Goal: Task Accomplishment & Management: Use online tool/utility

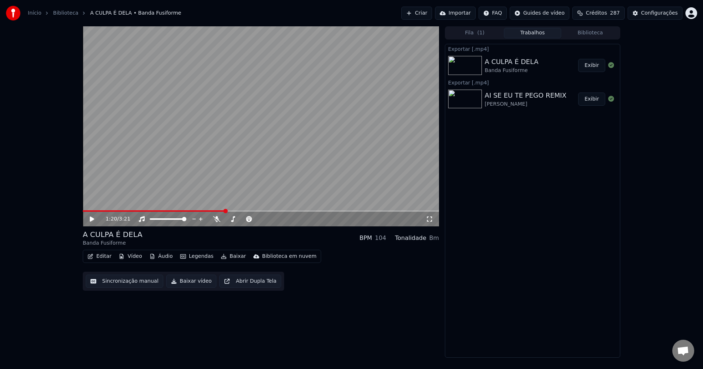
scroll to position [1360, 0]
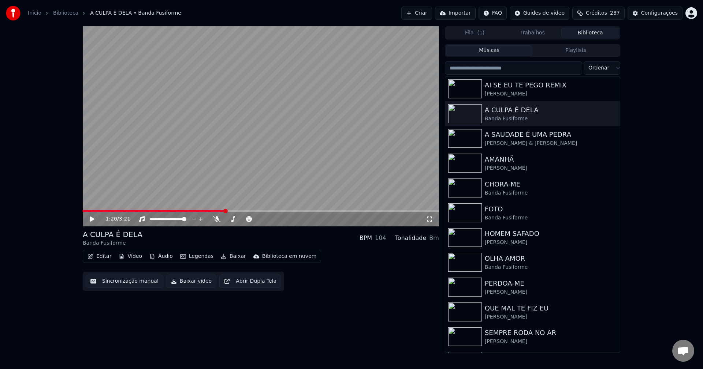
click at [596, 35] on button "Biblioteca" at bounding box center [590, 33] width 58 height 11
click at [515, 138] on div "A SAUDADE É UMA PEDRA" at bounding box center [546, 135] width 125 height 10
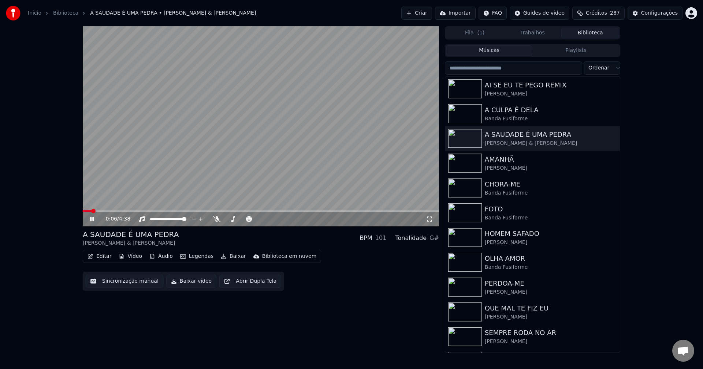
click at [102, 259] on button "Editar" at bounding box center [100, 256] width 30 height 10
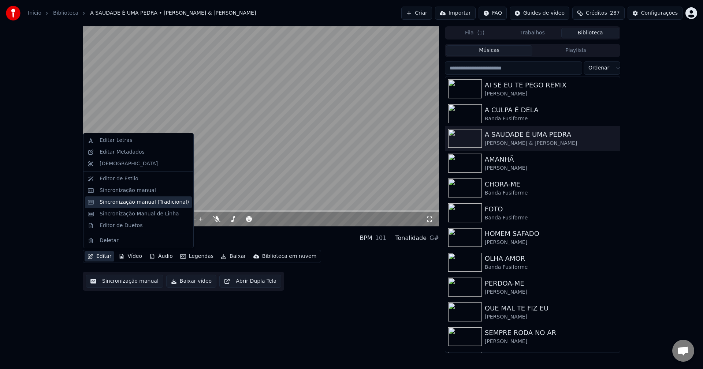
click at [135, 205] on div "Sincronização manual (Tradicional)" at bounding box center [144, 202] width 89 height 7
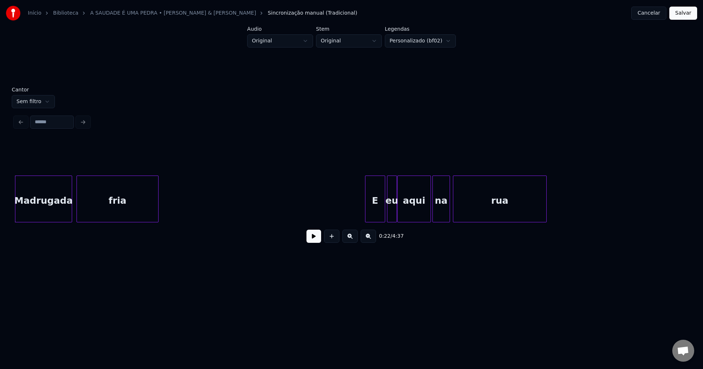
scroll to position [0, 1632]
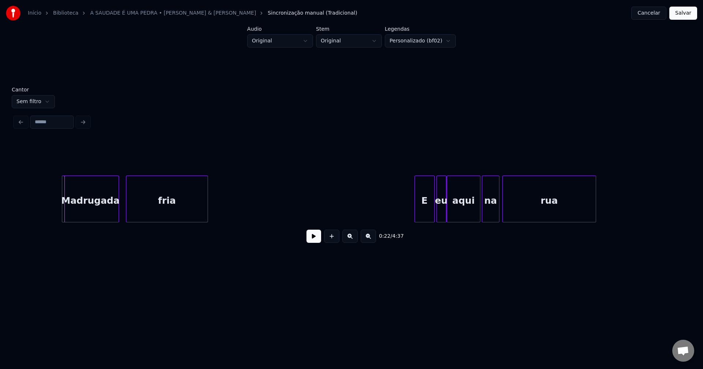
click at [97, 214] on div "Madrugada" at bounding box center [90, 201] width 56 height 50
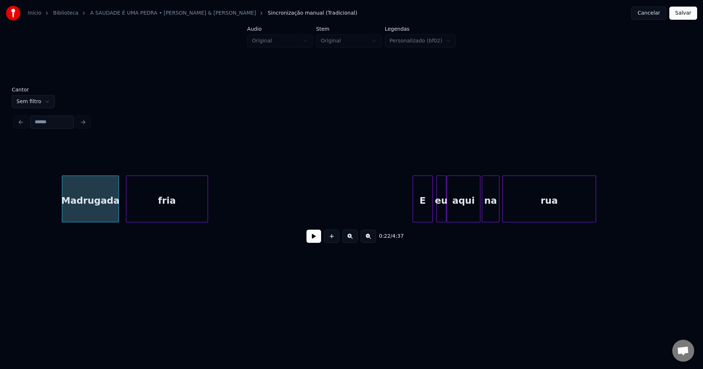
click at [424, 213] on div "E" at bounding box center [422, 201] width 19 height 50
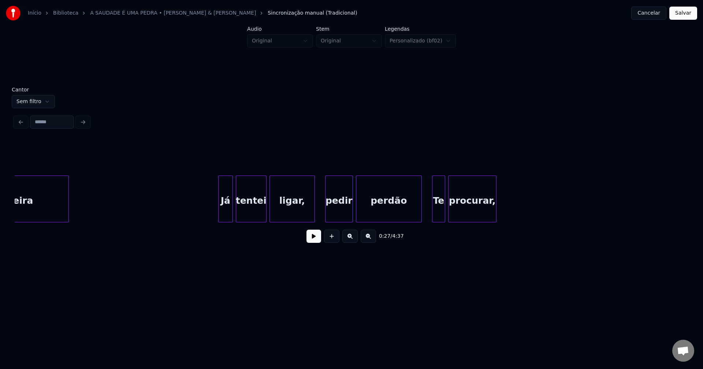
scroll to position [0, 4367]
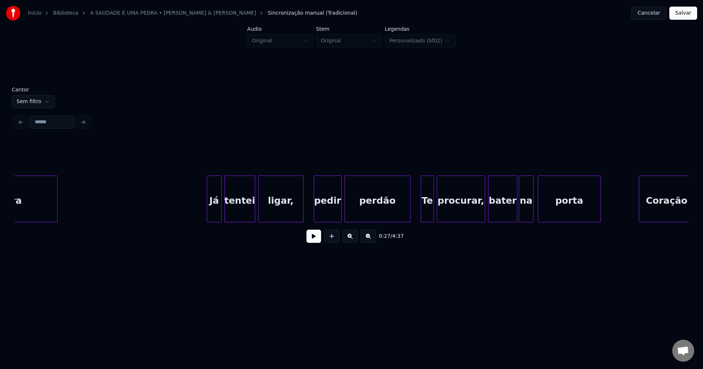
click at [314, 239] on button at bounding box center [313, 236] width 15 height 13
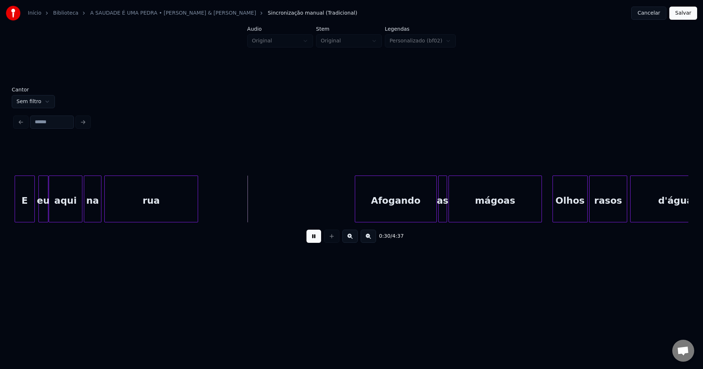
click at [656, 16] on button "Cancelar" at bounding box center [648, 13] width 35 height 13
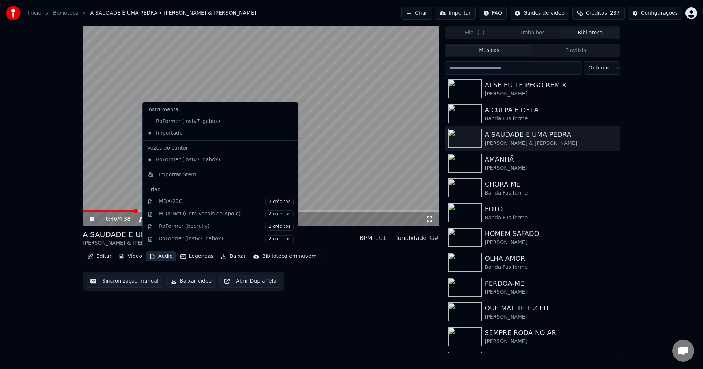
click at [162, 258] on button "Áudio" at bounding box center [160, 256] width 29 height 10
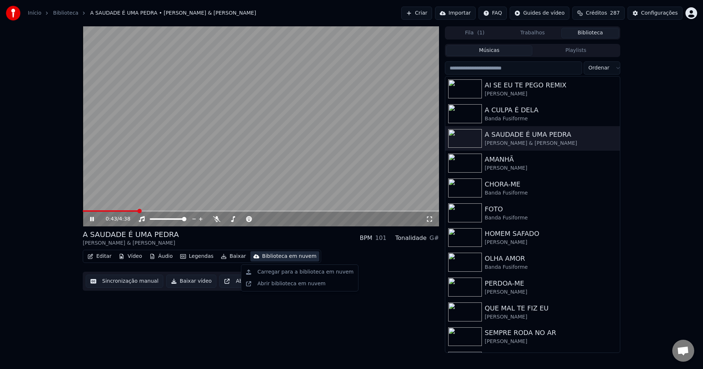
click at [195, 212] on span at bounding box center [261, 210] width 356 height 1
click at [253, 212] on span at bounding box center [261, 210] width 356 height 1
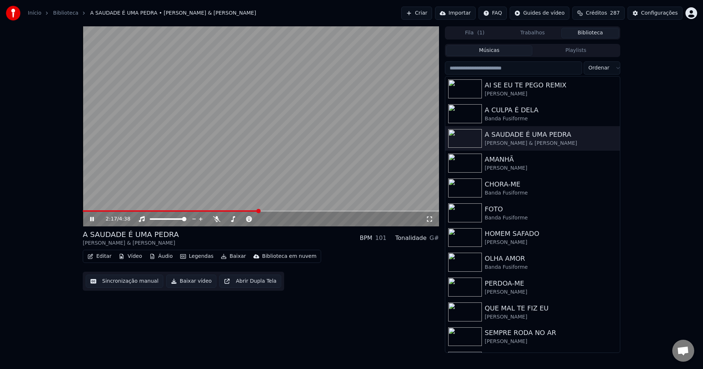
click at [91, 216] on icon at bounding box center [97, 219] width 17 height 6
click at [190, 283] on button "Baixar vídeo" at bounding box center [191, 281] width 50 height 13
click at [602, 31] on button "Biblioteca" at bounding box center [590, 33] width 58 height 11
click at [502, 170] on div "[PERSON_NAME]" at bounding box center [546, 168] width 125 height 7
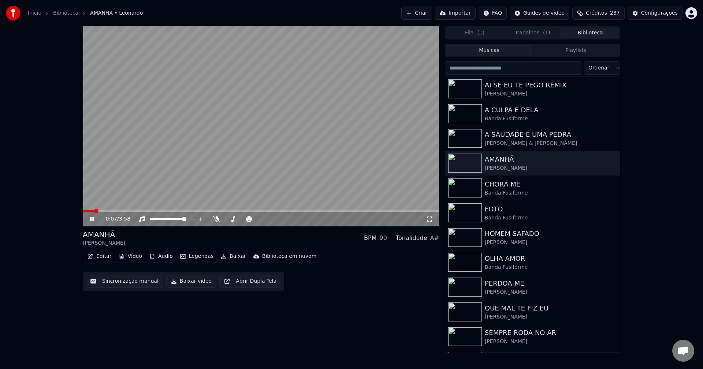
click at [430, 218] on icon at bounding box center [429, 219] width 7 height 6
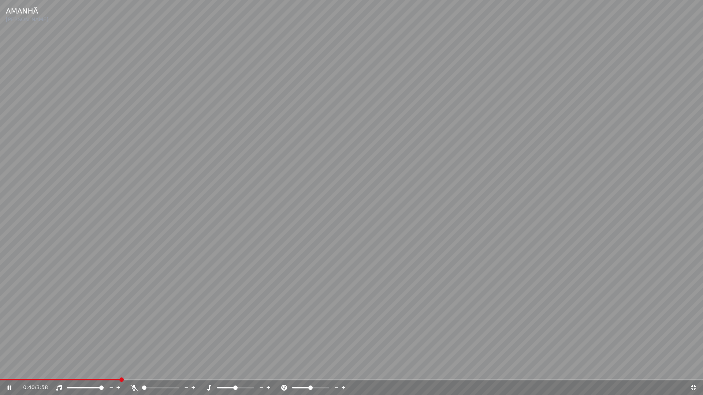
click at [692, 369] on icon at bounding box center [692, 388] width 7 height 6
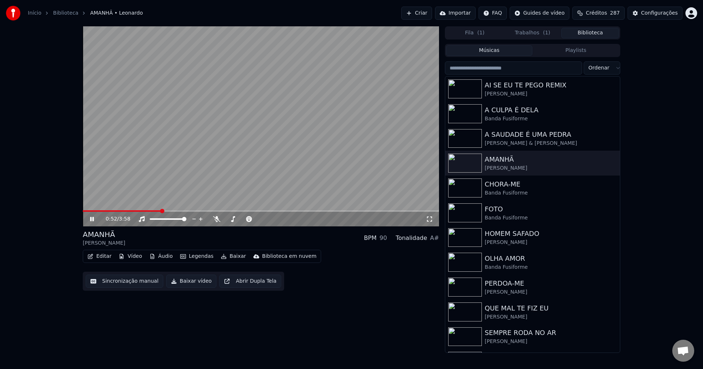
click at [90, 220] on icon at bounding box center [92, 219] width 4 height 4
click at [182, 282] on button "Baixar vídeo" at bounding box center [191, 281] width 50 height 13
click at [598, 34] on button "Biblioteca" at bounding box center [590, 33] width 58 height 11
click at [507, 194] on div "Banda Fusiforme" at bounding box center [546, 193] width 125 height 7
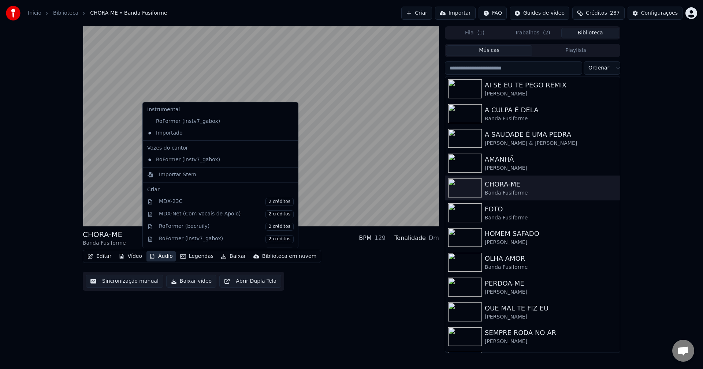
click at [164, 254] on button "Áudio" at bounding box center [160, 256] width 29 height 10
click at [313, 326] on div "CHORA-ME Banda Fusiforme BPM 129 Tonalidade Dm Editar Vídeo Áudio Legendas Baix…" at bounding box center [261, 189] width 356 height 327
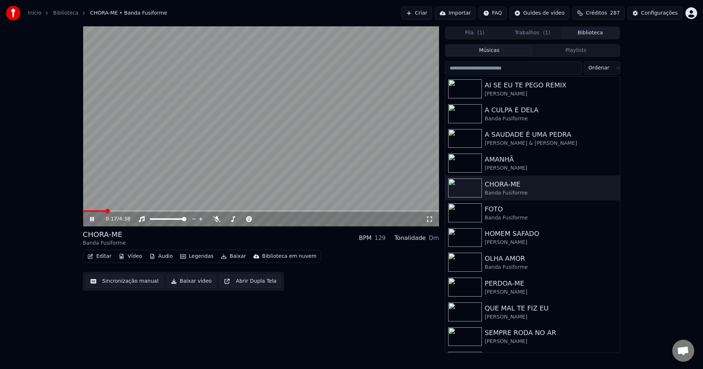
drag, startPoint x: 430, startPoint y: 220, endPoint x: 430, endPoint y: 228, distance: 8.4
click at [430, 220] on icon at bounding box center [429, 219] width 7 height 6
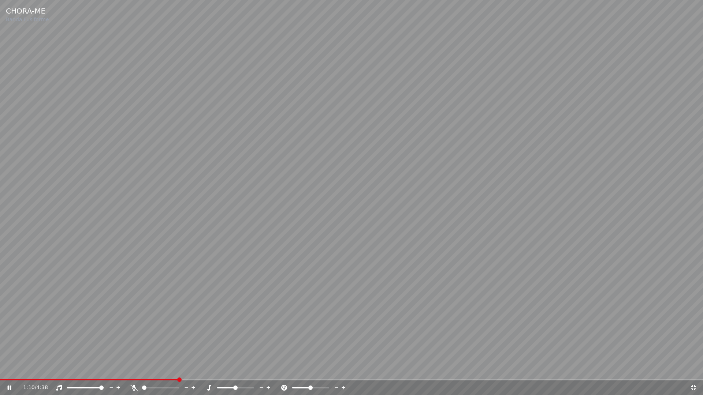
click at [695, 369] on icon at bounding box center [692, 388] width 7 height 6
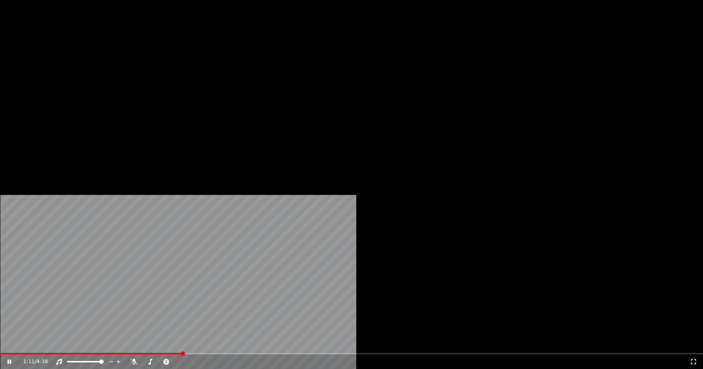
click at [103, 61] on button "Editar" at bounding box center [100, 56] width 30 height 10
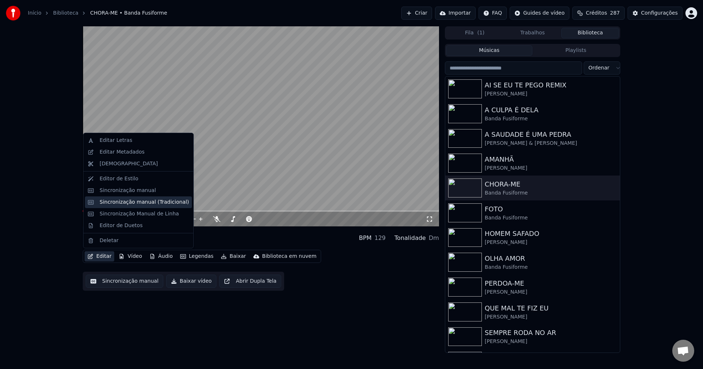
click at [129, 203] on div "Sincronização manual (Tradicional)" at bounding box center [144, 202] width 89 height 7
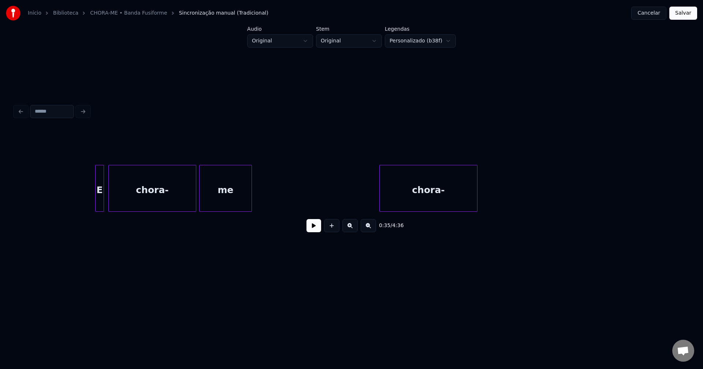
scroll to position [0, 4708]
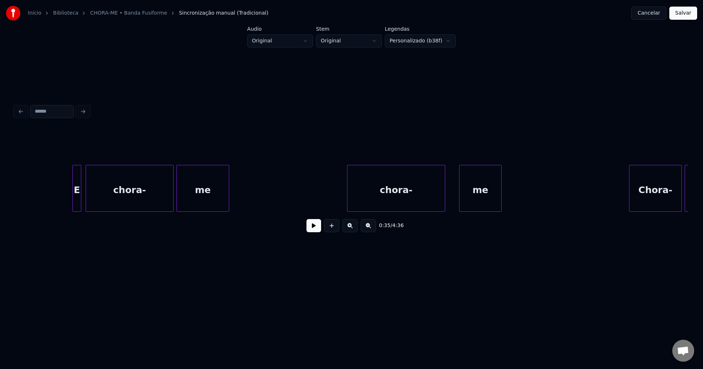
click at [375, 205] on div "chora-" at bounding box center [395, 190] width 97 height 50
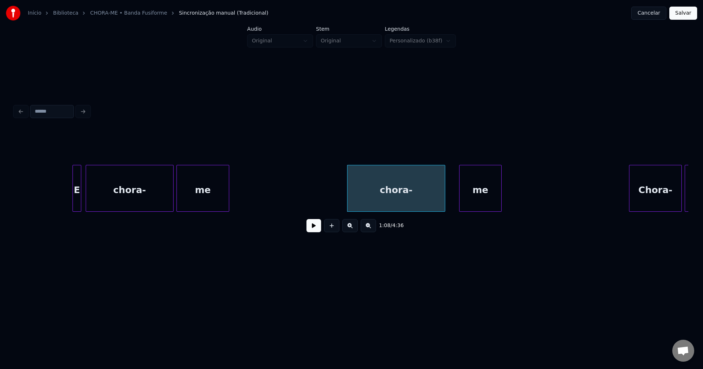
click at [376, 203] on div "chora-" at bounding box center [395, 190] width 97 height 50
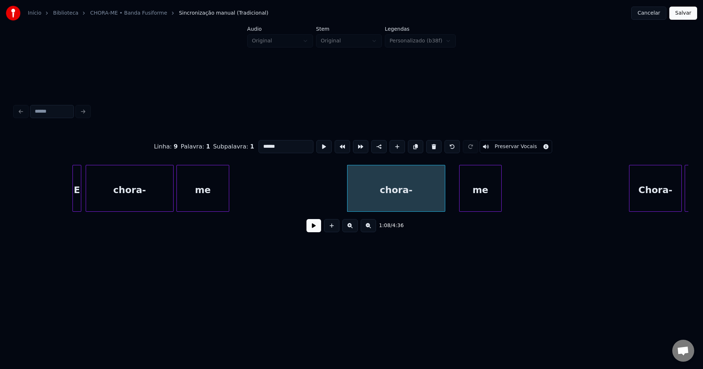
click at [259, 143] on input "******" at bounding box center [285, 146] width 55 height 13
click at [72, 201] on div "E" at bounding box center [73, 190] width 8 height 50
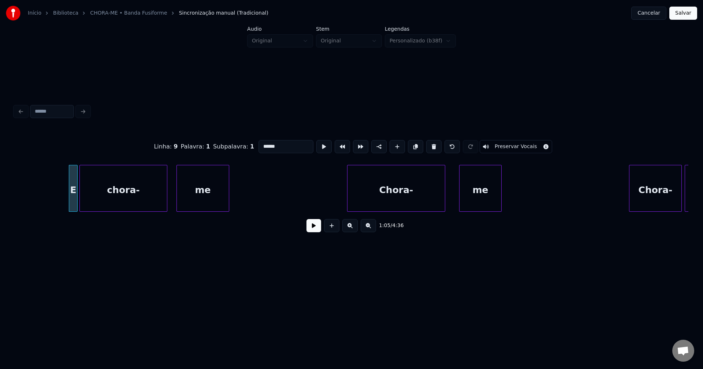
click at [92, 200] on div "chora-" at bounding box center [123, 190] width 87 height 50
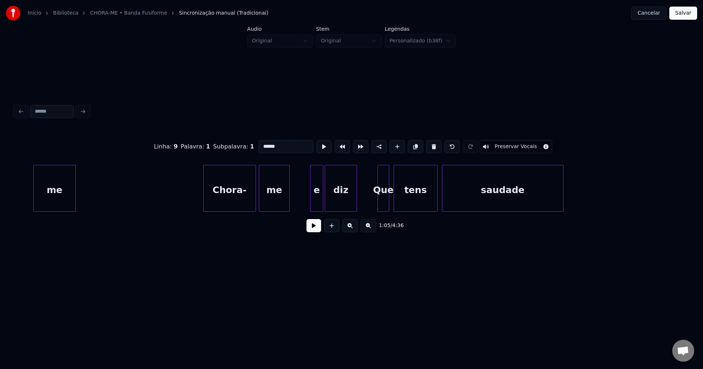
scroll to position [0, 5156]
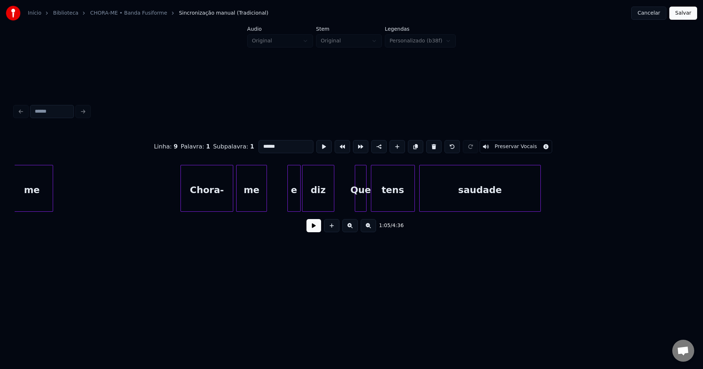
type input "******"
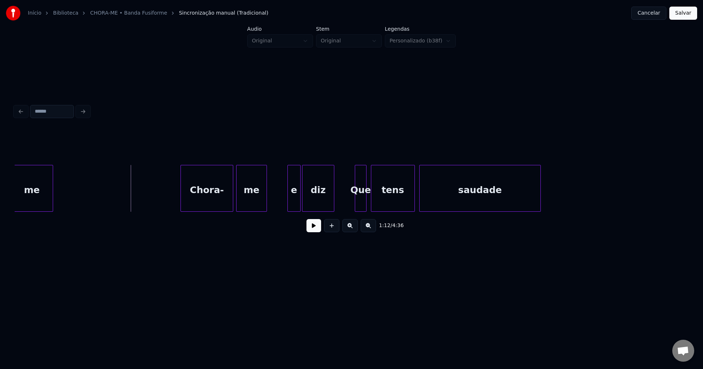
click at [313, 232] on button at bounding box center [313, 225] width 15 height 13
click at [186, 197] on div "Chora-" at bounding box center [201, 190] width 52 height 50
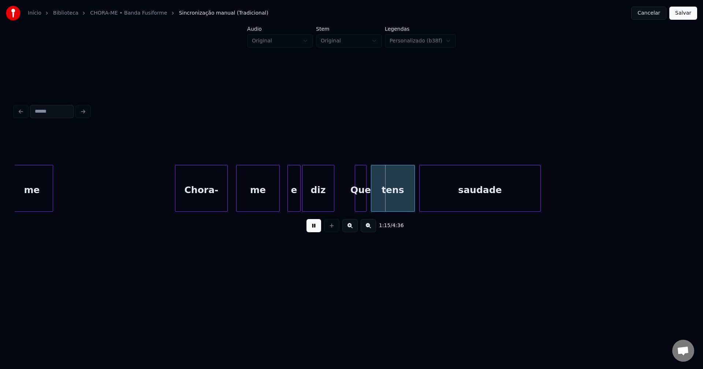
click at [278, 196] on div at bounding box center [278, 188] width 2 height 46
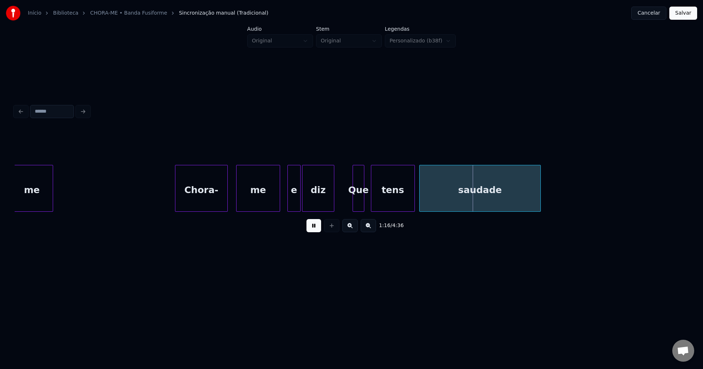
click at [358, 206] on div "Que" at bounding box center [358, 190] width 11 height 50
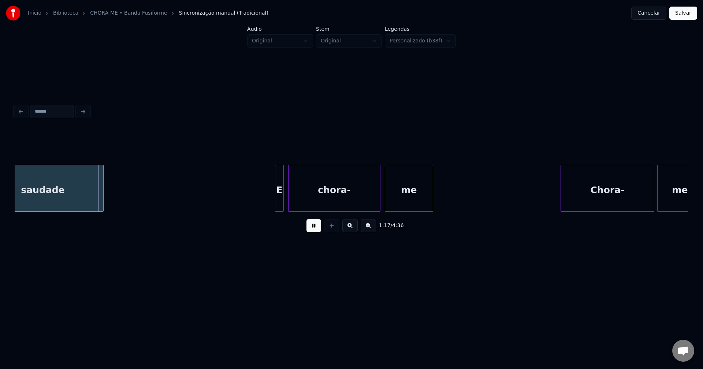
scroll to position [0, 5605]
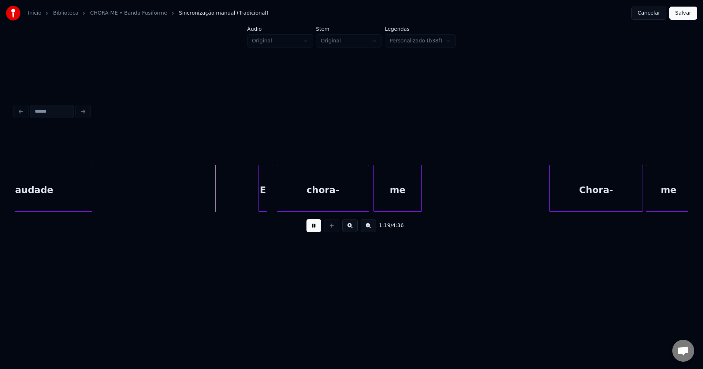
click at [261, 204] on div "E" at bounding box center [263, 190] width 8 height 50
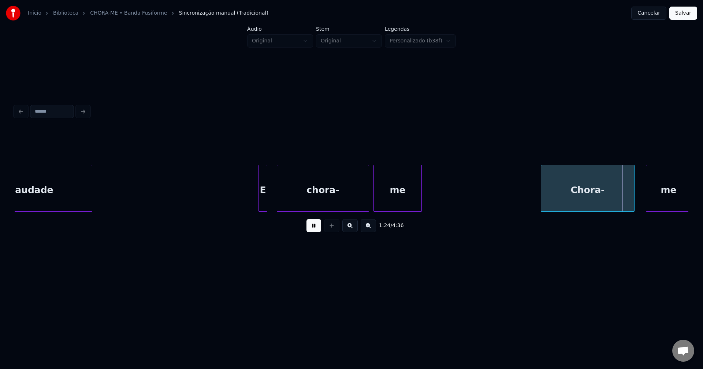
click at [554, 203] on div "Chora-" at bounding box center [587, 190] width 93 height 50
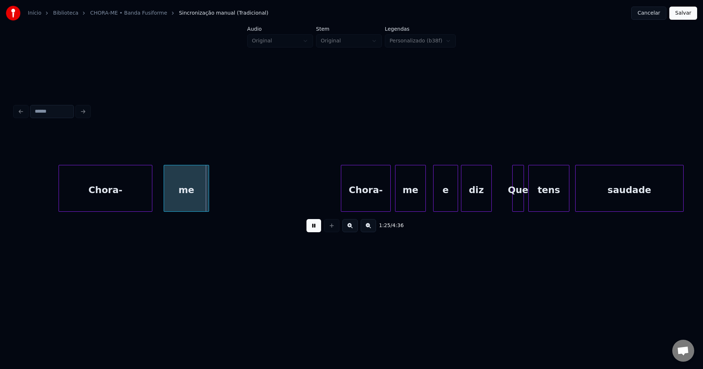
scroll to position [0, 6188]
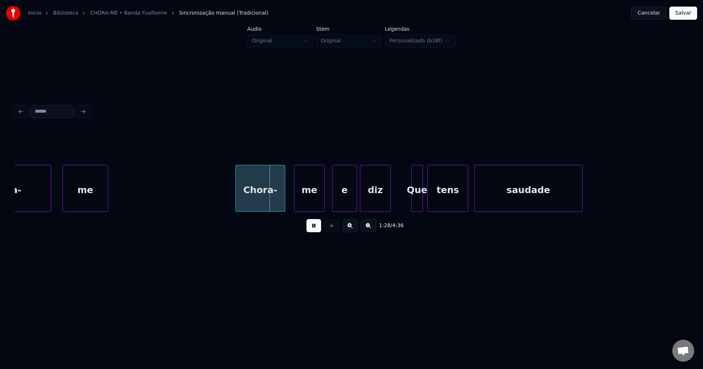
click at [258, 200] on div "Chora-" at bounding box center [260, 190] width 49 height 50
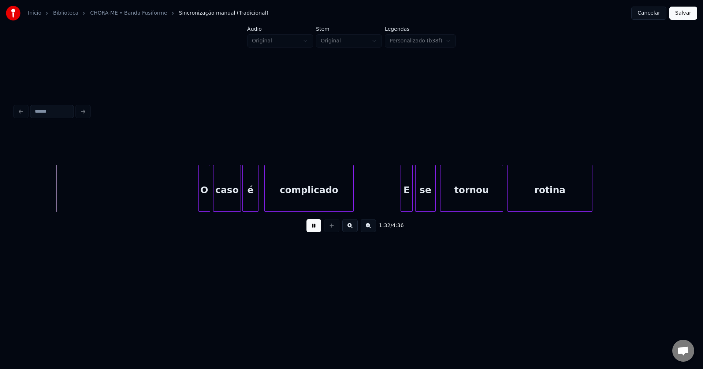
scroll to position [0, 6770]
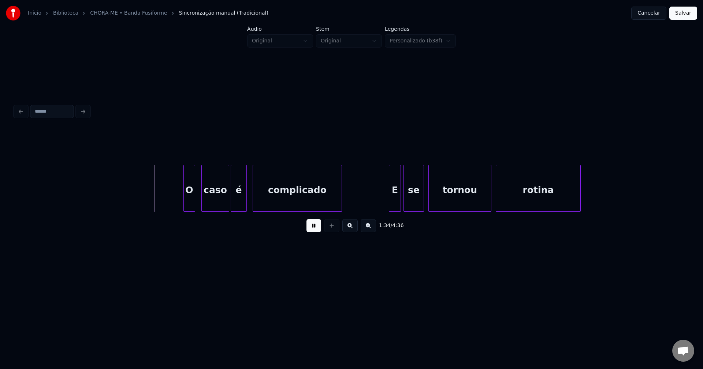
click at [191, 206] on div "O" at bounding box center [189, 190] width 11 height 50
click at [214, 209] on div "caso" at bounding box center [213, 190] width 27 height 50
click at [394, 204] on div "E" at bounding box center [392, 190] width 11 height 50
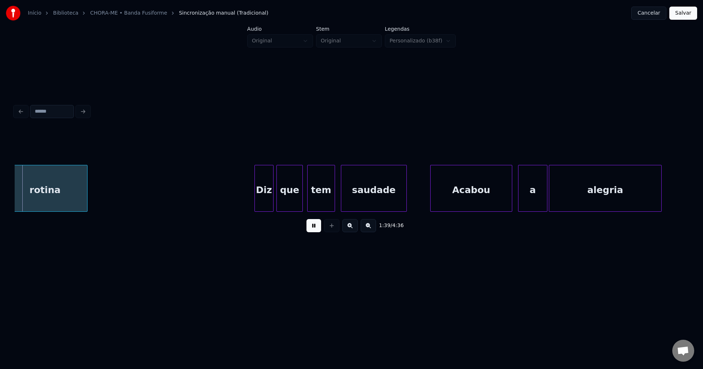
scroll to position [0, 7275]
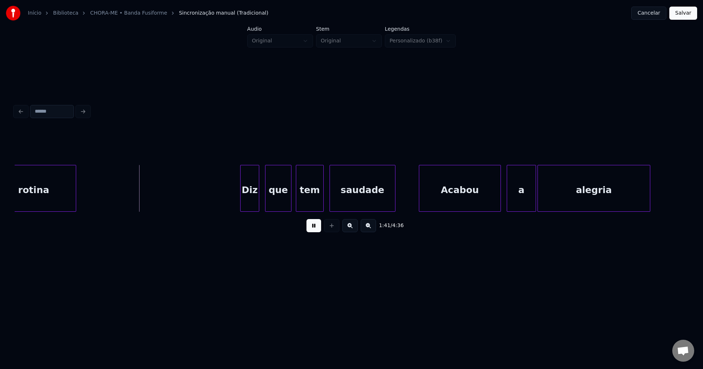
click at [248, 209] on div "Diz" at bounding box center [249, 190] width 18 height 50
click at [443, 198] on div "Acabou" at bounding box center [457, 190] width 81 height 50
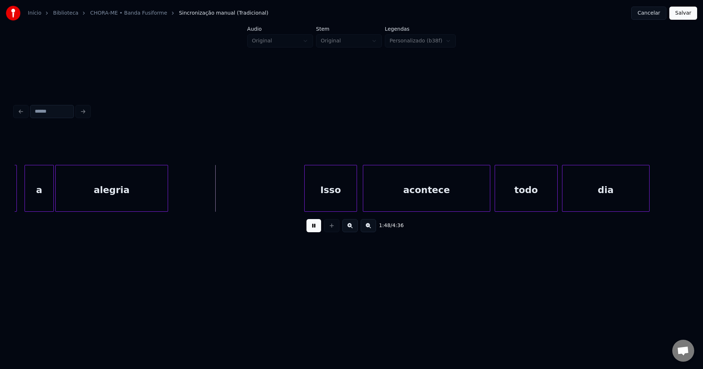
scroll to position [0, 7891]
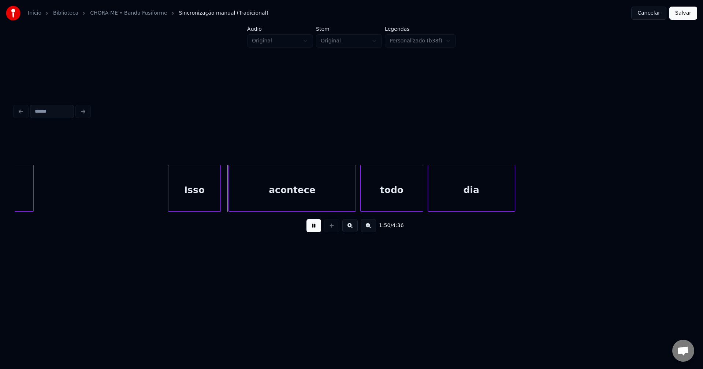
click at [189, 196] on div "Isso" at bounding box center [194, 190] width 52 height 50
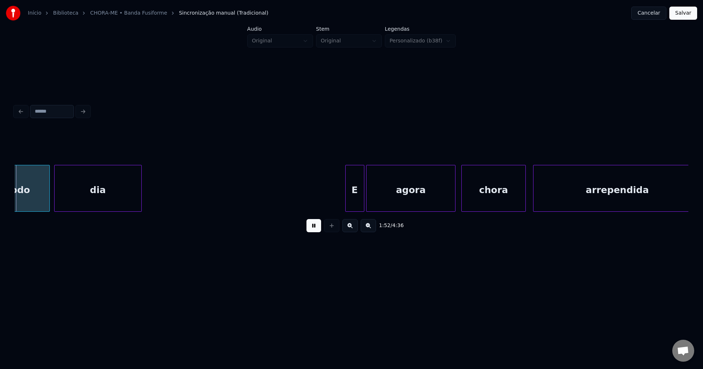
scroll to position [0, 8279]
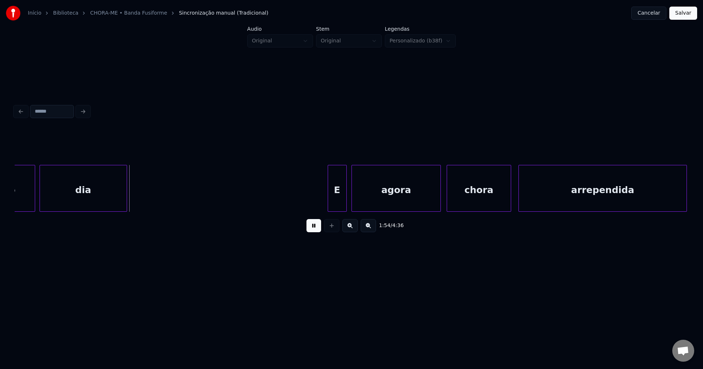
click at [340, 208] on div "E" at bounding box center [337, 190] width 18 height 50
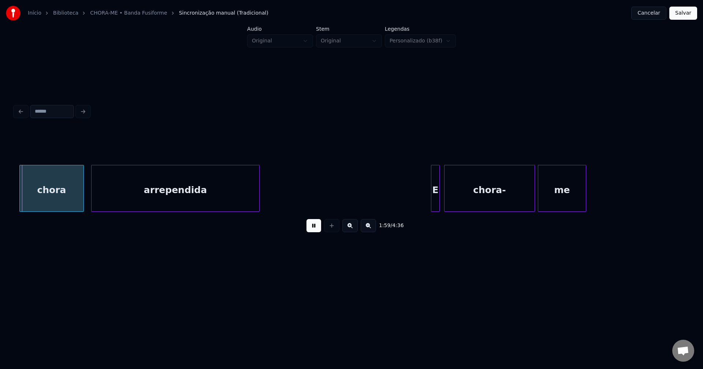
scroll to position [0, 8710]
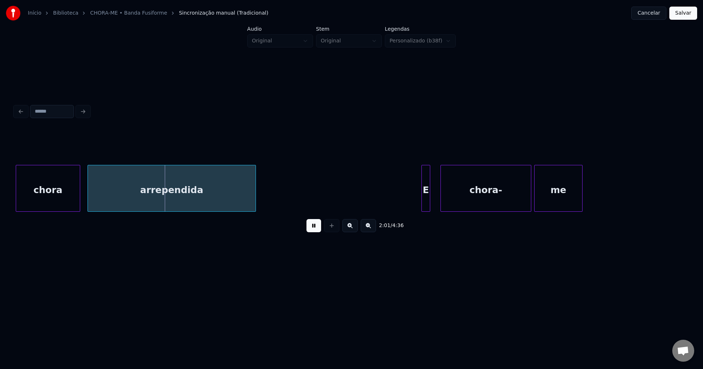
click at [426, 206] on div "E" at bounding box center [426, 190] width 8 height 50
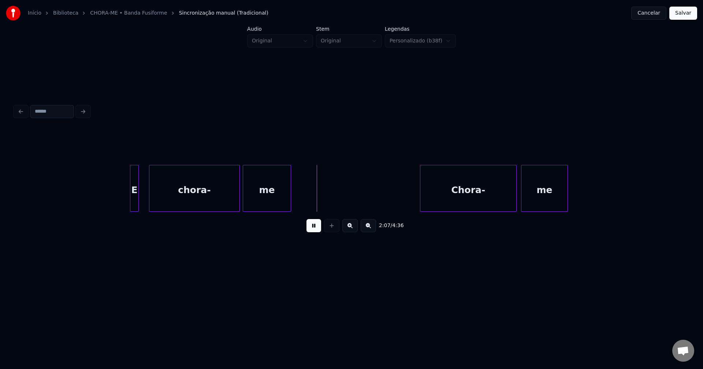
scroll to position [0, 9113]
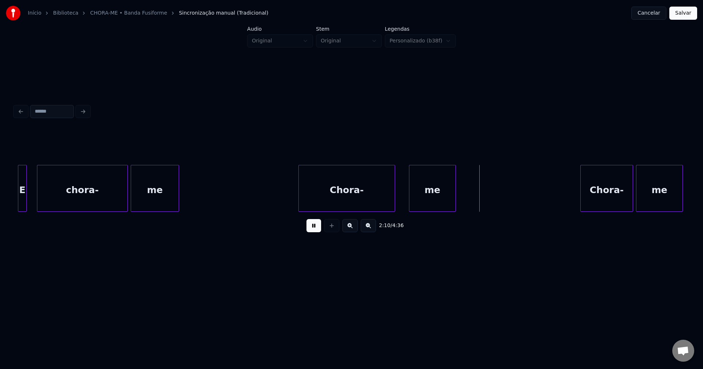
click at [327, 201] on div "Chora-" at bounding box center [347, 190] width 96 height 50
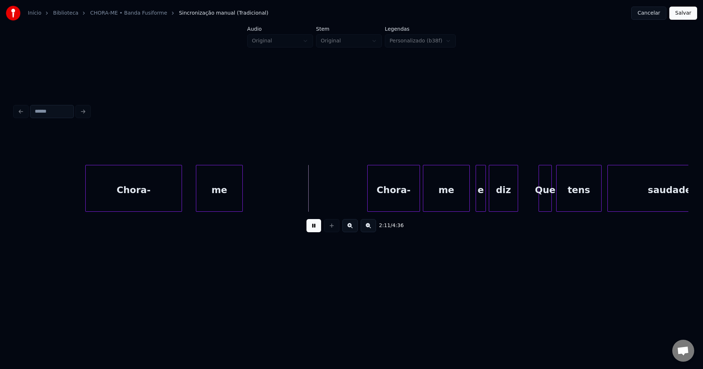
scroll to position [0, 9516]
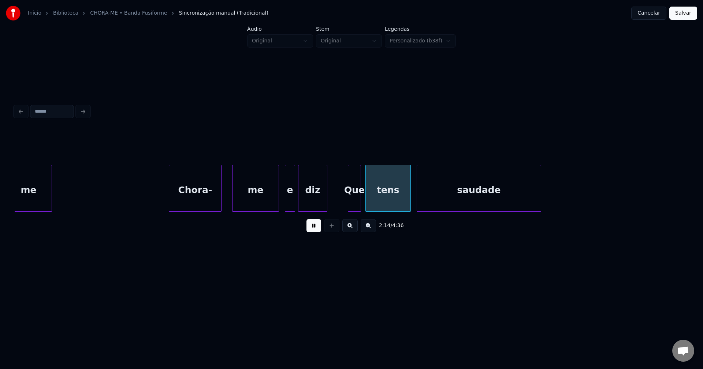
click at [198, 201] on div "Chora-" at bounding box center [195, 190] width 52 height 50
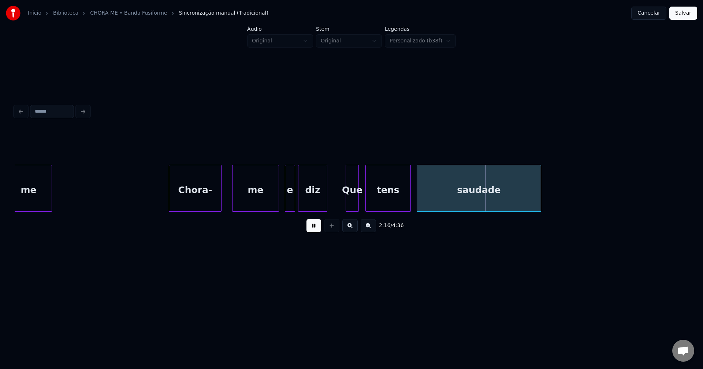
click at [352, 204] on div "Que" at bounding box center [352, 190] width 12 height 50
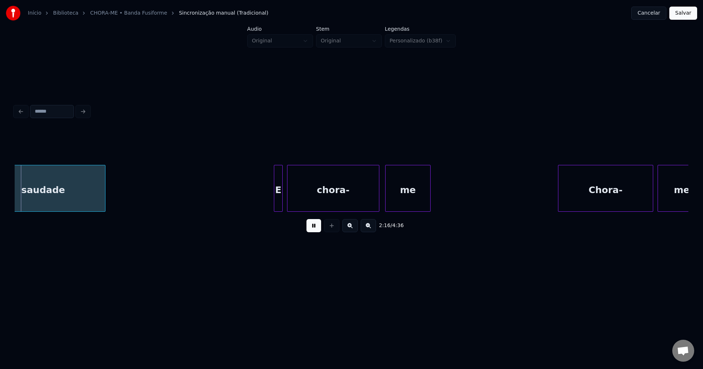
scroll to position [0, 9960]
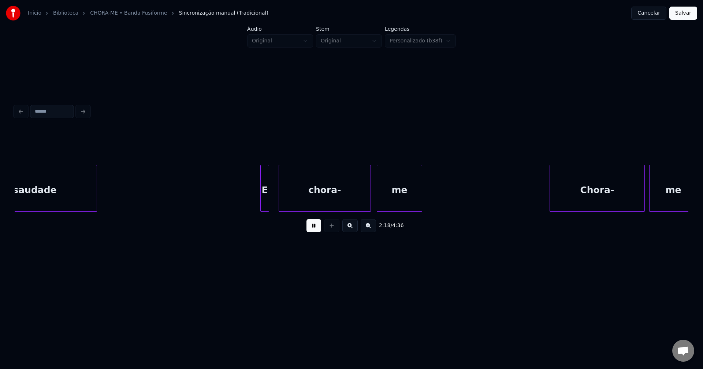
click at [263, 206] on div "E" at bounding box center [265, 190] width 8 height 50
click at [276, 203] on div at bounding box center [276, 188] width 2 height 46
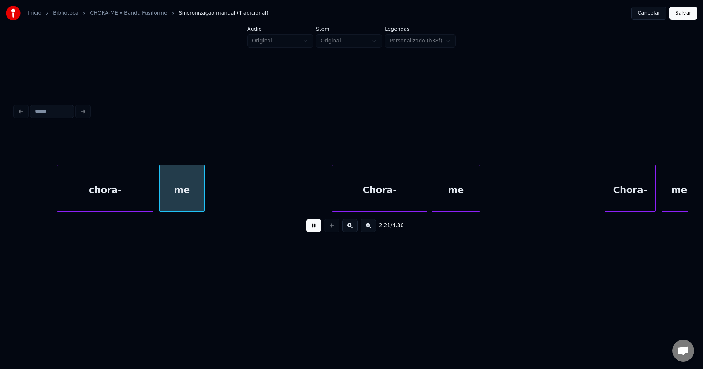
scroll to position [0, 10267]
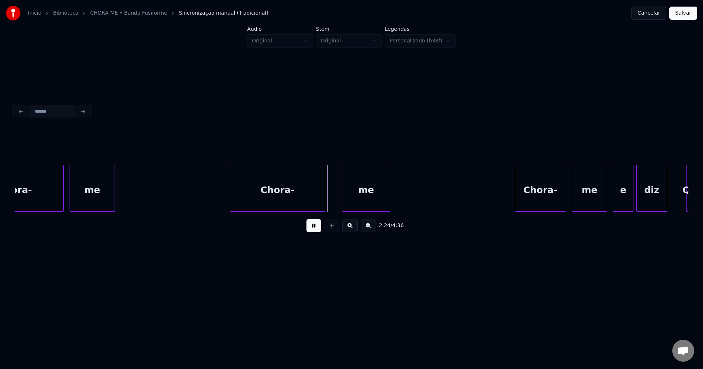
click at [275, 199] on div "Chora-" at bounding box center [277, 190] width 94 height 50
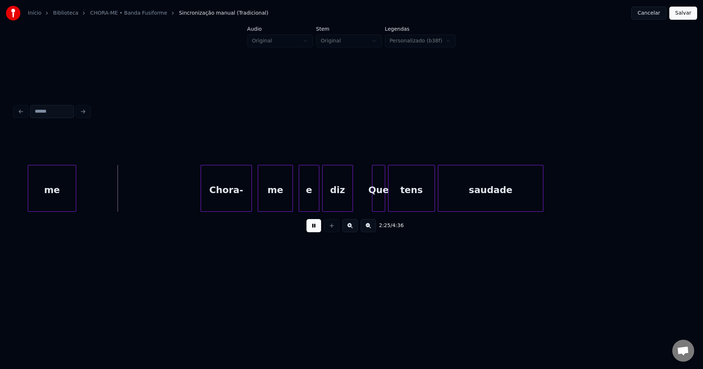
scroll to position [0, 10593]
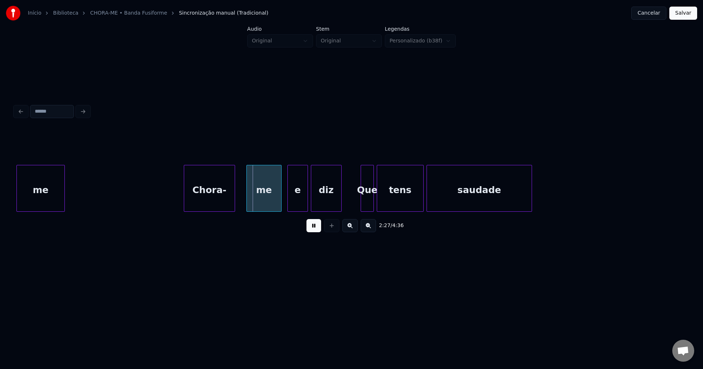
click at [209, 202] on div "Chora-" at bounding box center [209, 190] width 50 height 50
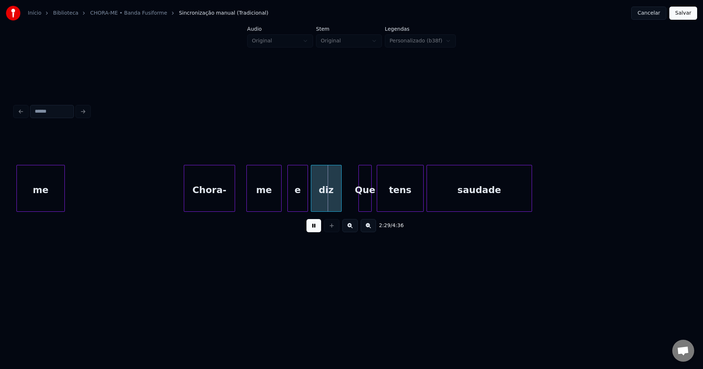
click at [364, 205] on div "Que" at bounding box center [365, 190] width 12 height 50
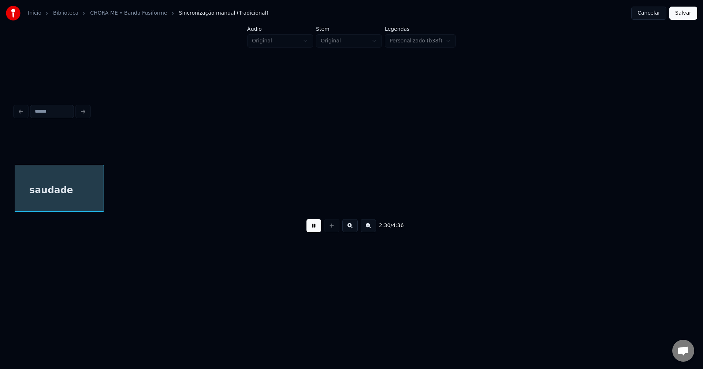
scroll to position [0, 11035]
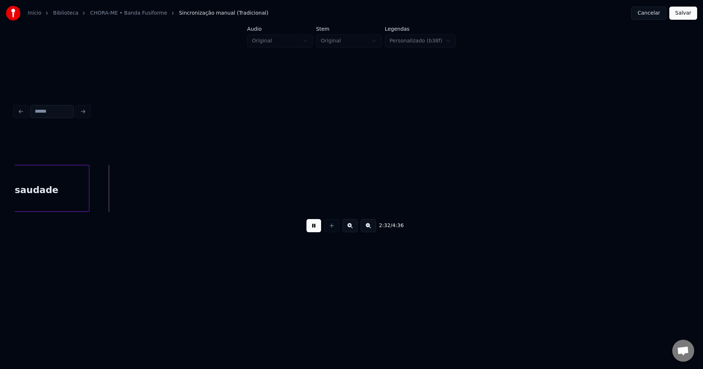
click at [315, 230] on button at bounding box center [313, 225] width 15 height 13
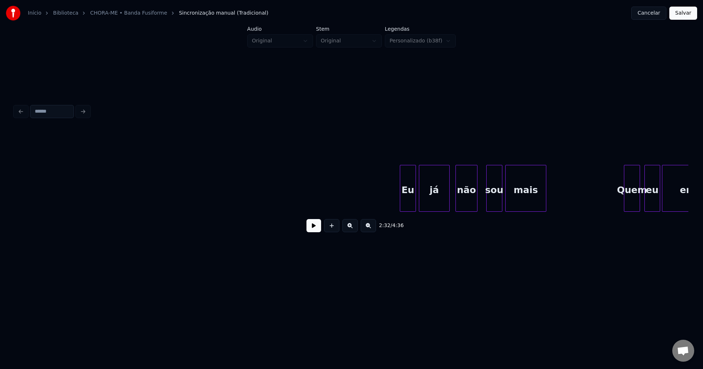
scroll to position [0, 13316]
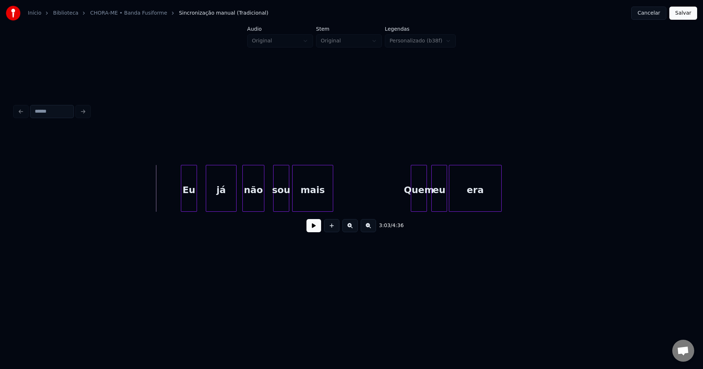
click at [189, 197] on div "Eu" at bounding box center [188, 190] width 15 height 50
click at [314, 232] on button at bounding box center [313, 225] width 15 height 13
click at [207, 204] on div "já" at bounding box center [215, 190] width 30 height 50
click at [248, 207] on div "não" at bounding box center [248, 190] width 21 height 50
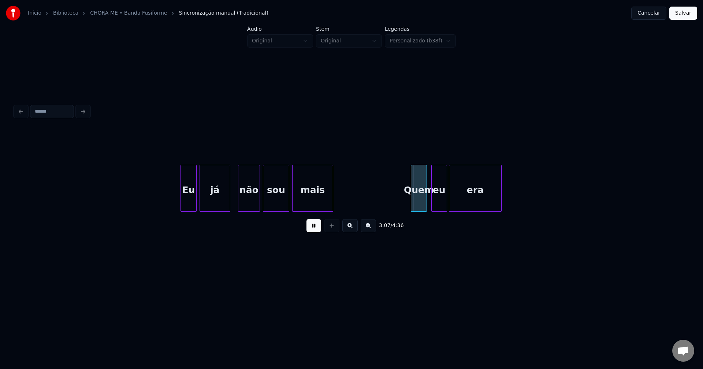
click at [264, 204] on div at bounding box center [264, 188] width 2 height 46
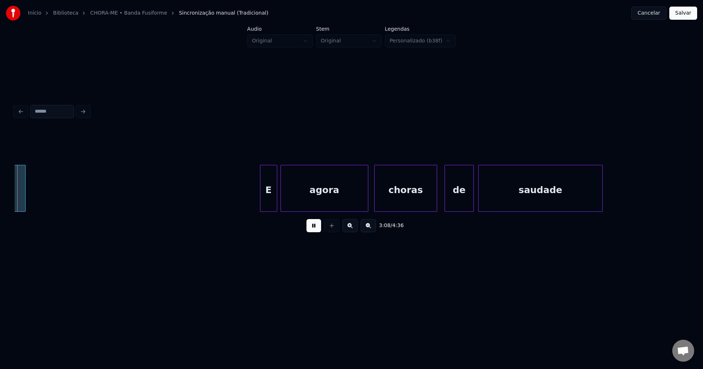
scroll to position [0, 13799]
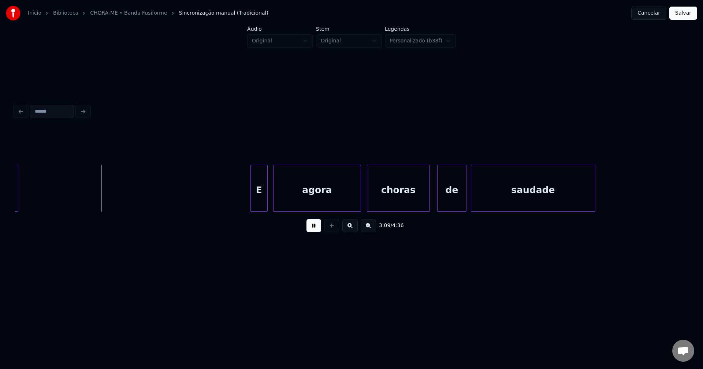
click at [263, 203] on div "E" at bounding box center [259, 190] width 16 height 50
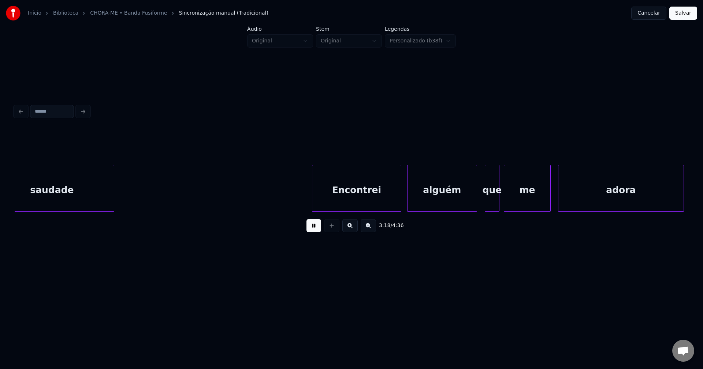
scroll to position [0, 14336]
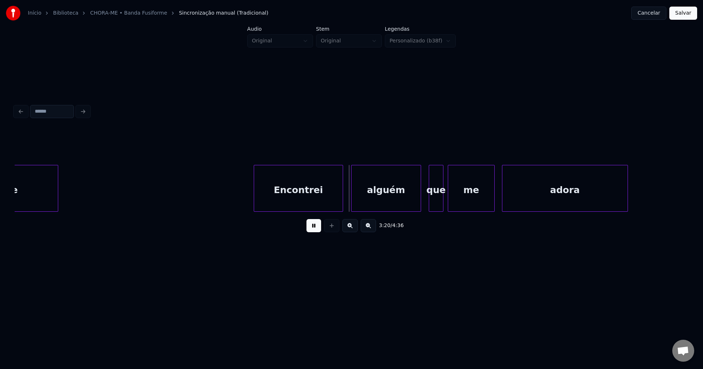
click at [284, 199] on div "Encontrei" at bounding box center [298, 190] width 89 height 50
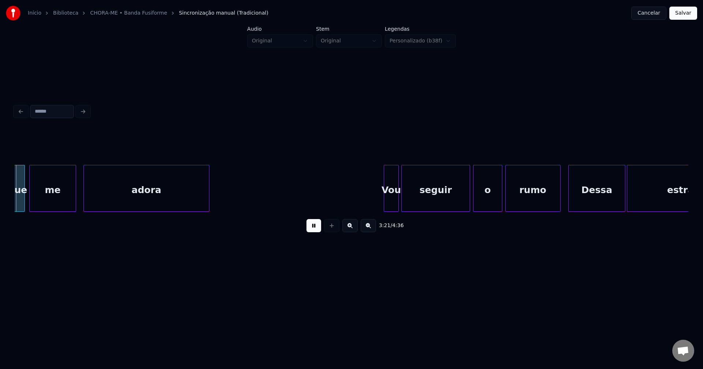
scroll to position [0, 14767]
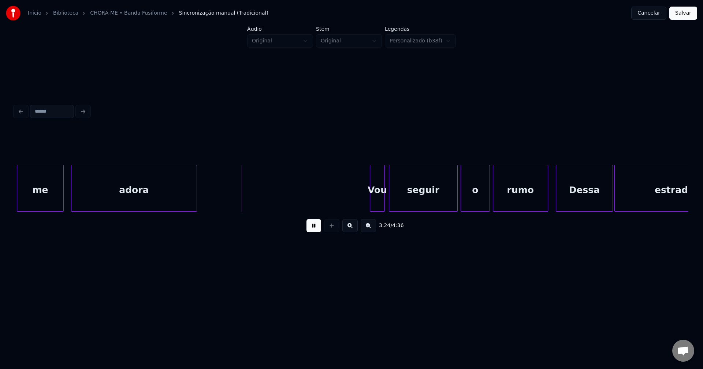
click at [377, 201] on div "Vou" at bounding box center [377, 190] width 14 height 50
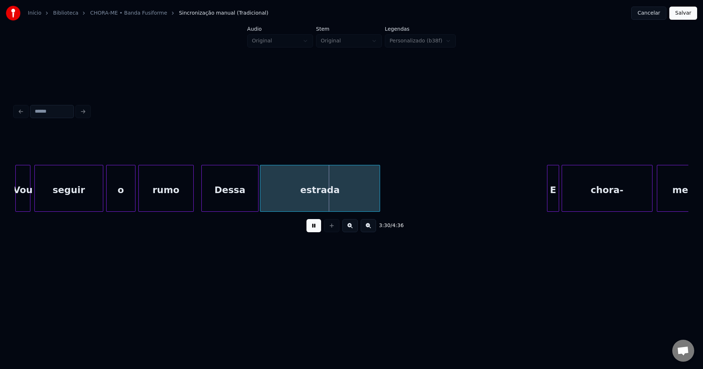
scroll to position [0, 15379]
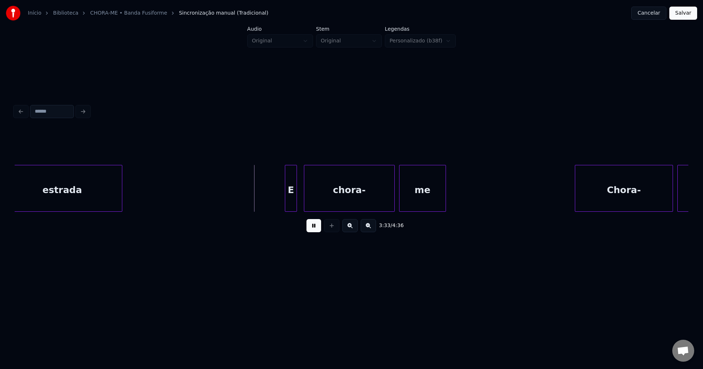
click at [289, 202] on div "E" at bounding box center [290, 190] width 11 height 50
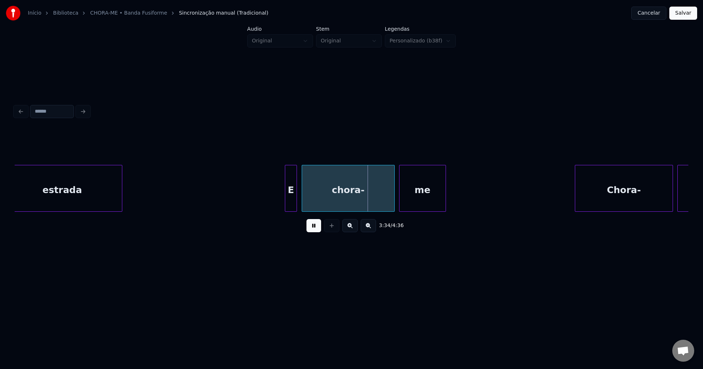
click at [303, 198] on div at bounding box center [303, 188] width 2 height 46
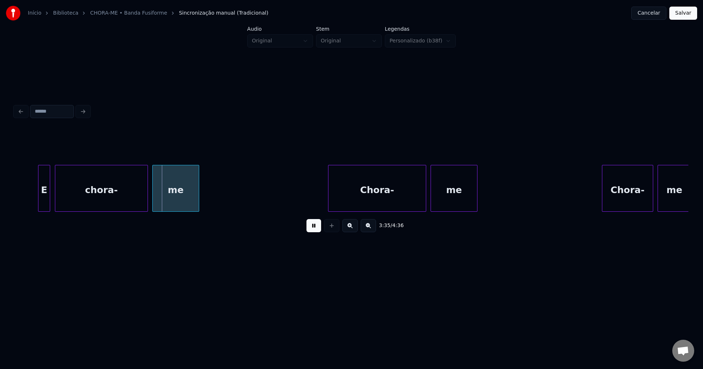
scroll to position [0, 15580]
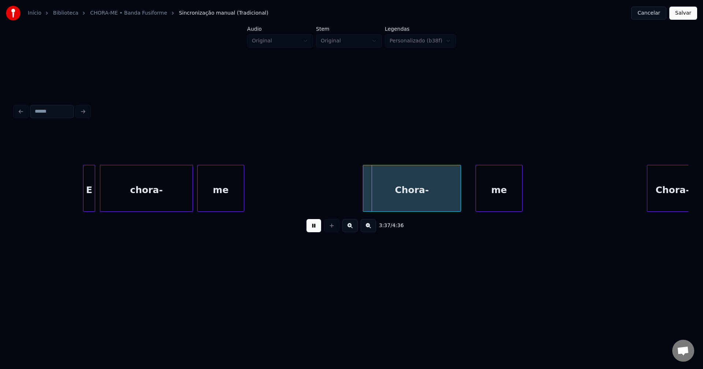
click at [405, 205] on div "Chora-" at bounding box center [411, 190] width 97 height 50
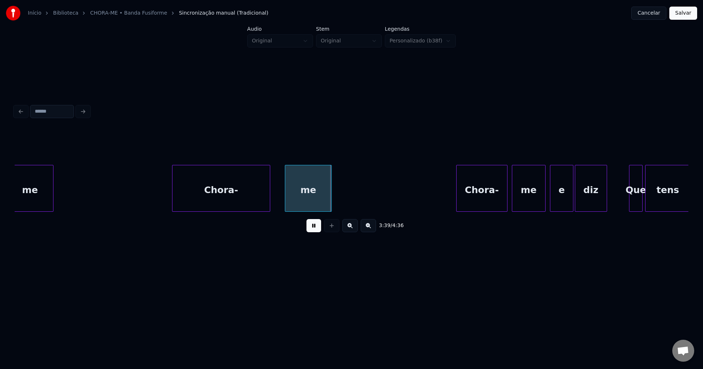
scroll to position [0, 15816]
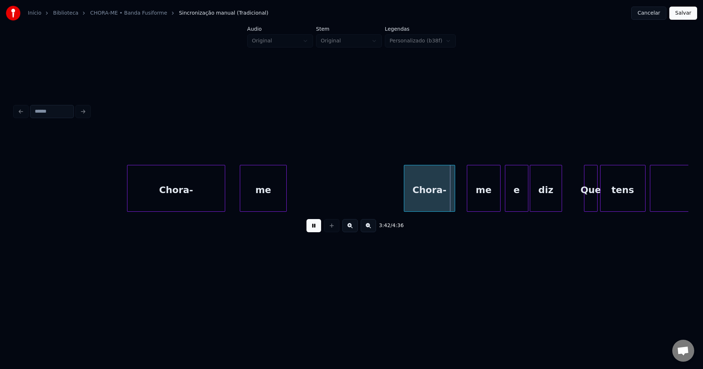
click at [422, 202] on div "Chora-" at bounding box center [429, 190] width 50 height 50
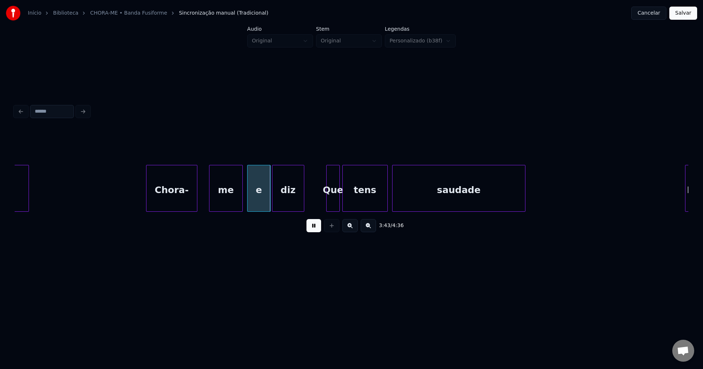
scroll to position [0, 16107]
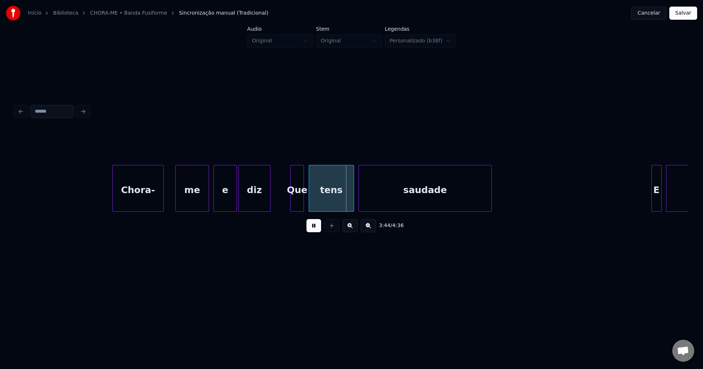
click at [298, 204] on div "Que" at bounding box center [297, 190] width 13 height 50
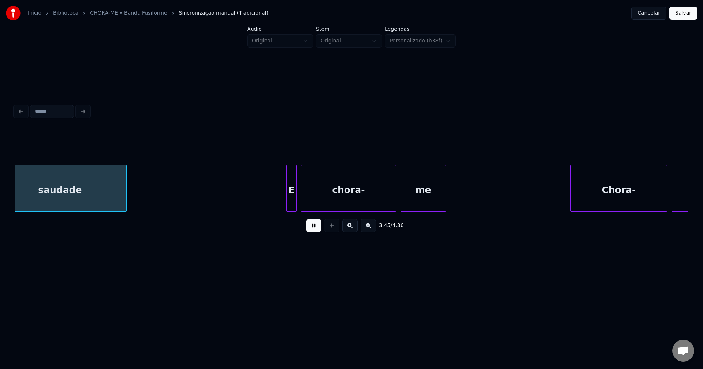
scroll to position [0, 16480]
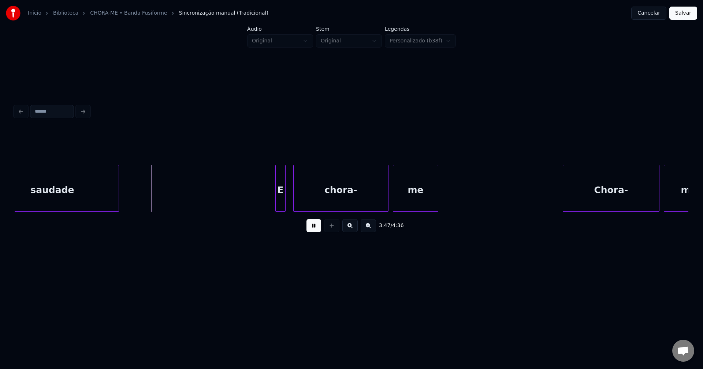
click at [280, 203] on div "E" at bounding box center [281, 190] width 10 height 50
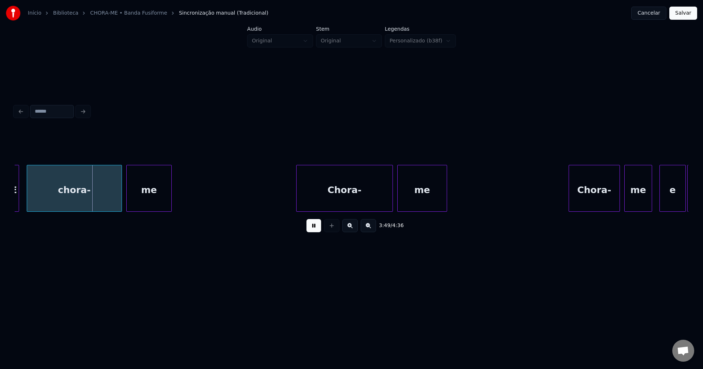
scroll to position [0, 16791]
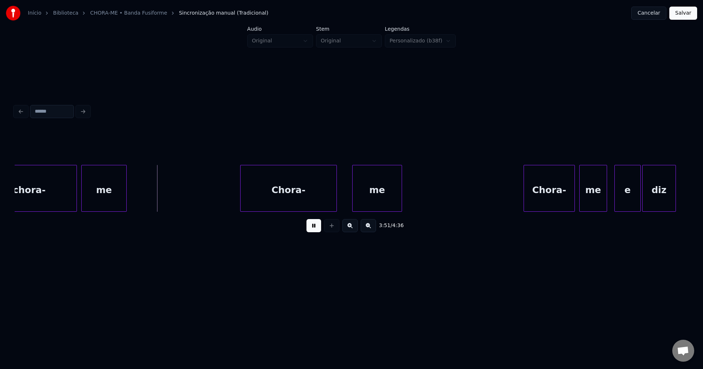
click at [295, 209] on div "chora- me Chora- me Chora- me e diz" at bounding box center [351, 188] width 673 height 47
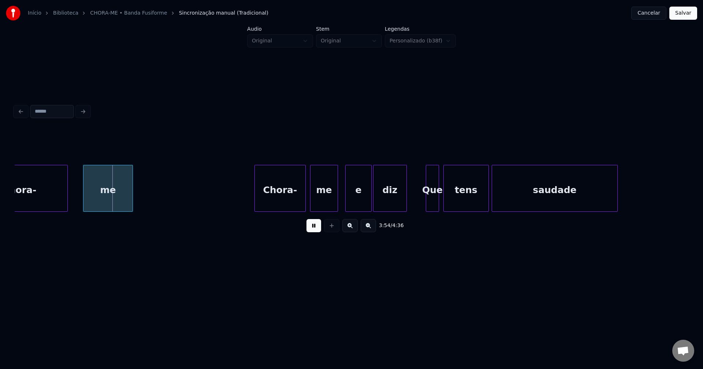
scroll to position [0, 17105]
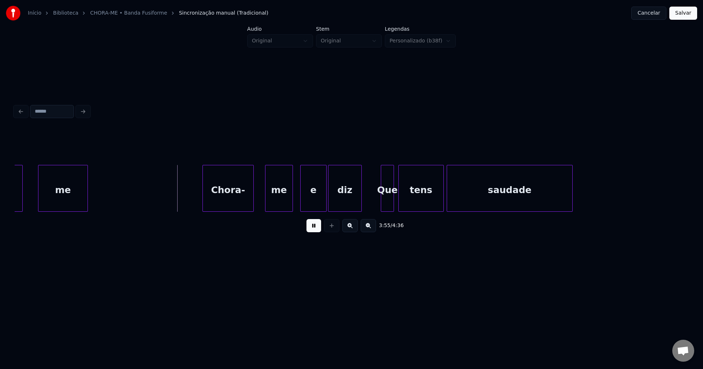
click at [233, 206] on div "Chora-" at bounding box center [228, 190] width 50 height 50
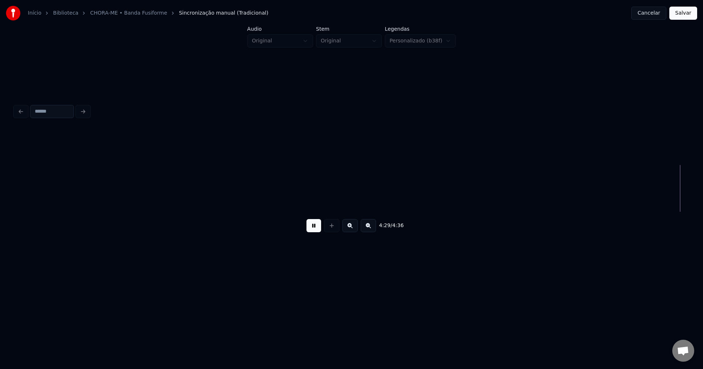
scroll to position [0, 19571]
click at [687, 14] on button "Salvar" at bounding box center [683, 13] width 28 height 13
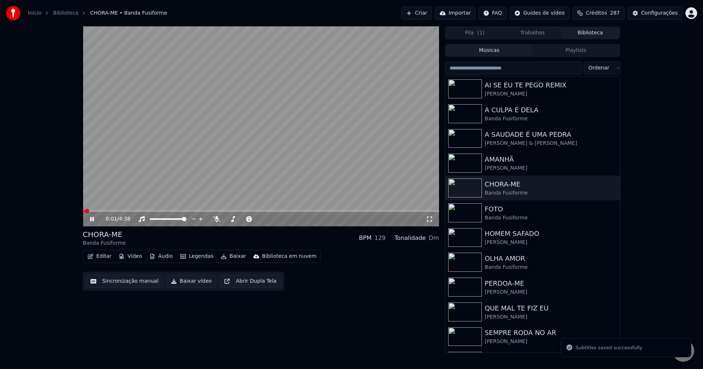
click at [93, 220] on icon at bounding box center [92, 219] width 4 height 4
click at [190, 285] on button "Baixar vídeo" at bounding box center [191, 281] width 50 height 13
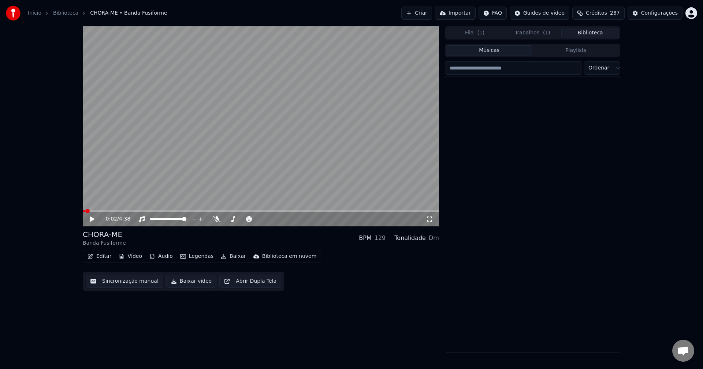
click at [597, 34] on button "Biblioteca" at bounding box center [590, 33] width 58 height 11
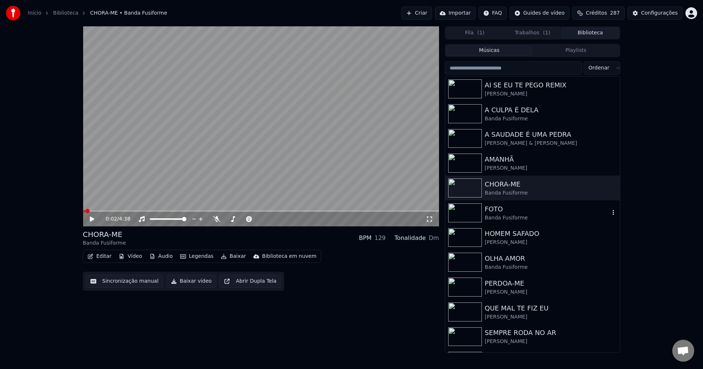
click at [507, 218] on div "Banda Fusiforme" at bounding box center [546, 217] width 125 height 7
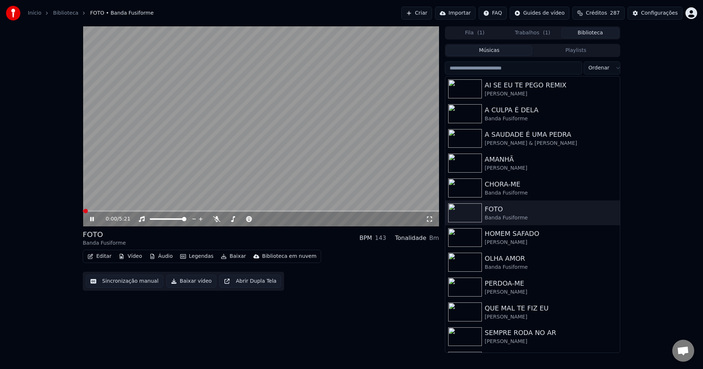
click at [90, 219] on icon at bounding box center [97, 219] width 17 height 6
click at [105, 258] on button "Editar" at bounding box center [100, 256] width 30 height 10
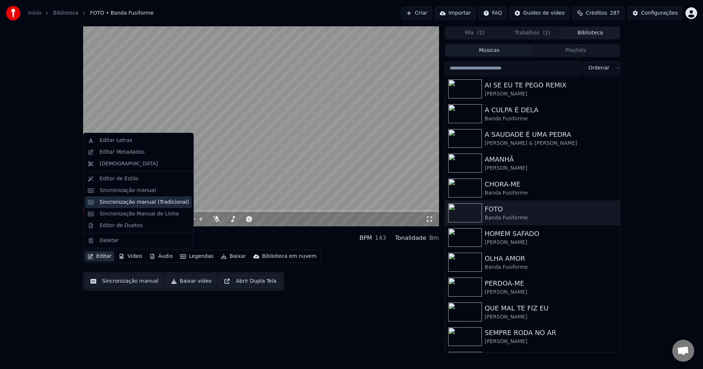
click at [135, 201] on div "Sincronização manual (Tradicional)" at bounding box center [144, 202] width 89 height 7
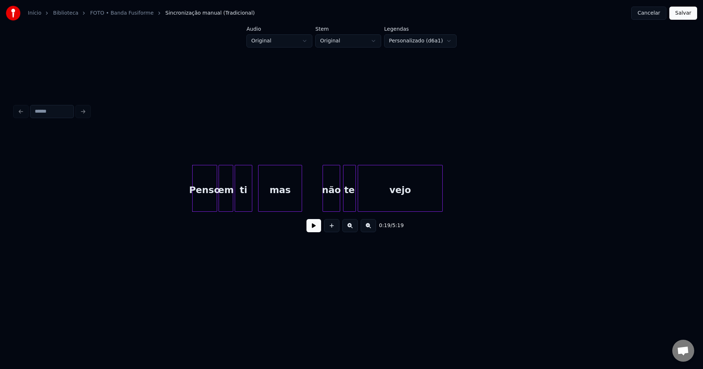
scroll to position [0, 1424]
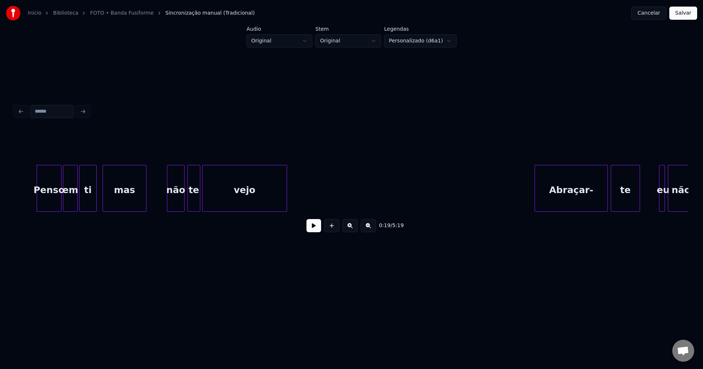
click at [313, 230] on button at bounding box center [313, 225] width 15 height 13
click at [156, 209] on div "não" at bounding box center [169, 188] width 29 height 47
click at [309, 229] on button at bounding box center [313, 225] width 15 height 13
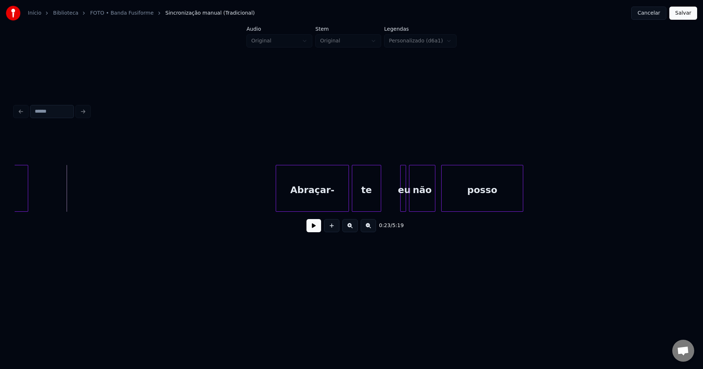
scroll to position [0, 1748]
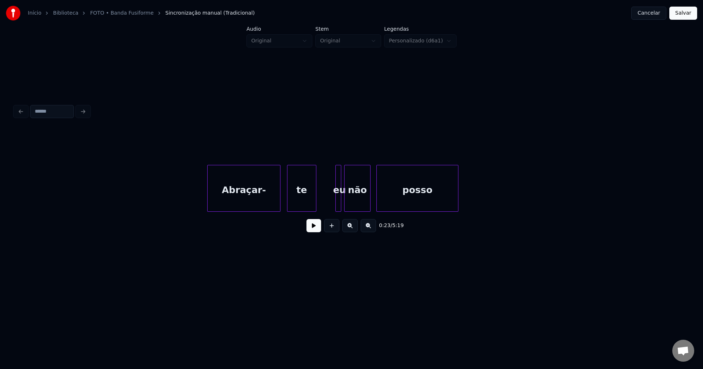
click at [224, 199] on div "Abraçar-" at bounding box center [243, 190] width 72 height 50
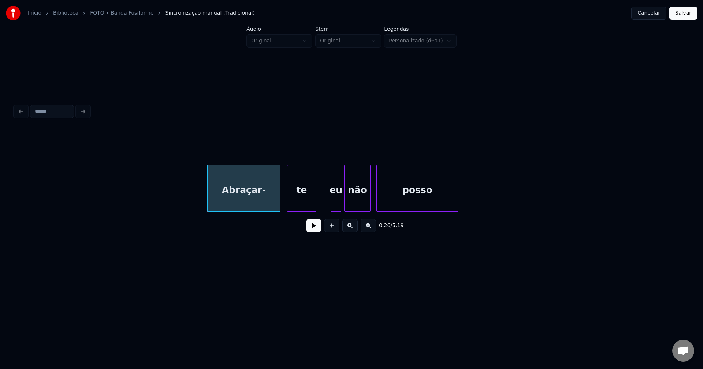
click at [332, 204] on div at bounding box center [332, 188] width 2 height 46
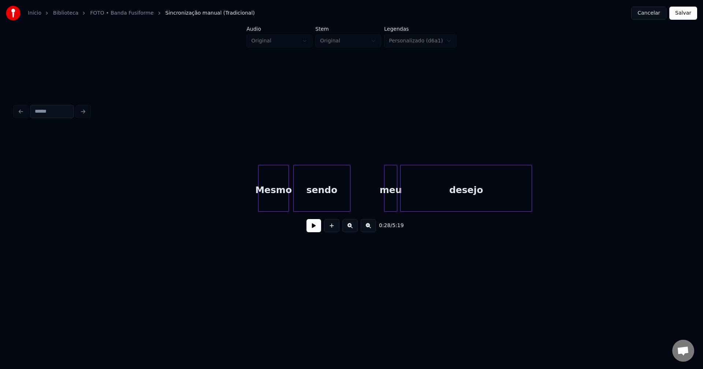
scroll to position [0, 2291]
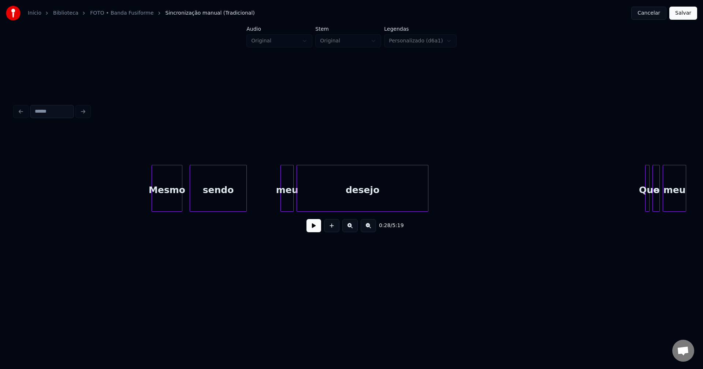
click at [163, 205] on div "Mesmo" at bounding box center [167, 190] width 30 height 50
click at [277, 207] on div at bounding box center [277, 188] width 2 height 46
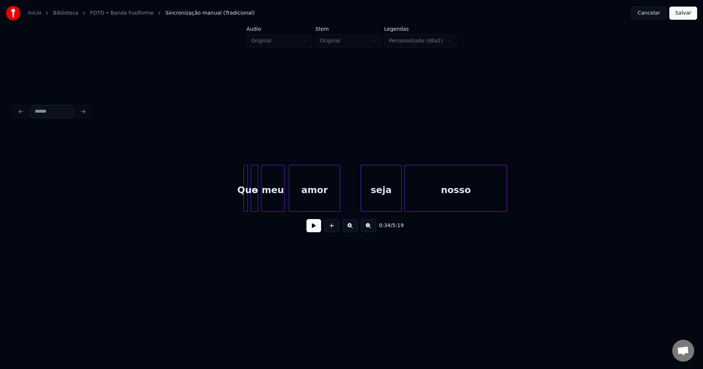
scroll to position [0, 2719]
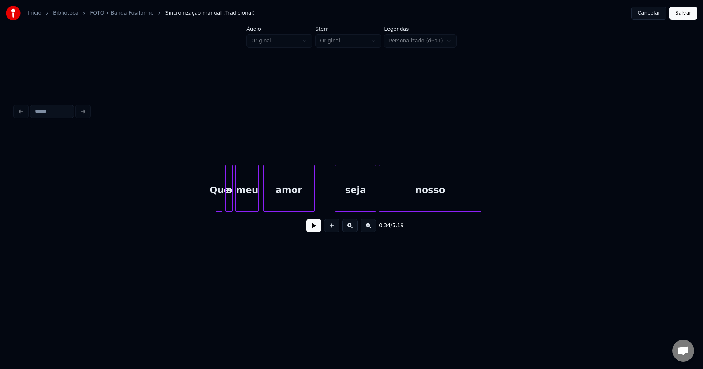
click at [216, 199] on div at bounding box center [217, 188] width 2 height 46
click at [357, 206] on div "seja" at bounding box center [347, 190] width 40 height 50
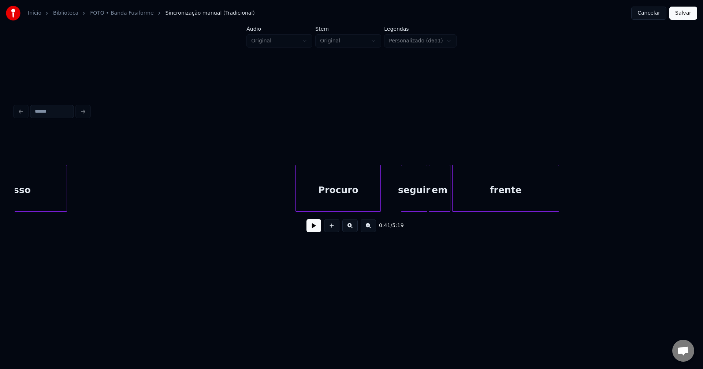
scroll to position [0, 3172]
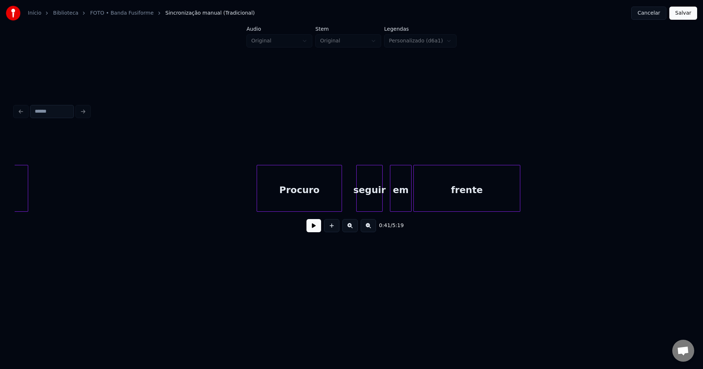
click at [368, 208] on div "seguir" at bounding box center [369, 190] width 26 height 50
click at [394, 205] on div "em" at bounding box center [395, 190] width 21 height 50
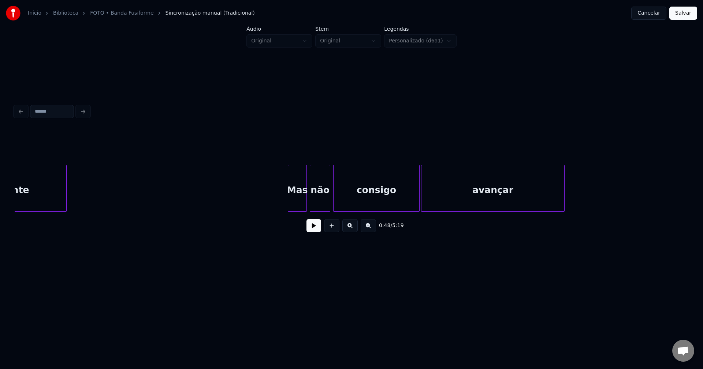
scroll to position [0, 3651]
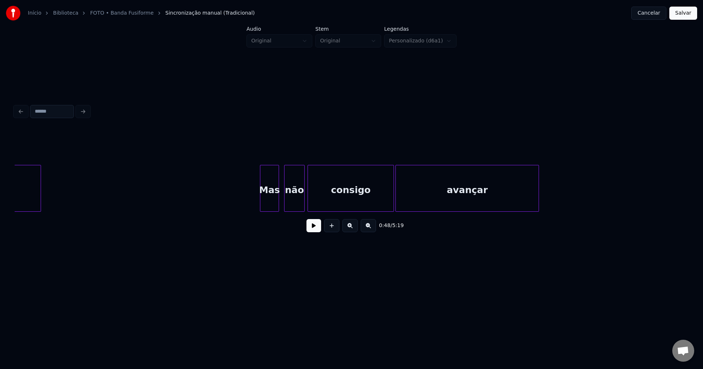
click at [273, 201] on div "Mas" at bounding box center [269, 190] width 18 height 50
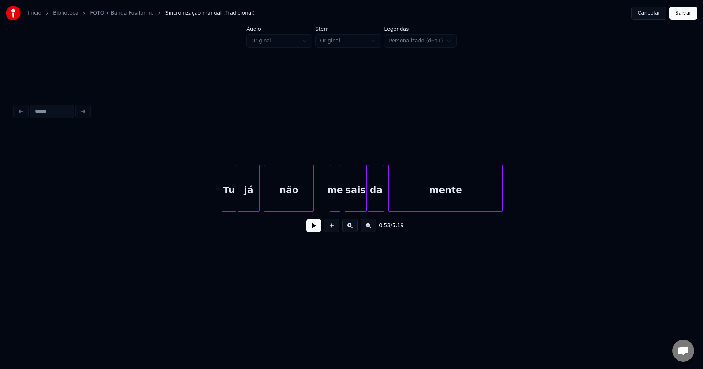
scroll to position [0, 4194]
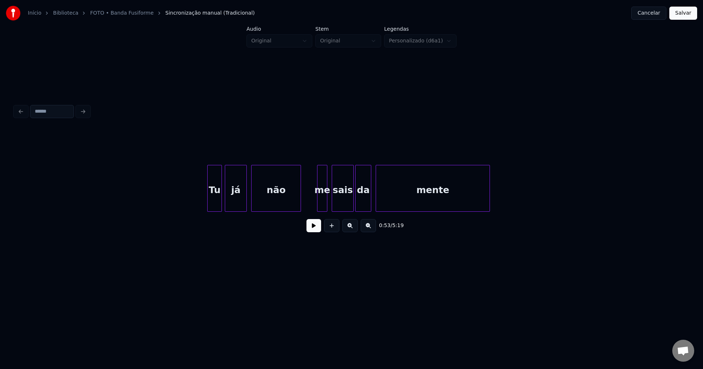
click at [216, 201] on div "Tu" at bounding box center [214, 190] width 14 height 50
click at [318, 205] on div "me" at bounding box center [319, 190] width 10 height 50
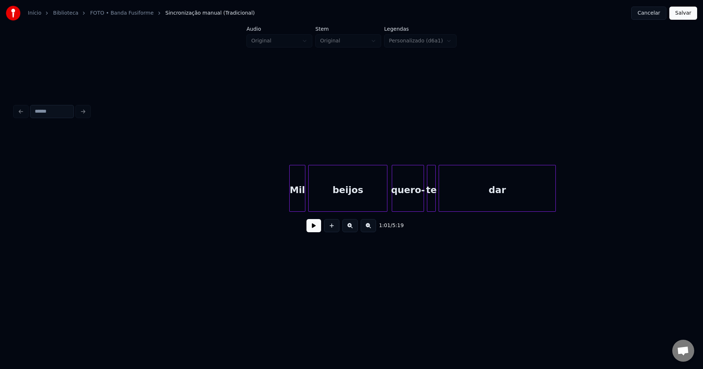
scroll to position [0, 4712]
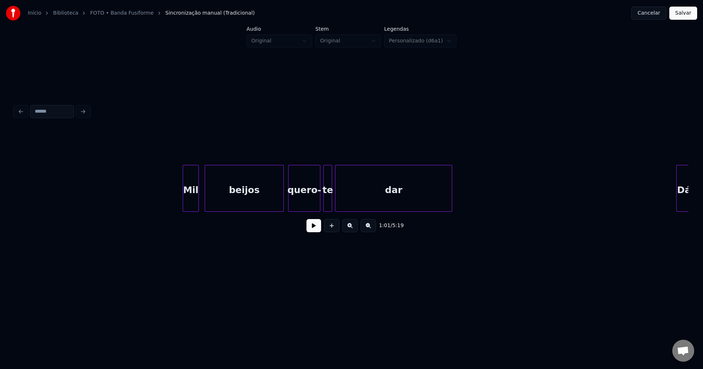
click at [189, 205] on div "Mil" at bounding box center [190, 190] width 15 height 50
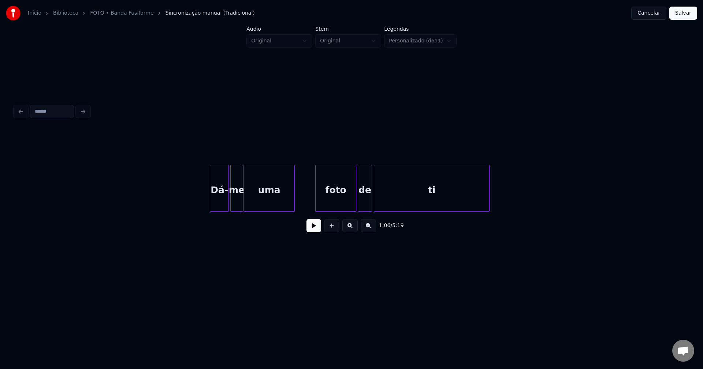
scroll to position [0, 5217]
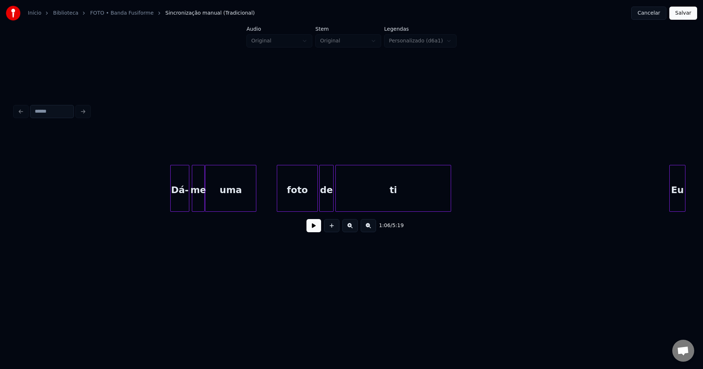
click at [180, 204] on div "Dá-" at bounding box center [180, 190] width 18 height 50
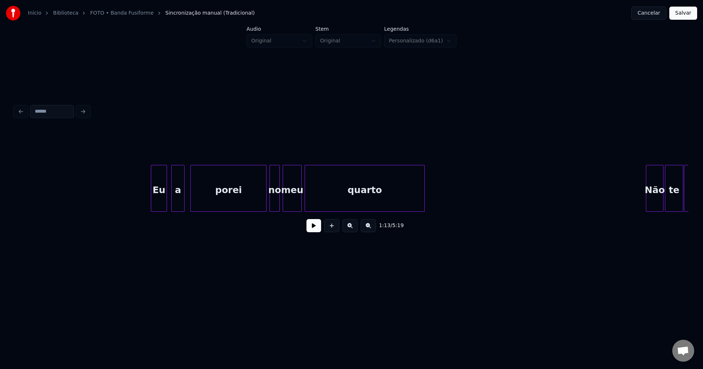
scroll to position [0, 5761]
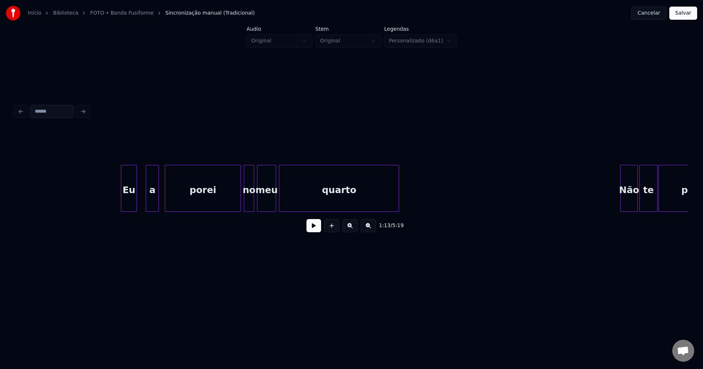
click at [131, 207] on div "Eu" at bounding box center [128, 190] width 15 height 50
click at [146, 206] on div "a" at bounding box center [146, 190] width 12 height 50
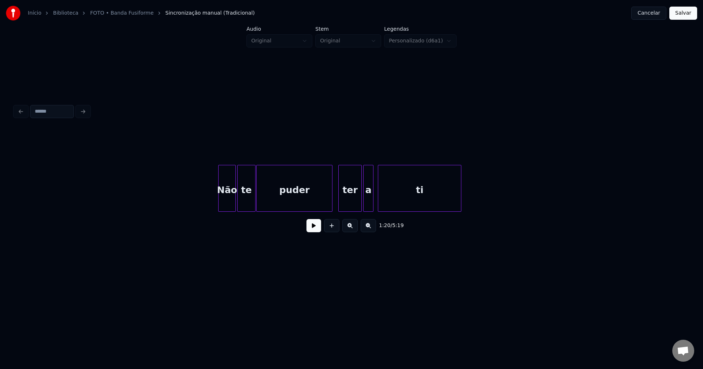
scroll to position [0, 6201]
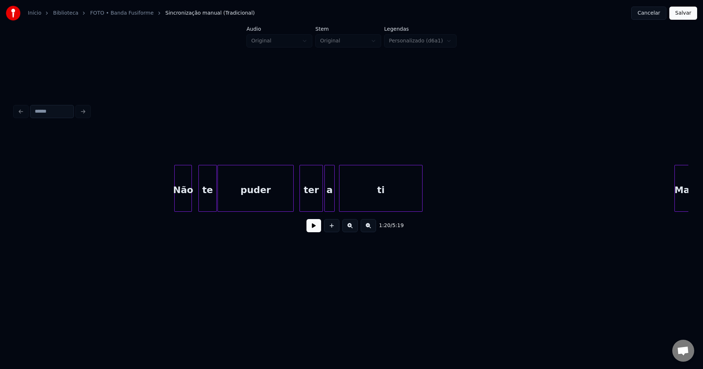
click at [183, 207] on div "Não" at bounding box center [183, 190] width 17 height 50
click at [315, 203] on div at bounding box center [315, 188] width 2 height 46
click at [324, 206] on div "a" at bounding box center [325, 190] width 10 height 50
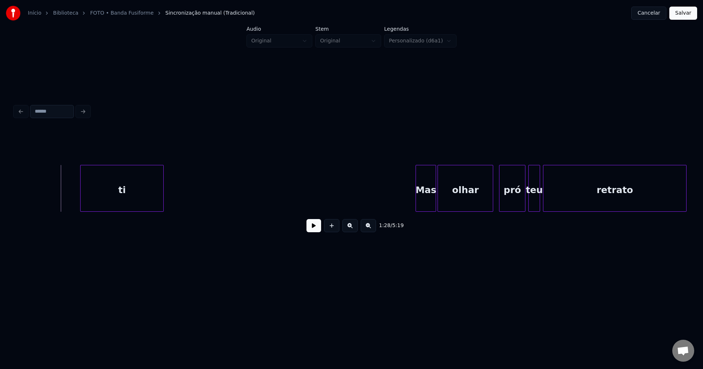
scroll to position [0, 6589]
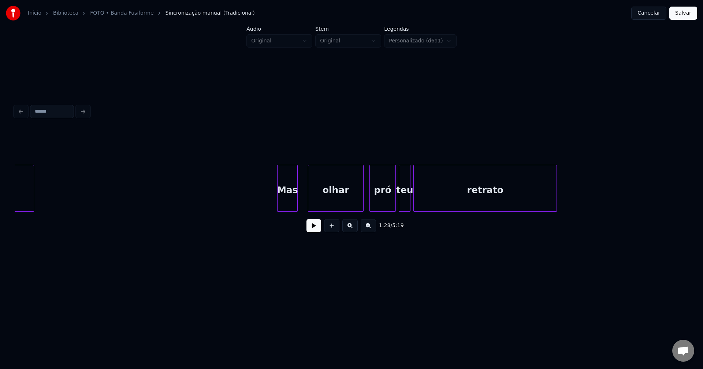
click at [285, 210] on div "ti Mas olhar pró teu retrato" at bounding box center [351, 188] width 673 height 47
click at [328, 203] on div "olhar" at bounding box center [331, 190] width 55 height 50
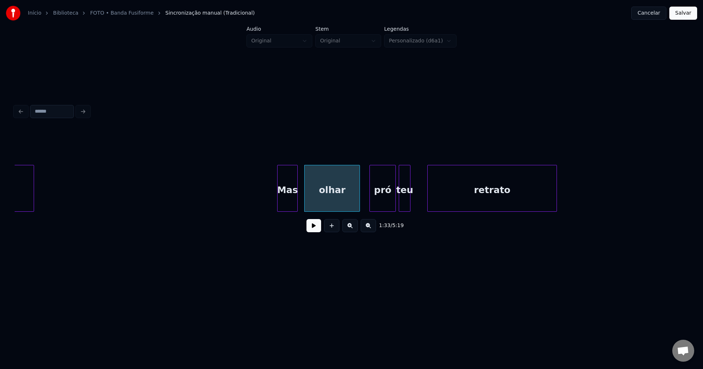
click at [430, 205] on div at bounding box center [428, 188] width 2 height 46
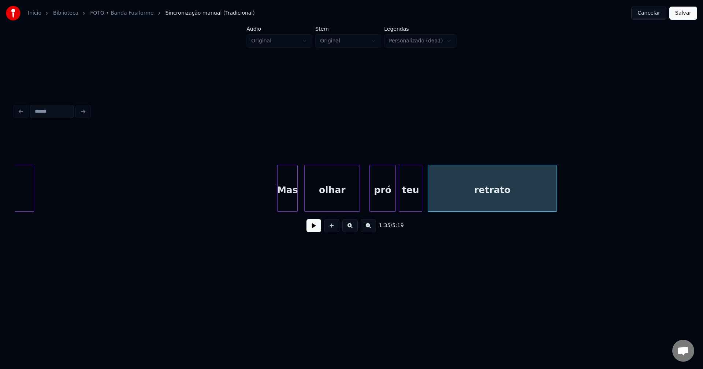
click at [420, 200] on div at bounding box center [420, 188] width 2 height 46
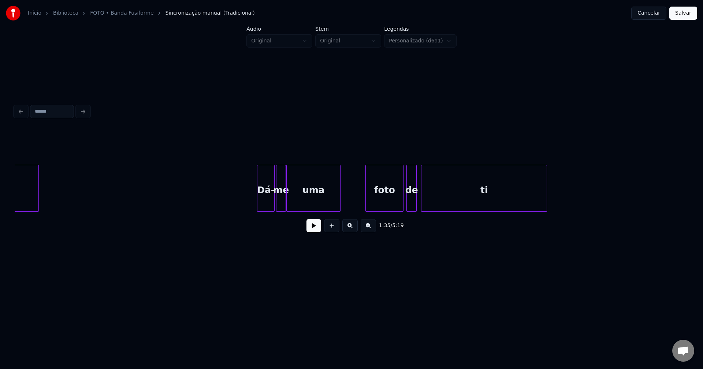
scroll to position [0, 7120]
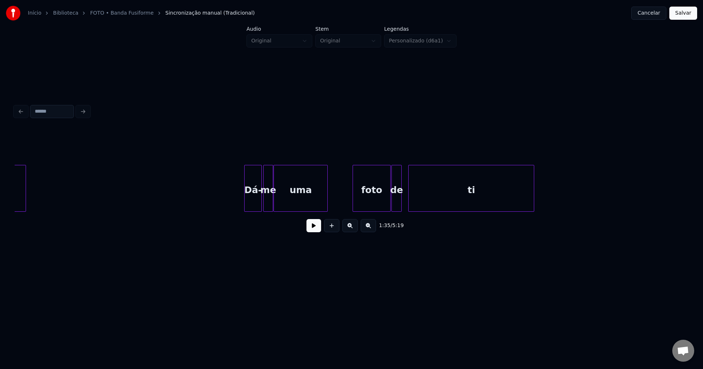
click at [397, 205] on div "de" at bounding box center [397, 190] width 10 height 50
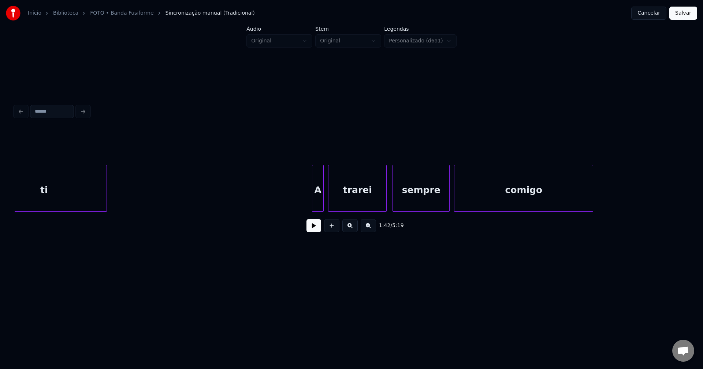
scroll to position [0, 7599]
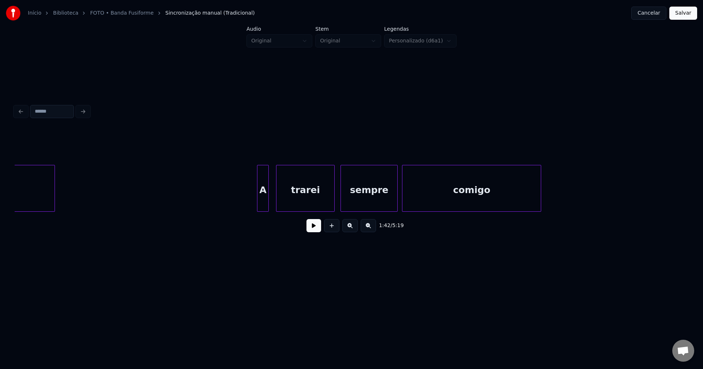
click at [263, 205] on div "A" at bounding box center [262, 190] width 11 height 50
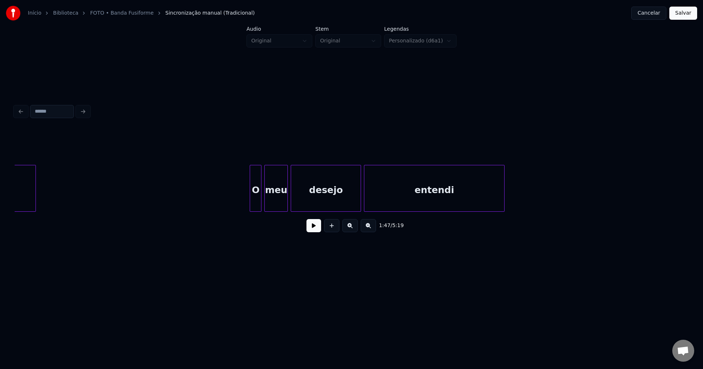
scroll to position [0, 8117]
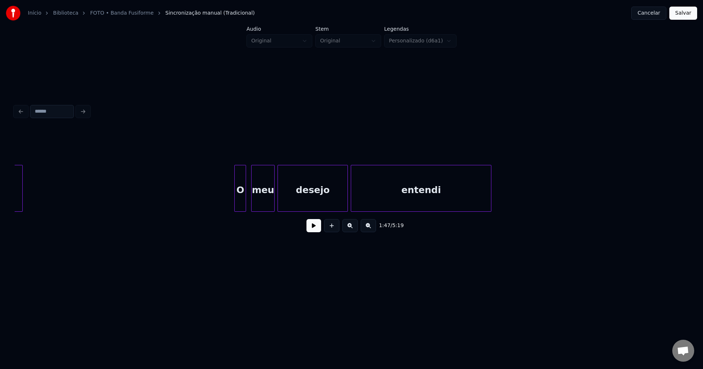
click at [242, 205] on div "O" at bounding box center [240, 190] width 11 height 50
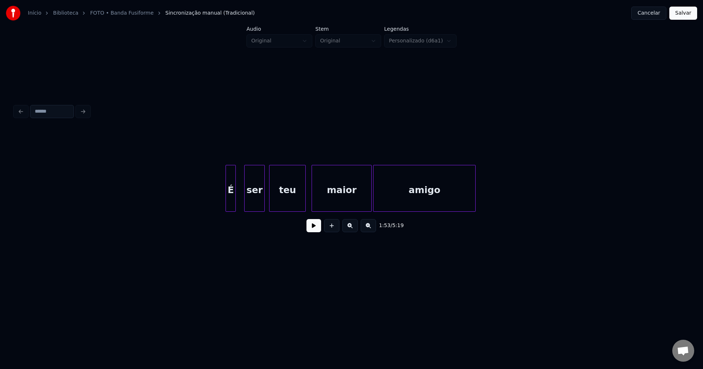
click at [231, 206] on div "É" at bounding box center [231, 190] width 10 height 50
click at [250, 209] on div "É ser teu maior amigo" at bounding box center [351, 188] width 673 height 47
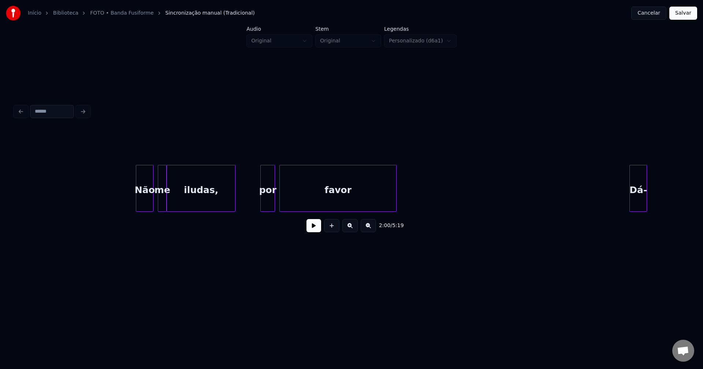
scroll to position [0, 9153]
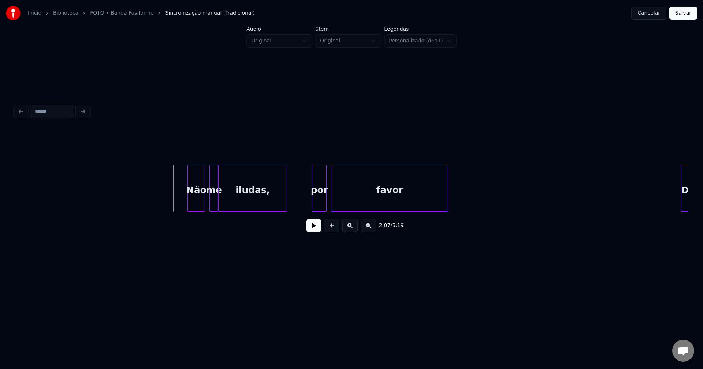
drag, startPoint x: 314, startPoint y: 229, endPoint x: 307, endPoint y: 229, distance: 7.0
click at [313, 229] on button at bounding box center [313, 225] width 15 height 13
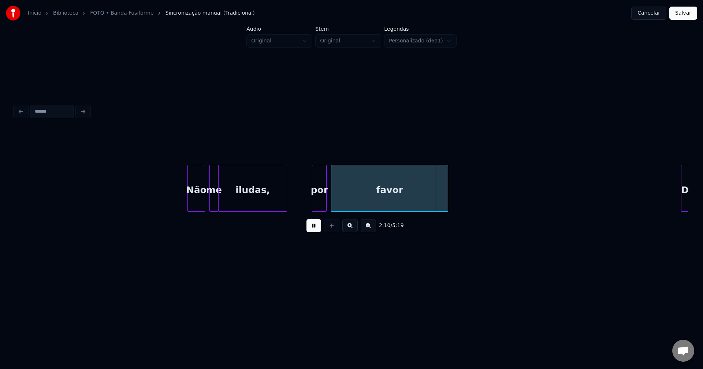
click at [313, 227] on button at bounding box center [313, 225] width 15 height 13
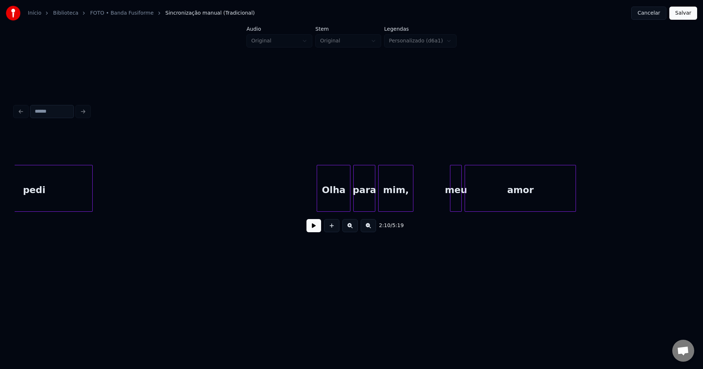
scroll to position [0, 10059]
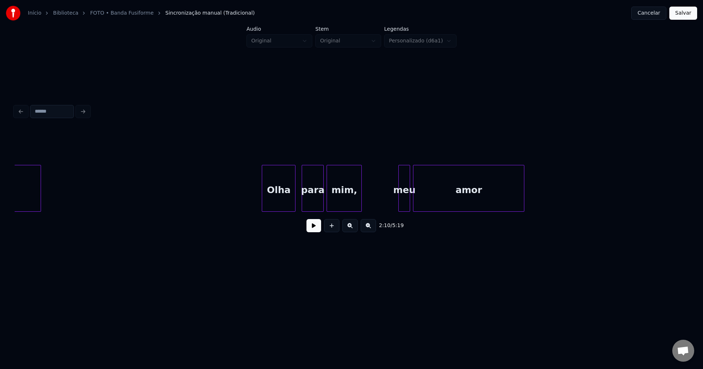
click at [285, 207] on div "Olha" at bounding box center [278, 190] width 33 height 50
click at [385, 212] on div "pedi Olha para mim, meu amor" at bounding box center [351, 188] width 673 height 47
click at [316, 230] on button at bounding box center [313, 225] width 15 height 13
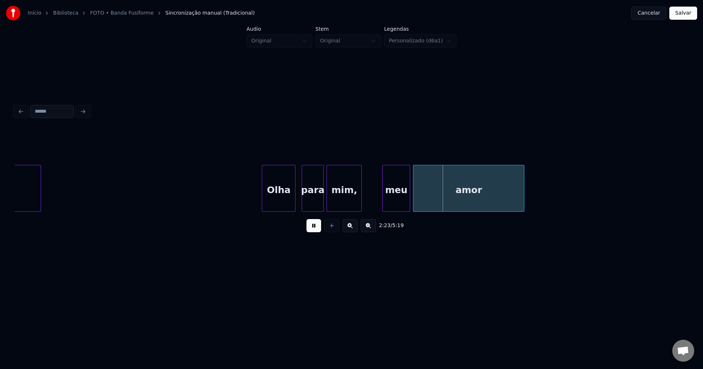
click at [315, 229] on button at bounding box center [313, 225] width 15 height 13
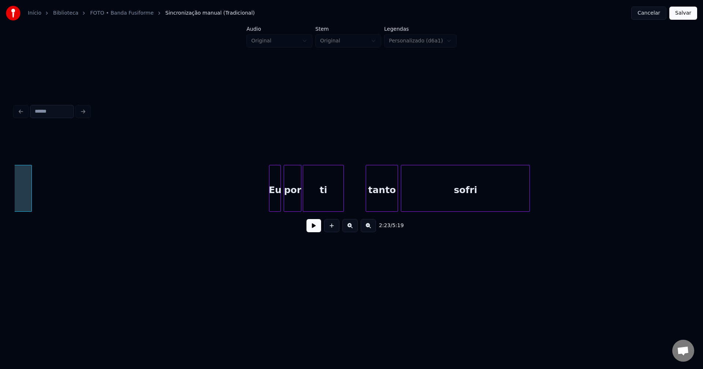
scroll to position [0, 10563]
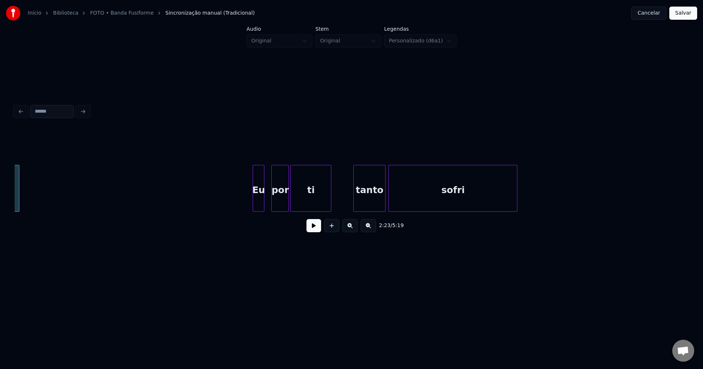
click at [257, 207] on div "Eu" at bounding box center [258, 190] width 11 height 50
click at [247, 209] on div "amor Eu por ti tanto sofri" at bounding box center [351, 188] width 673 height 47
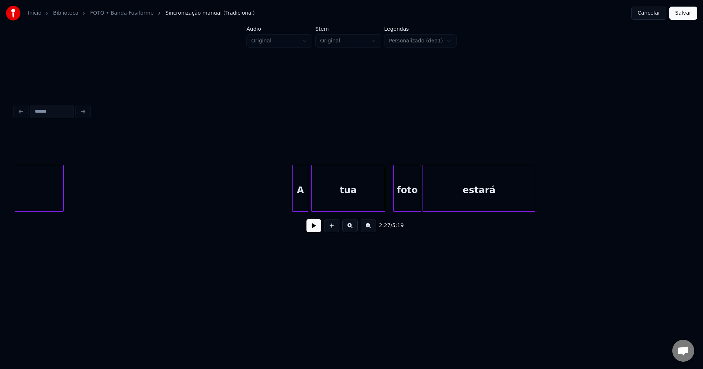
scroll to position [0, 11042]
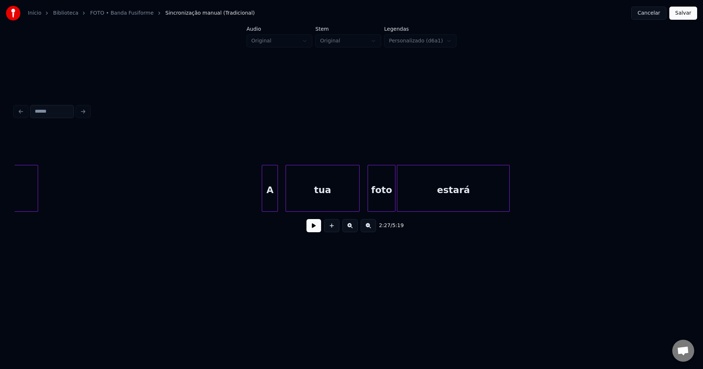
click at [270, 207] on div "A" at bounding box center [269, 190] width 15 height 50
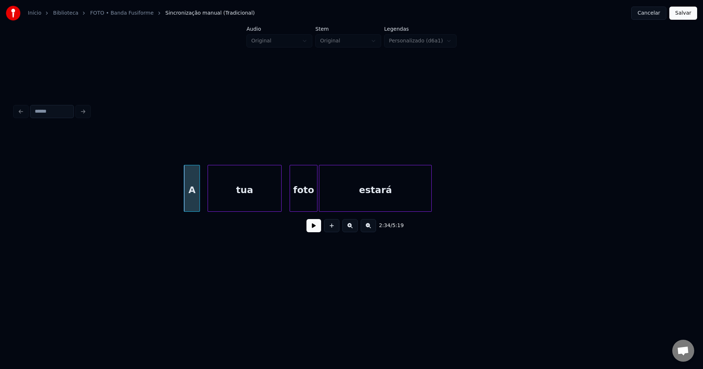
scroll to position [0, 11146]
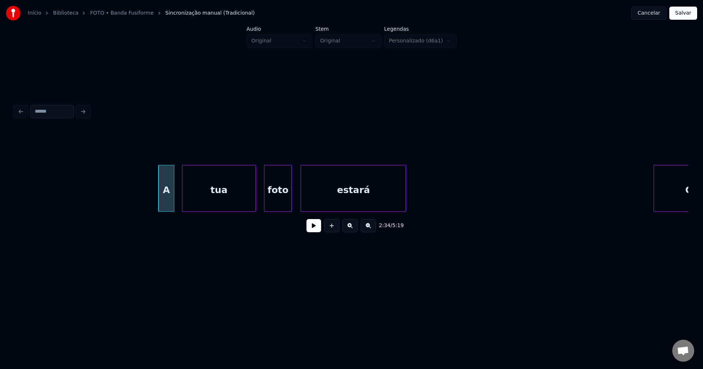
click at [302, 206] on div at bounding box center [302, 188] width 2 height 46
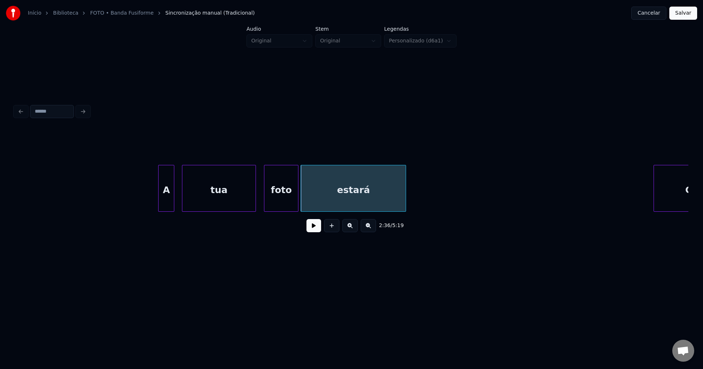
click at [298, 204] on div at bounding box center [297, 188] width 2 height 46
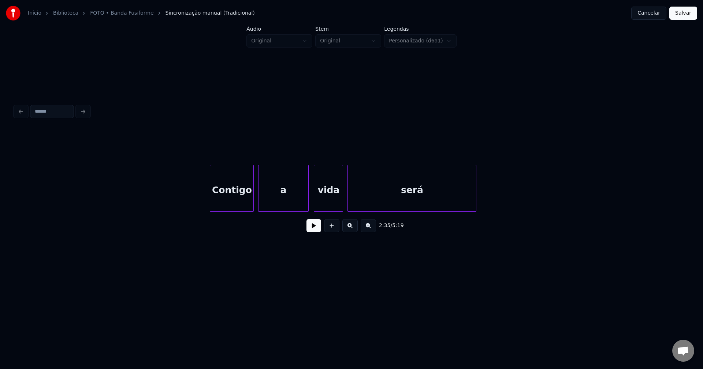
scroll to position [0, 12091]
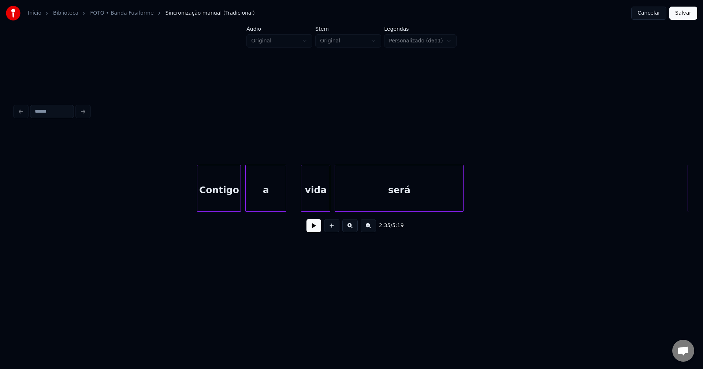
click at [285, 203] on div at bounding box center [285, 188] width 2 height 46
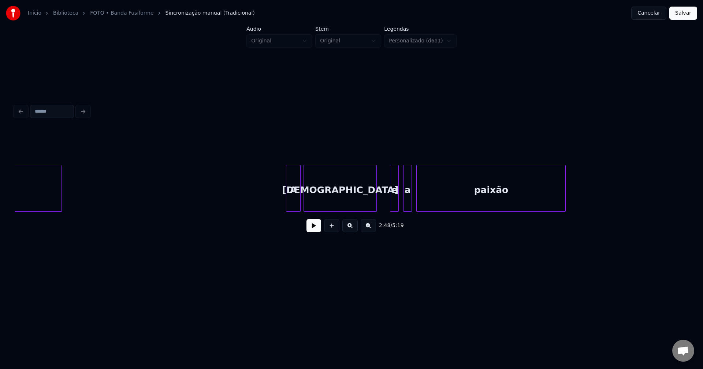
scroll to position [0, 12505]
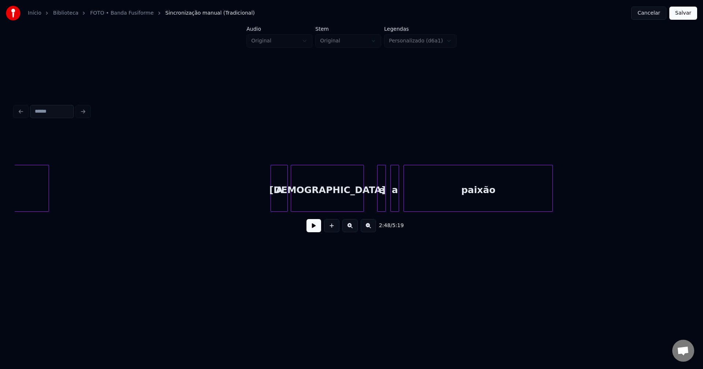
click at [272, 202] on div at bounding box center [272, 188] width 2 height 46
click at [390, 203] on div "a" at bounding box center [391, 190] width 8 height 50
click at [373, 199] on div at bounding box center [374, 188] width 2 height 46
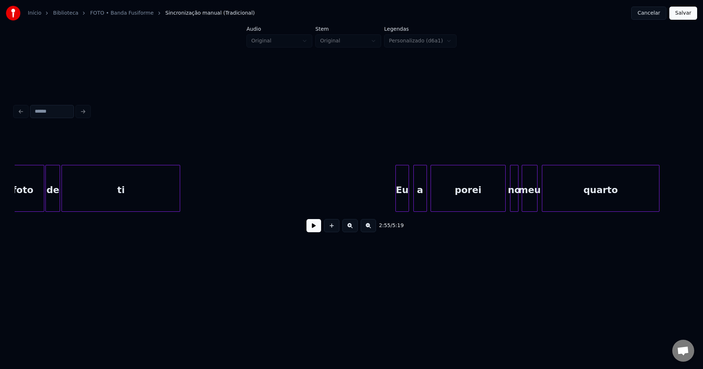
scroll to position [0, 13463]
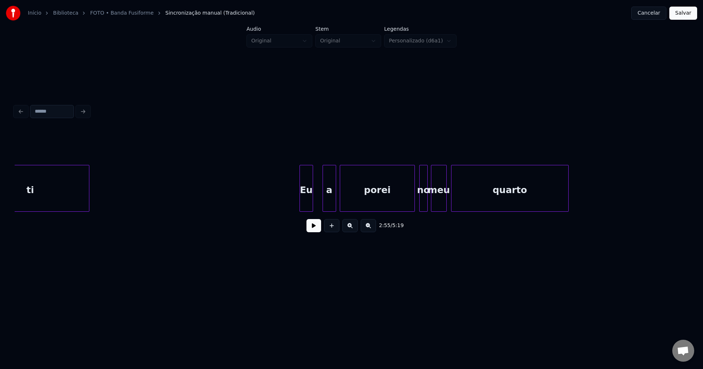
click at [305, 205] on div "Eu" at bounding box center [306, 190] width 12 height 50
click at [321, 206] on div "a" at bounding box center [322, 190] width 13 height 50
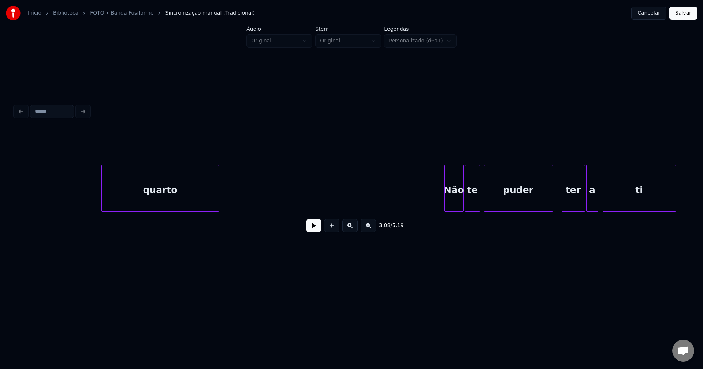
scroll to position [0, 14020]
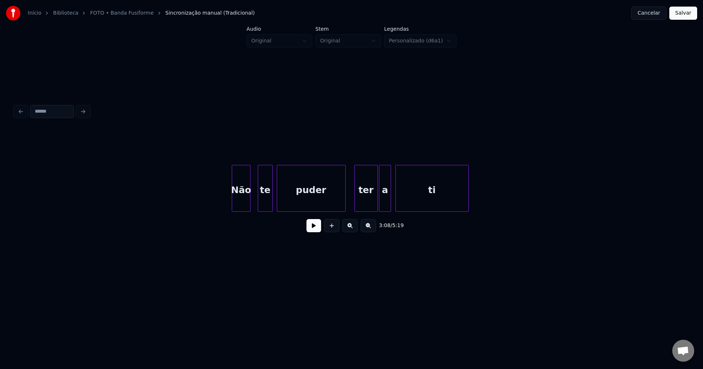
click at [240, 211] on div "Não te puder ter a ti" at bounding box center [351, 188] width 673 height 47
click at [262, 207] on div "te" at bounding box center [263, 190] width 14 height 50
click at [371, 206] on div at bounding box center [370, 188] width 2 height 46
click at [379, 207] on div "a" at bounding box center [379, 190] width 11 height 50
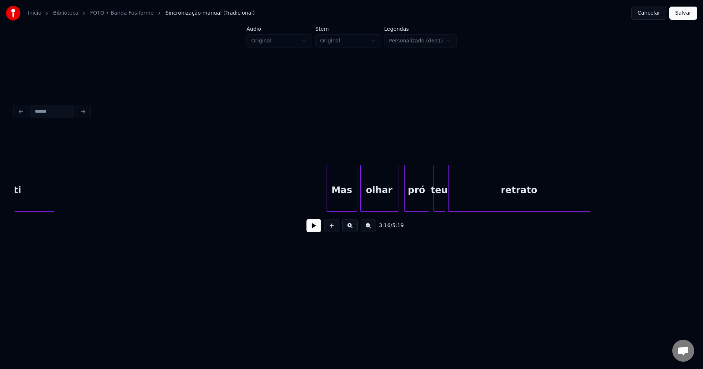
scroll to position [0, 14460]
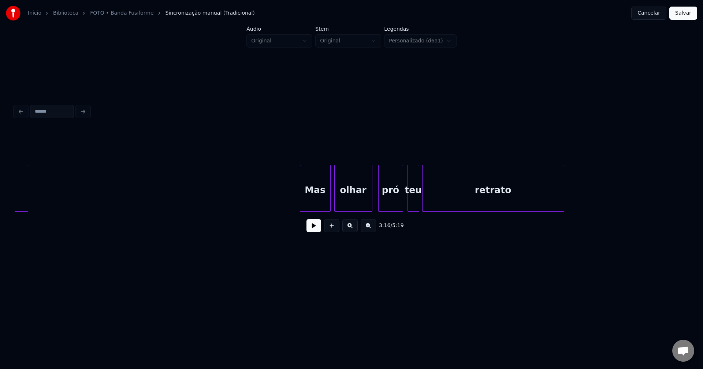
click at [321, 198] on div "Mas" at bounding box center [315, 190] width 30 height 50
click at [299, 199] on div at bounding box center [299, 188] width 2 height 46
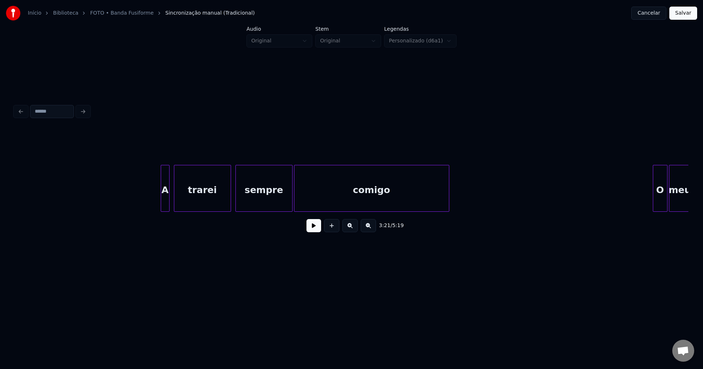
scroll to position [0, 15599]
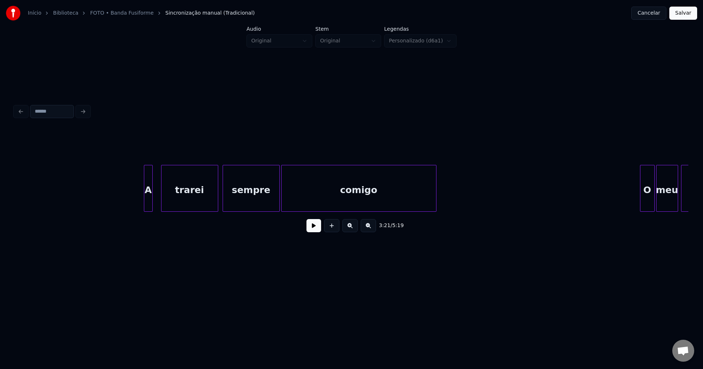
click at [149, 203] on div "A" at bounding box center [148, 190] width 8 height 50
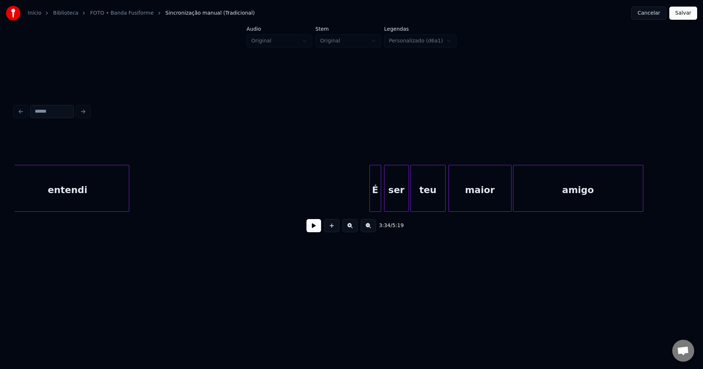
scroll to position [0, 16506]
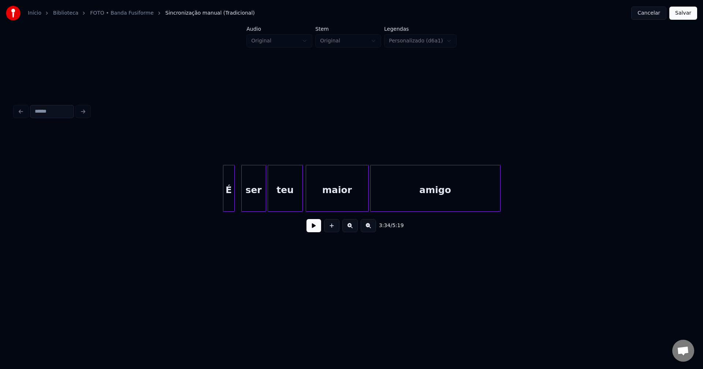
click at [229, 206] on div "É" at bounding box center [228, 190] width 11 height 50
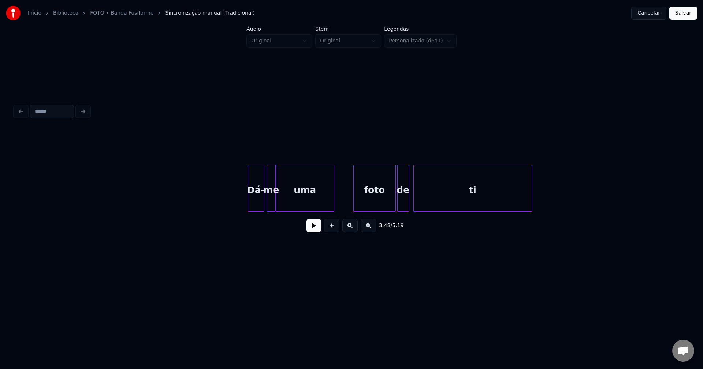
scroll to position [0, 18991]
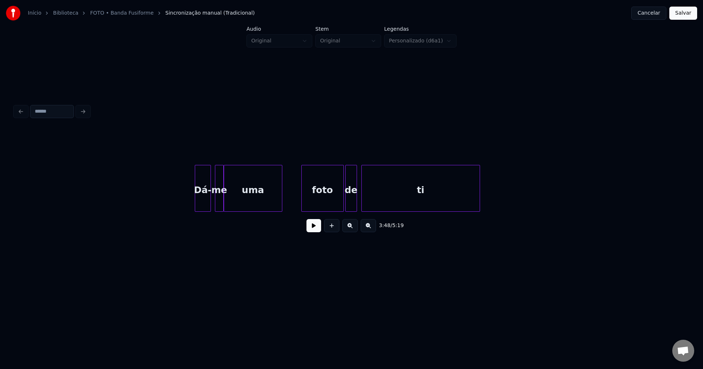
click at [205, 201] on div "Dá-" at bounding box center [202, 190] width 15 height 50
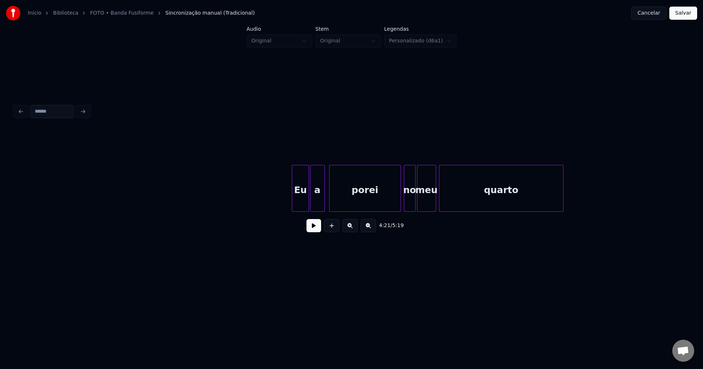
scroll to position [0, 19483]
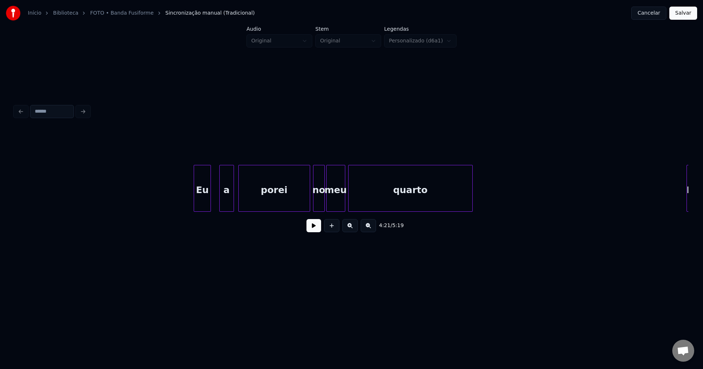
click at [203, 207] on div "Eu" at bounding box center [202, 190] width 16 height 50
click at [219, 210] on div "Eu a porei no meu quarto Não" at bounding box center [351, 188] width 673 height 47
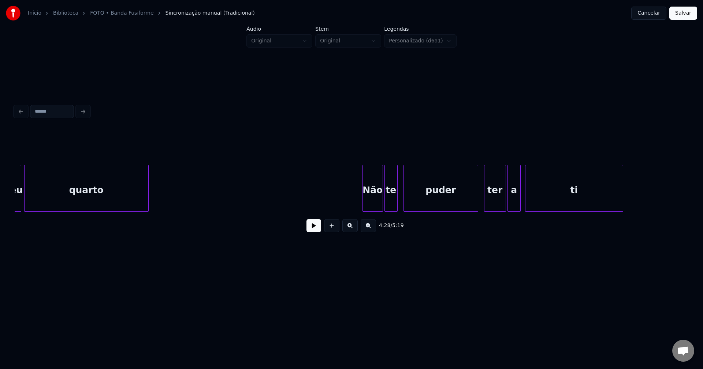
scroll to position [0, 19962]
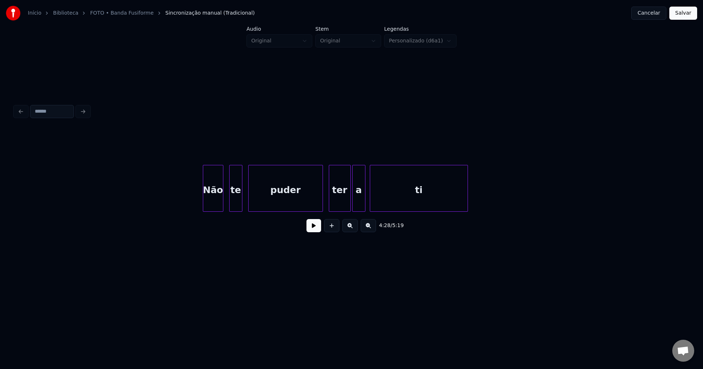
click at [216, 210] on div "Não te puder ter a ti" at bounding box center [351, 188] width 673 height 47
click at [233, 204] on div "te" at bounding box center [233, 190] width 12 height 50
click at [339, 207] on div "ter" at bounding box center [336, 190] width 21 height 50
click at [342, 208] on div at bounding box center [342, 188] width 2 height 46
click at [353, 208] on div "a" at bounding box center [353, 190] width 12 height 50
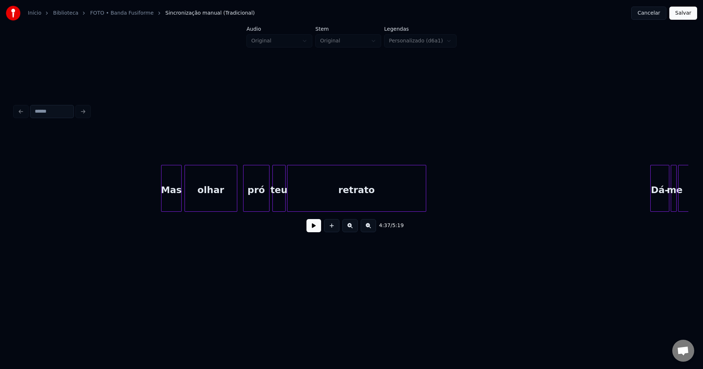
scroll to position [0, 20454]
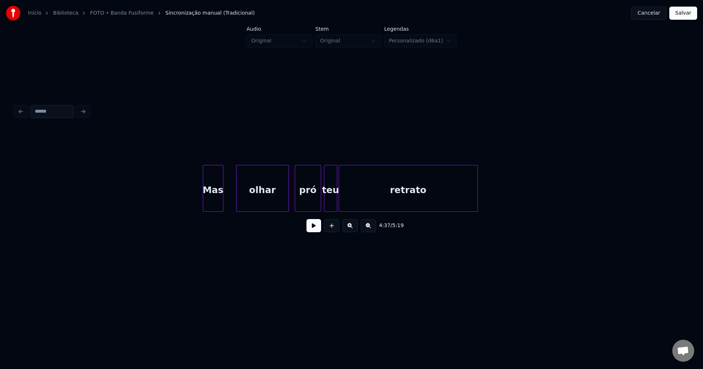
click at [216, 212] on div "Mas olhar pró teu retrato" at bounding box center [351, 188] width 673 height 47
click at [254, 208] on div "olhar" at bounding box center [256, 190] width 52 height 50
click at [353, 203] on div at bounding box center [353, 188] width 2 height 46
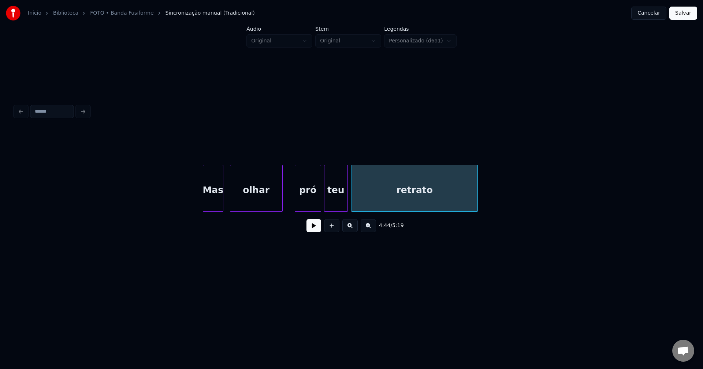
click at [346, 201] on div at bounding box center [346, 188] width 2 height 46
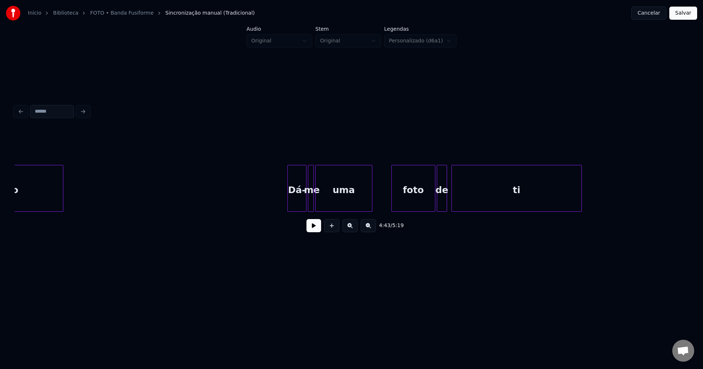
scroll to position [0, 20881]
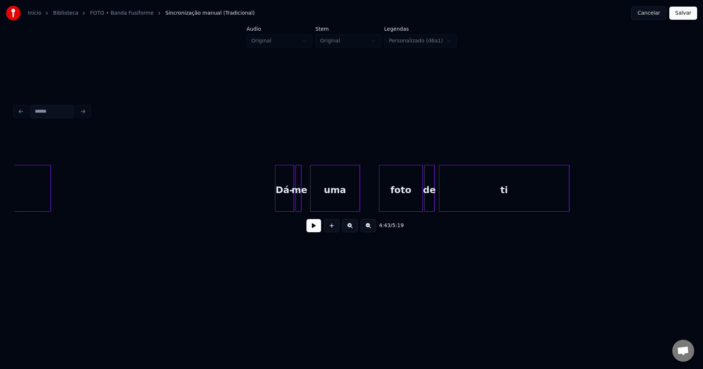
click at [312, 205] on div at bounding box center [311, 188] width 2 height 46
click at [309, 203] on div at bounding box center [308, 188] width 2 height 46
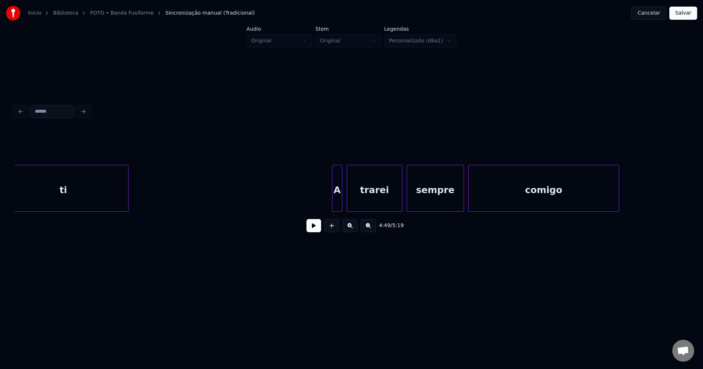
scroll to position [0, 21360]
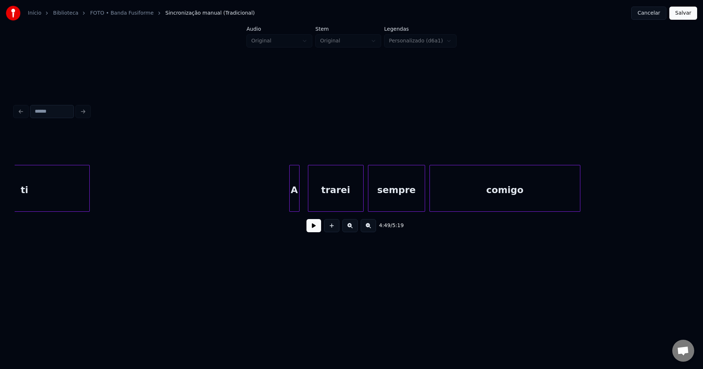
click at [293, 205] on div "A" at bounding box center [294, 190] width 10 height 50
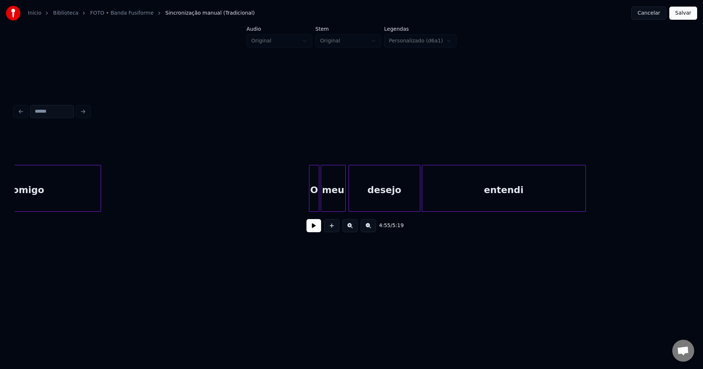
scroll to position [0, 21852]
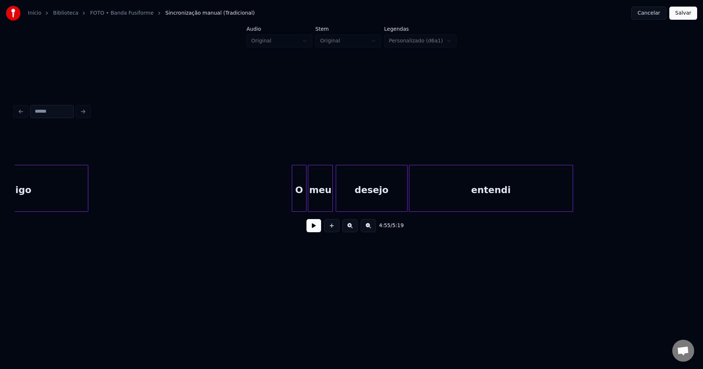
click at [293, 205] on div at bounding box center [293, 188] width 2 height 46
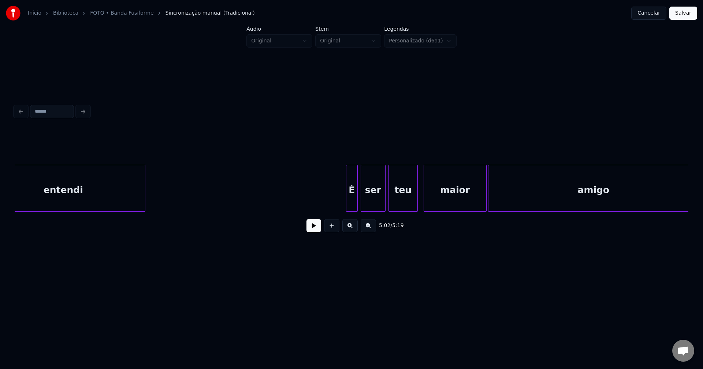
scroll to position [0, 22331]
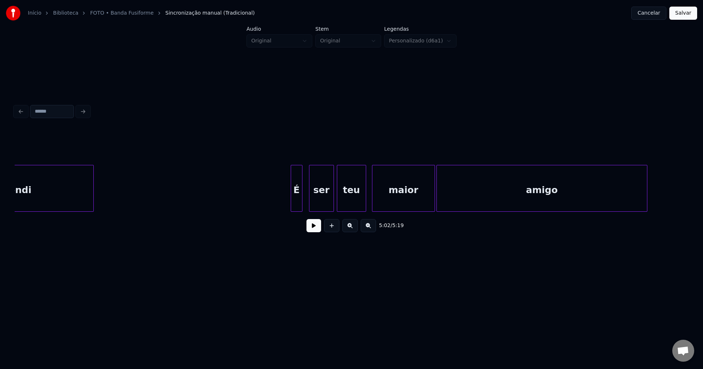
click at [298, 201] on div "É" at bounding box center [296, 190] width 11 height 50
click at [313, 202] on div "ser" at bounding box center [318, 190] width 24 height 50
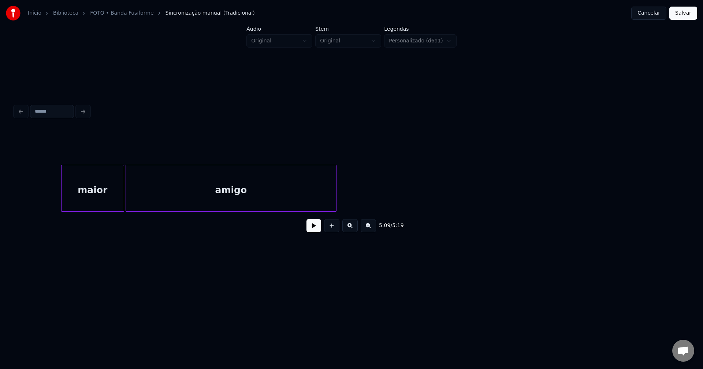
scroll to position [0, 22707]
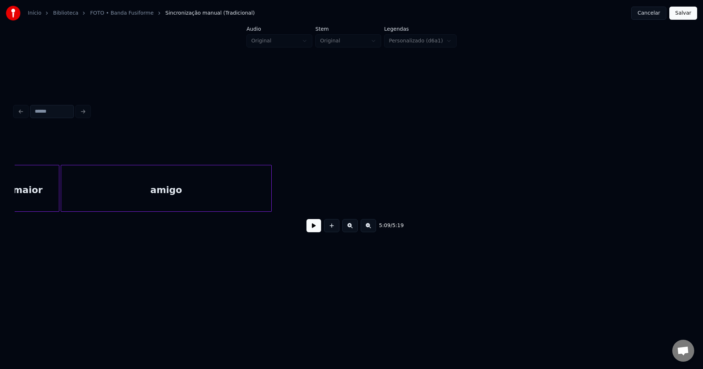
click at [681, 17] on button "Salvar" at bounding box center [683, 13] width 28 height 13
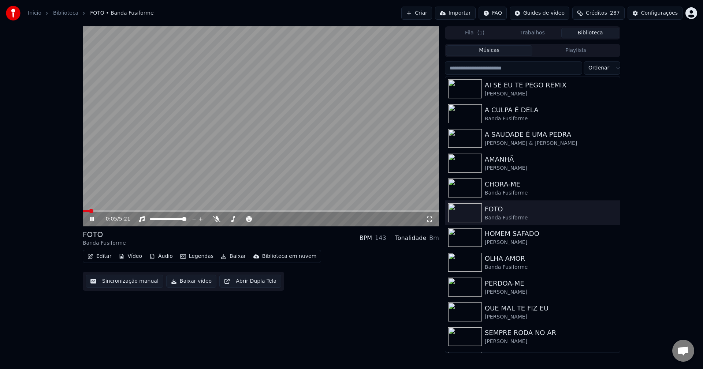
click at [90, 218] on icon at bounding box center [92, 219] width 4 height 4
click at [183, 284] on button "Baixar vídeo" at bounding box center [191, 281] width 50 height 13
click at [591, 36] on button "Biblioteca" at bounding box center [590, 33] width 58 height 11
click at [502, 239] on div "[PERSON_NAME]" at bounding box center [546, 242] width 125 height 7
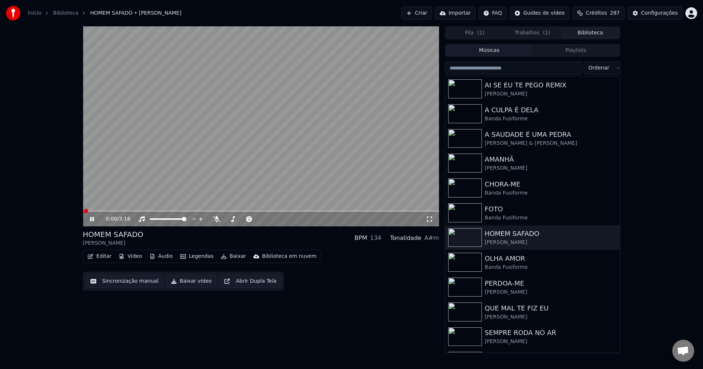
click at [93, 220] on icon at bounding box center [92, 219] width 4 height 4
click at [106, 255] on button "Editar" at bounding box center [100, 256] width 30 height 10
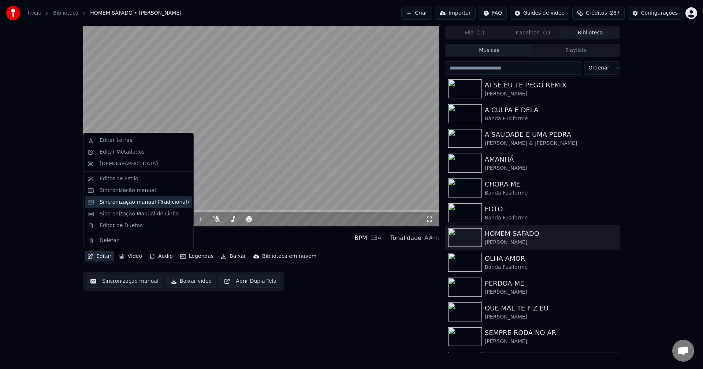
click at [126, 205] on div "Sincronização manual (Tradicional)" at bounding box center [144, 202] width 89 height 7
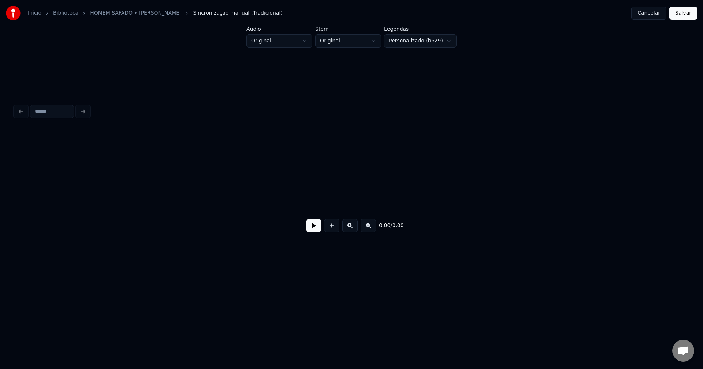
scroll to position [0, 1339]
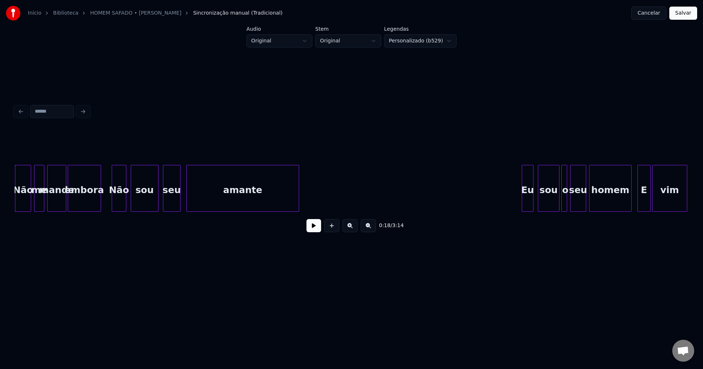
drag, startPoint x: 99, startPoint y: 215, endPoint x: 88, endPoint y: 219, distance: 11.3
click at [88, 219] on div "0:18 / 3:14" at bounding box center [351, 183] width 673 height 111
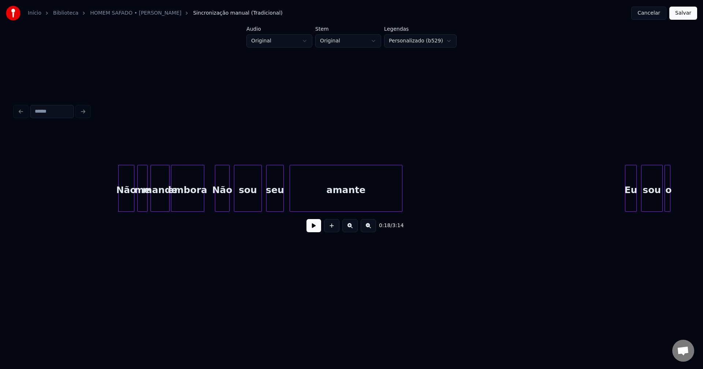
scroll to position [0, 1212]
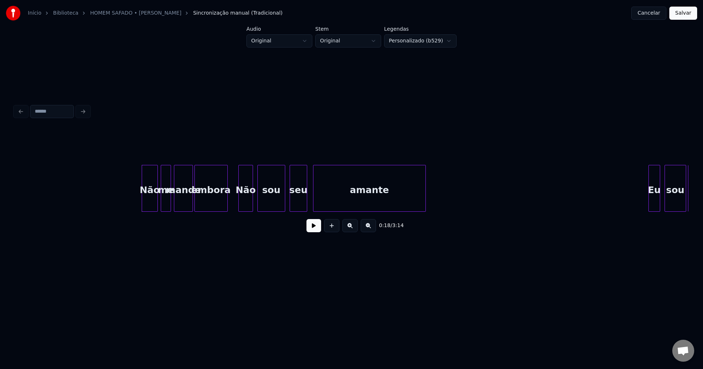
drag, startPoint x: 75, startPoint y: 196, endPoint x: 171, endPoint y: 218, distance: 98.5
click at [312, 232] on button at bounding box center [313, 225] width 15 height 13
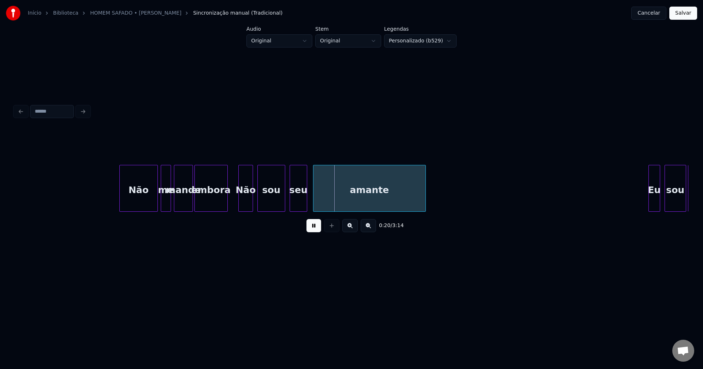
click at [121, 206] on div at bounding box center [121, 188] width 2 height 46
click at [314, 229] on button at bounding box center [313, 225] width 15 height 13
click at [299, 207] on div "seu" at bounding box center [300, 190] width 17 height 50
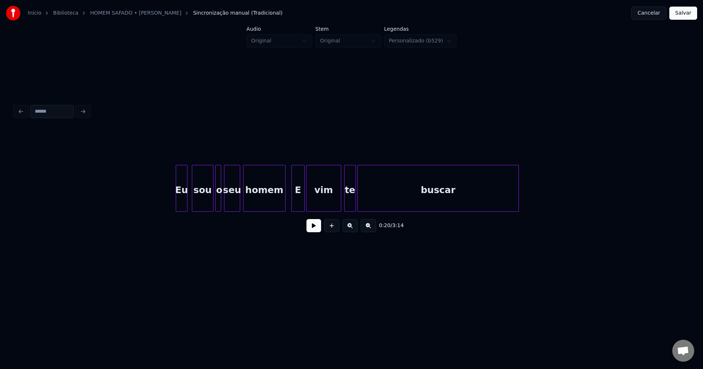
scroll to position [0, 1693]
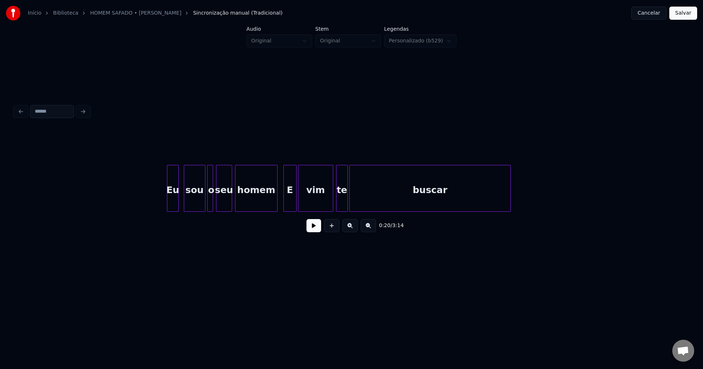
click at [172, 204] on div "Eu" at bounding box center [172, 190] width 11 height 50
drag, startPoint x: 162, startPoint y: 187, endPoint x: 321, endPoint y: 242, distance: 168.3
click at [312, 230] on button at bounding box center [313, 225] width 15 height 13
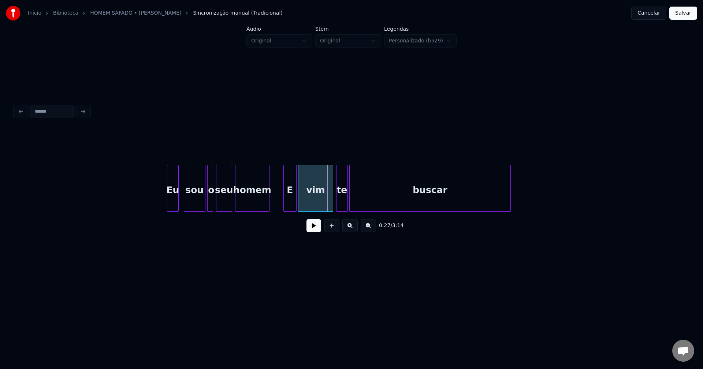
click at [268, 209] on div "Eu sou o seu homem E vim te buscar" at bounding box center [351, 188] width 673 height 47
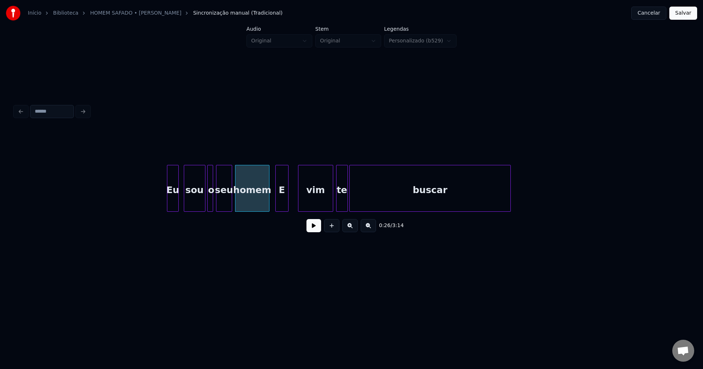
click at [281, 207] on div "E" at bounding box center [282, 190] width 12 height 50
click at [368, 206] on div at bounding box center [368, 188] width 2 height 46
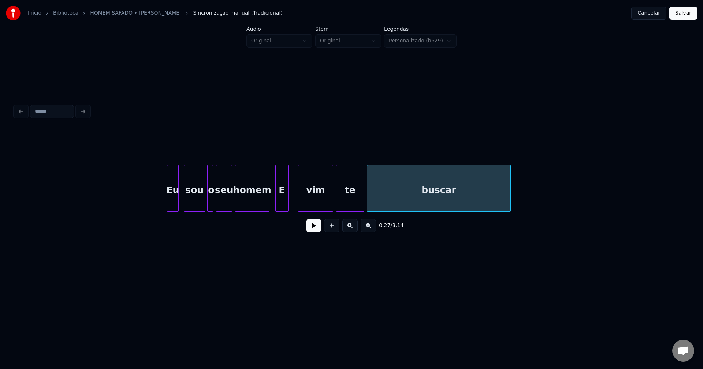
click at [363, 198] on div at bounding box center [363, 188] width 2 height 46
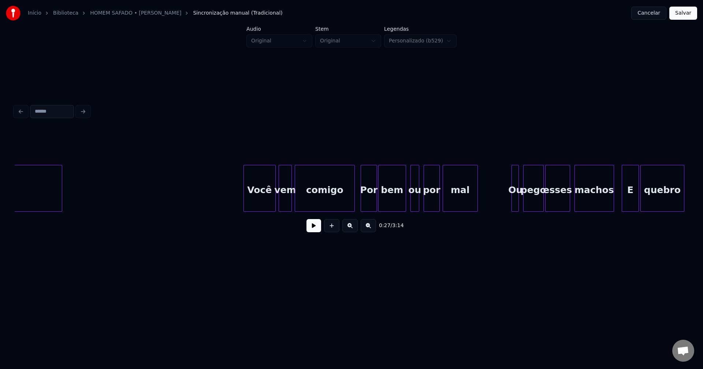
scroll to position [0, 2244]
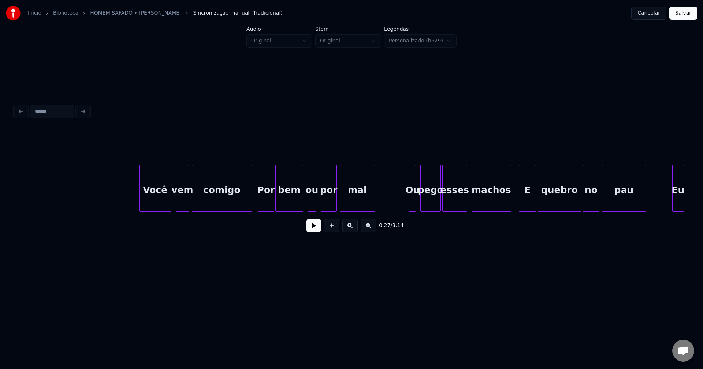
click at [156, 202] on div "Você" at bounding box center [154, 190] width 31 height 50
click at [248, 204] on div at bounding box center [248, 188] width 2 height 46
click at [261, 203] on div "Por" at bounding box center [265, 190] width 16 height 50
click at [310, 205] on div "ou" at bounding box center [310, 190] width 8 height 50
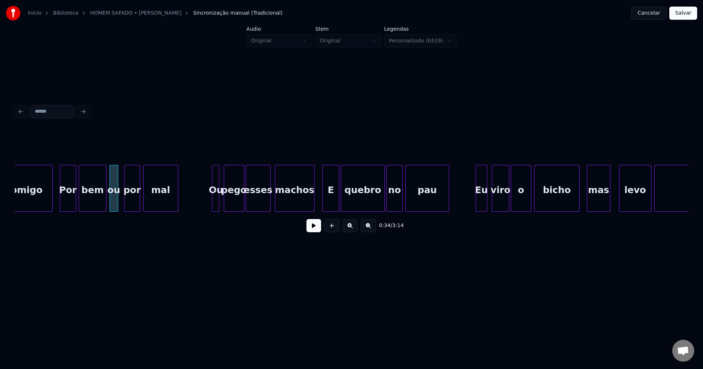
scroll to position [0, 2448]
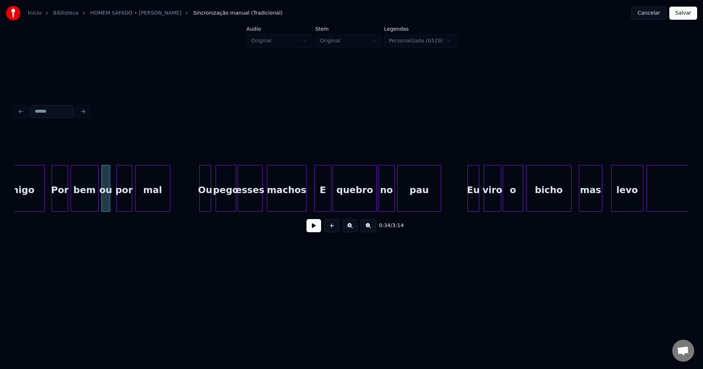
click at [201, 202] on div at bounding box center [200, 188] width 2 height 46
click at [313, 228] on button at bounding box center [313, 225] width 15 height 13
click at [300, 205] on div at bounding box center [300, 188] width 2 height 46
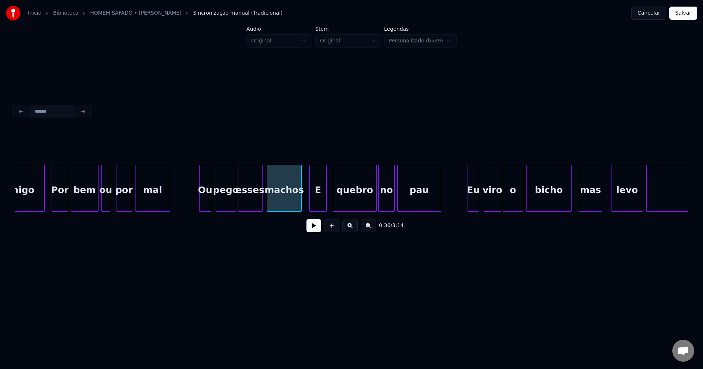
click at [313, 203] on div "E" at bounding box center [318, 190] width 16 height 50
click at [321, 206] on div at bounding box center [320, 188] width 2 height 46
click at [349, 203] on div "quebro" at bounding box center [353, 190] width 43 height 50
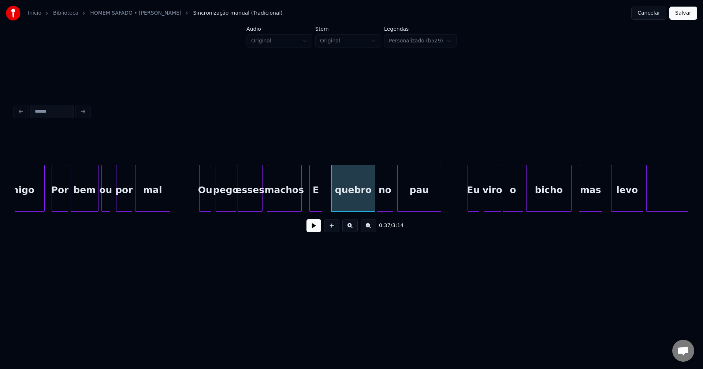
click at [384, 201] on div "no" at bounding box center [385, 190] width 16 height 50
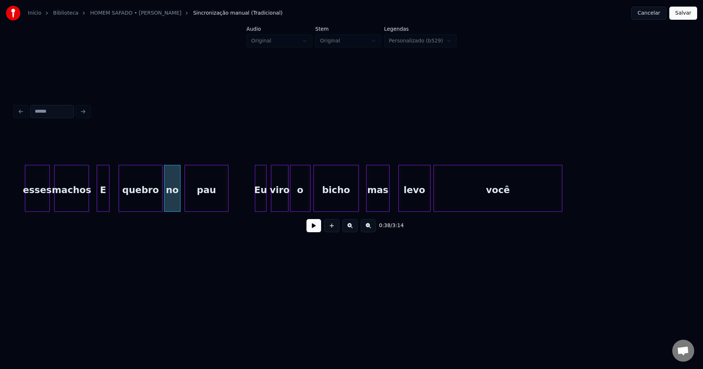
scroll to position [0, 2677]
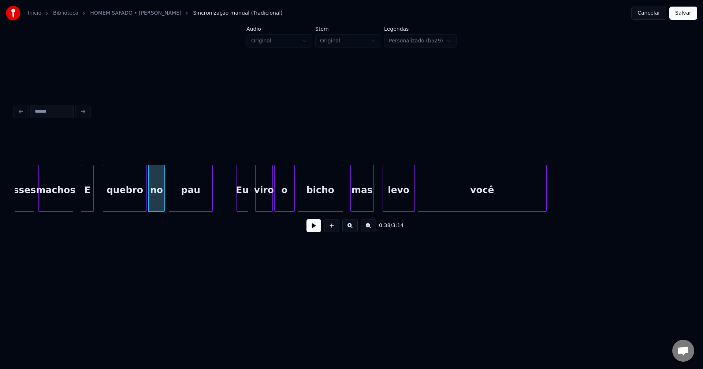
click at [244, 203] on div "Eu" at bounding box center [242, 190] width 11 height 50
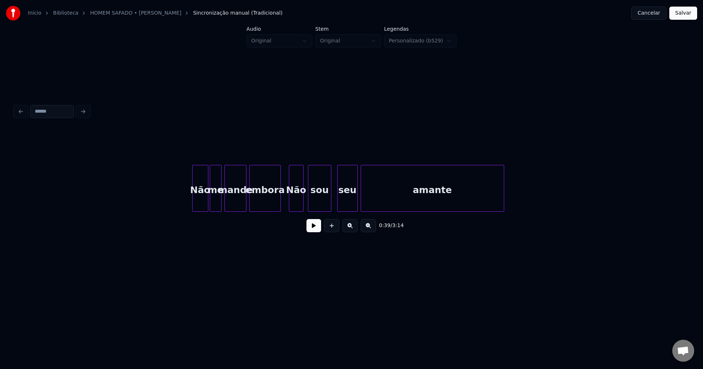
scroll to position [0, 3267]
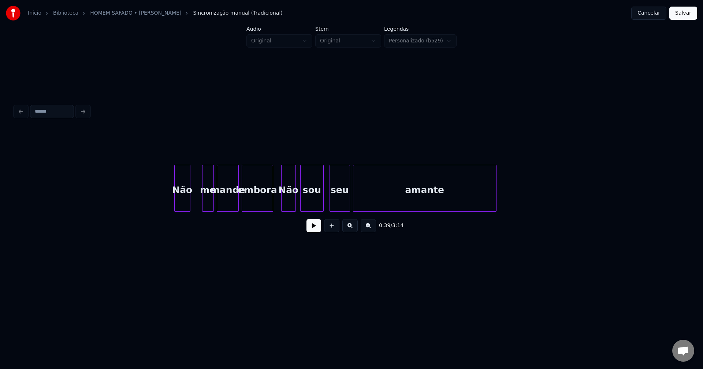
click at [183, 203] on div "Não" at bounding box center [182, 190] width 15 height 50
click at [171, 207] on div at bounding box center [170, 188] width 2 height 46
click at [196, 199] on div at bounding box center [196, 188] width 2 height 46
click at [364, 208] on div at bounding box center [365, 188] width 2 height 46
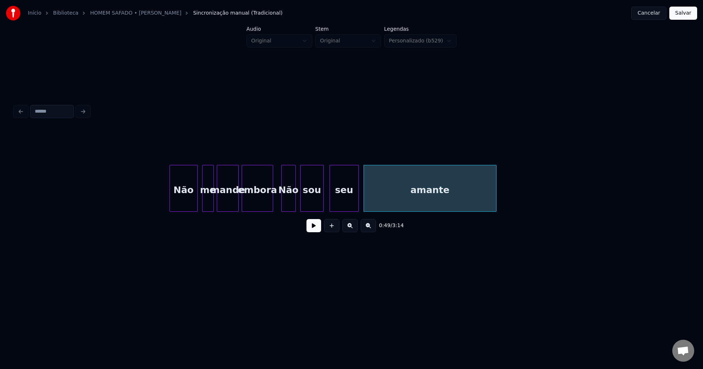
click at [358, 205] on div at bounding box center [357, 188] width 2 height 46
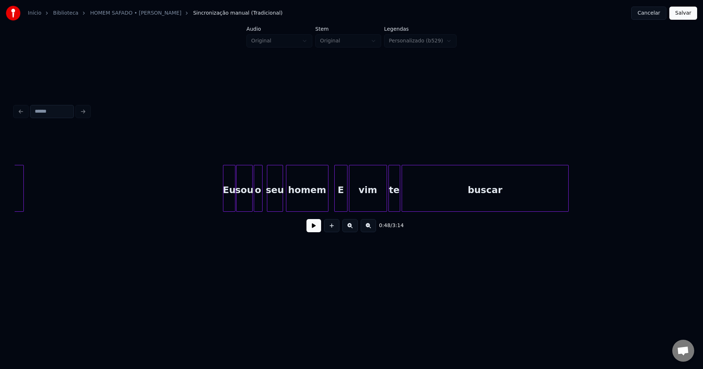
scroll to position [0, 3755]
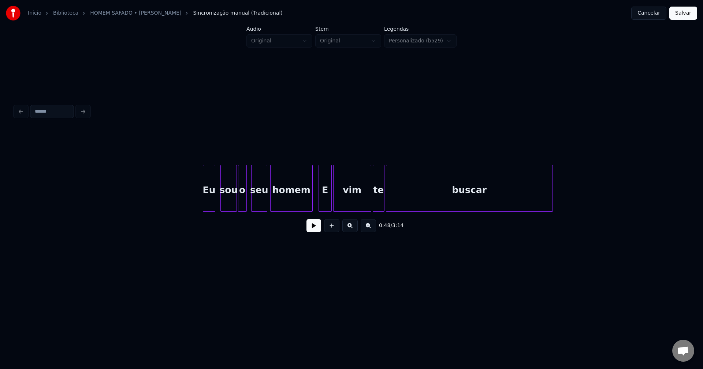
click at [209, 206] on div "Eu" at bounding box center [209, 190] width 12 height 50
click at [304, 207] on div at bounding box center [304, 188] width 2 height 46
click at [319, 207] on div "E" at bounding box center [319, 190] width 12 height 50
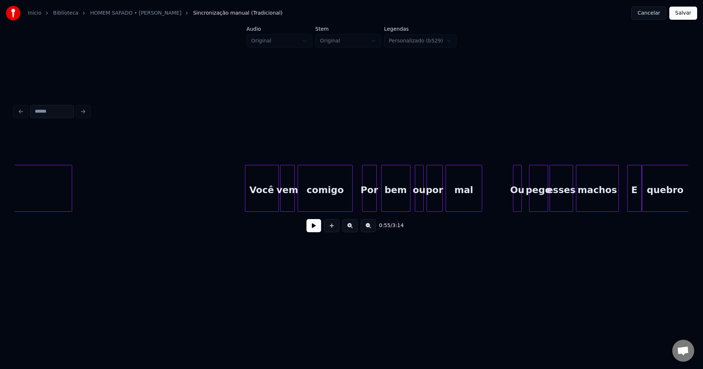
scroll to position [0, 4243]
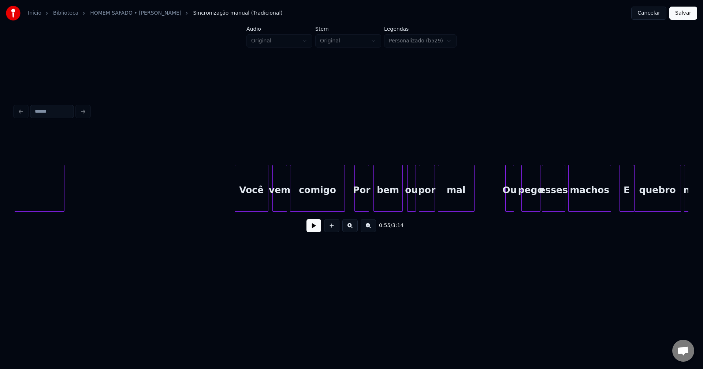
click at [254, 205] on div "Você" at bounding box center [251, 190] width 33 height 50
click at [409, 205] on div "ou" at bounding box center [409, 190] width 8 height 50
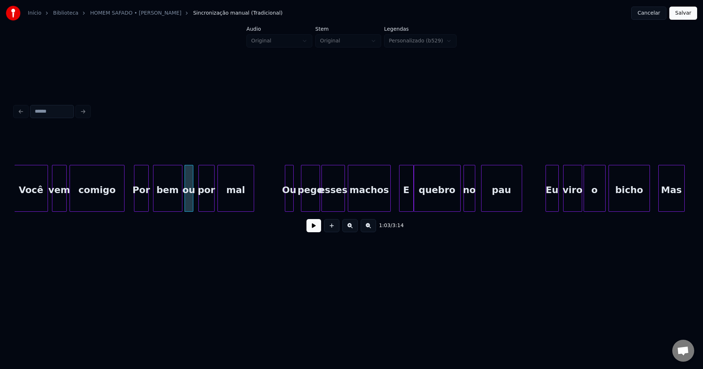
scroll to position [0, 4519]
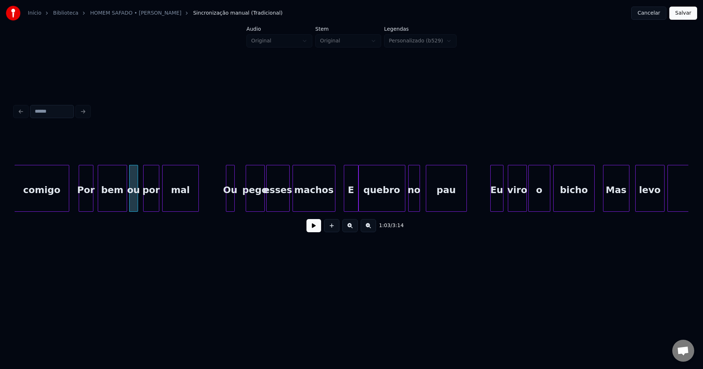
click at [231, 207] on div "Ou" at bounding box center [230, 190] width 8 height 50
click at [329, 202] on div at bounding box center [329, 188] width 2 height 46
click at [345, 203] on div "E" at bounding box center [345, 190] width 14 height 50
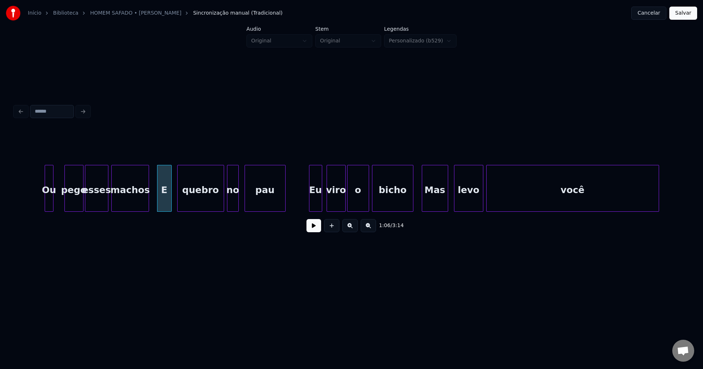
scroll to position [0, 4755]
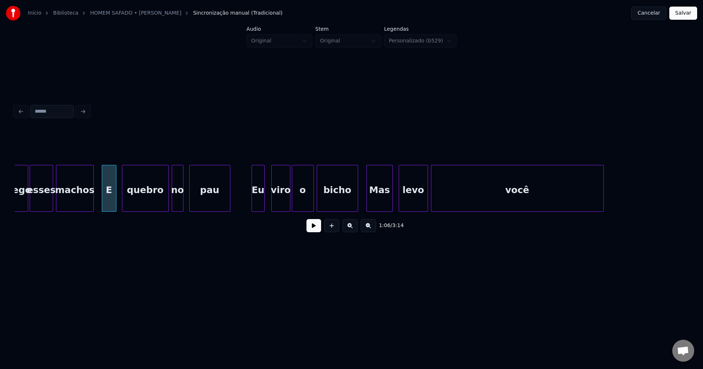
click at [258, 206] on div "Eu" at bounding box center [258, 190] width 12 height 50
click at [380, 201] on div "Mas" at bounding box center [378, 190] width 26 height 50
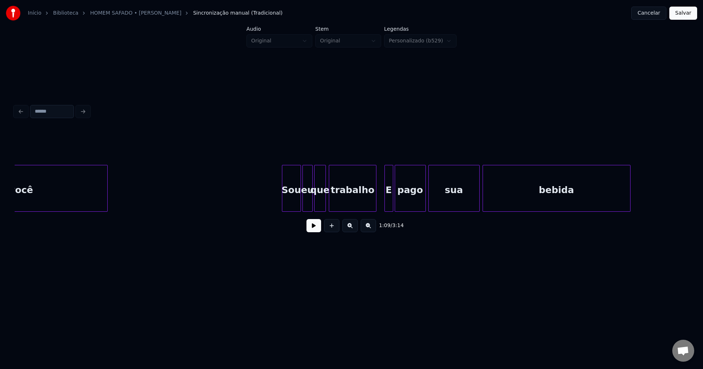
scroll to position [0, 5259]
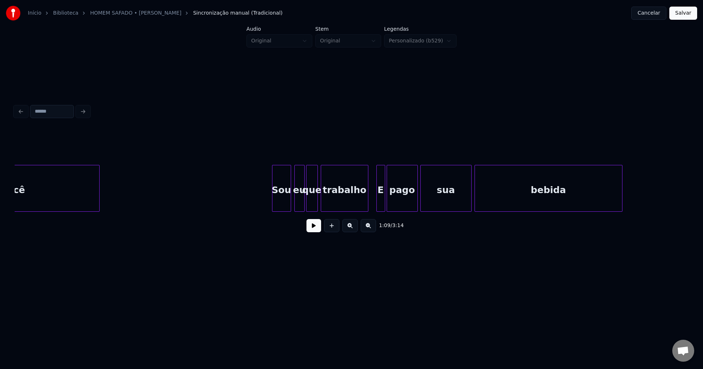
click at [283, 205] on div "Sou" at bounding box center [281, 190] width 18 height 50
click at [359, 204] on div at bounding box center [358, 188] width 2 height 46
click at [376, 205] on div "E" at bounding box center [376, 190] width 13 height 50
drag, startPoint x: 287, startPoint y: 214, endPoint x: 296, endPoint y: 214, distance: 8.8
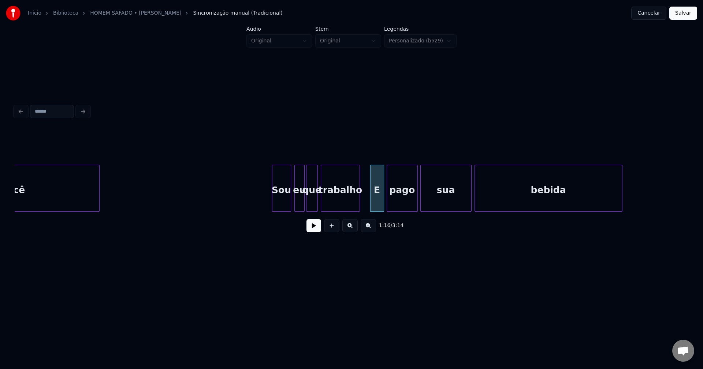
click at [296, 212] on div "você Sou eu que trabalho E pago sua bebida" at bounding box center [351, 188] width 673 height 47
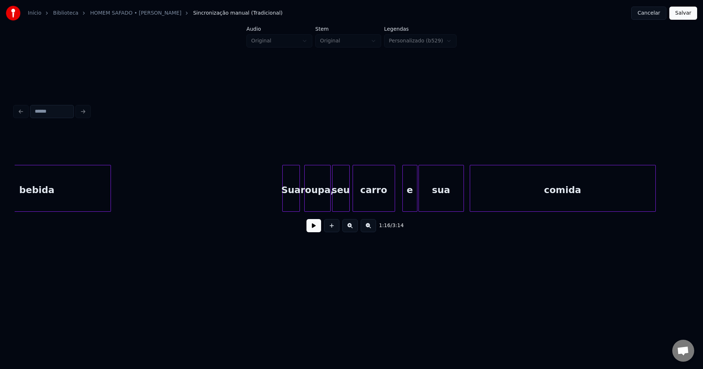
scroll to position [0, 5802]
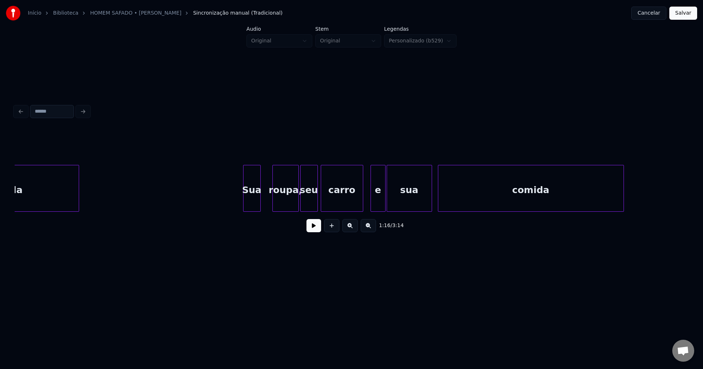
click at [246, 208] on div "Sua" at bounding box center [251, 190] width 17 height 50
click at [267, 204] on div at bounding box center [266, 188] width 2 height 46
click at [350, 212] on div "bebida Sua roupa, seu carro e sua comida" at bounding box center [351, 188] width 673 height 47
click at [372, 206] on div "e" at bounding box center [371, 190] width 14 height 50
click at [381, 203] on div at bounding box center [381, 188] width 2 height 46
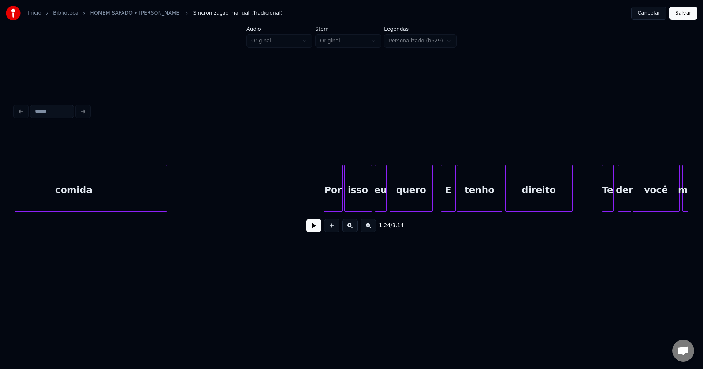
scroll to position [0, 6306]
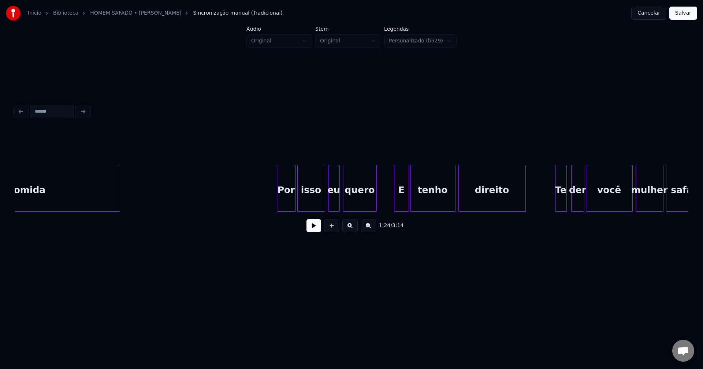
click at [376, 210] on div "comida Por isso eu quero E tenho direito Te der você mulher safada" at bounding box center [351, 188] width 673 height 47
click at [393, 207] on div "E" at bounding box center [395, 190] width 14 height 50
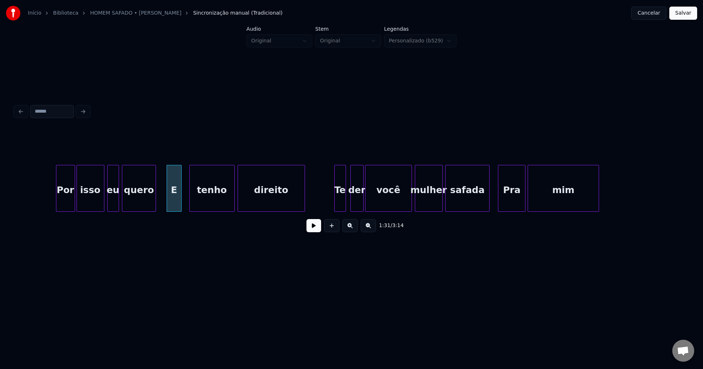
scroll to position [0, 6534]
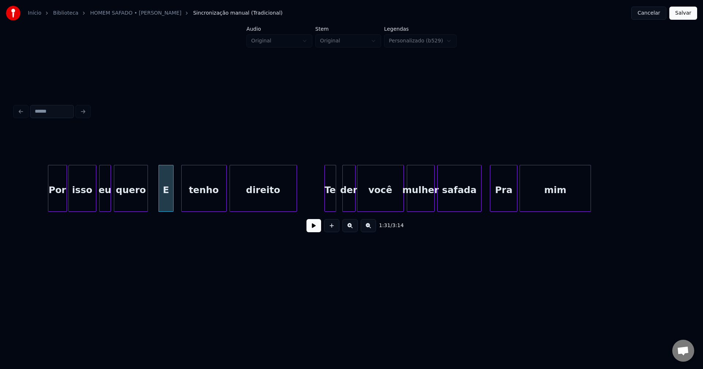
click at [331, 203] on div "Te" at bounding box center [330, 190] width 11 height 50
click at [350, 195] on div "der" at bounding box center [349, 190] width 12 height 50
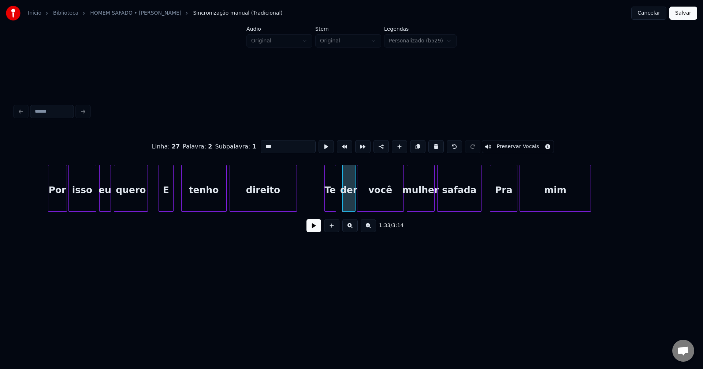
click at [263, 143] on input "***" at bounding box center [288, 146] width 55 height 13
click at [331, 190] on div "Te" at bounding box center [330, 190] width 11 height 50
click at [262, 142] on input "**" at bounding box center [288, 146] width 55 height 13
click at [482, 198] on div at bounding box center [481, 188] width 2 height 46
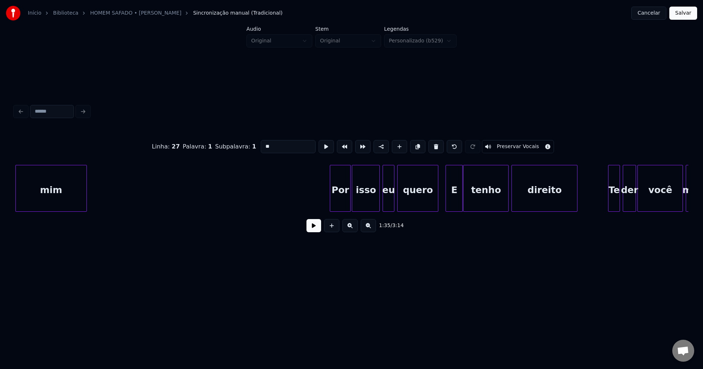
scroll to position [0, 7078]
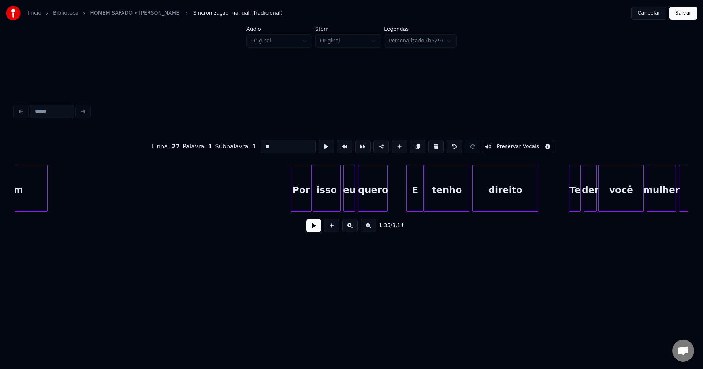
click at [386, 210] on div "mim Por isso eu quero E tenho direito Te der você mulher safada" at bounding box center [351, 188] width 673 height 47
click at [402, 208] on div "E" at bounding box center [404, 190] width 16 height 50
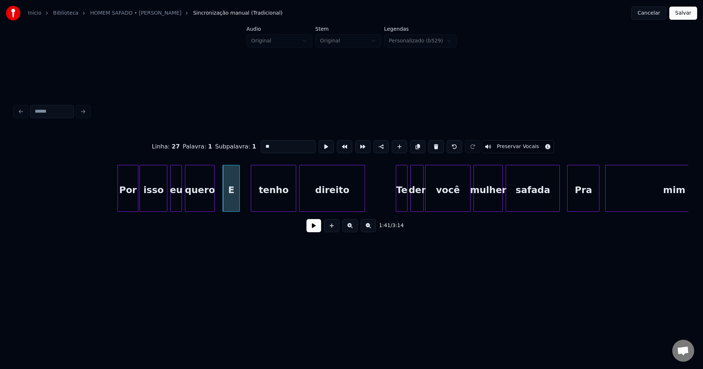
scroll to position [0, 7298]
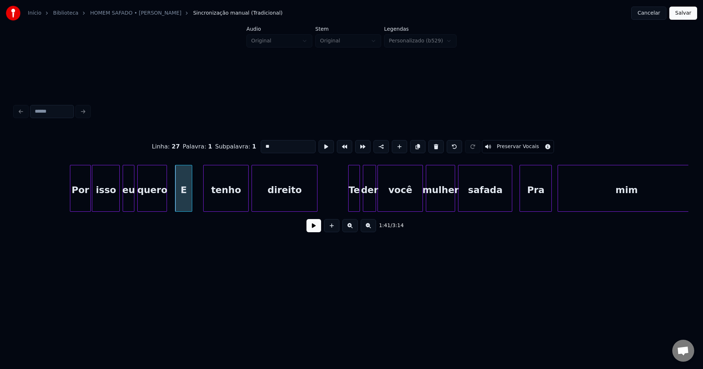
click at [354, 201] on div "Te" at bounding box center [353, 190] width 11 height 50
click at [263, 144] on input "**" at bounding box center [288, 146] width 55 height 13
click at [375, 198] on div at bounding box center [374, 188] width 2 height 46
click at [263, 142] on input "***" at bounding box center [288, 146] width 55 height 13
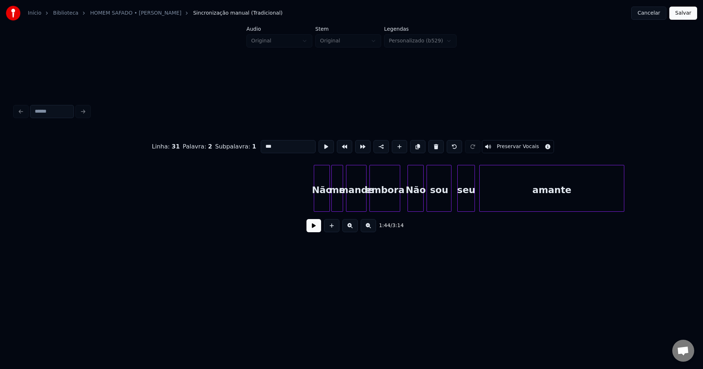
scroll to position [0, 8676]
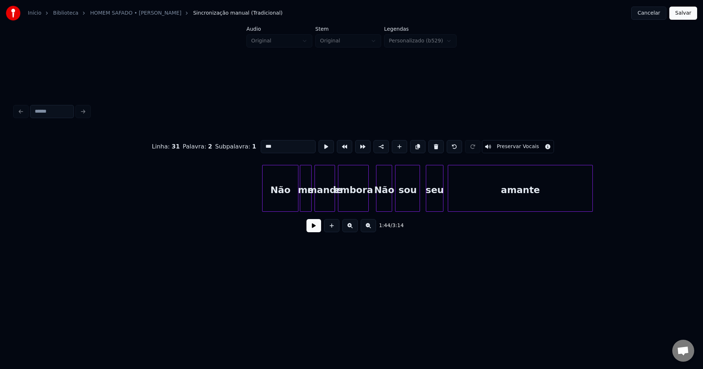
click at [264, 205] on div at bounding box center [263, 188] width 2 height 46
click at [461, 205] on div at bounding box center [461, 188] width 2 height 46
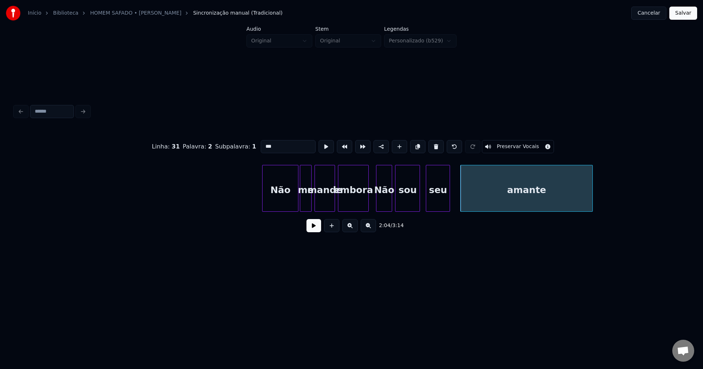
click at [449, 201] on div at bounding box center [448, 188] width 2 height 46
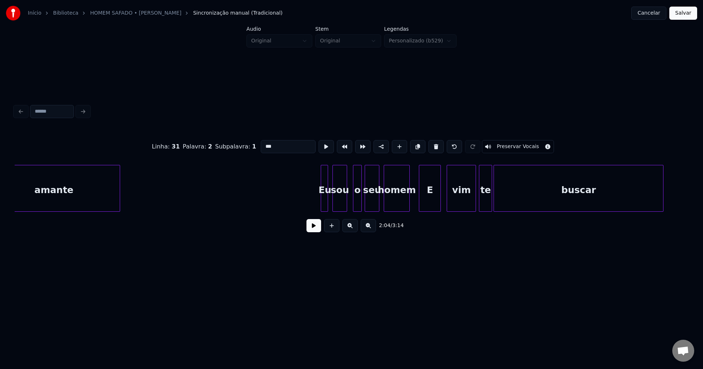
scroll to position [0, 9179]
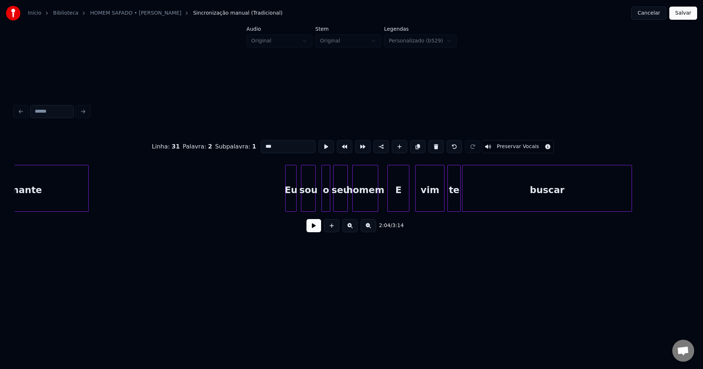
click at [287, 203] on div at bounding box center [286, 188] width 2 height 46
click at [326, 201] on div at bounding box center [327, 188] width 2 height 46
click at [332, 201] on div at bounding box center [333, 188] width 2 height 46
click at [323, 205] on div "o" at bounding box center [324, 190] width 12 height 50
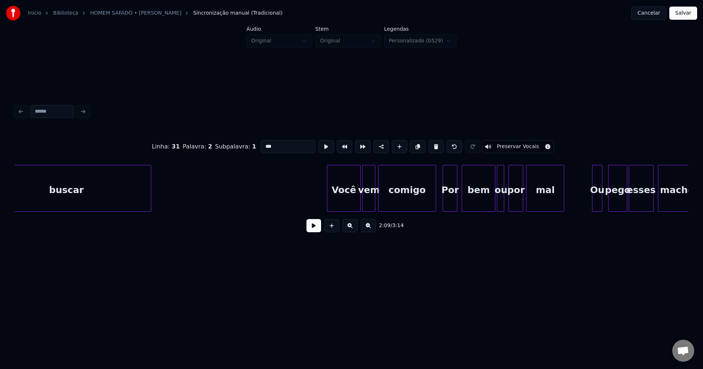
scroll to position [0, 9746]
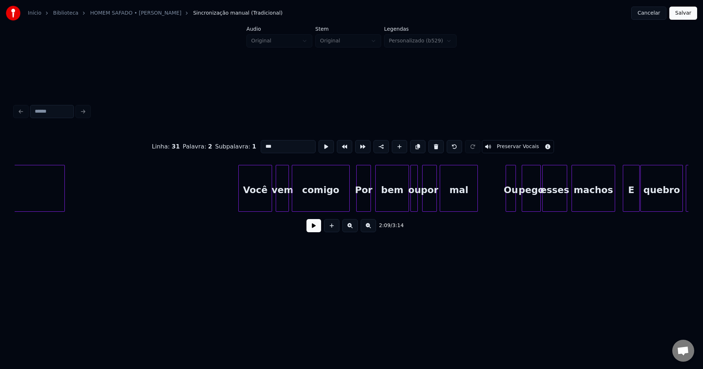
click at [258, 199] on div "Você" at bounding box center [255, 190] width 33 height 50
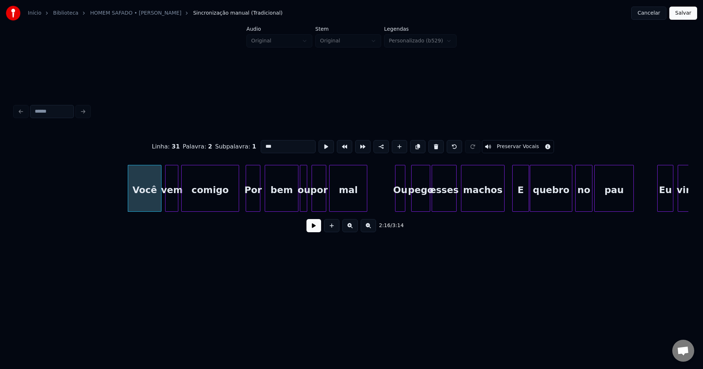
scroll to position [0, 9912]
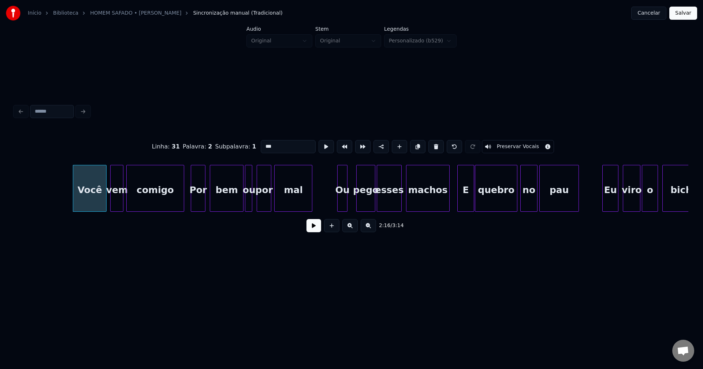
click at [344, 205] on div "Ou" at bounding box center [342, 190] width 10 height 50
click at [444, 201] on div at bounding box center [443, 188] width 2 height 46
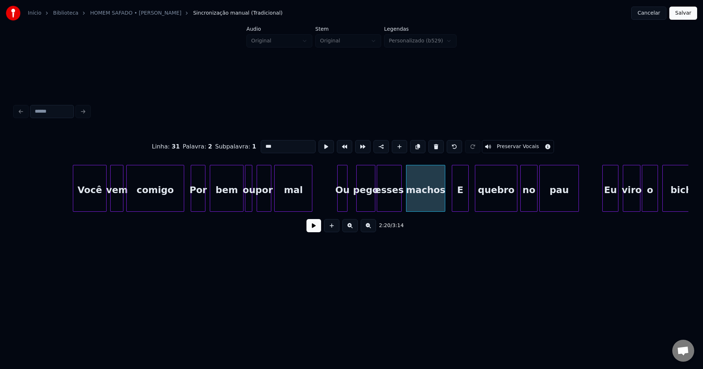
click at [457, 204] on div "E" at bounding box center [460, 190] width 16 height 50
click at [473, 206] on div at bounding box center [472, 188] width 2 height 46
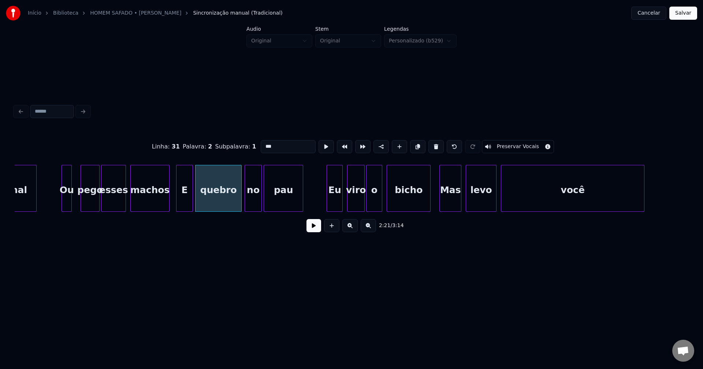
scroll to position [0, 10171]
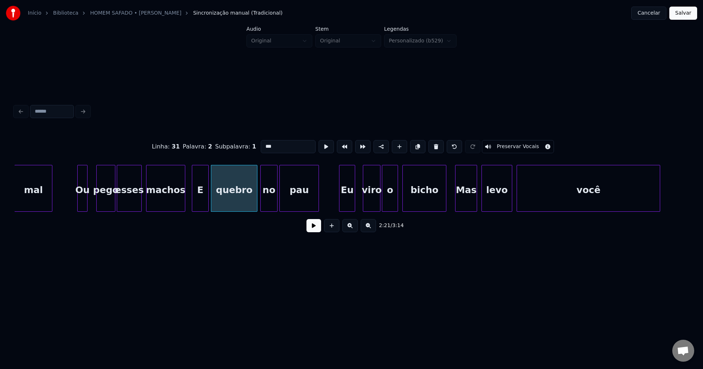
click at [345, 201] on div "Eu" at bounding box center [346, 190] width 15 height 50
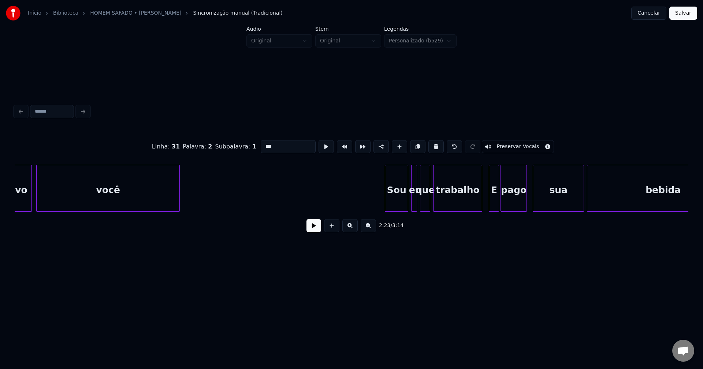
scroll to position [0, 10786]
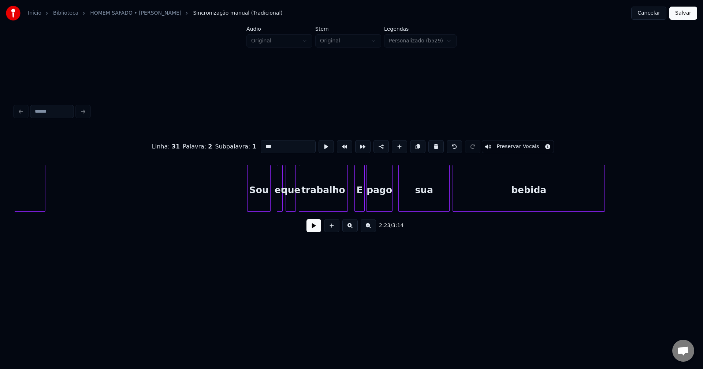
click at [261, 206] on div "Sou" at bounding box center [258, 190] width 23 height 50
click at [274, 201] on div at bounding box center [275, 188] width 2 height 46
click at [275, 203] on div "eu" at bounding box center [276, 190] width 8 height 50
click at [337, 209] on div "você Sou eu que trabalho E pago sua bebida" at bounding box center [351, 188] width 673 height 47
click at [353, 206] on div "E" at bounding box center [353, 190] width 10 height 50
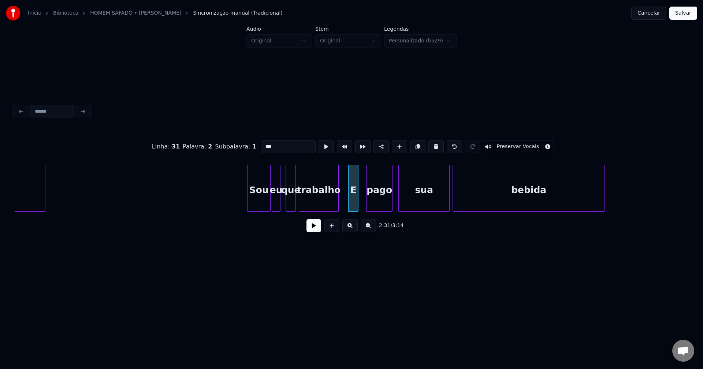
drag, startPoint x: 542, startPoint y: 215, endPoint x: 550, endPoint y: 214, distance: 8.1
click at [550, 214] on div "Linha : 31 Palavra : 2 Subpalavra : 1 *** Preservar Vocais 2:31 / 3:14" at bounding box center [351, 183] width 673 height 111
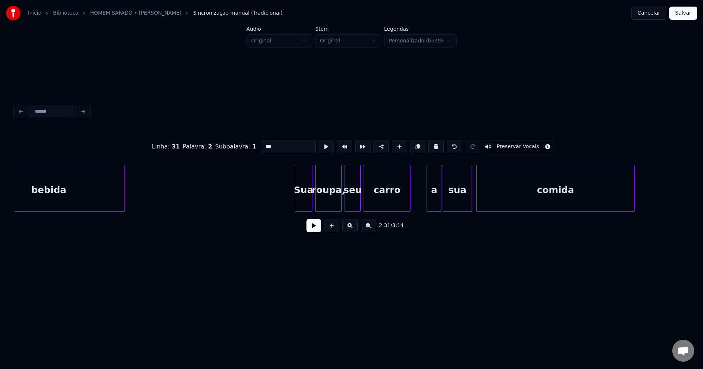
scroll to position [0, 11274]
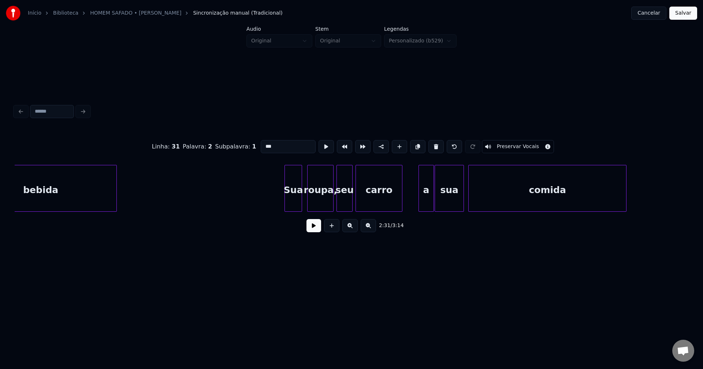
click at [299, 207] on div "Sua" at bounding box center [293, 190] width 17 height 50
click at [325, 204] on div "roupa," at bounding box center [319, 190] width 26 height 50
click at [346, 206] on div "seu" at bounding box center [344, 190] width 15 height 50
click at [424, 205] on div "a" at bounding box center [423, 190] width 14 height 50
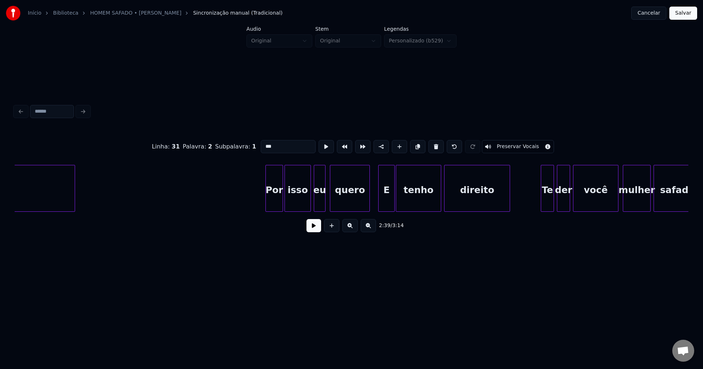
scroll to position [0, 11856]
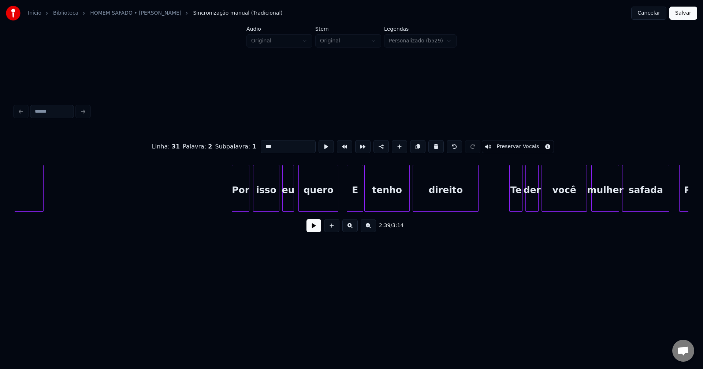
click at [239, 206] on div "Por" at bounding box center [240, 190] width 17 height 50
click at [272, 208] on div "isso" at bounding box center [265, 190] width 26 height 50
click at [285, 206] on div "eu" at bounding box center [285, 190] width 11 height 50
click at [331, 206] on div at bounding box center [331, 188] width 2 height 46
click at [349, 208] on div "E" at bounding box center [349, 190] width 16 height 50
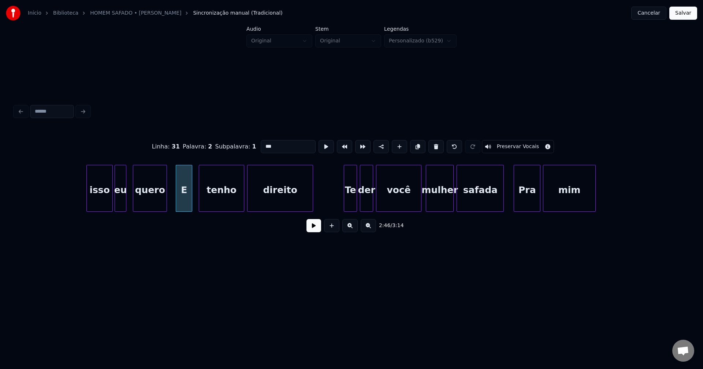
scroll to position [0, 12124]
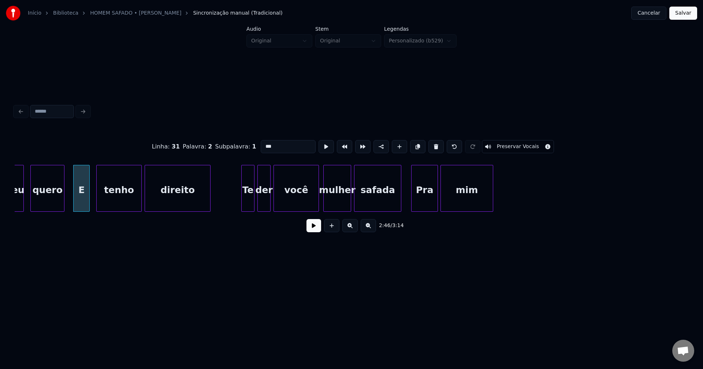
click at [250, 201] on div "Te" at bounding box center [248, 190] width 12 height 50
click at [262, 145] on input "**" at bounding box center [288, 146] width 55 height 13
click at [266, 201] on div "der" at bounding box center [264, 190] width 12 height 50
click at [263, 143] on input "***" at bounding box center [288, 146] width 55 height 13
click at [403, 199] on div at bounding box center [402, 188] width 2 height 46
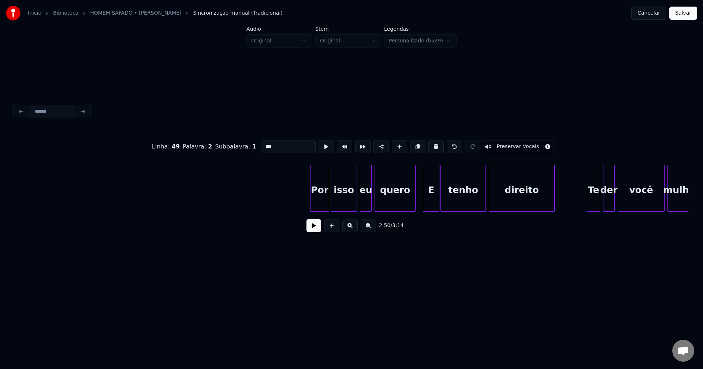
scroll to position [0, 12628]
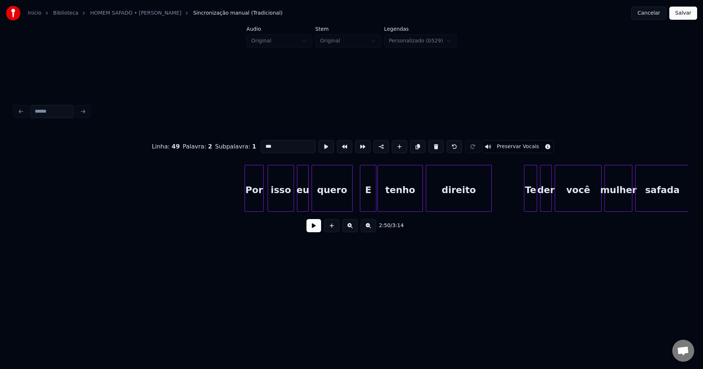
click at [255, 205] on div "Por" at bounding box center [254, 190] width 18 height 50
click at [285, 206] on div "isso" at bounding box center [280, 190] width 26 height 50
click at [300, 205] on div "eu" at bounding box center [299, 190] width 11 height 50
click at [342, 208] on div at bounding box center [342, 188] width 2 height 46
click at [354, 207] on div "E" at bounding box center [357, 190] width 16 height 50
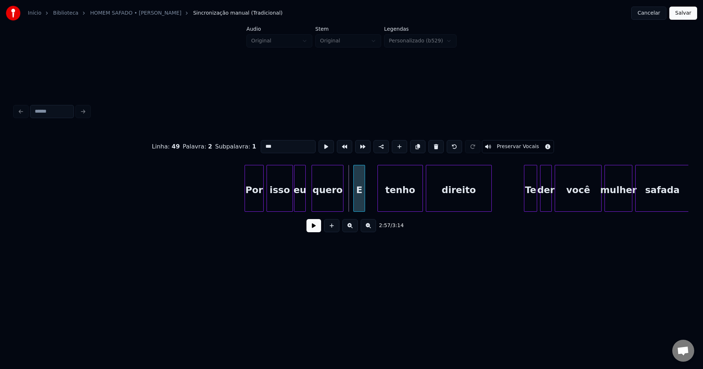
click at [353, 206] on div at bounding box center [354, 188] width 2 height 46
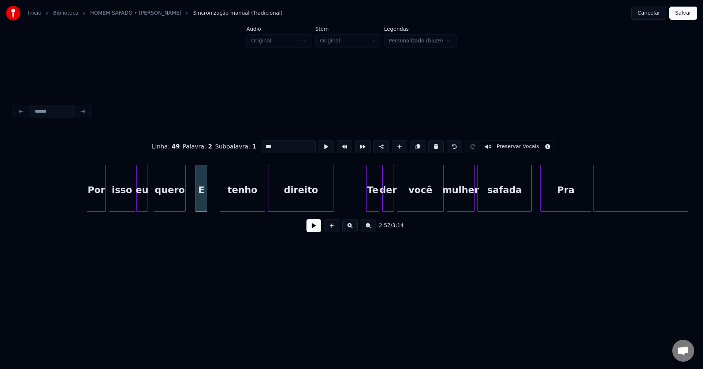
scroll to position [0, 12872]
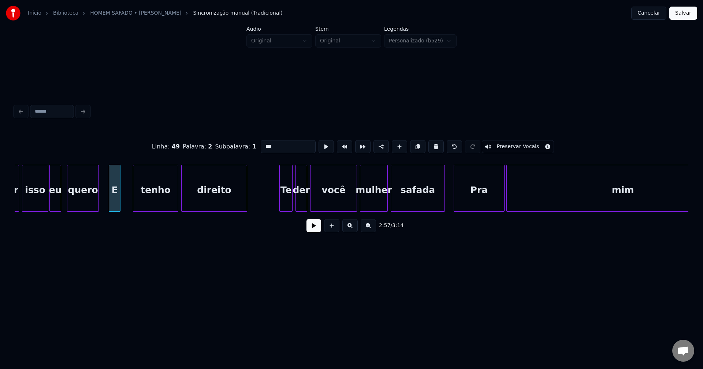
click at [291, 202] on div at bounding box center [291, 188] width 2 height 46
click at [263, 144] on input "**" at bounding box center [288, 146] width 55 height 13
type input "*"
click at [303, 188] on div "der" at bounding box center [301, 190] width 11 height 50
click at [263, 144] on input "***" at bounding box center [288, 146] width 55 height 13
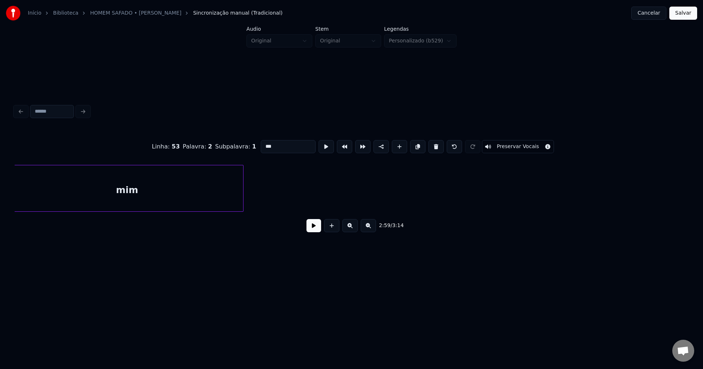
scroll to position [0, 13423]
type input "***"
click at [684, 18] on button "Salvar" at bounding box center [683, 13] width 28 height 13
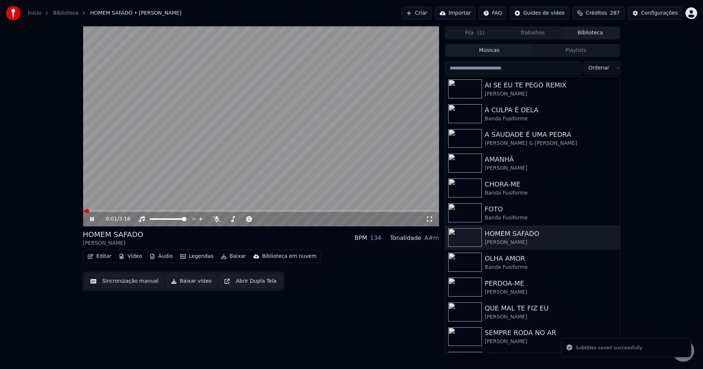
click at [90, 218] on icon at bounding box center [97, 219] width 17 height 6
click at [194, 285] on button "Baixar vídeo" at bounding box center [191, 281] width 50 height 13
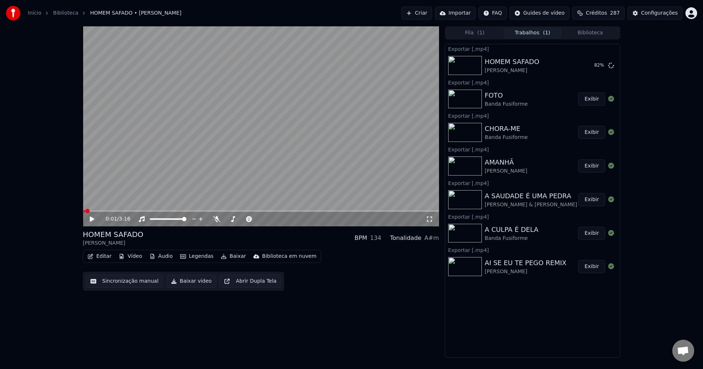
click at [595, 33] on button "Biblioteca" at bounding box center [590, 33] width 58 height 11
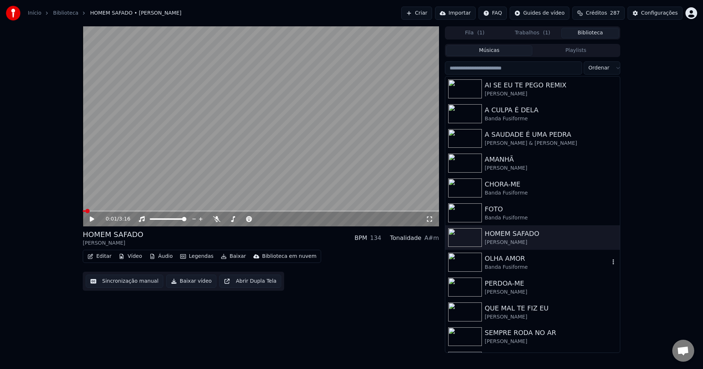
drag, startPoint x: 502, startPoint y: 268, endPoint x: 602, endPoint y: 267, distance: 100.6
click at [502, 268] on div "Banda Fusiforme" at bounding box center [546, 267] width 125 height 7
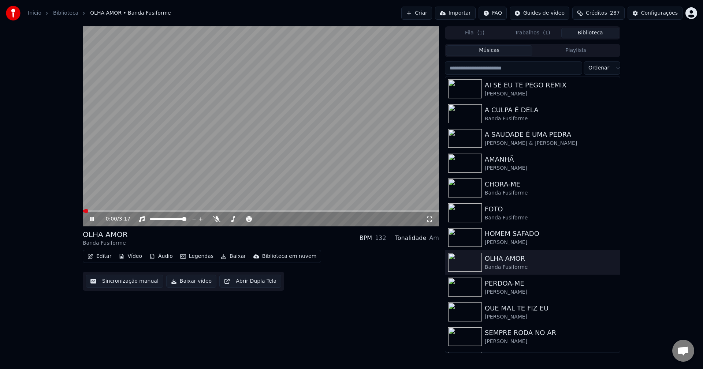
click at [94, 219] on icon at bounding box center [97, 219] width 17 height 6
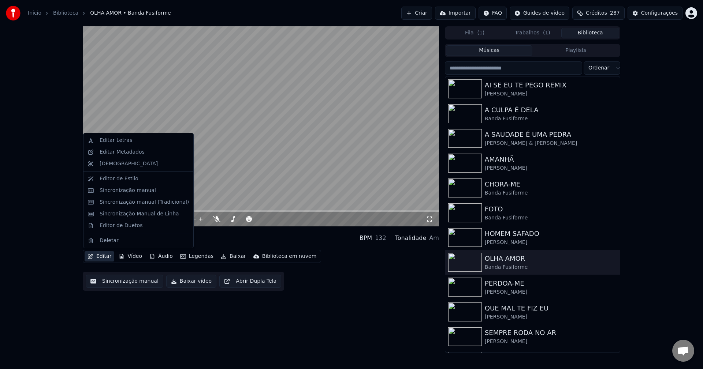
click at [108, 260] on button "Editar" at bounding box center [100, 256] width 30 height 10
click at [128, 199] on div "Sincronização manual (Tradicional)" at bounding box center [144, 202] width 89 height 7
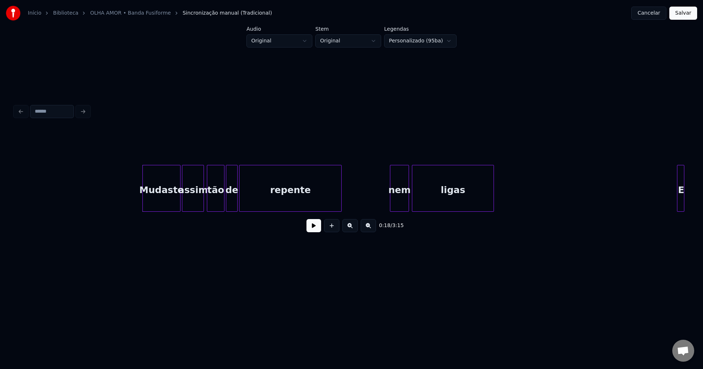
scroll to position [0, 1237]
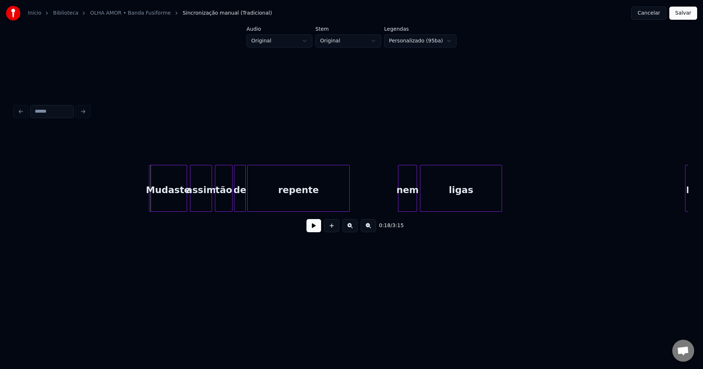
click at [165, 203] on div "Mudaste" at bounding box center [167, 190] width 37 height 50
click at [318, 232] on button at bounding box center [313, 225] width 15 height 13
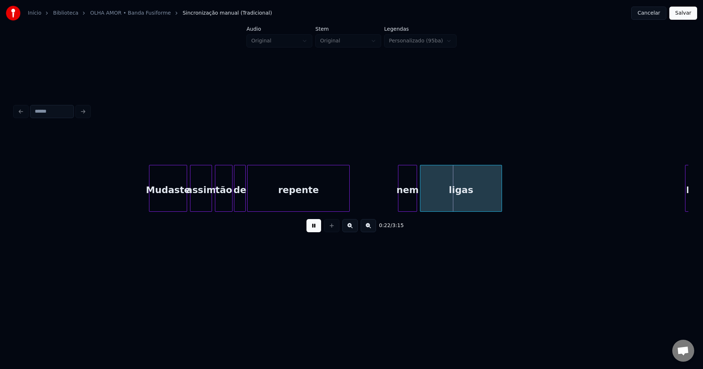
click at [317, 232] on button at bounding box center [313, 225] width 15 height 13
click at [397, 207] on div at bounding box center [396, 188] width 2 height 46
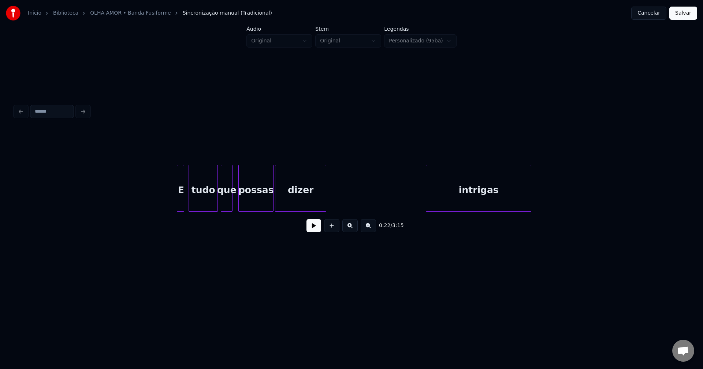
scroll to position [0, 1753]
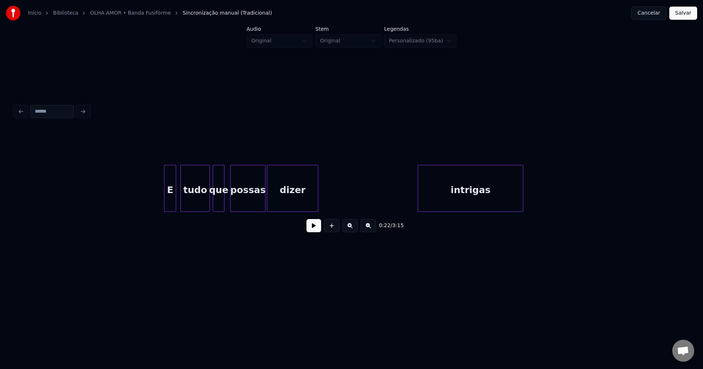
click at [166, 206] on div at bounding box center [165, 188] width 2 height 46
click at [459, 190] on div "intrigas" at bounding box center [467, 190] width 105 height 50
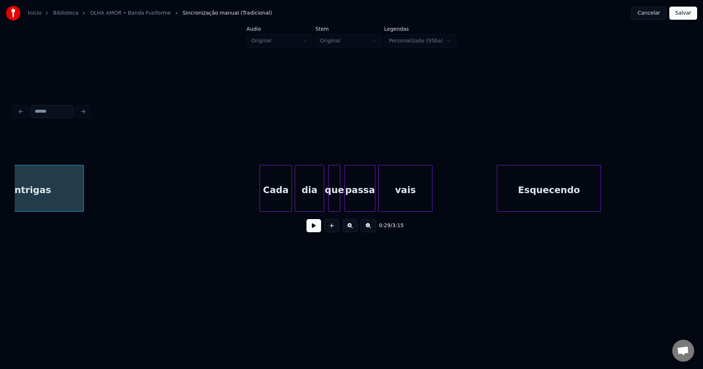
scroll to position [0, 2221]
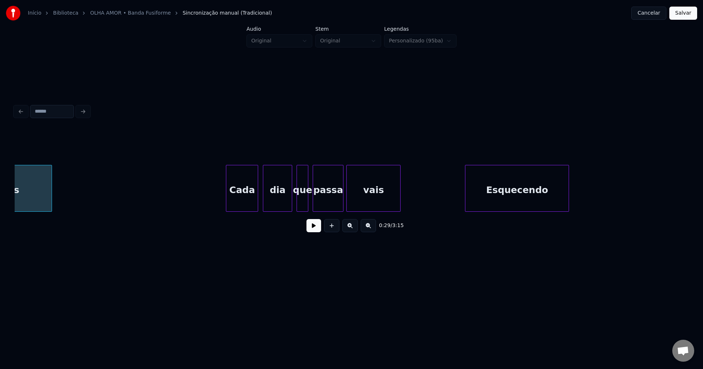
click at [252, 201] on div "Cada" at bounding box center [241, 190] width 31 height 50
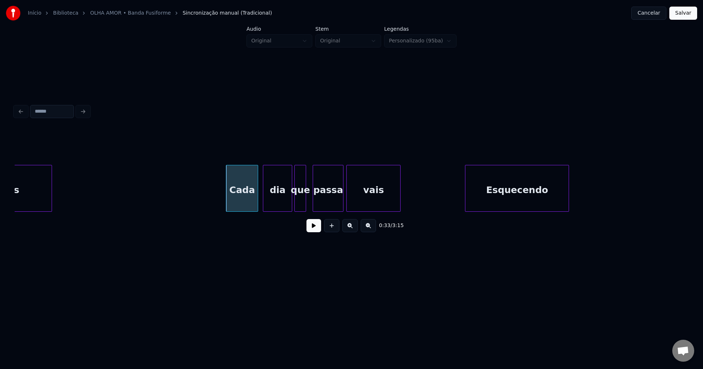
click at [302, 201] on div "que" at bounding box center [300, 190] width 11 height 50
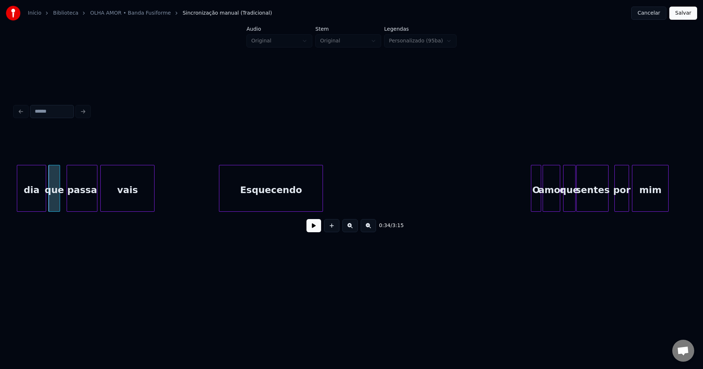
scroll to position [0, 2475]
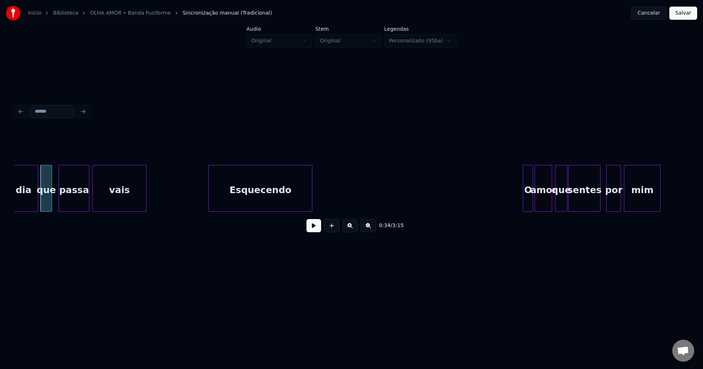
click at [256, 201] on div "Esquecendo" at bounding box center [260, 190] width 103 height 50
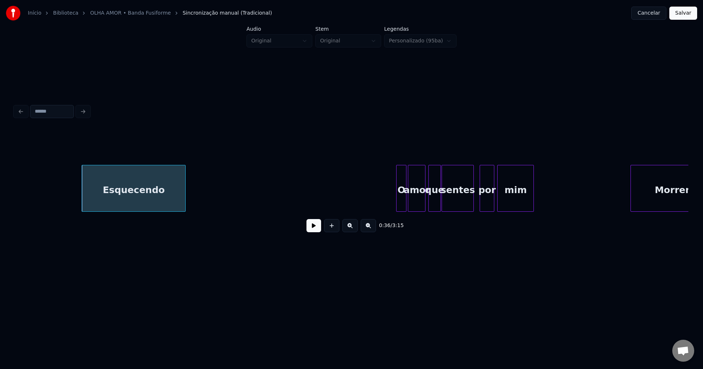
scroll to position [0, 2769]
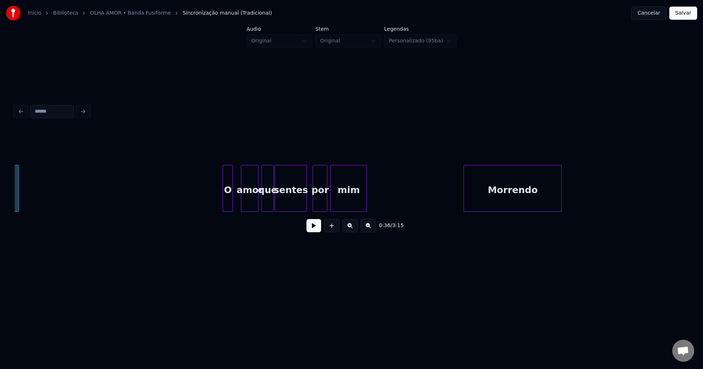
click at [227, 205] on div "O" at bounding box center [228, 190] width 10 height 50
click at [216, 208] on div at bounding box center [217, 188] width 2 height 46
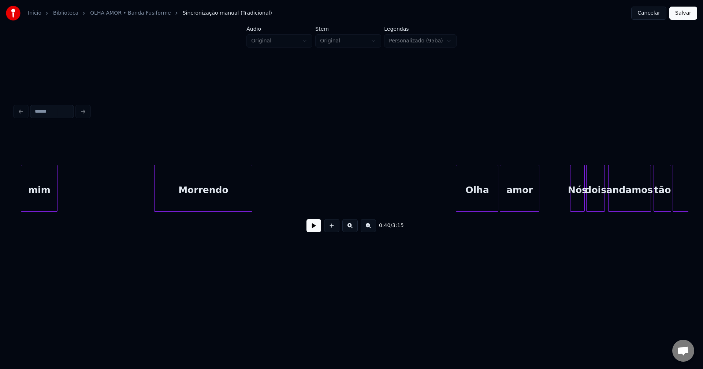
scroll to position [0, 3086]
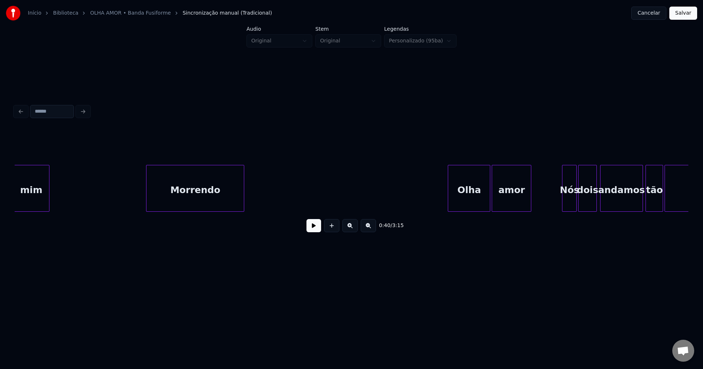
click at [185, 201] on div "Morrendo" at bounding box center [194, 190] width 97 height 50
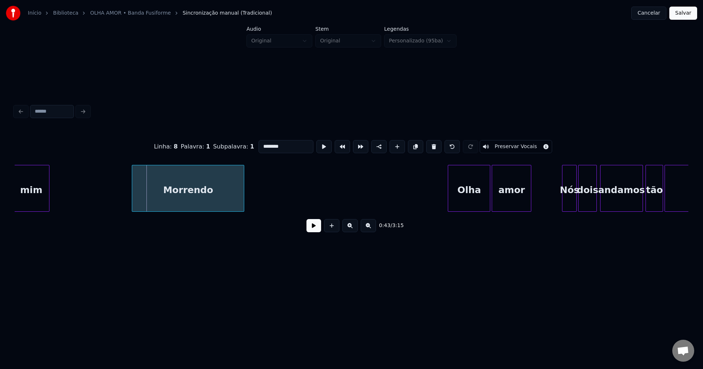
click at [133, 205] on div at bounding box center [133, 188] width 2 height 46
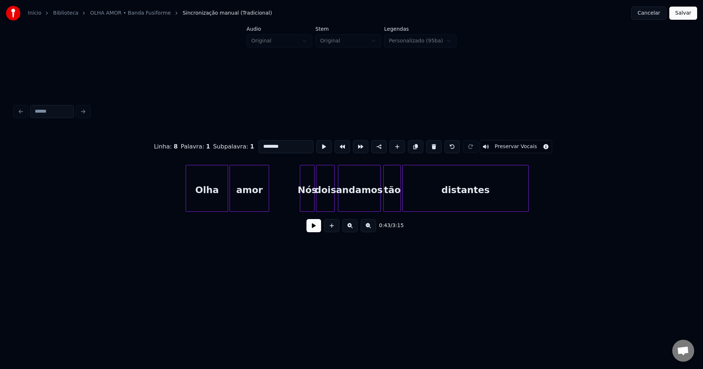
scroll to position [0, 3355]
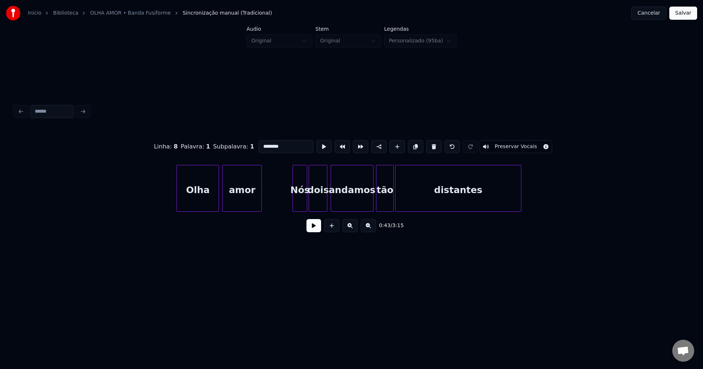
click at [194, 205] on div "Olha" at bounding box center [198, 190] width 42 height 50
click at [299, 203] on div "Nós" at bounding box center [299, 190] width 14 height 50
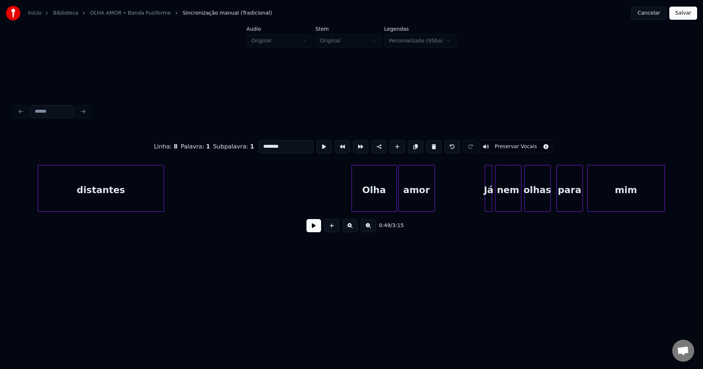
scroll to position [0, 3887]
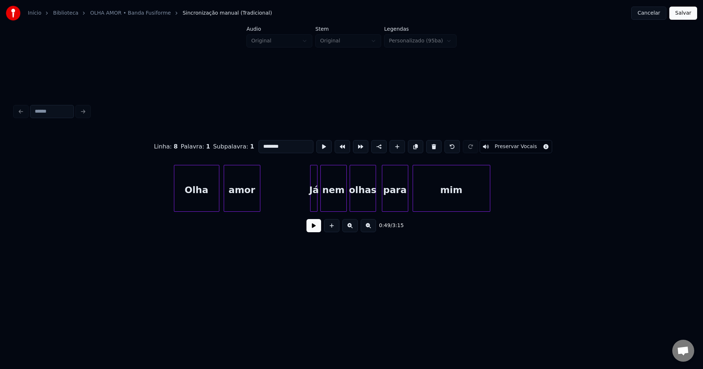
click at [193, 203] on div "Olha" at bounding box center [196, 190] width 45 height 50
click at [304, 206] on div at bounding box center [304, 188] width 2 height 46
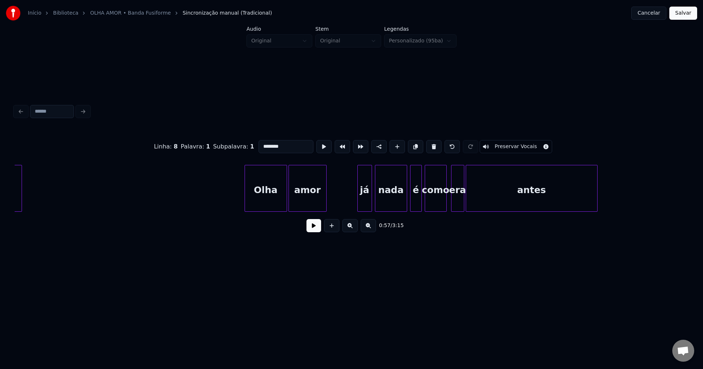
scroll to position [0, 4371]
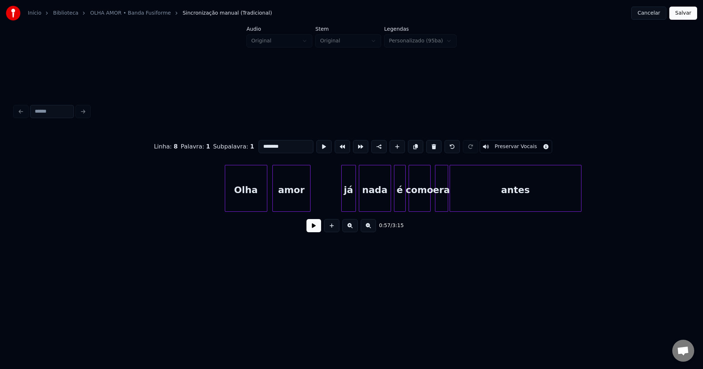
click at [251, 203] on div "Olha" at bounding box center [246, 190] width 42 height 50
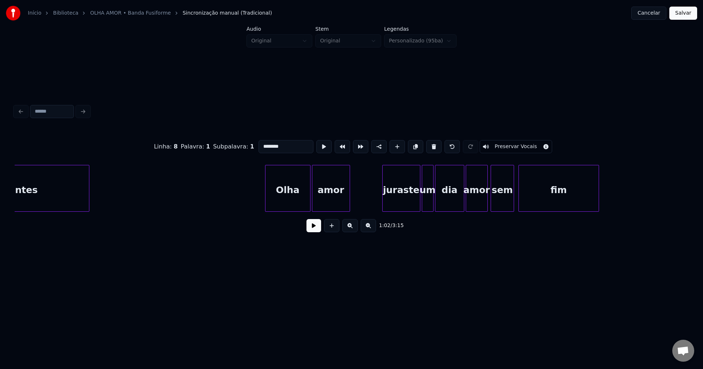
scroll to position [0, 4871]
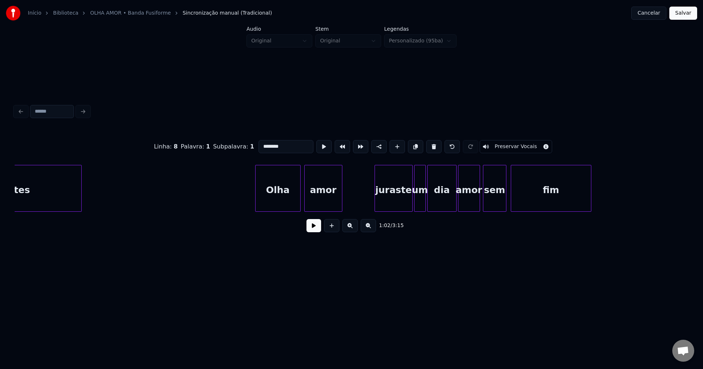
click at [274, 204] on div "Olha" at bounding box center [277, 190] width 45 height 50
click at [388, 207] on div "juraste" at bounding box center [388, 190] width 37 height 50
click at [417, 209] on div "antes Olha amor juraste um dia amor sem fim" at bounding box center [351, 188] width 673 height 47
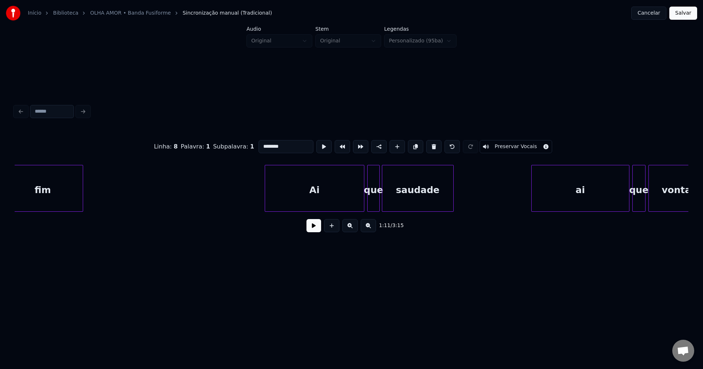
scroll to position [0, 5402]
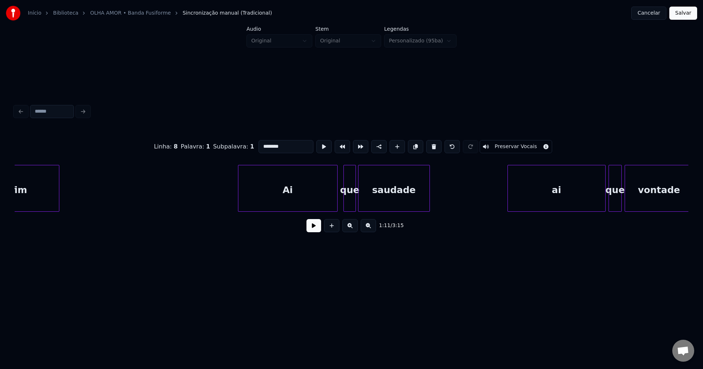
click at [285, 202] on div "Ai" at bounding box center [287, 190] width 99 height 50
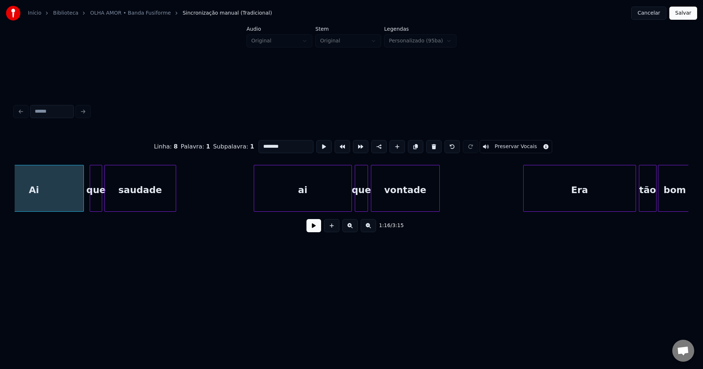
scroll to position [0, 5664]
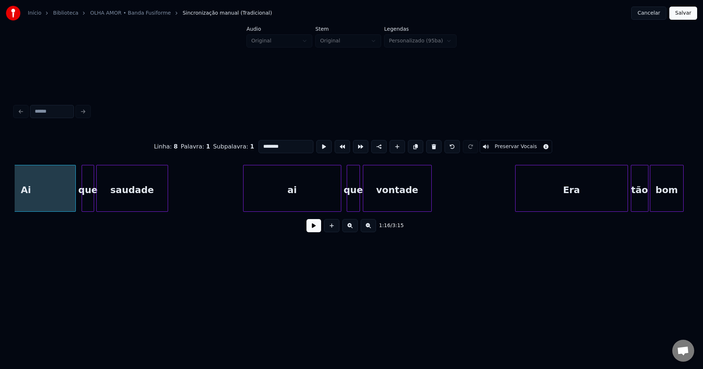
click at [295, 202] on div "ai" at bounding box center [291, 190] width 97 height 50
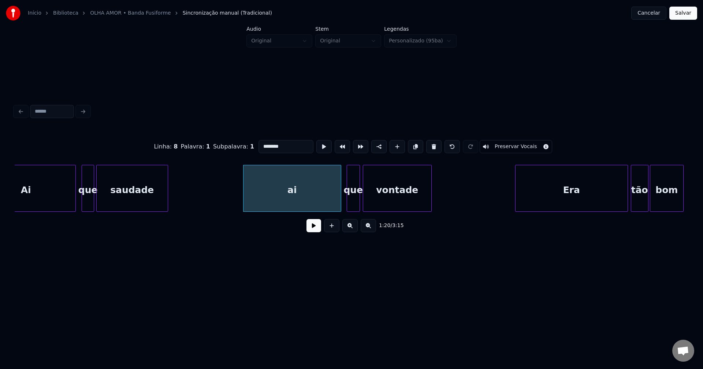
click at [268, 191] on div "ai" at bounding box center [291, 190] width 97 height 50
click at [262, 144] on input "**" at bounding box center [288, 146] width 55 height 13
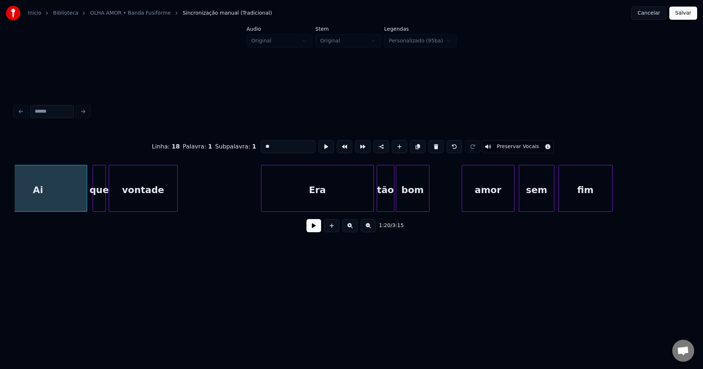
scroll to position [0, 5926]
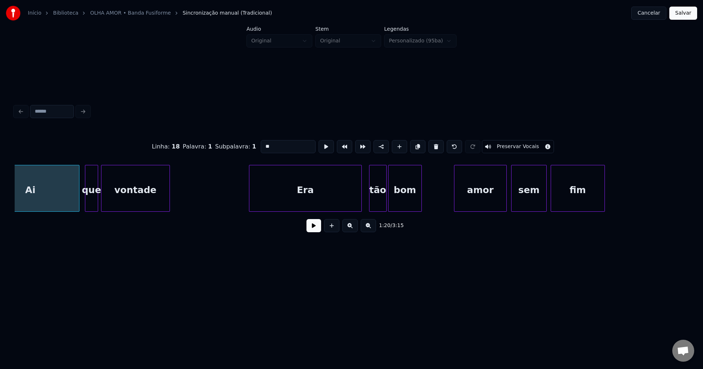
click at [298, 210] on div "Ai que vontade Era tão bom amor sem fim" at bounding box center [351, 188] width 673 height 47
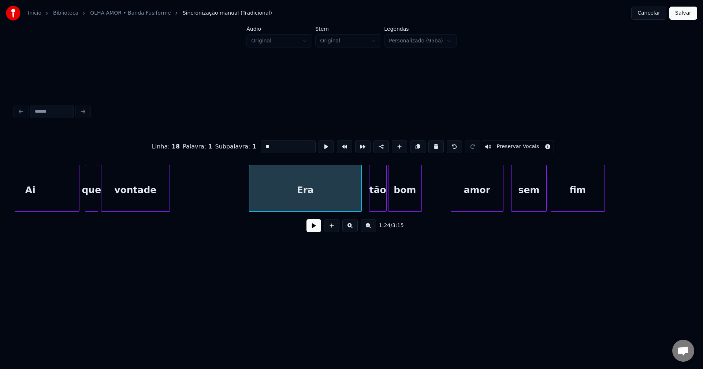
click at [465, 205] on div "amor" at bounding box center [477, 190] width 52 height 50
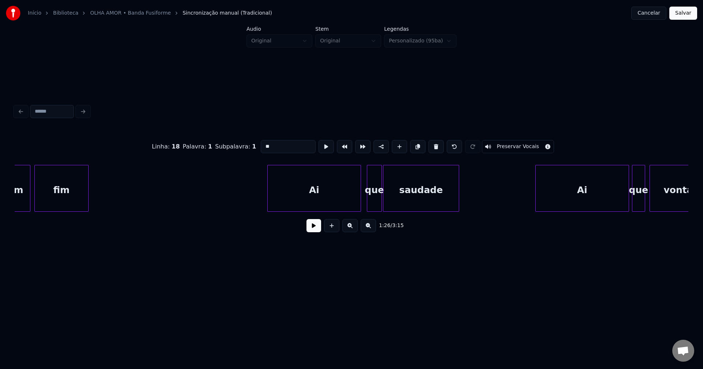
scroll to position [0, 6449]
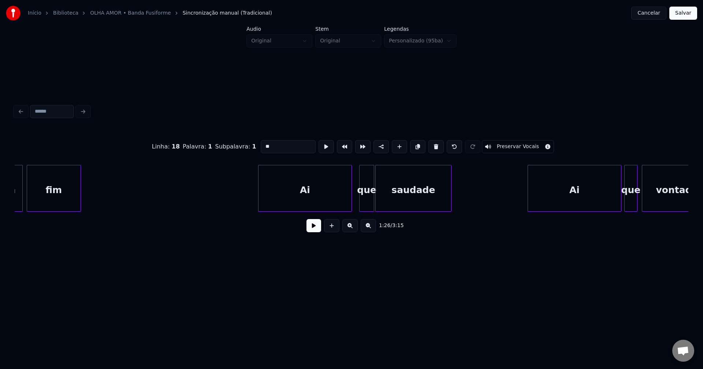
click at [318, 201] on div "Ai" at bounding box center [304, 190] width 93 height 50
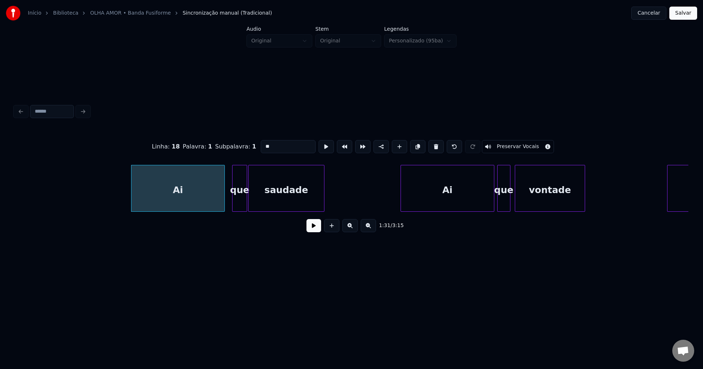
scroll to position [0, 6592]
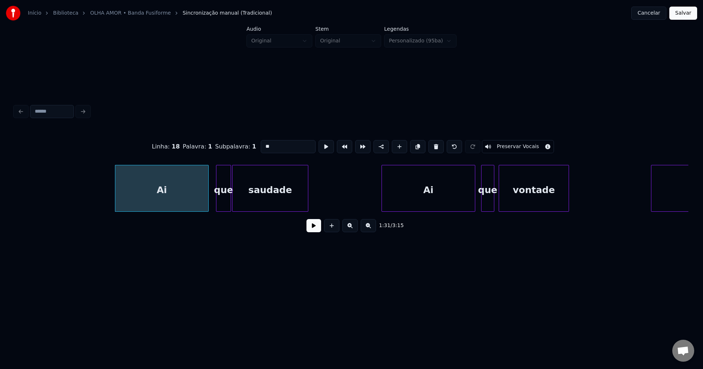
click at [434, 198] on div "Ai" at bounding box center [428, 190] width 93 height 50
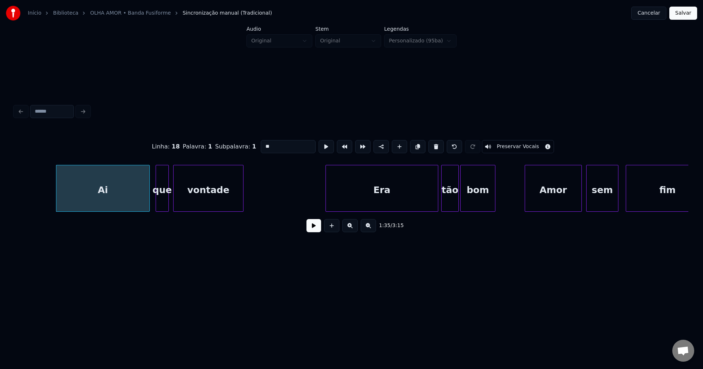
scroll to position [0, 6981]
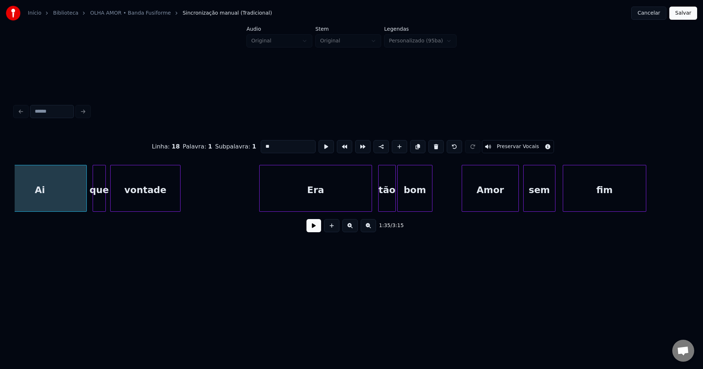
click at [308, 201] on div "Era" at bounding box center [315, 190] width 112 height 50
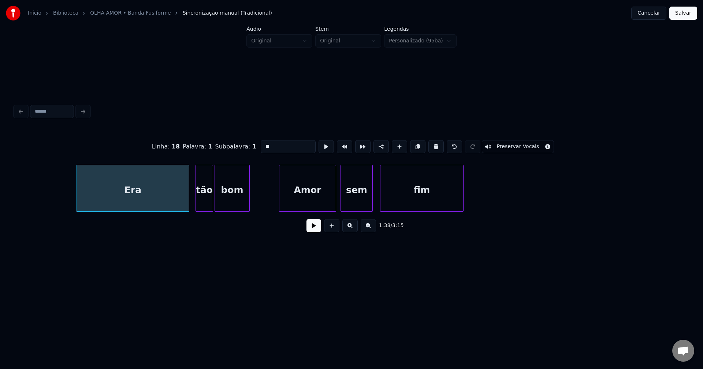
scroll to position [0, 7171]
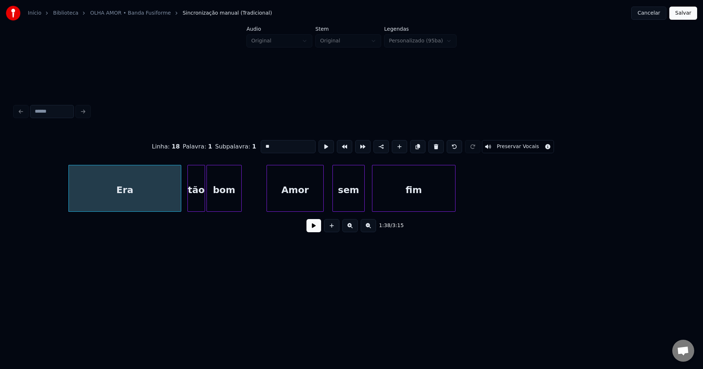
click at [299, 202] on div "Amor" at bounding box center [295, 190] width 56 height 50
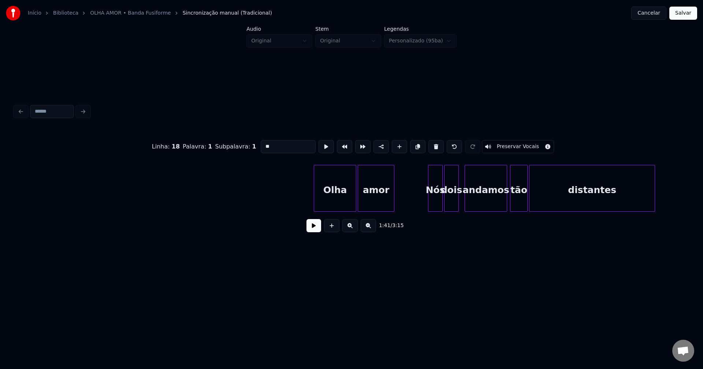
scroll to position [0, 8639]
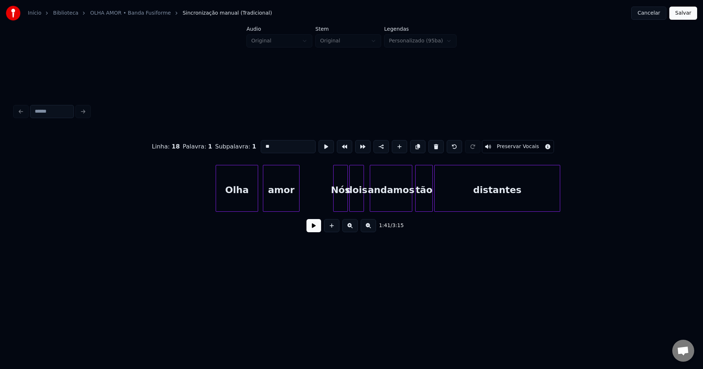
click at [233, 206] on div "Olha" at bounding box center [237, 190] width 42 height 50
click at [337, 207] on div "Nós" at bounding box center [339, 190] width 14 height 50
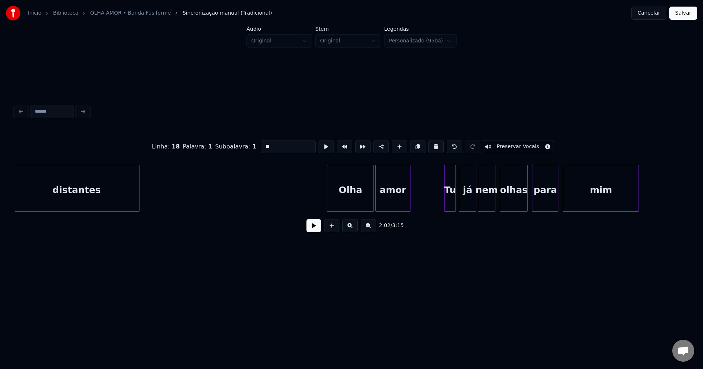
scroll to position [0, 9059]
click at [343, 205] on div "Olha" at bounding box center [346, 190] width 46 height 50
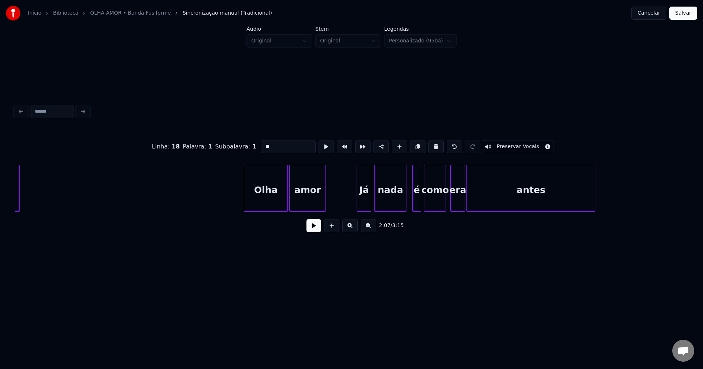
scroll to position [0, 9678]
click at [259, 210] on div "mim Olha amor Já nada é como era antes" at bounding box center [351, 188] width 673 height 47
click at [414, 208] on div "é" at bounding box center [413, 190] width 8 height 50
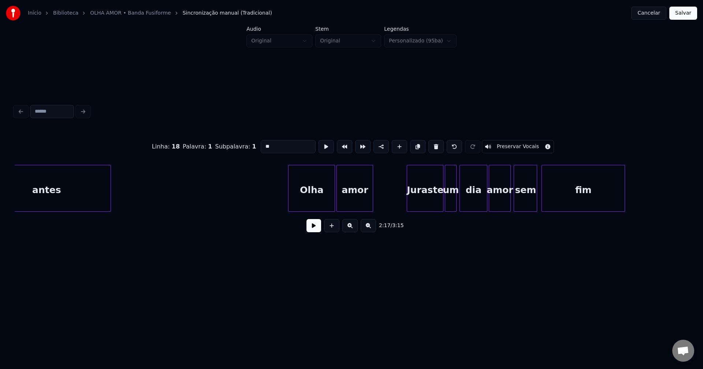
scroll to position [0, 10178]
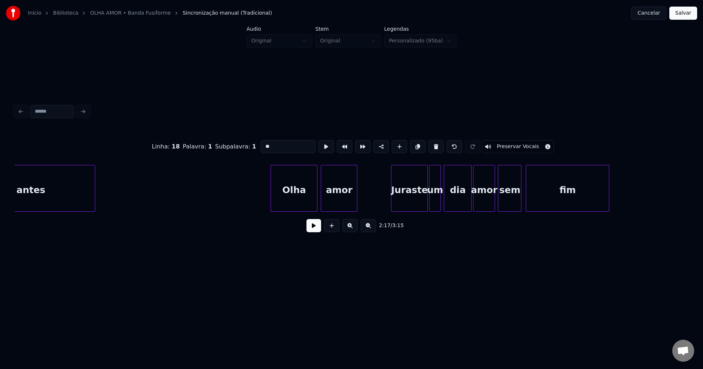
click at [297, 211] on div "antes Olha amor Juraste um dia amor sem fim" at bounding box center [351, 188] width 673 height 47
click at [410, 207] on div "Juraste" at bounding box center [404, 190] width 36 height 50
click at [431, 207] on div "um" at bounding box center [431, 190] width 11 height 50
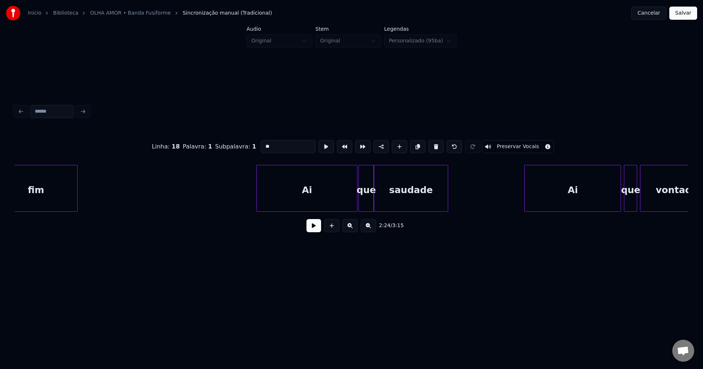
scroll to position [0, 10725]
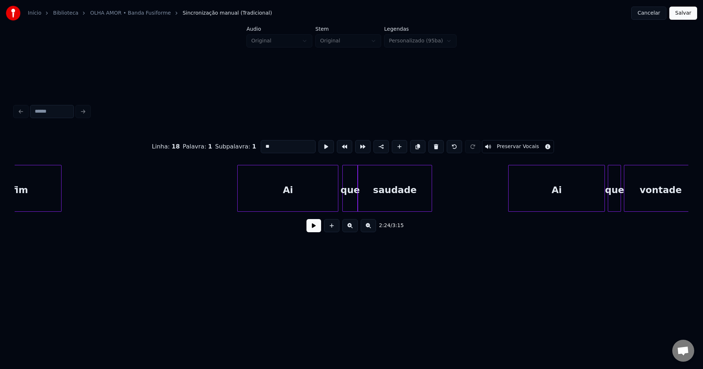
click at [278, 201] on div "Ai" at bounding box center [287, 190] width 100 height 50
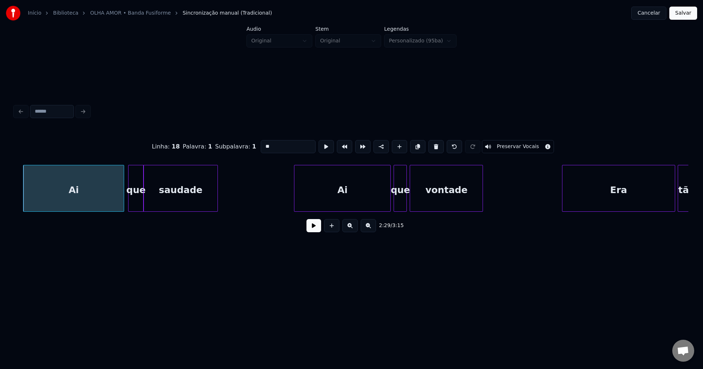
scroll to position [0, 10979]
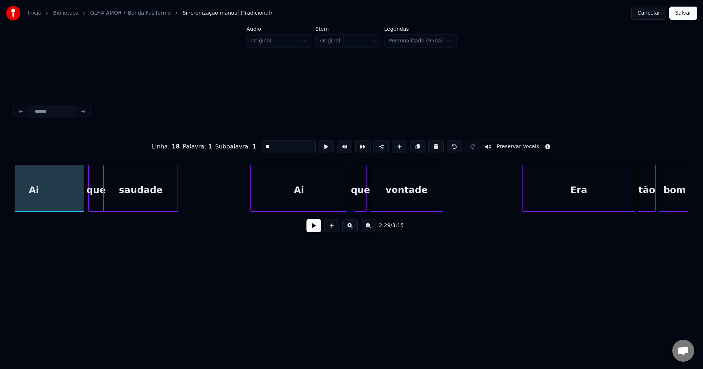
click at [298, 201] on div "Ai" at bounding box center [299, 190] width 96 height 50
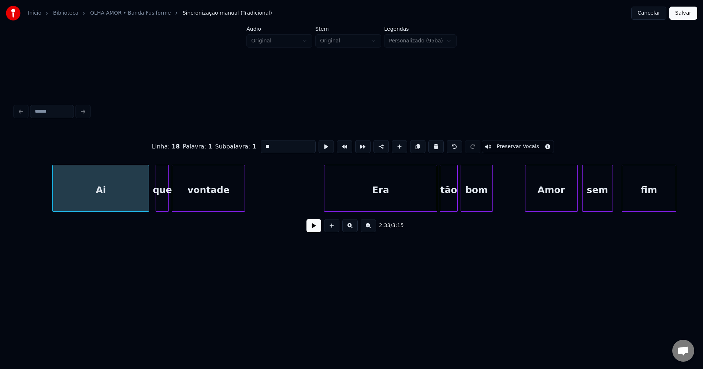
scroll to position [0, 11280]
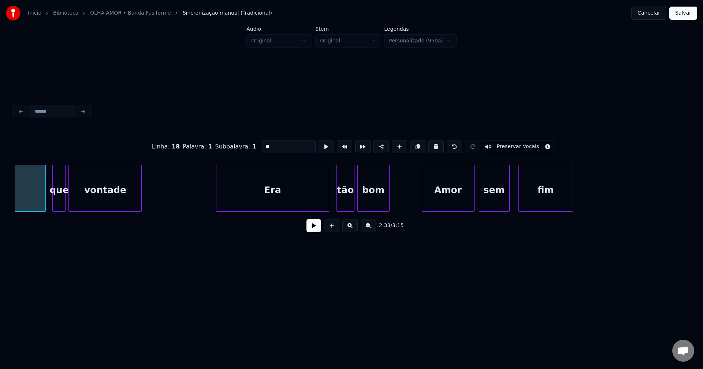
click at [281, 201] on div "Era" at bounding box center [272, 190] width 112 height 50
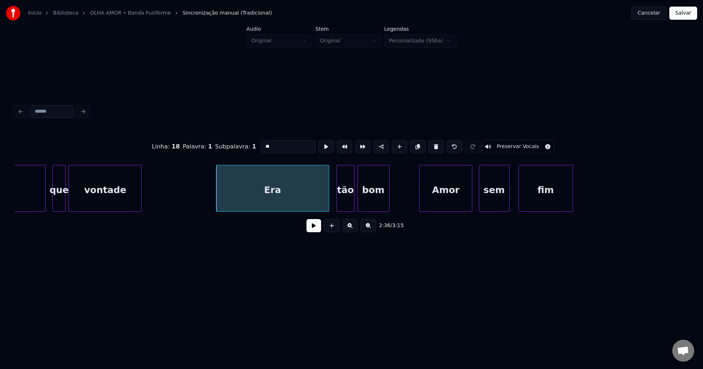
click at [454, 202] on div "Amor" at bounding box center [445, 190] width 52 height 50
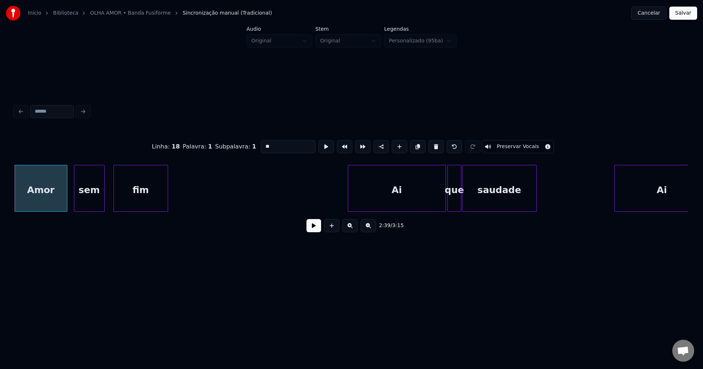
scroll to position [0, 11764]
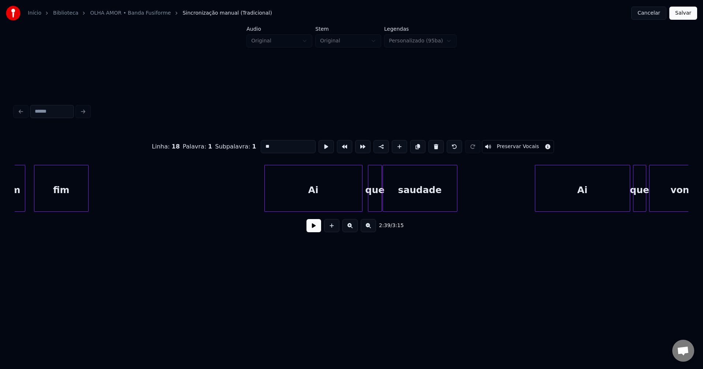
click at [303, 206] on div "Ai" at bounding box center [313, 190] width 97 height 50
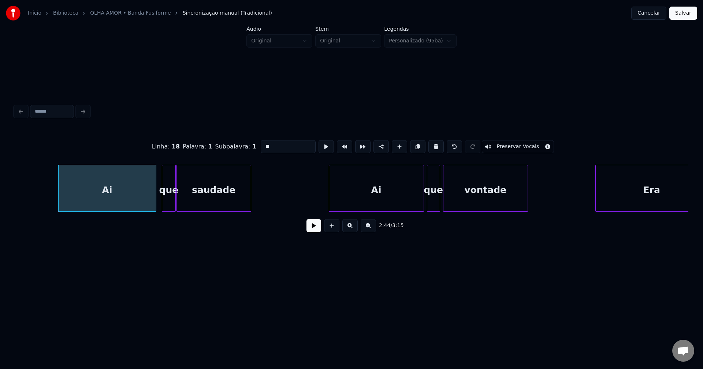
scroll to position [0, 12058]
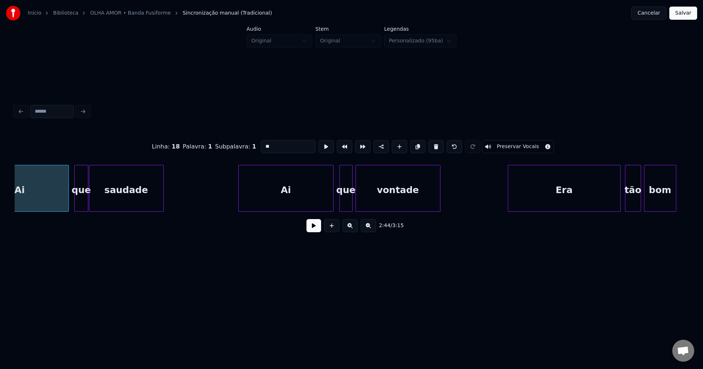
click at [288, 197] on div "Ai" at bounding box center [286, 190] width 94 height 50
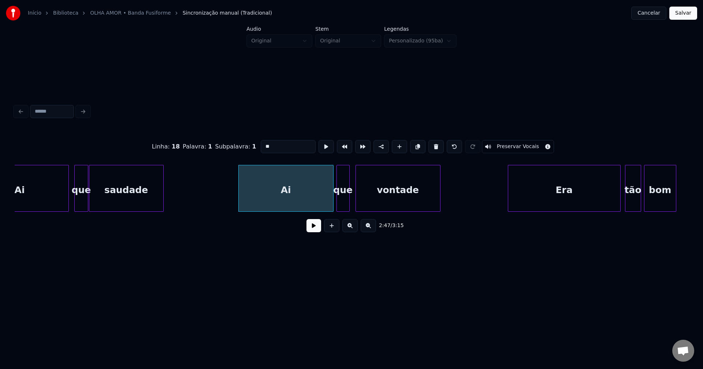
click at [341, 206] on div "que" at bounding box center [343, 190] width 12 height 50
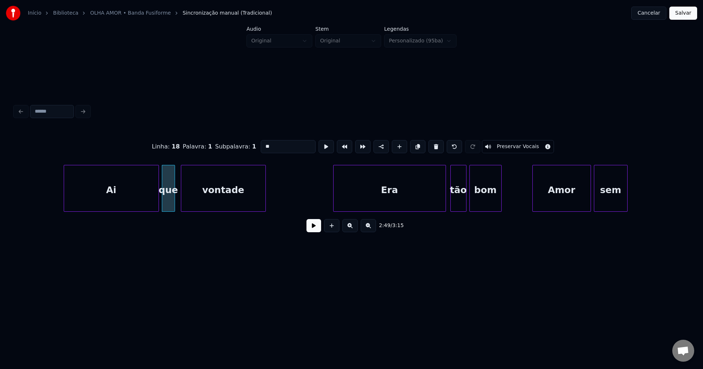
scroll to position [0, 12288]
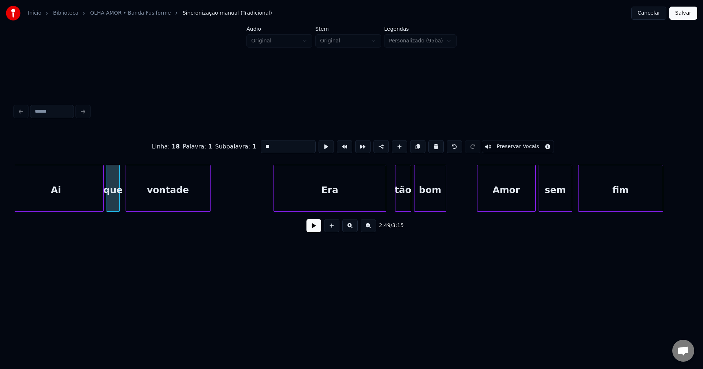
click at [357, 206] on div "Era" at bounding box center [330, 190] width 112 height 50
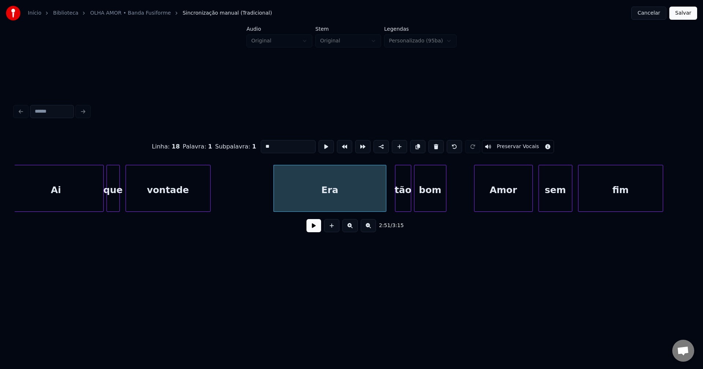
click at [501, 198] on div "Amor" at bounding box center [503, 190] width 58 height 50
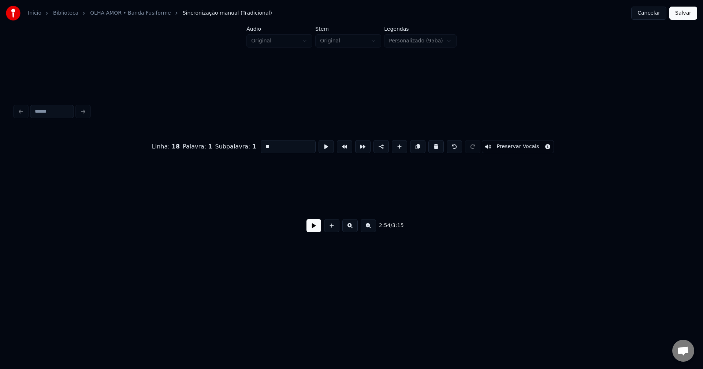
scroll to position [0, 13367]
type input "**"
click at [685, 16] on button "Salvar" at bounding box center [683, 13] width 28 height 13
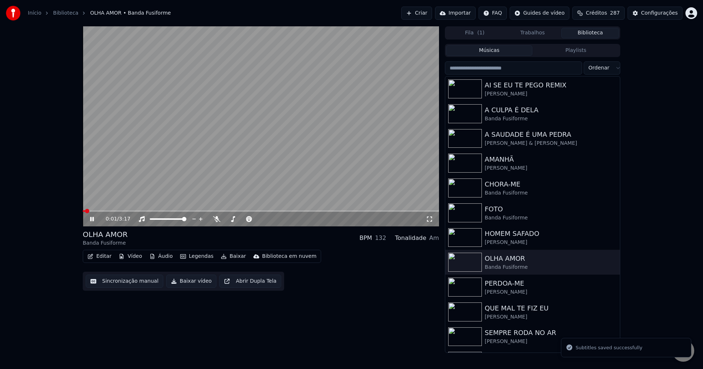
click at [93, 220] on icon at bounding box center [92, 219] width 4 height 4
click at [192, 284] on button "Baixar vídeo" at bounding box center [191, 281] width 50 height 13
click at [609, 31] on button "Biblioteca" at bounding box center [590, 33] width 58 height 11
drag, startPoint x: 519, startPoint y: 284, endPoint x: 531, endPoint y: 283, distance: 12.5
click at [520, 284] on div "PERDOA-ME" at bounding box center [546, 283] width 125 height 10
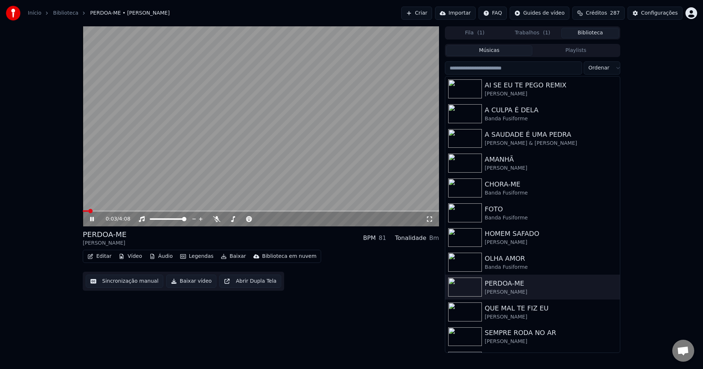
click at [100, 257] on button "Editar" at bounding box center [100, 256] width 30 height 10
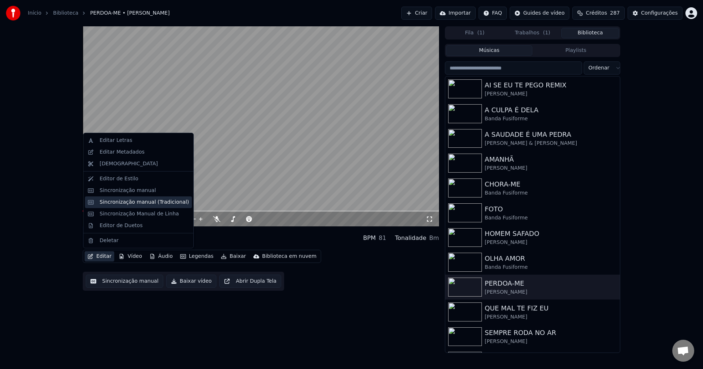
click at [129, 203] on div "Sincronização manual (Tradicional)" at bounding box center [144, 202] width 89 height 7
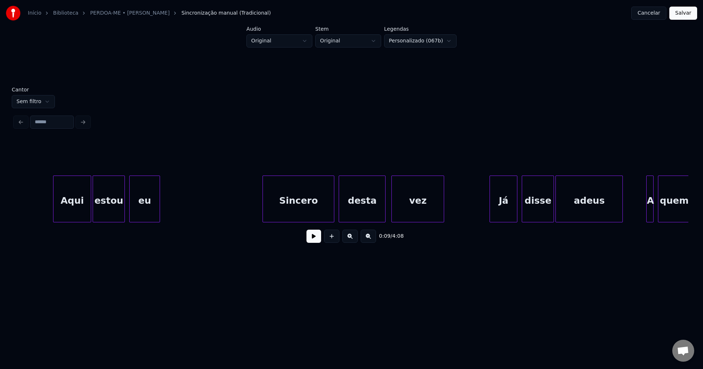
scroll to position [0, 2167]
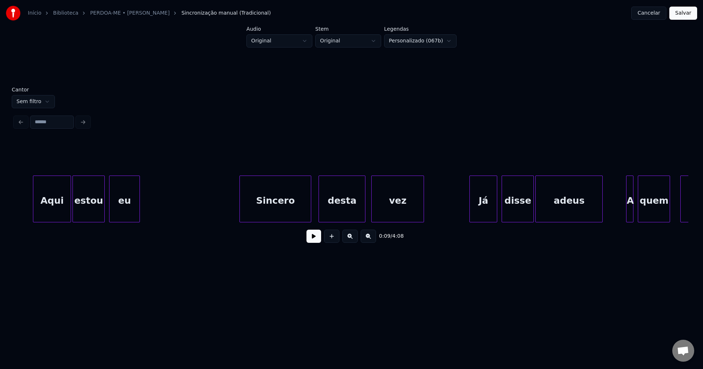
click at [261, 212] on div "Sincero" at bounding box center [275, 201] width 71 height 50
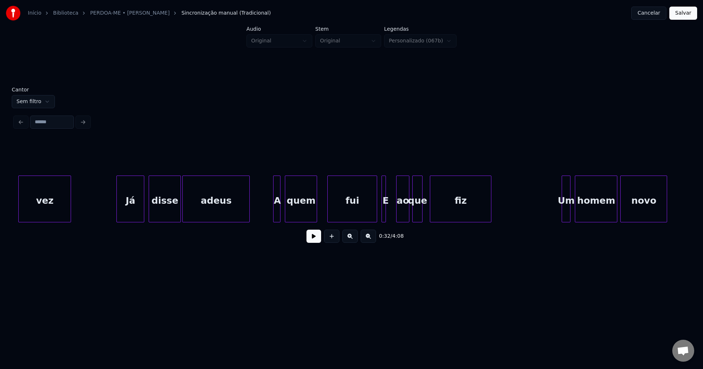
scroll to position [0, 2530]
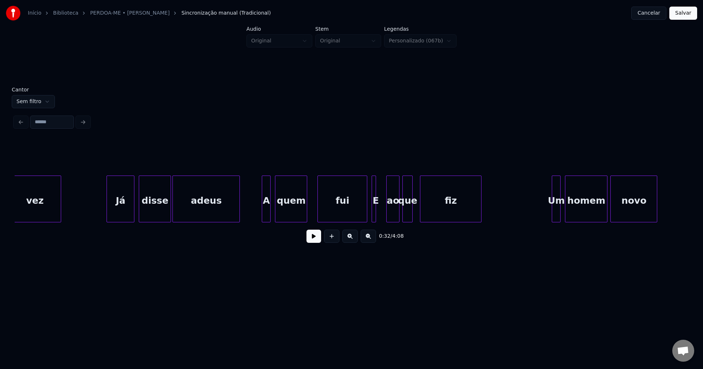
click at [263, 211] on div at bounding box center [263, 199] width 2 height 46
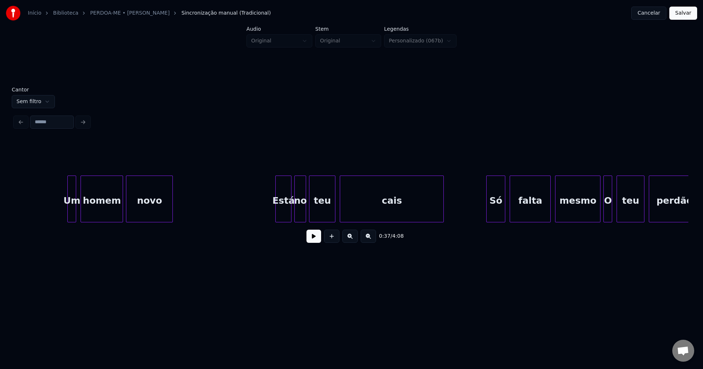
scroll to position [0, 3044]
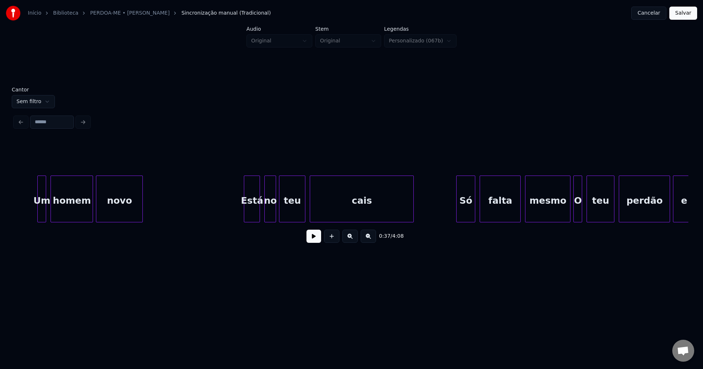
click at [251, 214] on div "Está" at bounding box center [251, 201] width 15 height 50
click at [464, 216] on div "Só" at bounding box center [462, 201] width 18 height 50
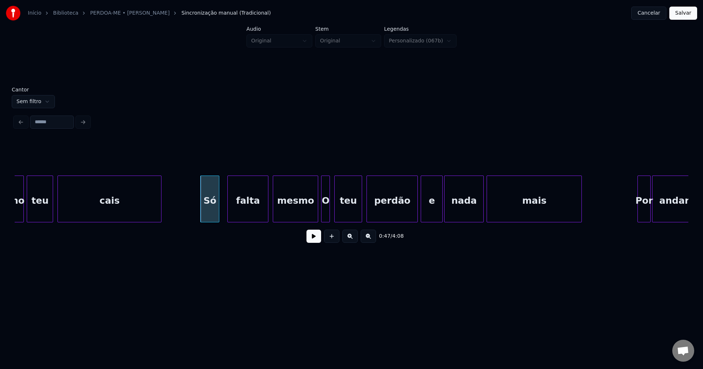
scroll to position [0, 3306]
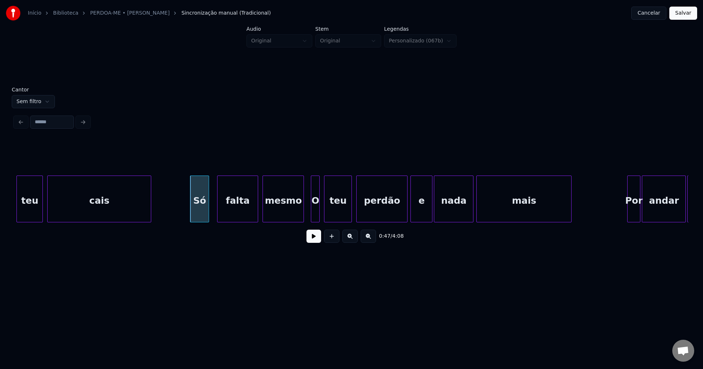
click at [302, 214] on div at bounding box center [302, 199] width 2 height 46
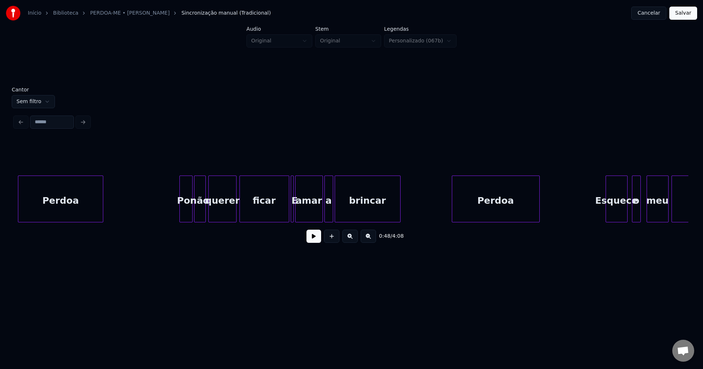
scroll to position [0, 4193]
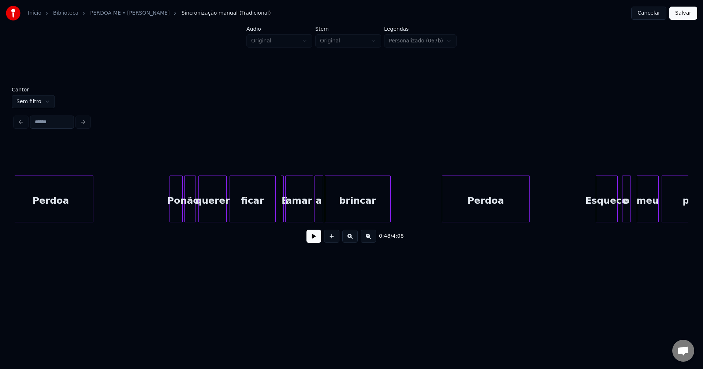
click at [274, 217] on div at bounding box center [274, 199] width 2 height 46
click at [283, 215] on div "E" at bounding box center [284, 201] width 7 height 50
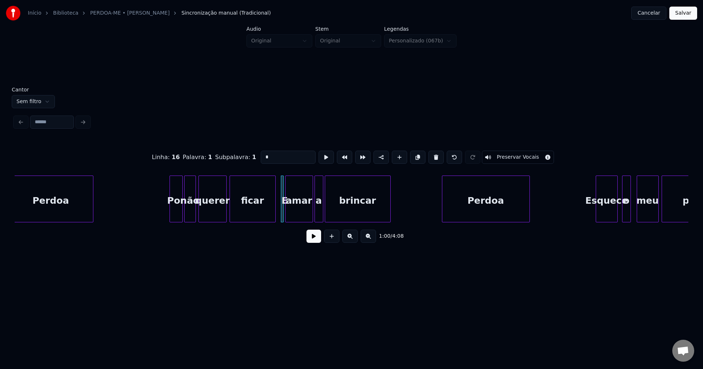
drag, startPoint x: 265, startPoint y: 154, endPoint x: 257, endPoint y: 156, distance: 7.4
click at [261, 156] on input "*" at bounding box center [288, 157] width 55 height 13
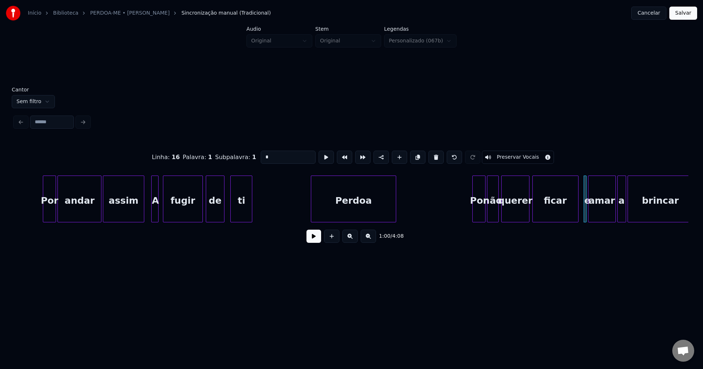
scroll to position [0, 3860]
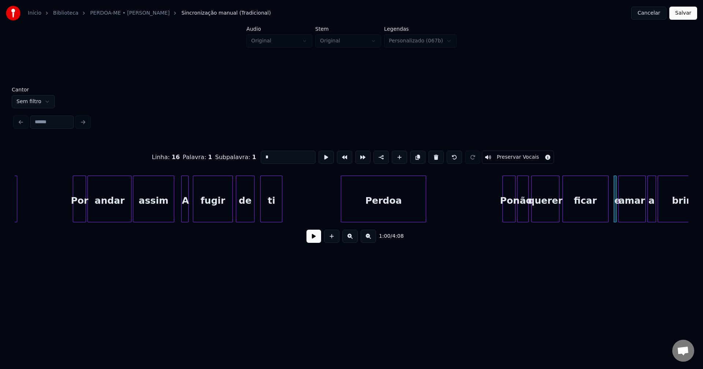
click at [183, 211] on div at bounding box center [183, 199] width 2 height 46
drag, startPoint x: 259, startPoint y: 153, endPoint x: 237, endPoint y: 154, distance: 21.6
click at [239, 153] on div "Linha : 13 Palavra : 1 Subpalavra : 1 * Preservar Vocais" at bounding box center [351, 157] width 673 height 37
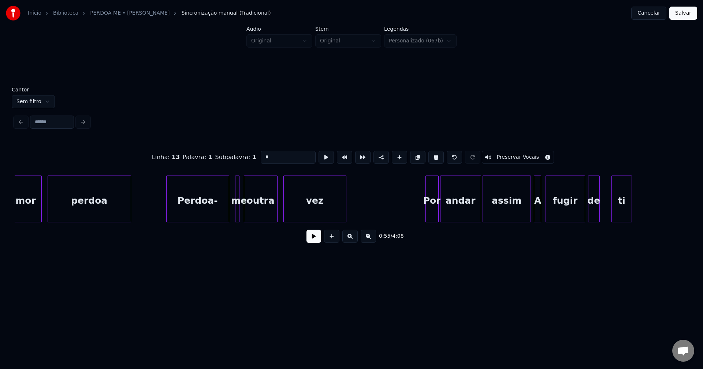
scroll to position [0, 5261]
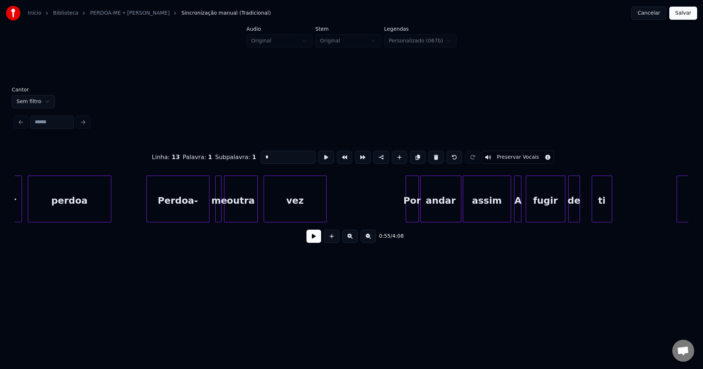
click at [220, 215] on div at bounding box center [220, 199] width 2 height 46
click at [213, 216] on div at bounding box center [214, 199] width 2 height 46
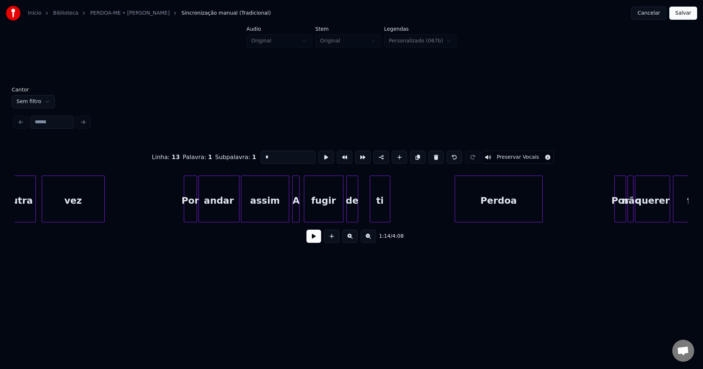
scroll to position [0, 5503]
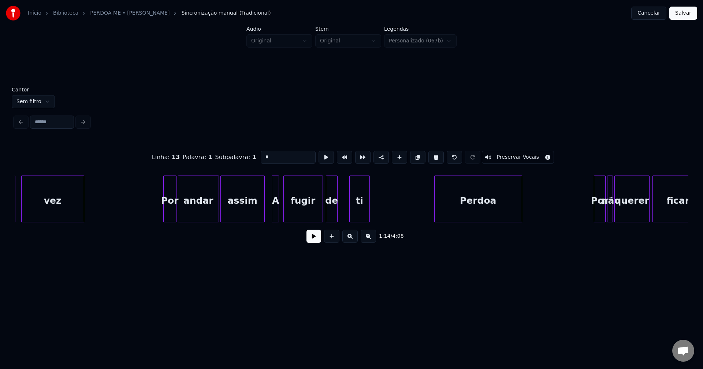
click at [263, 215] on div at bounding box center [263, 199] width 2 height 46
click at [271, 216] on div at bounding box center [271, 199] width 2 height 46
click at [274, 216] on div "A" at bounding box center [274, 201] width 9 height 50
type input "*"
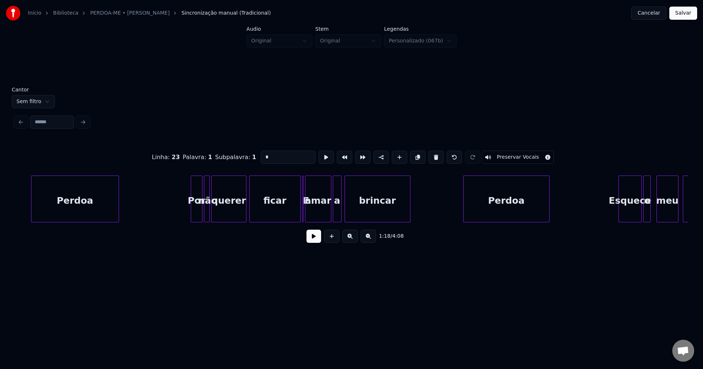
scroll to position [0, 5997]
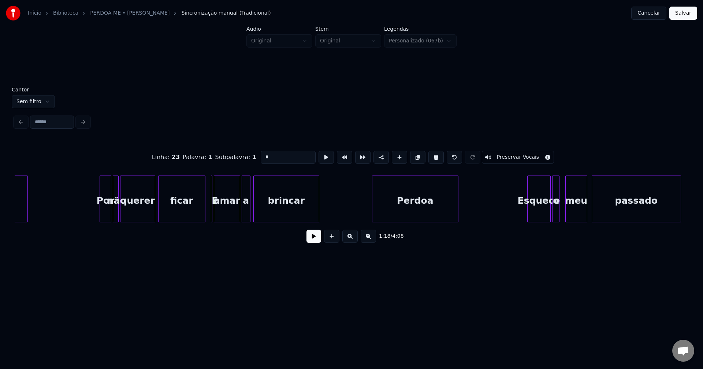
click at [203, 217] on div at bounding box center [204, 199] width 2 height 46
click at [212, 218] on div at bounding box center [212, 199] width 2 height 46
click at [217, 217] on div at bounding box center [217, 199] width 2 height 46
type input "*"
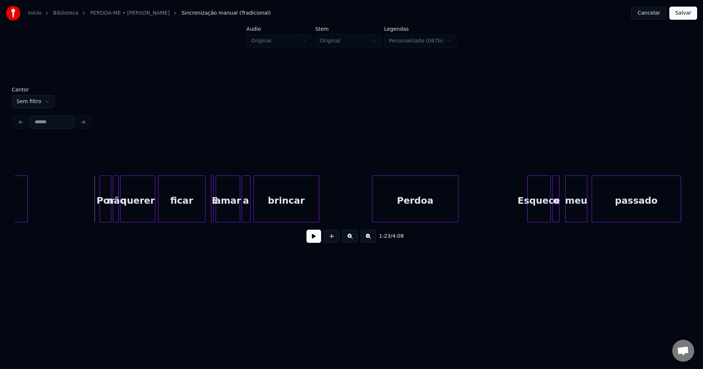
click at [311, 242] on button at bounding box center [313, 236] width 15 height 13
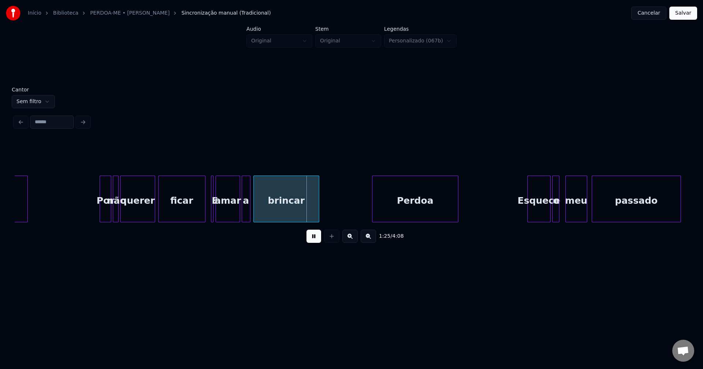
click at [315, 243] on button at bounding box center [313, 236] width 15 height 13
click at [214, 217] on div at bounding box center [214, 199] width 2 height 46
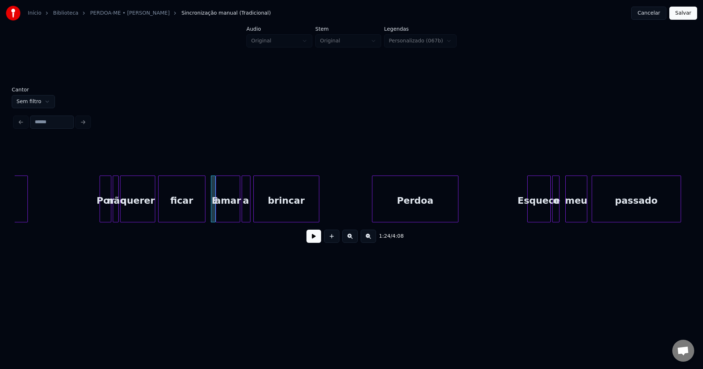
click at [213, 215] on div at bounding box center [214, 199] width 2 height 46
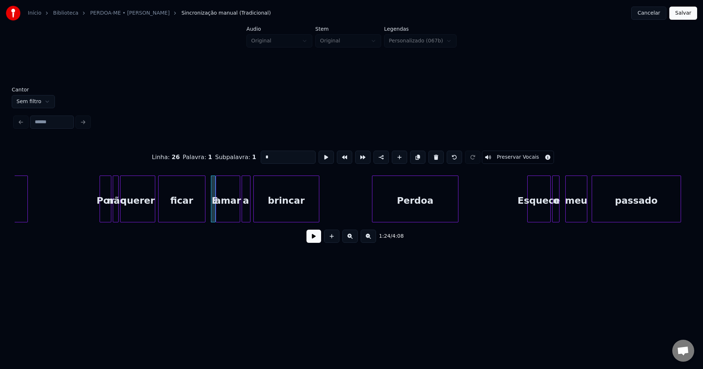
drag, startPoint x: 267, startPoint y: 154, endPoint x: 258, endPoint y: 157, distance: 9.1
click at [261, 157] on input "*" at bounding box center [288, 157] width 55 height 13
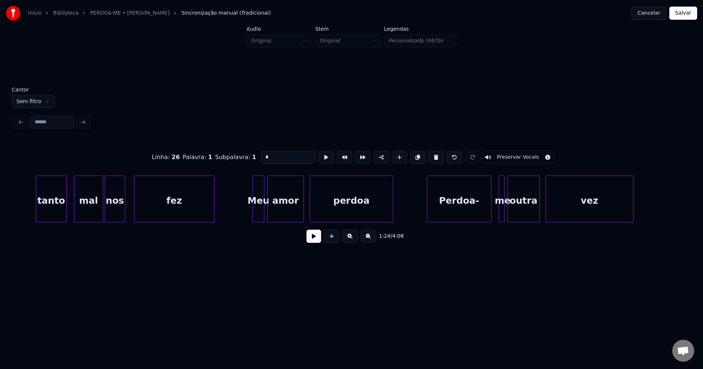
scroll to position [0, 6793]
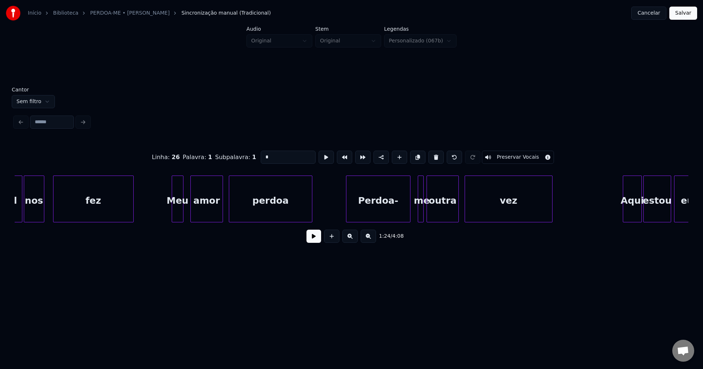
click at [191, 217] on div at bounding box center [192, 199] width 2 height 46
click at [188, 216] on div at bounding box center [188, 199] width 2 height 46
click at [414, 213] on div at bounding box center [415, 199] width 2 height 46
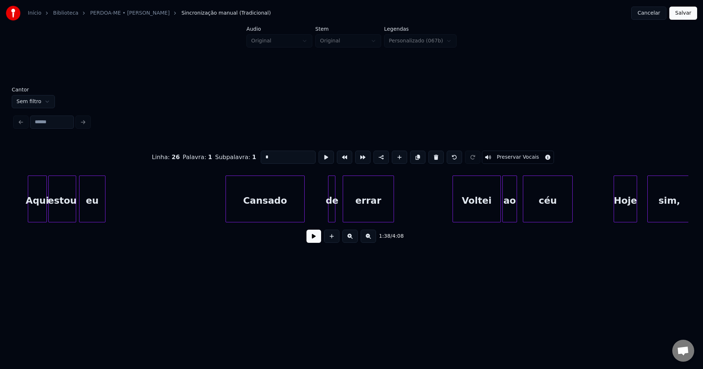
scroll to position [0, 7388]
click at [308, 211] on div at bounding box center [309, 199] width 2 height 46
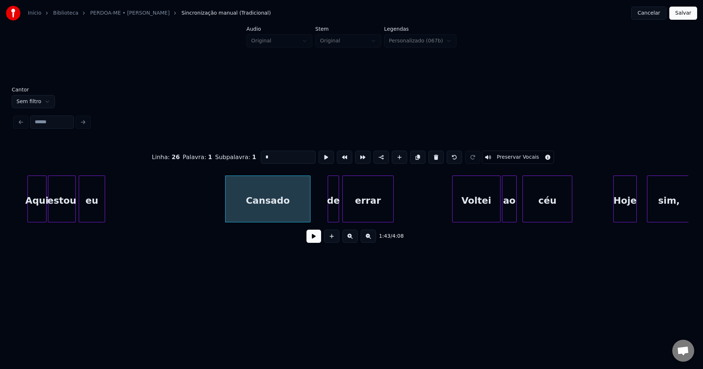
click at [338, 214] on div at bounding box center [337, 199] width 2 height 46
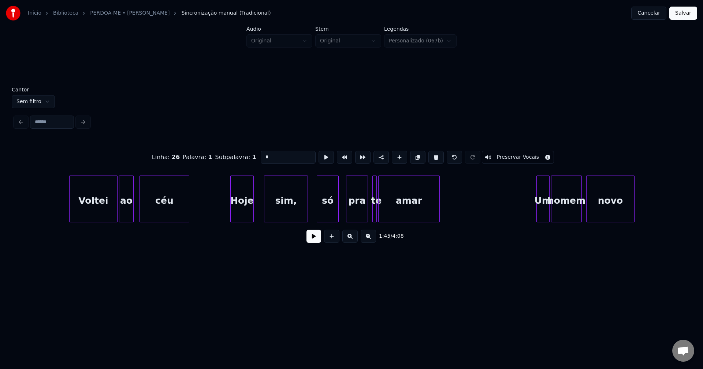
scroll to position [0, 7781]
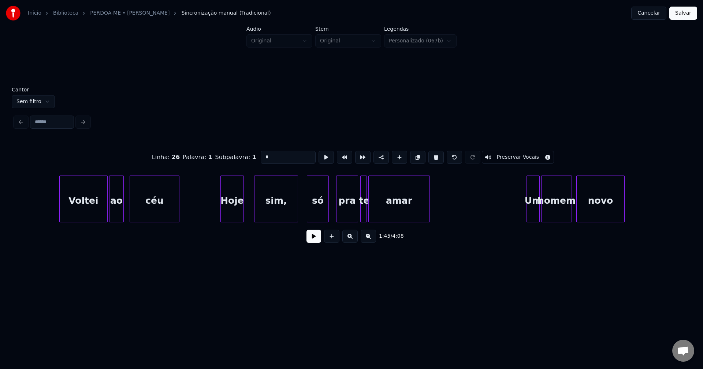
click at [361, 210] on div at bounding box center [361, 199] width 2 height 46
click at [311, 218] on div "só" at bounding box center [311, 201] width 21 height 50
click at [250, 210] on div at bounding box center [250, 199] width 2 height 46
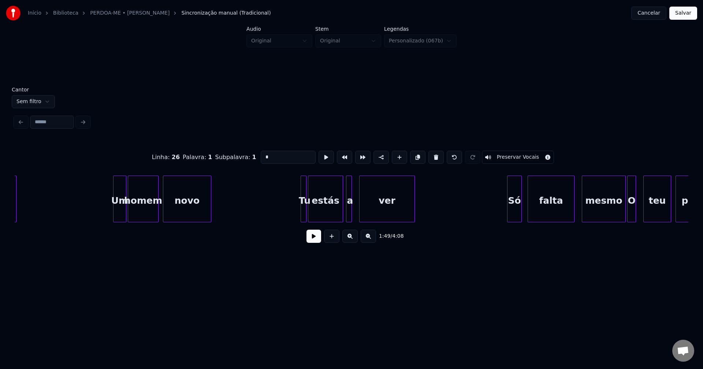
scroll to position [0, 8205]
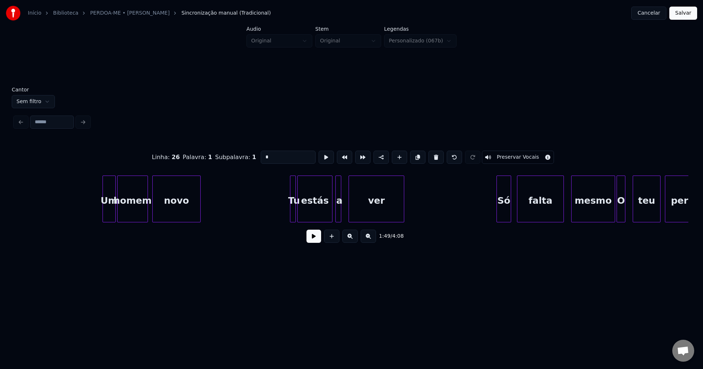
type input "*"
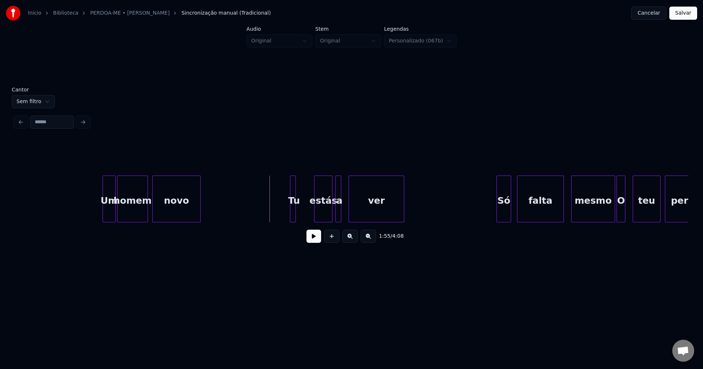
click at [315, 222] on div "Um homem novo Tu estás a ver Só falta mesmo O teu perdão" at bounding box center [351, 199] width 673 height 47
click at [303, 219] on div at bounding box center [303, 199] width 2 height 46
drag, startPoint x: 281, startPoint y: 204, endPoint x: 314, endPoint y: 241, distance: 49.2
click at [314, 242] on button at bounding box center [313, 236] width 15 height 13
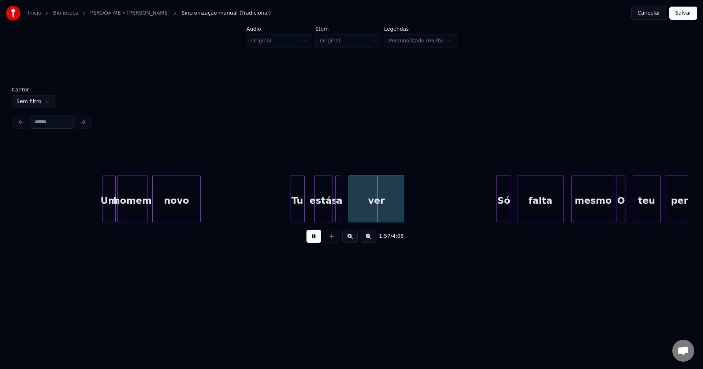
drag, startPoint x: 315, startPoint y: 241, endPoint x: 318, endPoint y: 237, distance: 5.2
click at [316, 240] on button at bounding box center [313, 236] width 15 height 13
click at [351, 211] on div at bounding box center [352, 199] width 2 height 46
click at [364, 218] on div at bounding box center [365, 199] width 2 height 46
click at [350, 218] on div at bounding box center [349, 199] width 2 height 46
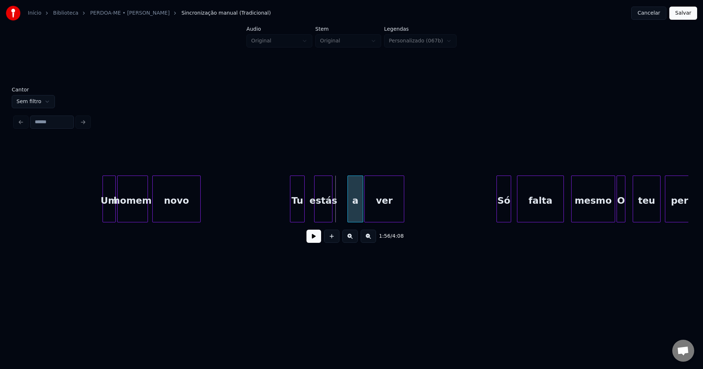
click at [352, 218] on div "a" at bounding box center [355, 201] width 15 height 50
click at [337, 217] on div at bounding box center [337, 199] width 2 height 46
click at [314, 241] on button at bounding box center [313, 236] width 15 height 13
click at [318, 241] on button at bounding box center [313, 236] width 15 height 13
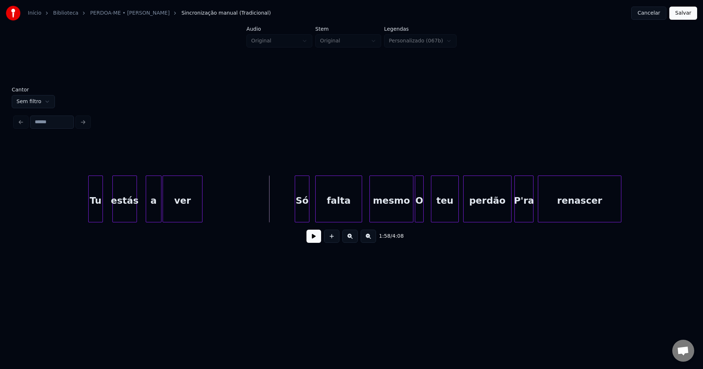
scroll to position [0, 8517]
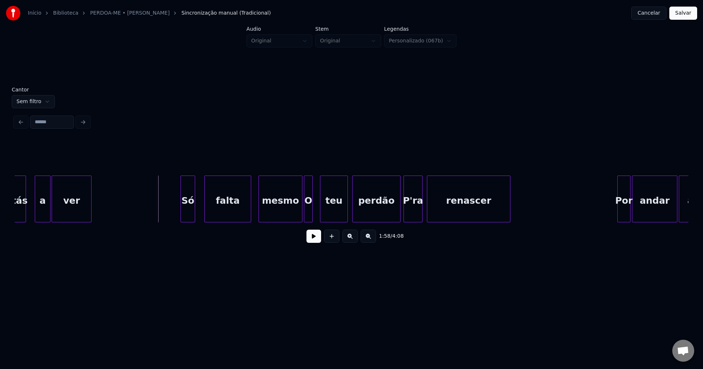
click at [188, 217] on div "Só" at bounding box center [188, 201] width 14 height 50
click at [295, 215] on div at bounding box center [296, 199] width 2 height 46
click at [308, 212] on div "O" at bounding box center [308, 201] width 8 height 50
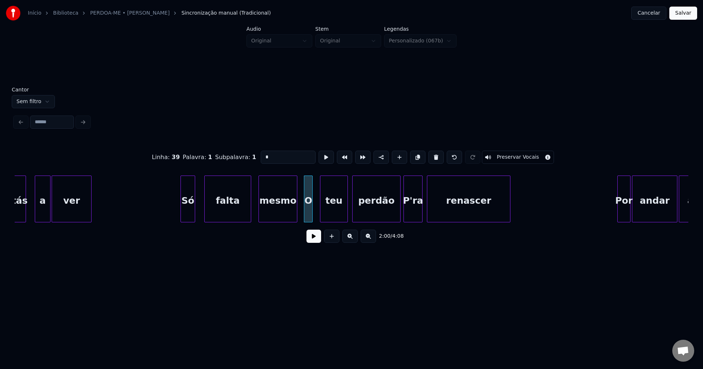
drag, startPoint x: 267, startPoint y: 155, endPoint x: 251, endPoint y: 156, distance: 15.4
click at [251, 156] on div "Linha : 39 [GEOGRAPHIC_DATA] : 1 Subpalavra : 1 * Preservar Vocais" at bounding box center [351, 157] width 673 height 37
click at [396, 214] on div at bounding box center [395, 199] width 2 height 46
click at [409, 212] on div "P'ra" at bounding box center [413, 201] width 18 height 50
click at [263, 152] on input "****" at bounding box center [288, 157] width 55 height 13
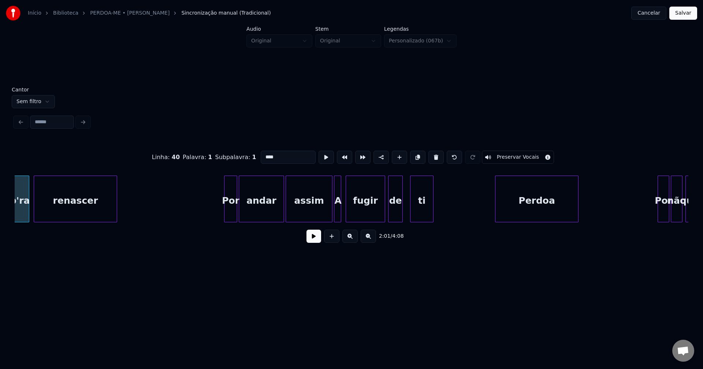
scroll to position [0, 8940]
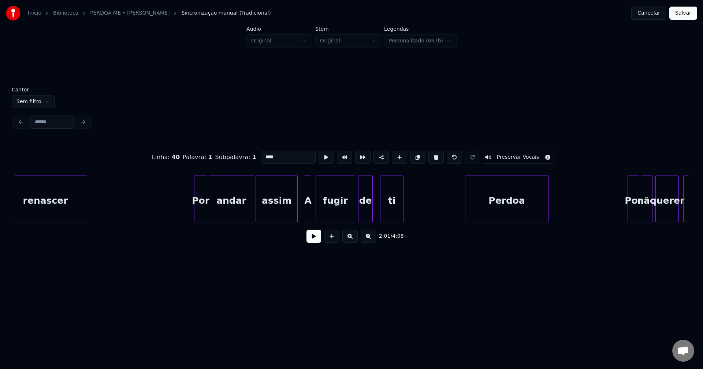
click at [296, 215] on div at bounding box center [296, 199] width 2 height 46
click at [306, 215] on div at bounding box center [305, 199] width 2 height 46
drag, startPoint x: 266, startPoint y: 155, endPoint x: 247, endPoint y: 157, distance: 18.8
click at [250, 156] on div "Linha : 42 [GEOGRAPHIC_DATA] : 1 Subpalavra : 1 * Preservar Vocais" at bounding box center [351, 157] width 673 height 37
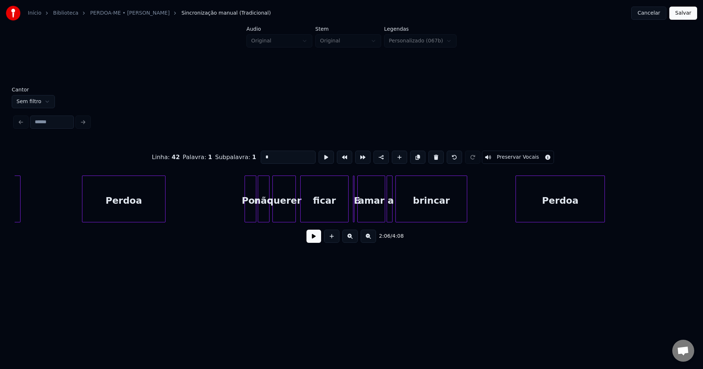
scroll to position [0, 9354]
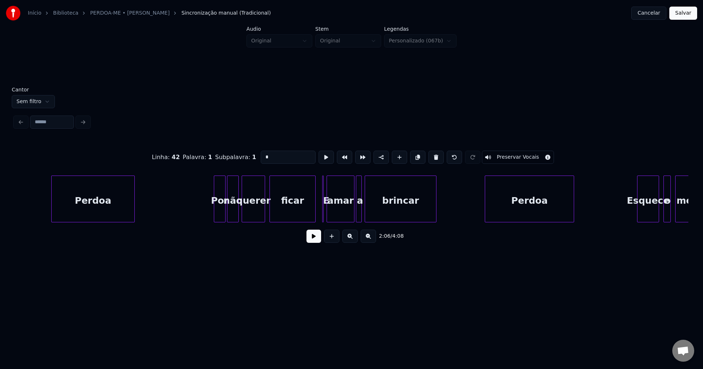
click at [314, 212] on div at bounding box center [314, 199] width 2 height 46
click at [325, 215] on div at bounding box center [324, 199] width 2 height 46
click at [325, 208] on div at bounding box center [324, 199] width 2 height 46
drag, startPoint x: 246, startPoint y: 157, endPoint x: 242, endPoint y: 158, distance: 4.1
click at [243, 158] on div "Linha : 45 [GEOGRAPHIC_DATA] : 1 Subpalavra : 1 * Preservar Vocais" at bounding box center [351, 157] width 673 height 37
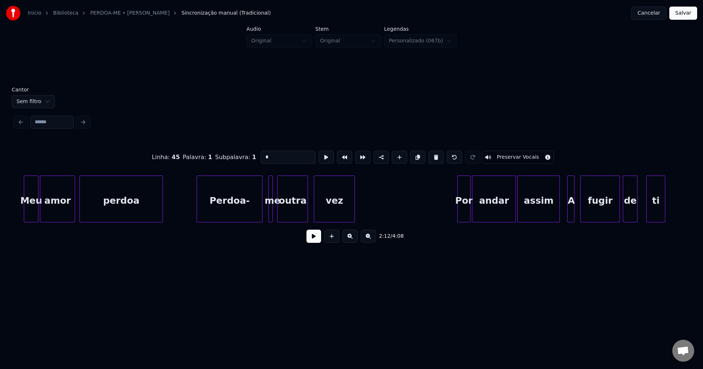
scroll to position [0, 10422]
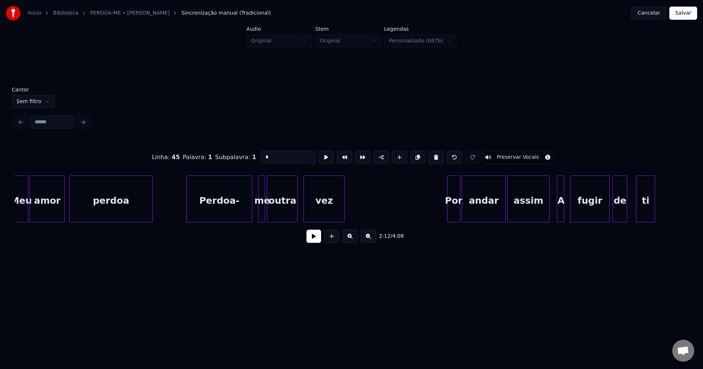
click at [262, 211] on div at bounding box center [263, 199] width 2 height 46
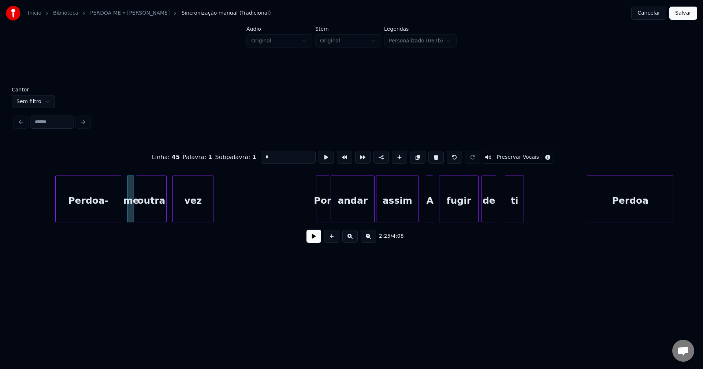
scroll to position [0, 10613]
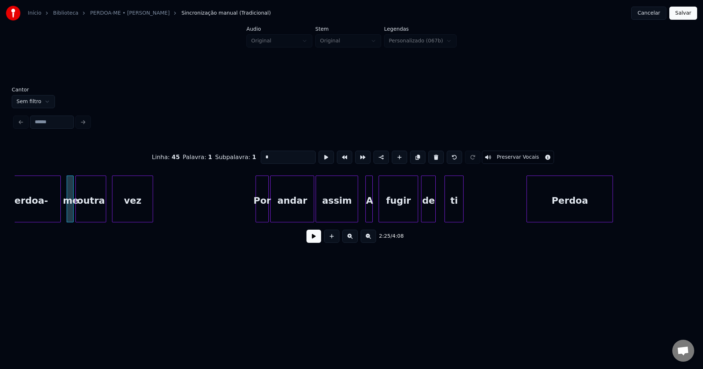
click at [368, 209] on div at bounding box center [367, 199] width 2 height 46
drag, startPoint x: 266, startPoint y: 155, endPoint x: 236, endPoint y: 156, distance: 29.6
click at [237, 155] on div "Linha : 52 Palavra : 1 Subpalavra : 1 * Preservar Vocais" at bounding box center [351, 157] width 673 height 37
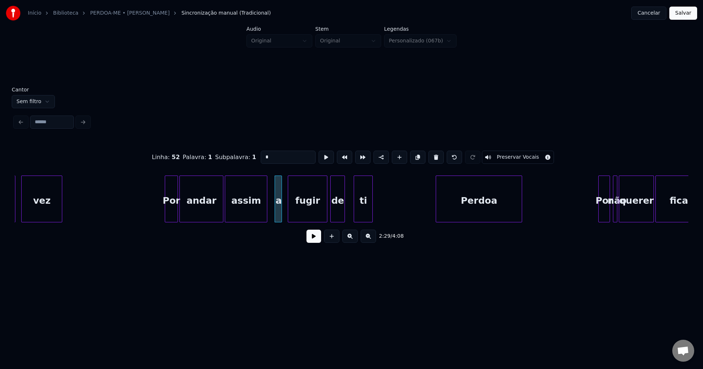
scroll to position [0, 10714]
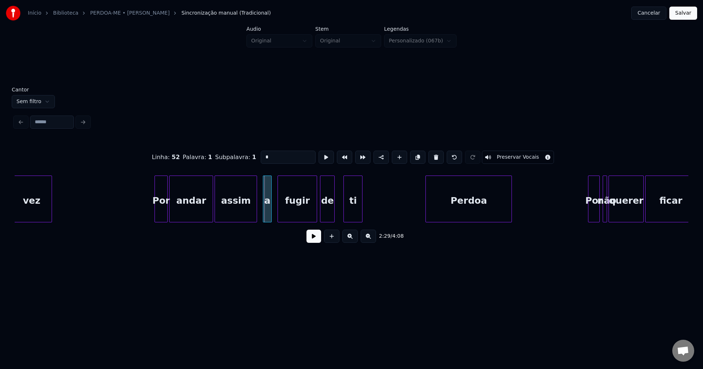
click at [265, 211] on div at bounding box center [264, 199] width 2 height 46
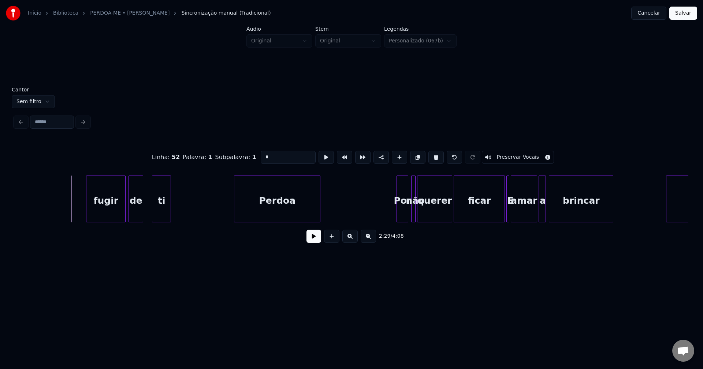
scroll to position [0, 11047]
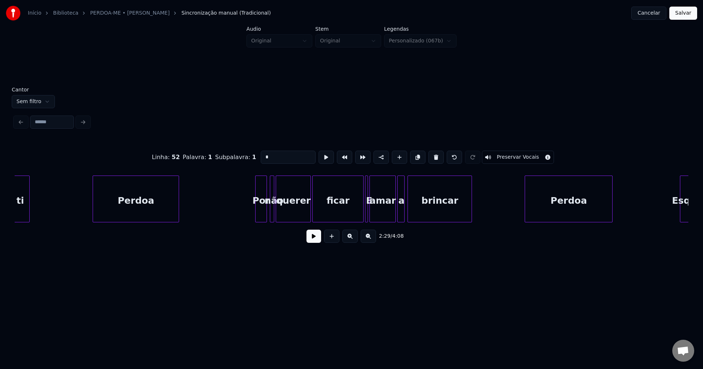
click at [360, 213] on div "ficar" at bounding box center [338, 201] width 50 height 50
click at [358, 218] on div at bounding box center [357, 199] width 2 height 46
click at [368, 217] on div at bounding box center [368, 199] width 2 height 46
click at [366, 212] on div at bounding box center [366, 199] width 2 height 46
drag, startPoint x: 267, startPoint y: 155, endPoint x: 244, endPoint y: 157, distance: 23.9
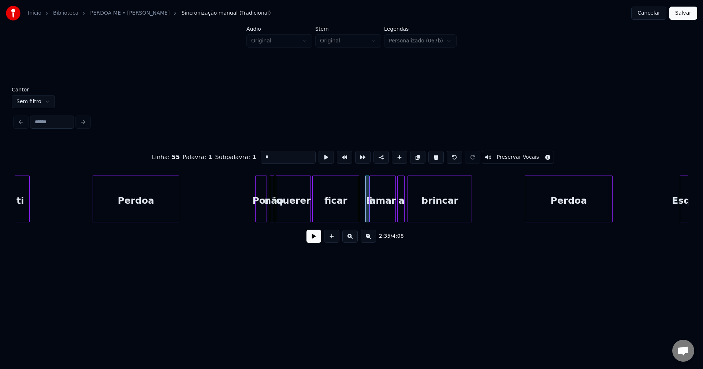
click at [244, 157] on div "Linha : 55 [GEOGRAPHIC_DATA] : 1 Subpalavra : 1 * Preservar Vocais" at bounding box center [351, 157] width 673 height 37
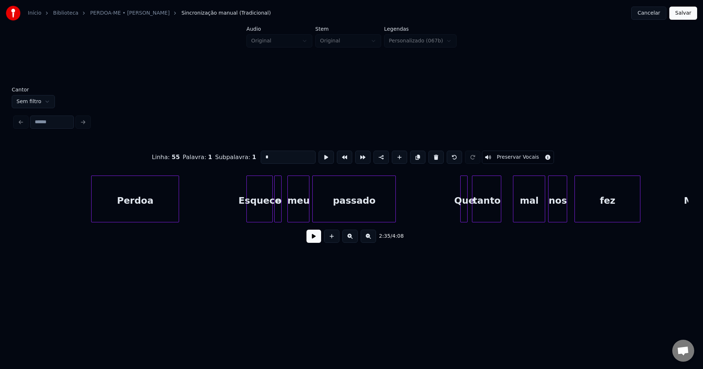
scroll to position [0, 11561]
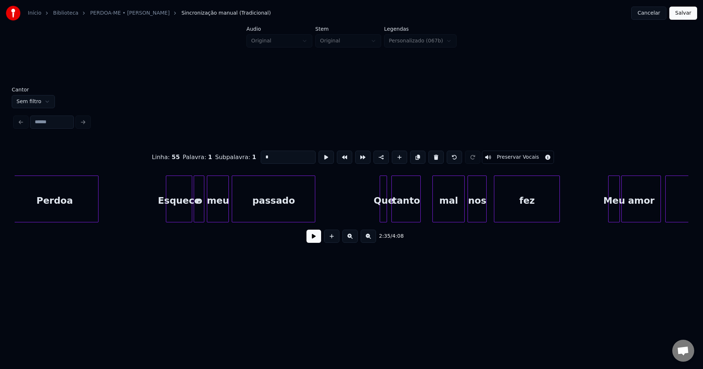
click at [203, 216] on div at bounding box center [203, 199] width 2 height 46
click at [388, 210] on div at bounding box center [388, 199] width 2 height 46
click at [382, 213] on div "Que" at bounding box center [382, 201] width 9 height 50
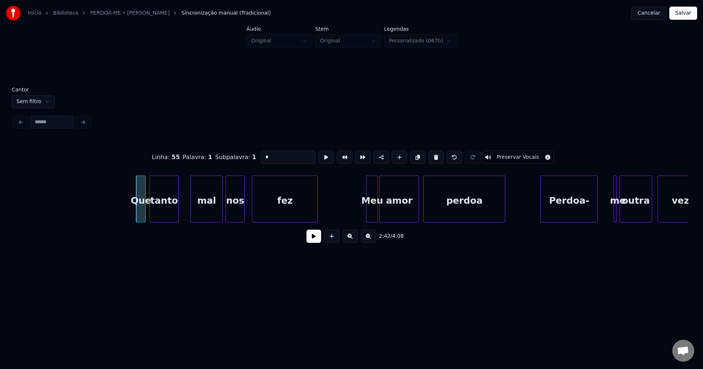
scroll to position [0, 11944]
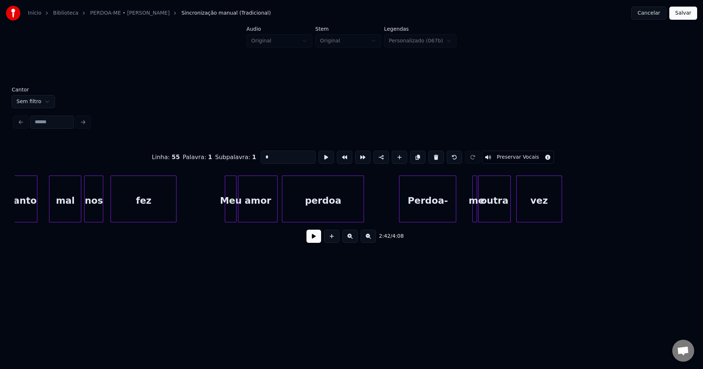
click at [474, 212] on div at bounding box center [475, 199] width 2 height 46
click at [459, 217] on div at bounding box center [460, 199] width 2 height 46
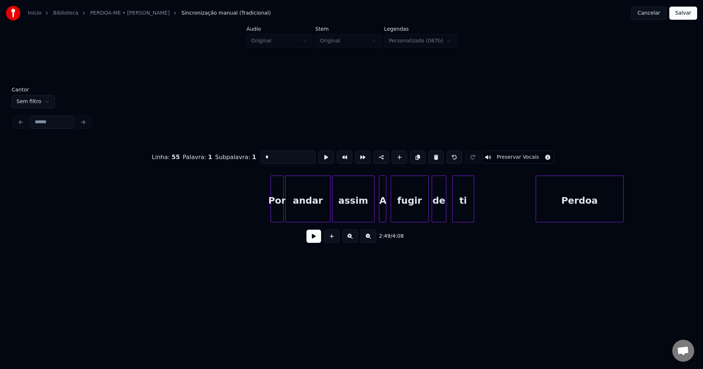
scroll to position [0, 14101]
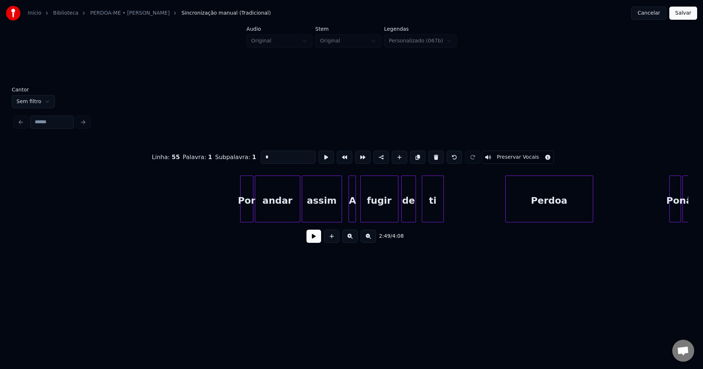
click at [340, 212] on div at bounding box center [340, 199] width 2 height 46
click at [351, 212] on div "A" at bounding box center [352, 201] width 7 height 50
drag, startPoint x: 267, startPoint y: 153, endPoint x: 242, endPoint y: 157, distance: 25.3
click at [242, 157] on div "Linha : 64 [GEOGRAPHIC_DATA] : 1 Subpalavra : 1 * Preservar Vocais" at bounding box center [351, 157] width 673 height 37
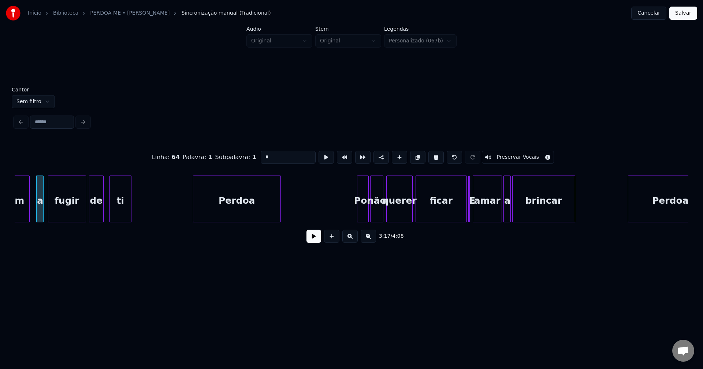
scroll to position [0, 14423]
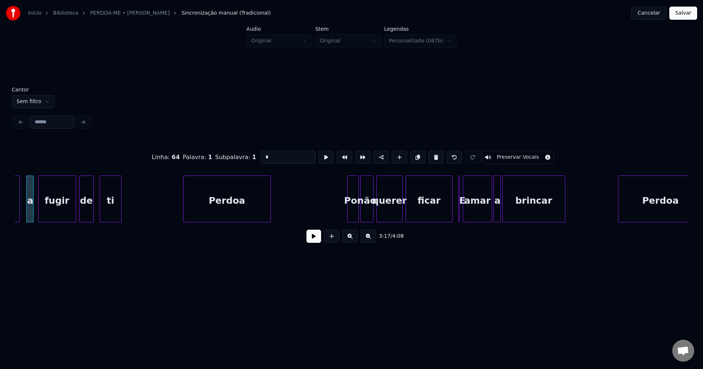
click at [450, 212] on div at bounding box center [451, 199] width 2 height 46
click at [461, 217] on div at bounding box center [461, 199] width 2 height 46
click at [459, 213] on div at bounding box center [460, 199] width 2 height 46
drag, startPoint x: 271, startPoint y: 156, endPoint x: 251, endPoint y: 160, distance: 19.7
click at [251, 160] on div "Linha : 67 [GEOGRAPHIC_DATA] : 1 Subpalavra : 1 * Preservar Vocais" at bounding box center [351, 157] width 673 height 37
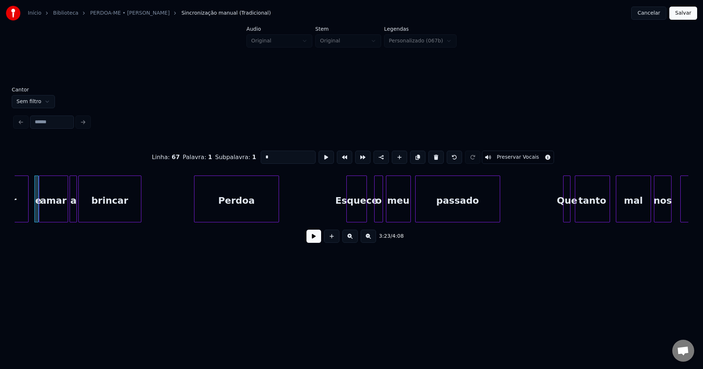
scroll to position [0, 14887]
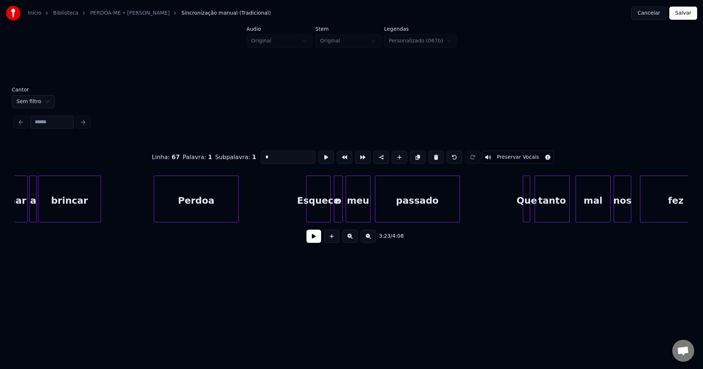
click at [329, 216] on div at bounding box center [329, 199] width 2 height 46
click at [530, 213] on div "Que" at bounding box center [526, 201] width 7 height 50
click at [531, 219] on div "Que" at bounding box center [528, 199] width 11 height 47
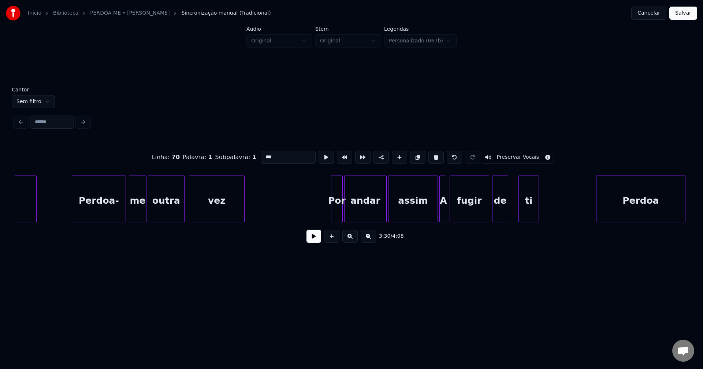
scroll to position [0, 15754]
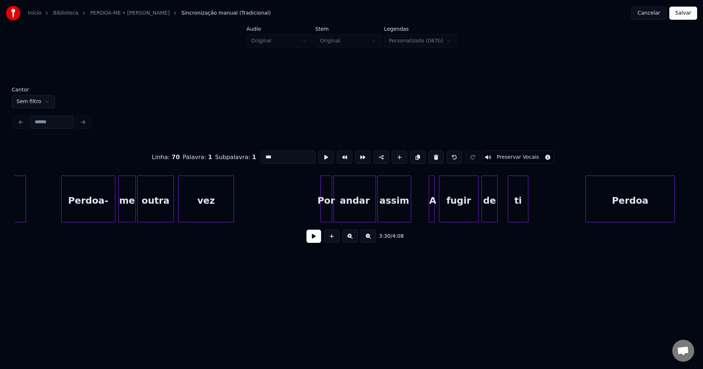
click at [409, 218] on div at bounding box center [409, 199] width 2 height 46
click at [435, 214] on div at bounding box center [436, 199] width 2 height 46
click at [429, 213] on div at bounding box center [428, 199] width 2 height 46
click at [431, 213] on div "A" at bounding box center [432, 201] width 10 height 50
drag, startPoint x: 269, startPoint y: 155, endPoint x: 261, endPoint y: 155, distance: 8.8
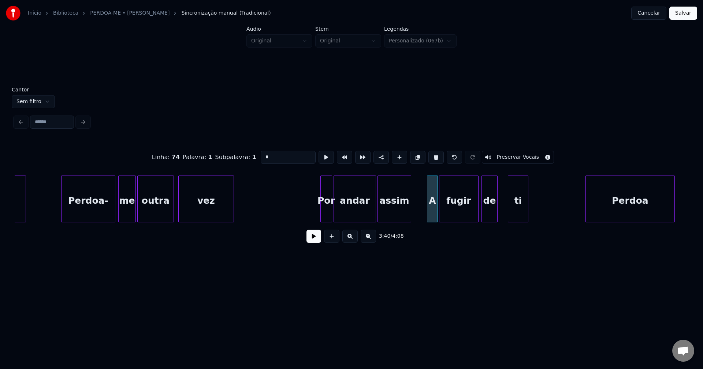
click at [261, 155] on input "*" at bounding box center [288, 157] width 55 height 13
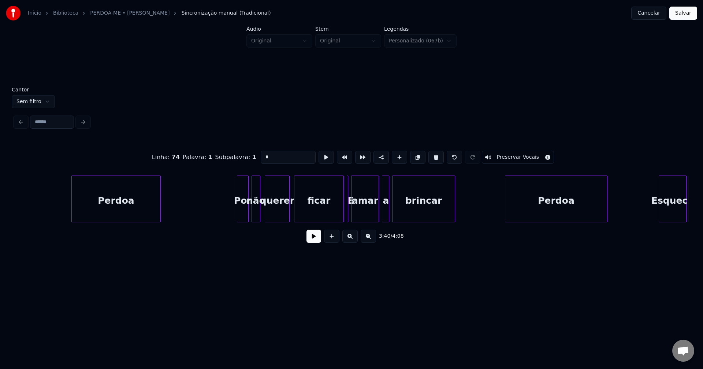
scroll to position [0, 16277]
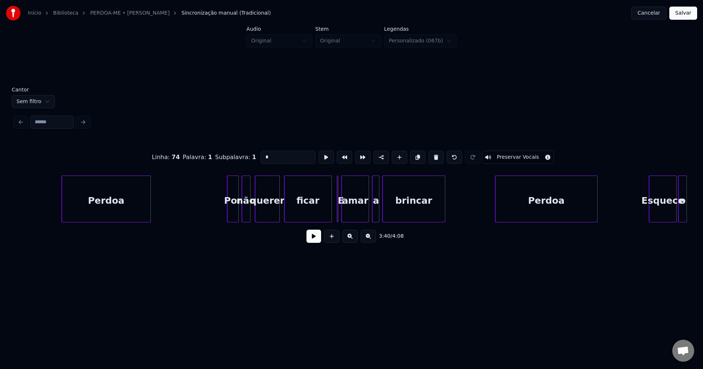
click at [330, 211] on div at bounding box center [330, 199] width 2 height 46
click at [341, 216] on div at bounding box center [340, 199] width 2 height 46
click at [338, 212] on div at bounding box center [338, 199] width 2 height 46
drag, startPoint x: 266, startPoint y: 154, endPoint x: 252, endPoint y: 155, distance: 14.6
click at [252, 155] on div "Linha : 77 Palavra : 1 Subpalavra : 1 * Preservar Vocais" at bounding box center [351, 157] width 673 height 37
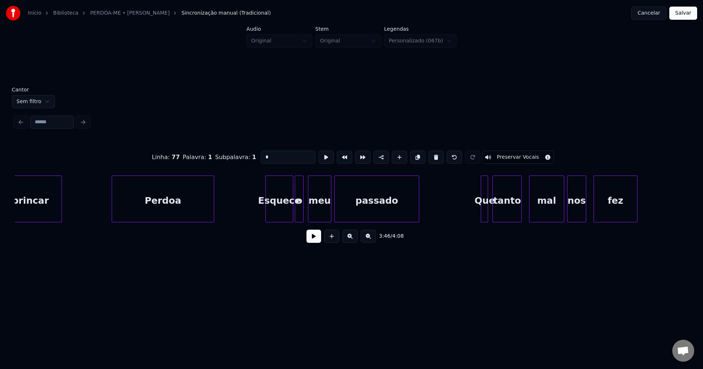
scroll to position [0, 16681]
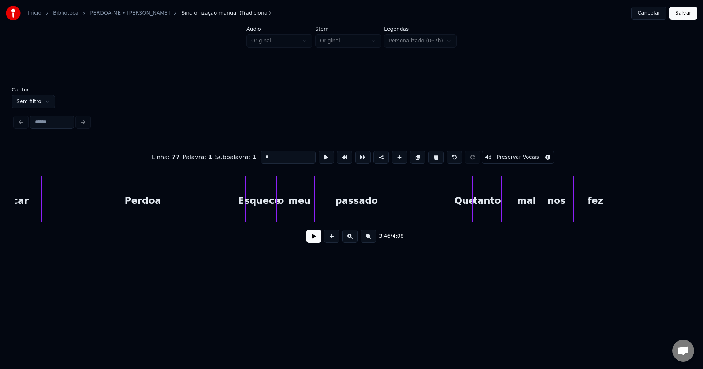
click at [280, 213] on div "o" at bounding box center [281, 201] width 8 height 50
click at [471, 213] on div at bounding box center [470, 199] width 2 height 46
click at [461, 219] on div "Que" at bounding box center [464, 201] width 10 height 50
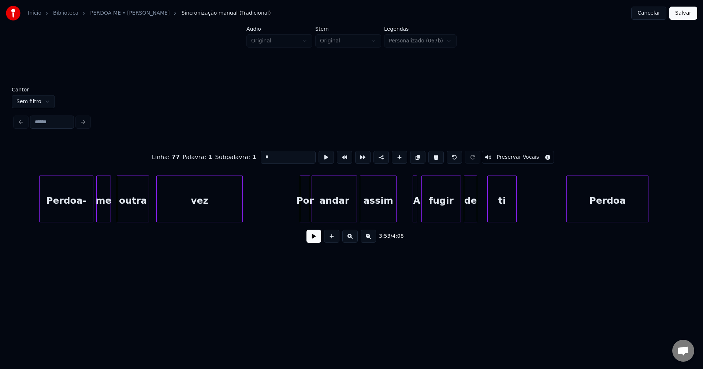
scroll to position [0, 17517]
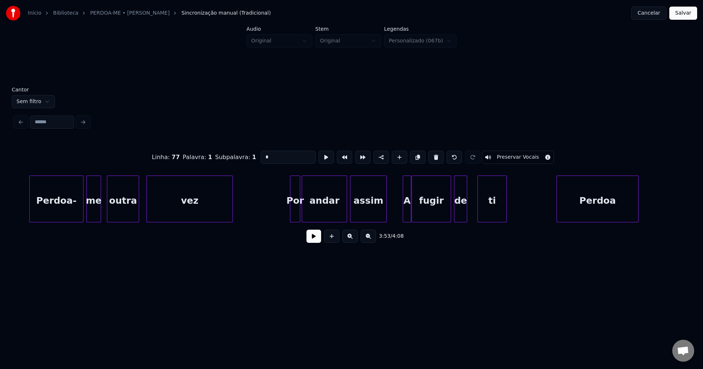
click at [411, 212] on div at bounding box center [409, 199] width 2 height 46
click at [407, 211] on div "A" at bounding box center [407, 201] width 8 height 50
drag, startPoint x: 264, startPoint y: 154, endPoint x: 252, endPoint y: 154, distance: 11.7
click at [252, 154] on div "Linha : 84 [GEOGRAPHIC_DATA] : 1 Subpalavra : 1 * Preservar Vocais" at bounding box center [351, 157] width 673 height 37
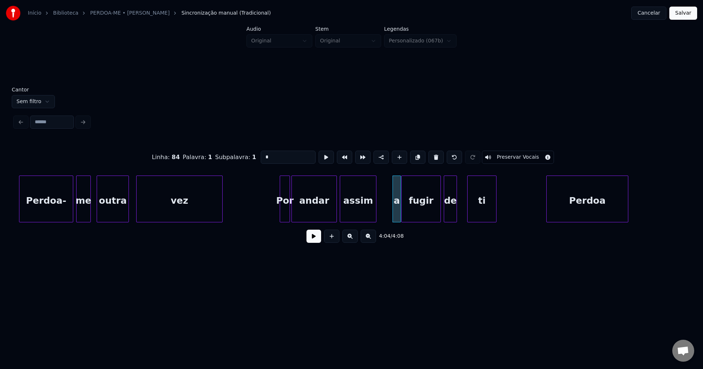
type input "*"
click at [679, 16] on button "Salvar" at bounding box center [683, 13] width 28 height 13
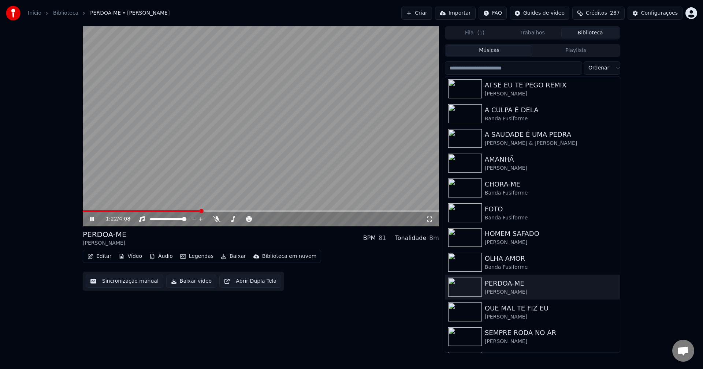
click at [92, 219] on icon at bounding box center [97, 219] width 17 height 6
click at [176, 281] on button "Baixar vídeo" at bounding box center [191, 281] width 50 height 13
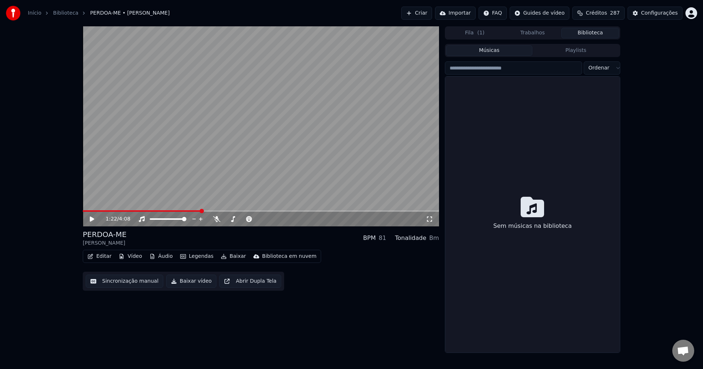
click at [592, 32] on button "Biblioteca" at bounding box center [590, 33] width 58 height 11
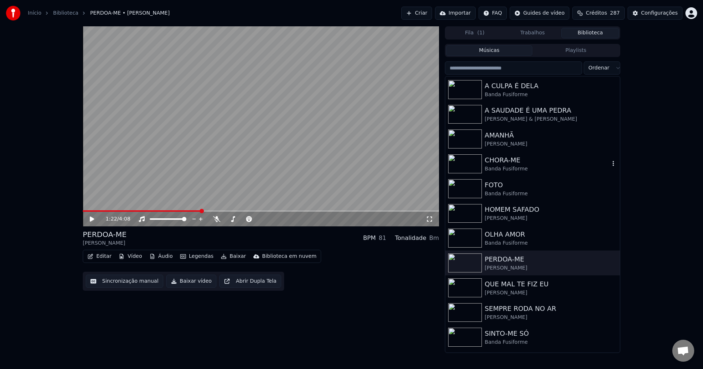
scroll to position [37, 0]
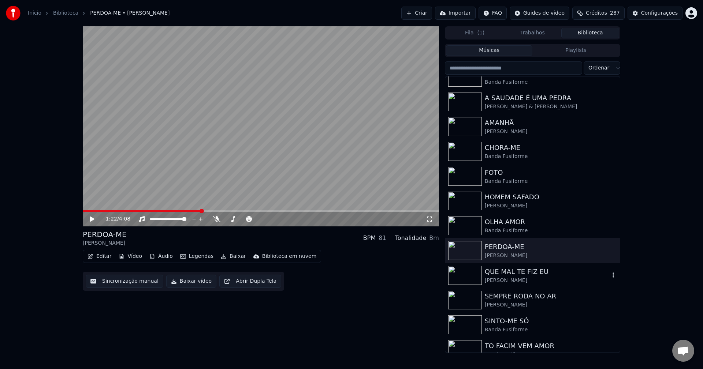
drag, startPoint x: 509, startPoint y: 269, endPoint x: 533, endPoint y: 251, distance: 30.0
click at [509, 270] on div "QUE MAL TE FIZ EU" at bounding box center [546, 272] width 125 height 10
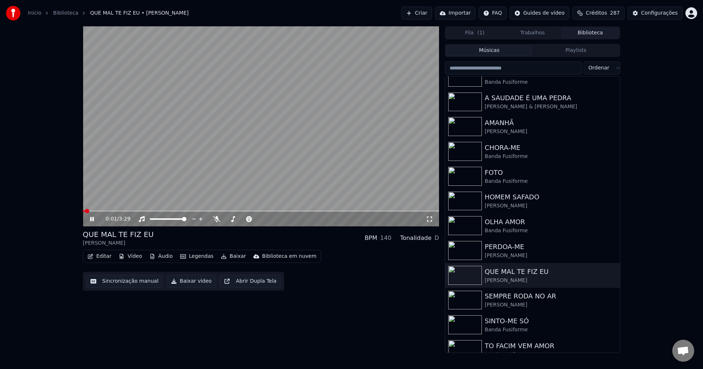
click at [95, 218] on icon at bounding box center [97, 219] width 17 height 6
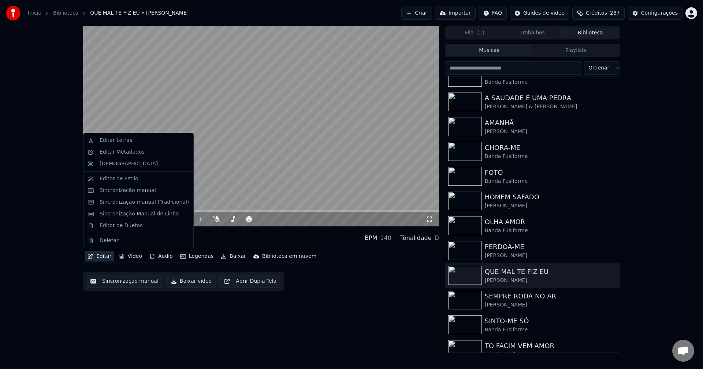
click at [105, 258] on button "Editar" at bounding box center [100, 256] width 30 height 10
click at [132, 204] on div "Sincronização manual (Tradicional)" at bounding box center [144, 202] width 89 height 7
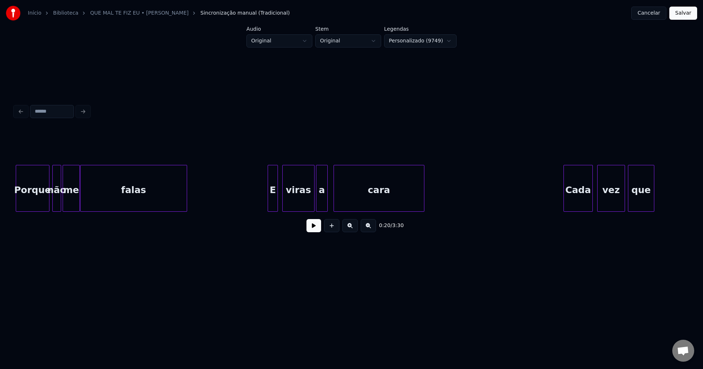
scroll to position [0, 1752]
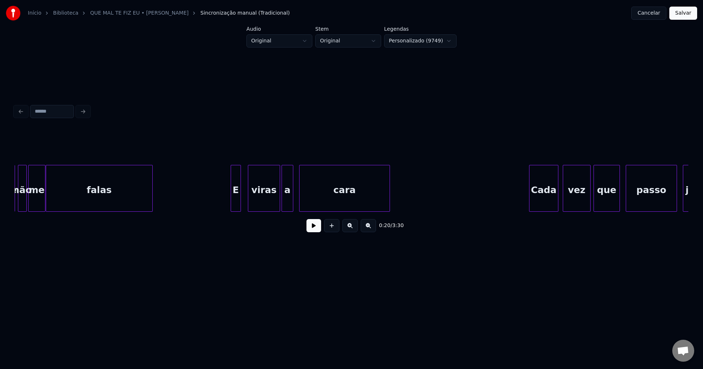
click at [237, 203] on div "E" at bounding box center [236, 190] width 10 height 50
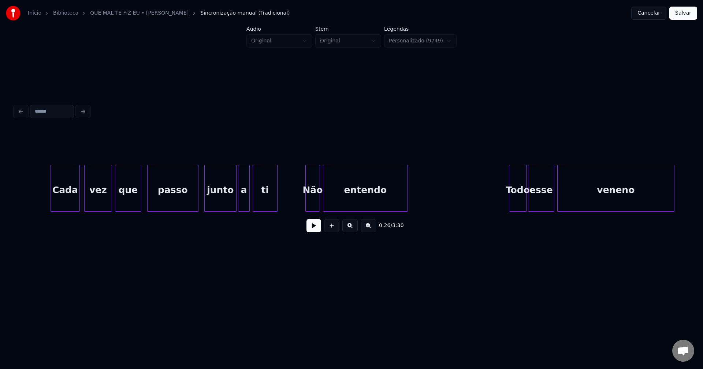
scroll to position [0, 2238]
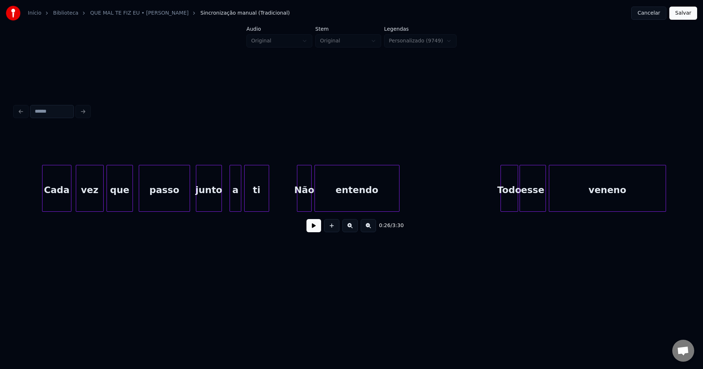
click at [221, 212] on div "Cada vez que passo junto a ti Não entendo Todo esse veneno" at bounding box center [351, 188] width 673 height 47
click at [230, 209] on div "Cada vez que passo junto a ti Não entendo Todo esse veneno" at bounding box center [351, 188] width 673 height 47
click at [326, 206] on div at bounding box center [327, 188] width 2 height 46
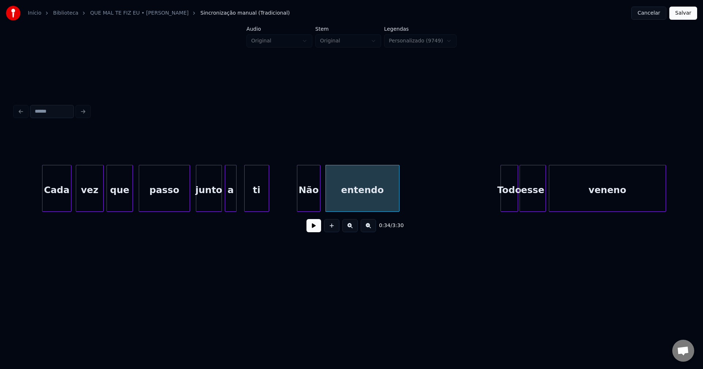
click at [319, 203] on div at bounding box center [319, 188] width 2 height 46
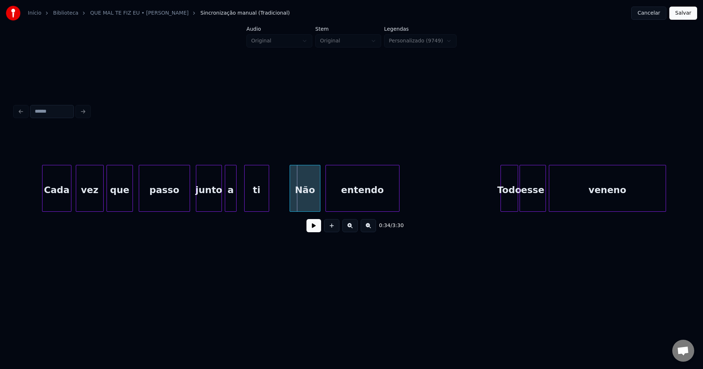
click at [291, 206] on div at bounding box center [291, 188] width 2 height 46
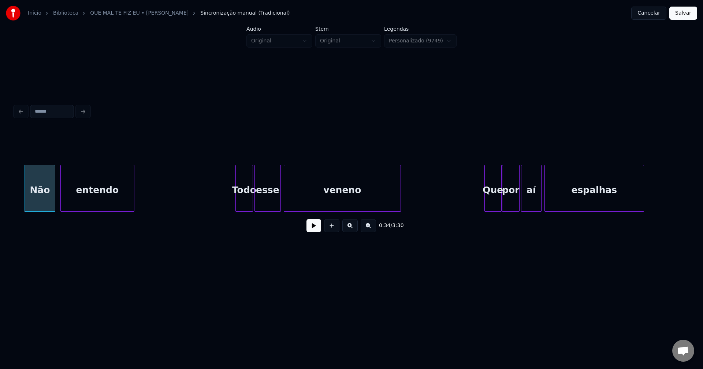
scroll to position [0, 2529]
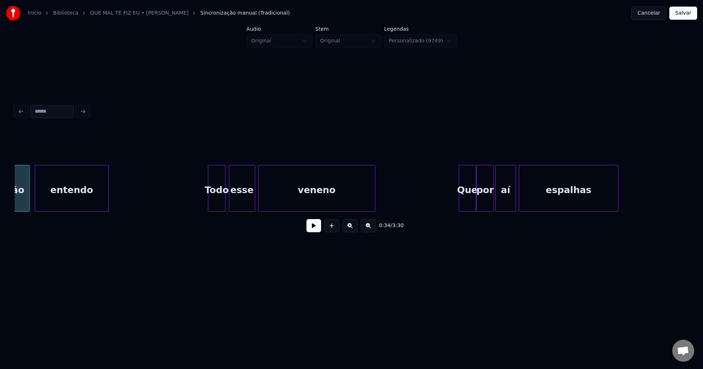
click at [215, 204] on div "Todo" at bounding box center [216, 190] width 17 height 50
click at [240, 205] on div "esse" at bounding box center [240, 190] width 26 height 50
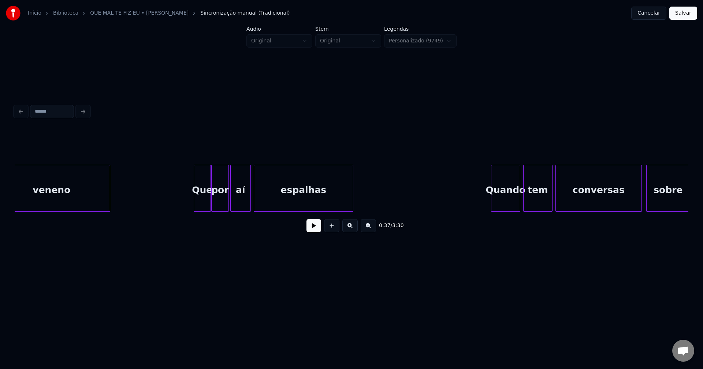
scroll to position [0, 2819]
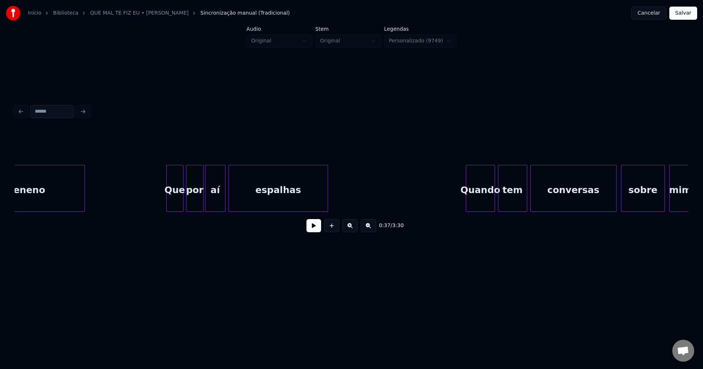
click at [175, 208] on div "Que" at bounding box center [174, 190] width 16 height 50
click at [244, 201] on div at bounding box center [244, 188] width 2 height 46
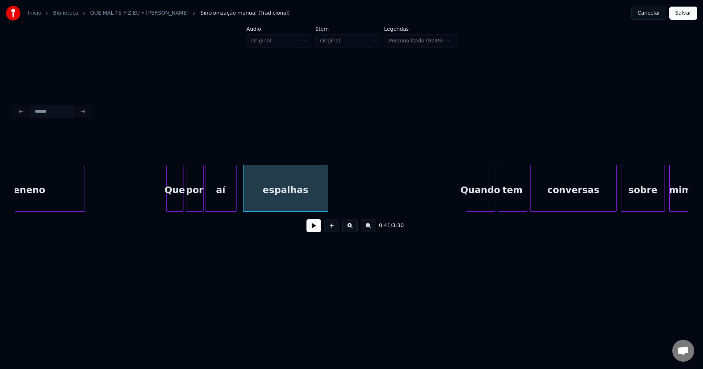
click at [235, 202] on div at bounding box center [235, 188] width 2 height 46
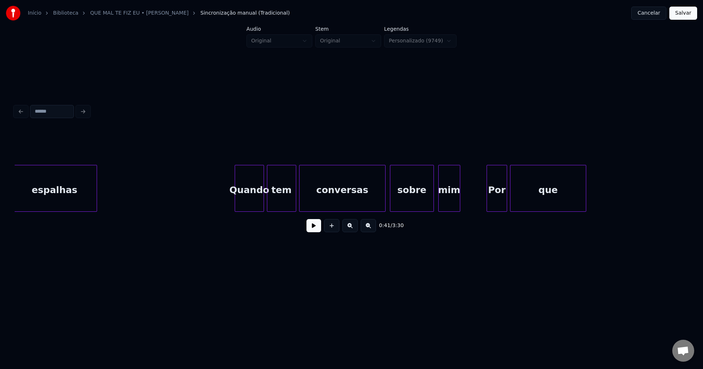
scroll to position [0, 3084]
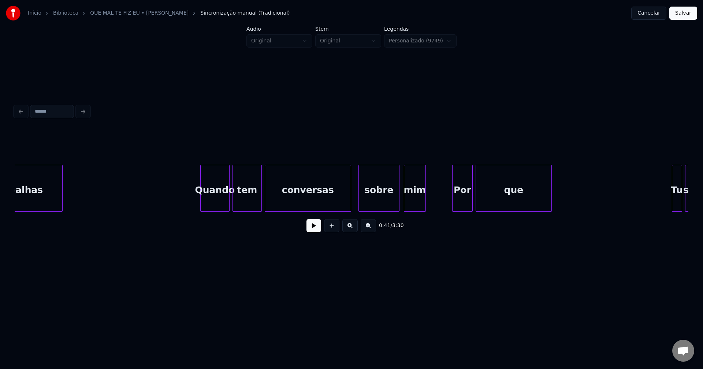
click at [360, 201] on div at bounding box center [360, 188] width 2 height 46
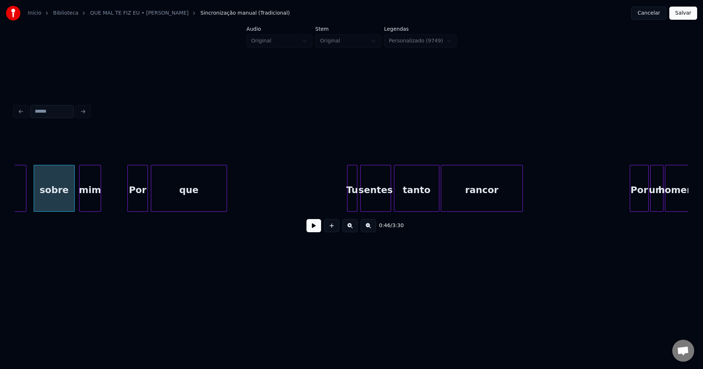
scroll to position [0, 3435]
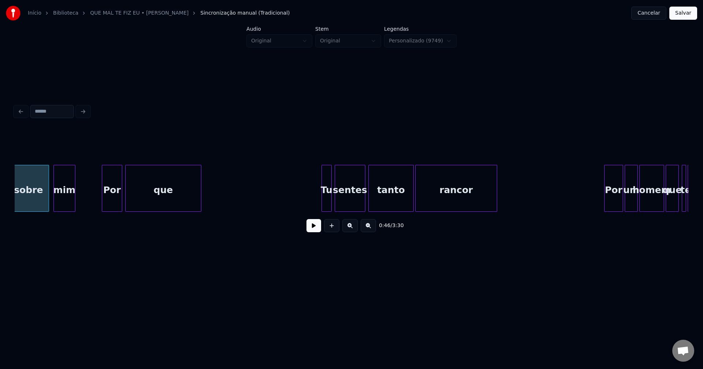
click at [168, 199] on div "que" at bounding box center [163, 190] width 75 height 50
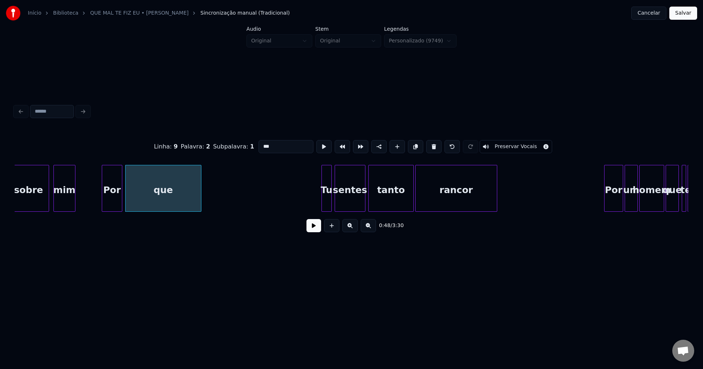
drag, startPoint x: 272, startPoint y: 144, endPoint x: 283, endPoint y: 145, distance: 11.4
click at [275, 144] on input "***" at bounding box center [285, 146] width 55 height 13
click at [326, 201] on div "Tu" at bounding box center [326, 190] width 10 height 50
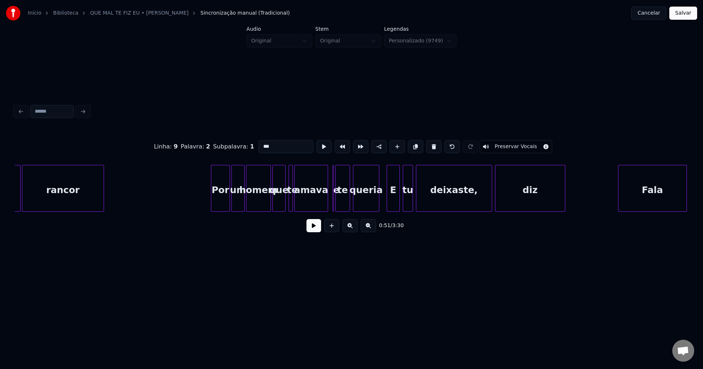
scroll to position [0, 3845]
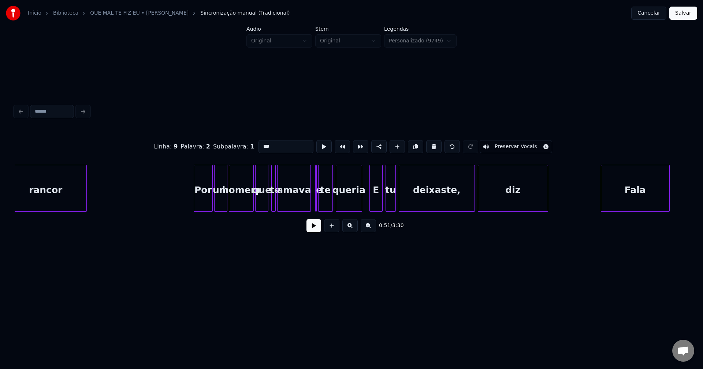
type input "***"
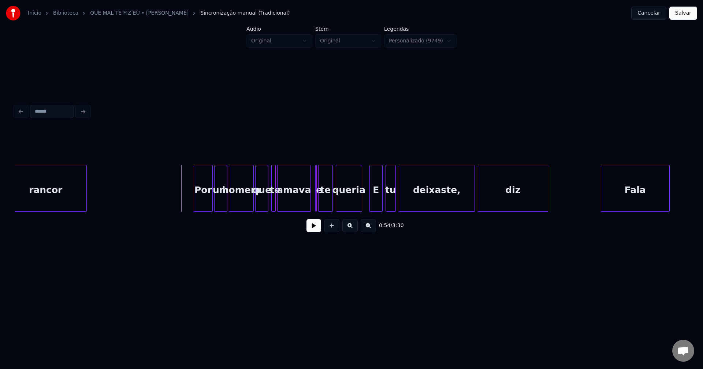
click at [308, 229] on button at bounding box center [313, 225] width 15 height 13
click at [310, 229] on button at bounding box center [313, 225] width 15 height 13
click at [300, 211] on div "rancor Por um homem que te amava e te queria E tu deixaste, diz [PERSON_NAME]" at bounding box center [351, 188] width 673 height 47
click at [306, 176] on div "e" at bounding box center [309, 188] width 6 height 47
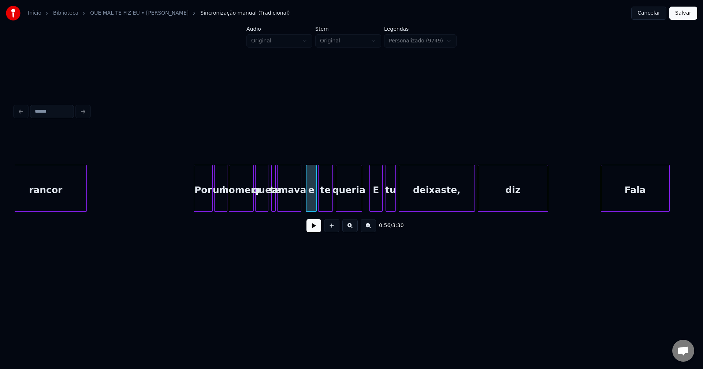
click at [316, 200] on div at bounding box center [315, 188] width 2 height 46
click at [358, 206] on div at bounding box center [357, 188] width 2 height 46
click at [372, 203] on div "E" at bounding box center [374, 190] width 12 height 50
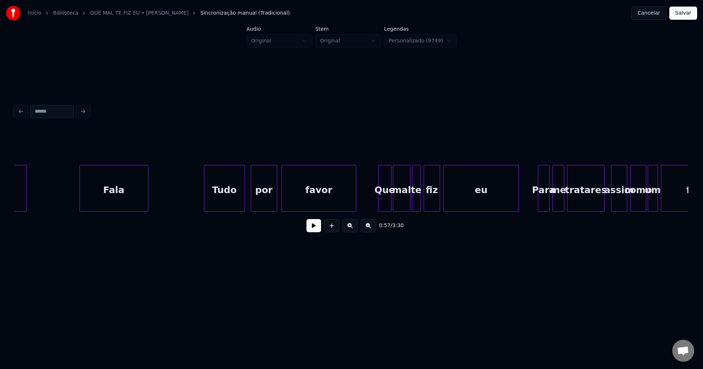
scroll to position [0, 4374]
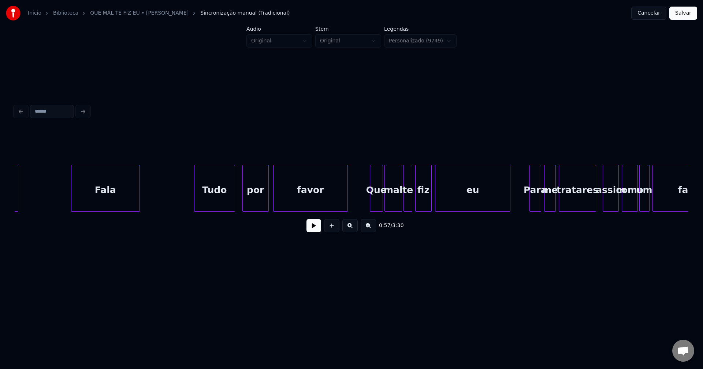
click at [220, 201] on div "Tudo" at bounding box center [214, 190] width 40 height 50
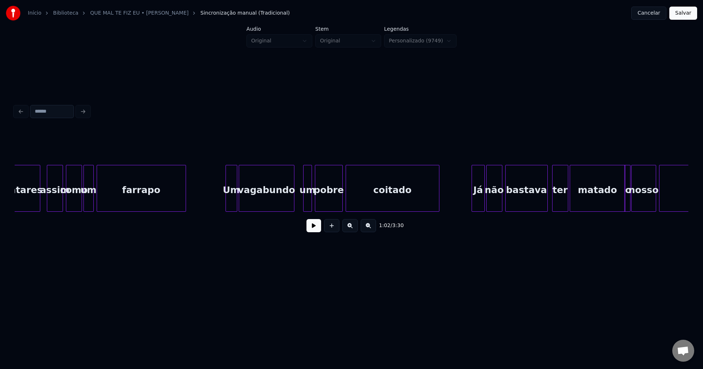
scroll to position [0, 4938]
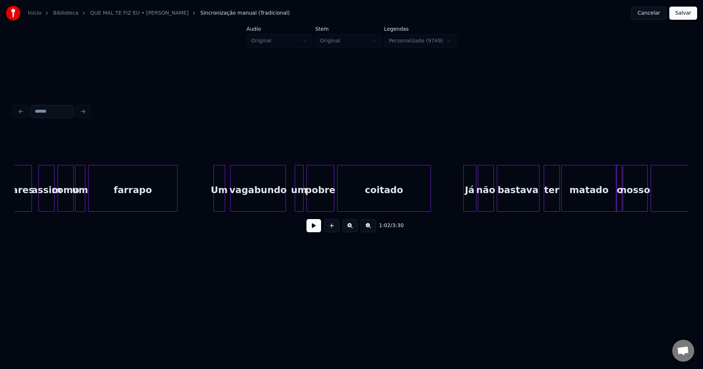
click at [218, 206] on div "Um" at bounding box center [219, 190] width 11 height 50
click at [275, 212] on div "tratares assim como um farrapo Um vagabundo um pobre coitado Já não bastava ter…" at bounding box center [351, 188] width 673 height 47
click at [281, 206] on div at bounding box center [282, 188] width 2 height 46
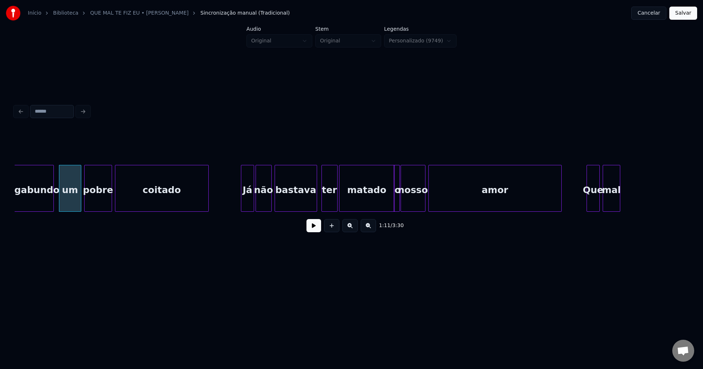
scroll to position [0, 5238]
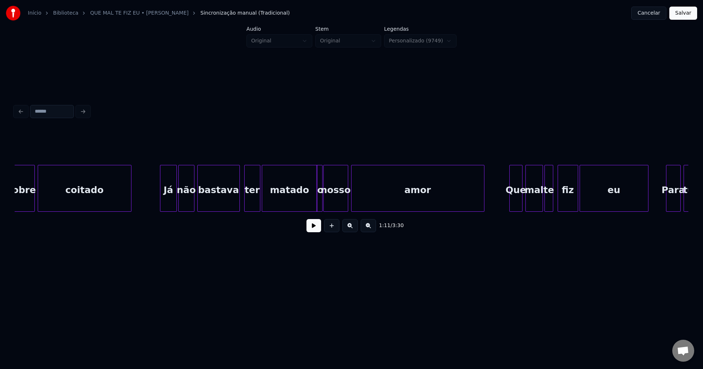
click at [162, 205] on div at bounding box center [161, 188] width 2 height 46
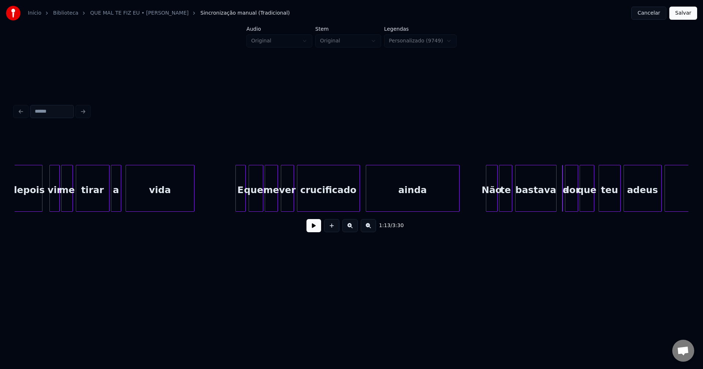
scroll to position [0, 5929]
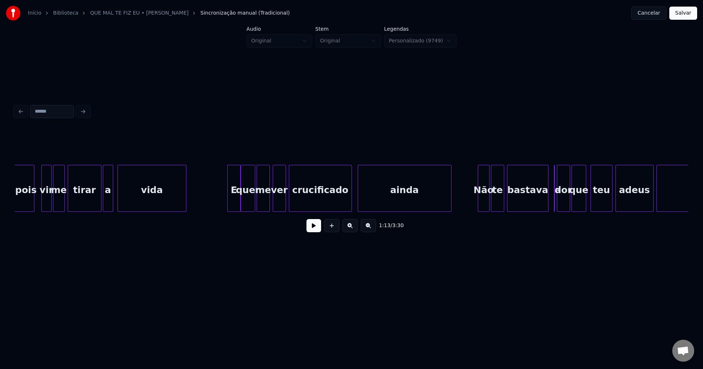
click at [238, 202] on div at bounding box center [239, 188] width 2 height 46
click at [230, 206] on div "E" at bounding box center [230, 190] width 12 height 50
click at [345, 206] on div at bounding box center [345, 188] width 2 height 46
click at [353, 203] on div at bounding box center [353, 188] width 2 height 46
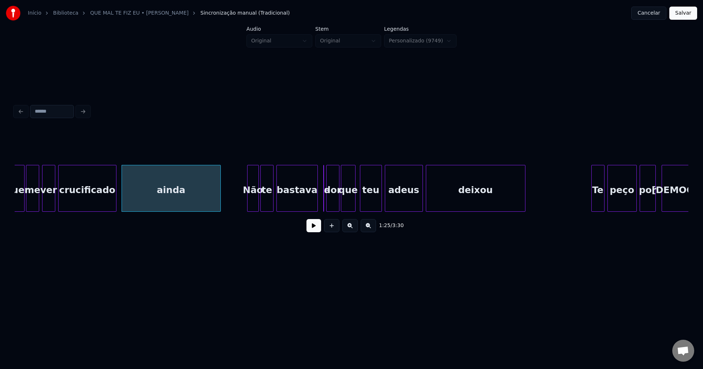
scroll to position [0, 6169]
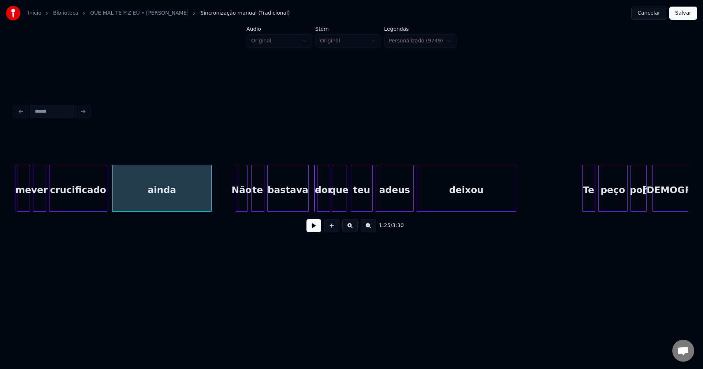
click at [243, 209] on div "quer me ver [DEMOGRAPHIC_DATA] ainda Não te bastava a dor que teu adeus deixou …" at bounding box center [351, 188] width 673 height 47
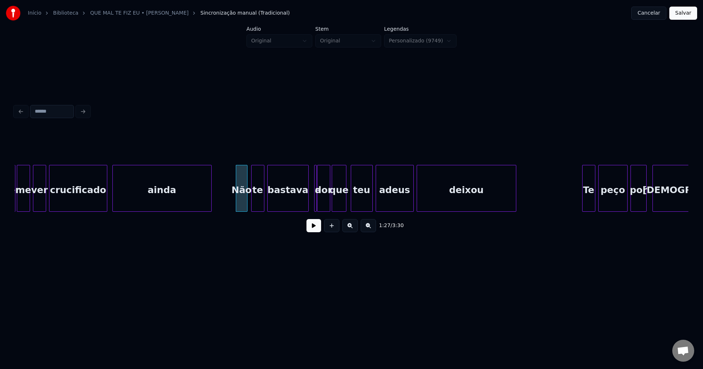
click at [315, 206] on div at bounding box center [315, 188] width 2 height 46
drag, startPoint x: 224, startPoint y: 198, endPoint x: 273, endPoint y: 217, distance: 52.6
click at [315, 231] on button at bounding box center [313, 225] width 15 height 13
drag, startPoint x: 313, startPoint y: 229, endPoint x: 313, endPoint y: 218, distance: 11.3
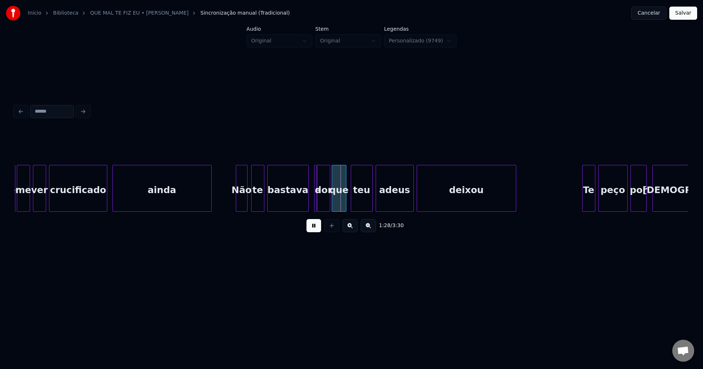
click at [313, 229] on button at bounding box center [313, 225] width 15 height 13
click at [295, 206] on div at bounding box center [295, 188] width 2 height 46
click at [319, 202] on div at bounding box center [320, 188] width 2 height 46
click at [300, 174] on div "a" at bounding box center [303, 188] width 7 height 47
click at [309, 200] on div at bounding box center [309, 188] width 2 height 46
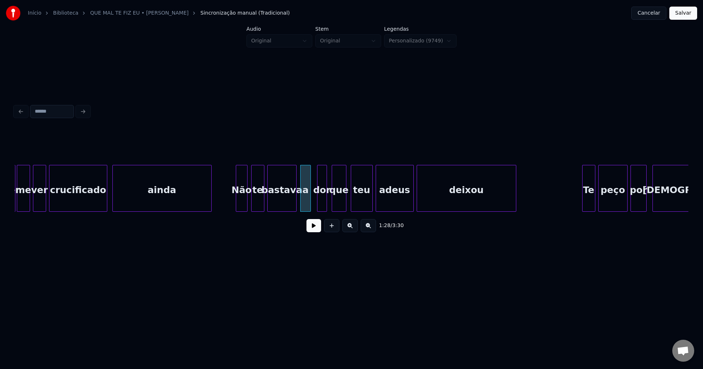
click at [325, 208] on div at bounding box center [325, 188] width 2 height 46
click at [315, 207] on div at bounding box center [315, 188] width 2 height 46
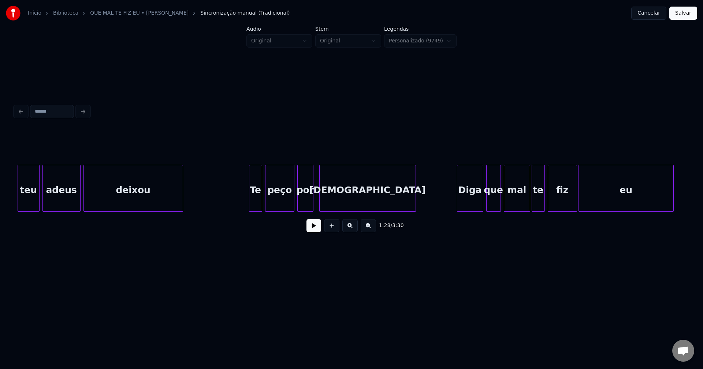
scroll to position [0, 6519]
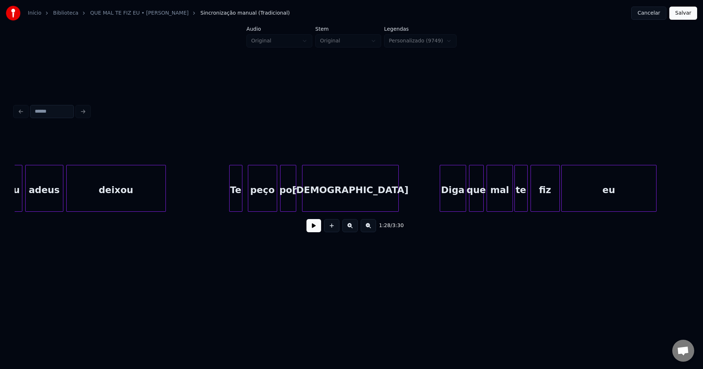
click at [237, 209] on div "teu adeus deixou Te peço por Deus Diga que mal te fiz eu" at bounding box center [351, 188] width 673 height 47
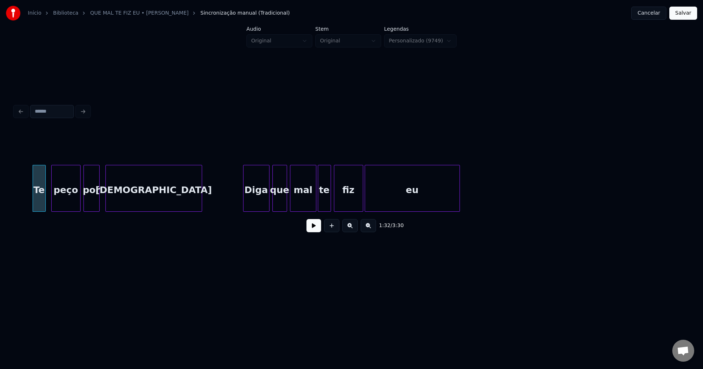
scroll to position [0, 6724]
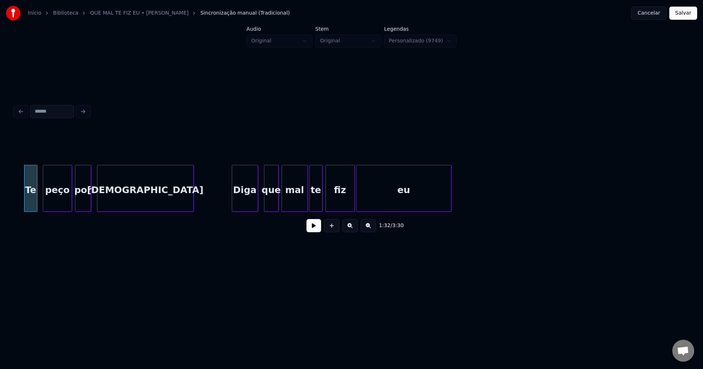
click at [246, 203] on div "Diga" at bounding box center [245, 190] width 26 height 50
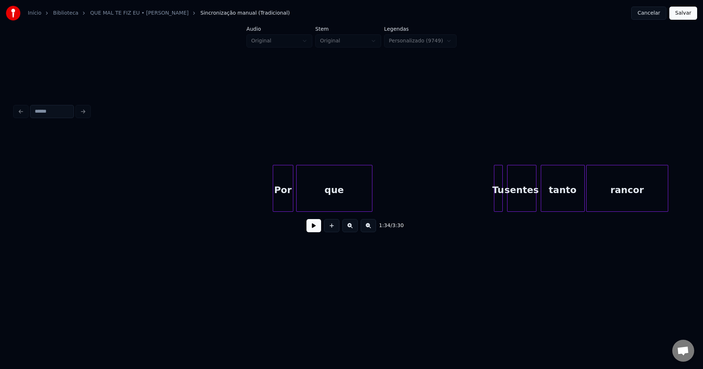
scroll to position [0, 8091]
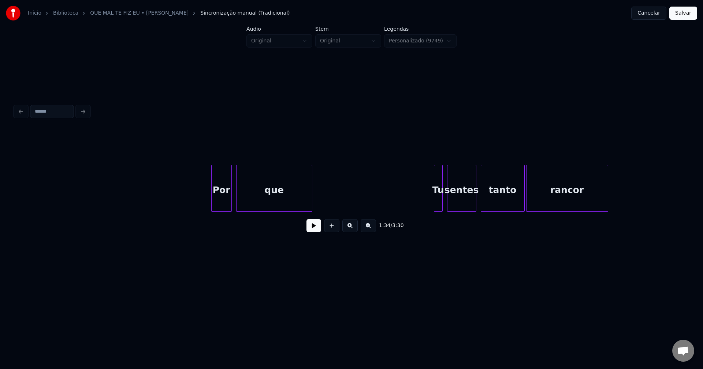
click at [224, 205] on div "Por" at bounding box center [222, 190] width 20 height 50
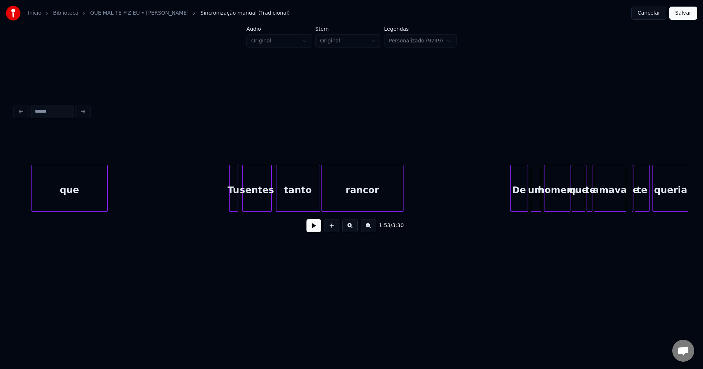
scroll to position [0, 8322]
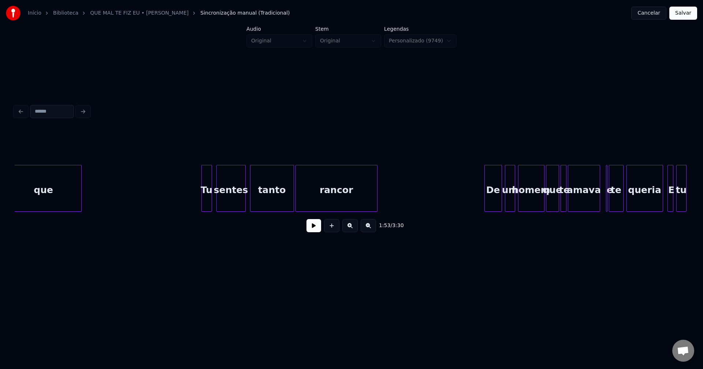
click at [203, 202] on div at bounding box center [203, 188] width 2 height 46
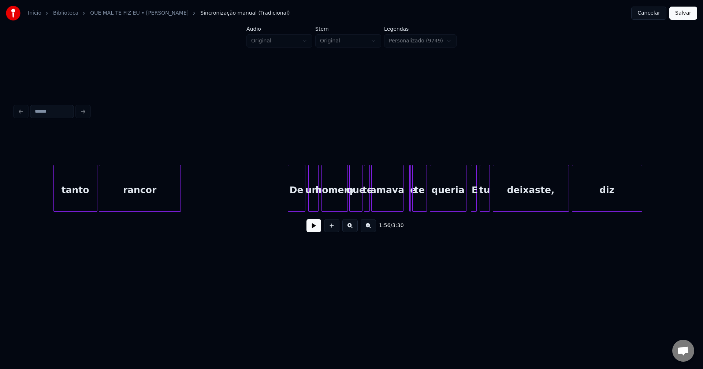
scroll to position [0, 8612]
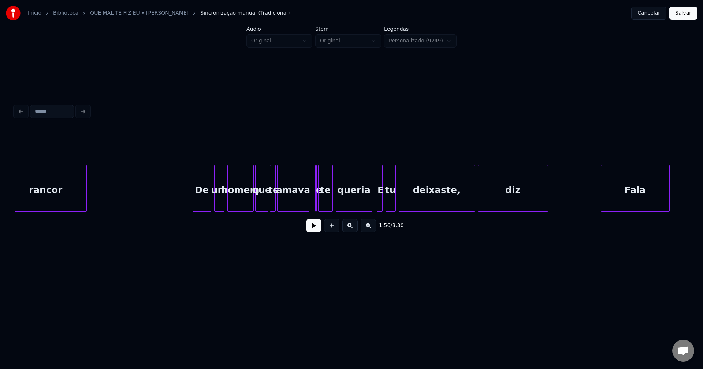
click at [194, 202] on div at bounding box center [194, 188] width 2 height 46
click at [299, 208] on div at bounding box center [300, 188] width 2 height 46
click at [323, 203] on div at bounding box center [322, 188] width 2 height 46
click at [306, 178] on div "e" at bounding box center [310, 188] width 9 height 47
drag, startPoint x: 187, startPoint y: 195, endPoint x: 225, endPoint y: 209, distance: 40.3
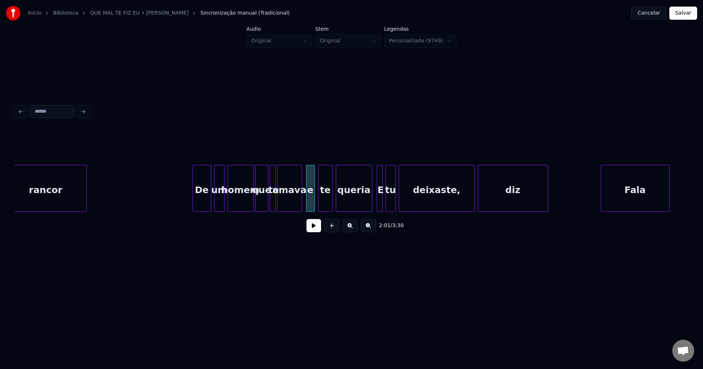
click at [314, 232] on button at bounding box center [313, 225] width 15 height 13
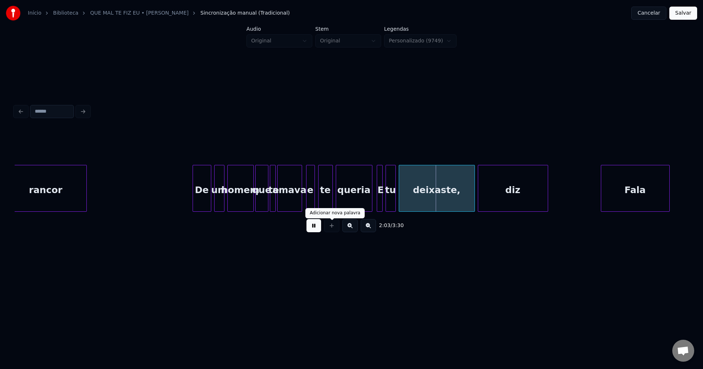
drag, startPoint x: 312, startPoint y: 231, endPoint x: 326, endPoint y: 222, distance: 17.0
click at [312, 231] on button at bounding box center [313, 225] width 15 height 13
click at [365, 205] on div at bounding box center [365, 188] width 2 height 46
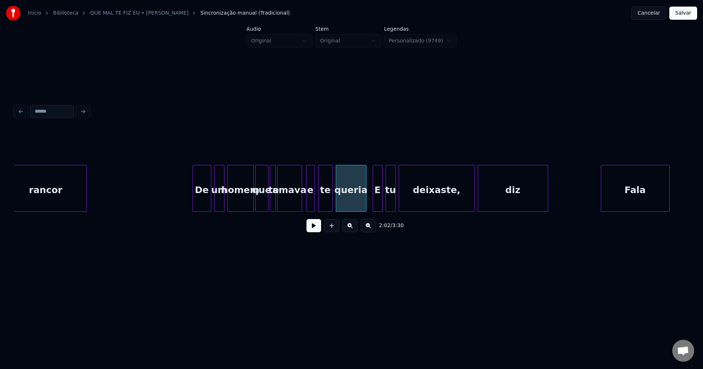
click at [373, 204] on div at bounding box center [374, 188] width 2 height 46
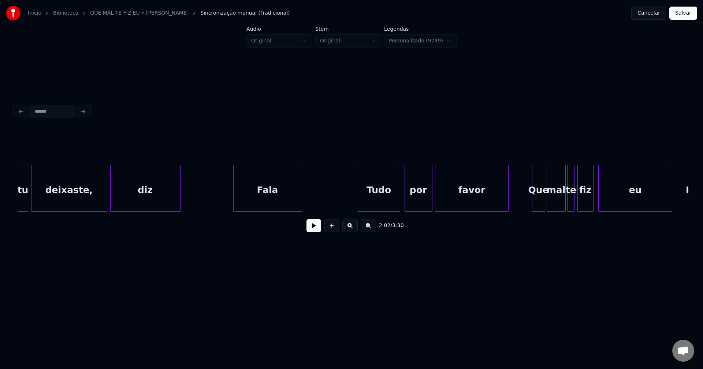
scroll to position [0, 8988]
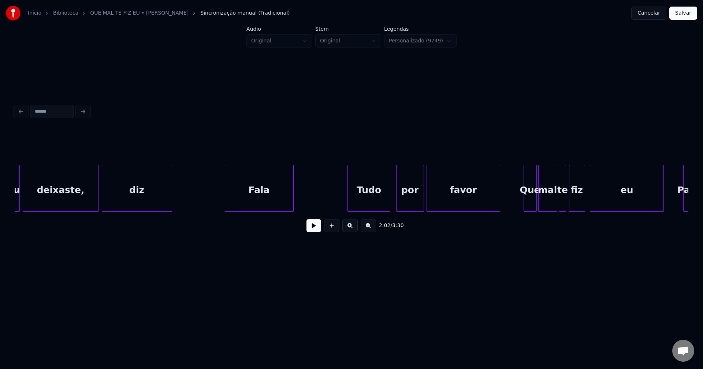
click at [364, 203] on div "Tudo" at bounding box center [369, 190] width 42 height 50
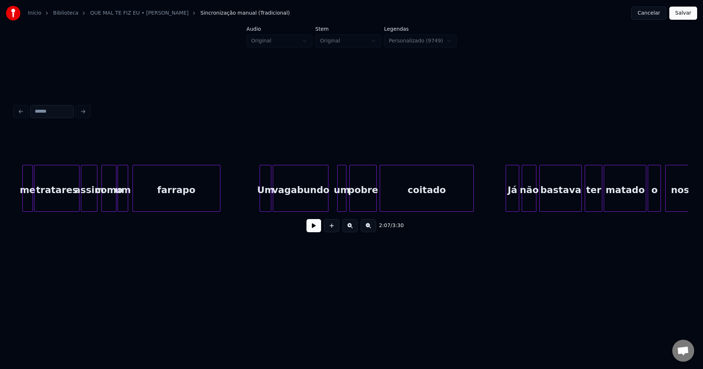
scroll to position [0, 9680]
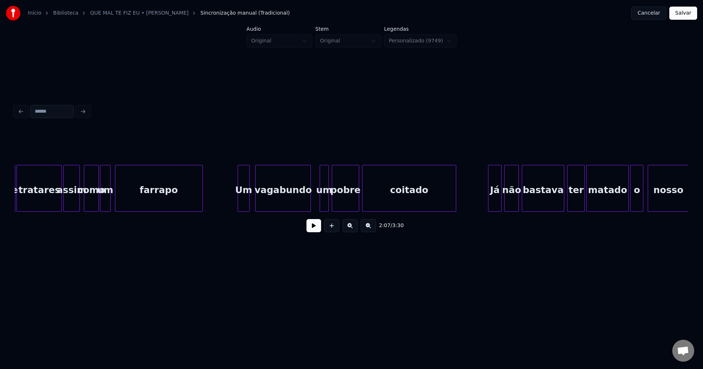
click at [245, 202] on div "Um" at bounding box center [243, 190] width 11 height 50
click at [299, 211] on div "me tratares assim como um farrapo Um vagabundo um pobre coitado Já não bastava …" at bounding box center [351, 188] width 673 height 47
click at [312, 203] on div at bounding box center [313, 188] width 2 height 46
click at [314, 205] on div "um" at bounding box center [314, 190] width 16 height 50
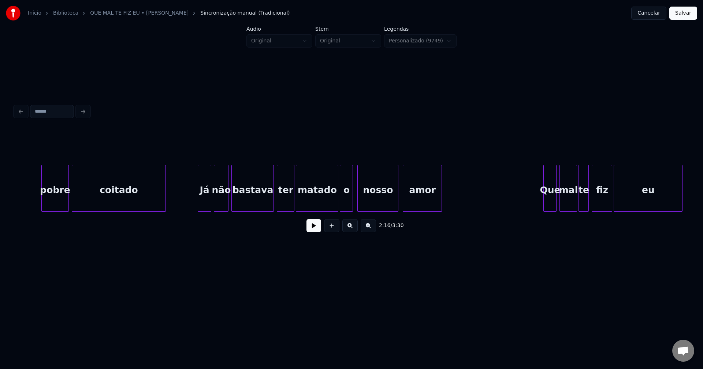
scroll to position [0, 9988]
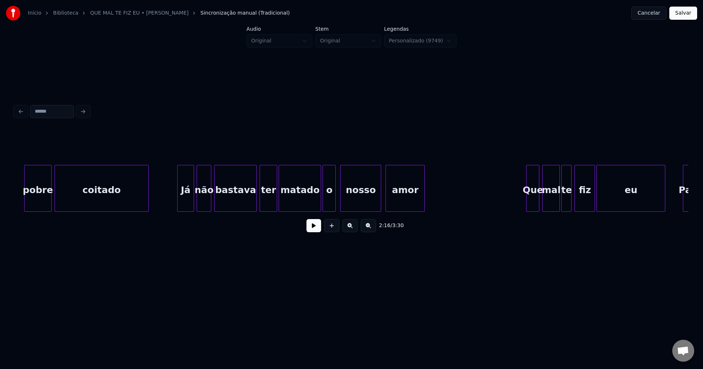
click at [178, 200] on div at bounding box center [178, 188] width 2 height 46
click at [253, 203] on div at bounding box center [252, 188] width 2 height 46
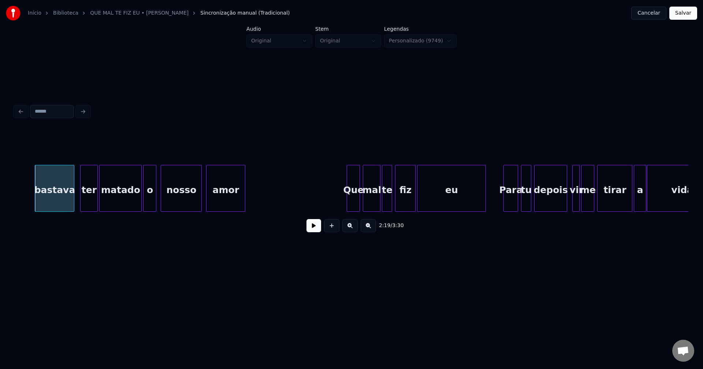
scroll to position [0, 10210]
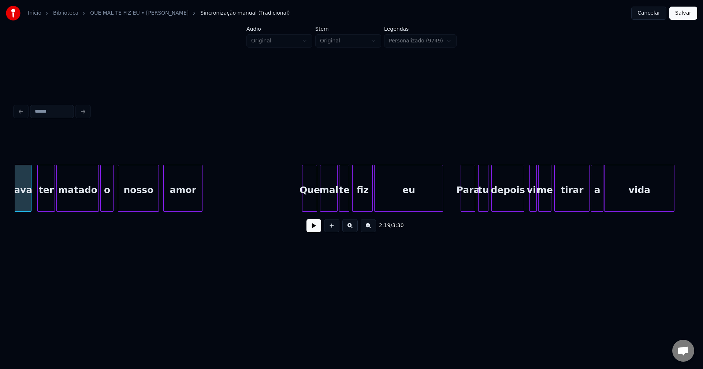
click at [303, 204] on div at bounding box center [303, 188] width 2 height 46
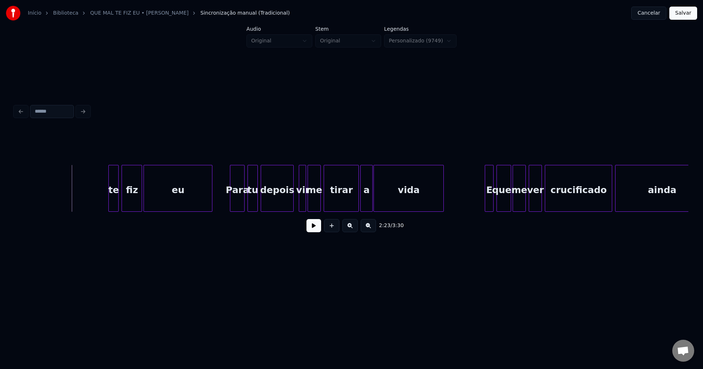
scroll to position [0, 10569]
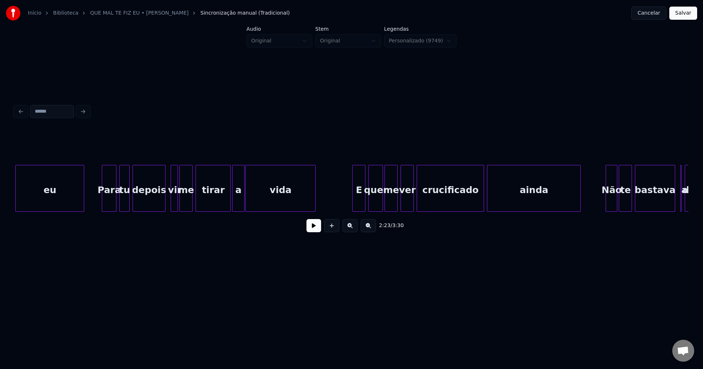
click at [355, 204] on div at bounding box center [353, 188] width 2 height 46
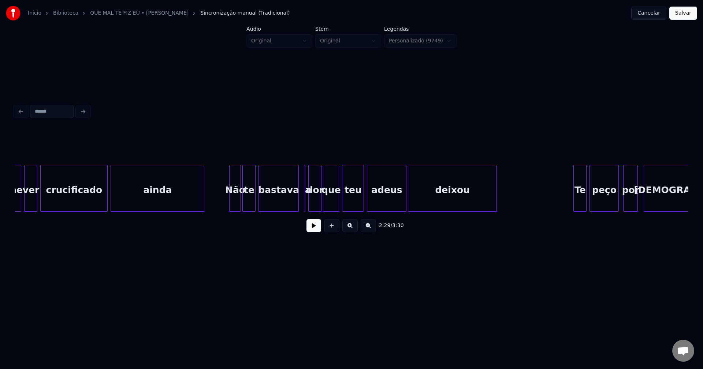
scroll to position [0, 10953]
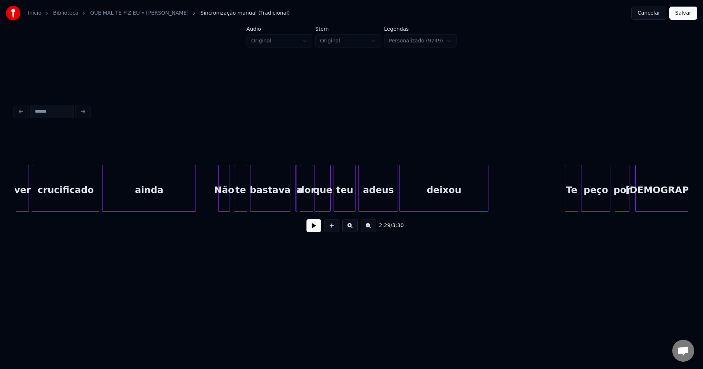
click at [224, 205] on div "Não" at bounding box center [223, 190] width 11 height 50
click at [277, 209] on div "ver [DEMOGRAPHIC_DATA] ainda Não te bastava a dor que teu adeus deixou Te peço …" at bounding box center [351, 188] width 673 height 47
click at [303, 203] on div at bounding box center [302, 188] width 2 height 46
click at [284, 176] on div "a" at bounding box center [288, 188] width 8 height 47
click at [294, 204] on div at bounding box center [295, 188] width 2 height 46
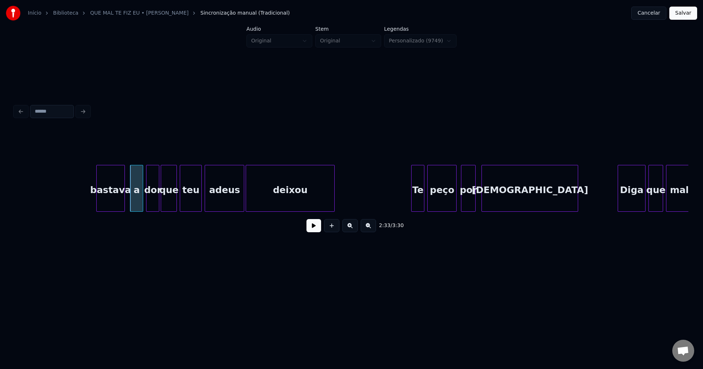
scroll to position [0, 11295]
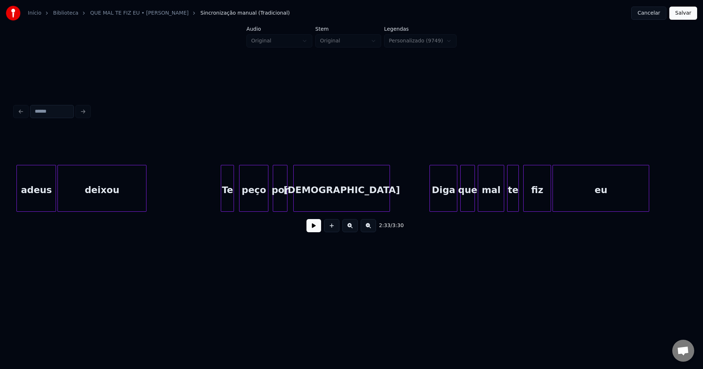
click at [227, 207] on div "Te" at bounding box center [227, 190] width 12 height 50
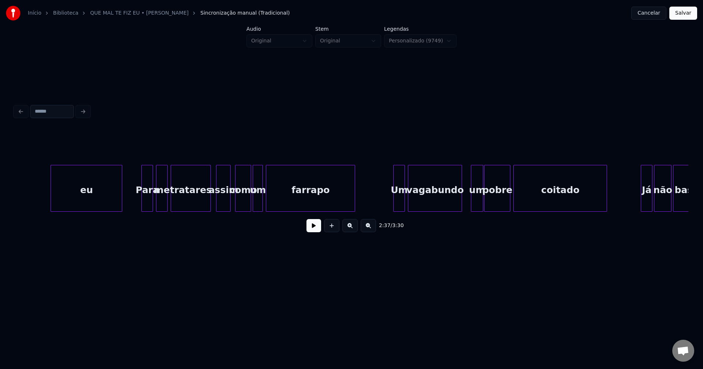
scroll to position [0, 12218]
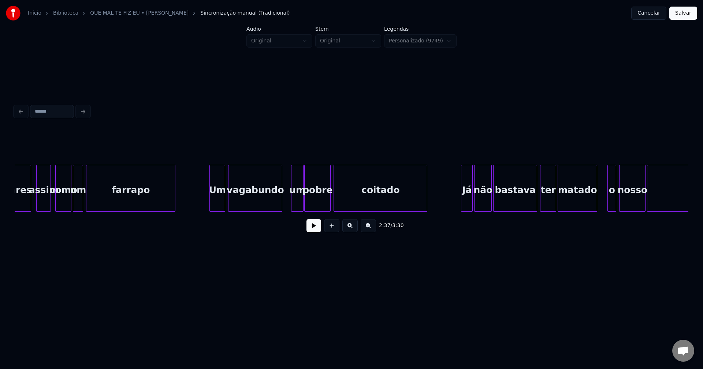
click at [210, 207] on div at bounding box center [211, 188] width 2 height 46
click at [269, 209] on div "vagabundo" at bounding box center [249, 188] width 43 height 47
click at [289, 203] on div "um" at bounding box center [291, 190] width 11 height 50
click at [279, 212] on div "tratares assim como um farrapo Um vagabundo um pobre coitado Já não bastava ter…" at bounding box center [351, 188] width 673 height 47
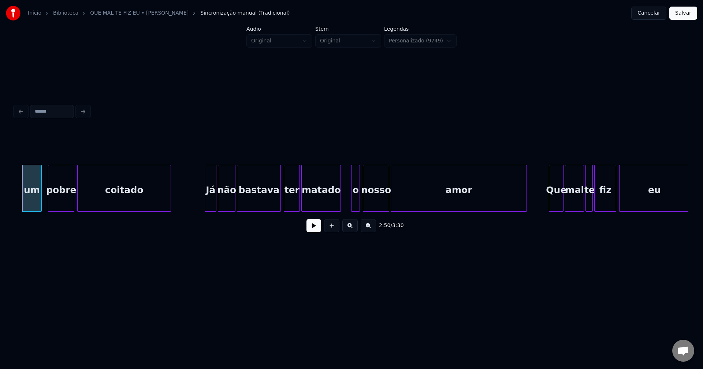
scroll to position [0, 12483]
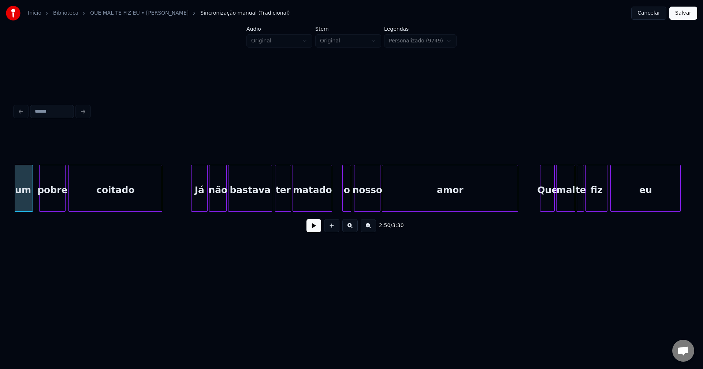
click at [193, 206] on div at bounding box center [192, 188] width 2 height 46
click at [325, 210] on div "um pobre coitado Já não bastava ter matado o nosso amor Que mal te fiz eu" at bounding box center [351, 188] width 673 height 47
click at [334, 208] on div at bounding box center [334, 188] width 2 height 46
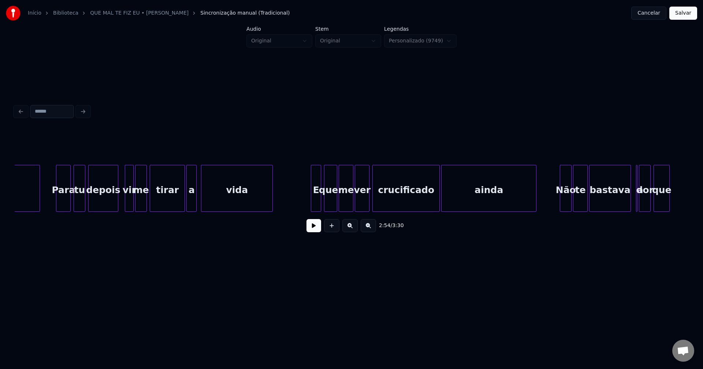
scroll to position [0, 13149]
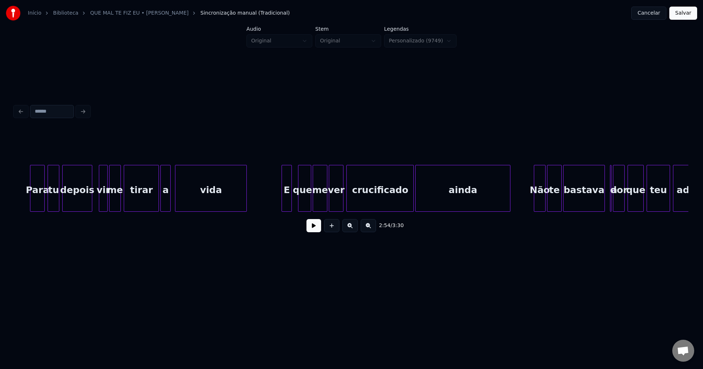
click at [287, 207] on div "E" at bounding box center [287, 190] width 10 height 50
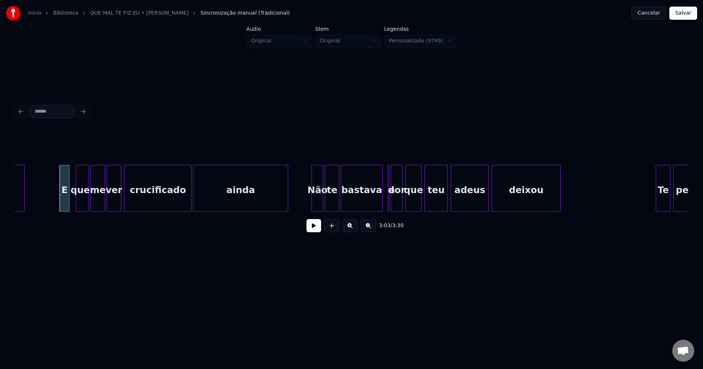
scroll to position [0, 13440]
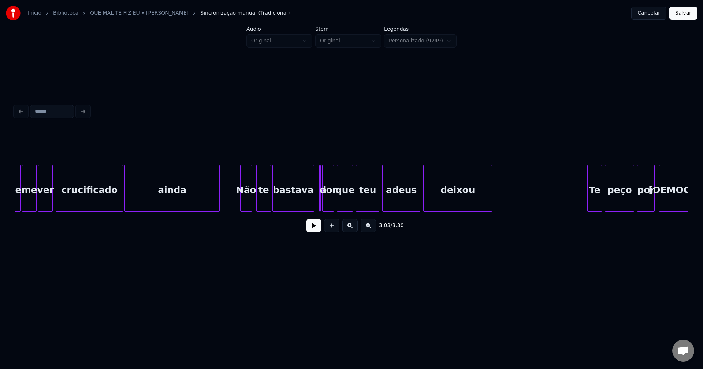
click at [246, 203] on div "Não" at bounding box center [245, 190] width 11 height 50
click at [300, 209] on div "bastava" at bounding box center [286, 188] width 29 height 47
click at [326, 203] on div at bounding box center [327, 188] width 2 height 46
click at [306, 177] on div "a" at bounding box center [310, 188] width 9 height 47
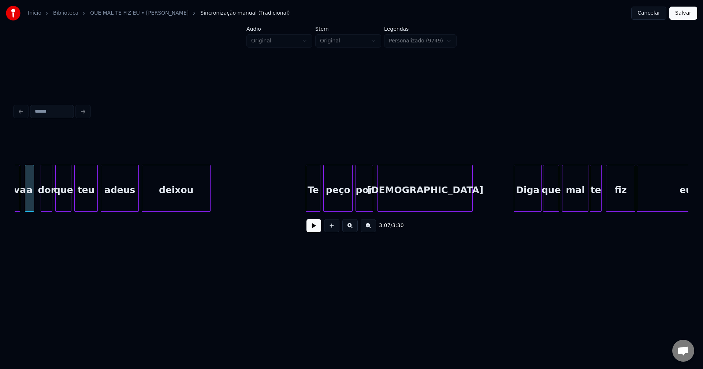
scroll to position [0, 13781]
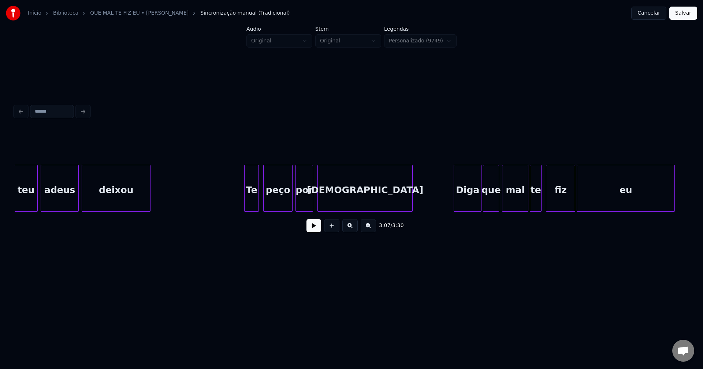
click at [250, 208] on div "Te" at bounding box center [251, 190] width 14 height 50
click at [469, 199] on div "Diga" at bounding box center [465, 190] width 27 height 50
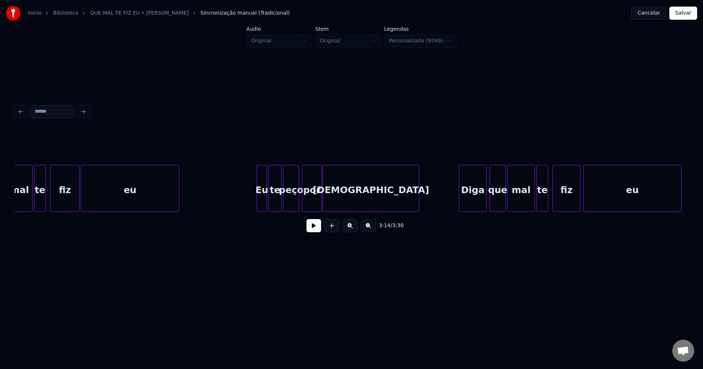
scroll to position [0, 14302]
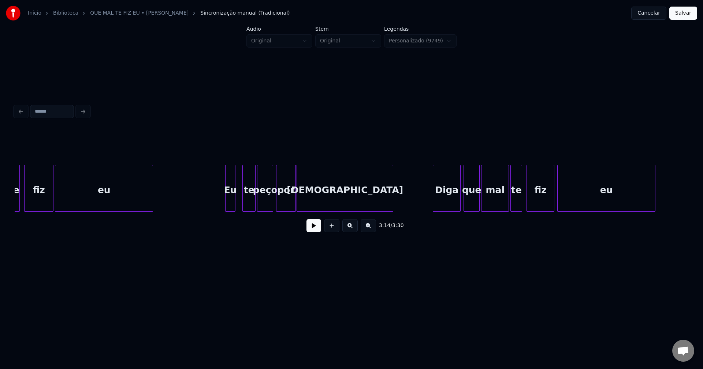
click at [230, 204] on div "Eu" at bounding box center [230, 190] width 10 height 50
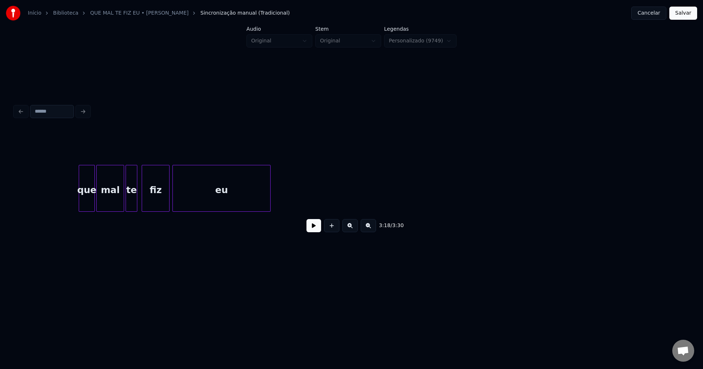
scroll to position [0, 14755]
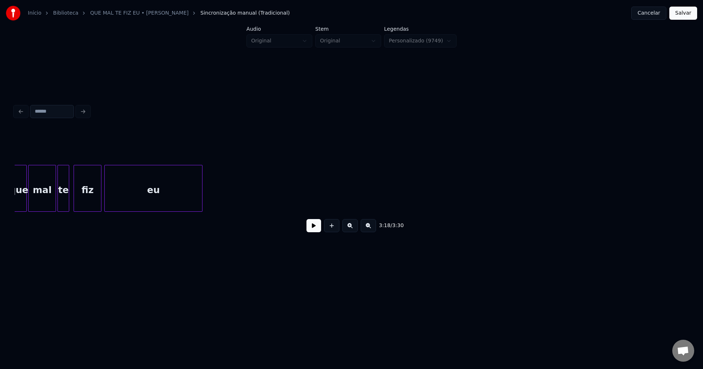
click at [680, 16] on button "Salvar" at bounding box center [683, 13] width 28 height 13
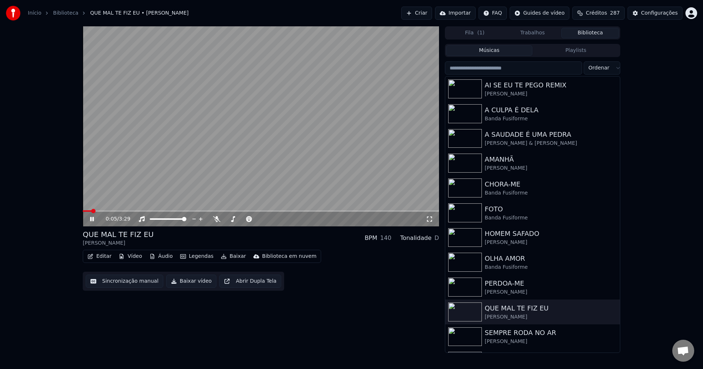
click at [94, 220] on icon at bounding box center [97, 219] width 17 height 6
click at [194, 282] on button "Baixar vídeo" at bounding box center [191, 281] width 50 height 13
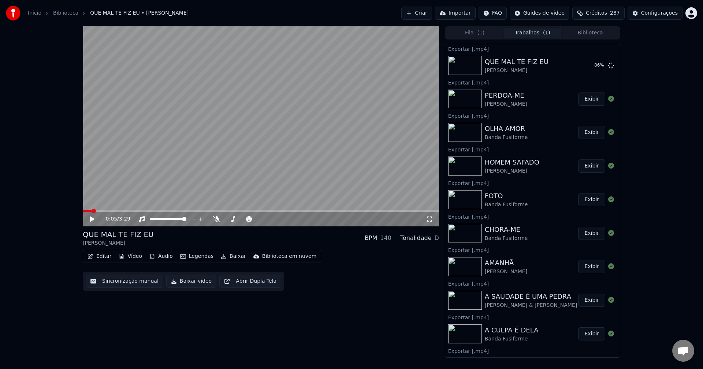
click at [598, 33] on button "Biblioteca" at bounding box center [590, 33] width 58 height 11
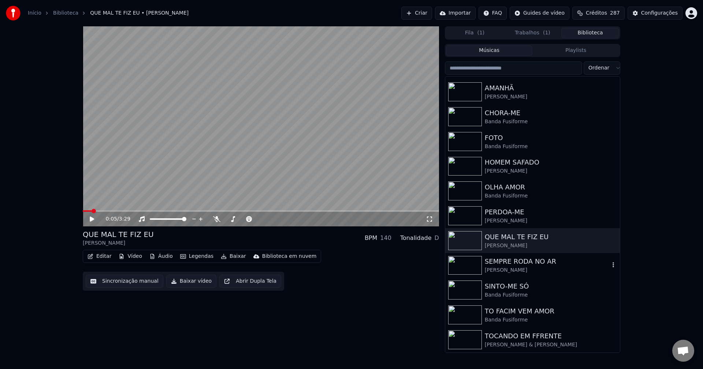
scroll to position [73, 0]
drag, startPoint x: 514, startPoint y: 260, endPoint x: 527, endPoint y: 257, distance: 13.1
click at [514, 260] on div "SEMPRE RODA NO AR" at bounding box center [546, 260] width 125 height 10
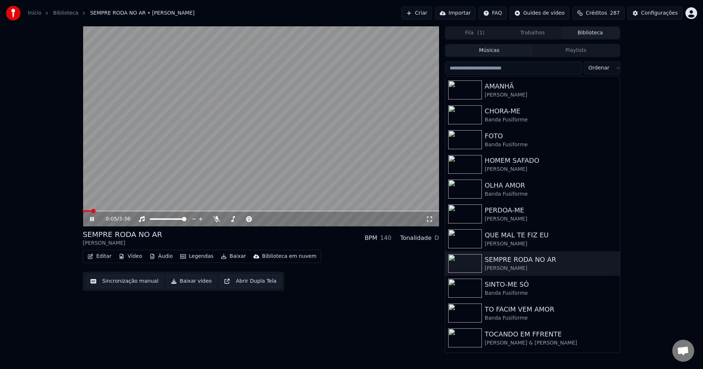
click at [92, 219] on icon at bounding box center [97, 219] width 17 height 6
click at [128, 254] on button "Vídeo" at bounding box center [130, 256] width 29 height 10
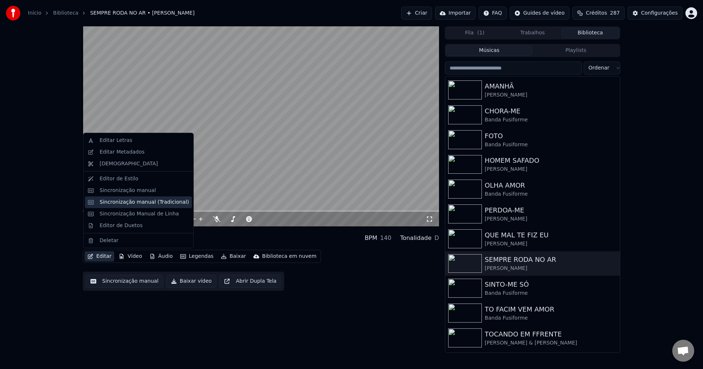
click at [118, 202] on div "Sincronização manual (Tradicional)" at bounding box center [144, 202] width 89 height 7
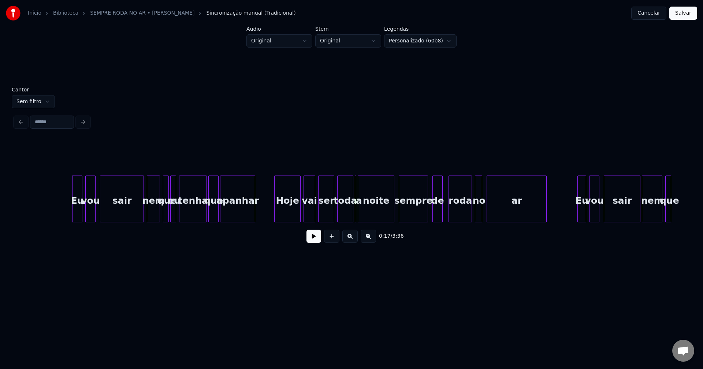
scroll to position [0, 1202]
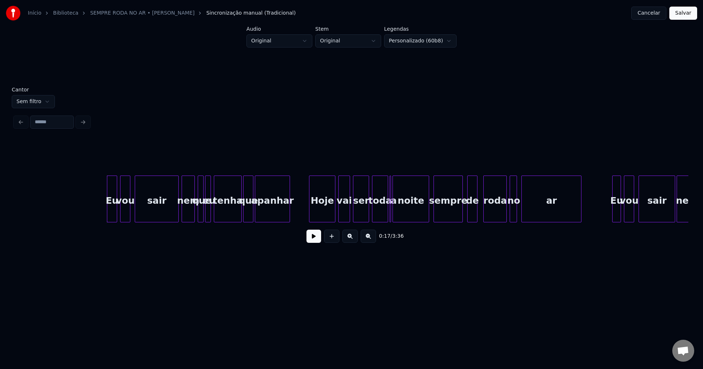
click at [110, 210] on div "Eu" at bounding box center [112, 201] width 10 height 50
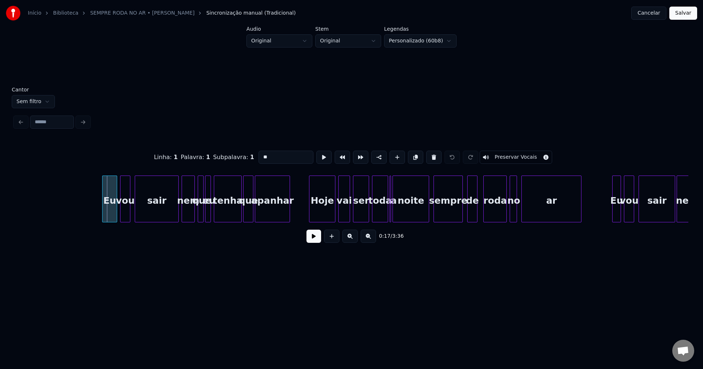
click at [104, 217] on div at bounding box center [103, 199] width 2 height 46
click at [390, 220] on div "Eu vou sair nem que eu tenha que apanhar Hoje vai ser toda a noite sempre de ro…" at bounding box center [351, 199] width 673 height 47
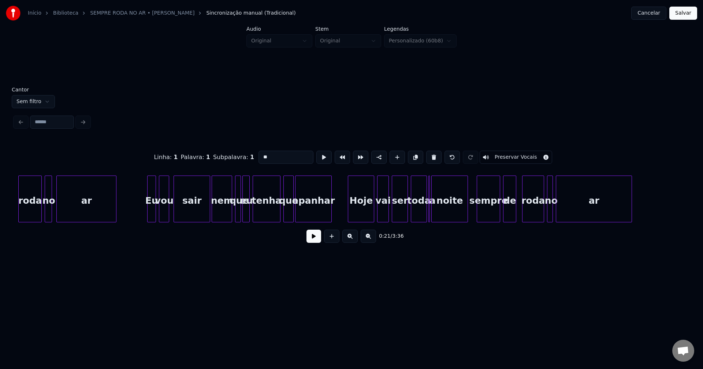
scroll to position [0, 1675]
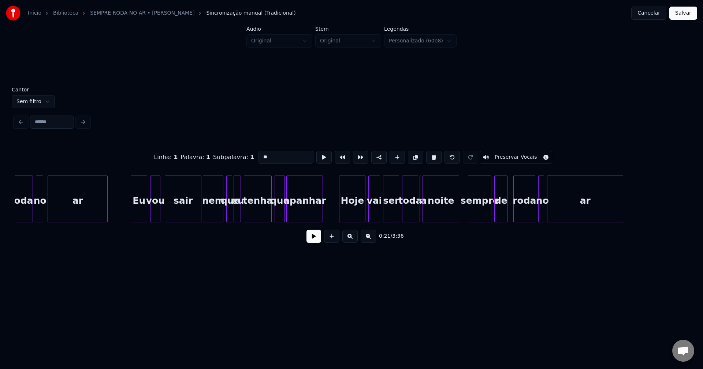
click at [131, 214] on div at bounding box center [132, 199] width 2 height 46
click at [154, 215] on div "vou" at bounding box center [154, 201] width 10 height 50
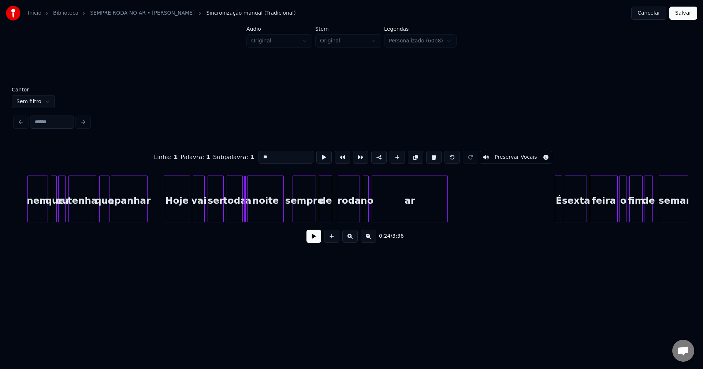
scroll to position [0, 1886]
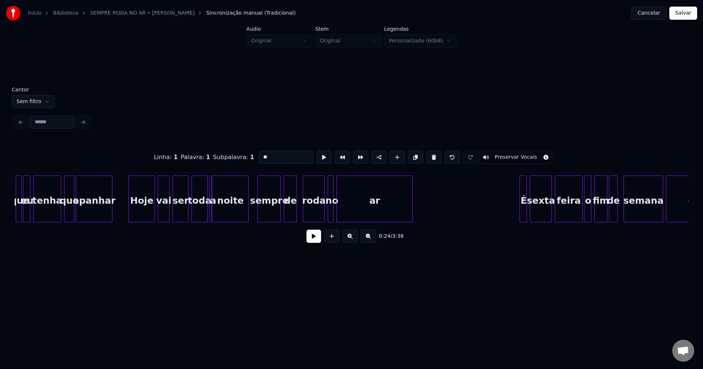
click at [210, 218] on div at bounding box center [210, 199] width 2 height 46
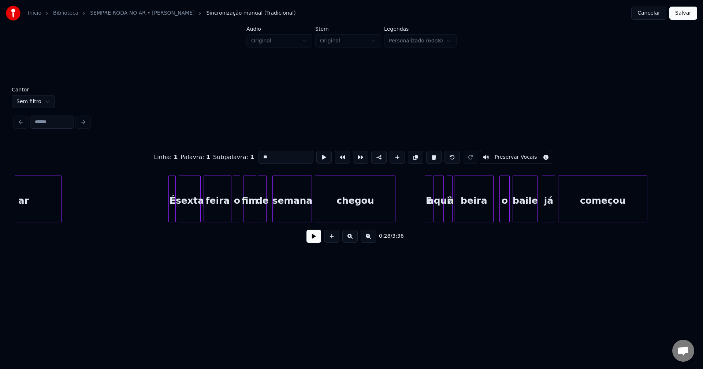
scroll to position [0, 2245]
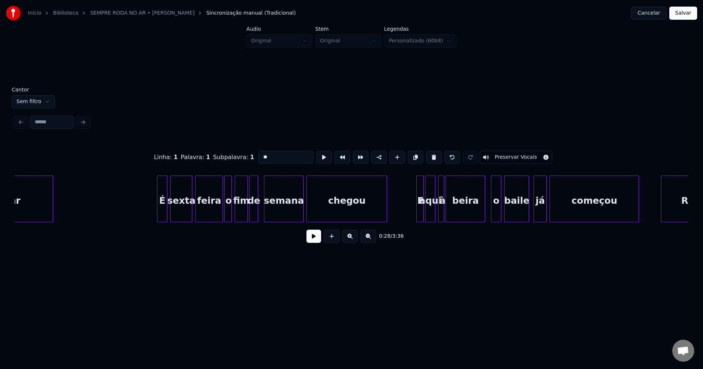
click at [158, 213] on div at bounding box center [158, 199] width 2 height 46
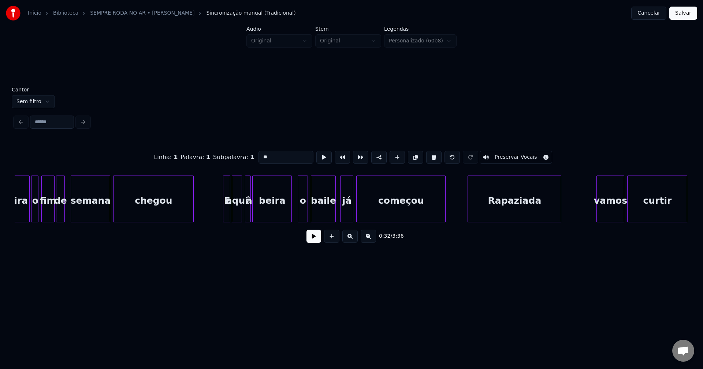
scroll to position [0, 2491]
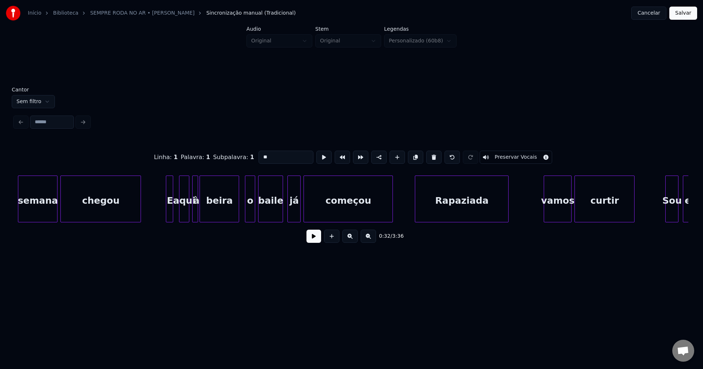
click at [169, 209] on div "E" at bounding box center [169, 201] width 7 height 50
click at [161, 214] on div at bounding box center [161, 199] width 2 height 46
click at [248, 218] on div "o" at bounding box center [248, 201] width 10 height 50
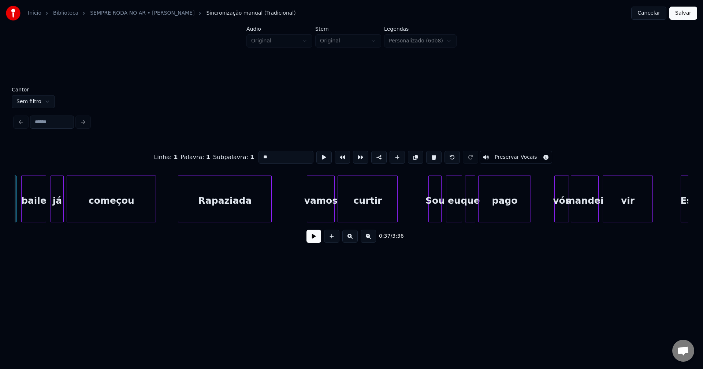
scroll to position [0, 2745]
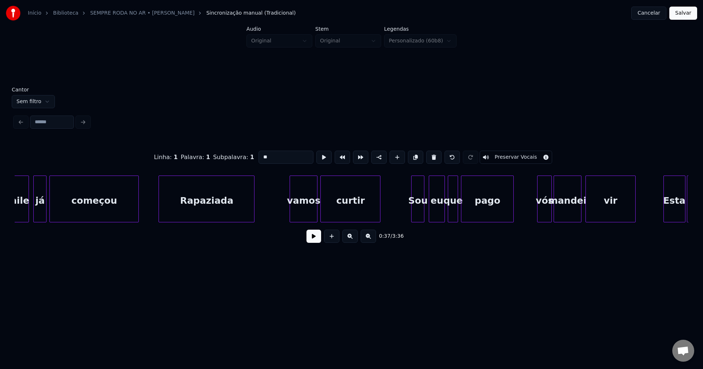
click at [160, 210] on div at bounding box center [160, 199] width 2 height 46
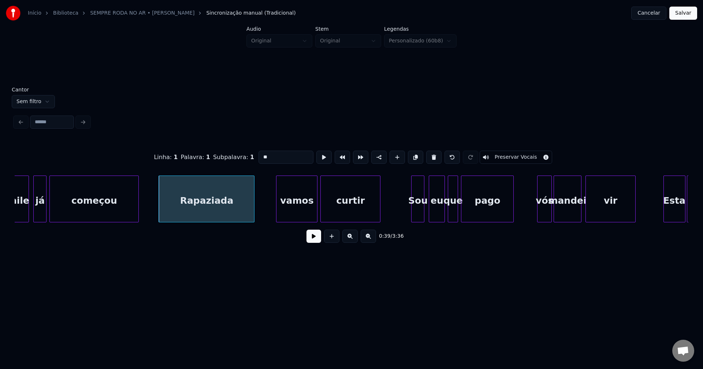
click at [278, 218] on div at bounding box center [277, 199] width 2 height 46
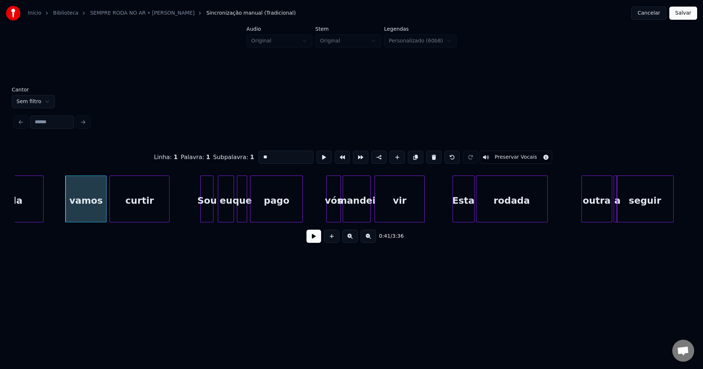
scroll to position [0, 2973]
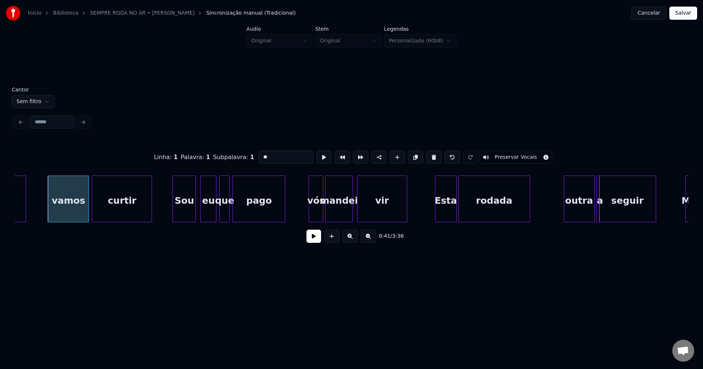
click at [174, 218] on div at bounding box center [174, 199] width 2 height 46
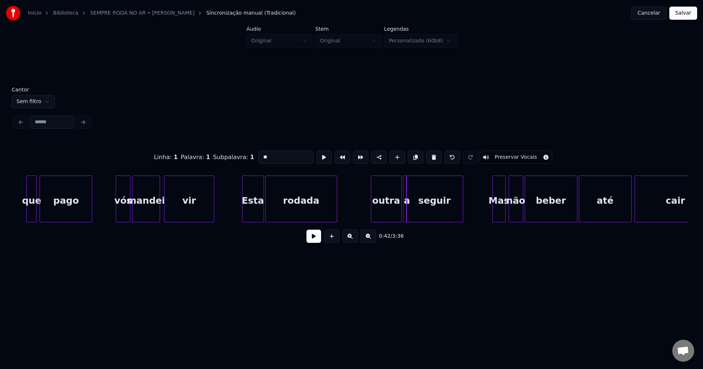
scroll to position [0, 3184]
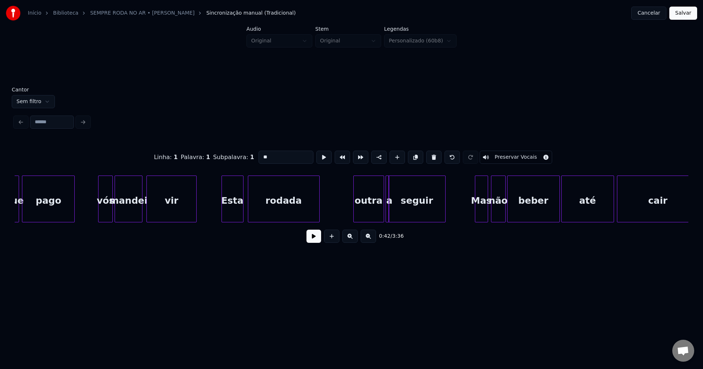
click at [232, 210] on div "Esta" at bounding box center [232, 201] width 21 height 50
click at [354, 216] on div "outra" at bounding box center [354, 201] width 30 height 50
click at [361, 212] on div at bounding box center [360, 199] width 2 height 46
click at [400, 210] on div at bounding box center [400, 199] width 2 height 46
click at [391, 191] on div "seguir" at bounding box center [414, 201] width 56 height 50
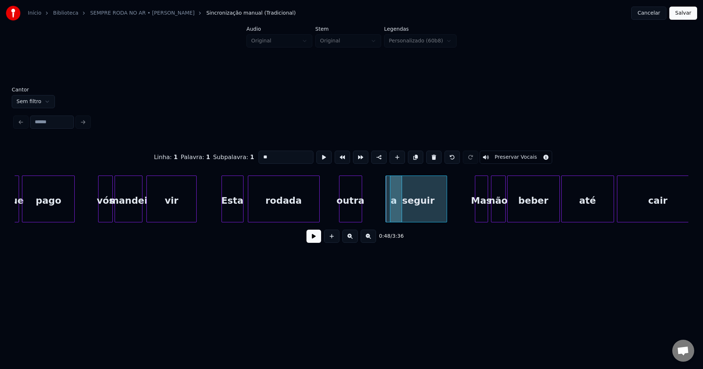
click at [407, 189] on div "seguir" at bounding box center [418, 201] width 56 height 50
click at [379, 184] on div at bounding box center [380, 199] width 2 height 46
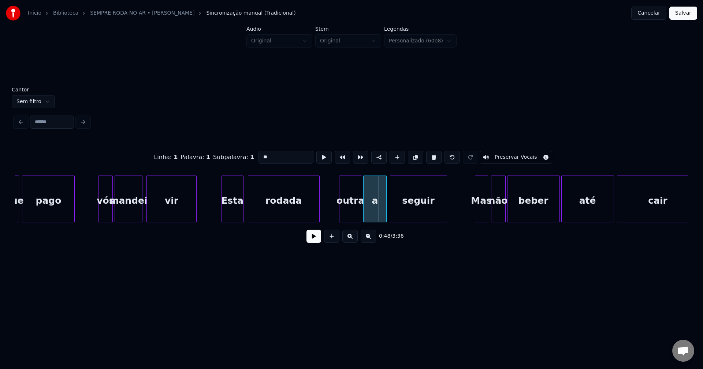
click at [373, 192] on div "a" at bounding box center [374, 201] width 23 height 50
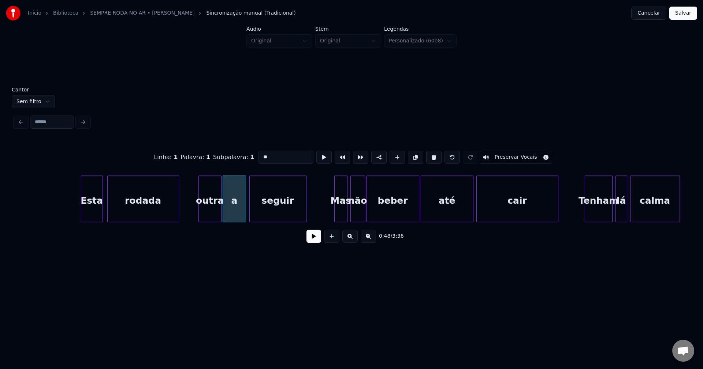
scroll to position [0, 3526]
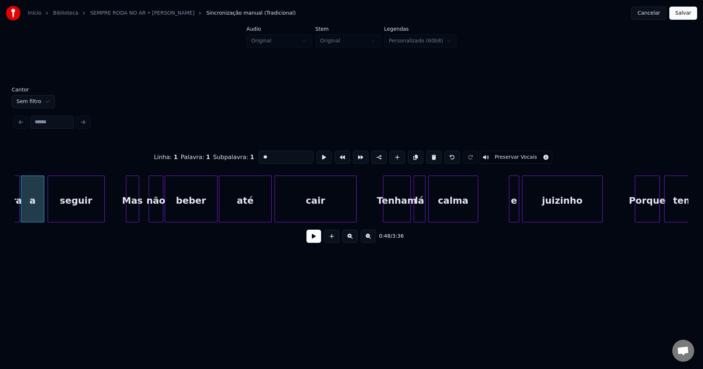
click at [133, 220] on div "outra a seguir Mas não beber até cair Tenham lá calma e juizinho Porque temos" at bounding box center [351, 199] width 673 height 47
click at [152, 217] on div "não" at bounding box center [152, 201] width 14 height 50
click at [420, 215] on div "lá" at bounding box center [417, 201] width 11 height 50
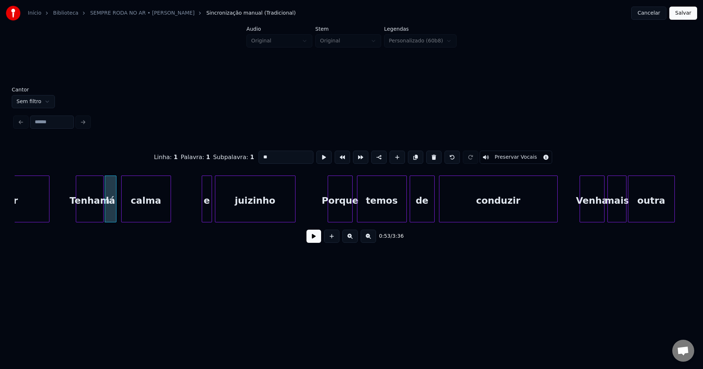
scroll to position [0, 3841]
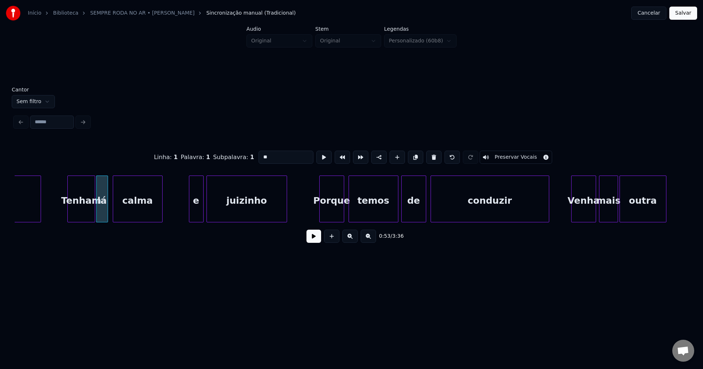
click at [190, 214] on div at bounding box center [190, 199] width 2 height 46
click at [337, 210] on div "Porque" at bounding box center [330, 201] width 24 height 50
click at [391, 215] on div at bounding box center [392, 199] width 2 height 46
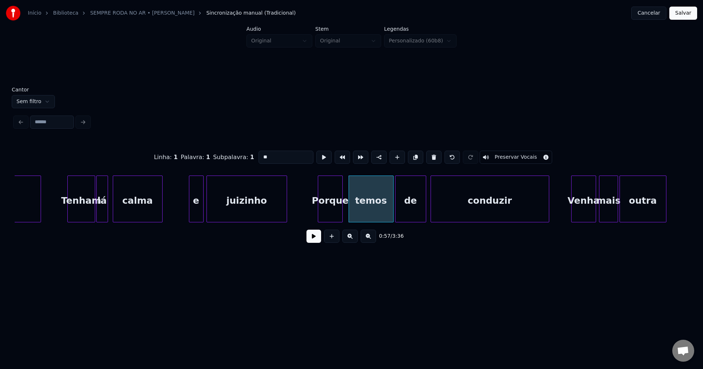
click at [396, 215] on div at bounding box center [396, 199] width 2 height 46
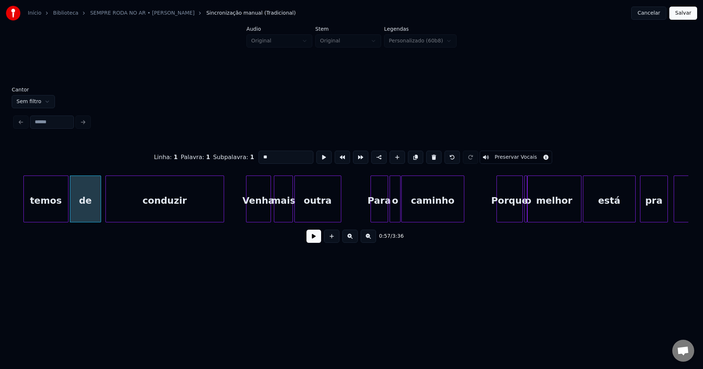
scroll to position [0, 4245]
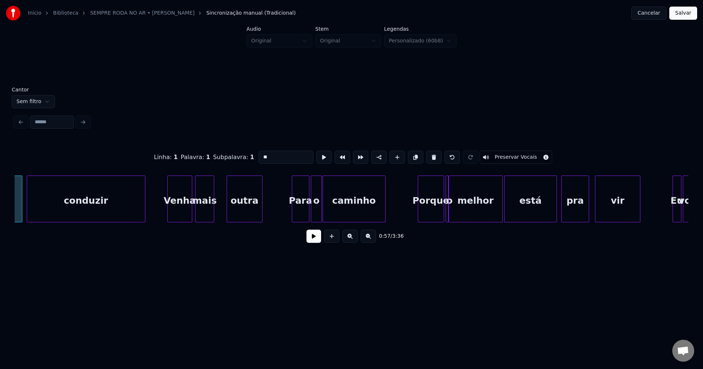
click at [228, 215] on div at bounding box center [228, 199] width 2 height 46
click at [223, 209] on div at bounding box center [222, 199] width 2 height 46
click at [288, 216] on div at bounding box center [288, 199] width 2 height 46
click at [302, 216] on div at bounding box center [303, 199] width 2 height 46
click at [310, 216] on div "o" at bounding box center [311, 201] width 11 height 50
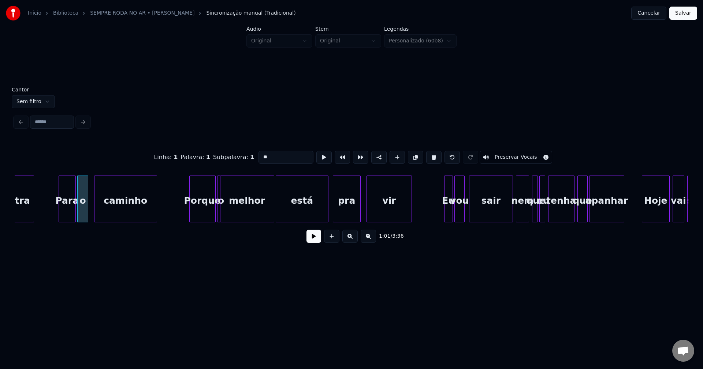
scroll to position [0, 4482]
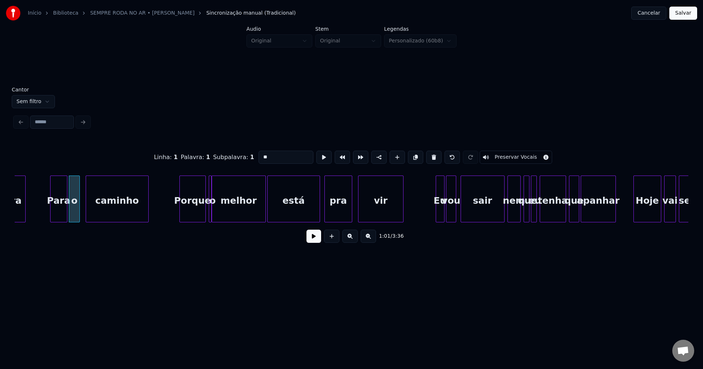
click at [194, 214] on div "Porque" at bounding box center [193, 201] width 26 height 50
click at [207, 182] on div at bounding box center [208, 199] width 2 height 46
click at [217, 194] on div at bounding box center [217, 199] width 2 height 46
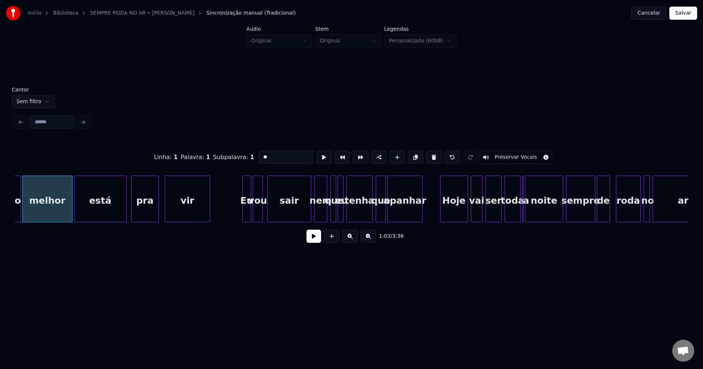
scroll to position [0, 4684]
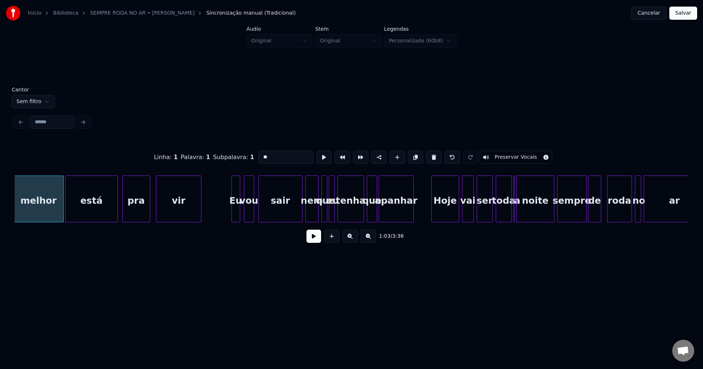
click at [236, 214] on div "Eu" at bounding box center [236, 201] width 8 height 50
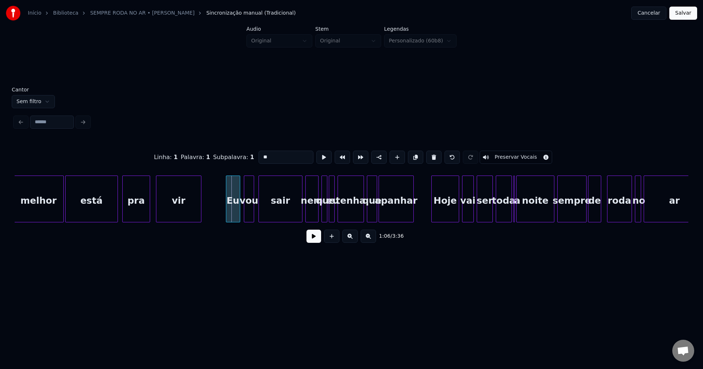
click at [228, 217] on div at bounding box center [227, 199] width 2 height 46
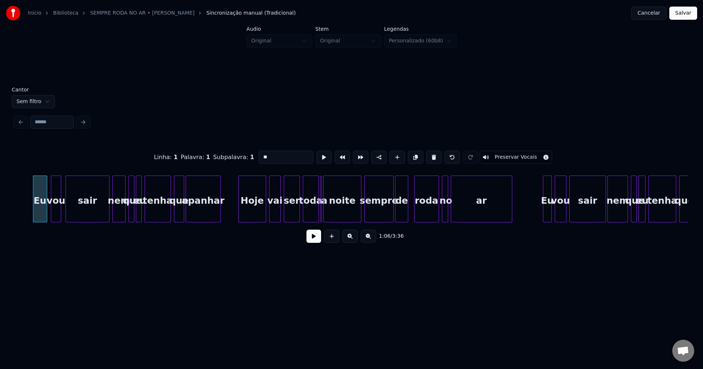
scroll to position [0, 4885]
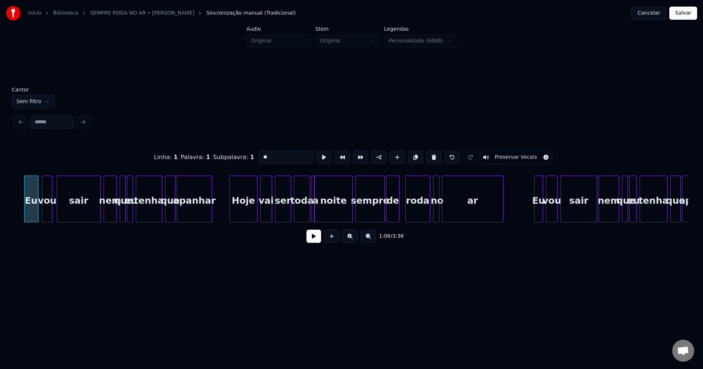
click at [314, 218] on div at bounding box center [313, 199] width 2 height 46
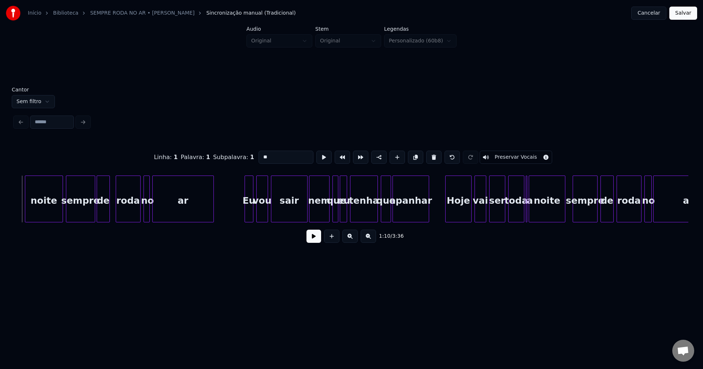
scroll to position [0, 5219]
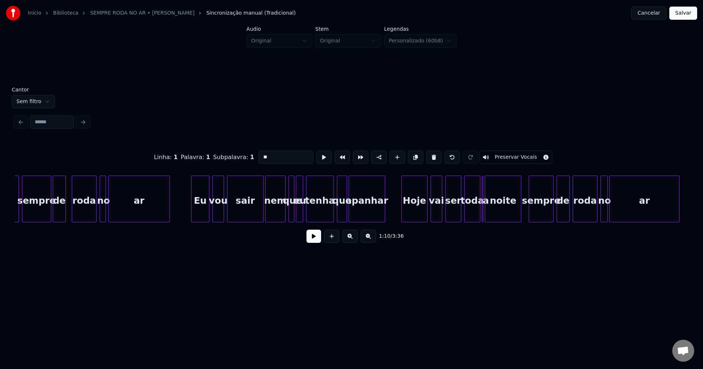
click at [192, 213] on div at bounding box center [192, 199] width 2 height 46
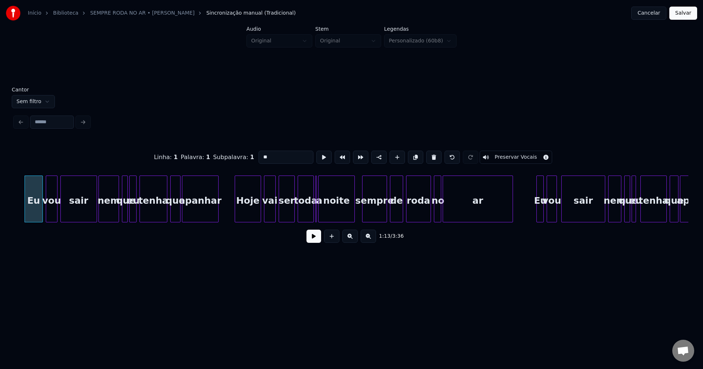
scroll to position [0, 5420]
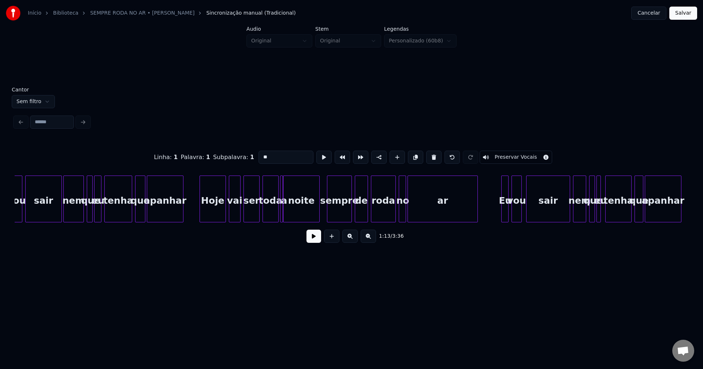
click at [282, 219] on div at bounding box center [281, 199] width 2 height 46
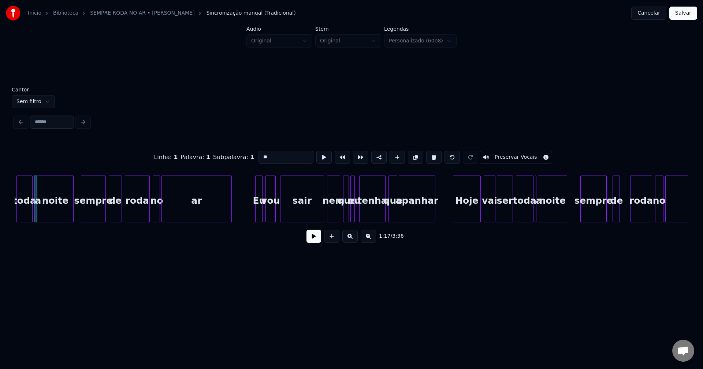
scroll to position [0, 5675]
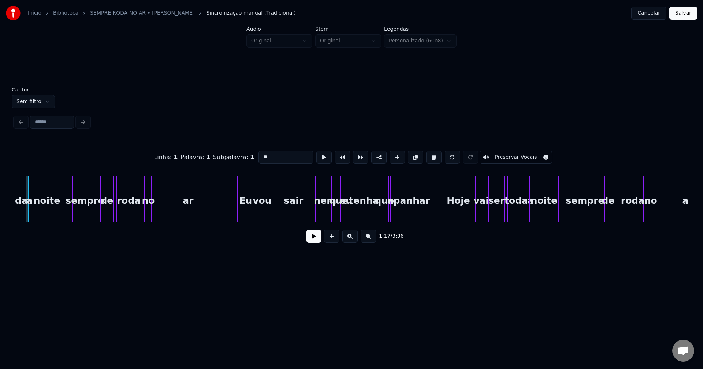
click at [239, 218] on div at bounding box center [238, 199] width 2 height 46
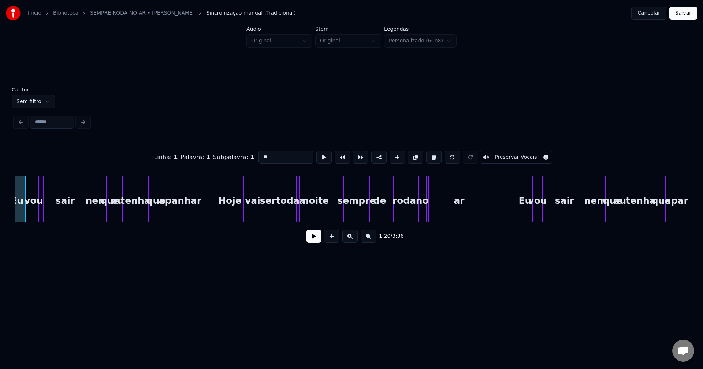
scroll to position [0, 5938]
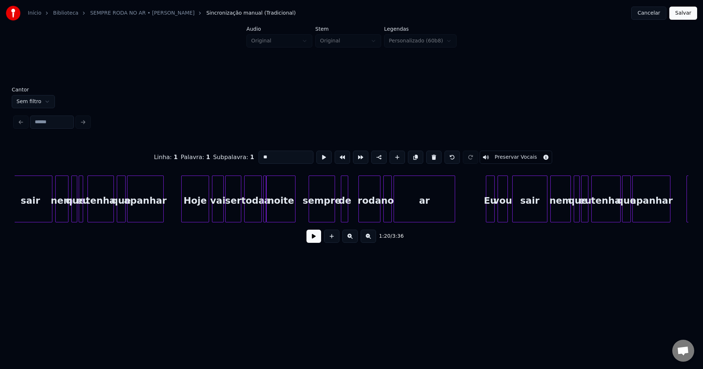
click at [265, 216] on div at bounding box center [264, 199] width 2 height 46
click at [359, 216] on div "roda" at bounding box center [360, 201] width 21 height 50
click at [368, 215] on div at bounding box center [368, 199] width 2 height 46
click at [385, 209] on div at bounding box center [384, 199] width 2 height 46
type input "**"
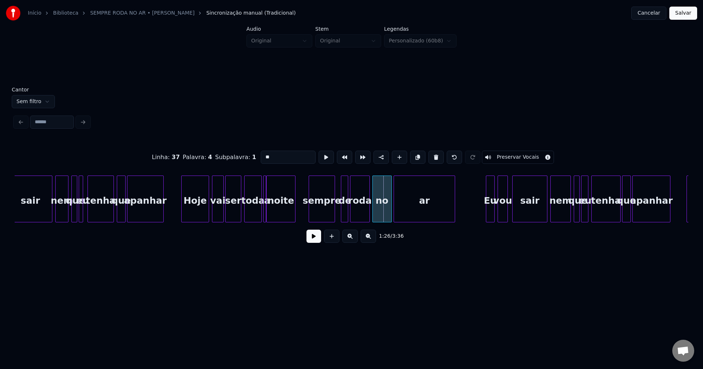
click at [374, 215] on div at bounding box center [374, 199] width 2 height 46
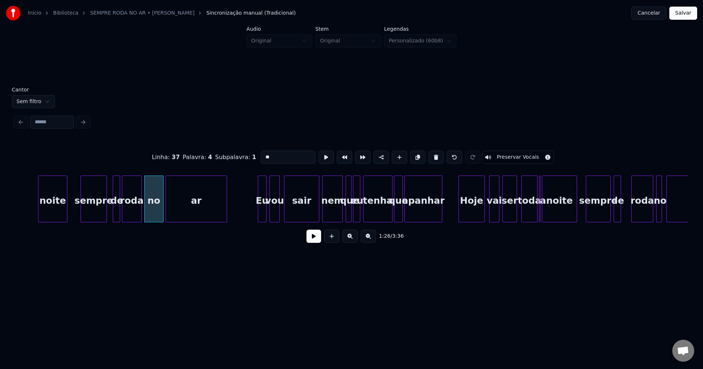
scroll to position [0, 6201]
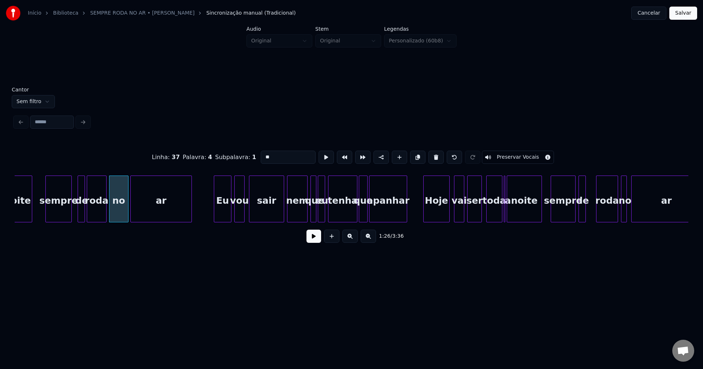
click at [216, 213] on div at bounding box center [215, 199] width 2 height 46
click at [237, 216] on div "vou" at bounding box center [238, 201] width 10 height 50
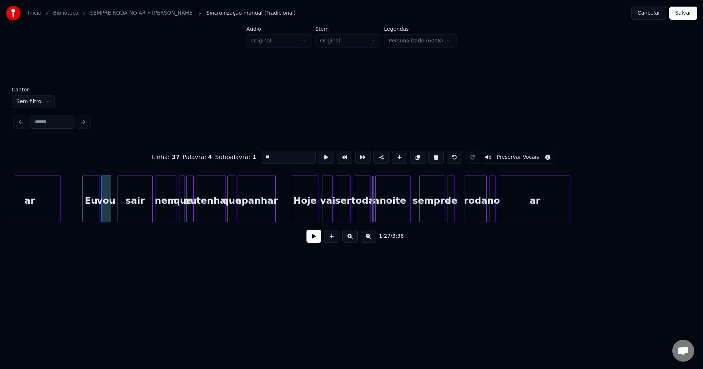
scroll to position [0, 6411]
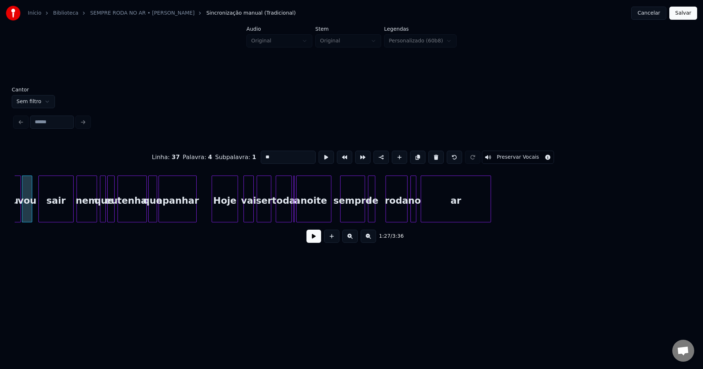
click at [231, 216] on div "Hoje" at bounding box center [225, 201] width 26 height 50
click at [293, 218] on div "a" at bounding box center [293, 199] width 3 height 47
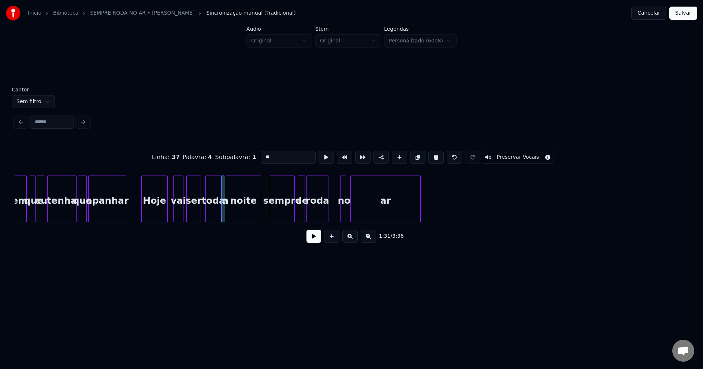
click at [317, 214] on div "roda" at bounding box center [317, 201] width 21 height 50
click at [325, 212] on div at bounding box center [325, 199] width 2 height 46
click at [337, 211] on div at bounding box center [338, 199] width 2 height 46
click at [333, 214] on div "no" at bounding box center [333, 201] width 9 height 50
click at [343, 213] on div at bounding box center [343, 199] width 2 height 46
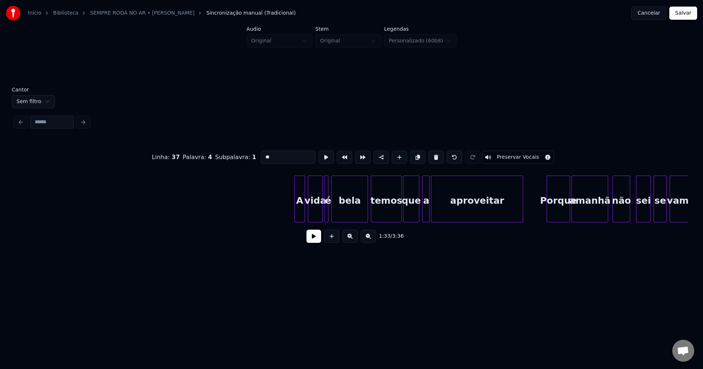
scroll to position [0, 7657]
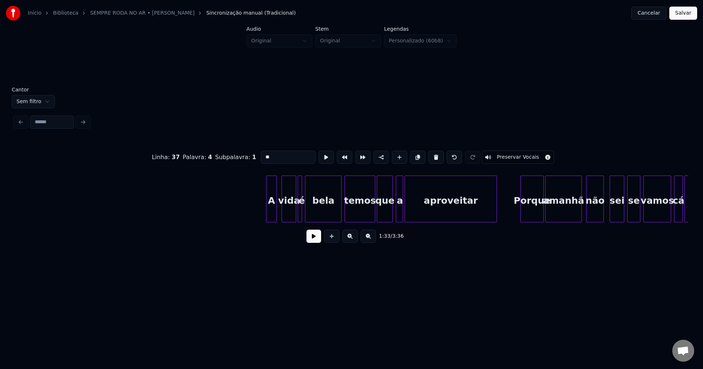
click at [270, 215] on div "A" at bounding box center [271, 201] width 10 height 50
click at [337, 214] on div at bounding box center [337, 199] width 2 height 46
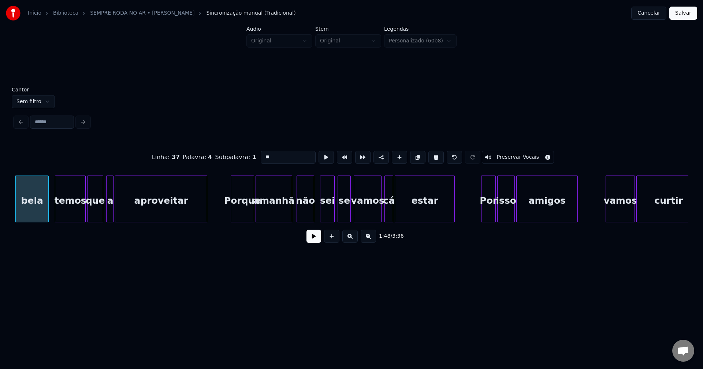
scroll to position [0, 7955]
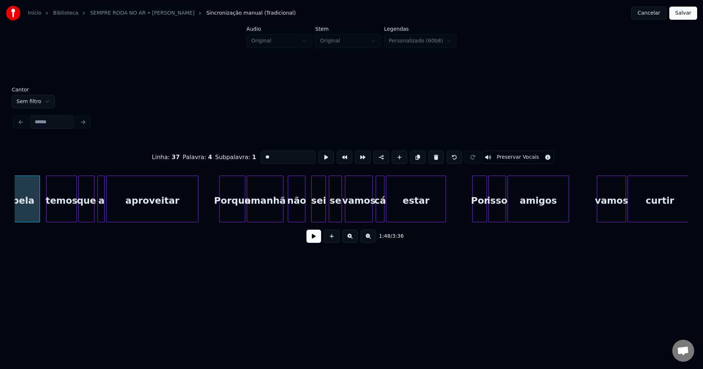
click at [221, 216] on div at bounding box center [221, 199] width 2 height 46
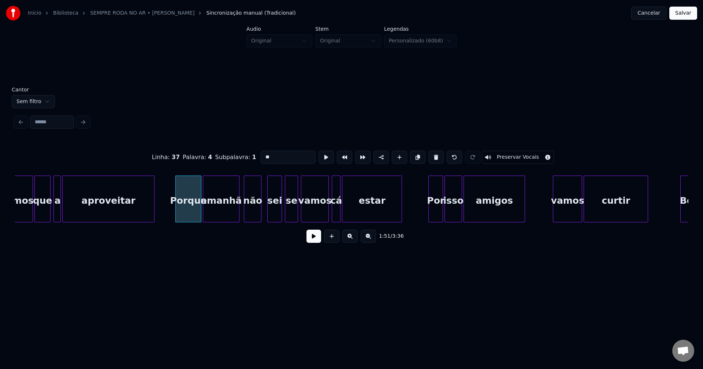
scroll to position [0, 8025]
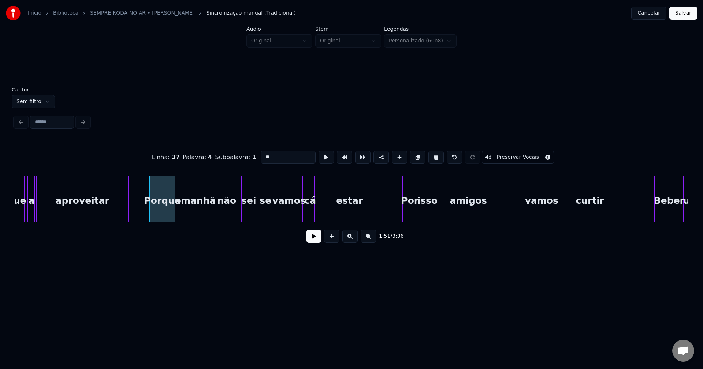
click at [324, 215] on div at bounding box center [324, 199] width 2 height 46
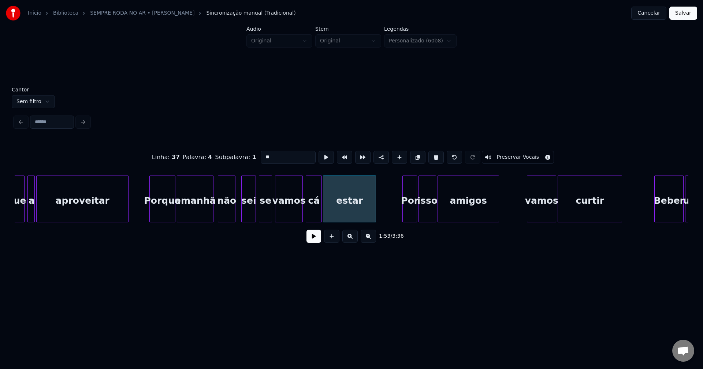
click at [320, 211] on div at bounding box center [320, 199] width 2 height 46
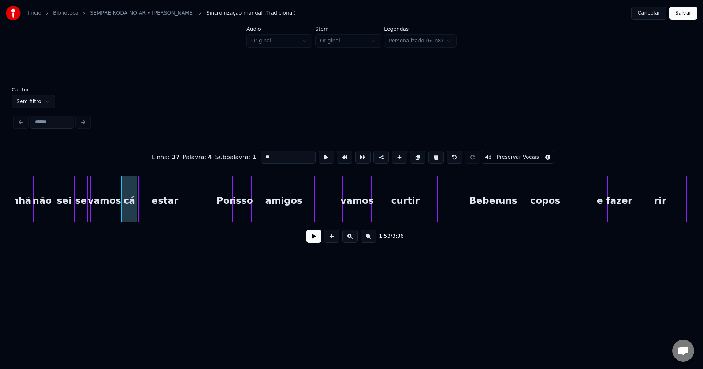
scroll to position [0, 8227]
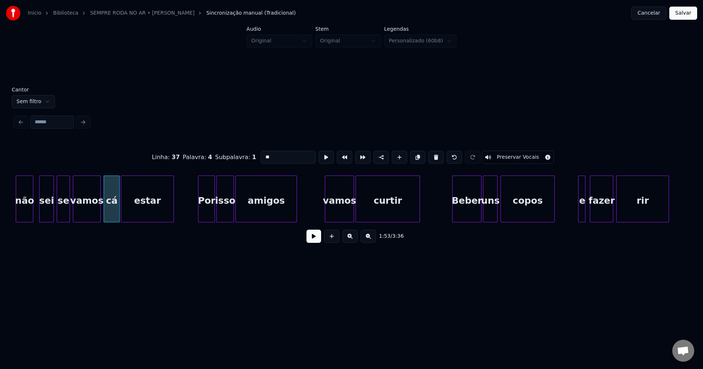
click at [199, 216] on div at bounding box center [199, 199] width 2 height 46
click at [318, 217] on div at bounding box center [317, 199] width 2 height 46
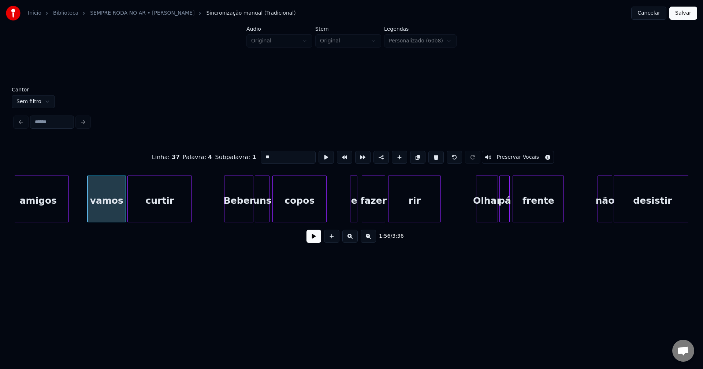
scroll to position [0, 8437]
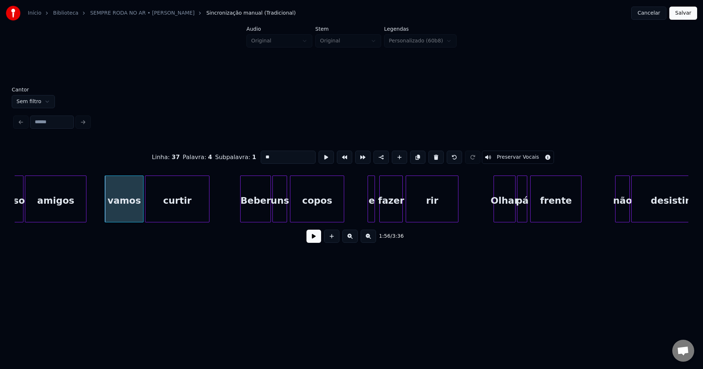
click at [241, 216] on div at bounding box center [241, 199] width 2 height 46
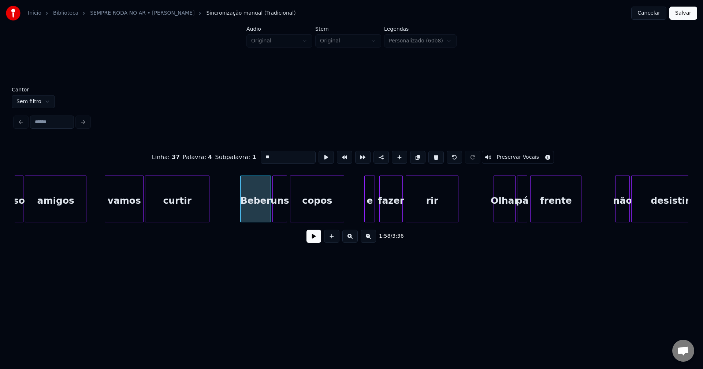
click at [366, 212] on div at bounding box center [365, 199] width 2 height 46
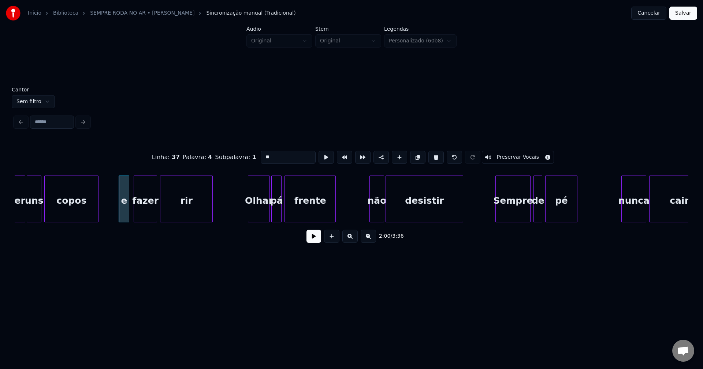
scroll to position [0, 8692]
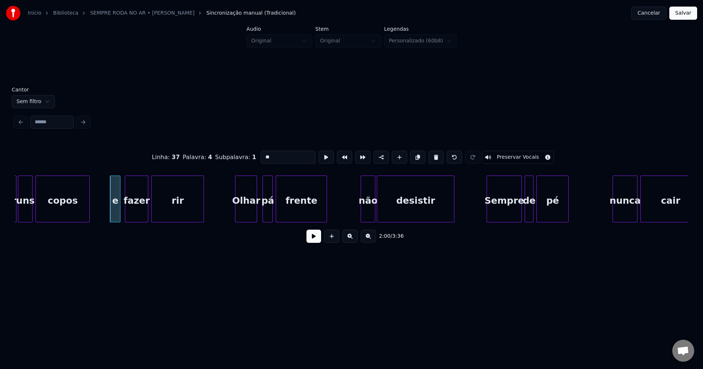
click at [243, 220] on div "Beber uns copos e fazer rir Olhar pá frente não desistir Sempre de pé nunca cair" at bounding box center [351, 199] width 673 height 47
click at [266, 217] on div "pá" at bounding box center [267, 201] width 10 height 50
click at [347, 218] on div at bounding box center [346, 199] width 2 height 46
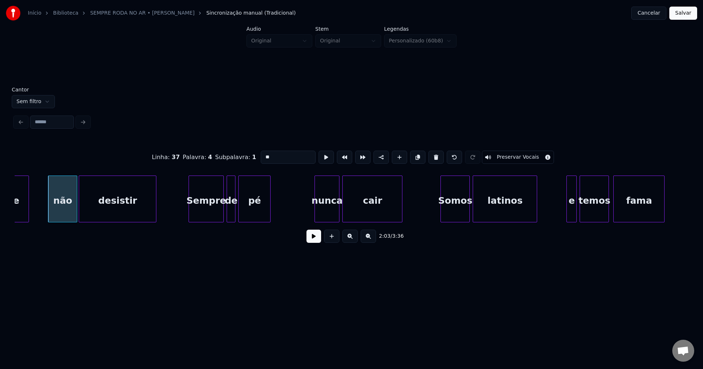
scroll to position [0, 8999]
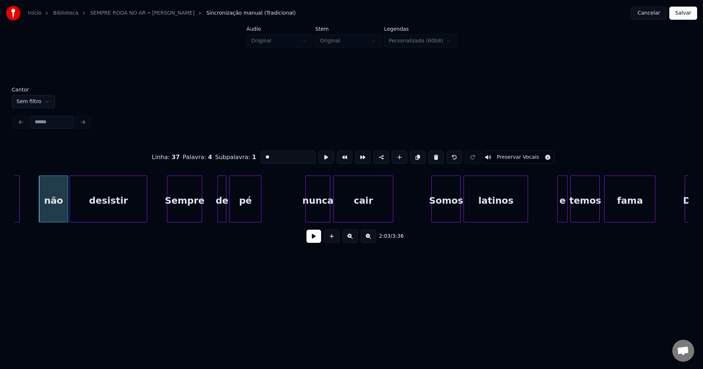
click at [181, 218] on div "Sempre" at bounding box center [184, 201] width 34 height 50
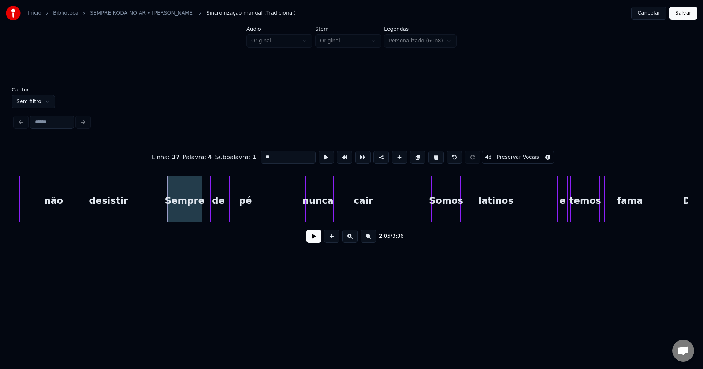
click at [212, 214] on div at bounding box center [211, 199] width 2 height 46
click at [214, 216] on div "de" at bounding box center [212, 201] width 15 height 50
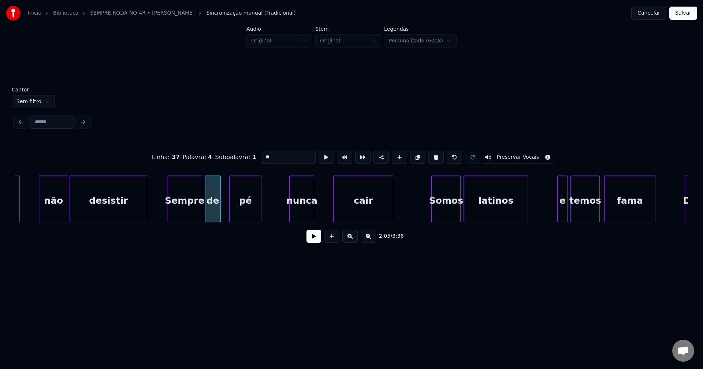
click at [306, 214] on div "nunca" at bounding box center [301, 201] width 24 height 50
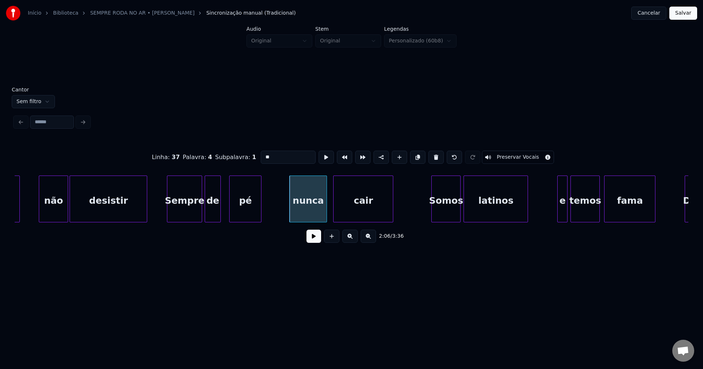
click at [326, 216] on div at bounding box center [325, 199] width 2 height 46
drag, startPoint x: 282, startPoint y: 209, endPoint x: 299, endPoint y: 224, distance: 22.3
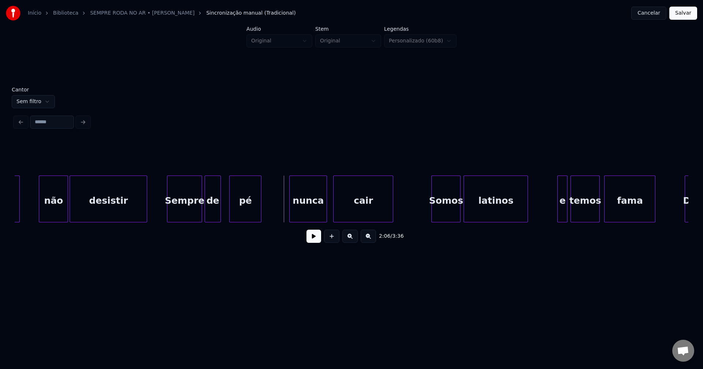
click at [313, 242] on button at bounding box center [313, 236] width 15 height 13
click at [318, 240] on button at bounding box center [313, 236] width 15 height 13
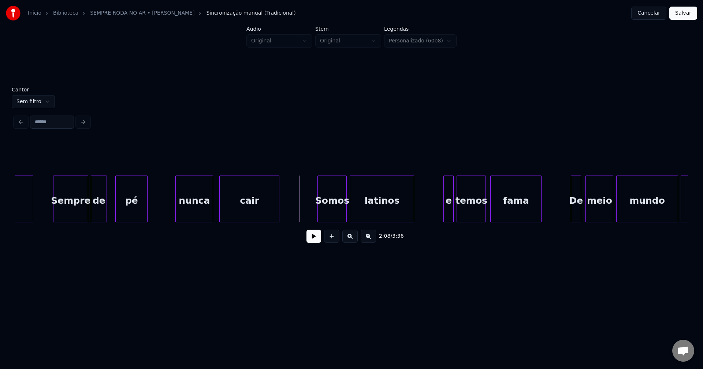
scroll to position [0, 9130]
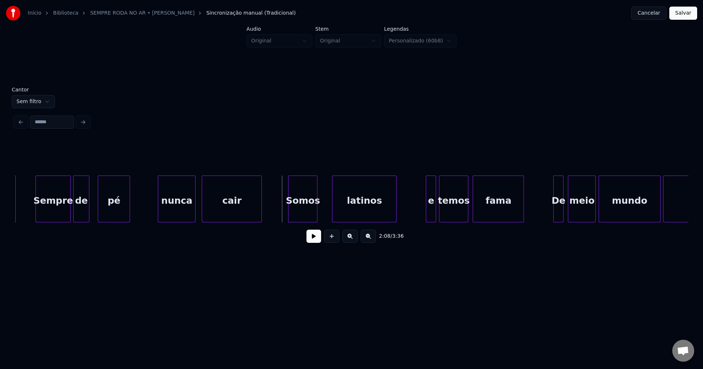
click at [308, 213] on div "Somos" at bounding box center [302, 201] width 29 height 50
click at [327, 212] on div at bounding box center [328, 199] width 2 height 46
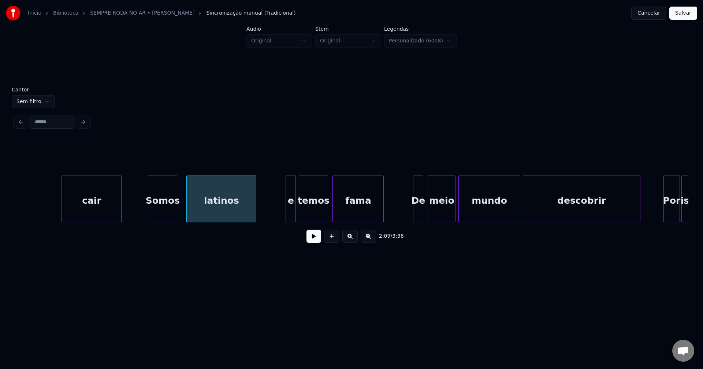
scroll to position [0, 9367]
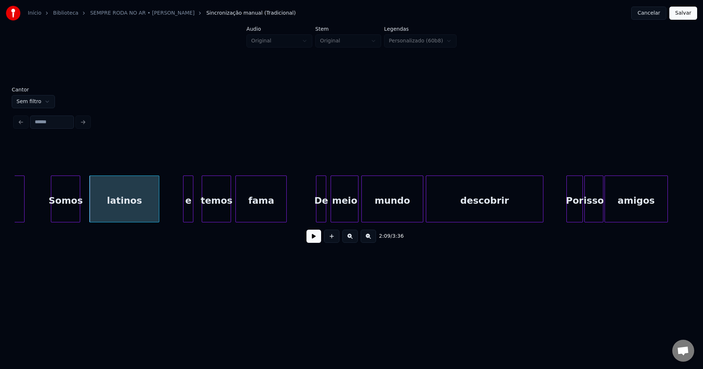
click at [188, 216] on div "e" at bounding box center [188, 201] width 10 height 50
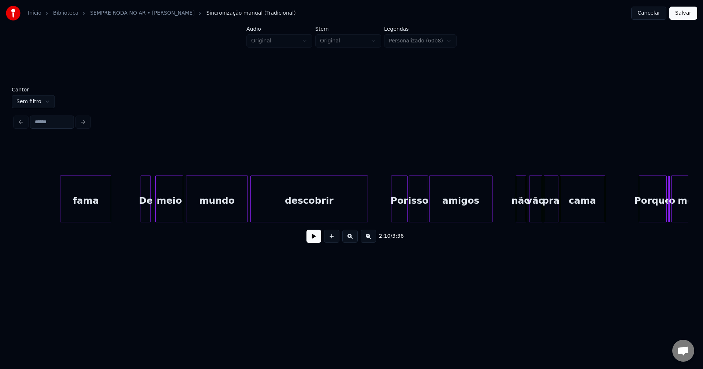
scroll to position [0, 9691]
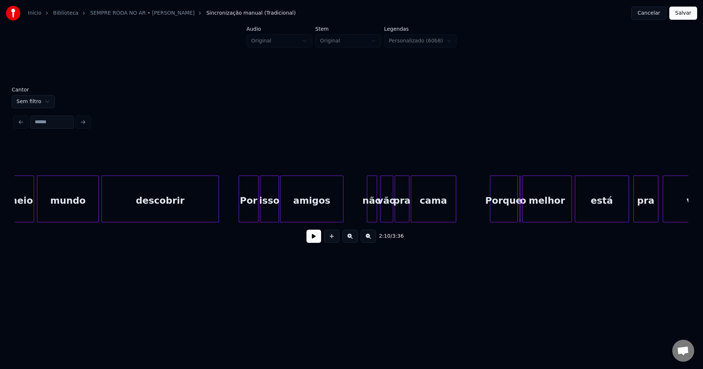
click at [240, 216] on div at bounding box center [240, 199] width 2 height 46
click at [367, 216] on div "não" at bounding box center [369, 201] width 10 height 50
click at [362, 218] on div at bounding box center [361, 199] width 2 height 46
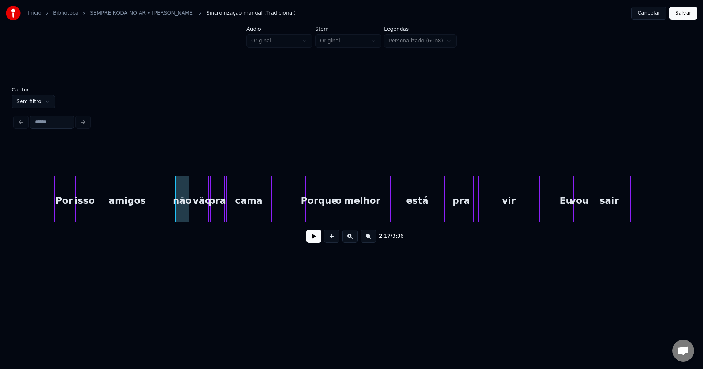
scroll to position [0, 9964]
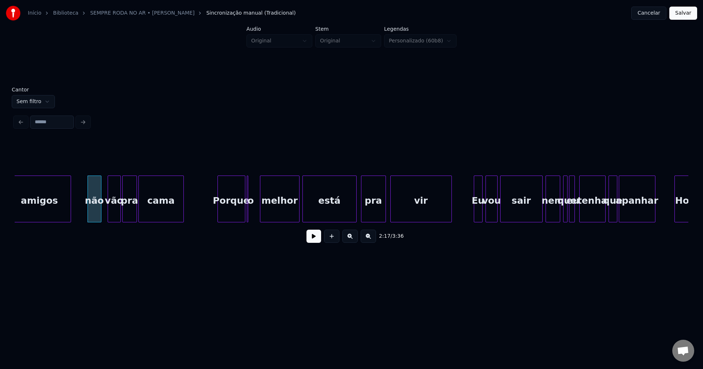
click at [261, 213] on div at bounding box center [261, 199] width 2 height 46
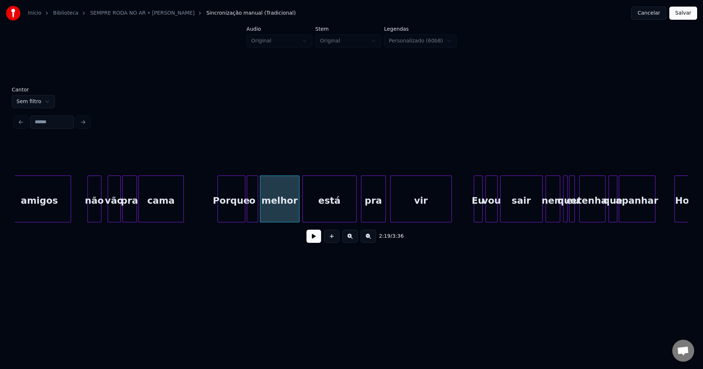
click at [257, 216] on div at bounding box center [256, 199] width 2 height 46
click at [229, 214] on div "Porque" at bounding box center [229, 201] width 27 height 50
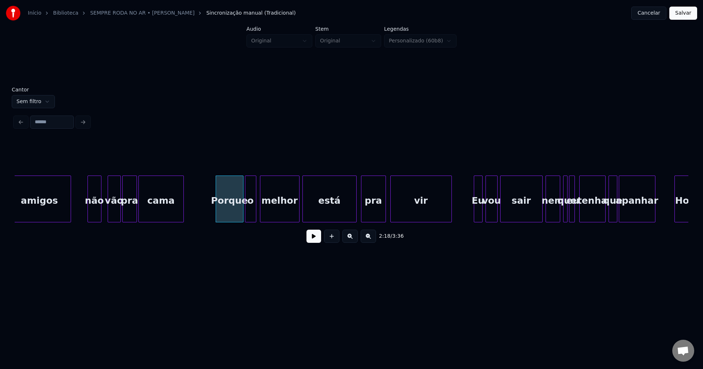
click at [251, 218] on div "o" at bounding box center [250, 201] width 11 height 50
click at [351, 218] on div at bounding box center [351, 199] width 2 height 46
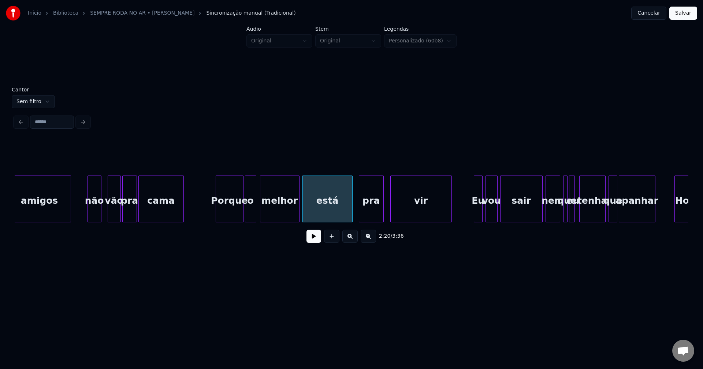
click at [361, 214] on div "pra" at bounding box center [371, 201] width 24 height 50
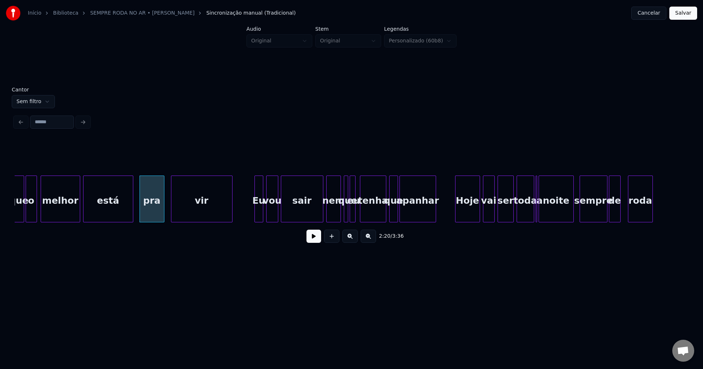
scroll to position [0, 10209]
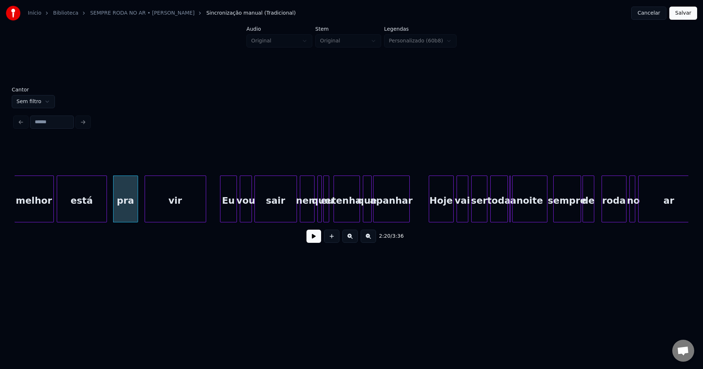
click at [221, 215] on div at bounding box center [221, 199] width 2 height 46
click at [292, 218] on div at bounding box center [292, 199] width 2 height 46
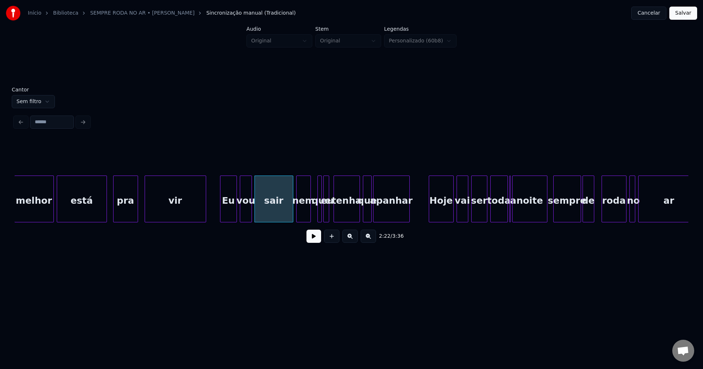
click at [304, 218] on div "nem" at bounding box center [303, 201] width 14 height 50
click at [314, 215] on div "que" at bounding box center [316, 199] width 4 height 47
click at [319, 216] on div at bounding box center [319, 199] width 2 height 46
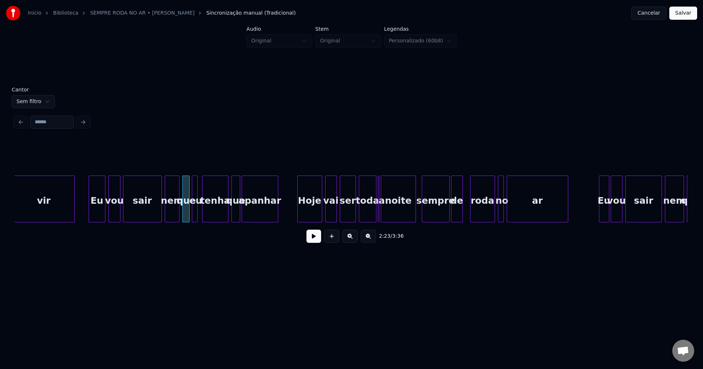
scroll to position [0, 10349]
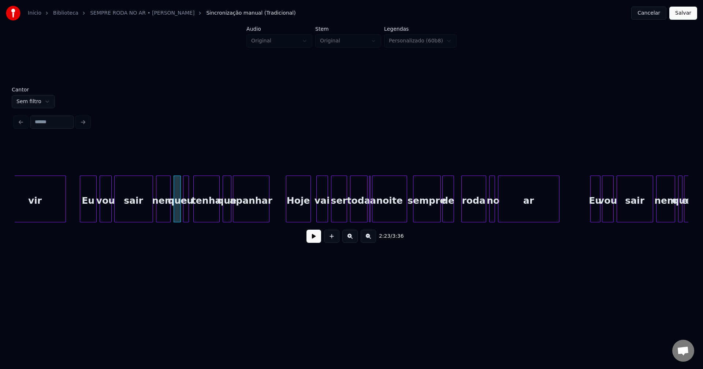
click at [301, 217] on div "Hoje" at bounding box center [298, 201] width 24 height 50
click at [370, 217] on div at bounding box center [370, 199] width 2 height 46
click at [513, 208] on div at bounding box center [513, 199] width 2 height 46
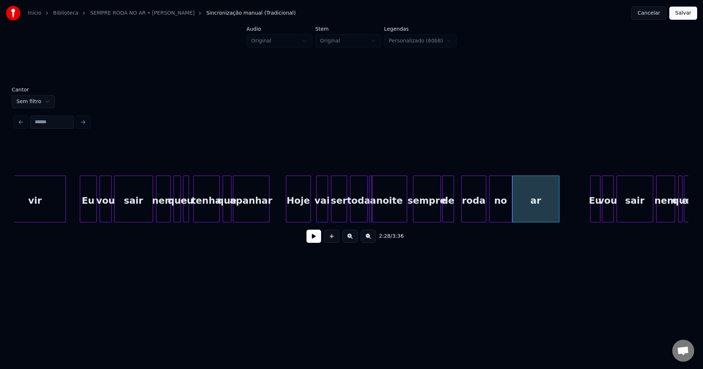
click at [511, 208] on div at bounding box center [510, 199] width 2 height 46
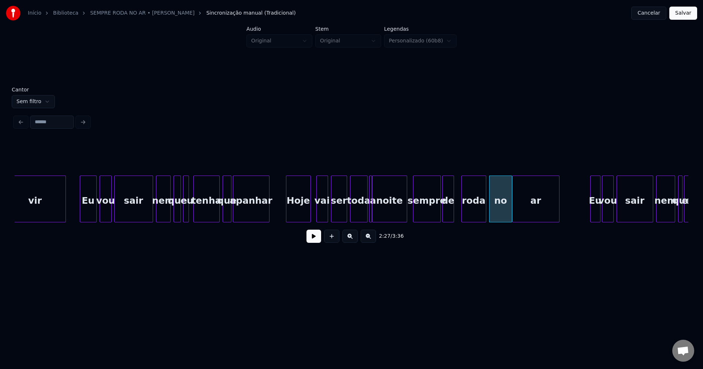
click at [310, 242] on button at bounding box center [313, 236] width 15 height 13
click at [456, 212] on div at bounding box center [455, 199] width 2 height 46
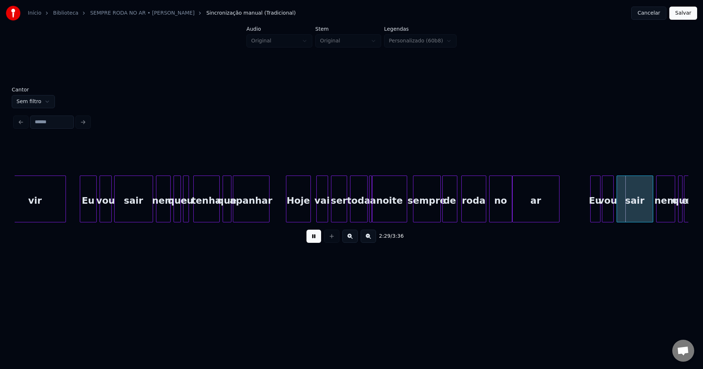
click at [311, 242] on button at bounding box center [313, 236] width 15 height 13
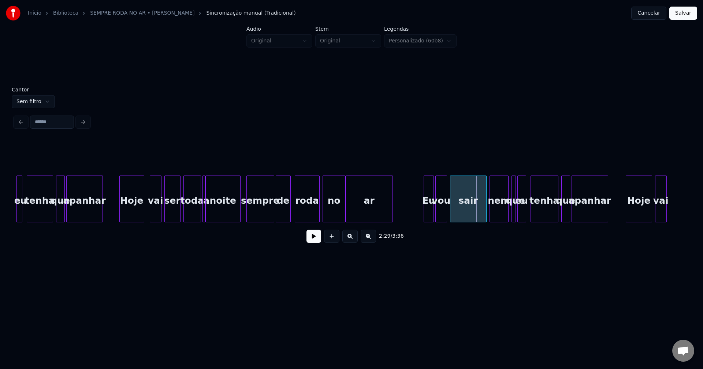
scroll to position [0, 10560]
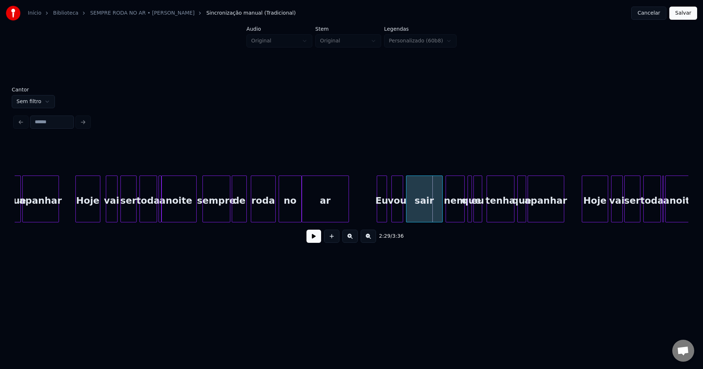
click at [381, 215] on div "Eu" at bounding box center [382, 201] width 10 height 50
click at [372, 220] on div "que apanhar Hoje vai ser toda a noite sempre de roda no ar Eu vou sair nem que …" at bounding box center [351, 199] width 673 height 47
click at [465, 215] on div at bounding box center [466, 199] width 2 height 46
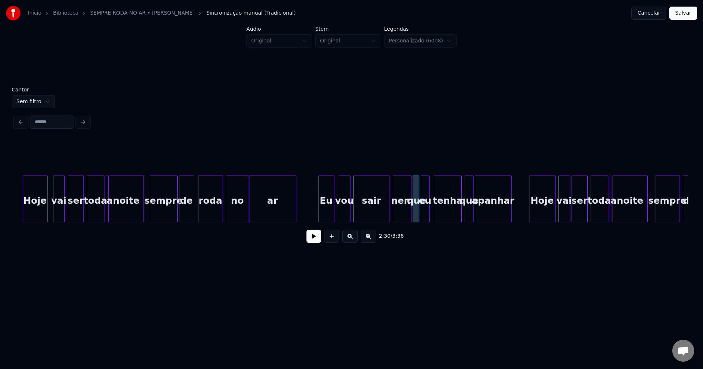
scroll to position [0, 10648]
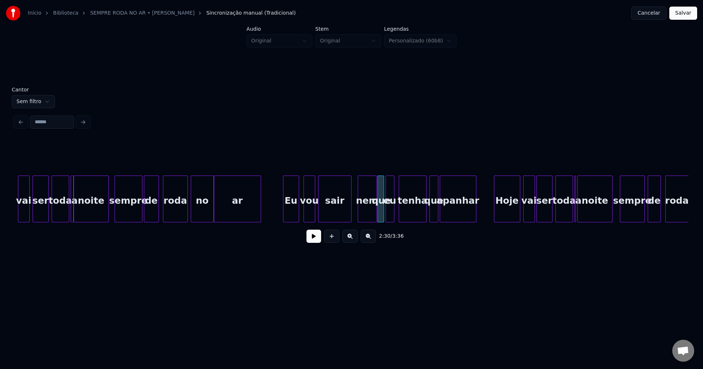
click at [350, 217] on div at bounding box center [350, 199] width 2 height 46
click at [364, 217] on div "nem" at bounding box center [364, 201] width 18 height 50
click at [504, 213] on div "Hoje" at bounding box center [506, 201] width 26 height 50
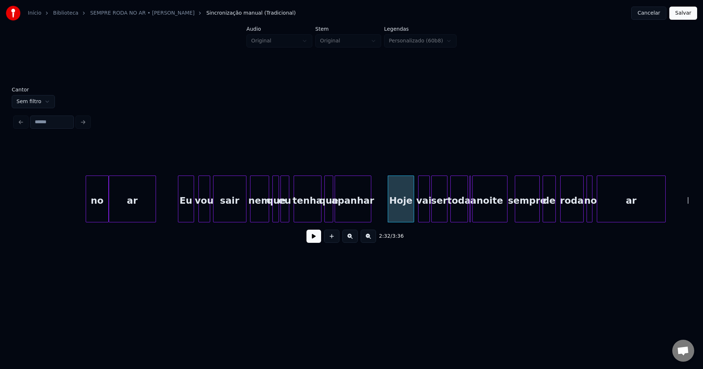
scroll to position [0, 10893]
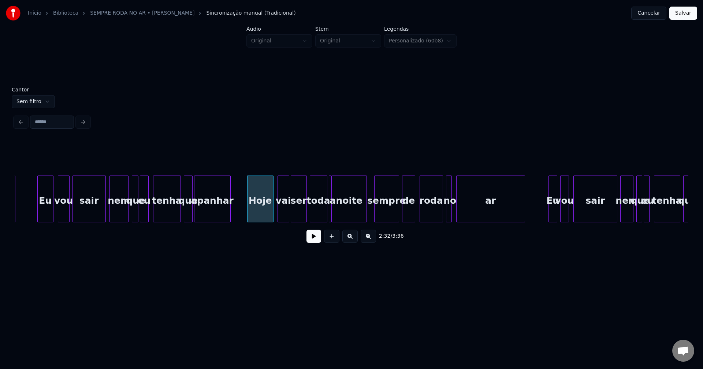
click at [330, 216] on div at bounding box center [330, 199] width 2 height 46
click at [358, 212] on div at bounding box center [359, 199] width 2 height 46
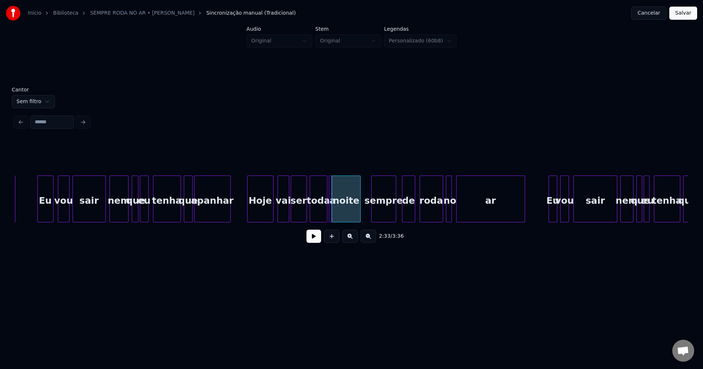
click at [375, 211] on div "sempre" at bounding box center [383, 201] width 24 height 50
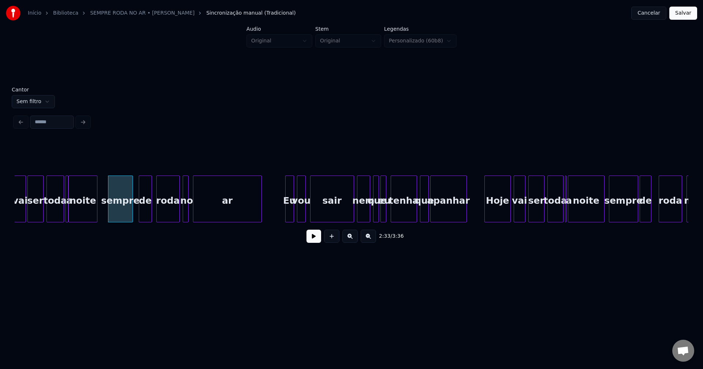
scroll to position [0, 11183]
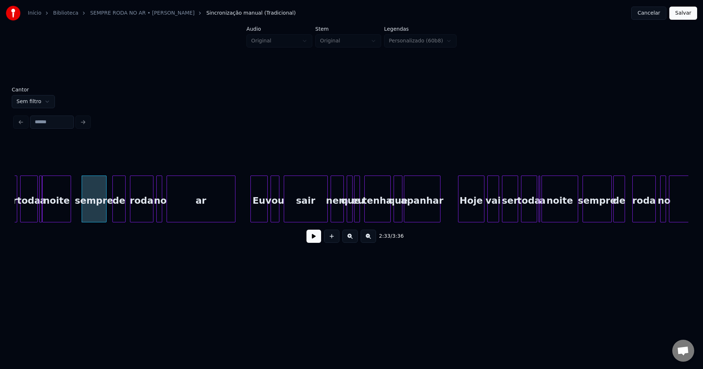
click at [252, 218] on div at bounding box center [252, 199] width 2 height 46
click at [337, 217] on div "nem" at bounding box center [335, 201] width 12 height 50
click at [344, 215] on div at bounding box center [345, 199] width 2 height 46
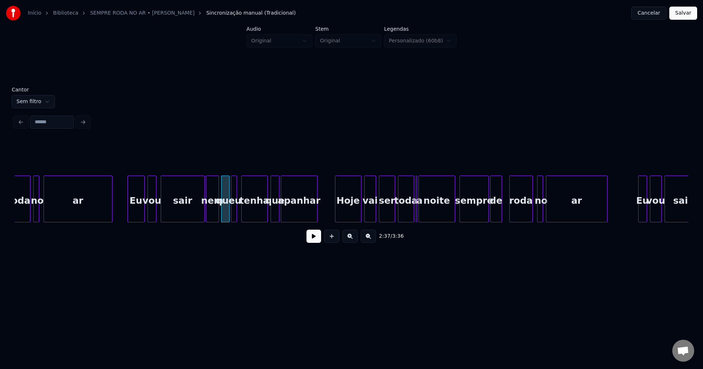
scroll to position [0, 11314]
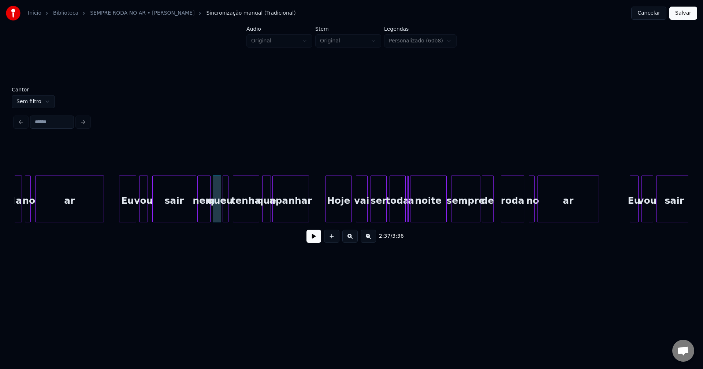
click at [341, 219] on div "Hoje" at bounding box center [339, 201] width 26 height 50
click at [408, 218] on div at bounding box center [408, 199] width 2 height 46
click at [443, 212] on div at bounding box center [443, 199] width 2 height 46
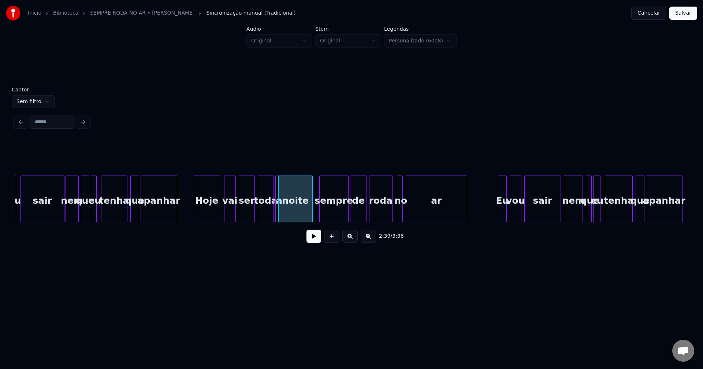
click at [365, 214] on div at bounding box center [365, 199] width 2 height 46
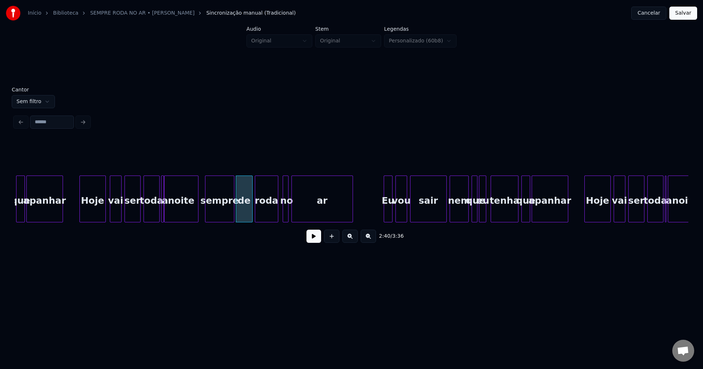
scroll to position [0, 11568]
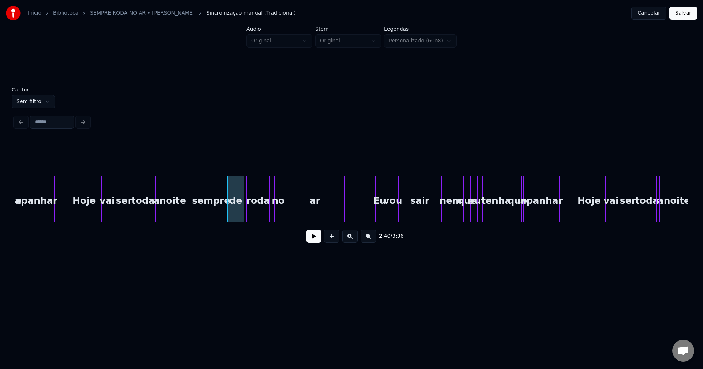
click at [286, 212] on div at bounding box center [287, 199] width 2 height 46
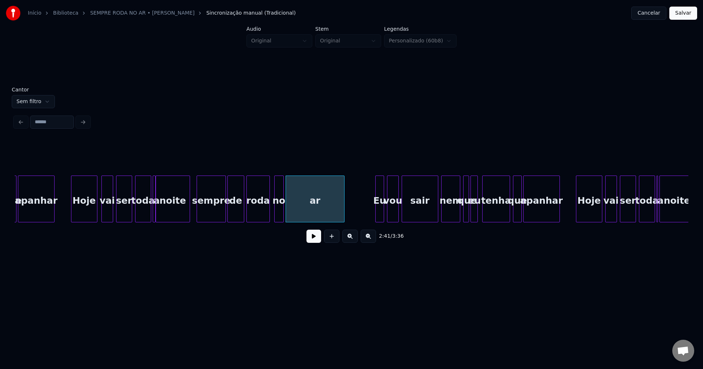
click at [283, 214] on div at bounding box center [282, 199] width 2 height 46
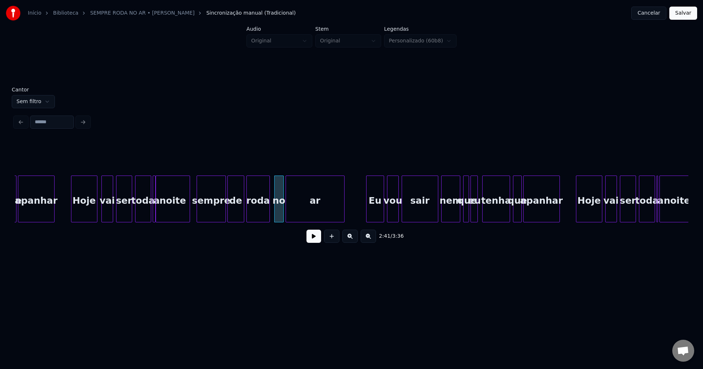
click at [366, 216] on div at bounding box center [367, 199] width 2 height 46
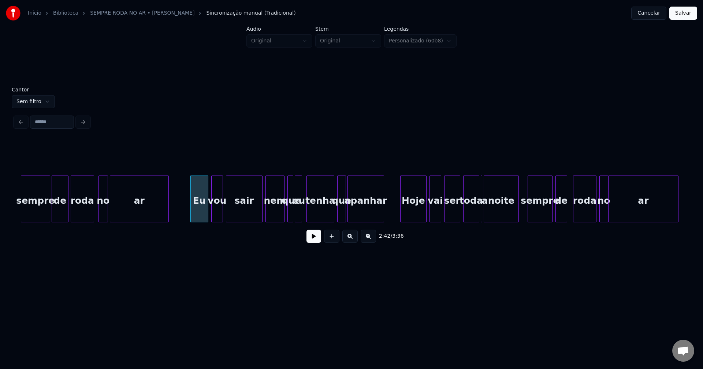
scroll to position [0, 11752]
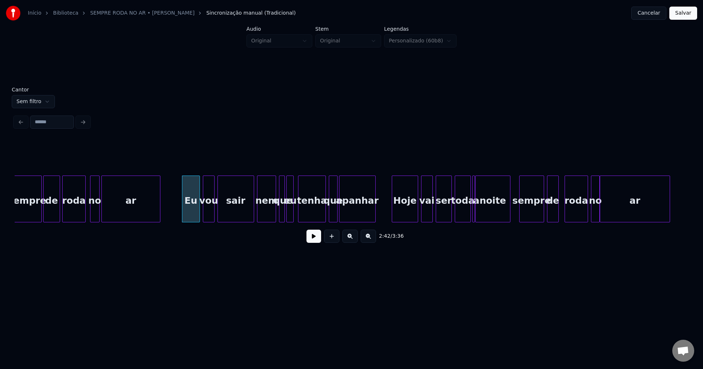
click at [472, 214] on div at bounding box center [473, 199] width 2 height 46
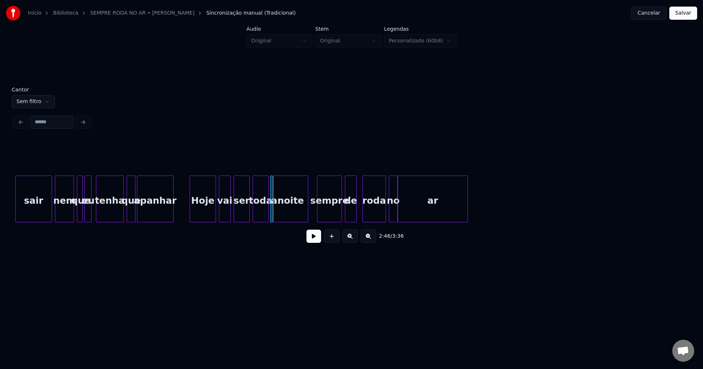
scroll to position [0, 11981]
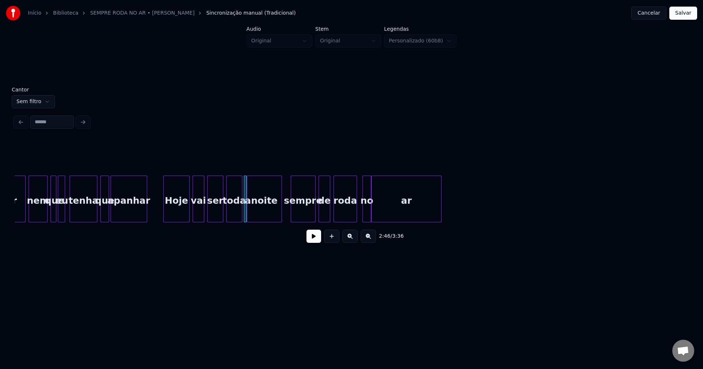
click at [338, 213] on div "roda" at bounding box center [345, 201] width 23 height 50
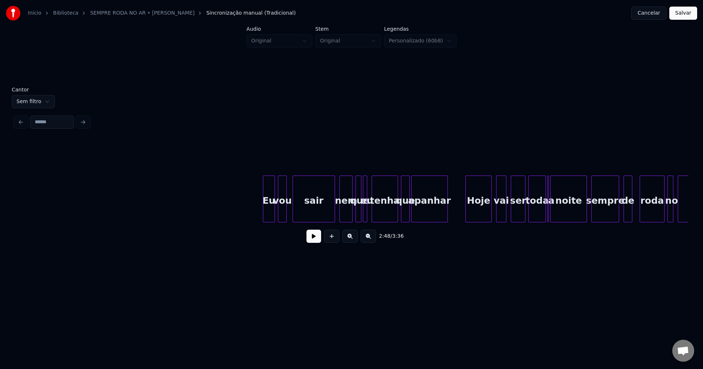
scroll to position [0, 13191]
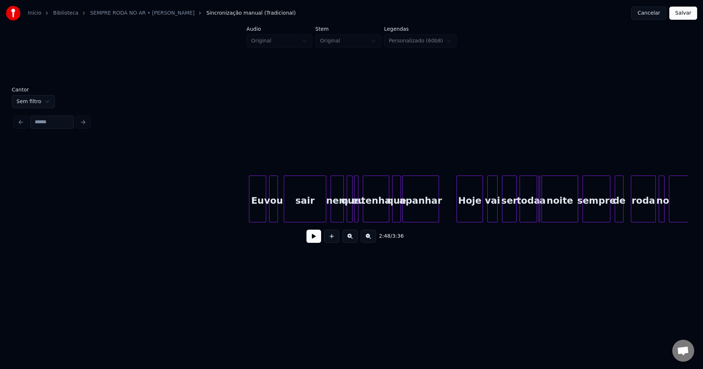
click at [250, 214] on div at bounding box center [250, 199] width 2 height 46
click at [311, 215] on div "sair" at bounding box center [303, 201] width 42 height 50
click at [333, 215] on div "nem" at bounding box center [333, 201] width 12 height 50
click at [346, 218] on div at bounding box center [346, 199] width 2 height 46
click at [474, 213] on div "Hoje" at bounding box center [469, 201] width 26 height 50
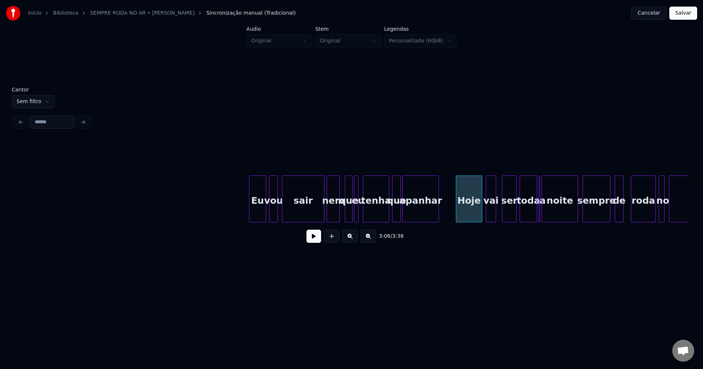
click at [491, 214] on div "vai" at bounding box center [491, 201] width 10 height 50
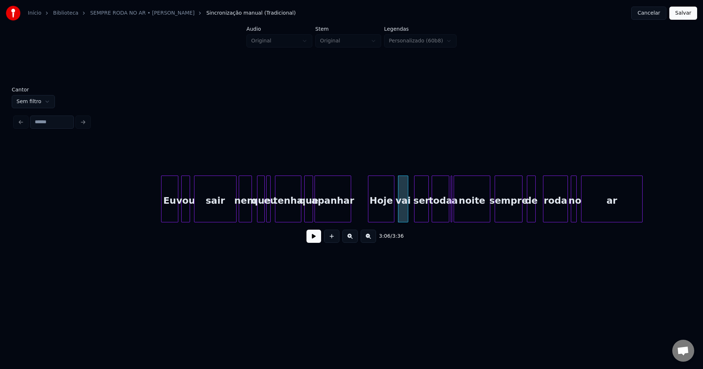
scroll to position [0, 13392]
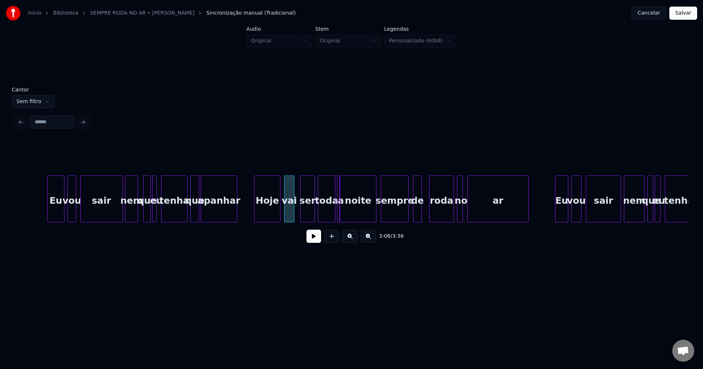
click at [339, 218] on div at bounding box center [338, 199] width 2 height 46
click at [372, 215] on div at bounding box center [371, 199] width 2 height 46
click at [426, 218] on div at bounding box center [426, 199] width 2 height 46
click at [465, 215] on div at bounding box center [465, 199] width 2 height 46
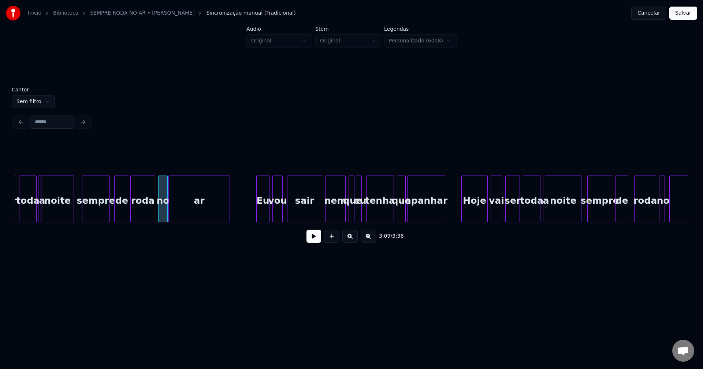
scroll to position [0, 13735]
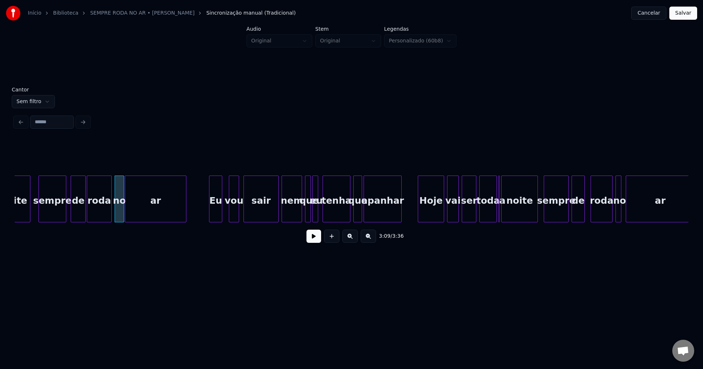
click at [216, 219] on div "Eu" at bounding box center [215, 201] width 12 height 50
click at [426, 219] on div "Hoje" at bounding box center [428, 201] width 26 height 50
click at [500, 218] on div at bounding box center [499, 199] width 2 height 46
click at [535, 217] on div at bounding box center [534, 199] width 2 height 46
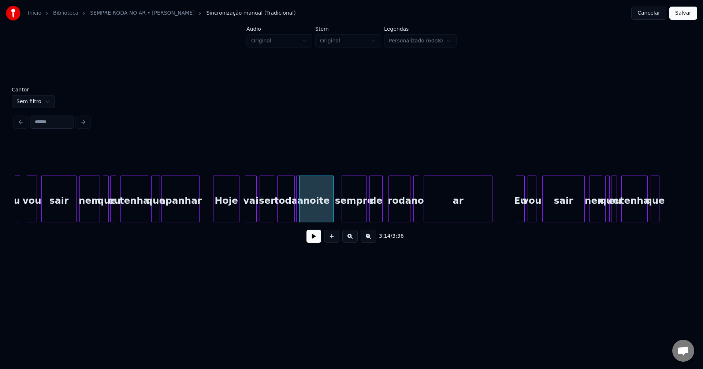
scroll to position [0, 14015]
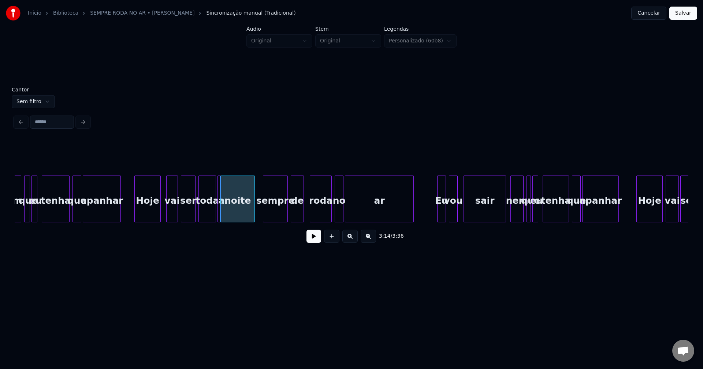
click at [343, 218] on div at bounding box center [342, 199] width 2 height 46
click at [439, 215] on div "Eu" at bounding box center [439, 201] width 8 height 50
click at [430, 221] on div "nem que eu tenha que [PERSON_NAME] vai ser toda a noite sempre de roda no ar Eu…" at bounding box center [351, 199] width 673 height 47
click at [460, 218] on div at bounding box center [460, 199] width 2 height 46
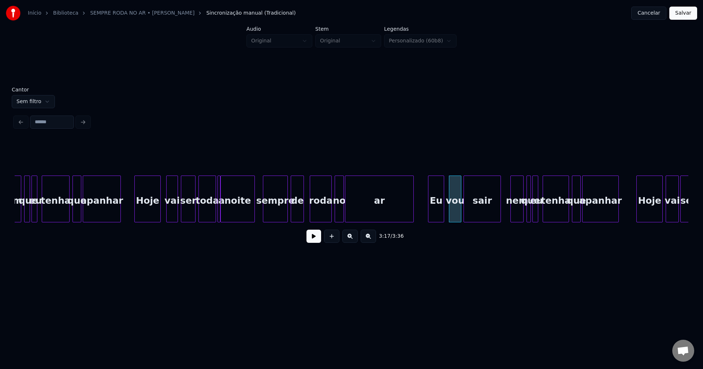
click at [500, 218] on div "sair" at bounding box center [481, 199] width 37 height 47
click at [510, 218] on div "nem" at bounding box center [510, 201] width 12 height 50
click at [523, 214] on div at bounding box center [524, 199] width 2 height 46
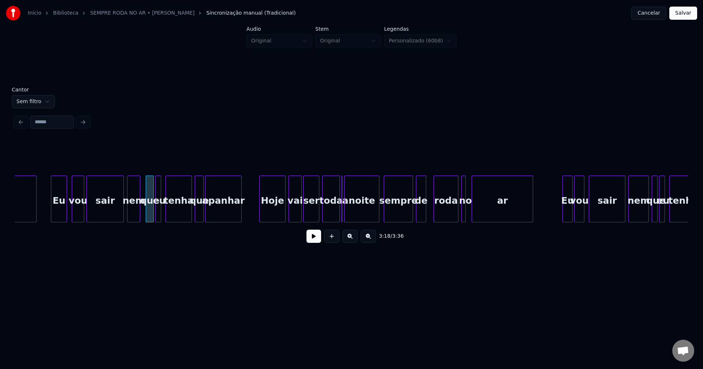
scroll to position [0, 14393]
click at [277, 217] on div "Hoje" at bounding box center [271, 201] width 26 height 50
click at [342, 214] on div at bounding box center [342, 199] width 2 height 46
click at [375, 217] on div at bounding box center [375, 199] width 2 height 46
click at [468, 218] on div at bounding box center [469, 199] width 2 height 46
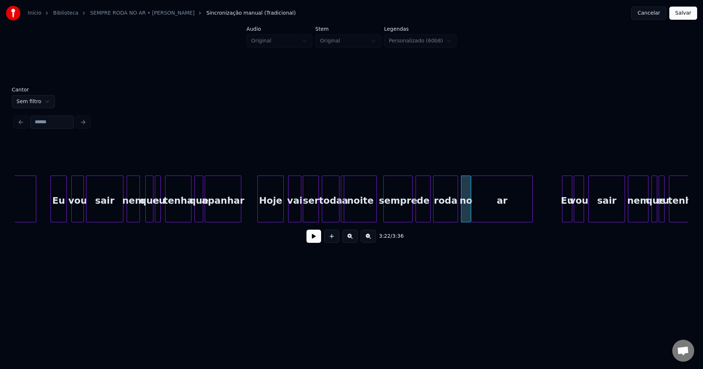
click at [428, 215] on div at bounding box center [429, 199] width 2 height 46
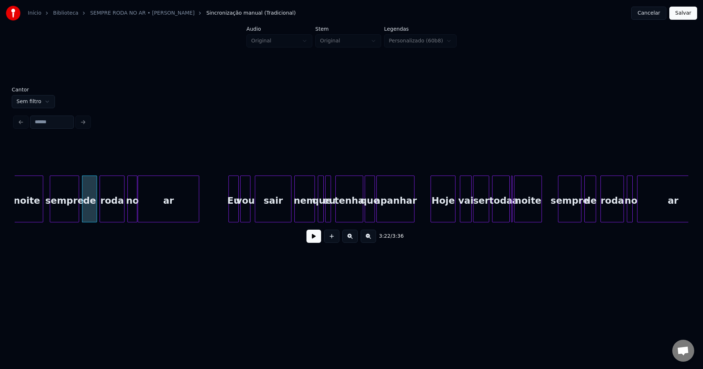
scroll to position [0, 14735]
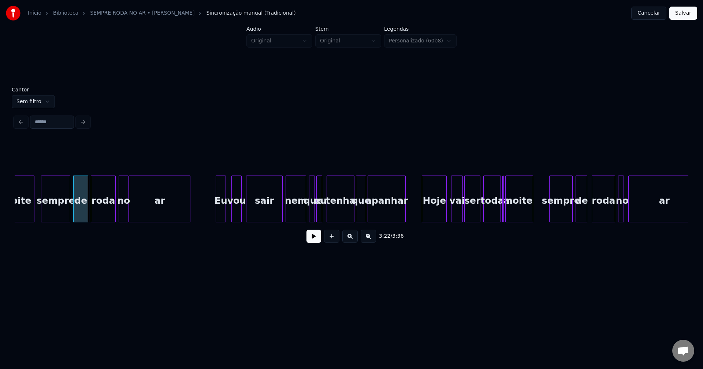
click at [220, 216] on div "Eu" at bounding box center [221, 201] width 10 height 50
click at [210, 214] on div at bounding box center [211, 199] width 2 height 46
click at [236, 216] on div "vou" at bounding box center [234, 201] width 10 height 50
click at [269, 217] on div "sair" at bounding box center [263, 201] width 36 height 50
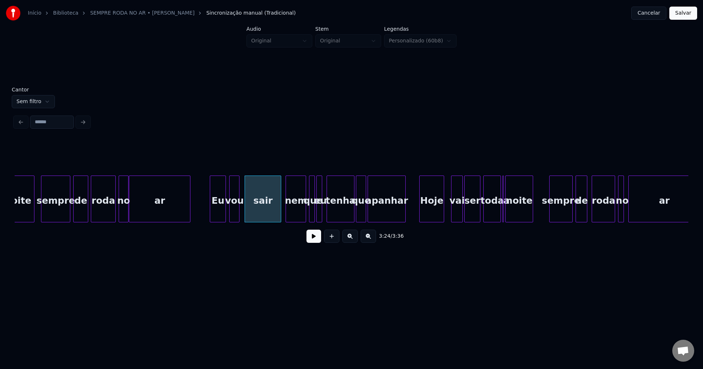
click at [434, 216] on div "Hoje" at bounding box center [431, 201] width 24 height 50
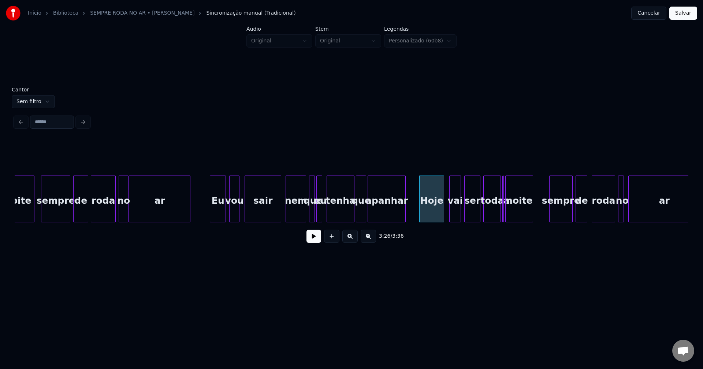
click at [455, 215] on div "vai" at bounding box center [454, 201] width 11 height 50
click at [505, 217] on div at bounding box center [504, 199] width 2 height 46
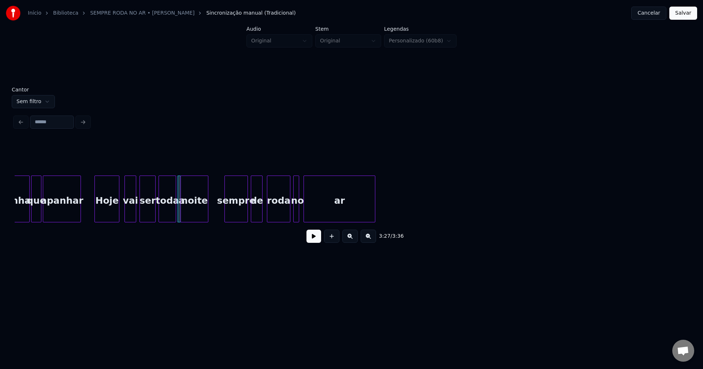
scroll to position [0, 15068]
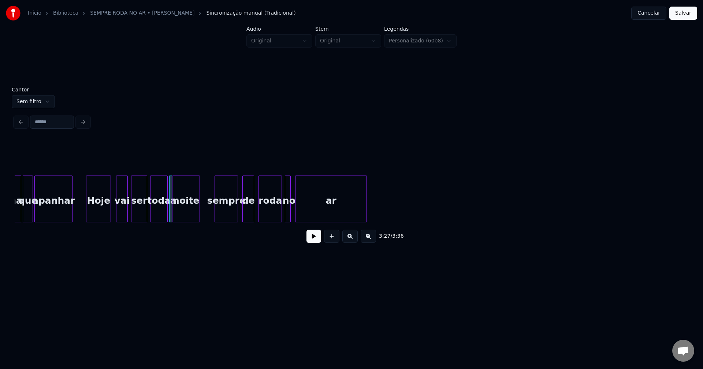
click at [227, 217] on div "sempre" at bounding box center [226, 201] width 23 height 50
click at [293, 217] on div at bounding box center [293, 199] width 2 height 46
click at [685, 16] on button "Salvar" at bounding box center [683, 13] width 28 height 13
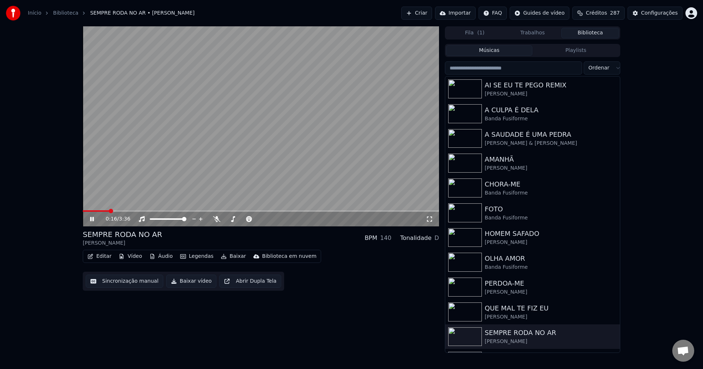
click at [428, 219] on icon at bounding box center [429, 219] width 7 height 6
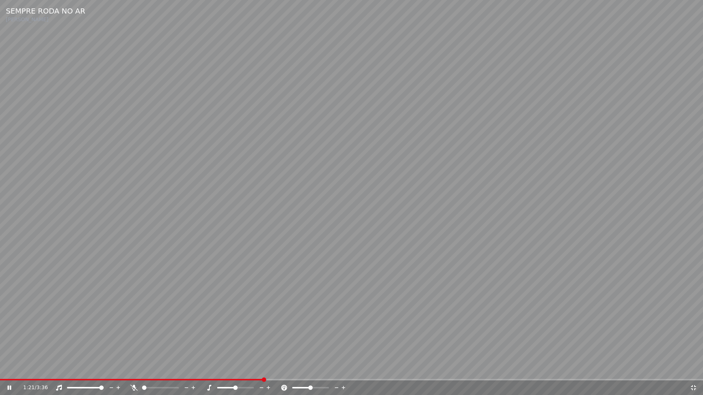
click at [695, 369] on icon at bounding box center [692, 388] width 7 height 6
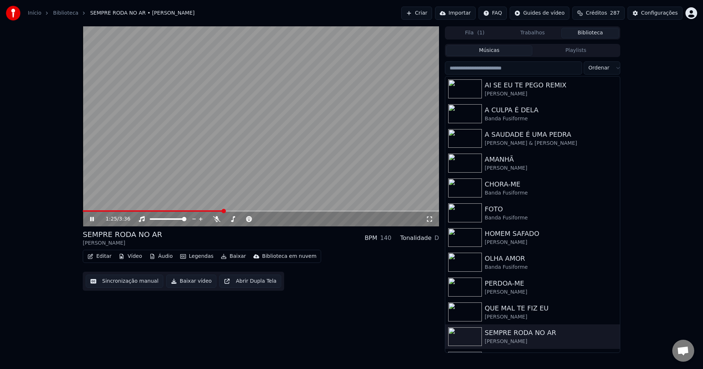
click at [90, 217] on icon at bounding box center [97, 219] width 17 height 6
click at [184, 281] on button "Baixar vídeo" at bounding box center [191, 281] width 50 height 13
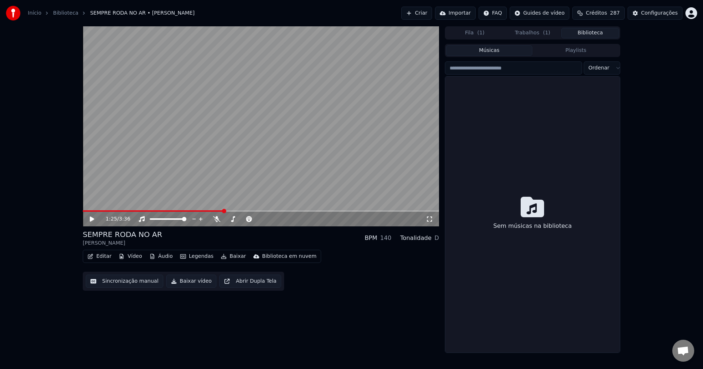
click at [593, 30] on button "Biblioteca" at bounding box center [590, 33] width 58 height 11
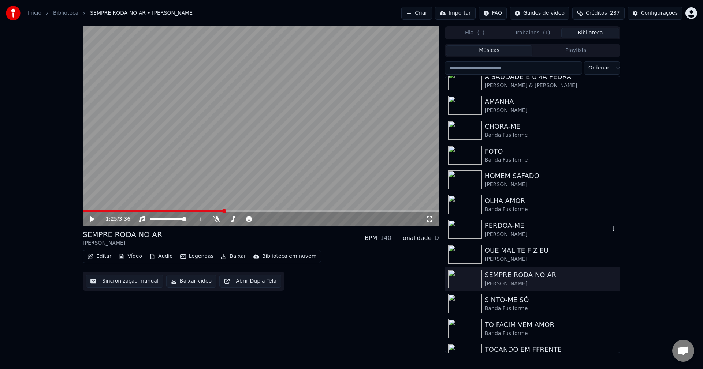
scroll to position [73, 0]
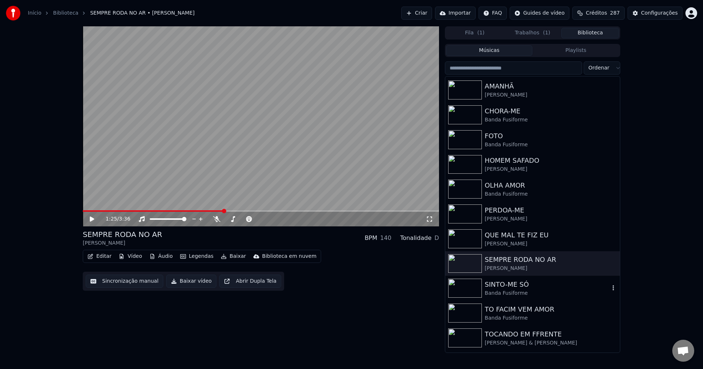
click at [506, 291] on div "Banda Fusiforme" at bounding box center [546, 293] width 125 height 7
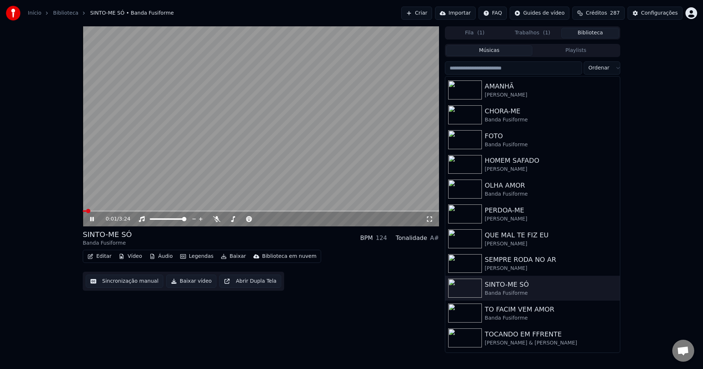
click at [92, 219] on icon at bounding box center [97, 219] width 17 height 6
click at [107, 257] on button "Editar" at bounding box center [100, 256] width 30 height 10
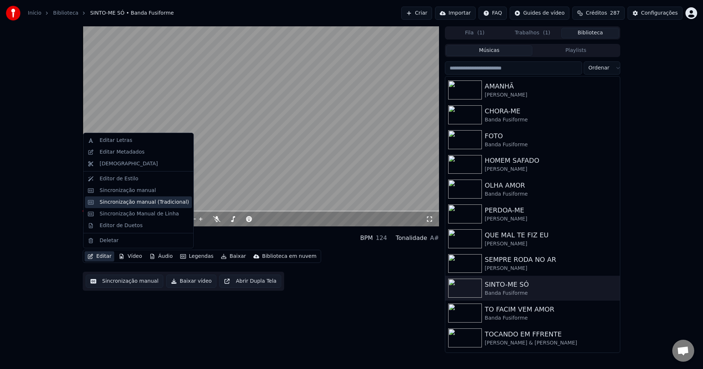
click at [127, 205] on div "Sincronização manual (Tradicional)" at bounding box center [144, 202] width 89 height 7
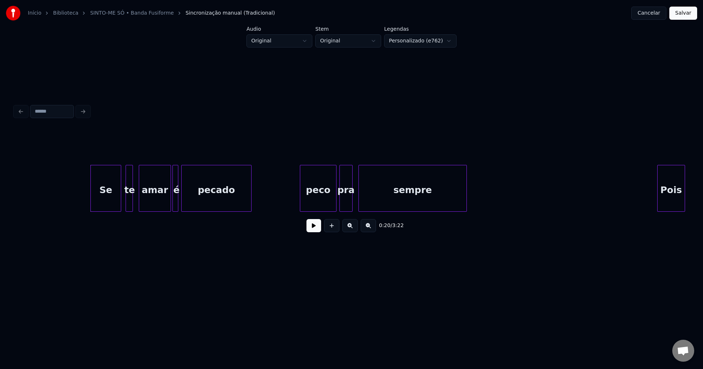
scroll to position [0, 1414]
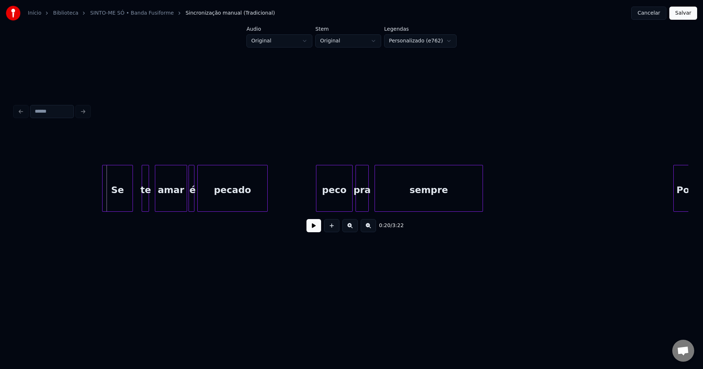
click at [116, 209] on div "Se te amar é pecado peco pra sempre Pois" at bounding box center [351, 188] width 673 height 47
click at [96, 201] on div at bounding box center [96, 188] width 2 height 46
click at [182, 212] on div "Se te amar é pecado peco pra sempre Pois" at bounding box center [351, 188] width 673 height 47
click at [186, 204] on div at bounding box center [187, 188] width 2 height 46
click at [337, 201] on div "peco" at bounding box center [333, 190] width 36 height 50
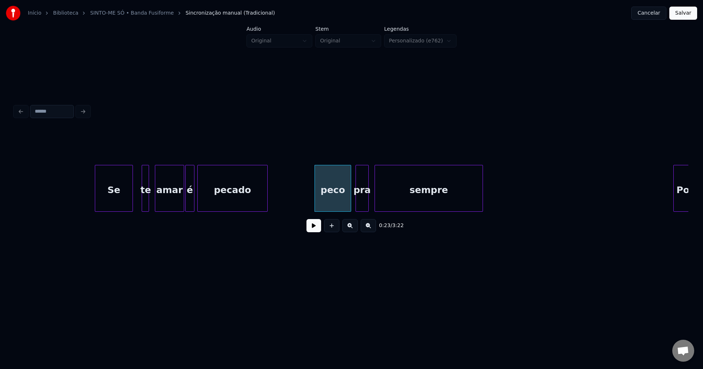
click at [337, 208] on div "peco" at bounding box center [333, 190] width 36 height 50
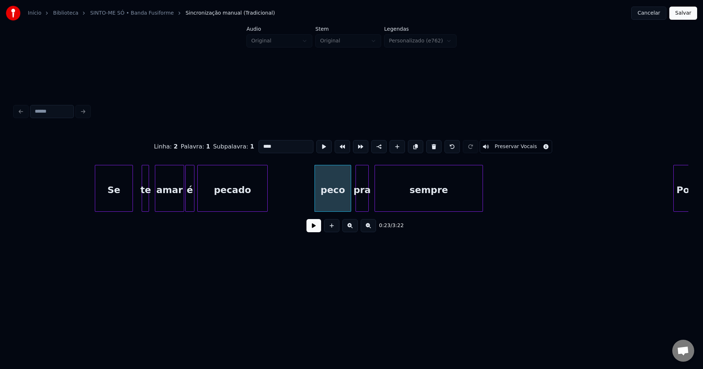
click at [261, 144] on input "****" at bounding box center [285, 146] width 55 height 13
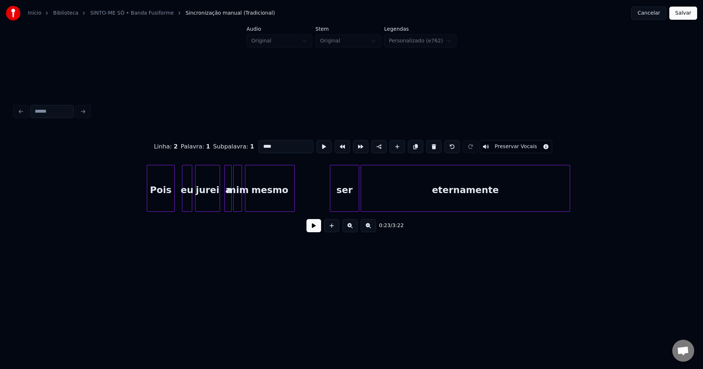
scroll to position [0, 2014]
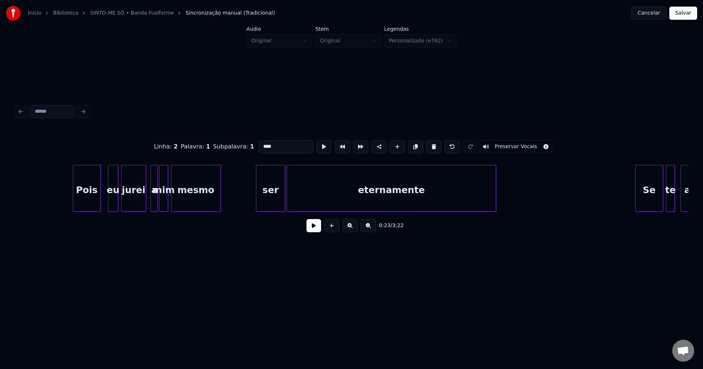
click at [85, 204] on div "Pois" at bounding box center [86, 190] width 27 height 50
click at [109, 207] on div "eu" at bounding box center [109, 190] width 10 height 50
click at [131, 205] on div "jurei" at bounding box center [132, 190] width 24 height 50
click at [150, 203] on div at bounding box center [150, 188] width 2 height 46
click at [149, 205] on div "a" at bounding box center [149, 190] width 8 height 50
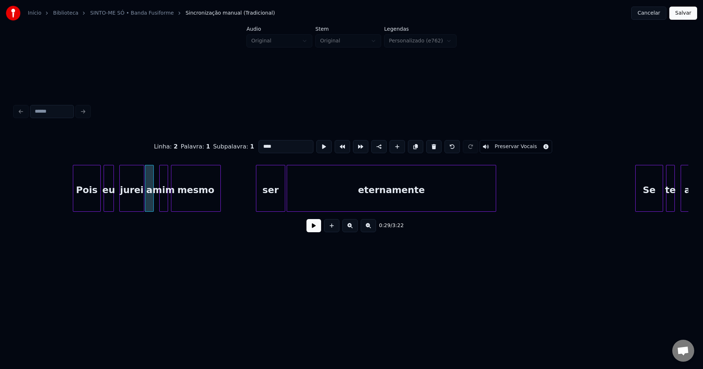
type input "****"
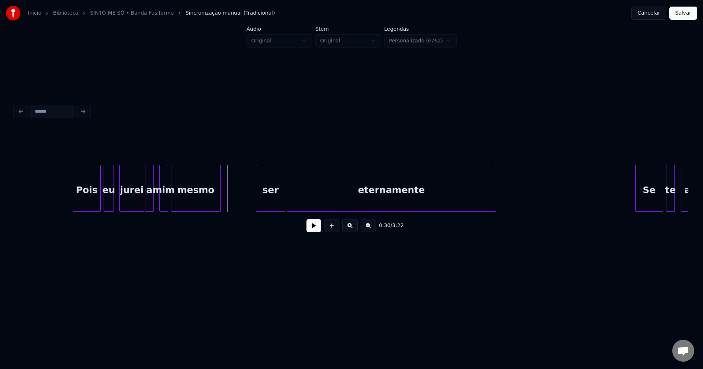
click at [311, 231] on button at bounding box center [313, 225] width 15 height 13
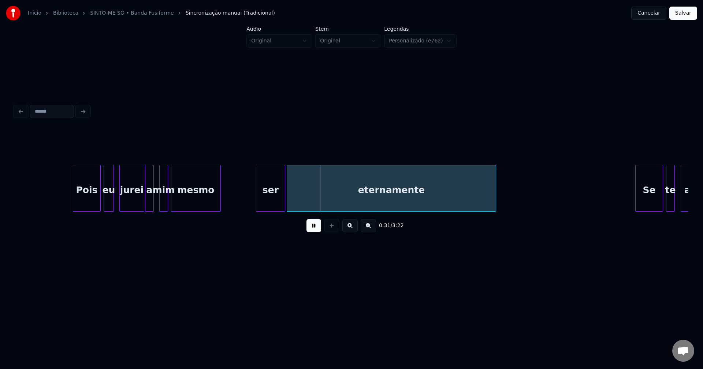
click at [315, 230] on button at bounding box center [313, 225] width 15 height 13
click at [242, 203] on div at bounding box center [243, 188] width 2 height 46
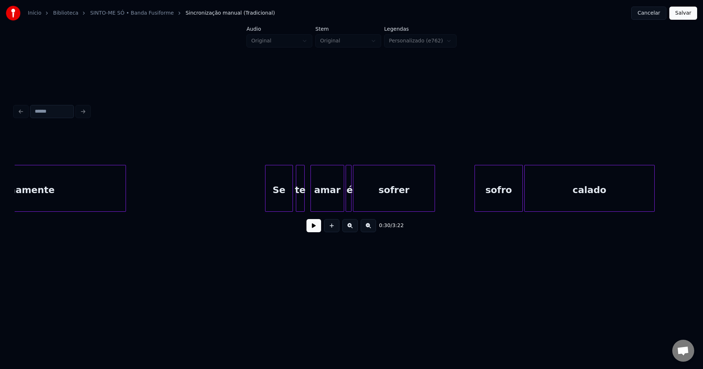
scroll to position [0, 2425]
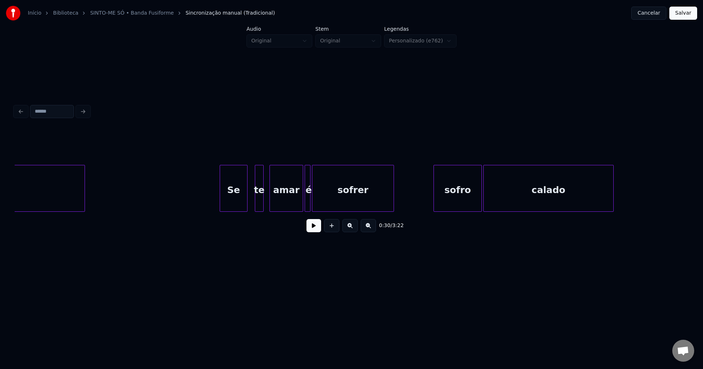
click at [238, 210] on div "eternamente Se te amar é sofrer sofro calado" at bounding box center [351, 188] width 673 height 47
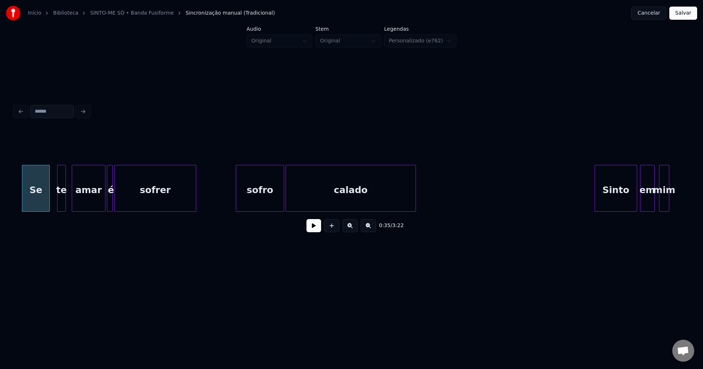
scroll to position [0, 2631]
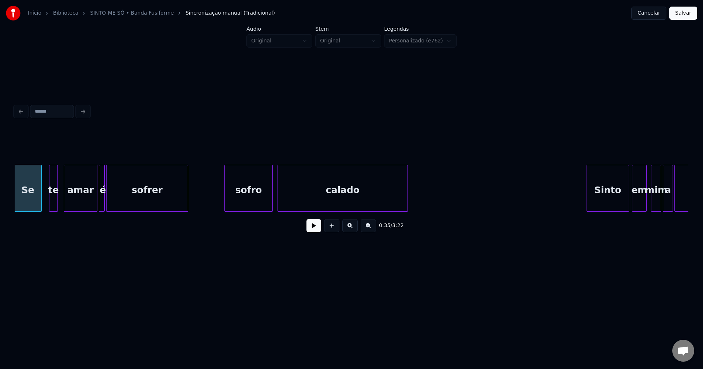
click at [256, 205] on div "sofro" at bounding box center [249, 190] width 48 height 50
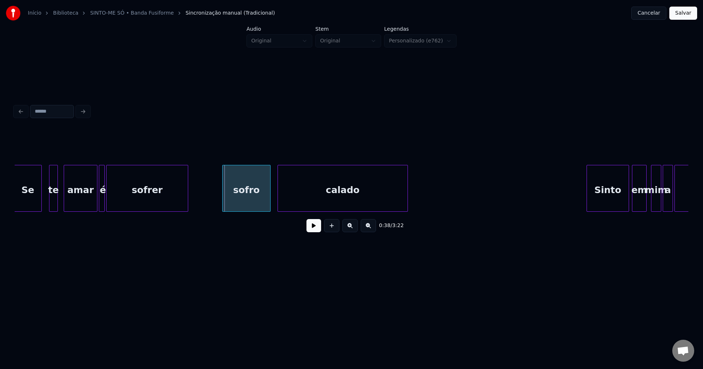
click at [225, 198] on div "sofro" at bounding box center [246, 190] width 48 height 50
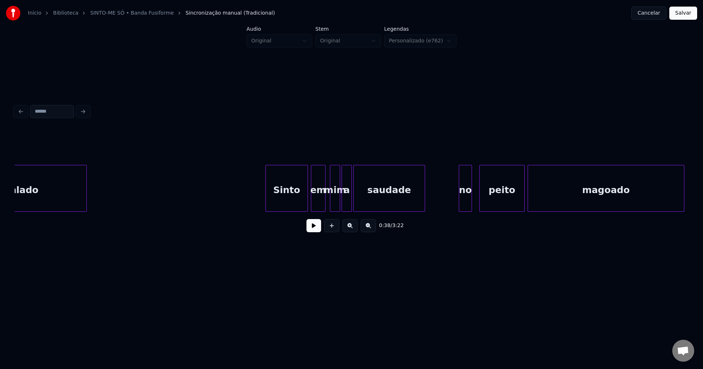
scroll to position [0, 3026]
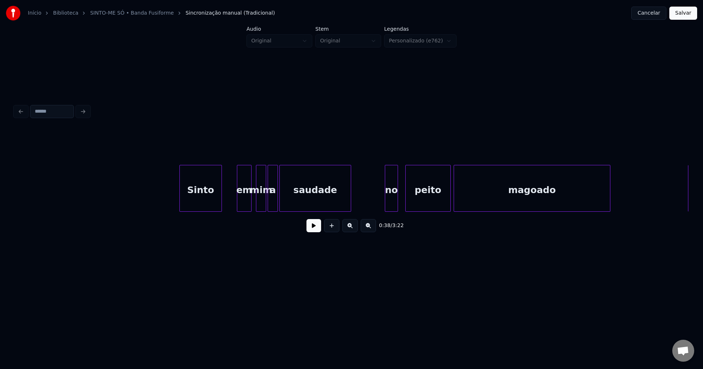
click at [200, 206] on div "Sinto" at bounding box center [201, 190] width 42 height 50
click at [233, 207] on div "em" at bounding box center [232, 190] width 14 height 50
click at [246, 201] on div at bounding box center [246, 188] width 2 height 46
click at [372, 210] on div "Sinto em mim a saudade no peito magoado Sinto-" at bounding box center [351, 188] width 673 height 47
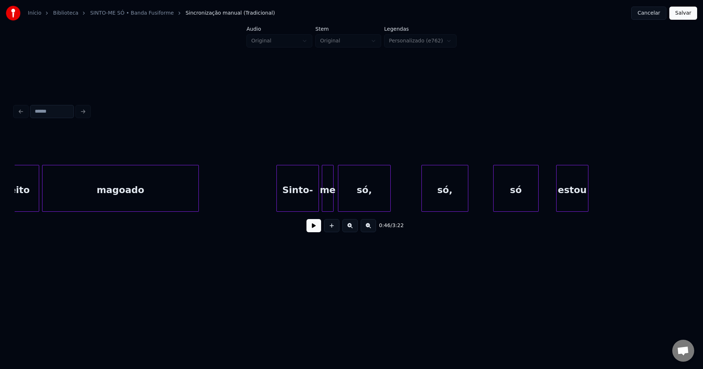
scroll to position [0, 3478]
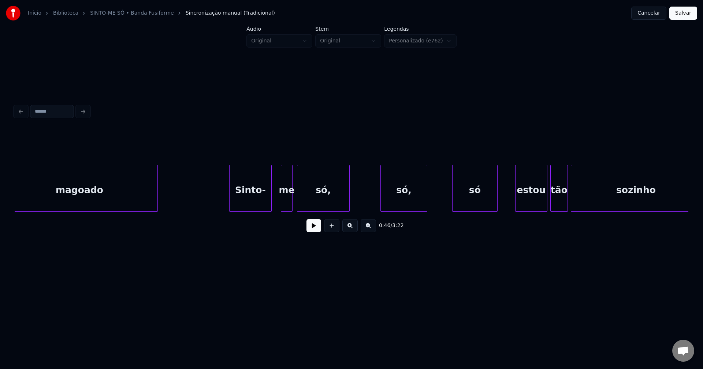
click at [262, 209] on div "Sinto-" at bounding box center [250, 190] width 42 height 50
click at [285, 204] on div "me" at bounding box center [285, 190] width 11 height 50
click at [292, 206] on div at bounding box center [293, 188] width 2 height 46
click at [274, 203] on div at bounding box center [274, 188] width 2 height 46
click at [373, 201] on div at bounding box center [373, 188] width 2 height 46
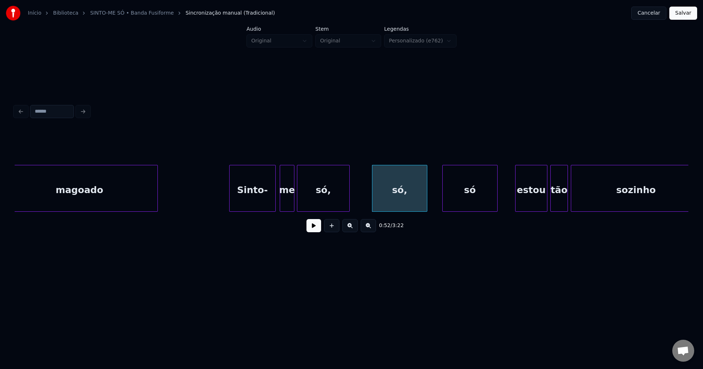
click at [443, 200] on div at bounding box center [443, 188] width 2 height 46
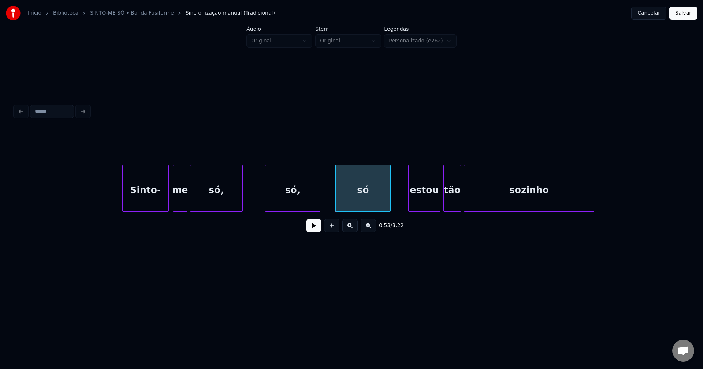
scroll to position [0, 3832]
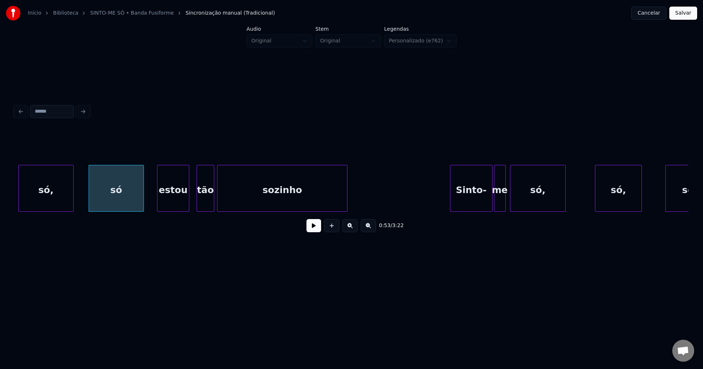
click at [168, 203] on div "estou" at bounding box center [172, 190] width 31 height 50
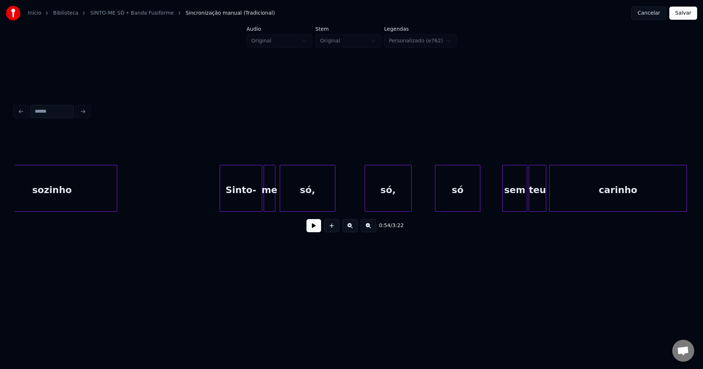
scroll to position [0, 4070]
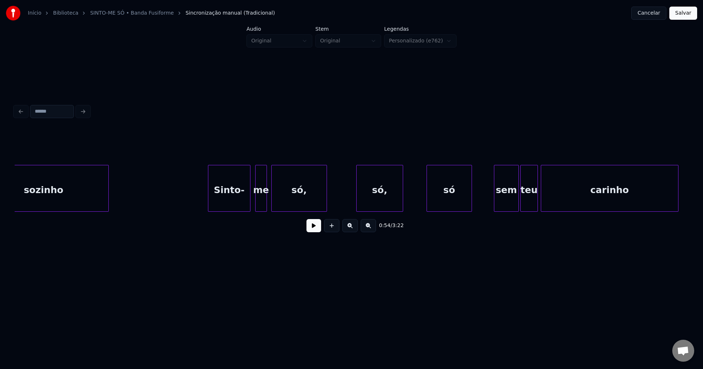
click at [225, 203] on div "Sinto-" at bounding box center [229, 190] width 42 height 50
click at [205, 203] on div at bounding box center [204, 188] width 2 height 46
click at [258, 203] on div "me" at bounding box center [258, 190] width 11 height 50
click at [370, 208] on div "só," at bounding box center [369, 190] width 46 height 50
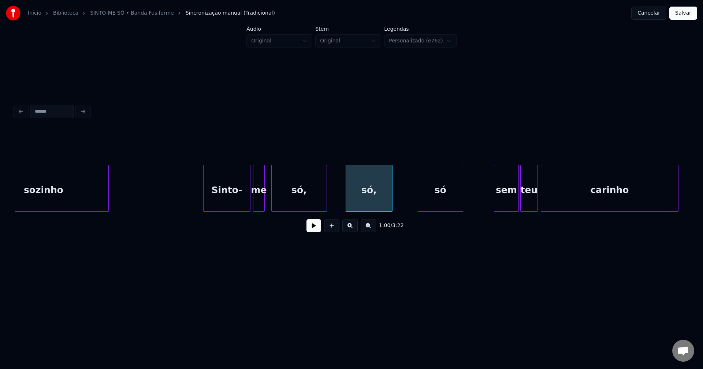
click at [437, 208] on div "só" at bounding box center [440, 190] width 45 height 50
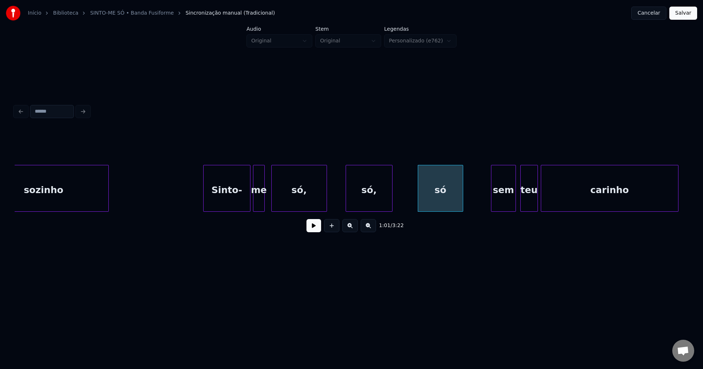
click at [498, 205] on div "sem" at bounding box center [503, 190] width 24 height 50
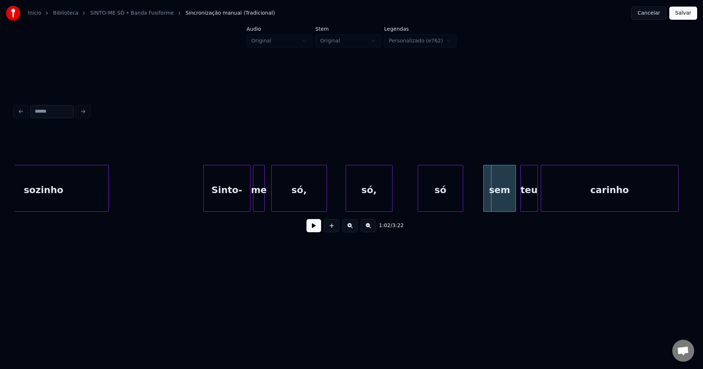
click at [484, 207] on div at bounding box center [484, 188] width 2 height 46
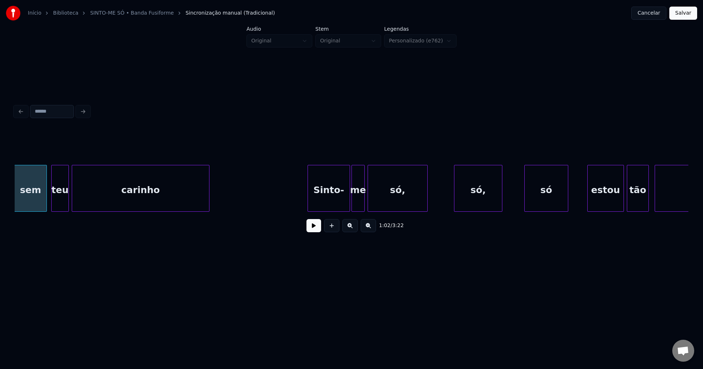
scroll to position [0, 4596]
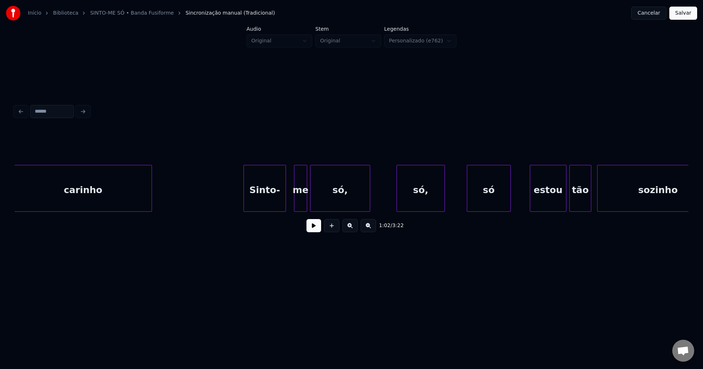
click at [259, 209] on div "carinho Sinto- me só, só, só estou tão sozinho" at bounding box center [351, 188] width 673 height 47
click at [295, 208] on div "me" at bounding box center [294, 190] width 12 height 50
click at [328, 203] on div "só," at bounding box center [333, 190] width 59 height 50
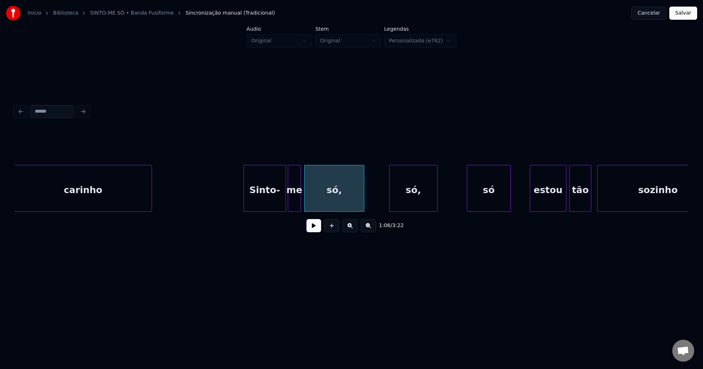
click at [402, 209] on div "carinho Sinto- me só, só, só estou tão sozinho" at bounding box center [351, 188] width 673 height 47
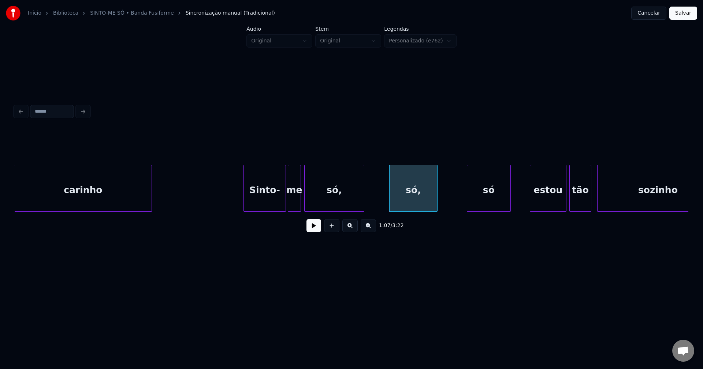
click at [472, 204] on div "só" at bounding box center [488, 190] width 43 height 50
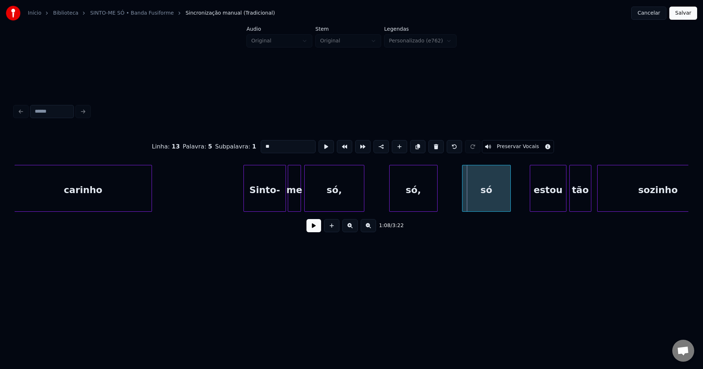
click at [462, 208] on div "só" at bounding box center [486, 188] width 49 height 47
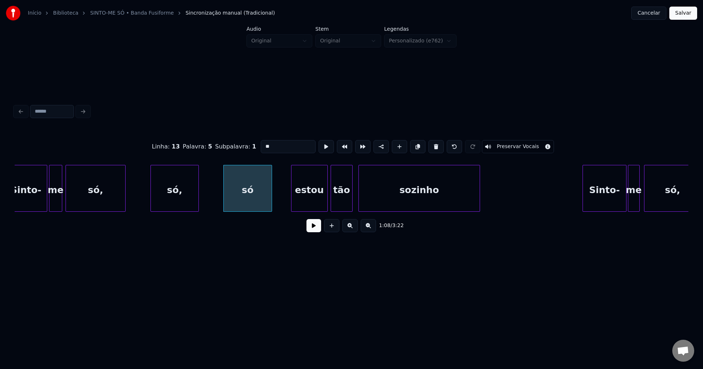
scroll to position [0, 4852]
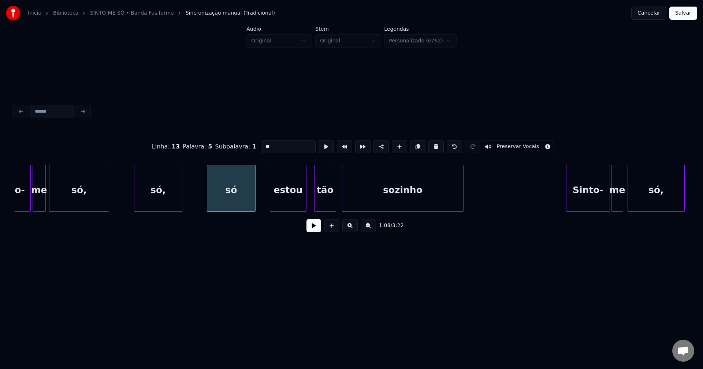
click at [281, 203] on div "estou" at bounding box center [288, 190] width 36 height 50
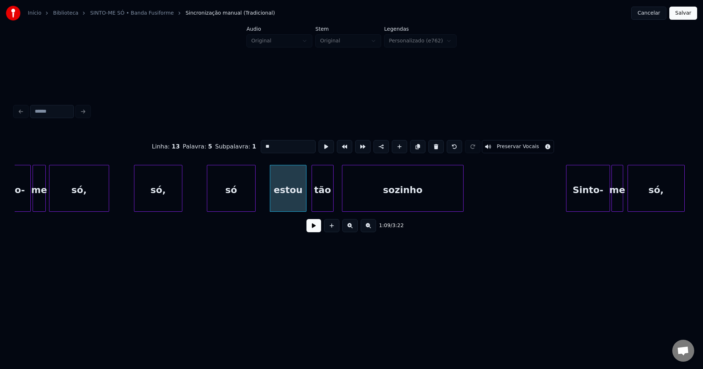
click at [321, 203] on div "tão" at bounding box center [322, 190] width 21 height 50
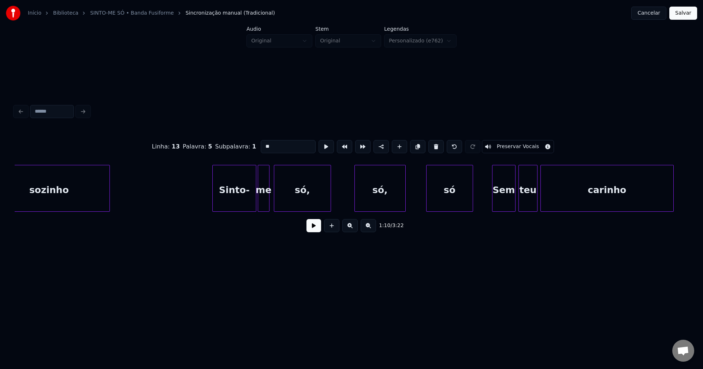
scroll to position [0, 5197]
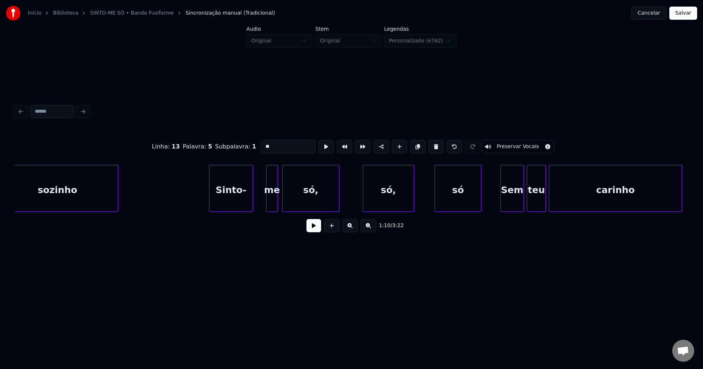
click at [231, 205] on div "Sinto-" at bounding box center [230, 190] width 43 height 50
click at [255, 206] on div at bounding box center [256, 188] width 2 height 46
click at [354, 203] on div at bounding box center [354, 188] width 2 height 46
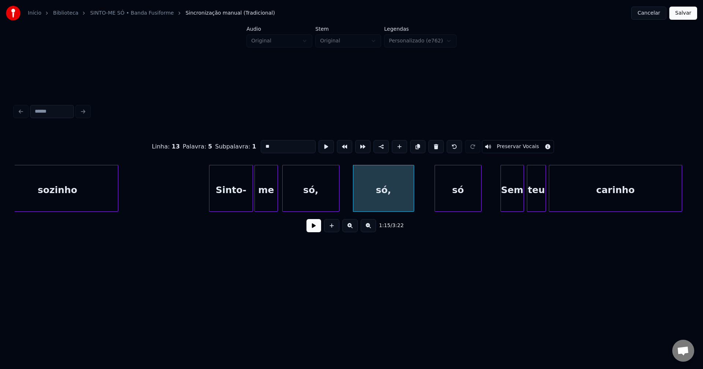
click at [435, 194] on div at bounding box center [436, 188] width 2 height 46
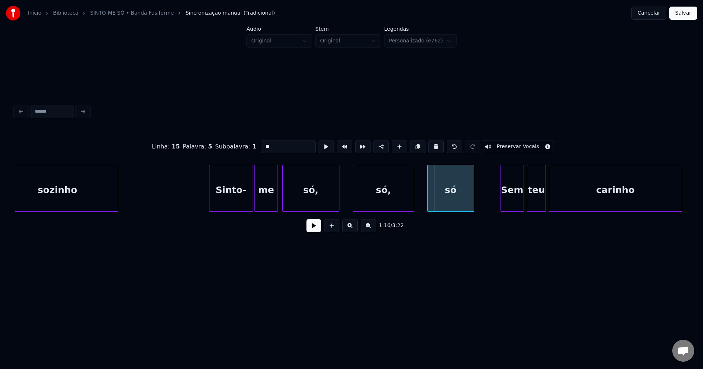
click at [438, 198] on div "só" at bounding box center [450, 190] width 46 height 50
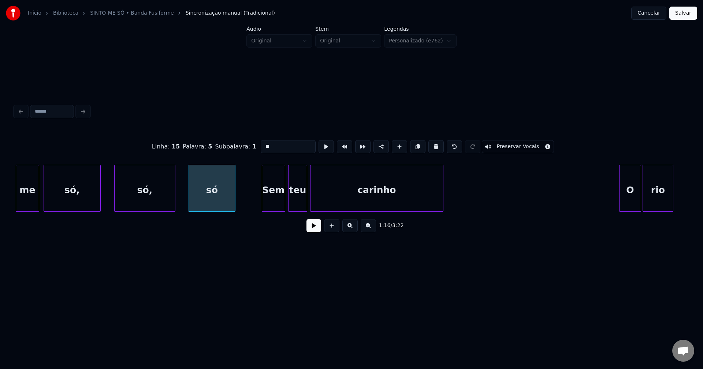
scroll to position [0, 5460]
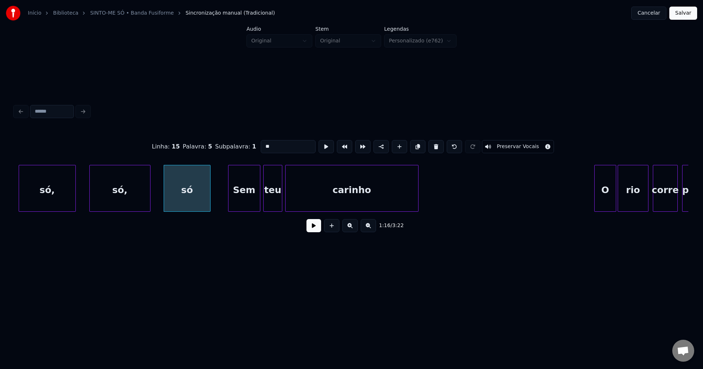
click at [230, 207] on div at bounding box center [229, 188] width 2 height 46
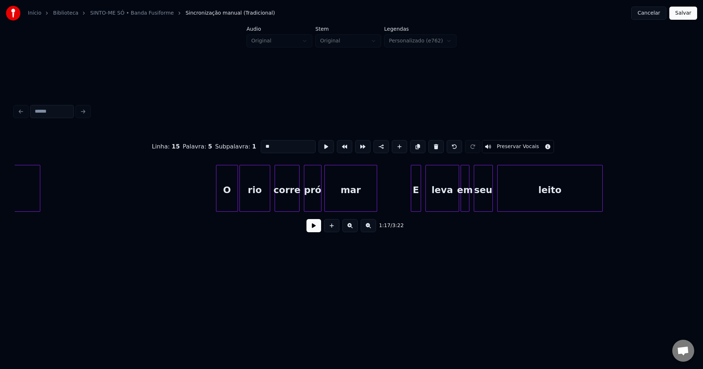
scroll to position [0, 5822]
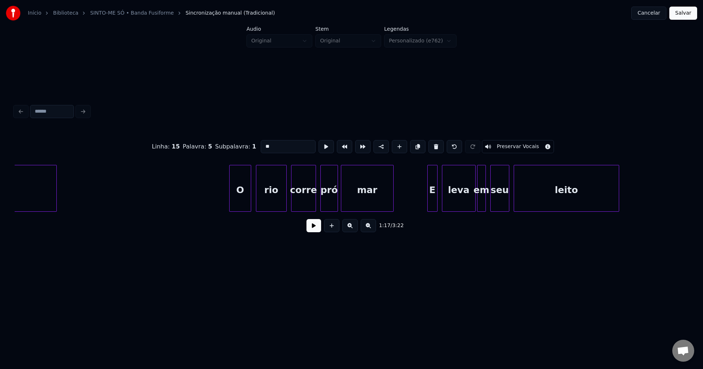
click at [243, 204] on div "O" at bounding box center [239, 190] width 21 height 50
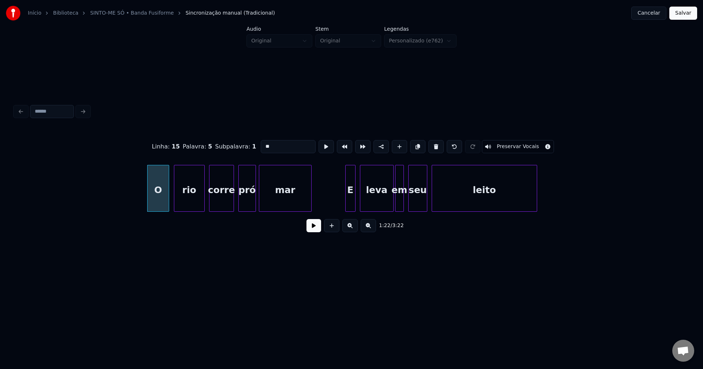
scroll to position [0, 5953]
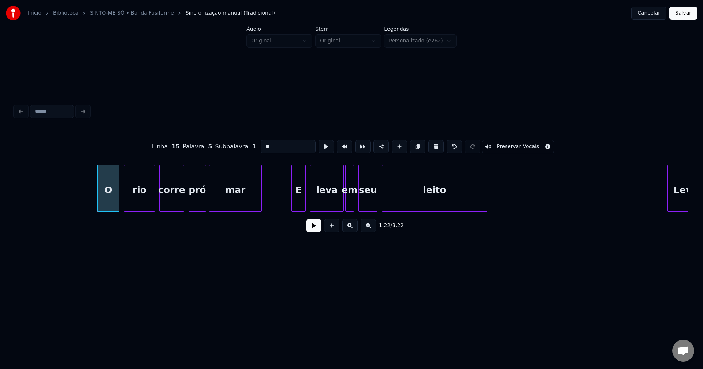
click at [293, 209] on div "E" at bounding box center [298, 188] width 14 height 47
click at [336, 208] on div at bounding box center [336, 188] width 2 height 46
click at [342, 206] on div at bounding box center [341, 188] width 2 height 46
click at [368, 208] on div "seu" at bounding box center [366, 190] width 18 height 50
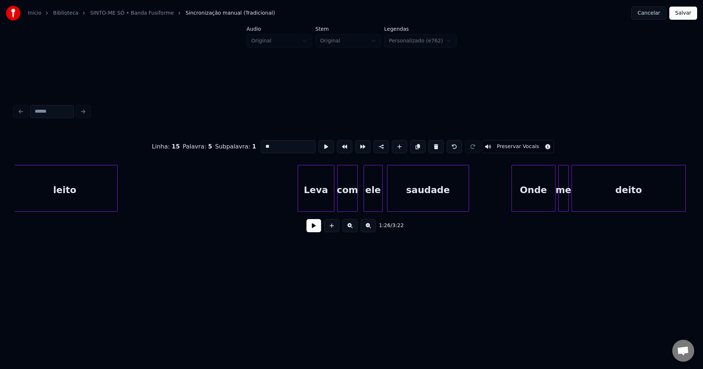
scroll to position [0, 6340]
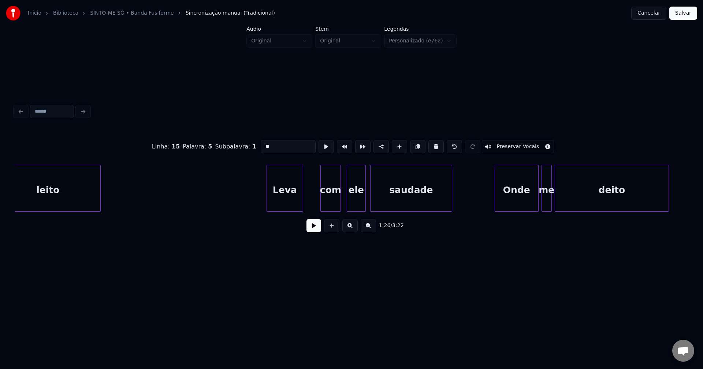
click at [293, 212] on div "leito Leva com ele saudade Onde me deito" at bounding box center [351, 188] width 673 height 47
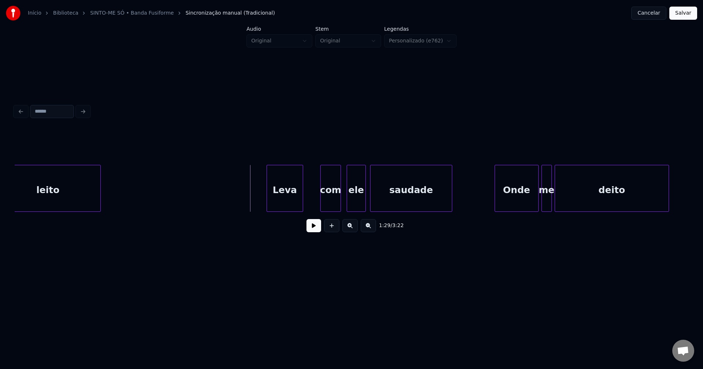
click at [313, 228] on button at bounding box center [313, 225] width 15 height 13
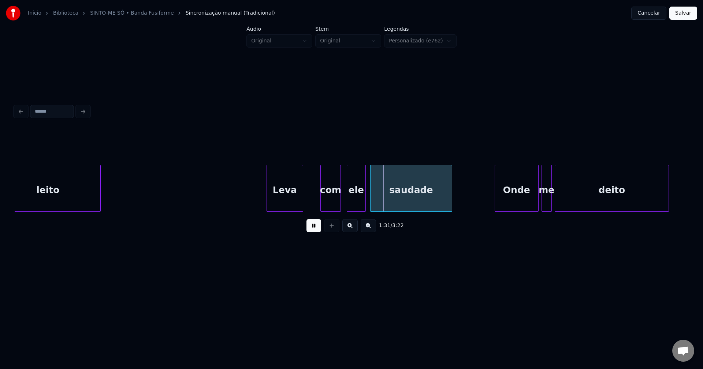
click at [313, 230] on button at bounding box center [313, 225] width 15 height 13
click at [314, 207] on div at bounding box center [313, 188] width 2 height 46
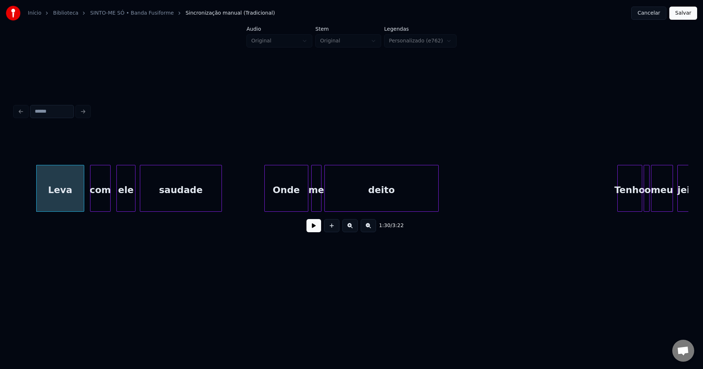
scroll to position [0, 6578]
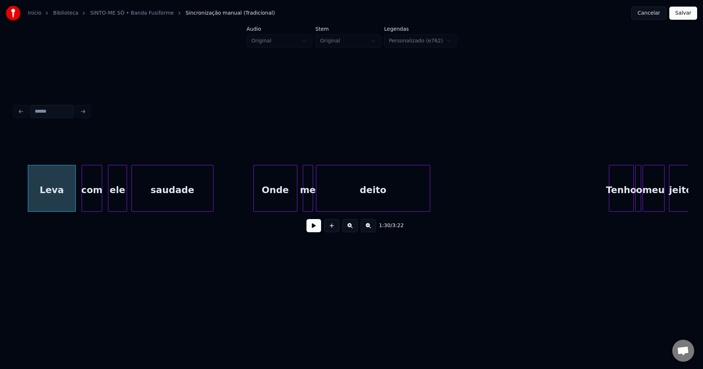
click at [281, 205] on div "Onde" at bounding box center [275, 190] width 43 height 50
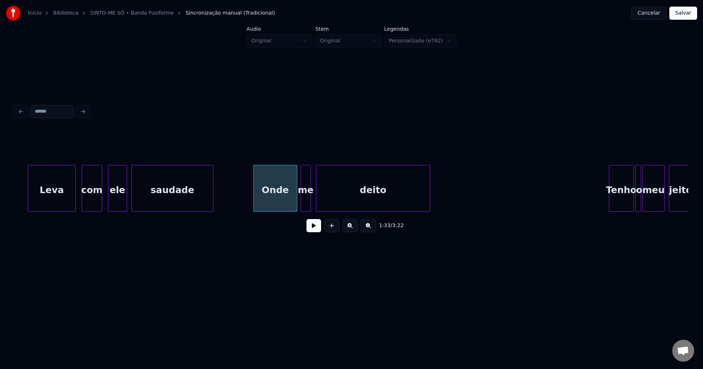
click at [305, 204] on div "me" at bounding box center [306, 190] width 10 height 50
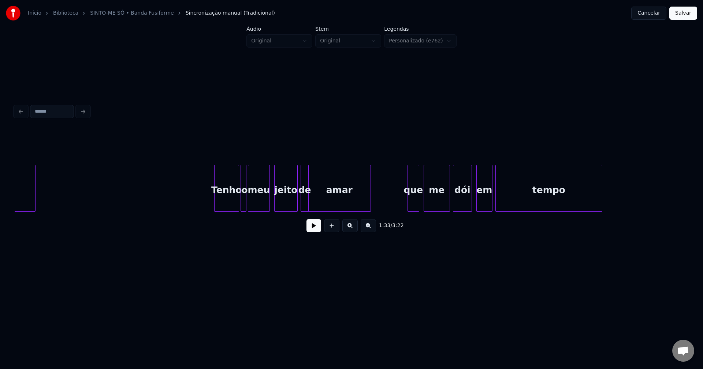
scroll to position [0, 6956]
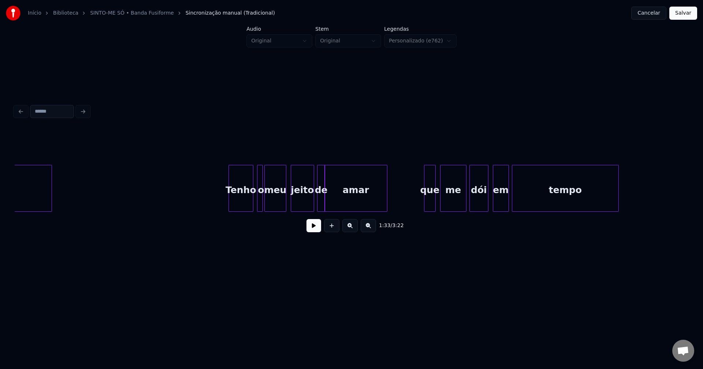
click at [242, 206] on div "Tenho" at bounding box center [241, 190] width 24 height 50
click at [250, 203] on div at bounding box center [249, 188] width 2 height 46
click at [254, 202] on div at bounding box center [254, 188] width 2 height 46
click at [282, 204] on div at bounding box center [281, 188] width 2 height 46
click at [291, 203] on div "jeito" at bounding box center [296, 190] width 23 height 50
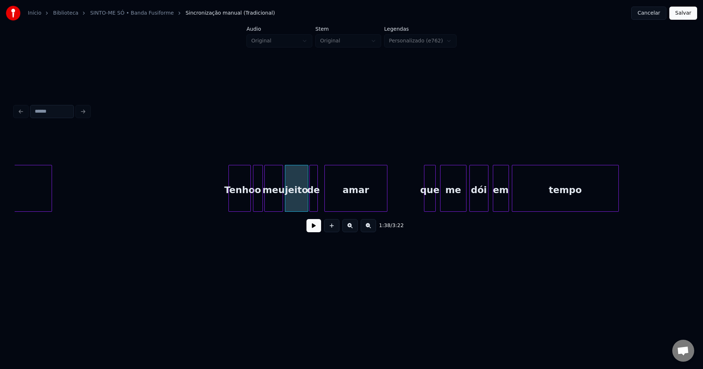
click at [312, 202] on div "de" at bounding box center [314, 190] width 8 height 50
click at [332, 203] on div at bounding box center [332, 188] width 2 height 46
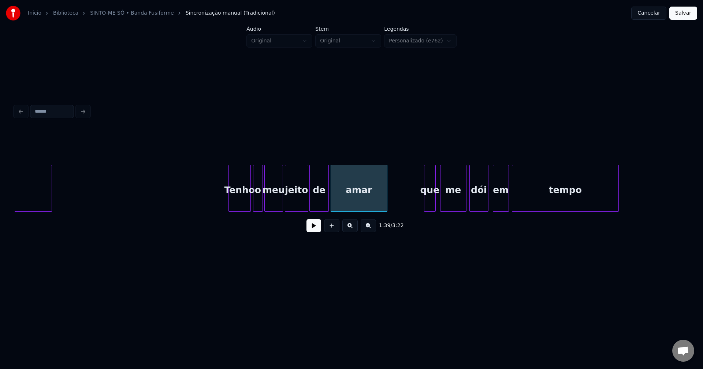
click at [328, 200] on div at bounding box center [327, 188] width 2 height 46
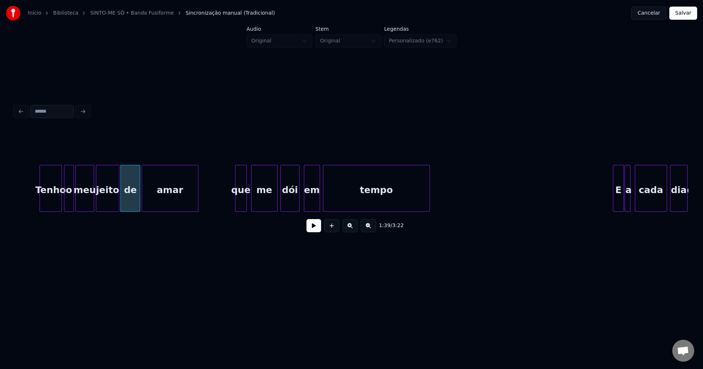
scroll to position [0, 7154]
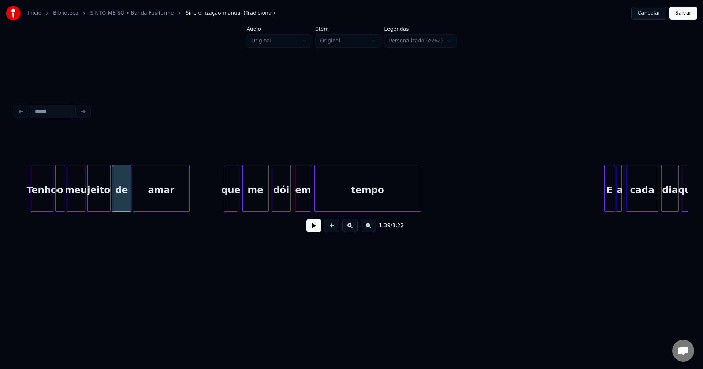
click at [225, 206] on div at bounding box center [225, 188] width 2 height 46
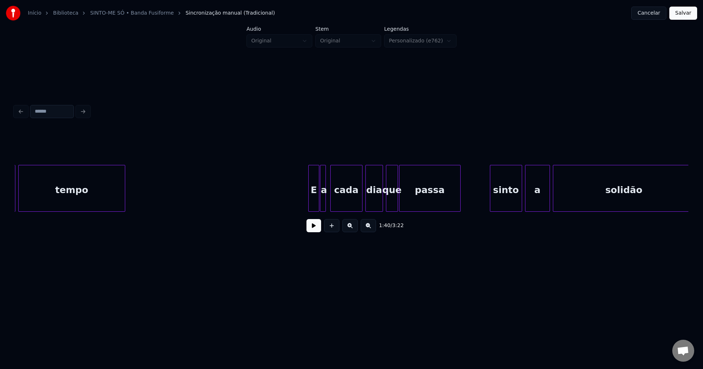
scroll to position [0, 7524]
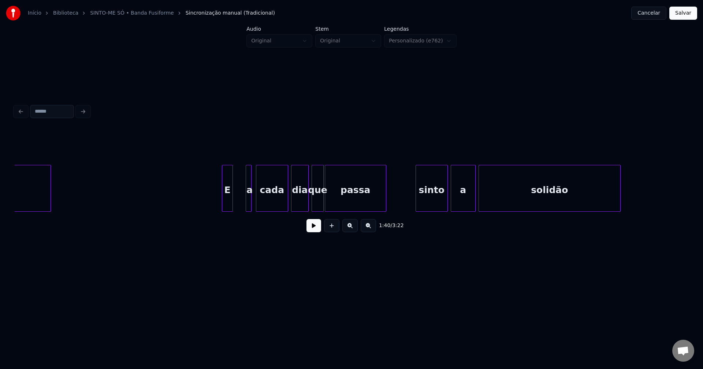
click at [226, 206] on div "E" at bounding box center [227, 190] width 11 height 50
click at [240, 205] on div at bounding box center [240, 188] width 2 height 46
click at [243, 207] on div "a" at bounding box center [241, 190] width 12 height 50
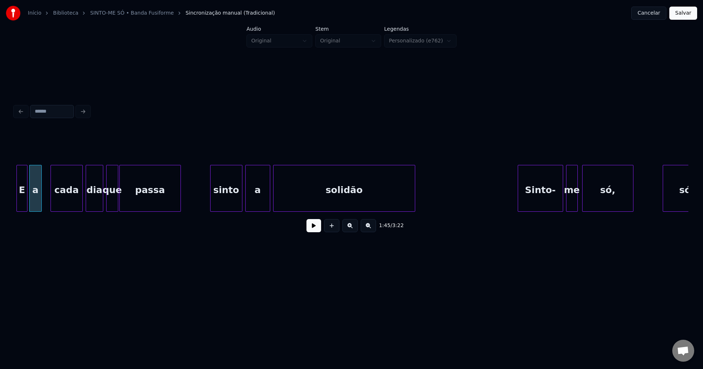
scroll to position [0, 7737]
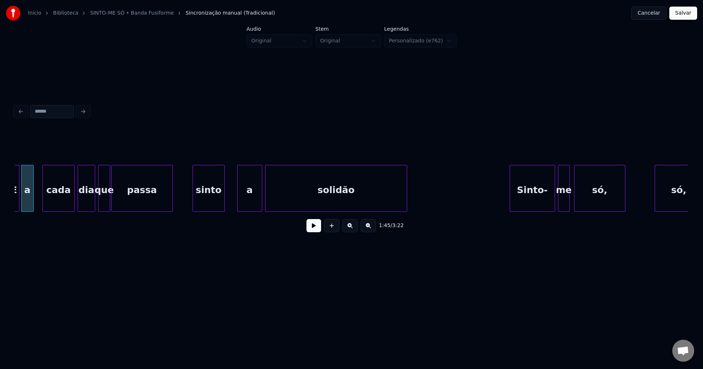
click at [207, 206] on div "sinto" at bounding box center [208, 190] width 31 height 50
click at [244, 198] on div "a" at bounding box center [245, 190] width 24 height 50
click at [227, 206] on div at bounding box center [227, 188] width 2 height 46
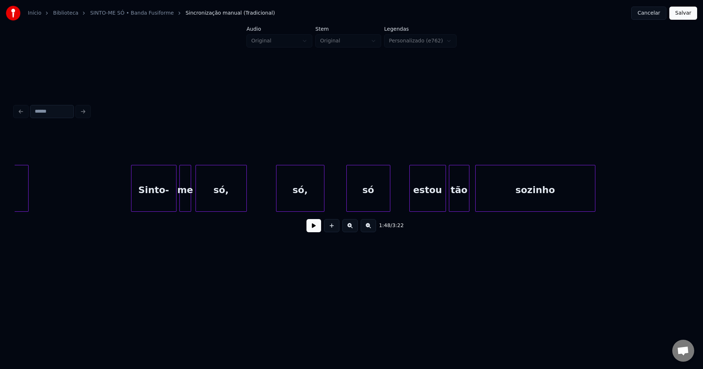
scroll to position [0, 8124]
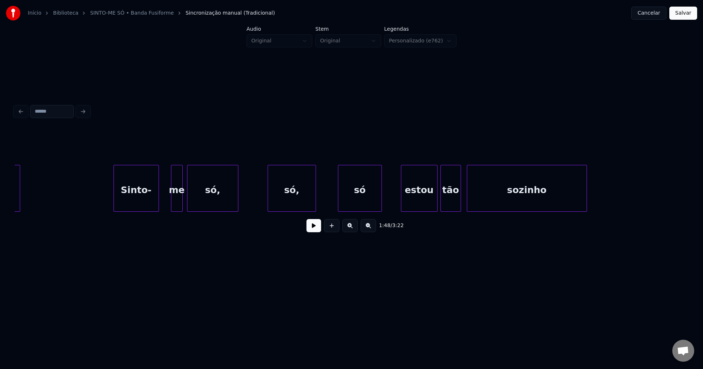
click at [140, 202] on div "Sinto-" at bounding box center [136, 190] width 45 height 50
click at [153, 201] on div at bounding box center [153, 188] width 2 height 46
click at [170, 202] on div "me" at bounding box center [172, 190] width 11 height 50
click at [159, 208] on div at bounding box center [159, 188] width 2 height 46
click at [202, 202] on div "só," at bounding box center [209, 190] width 50 height 50
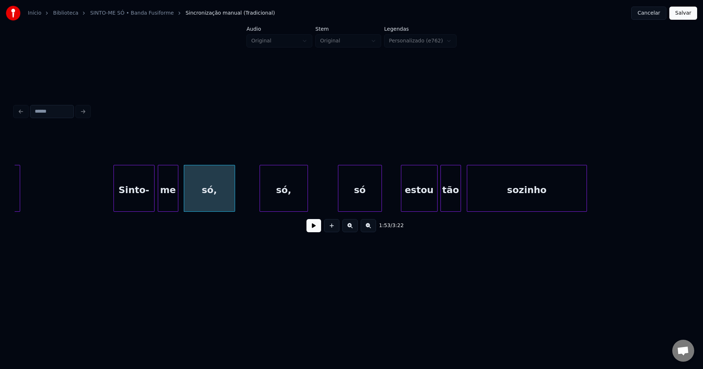
click at [282, 205] on div "só," at bounding box center [284, 190] width 48 height 50
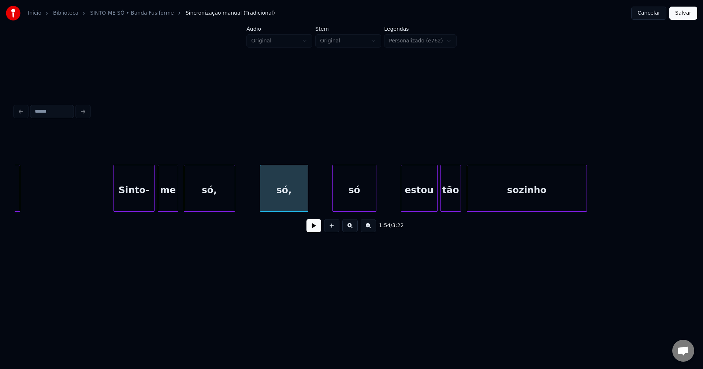
click at [346, 205] on div "só" at bounding box center [354, 190] width 43 height 50
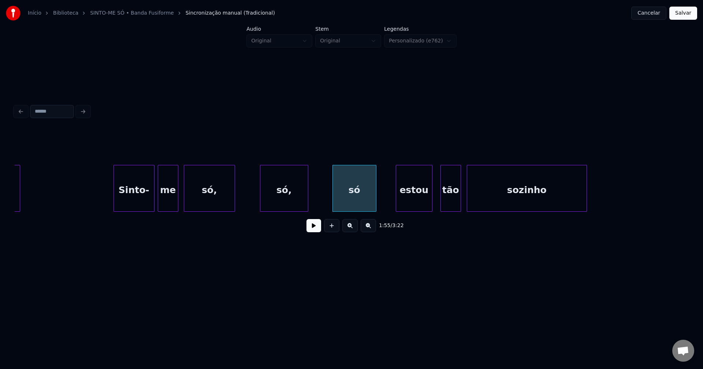
click at [418, 202] on div "estou" at bounding box center [414, 190] width 36 height 50
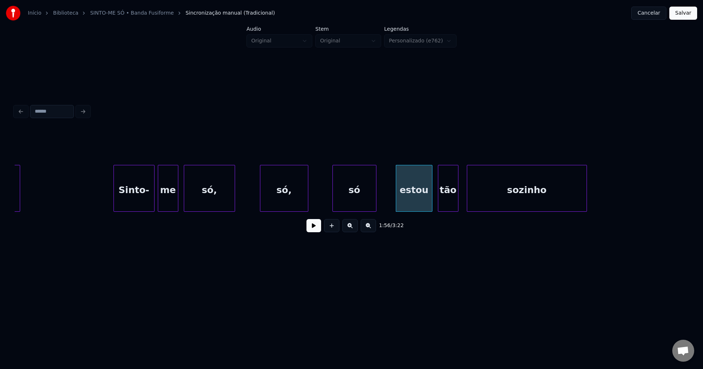
click at [453, 204] on div "tão" at bounding box center [448, 190] width 20 height 50
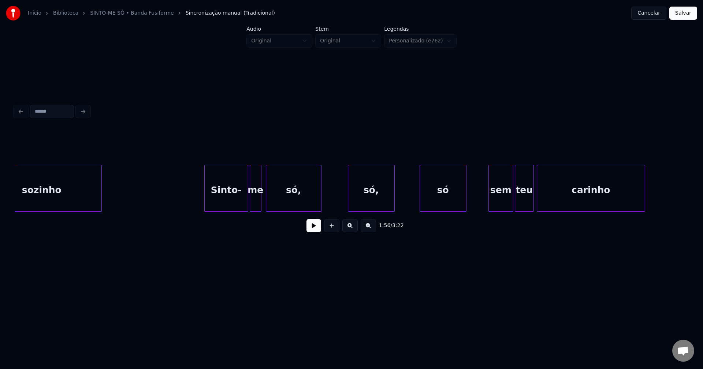
scroll to position [0, 8609]
click at [216, 202] on div "Sinto-" at bounding box center [219, 190] width 43 height 50
click at [247, 206] on div at bounding box center [247, 188] width 2 height 46
click at [356, 209] on div "sozinho Sinto- me só, só, só sem teu carinho" at bounding box center [351, 188] width 673 height 47
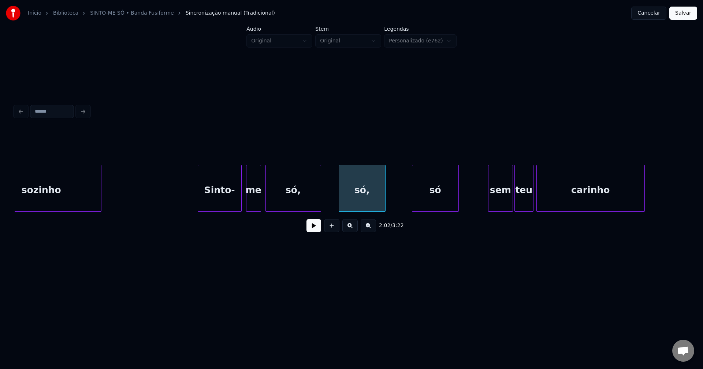
click at [435, 211] on div "sozinho Sinto- me só, só, só sem teu carinho" at bounding box center [351, 188] width 673 height 47
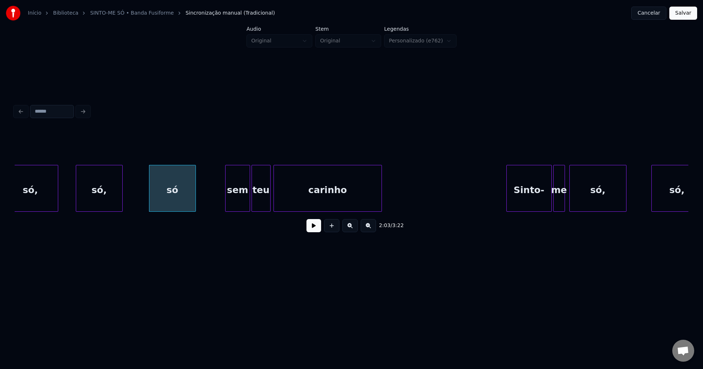
scroll to position [0, 8880]
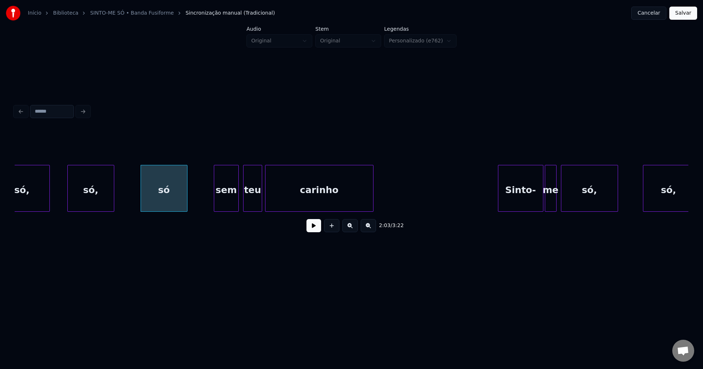
click at [225, 200] on div "sem" at bounding box center [226, 190] width 24 height 50
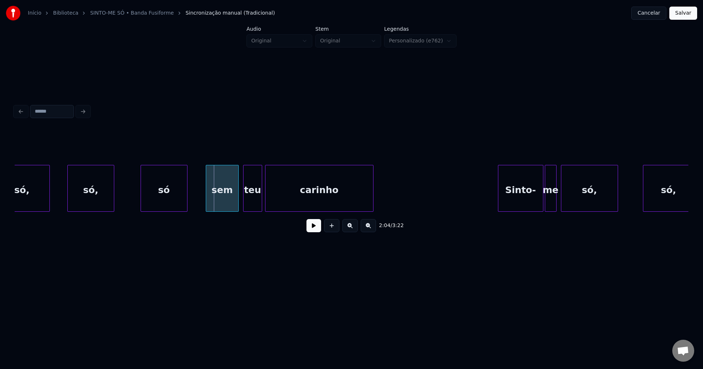
click at [207, 206] on div at bounding box center [207, 188] width 2 height 46
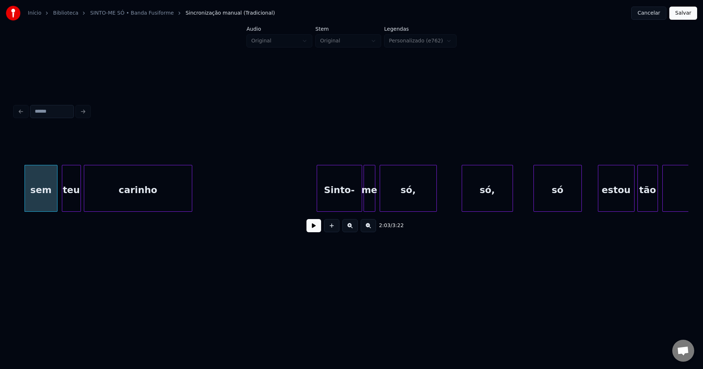
scroll to position [0, 9160]
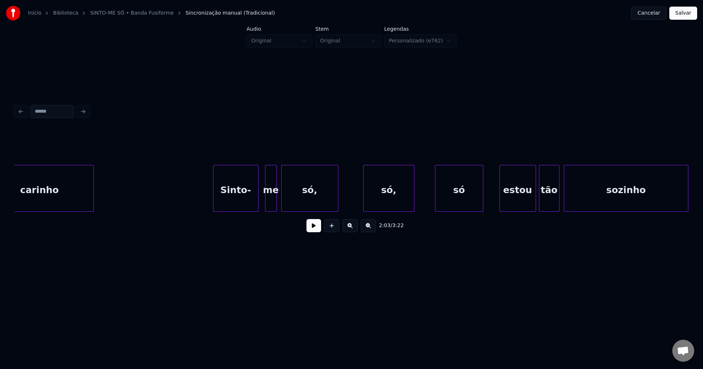
click at [230, 201] on div "Sinto-" at bounding box center [235, 190] width 45 height 50
click at [266, 205] on div "me" at bounding box center [266, 190] width 11 height 50
click at [303, 204] on div "só," at bounding box center [305, 190] width 56 height 50
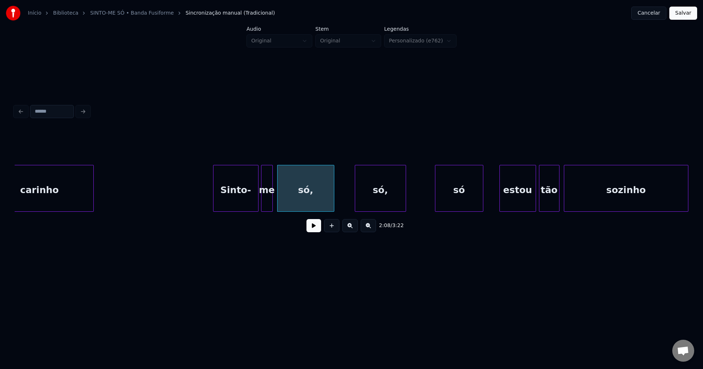
click at [381, 205] on div "só," at bounding box center [380, 190] width 50 height 50
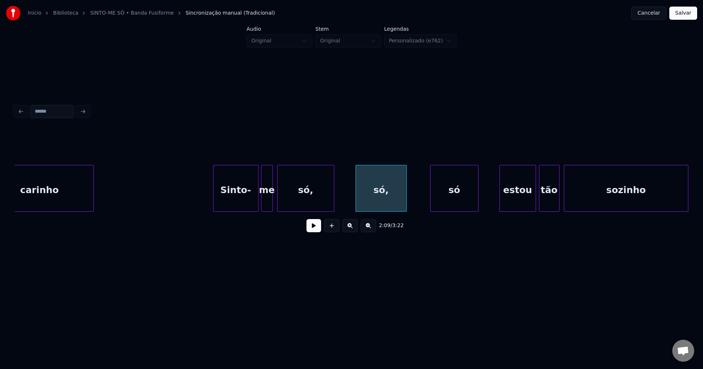
click at [450, 201] on div "só" at bounding box center [454, 190] width 48 height 50
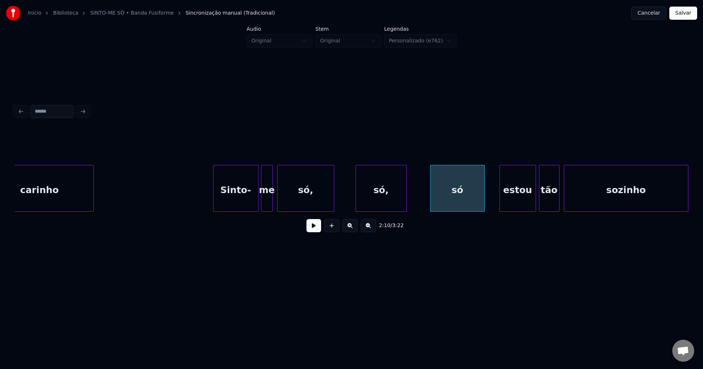
click at [482, 200] on div at bounding box center [483, 188] width 2 height 46
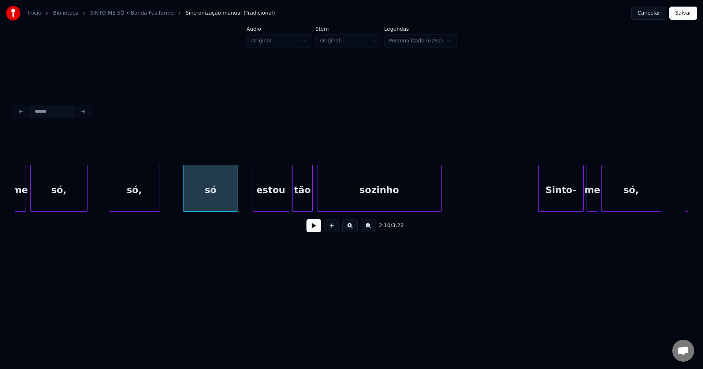
scroll to position [0, 9440]
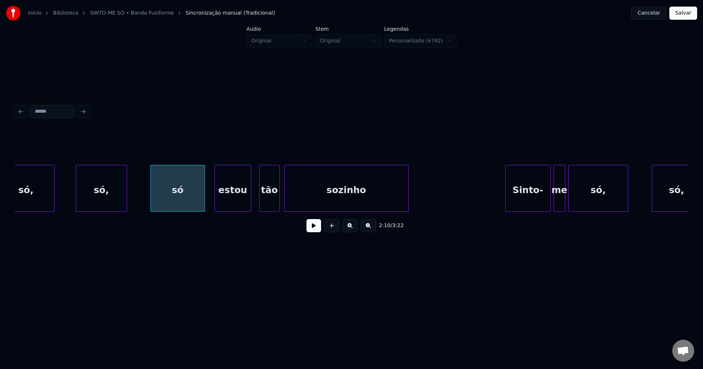
click at [228, 198] on div "estou" at bounding box center [233, 190] width 36 height 50
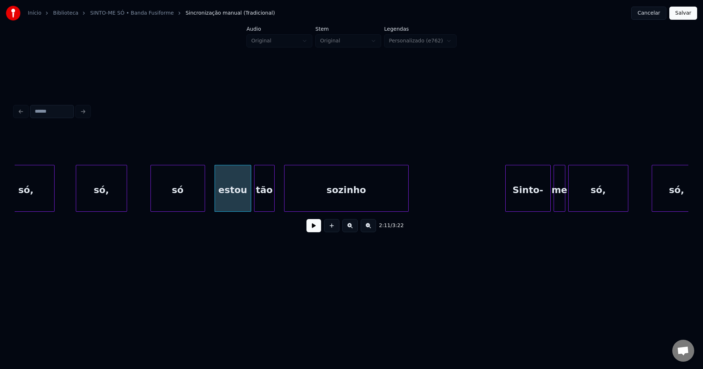
click at [266, 201] on div "tão" at bounding box center [264, 190] width 20 height 50
click at [279, 201] on div at bounding box center [279, 188] width 2 height 46
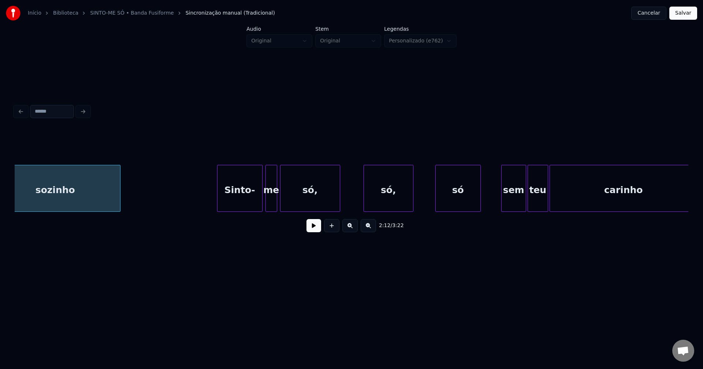
scroll to position [0, 9736]
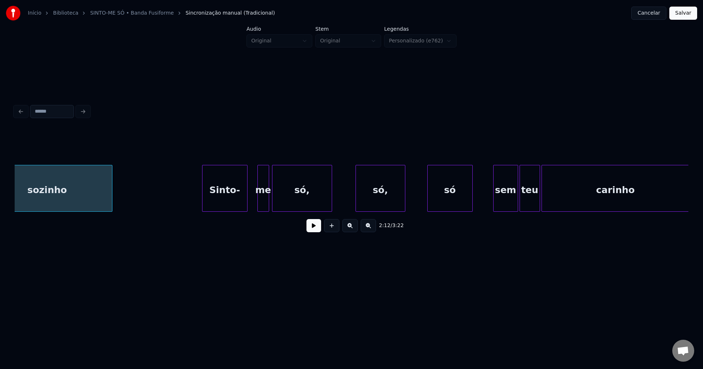
click at [225, 197] on div "Sinto-" at bounding box center [224, 190] width 45 height 50
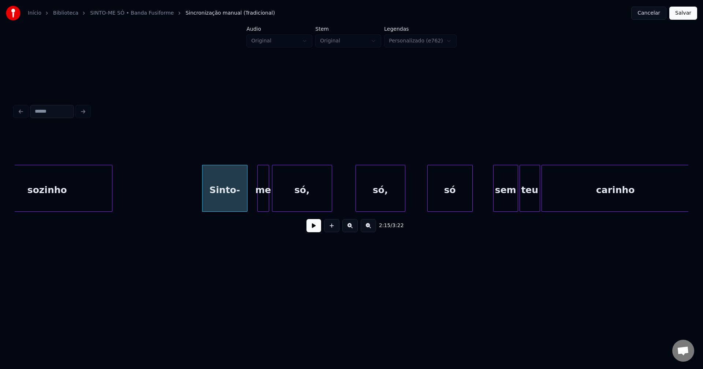
click at [258, 197] on div at bounding box center [259, 188] width 2 height 46
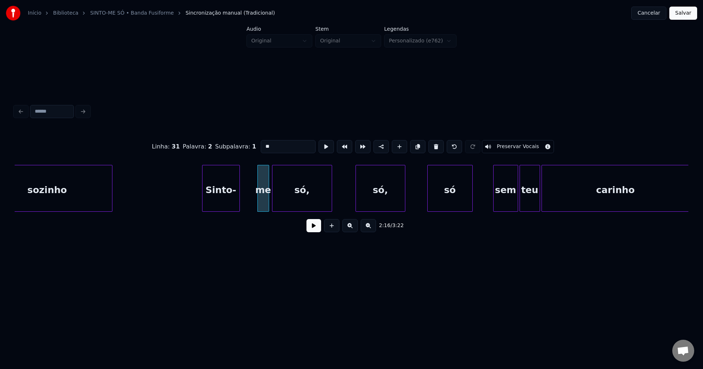
click at [238, 202] on div at bounding box center [238, 188] width 2 height 46
click at [244, 203] on div at bounding box center [243, 188] width 2 height 46
click at [374, 200] on div "só," at bounding box center [377, 190] width 49 height 50
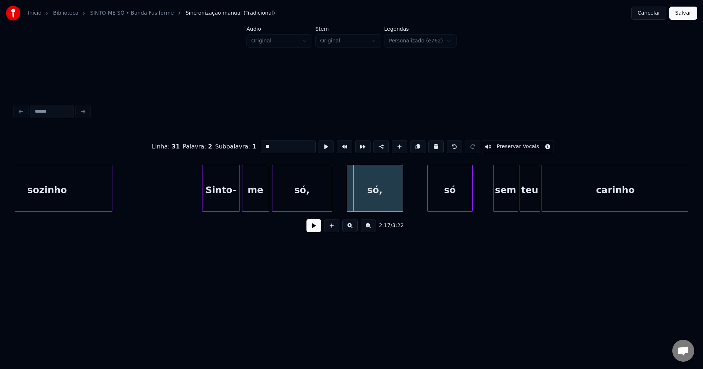
click at [347, 203] on div at bounding box center [348, 188] width 2 height 46
click at [435, 204] on div "só" at bounding box center [448, 190] width 45 height 50
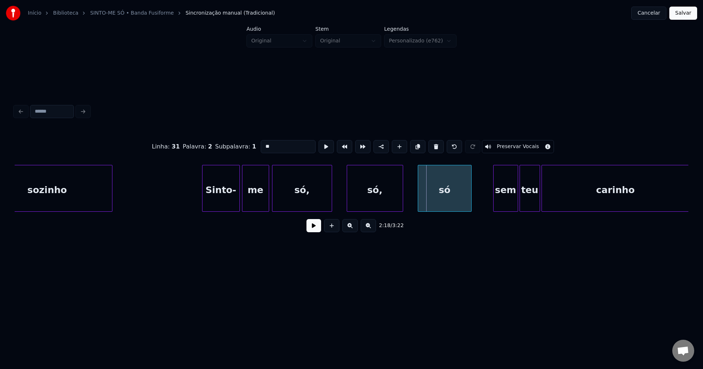
click at [419, 203] on div at bounding box center [419, 188] width 2 height 46
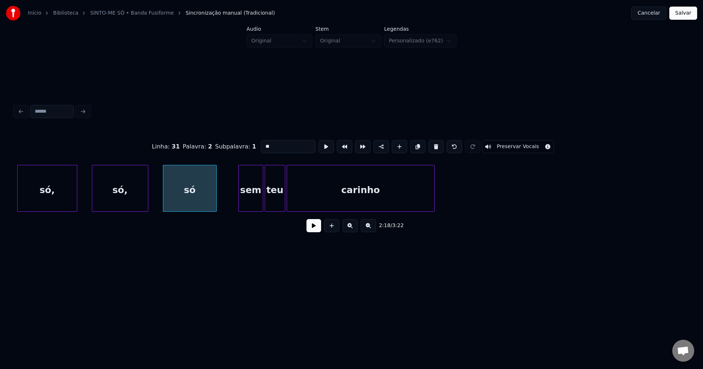
scroll to position [0, 10139]
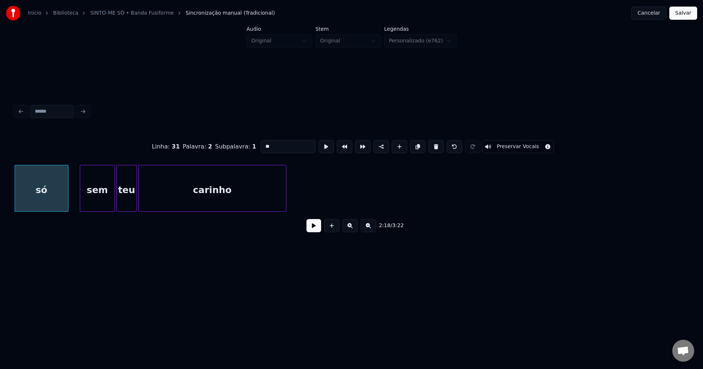
click at [81, 205] on div at bounding box center [81, 188] width 2 height 46
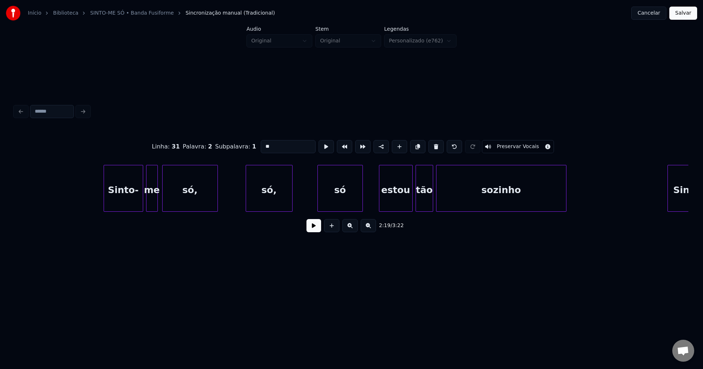
scroll to position [0, 11536]
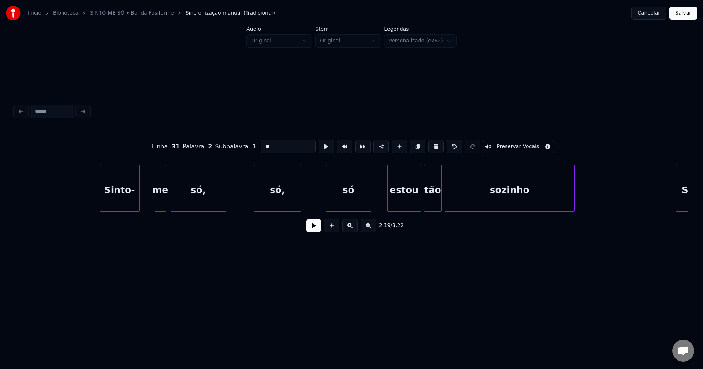
click at [119, 207] on div "Sinto-" at bounding box center [119, 190] width 39 height 50
click at [143, 203] on div at bounding box center [144, 188] width 2 height 46
click at [246, 202] on div at bounding box center [246, 188] width 2 height 46
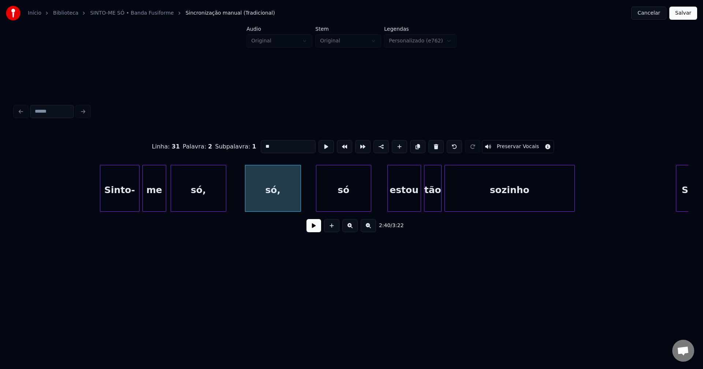
click at [317, 200] on div at bounding box center [317, 188] width 2 height 46
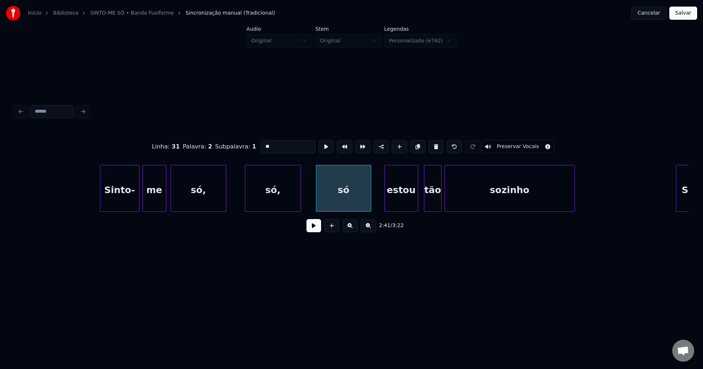
click at [402, 201] on div "estou" at bounding box center [401, 190] width 33 height 50
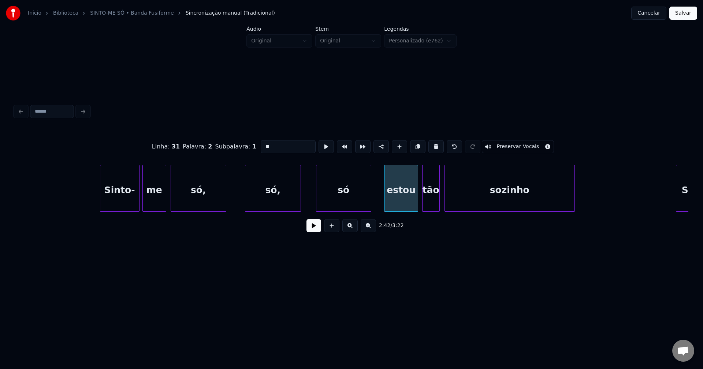
click at [433, 206] on div "tão" at bounding box center [430, 190] width 17 height 50
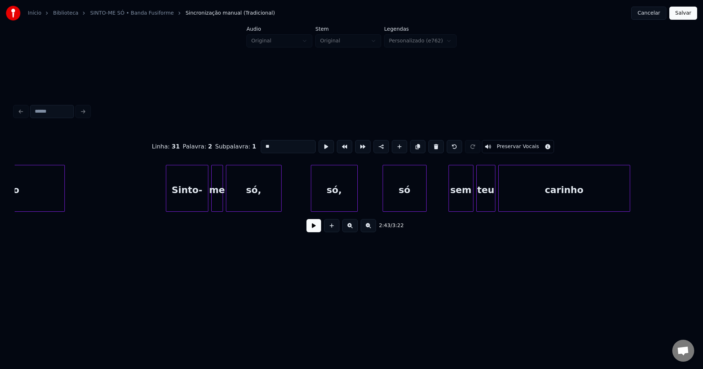
scroll to position [0, 12063]
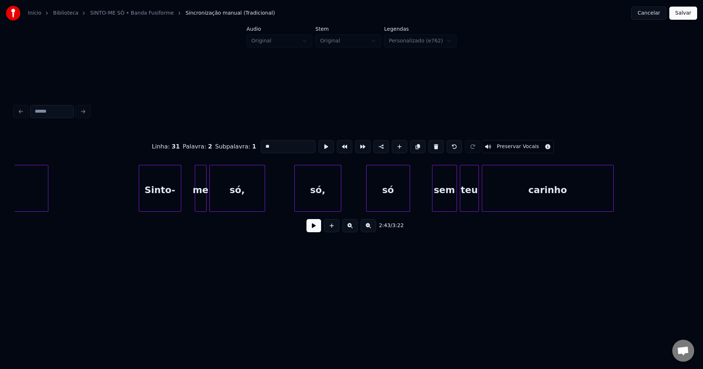
click at [161, 203] on div "Sinto-" at bounding box center [160, 190] width 42 height 50
click at [189, 207] on div "me" at bounding box center [188, 190] width 11 height 50
click at [199, 201] on div at bounding box center [199, 188] width 2 height 46
click at [207, 201] on div at bounding box center [207, 188] width 2 height 46
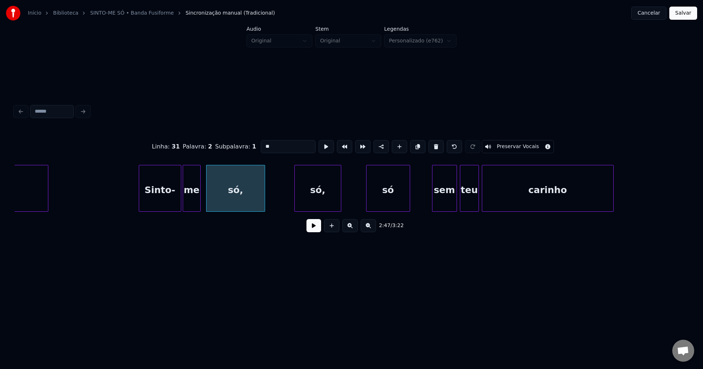
click at [329, 202] on div "só," at bounding box center [318, 190] width 46 height 50
type input "***"
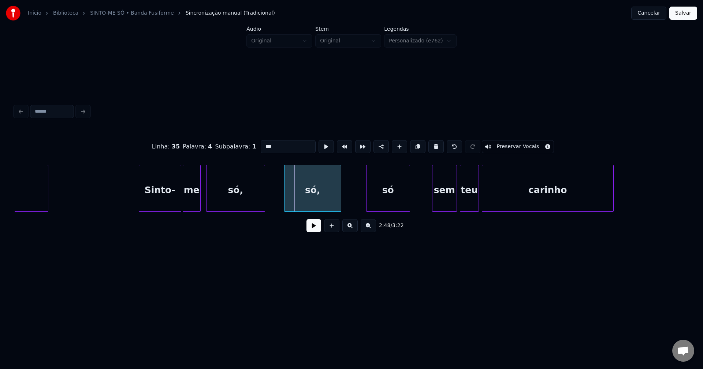
click at [286, 204] on div at bounding box center [285, 188] width 2 height 46
click at [357, 206] on div at bounding box center [357, 188] width 2 height 46
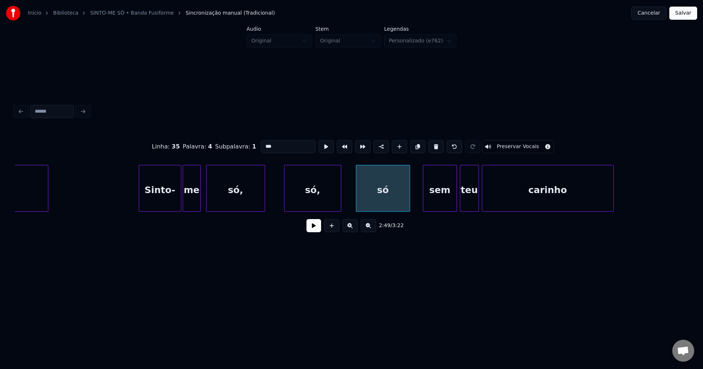
click at [424, 205] on div at bounding box center [424, 188] width 2 height 46
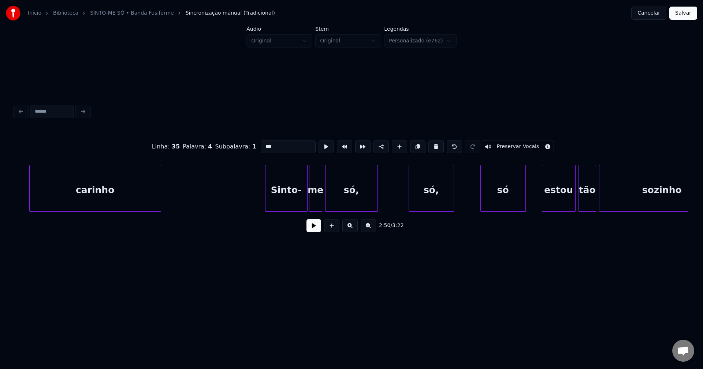
scroll to position [0, 12638]
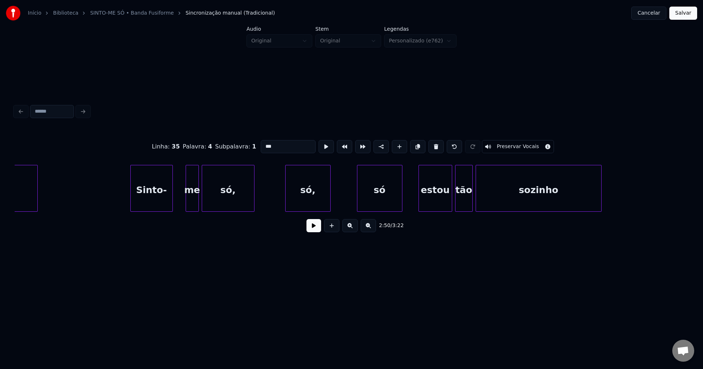
click at [161, 205] on div "Sinto-" at bounding box center [152, 190] width 42 height 50
click at [186, 204] on div "me" at bounding box center [185, 190] width 12 height 50
click at [175, 206] on div at bounding box center [175, 188] width 2 height 46
click at [277, 206] on div at bounding box center [277, 188] width 2 height 46
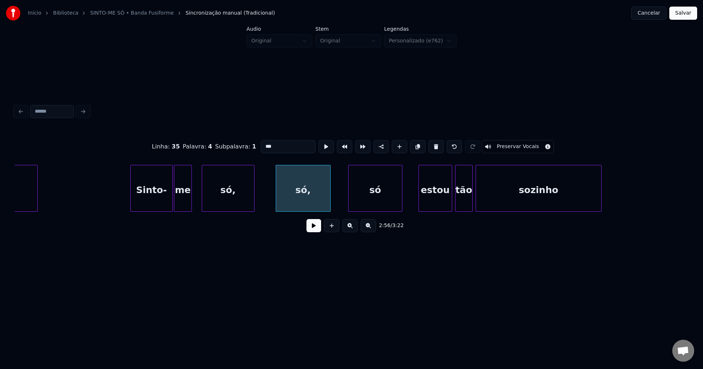
click at [350, 205] on div at bounding box center [349, 188] width 2 height 46
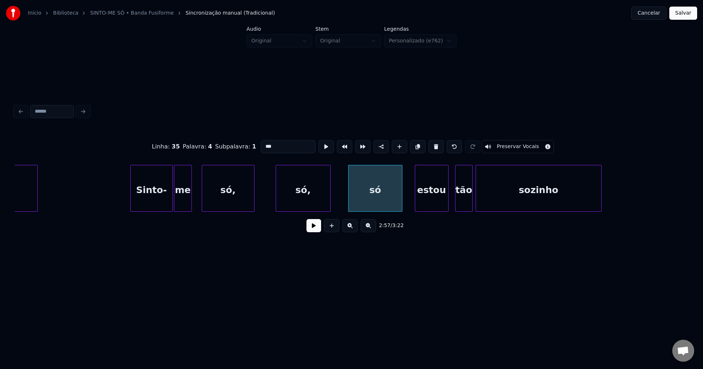
click at [431, 207] on div "estou" at bounding box center [431, 190] width 33 height 50
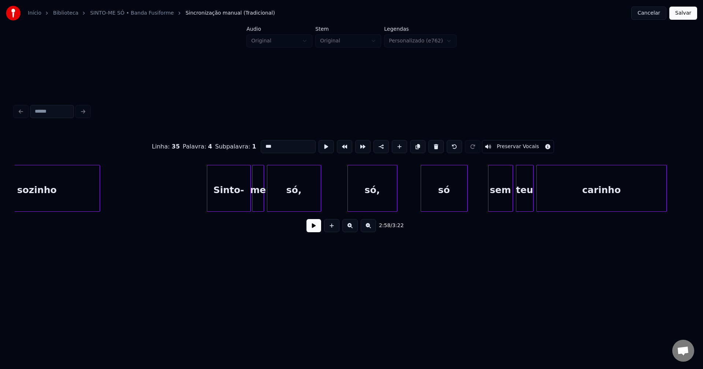
scroll to position [0, 13140]
click at [229, 203] on div "Sinto-" at bounding box center [220, 190] width 43 height 50
click at [235, 200] on div at bounding box center [236, 188] width 2 height 46
click at [240, 201] on div at bounding box center [241, 188] width 2 height 46
click at [341, 202] on div at bounding box center [341, 188] width 2 height 46
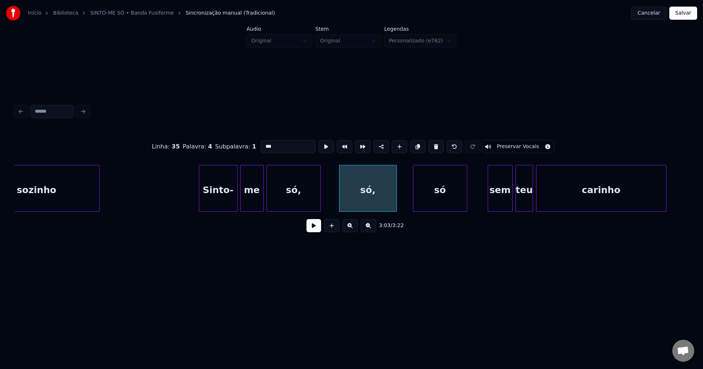
click at [413, 204] on div at bounding box center [414, 188] width 2 height 46
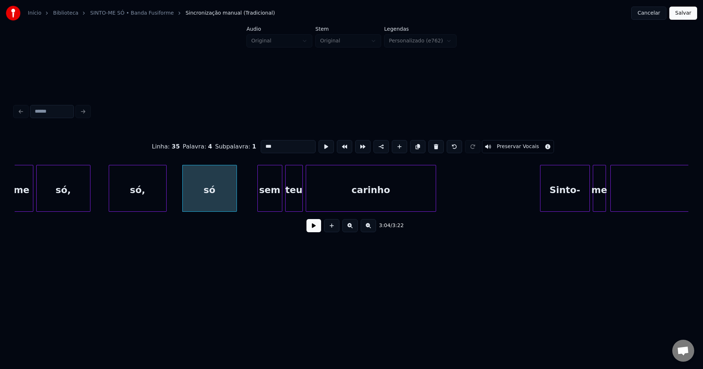
scroll to position [0, 13379]
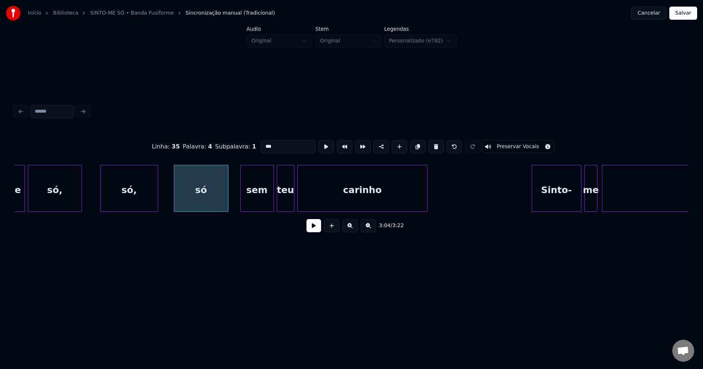
click at [242, 210] on div "me só, só, só sem teu carinho Sinto- me só" at bounding box center [351, 188] width 673 height 47
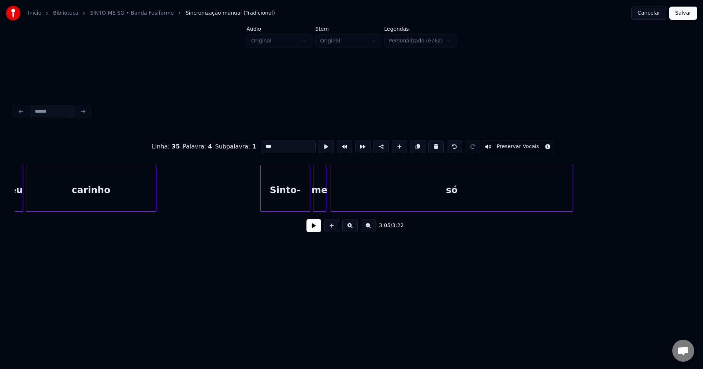
scroll to position [0, 13674]
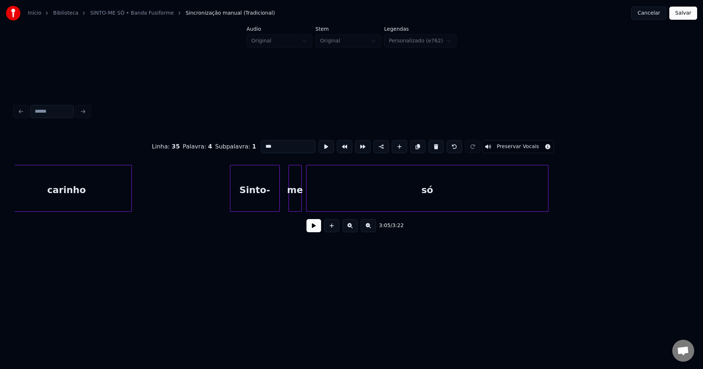
click at [254, 202] on div "Sinto-" at bounding box center [254, 190] width 49 height 50
click at [310, 206] on div at bounding box center [311, 188] width 2 height 46
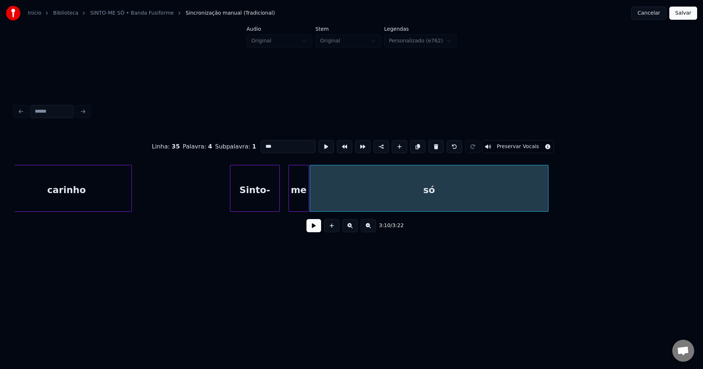
click at [308, 207] on div at bounding box center [307, 188] width 2 height 46
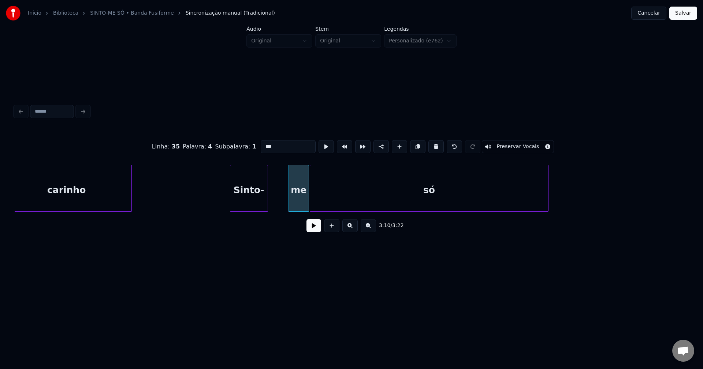
click at [265, 207] on div at bounding box center [266, 188] width 2 height 46
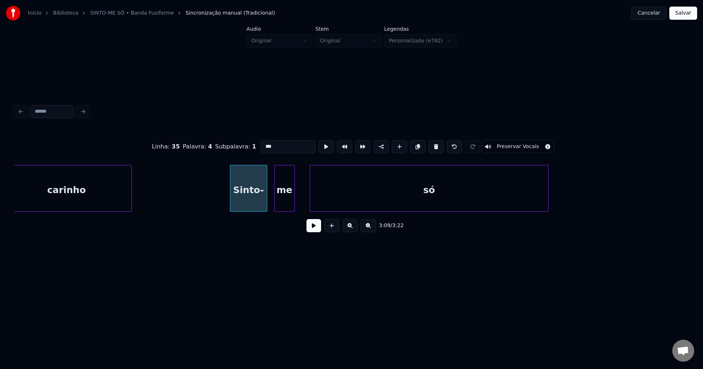
click at [284, 209] on div "carinho Sinto- me só" at bounding box center [351, 188] width 673 height 47
click at [271, 206] on div at bounding box center [272, 188] width 2 height 46
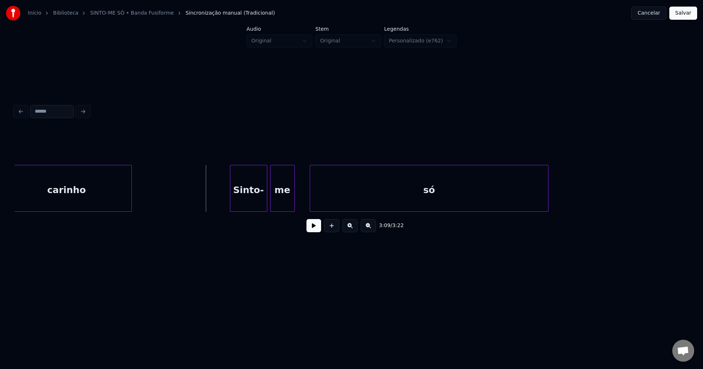
click at [311, 232] on button at bounding box center [313, 225] width 15 height 13
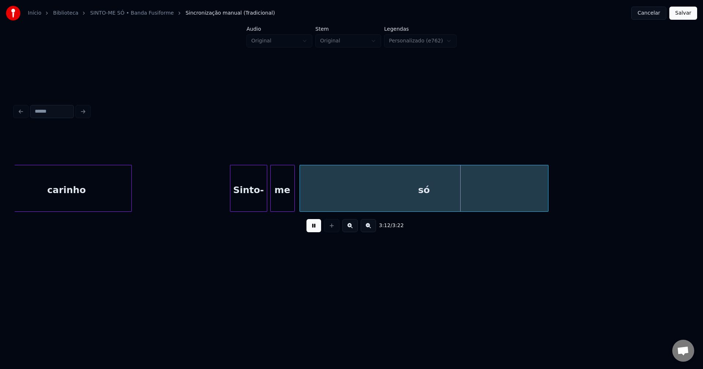
click at [300, 209] on div "carinho Sinto- me só" at bounding box center [351, 188] width 673 height 47
click at [315, 230] on button at bounding box center [313, 225] width 15 height 13
drag, startPoint x: 648, startPoint y: 215, endPoint x: 661, endPoint y: 213, distance: 13.6
click at [661, 212] on div "carinho Sinto- me só" at bounding box center [351, 188] width 673 height 47
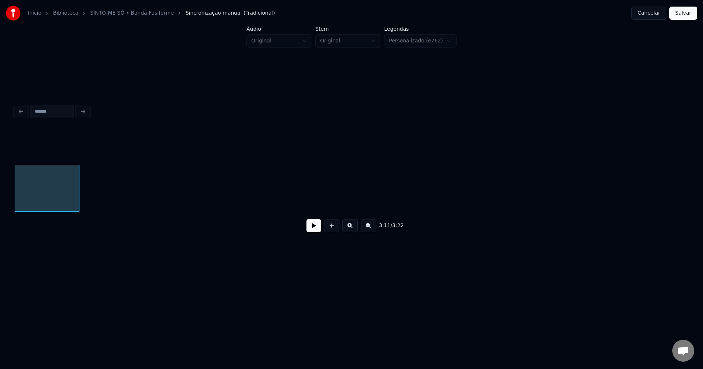
scroll to position [0, 14176]
click at [680, 12] on button "Salvar" at bounding box center [683, 13] width 28 height 13
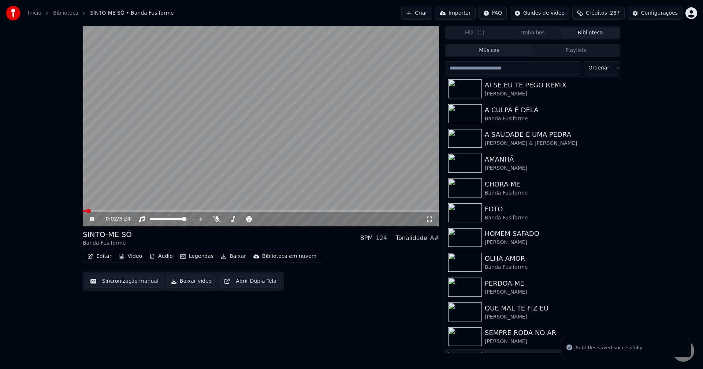
click at [91, 220] on icon at bounding box center [92, 219] width 4 height 4
click at [181, 284] on button "Baixar vídeo" at bounding box center [191, 281] width 50 height 13
click at [598, 32] on button "Biblioteca" at bounding box center [590, 33] width 58 height 11
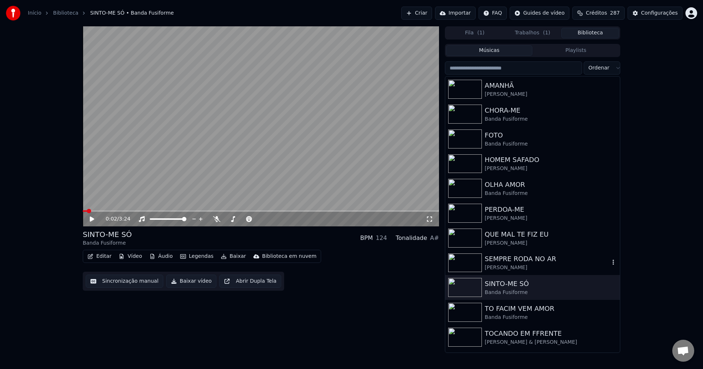
scroll to position [110, 0]
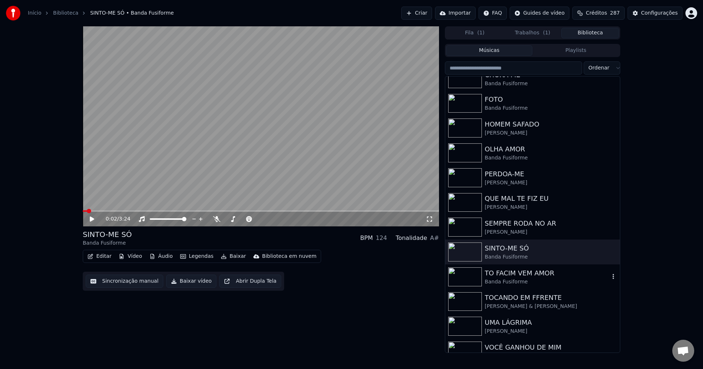
click at [525, 279] on div "Banda Fusiforme" at bounding box center [546, 281] width 125 height 7
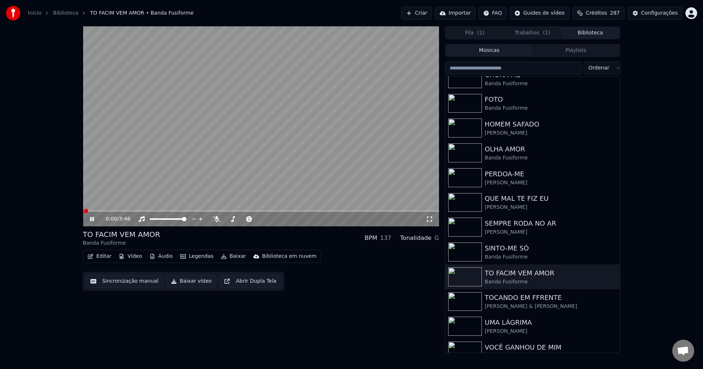
click at [91, 221] on icon at bounding box center [92, 219] width 4 height 4
click at [104, 255] on button "Editar" at bounding box center [100, 256] width 30 height 10
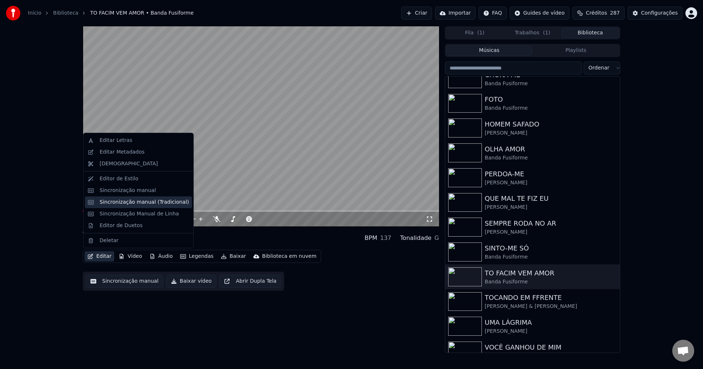
click at [125, 202] on div "Sincronização manual (Tradicional)" at bounding box center [144, 202] width 89 height 7
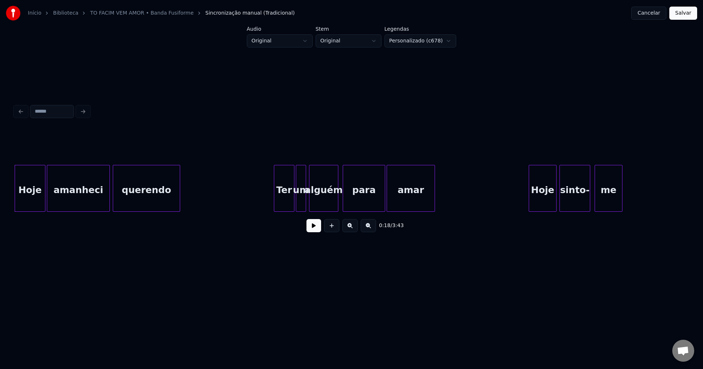
scroll to position [0, 1234]
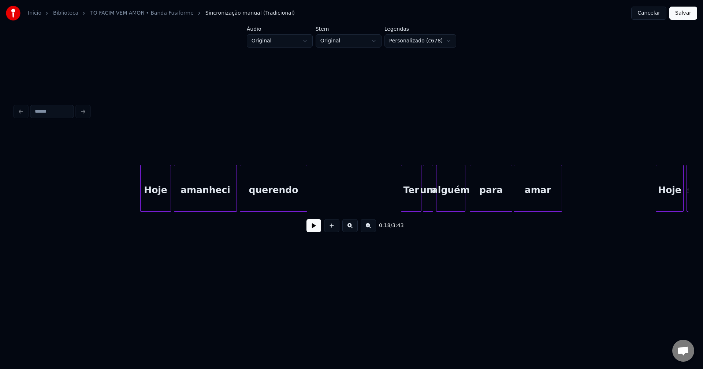
click at [154, 206] on div "Hoje" at bounding box center [156, 190] width 30 height 50
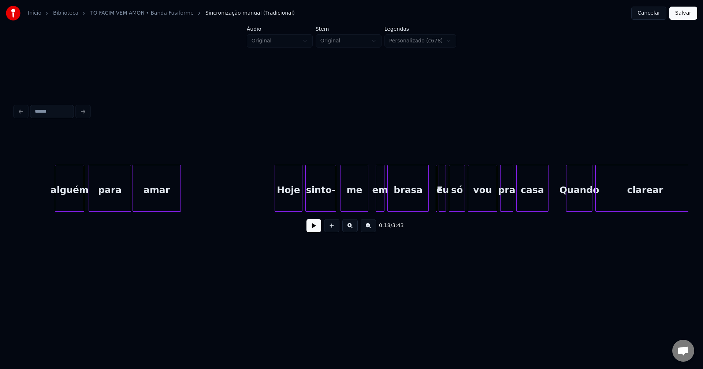
scroll to position [0, 1688]
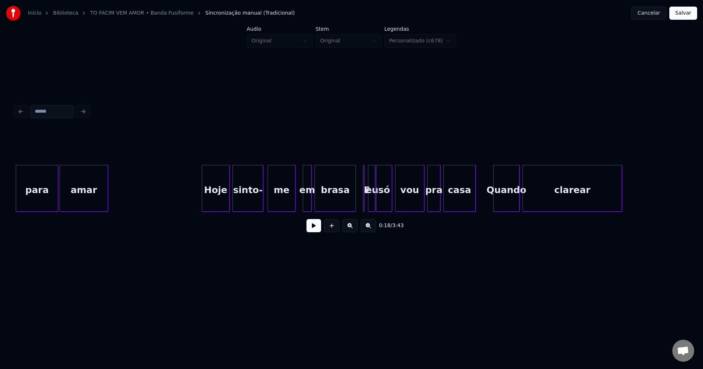
click at [372, 206] on div "eu" at bounding box center [371, 190] width 7 height 50
click at [366, 210] on div "para amar Hoje sinto- me em brasa E eu só vou pra casa Quando clarear" at bounding box center [351, 188] width 673 height 47
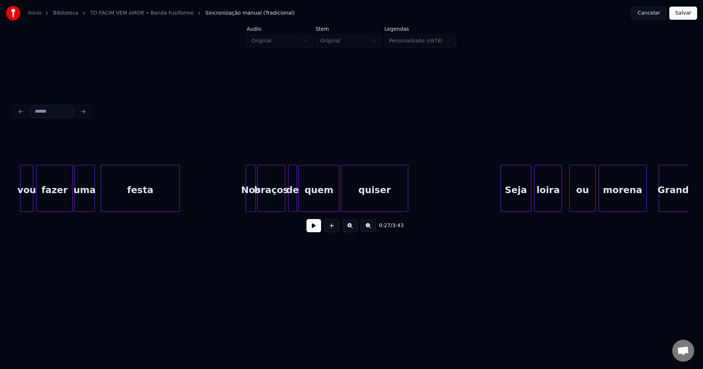
scroll to position [0, 2432]
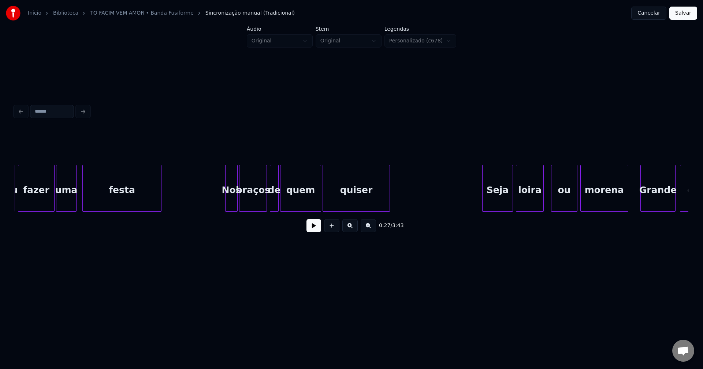
click at [226, 200] on div at bounding box center [226, 188] width 2 height 46
click at [273, 205] on div "de" at bounding box center [273, 190] width 8 height 50
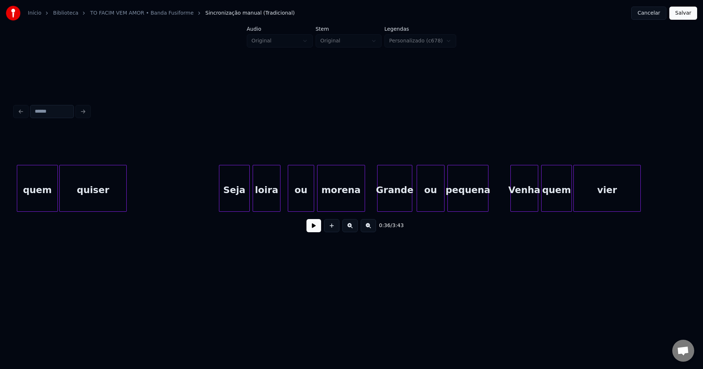
scroll to position [0, 2705]
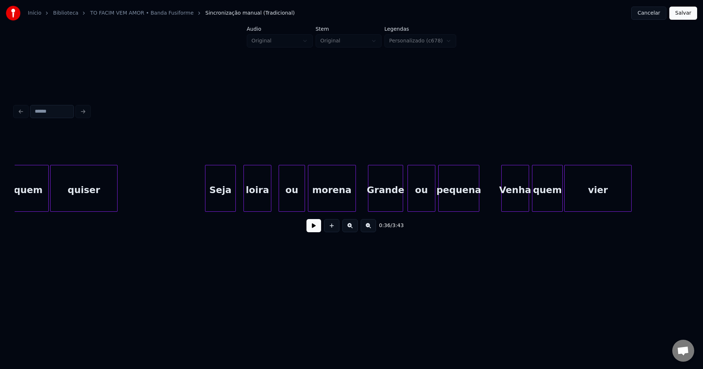
click at [220, 205] on div "Seja" at bounding box center [220, 190] width 30 height 50
click at [416, 207] on div "ou" at bounding box center [417, 190] width 27 height 50
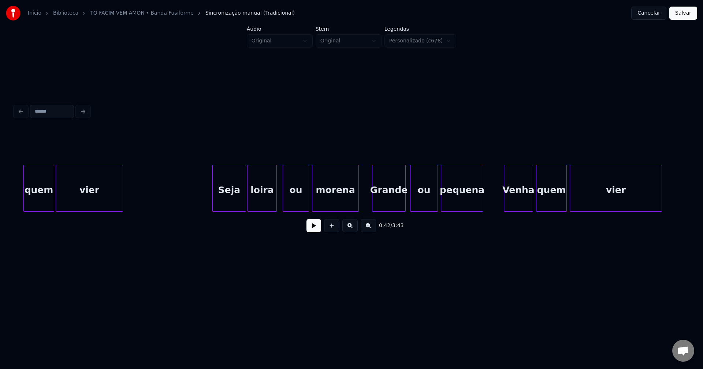
scroll to position [0, 3258]
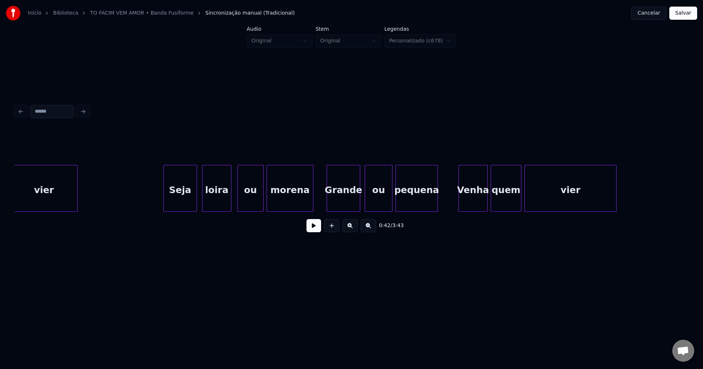
click at [190, 206] on div "Seja" at bounding box center [180, 190] width 33 height 50
click at [375, 207] on div "ou" at bounding box center [375, 190] width 27 height 50
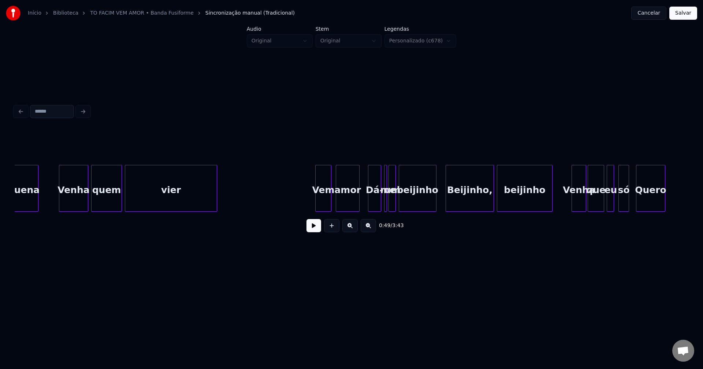
scroll to position [0, 3730]
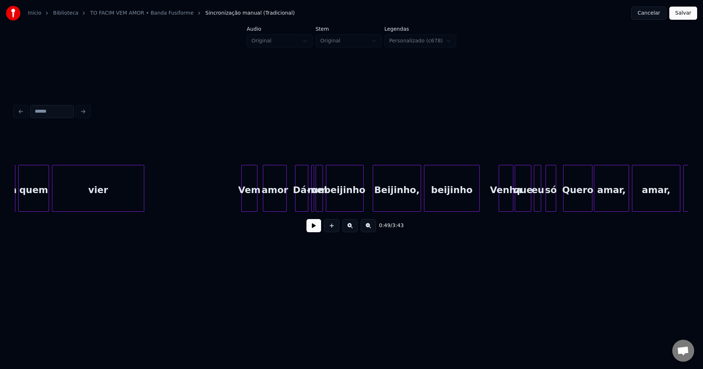
click at [251, 203] on div "Vem" at bounding box center [249, 190] width 15 height 50
click at [262, 203] on div at bounding box center [263, 188] width 2 height 46
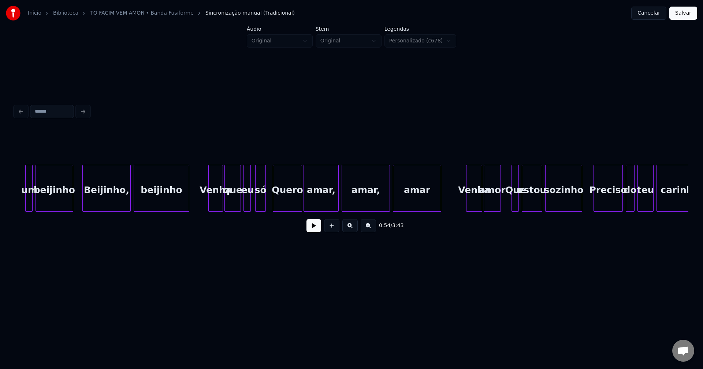
scroll to position [0, 4030]
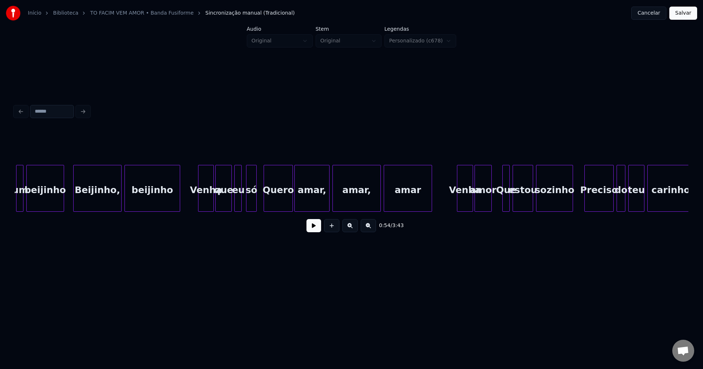
click at [199, 203] on div at bounding box center [199, 188] width 2 height 46
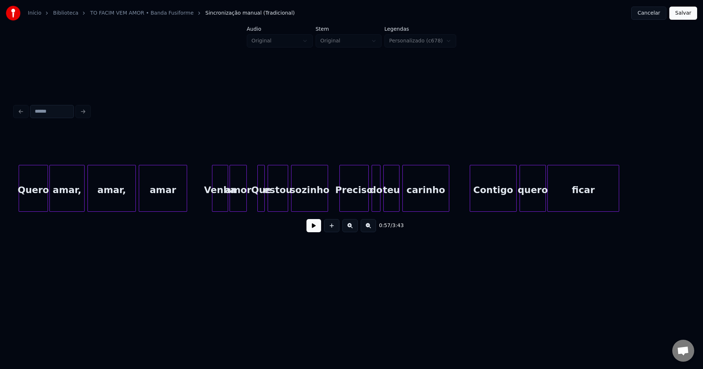
scroll to position [0, 4284]
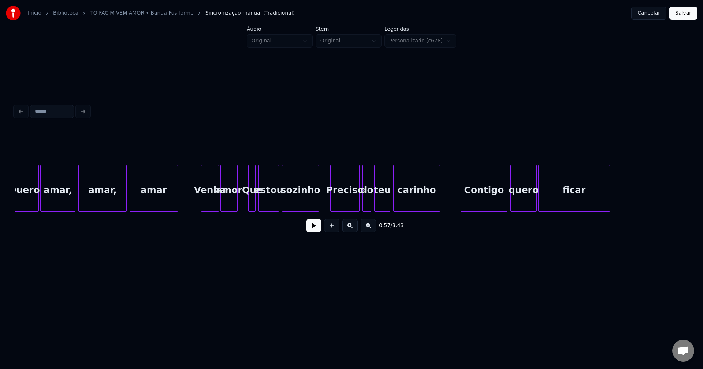
click at [202, 205] on div at bounding box center [202, 188] width 2 height 46
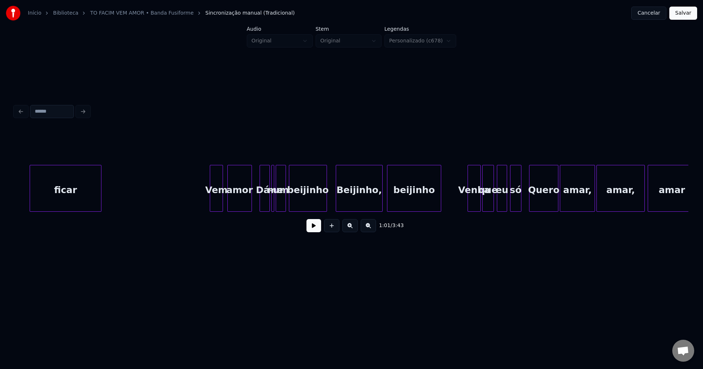
scroll to position [0, 4810]
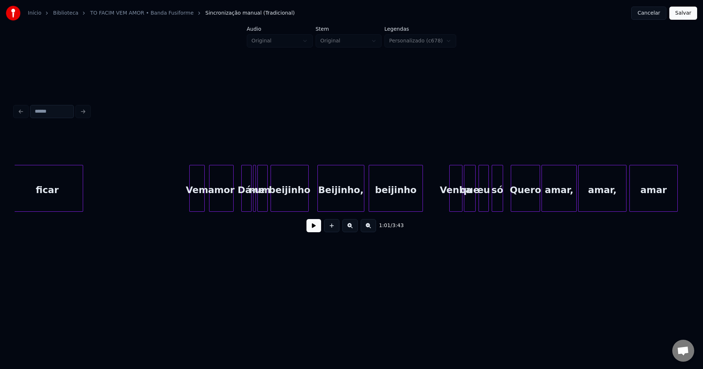
click at [191, 202] on div at bounding box center [191, 188] width 2 height 46
click at [449, 204] on div at bounding box center [449, 188] width 2 height 46
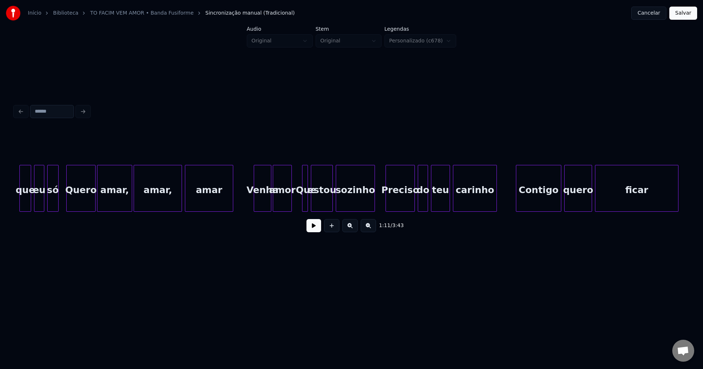
scroll to position [0, 5264]
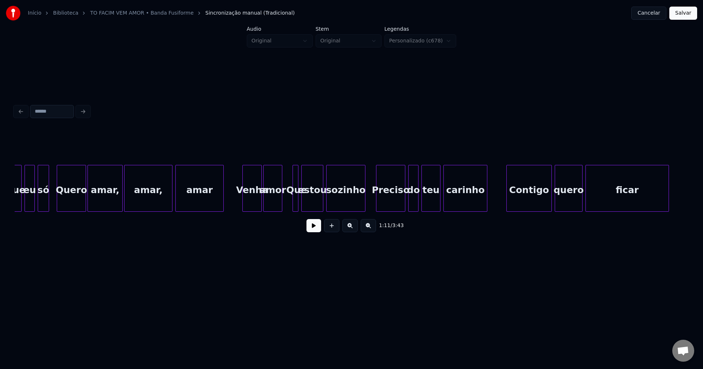
click at [244, 199] on div at bounding box center [244, 188] width 2 height 46
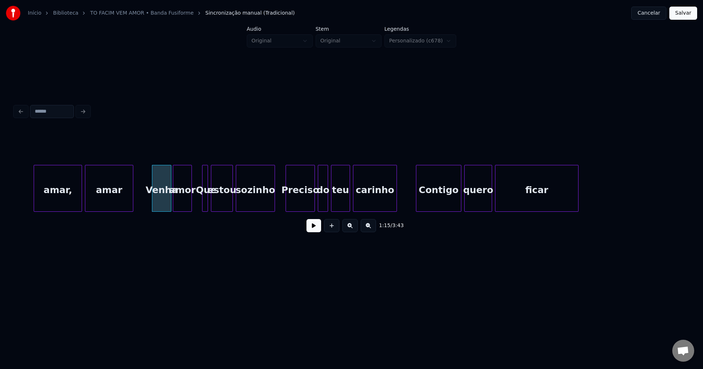
scroll to position [0, 5436]
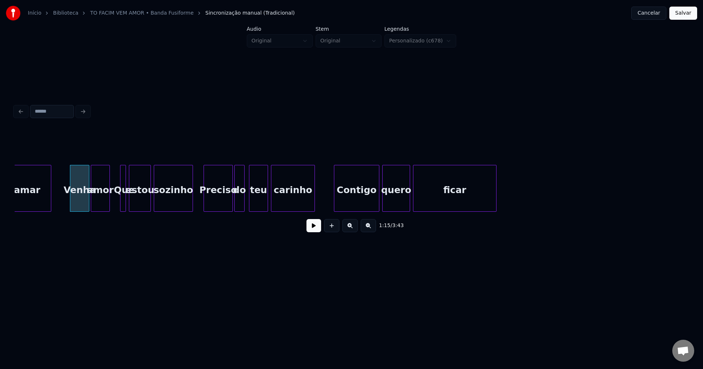
click at [242, 201] on div "do" at bounding box center [240, 190] width 10 height 50
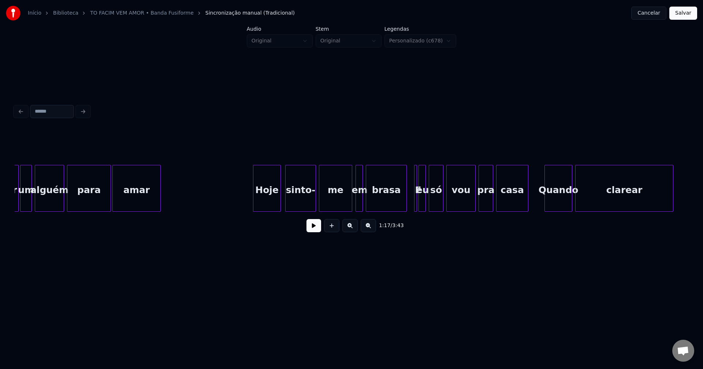
scroll to position [0, 7415]
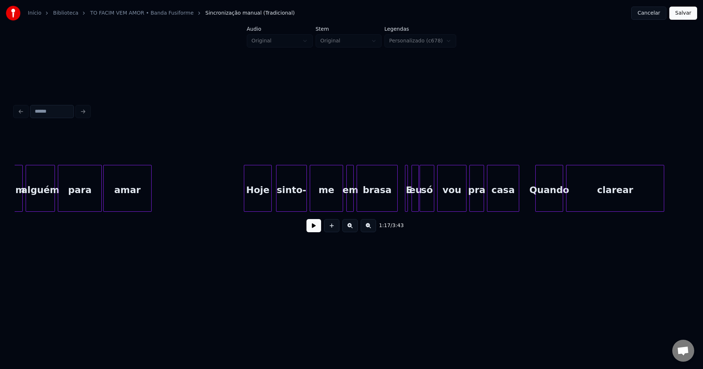
click at [415, 205] on div "eu" at bounding box center [415, 190] width 7 height 50
click at [409, 206] on div at bounding box center [409, 188] width 2 height 46
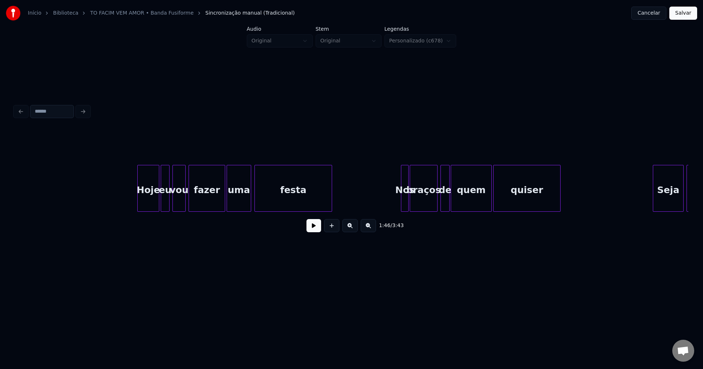
scroll to position [0, 8150]
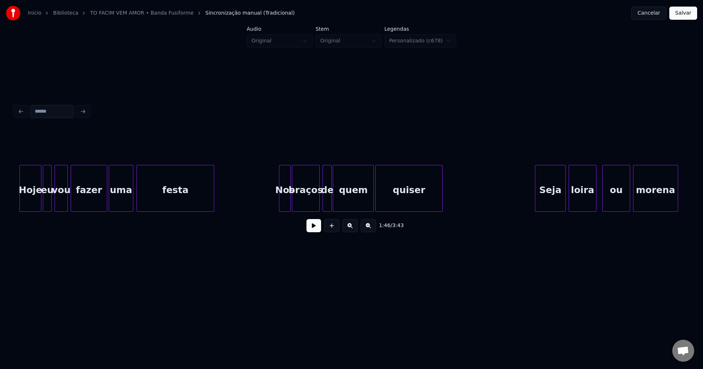
click at [280, 205] on div at bounding box center [280, 188] width 2 height 46
click at [326, 200] on div "de" at bounding box center [324, 190] width 8 height 50
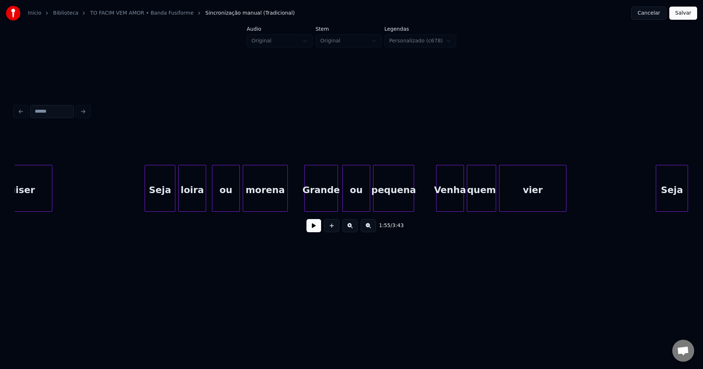
scroll to position [0, 8558]
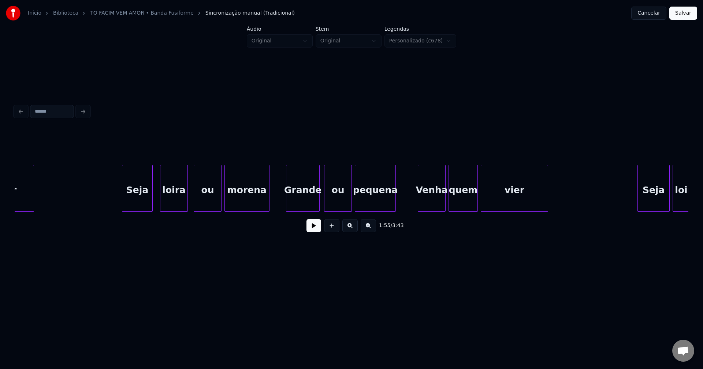
click at [138, 207] on div "Seja" at bounding box center [137, 190] width 30 height 50
click at [294, 201] on div "Grande" at bounding box center [300, 190] width 33 height 50
click at [326, 204] on div "ou" at bounding box center [332, 190] width 27 height 50
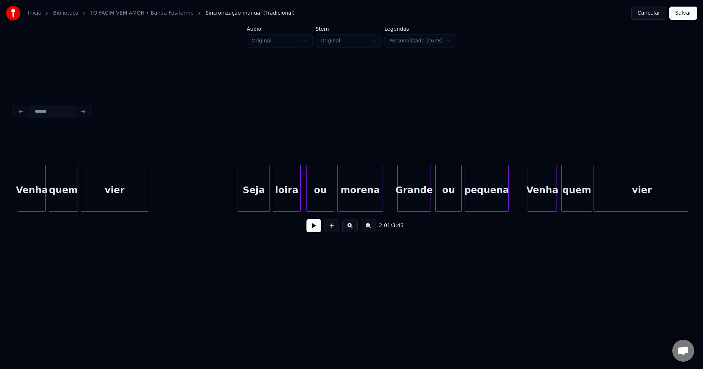
scroll to position [0, 8966]
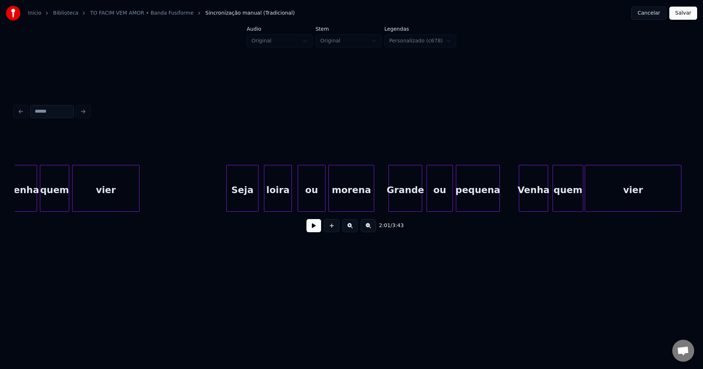
click at [247, 208] on div "Seja" at bounding box center [242, 190] width 31 height 50
click at [406, 202] on div "Grande" at bounding box center [402, 190] width 33 height 50
click at [430, 202] on div "ou" at bounding box center [437, 190] width 26 height 50
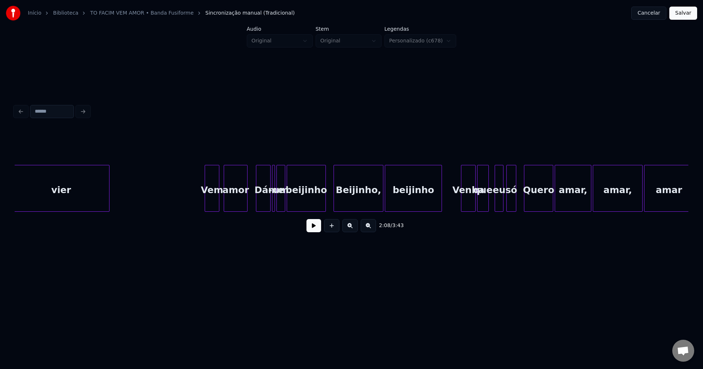
scroll to position [0, 9538]
click at [203, 199] on div at bounding box center [204, 188] width 2 height 46
click at [464, 204] on div "Venha" at bounding box center [466, 190] width 14 height 50
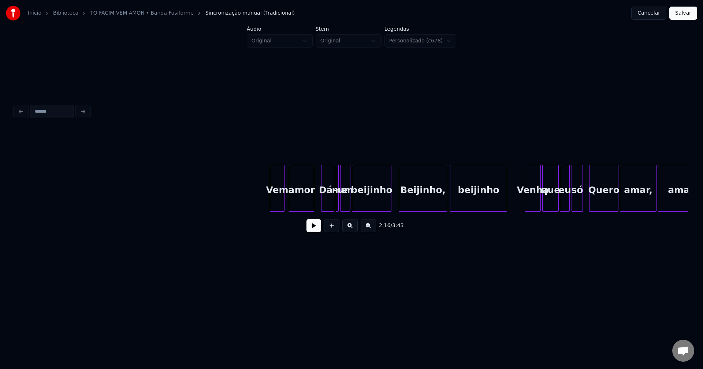
scroll to position [0, 12687]
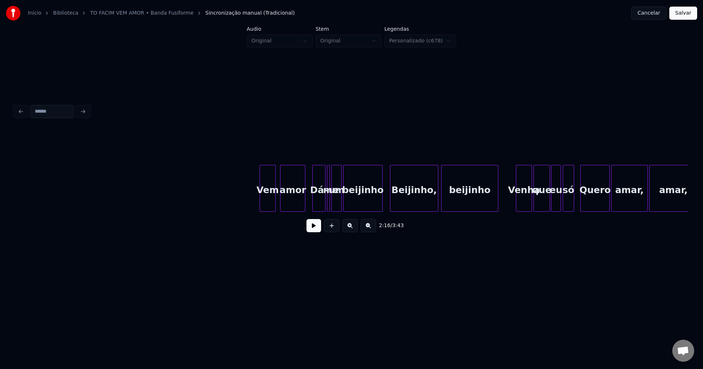
click at [262, 205] on div at bounding box center [261, 188] width 2 height 46
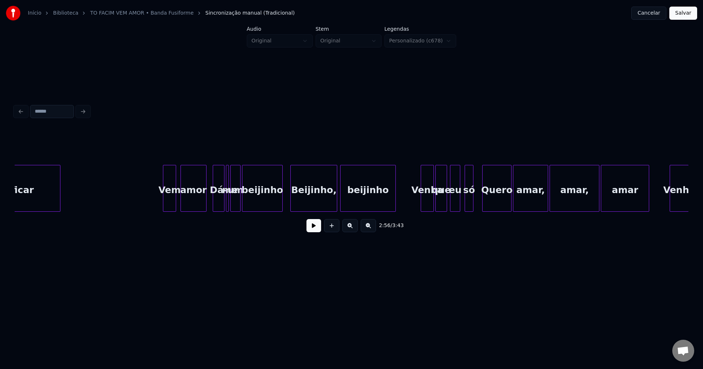
scroll to position [0, 13831]
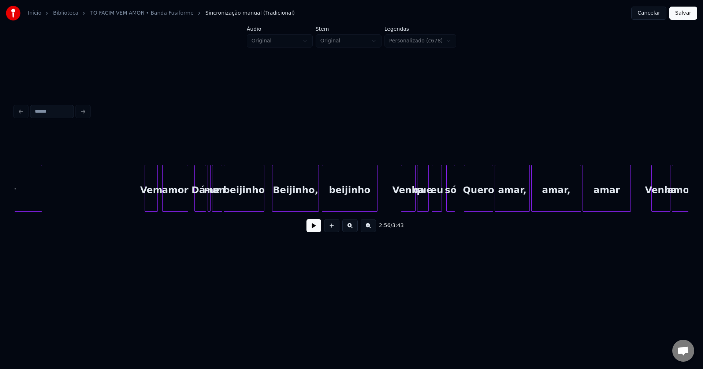
click at [402, 203] on div at bounding box center [402, 188] width 2 height 46
click at [145, 198] on div at bounding box center [144, 188] width 2 height 46
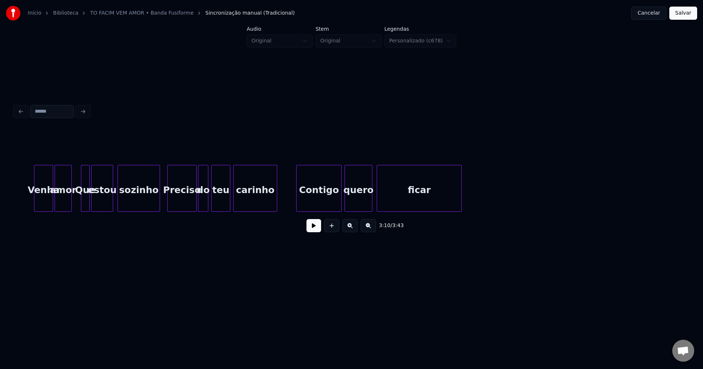
scroll to position [0, 14503]
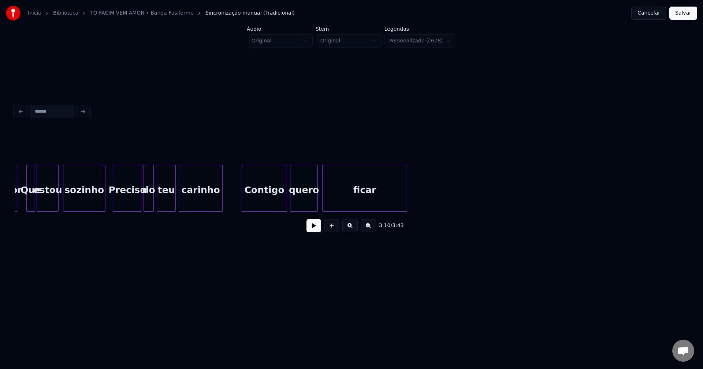
drag, startPoint x: 688, startPoint y: 14, endPoint x: 676, endPoint y: 18, distance: 12.4
click at [688, 14] on button "Salvar" at bounding box center [683, 13] width 28 height 13
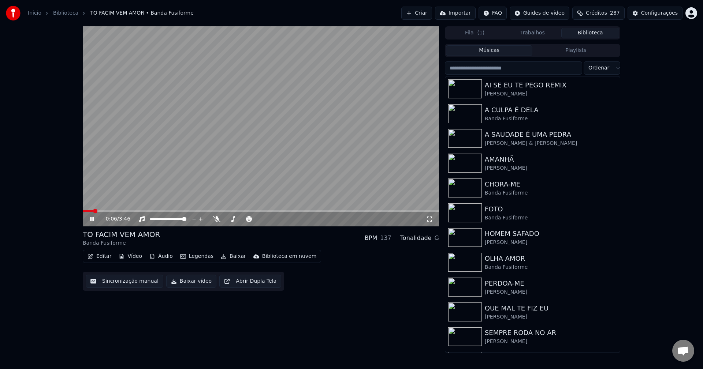
click at [91, 219] on icon at bounding box center [92, 219] width 4 height 4
click at [189, 287] on button "Baixar vídeo" at bounding box center [191, 281] width 50 height 13
click at [592, 34] on button "Biblioteca" at bounding box center [590, 33] width 58 height 11
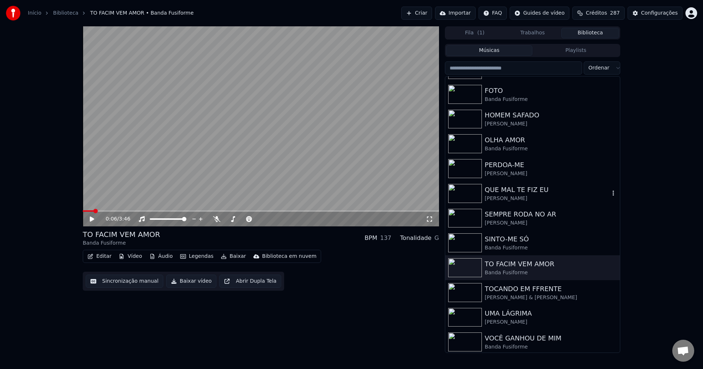
scroll to position [121, 0]
click at [510, 315] on div "UMA LÁGRIMA" at bounding box center [546, 312] width 125 height 10
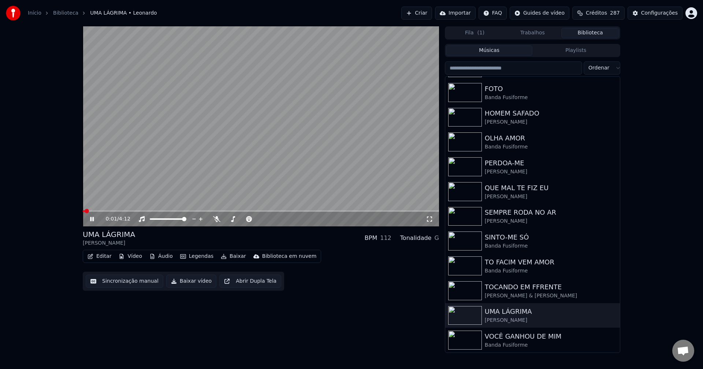
click at [101, 255] on button "Editar" at bounding box center [100, 256] width 30 height 10
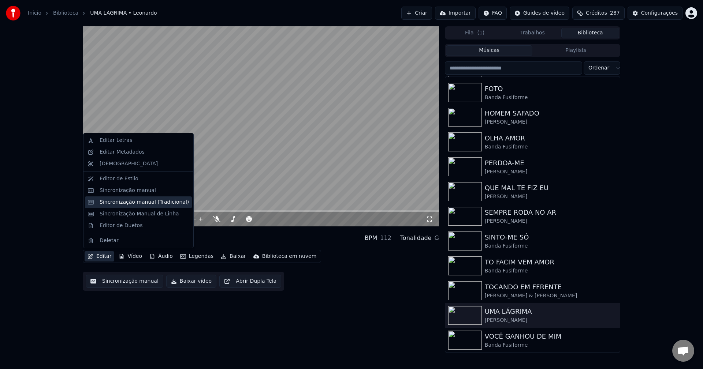
click at [121, 202] on div "Sincronização manual (Tradicional)" at bounding box center [144, 202] width 89 height 7
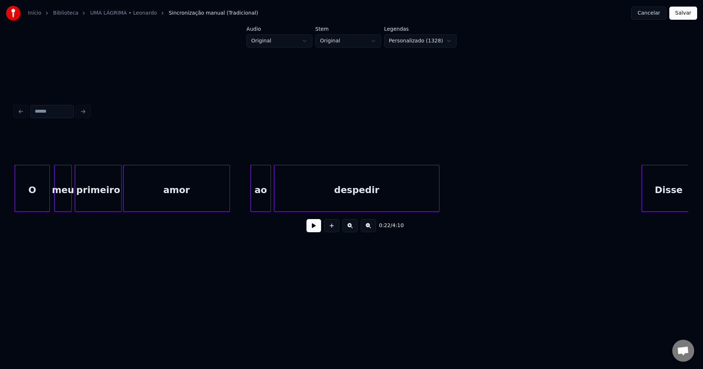
scroll to position [0, 1535]
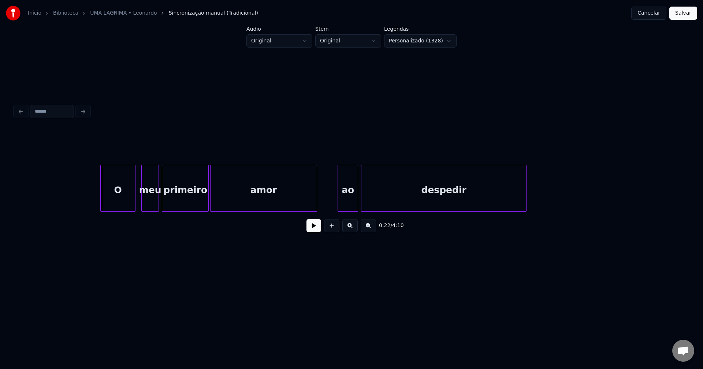
click at [113, 201] on div "O" at bounding box center [118, 190] width 34 height 50
click at [146, 204] on div "meu" at bounding box center [147, 190] width 17 height 50
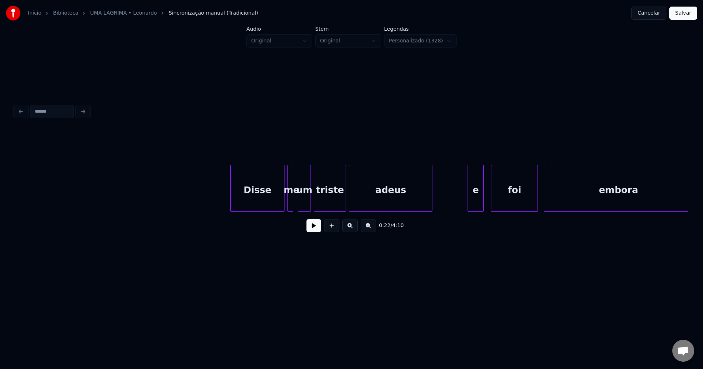
scroll to position [0, 2053]
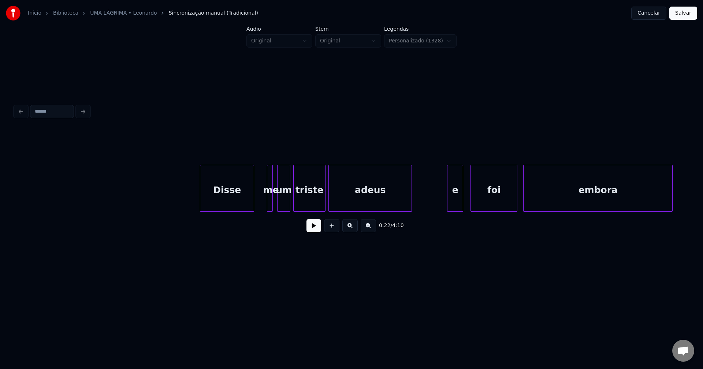
click at [227, 210] on div "Disse me um triste adeus e foi embora" at bounding box center [351, 188] width 673 height 47
click at [248, 204] on div at bounding box center [248, 188] width 2 height 46
click at [252, 204] on div at bounding box center [253, 188] width 2 height 46
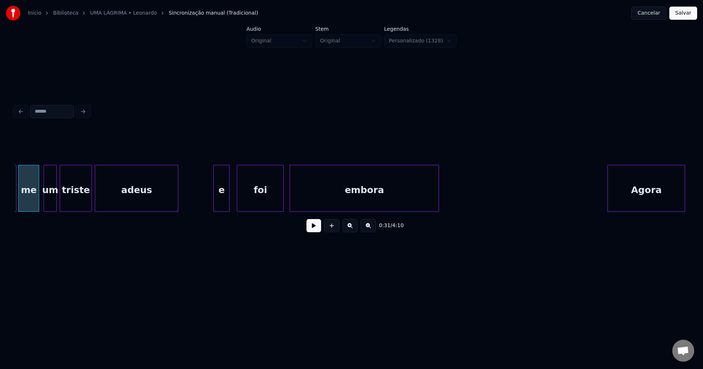
scroll to position [0, 2308]
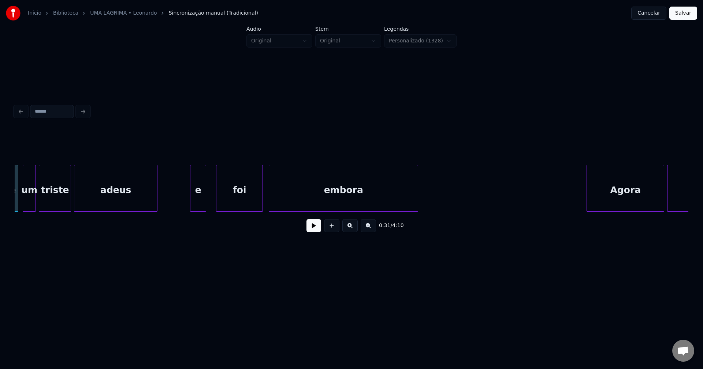
click at [201, 204] on div "e" at bounding box center [197, 190] width 15 height 50
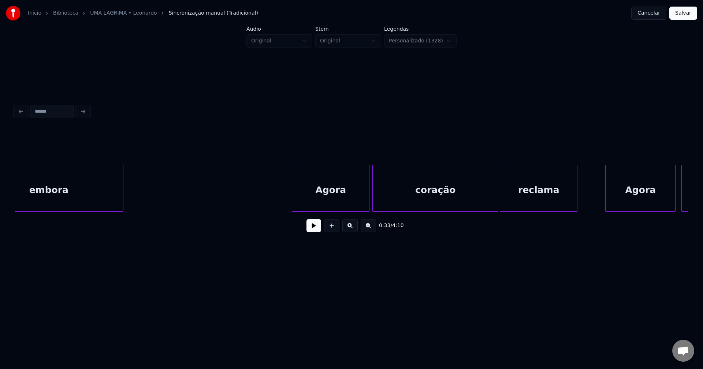
scroll to position [0, 2775]
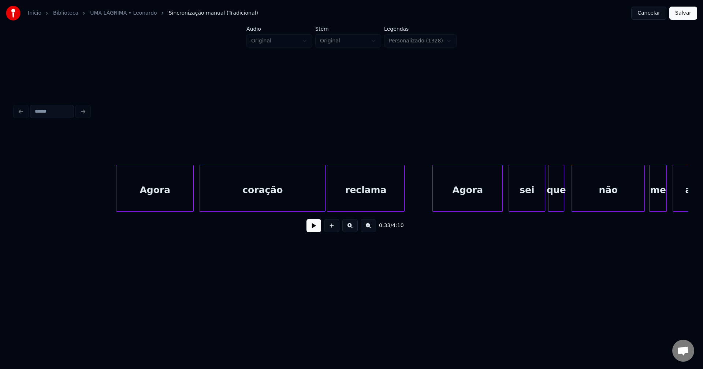
click at [150, 203] on div "Agora" at bounding box center [154, 190] width 77 height 50
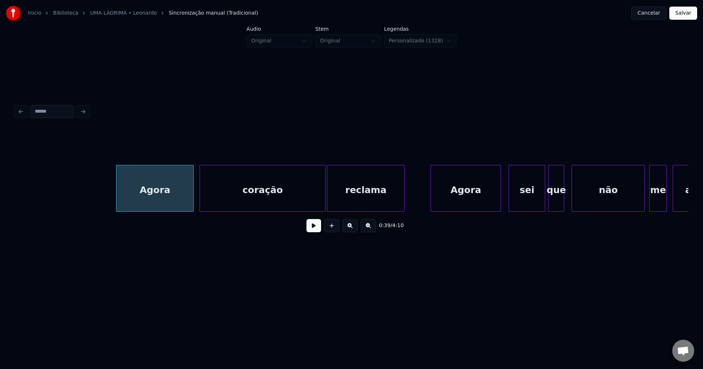
click at [454, 204] on div "Agora" at bounding box center [466, 190] width 70 height 50
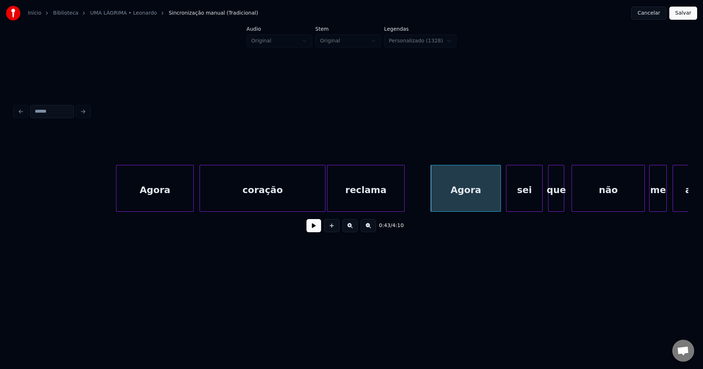
click at [519, 202] on div "sei" at bounding box center [524, 190] width 36 height 50
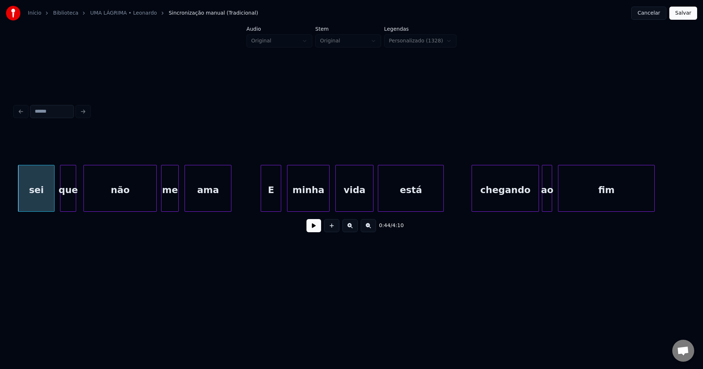
scroll to position [0, 3293]
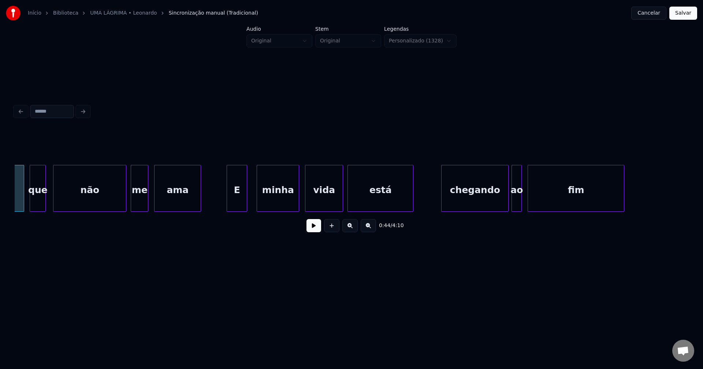
click at [240, 203] on div "E" at bounding box center [237, 190] width 20 height 50
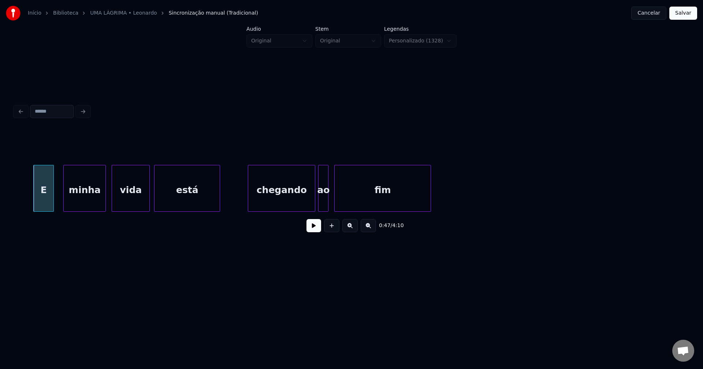
scroll to position [0, 3497]
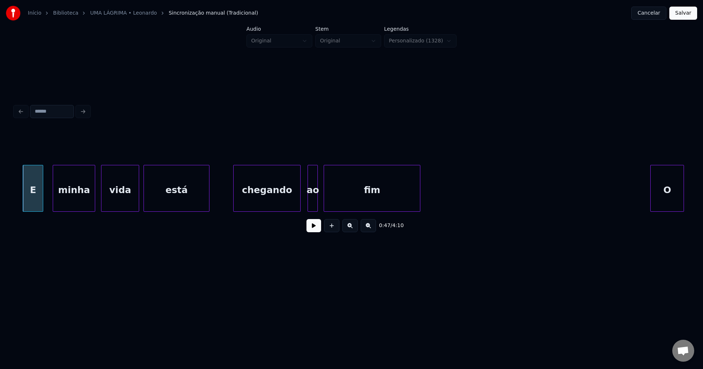
click at [284, 203] on div "chegando" at bounding box center [266, 190] width 67 height 50
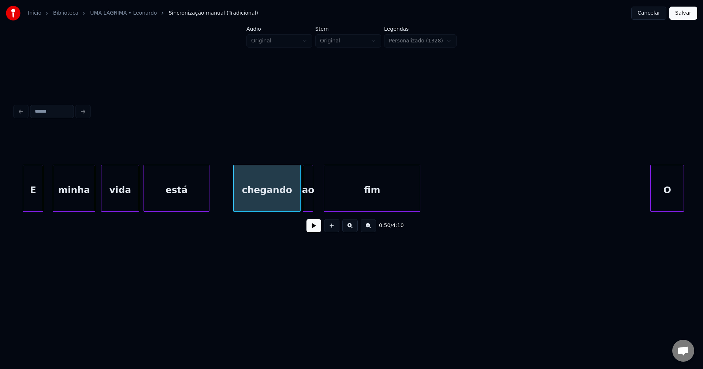
click at [308, 203] on div "ao" at bounding box center [308, 190] width 10 height 50
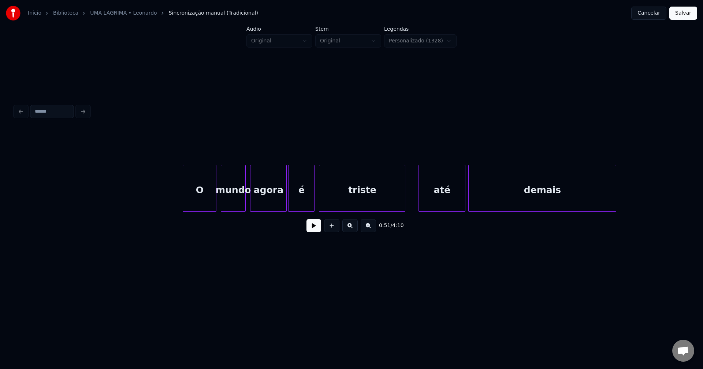
scroll to position [0, 3974]
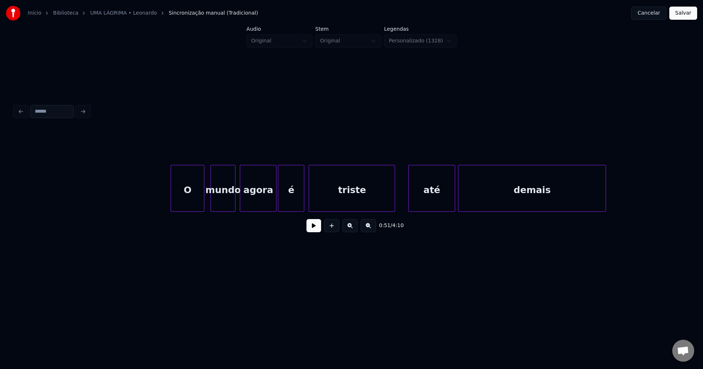
click at [183, 203] on div "O" at bounding box center [187, 190] width 33 height 50
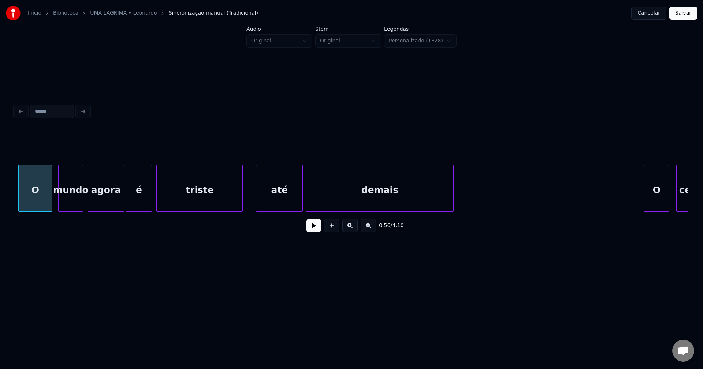
scroll to position [0, 4147]
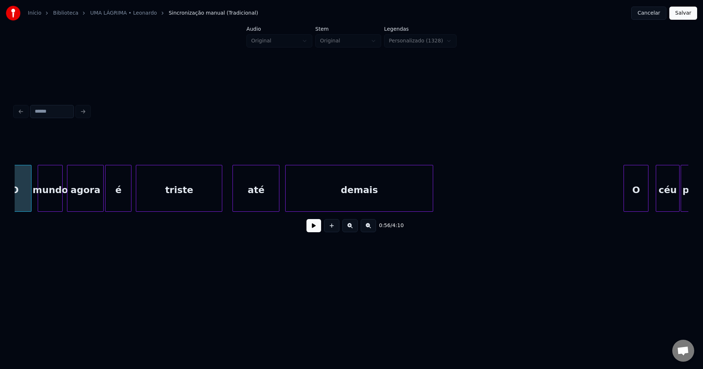
click at [263, 199] on div "até" at bounding box center [256, 190] width 46 height 50
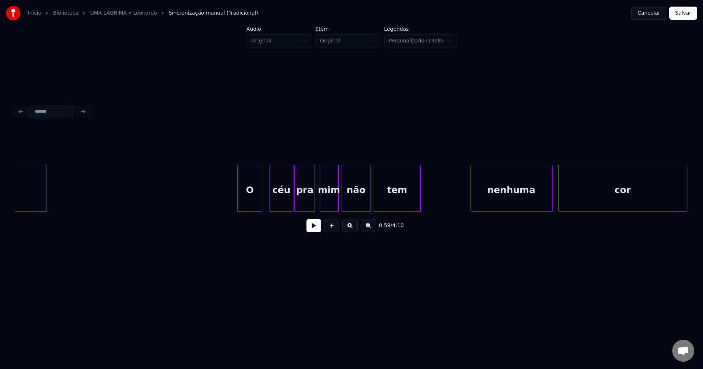
scroll to position [0, 4543]
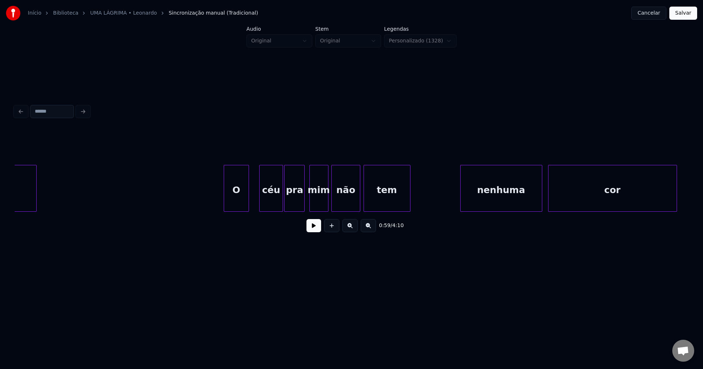
click at [237, 204] on div "O" at bounding box center [236, 190] width 24 height 50
click at [269, 206] on div "céu" at bounding box center [267, 190] width 23 height 50
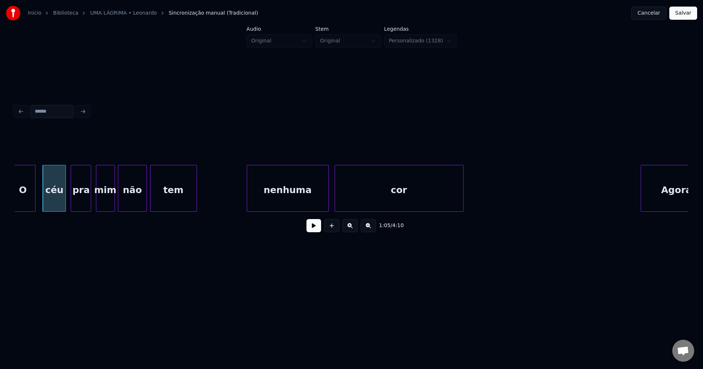
scroll to position [0, 4777]
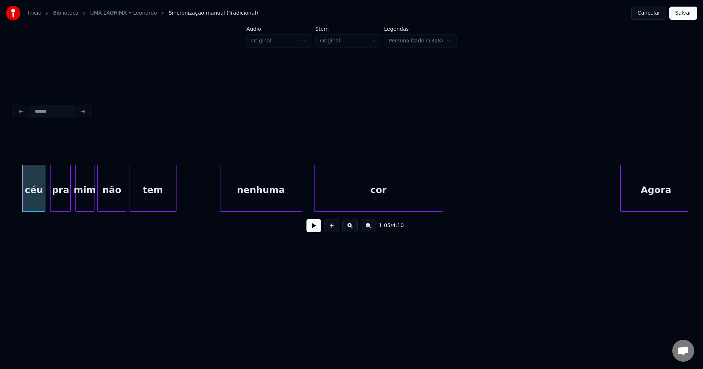
click at [264, 204] on div "nenhuma" at bounding box center [260, 190] width 81 height 50
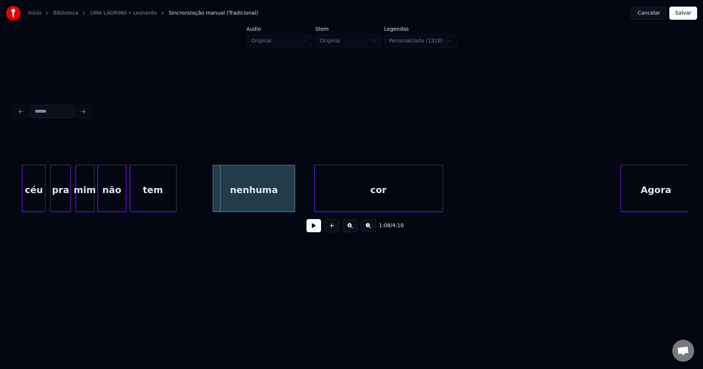
click at [216, 200] on div "nenhuma" at bounding box center [253, 190] width 81 height 50
click at [301, 202] on div at bounding box center [302, 188] width 2 height 46
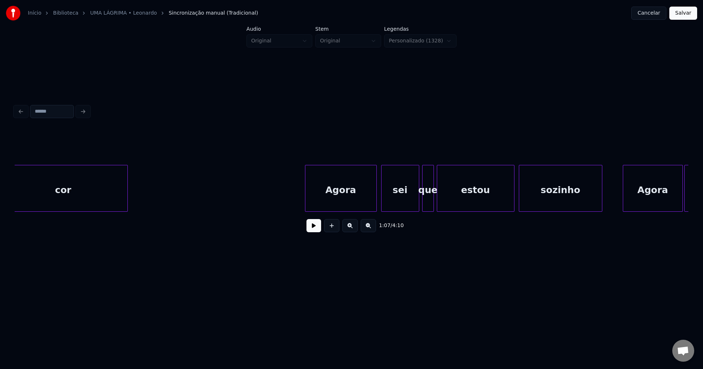
scroll to position [0, 5204]
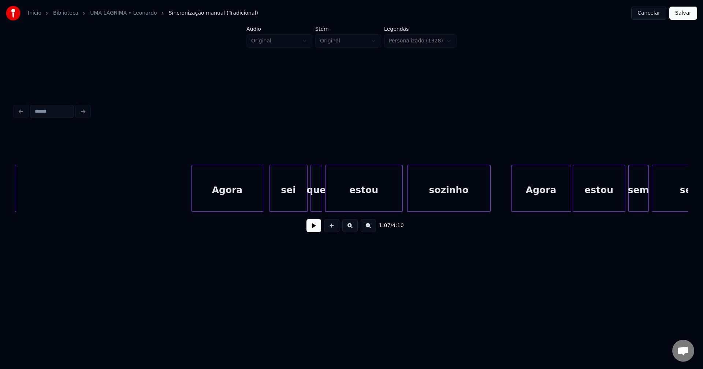
click at [220, 202] on div "Agora" at bounding box center [227, 190] width 71 height 50
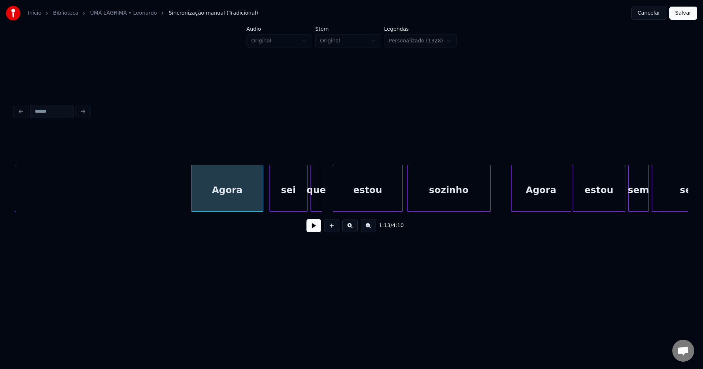
click at [335, 205] on div at bounding box center [334, 188] width 2 height 46
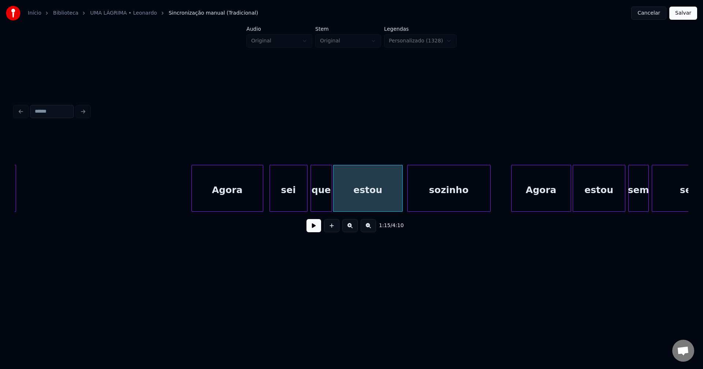
click at [330, 204] on div at bounding box center [330, 188] width 2 height 46
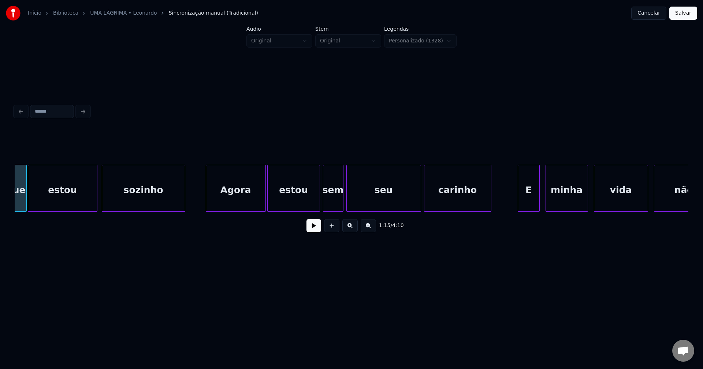
scroll to position [0, 5560]
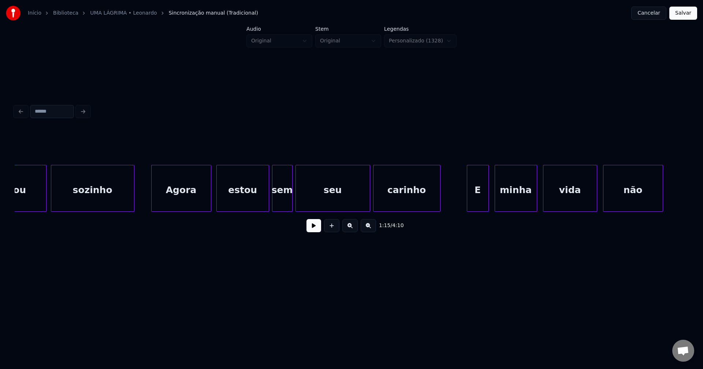
click at [183, 207] on div "Agora" at bounding box center [180, 190] width 59 height 50
click at [245, 208] on div "estou" at bounding box center [238, 190] width 52 height 50
click at [269, 206] on div at bounding box center [268, 188] width 2 height 46
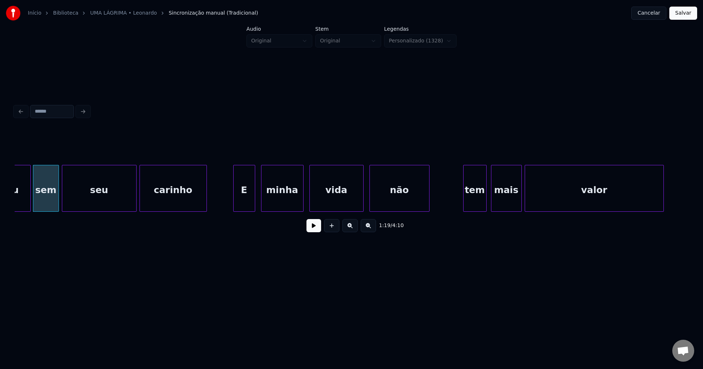
scroll to position [0, 5814]
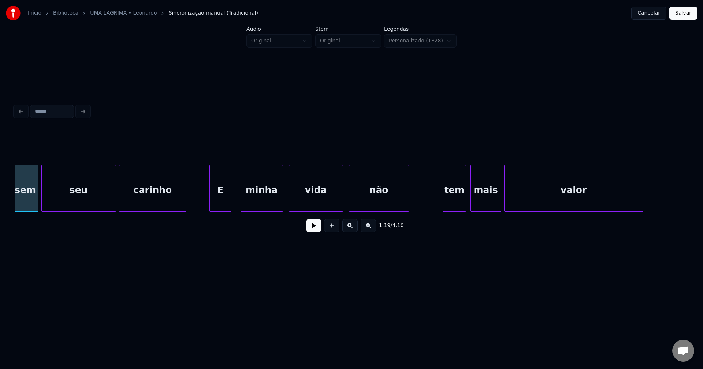
click at [217, 209] on div "sem seu carinho E minha vida não tem mais valor" at bounding box center [351, 188] width 673 height 47
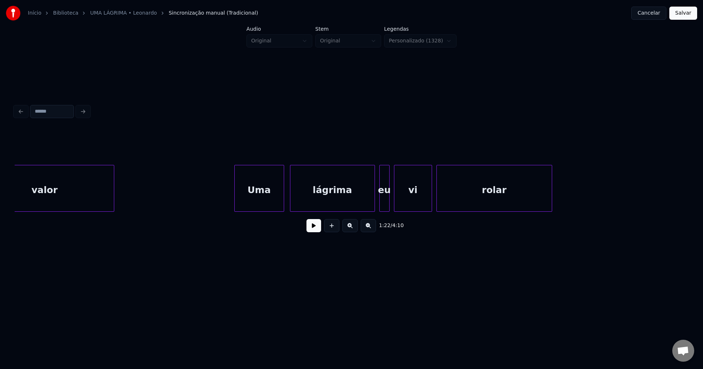
scroll to position [0, 6353]
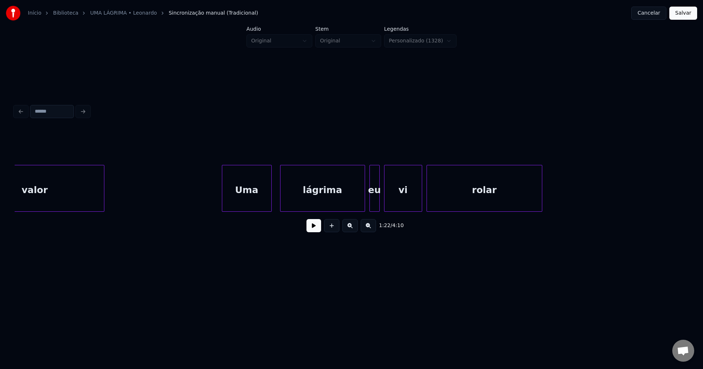
click at [252, 207] on div "Uma" at bounding box center [246, 190] width 49 height 50
click at [340, 212] on div "valor Uma lágrima eu vi rolar" at bounding box center [351, 188] width 673 height 47
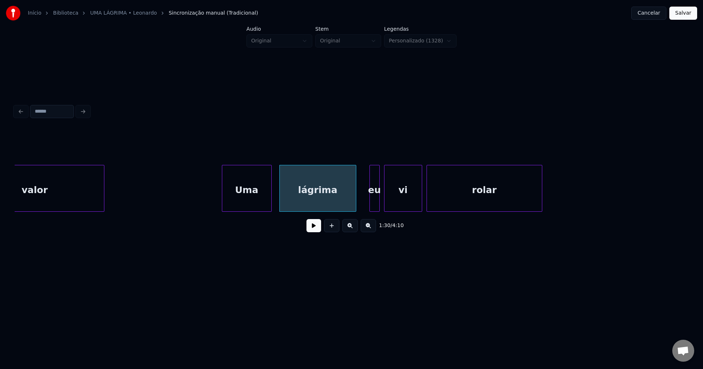
click at [355, 206] on div at bounding box center [354, 188] width 2 height 46
click at [364, 208] on div "eu" at bounding box center [365, 190] width 10 height 50
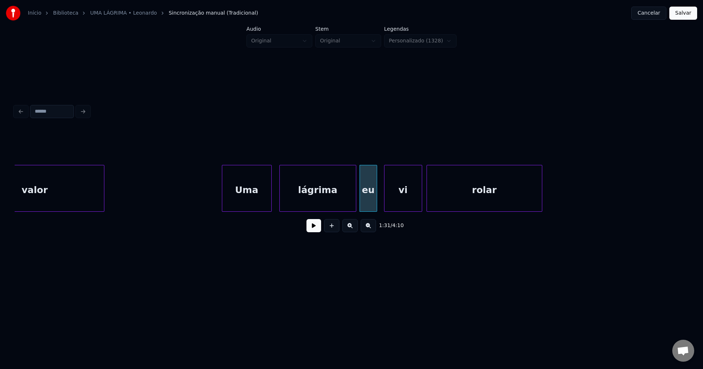
click at [377, 203] on div at bounding box center [375, 188] width 2 height 46
click at [399, 204] on div "vi" at bounding box center [400, 190] width 37 height 50
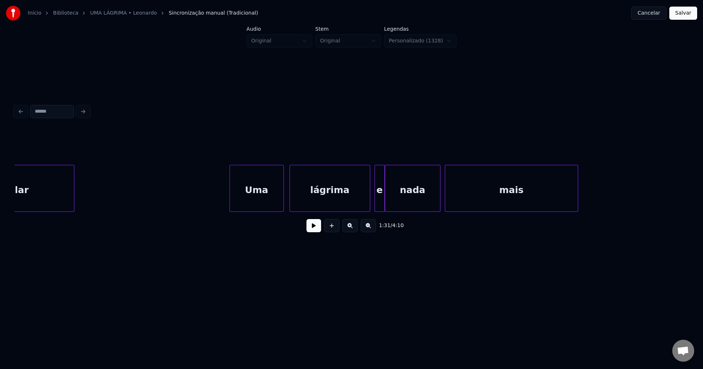
scroll to position [0, 6831]
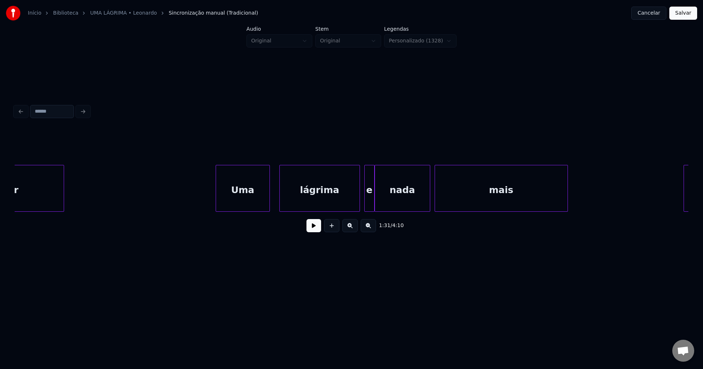
click at [243, 202] on div "Uma" at bounding box center [242, 190] width 53 height 50
click at [332, 201] on div "lágrima" at bounding box center [317, 190] width 80 height 50
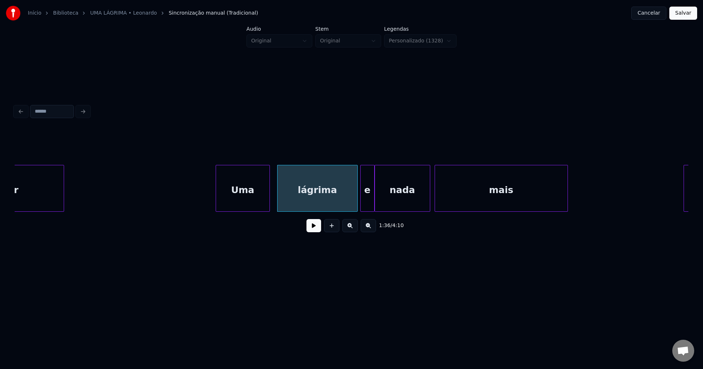
click at [362, 206] on div at bounding box center [361, 188] width 2 height 46
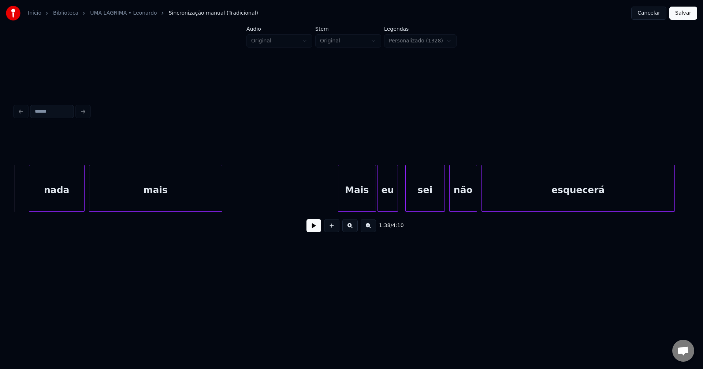
scroll to position [0, 7217]
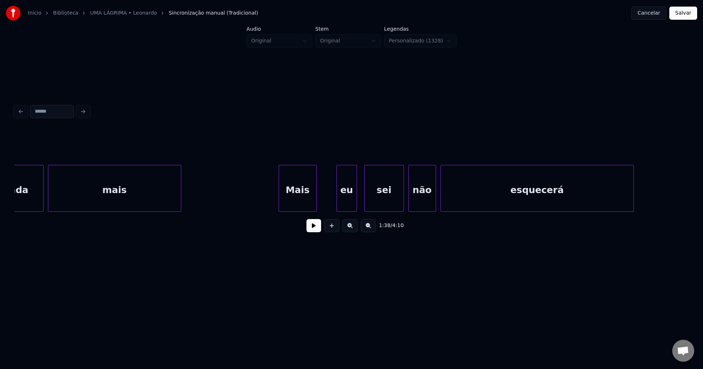
click at [298, 205] on div "Mais" at bounding box center [297, 190] width 37 height 50
click at [326, 201] on div at bounding box center [327, 188] width 2 height 46
click at [314, 228] on button at bounding box center [313, 225] width 15 height 13
click at [315, 230] on button at bounding box center [313, 225] width 15 height 13
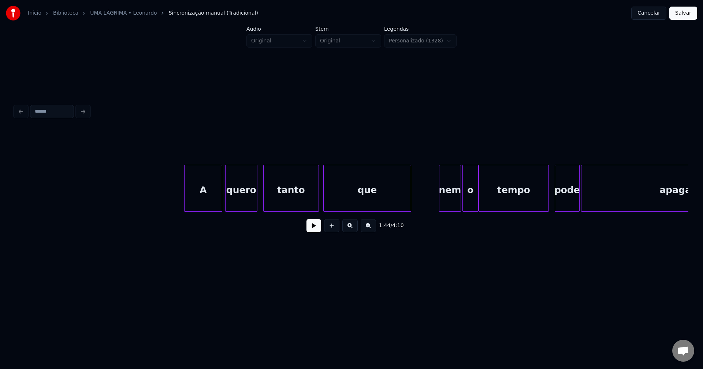
scroll to position [0, 7877]
click at [213, 201] on div "A" at bounding box center [199, 190] width 37 height 50
click at [444, 201] on div "nem" at bounding box center [447, 190] width 21 height 50
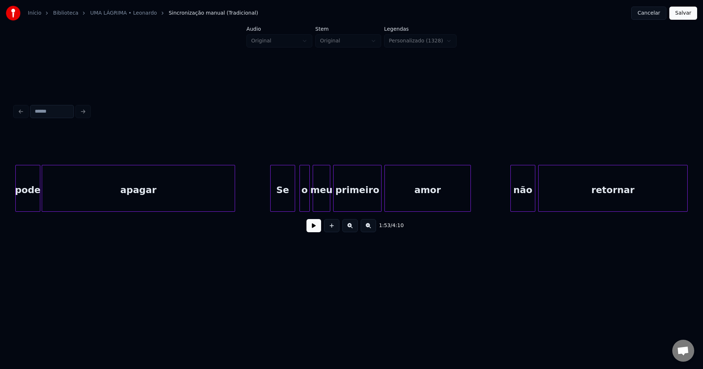
scroll to position [0, 8436]
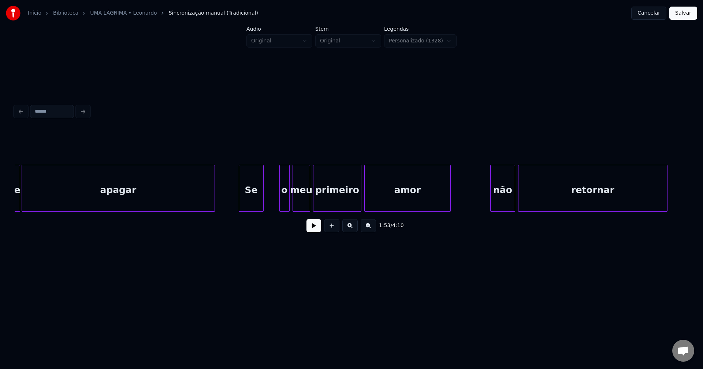
click at [251, 203] on div "Se" at bounding box center [251, 190] width 24 height 50
click at [268, 206] on div at bounding box center [268, 188] width 2 height 46
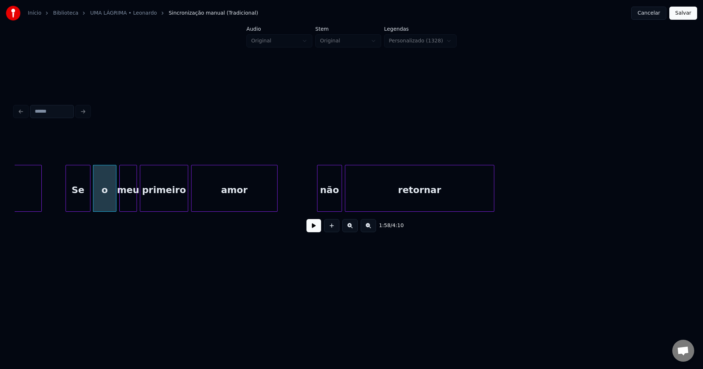
scroll to position [0, 8660]
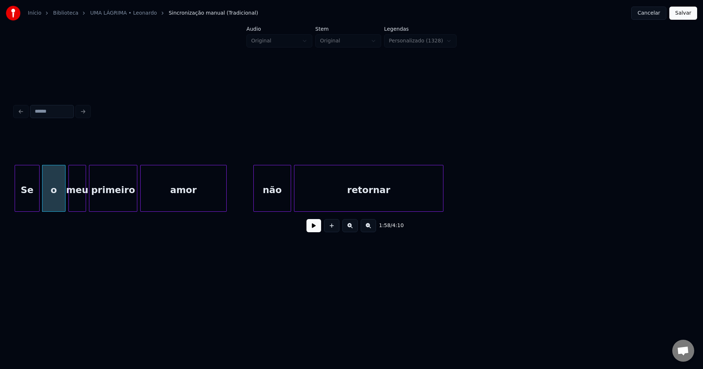
click at [254, 206] on div at bounding box center [255, 188] width 2 height 46
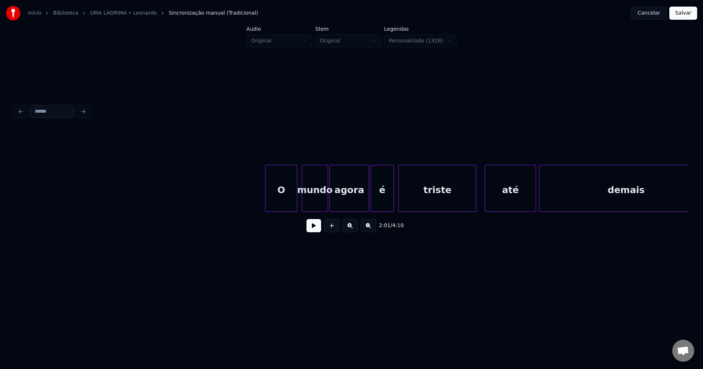
scroll to position [0, 10327]
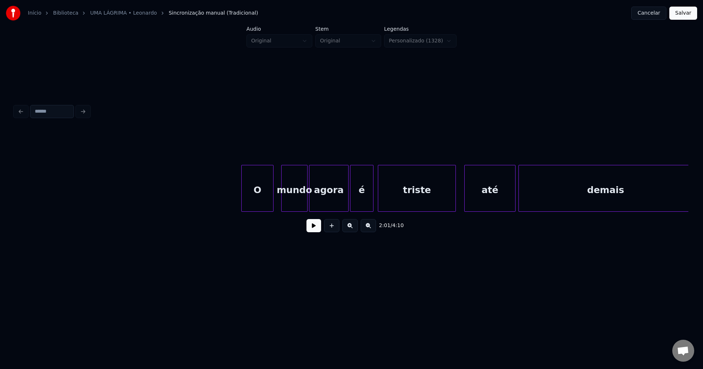
click at [255, 206] on div "O" at bounding box center [257, 190] width 31 height 50
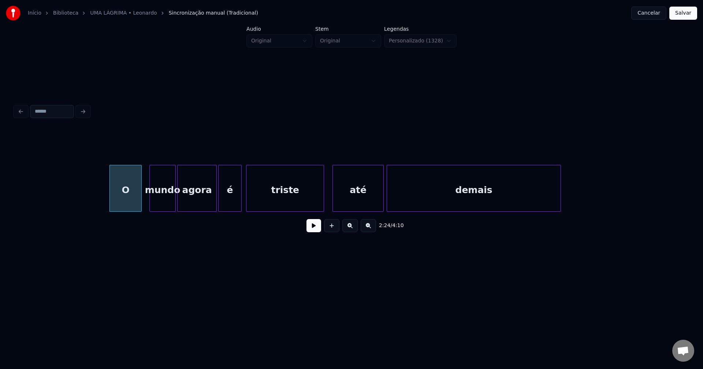
scroll to position [0, 10469]
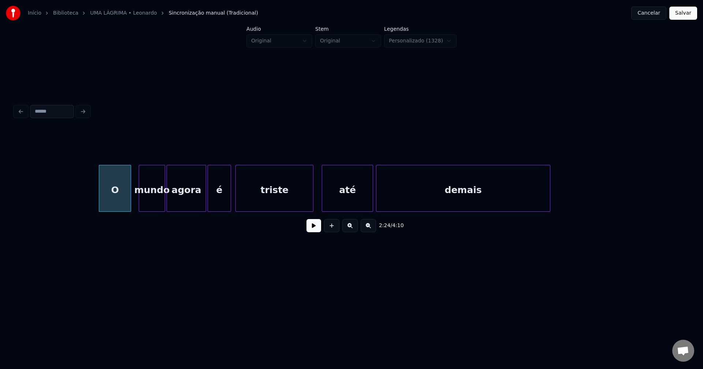
click at [308, 232] on button at bounding box center [313, 225] width 15 height 13
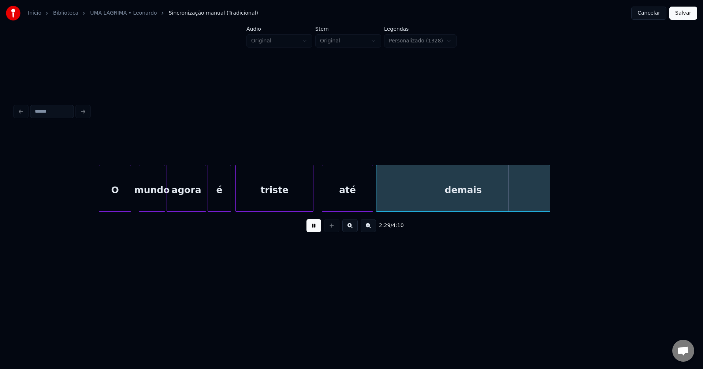
click at [314, 228] on button at bounding box center [313, 225] width 15 height 13
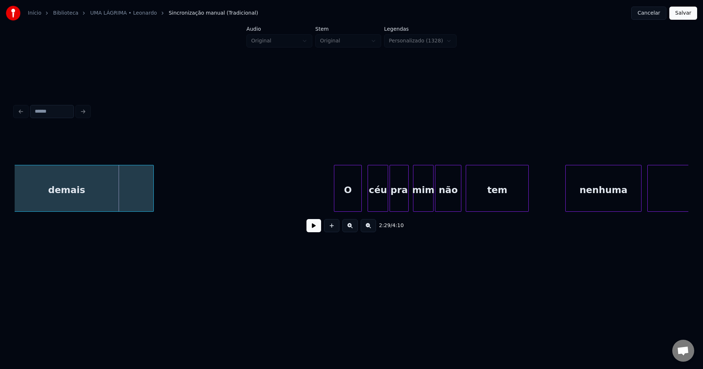
scroll to position [0, 10886]
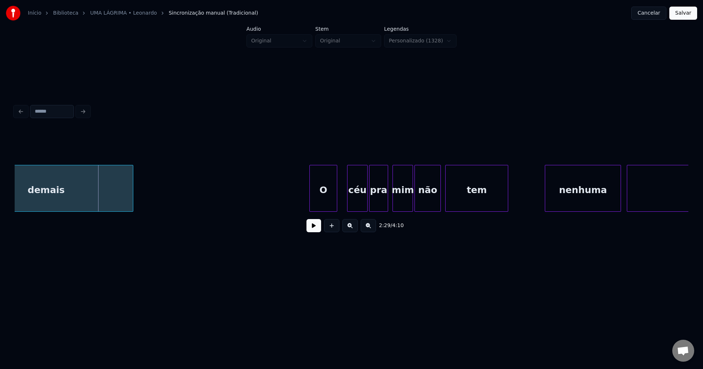
click at [323, 208] on div "O" at bounding box center [323, 190] width 27 height 50
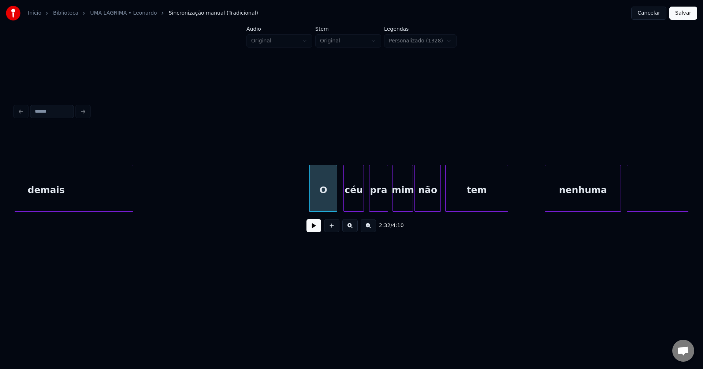
click at [355, 209] on div "céu" at bounding box center [354, 190] width 20 height 50
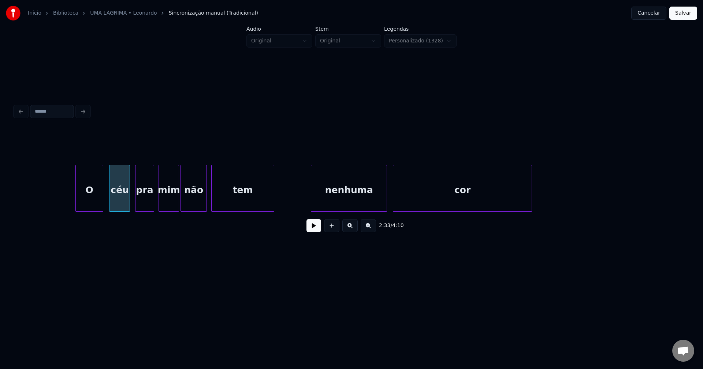
scroll to position [0, 11150]
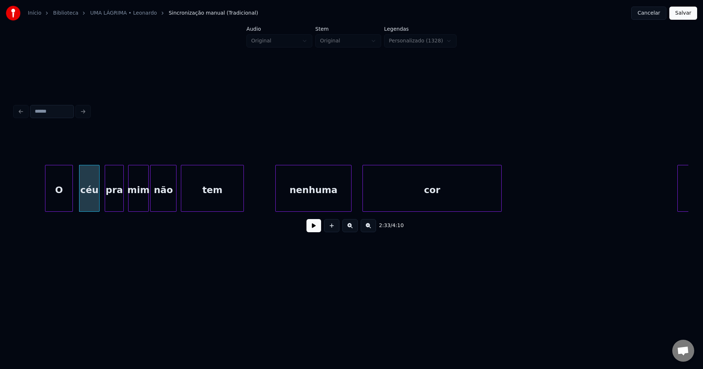
click at [316, 206] on div "nenhuma" at bounding box center [313, 190] width 75 height 50
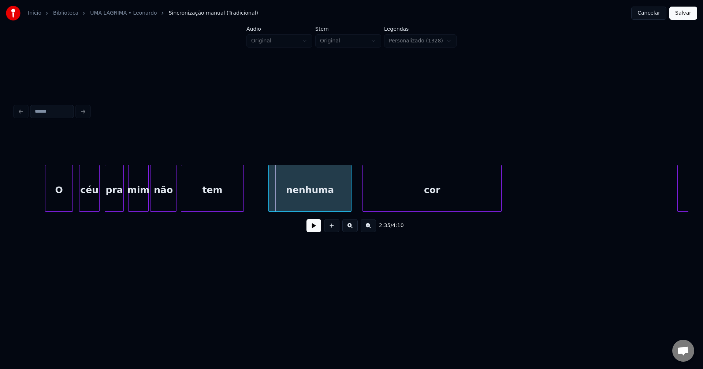
click at [270, 201] on div at bounding box center [270, 188] width 2 height 46
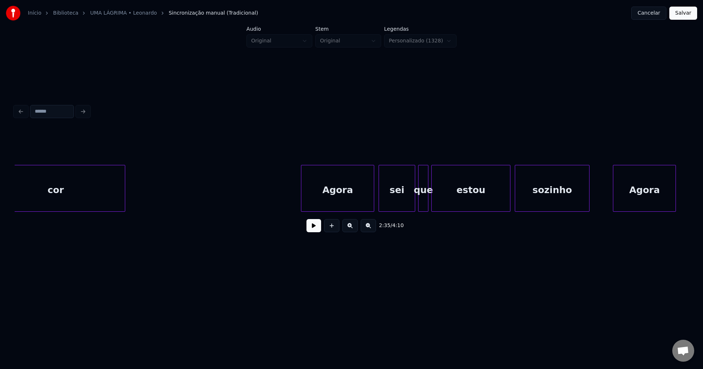
scroll to position [0, 11598]
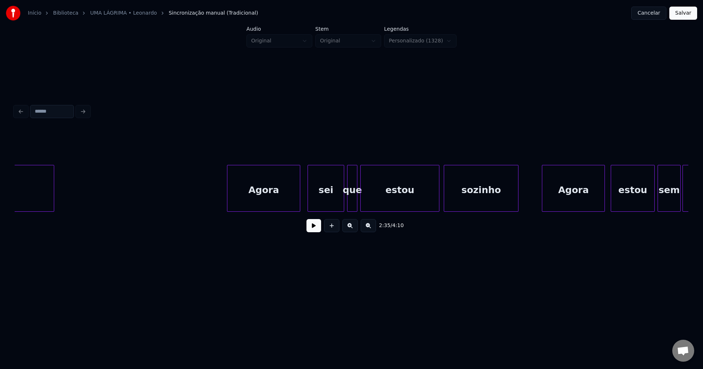
click at [274, 207] on div "Agora" at bounding box center [263, 190] width 72 height 50
click at [332, 203] on div "sei" at bounding box center [326, 190] width 36 height 50
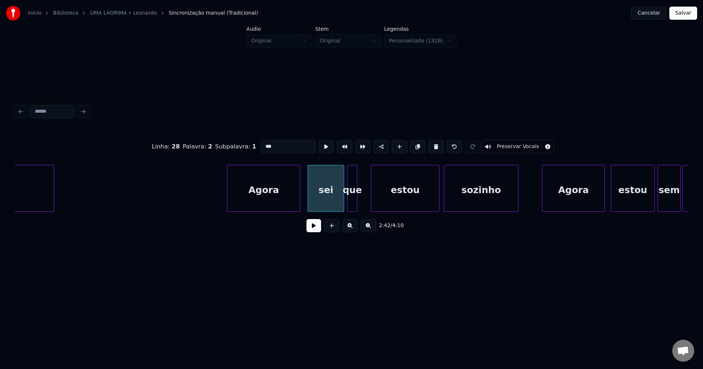
click at [371, 205] on div at bounding box center [372, 188] width 2 height 46
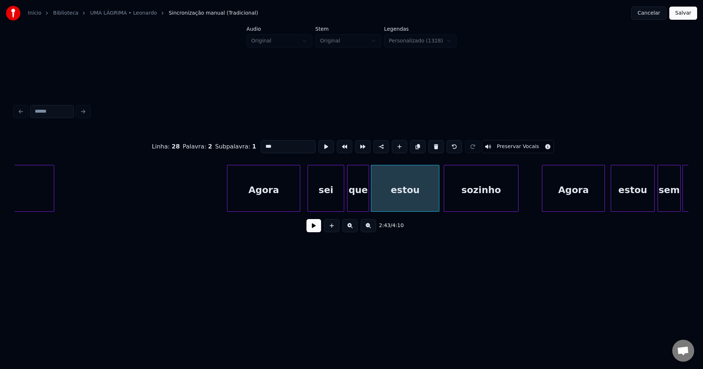
click at [367, 210] on div "cor Agora sei que estou sozinho Agora estou sem seu" at bounding box center [351, 188] width 673 height 47
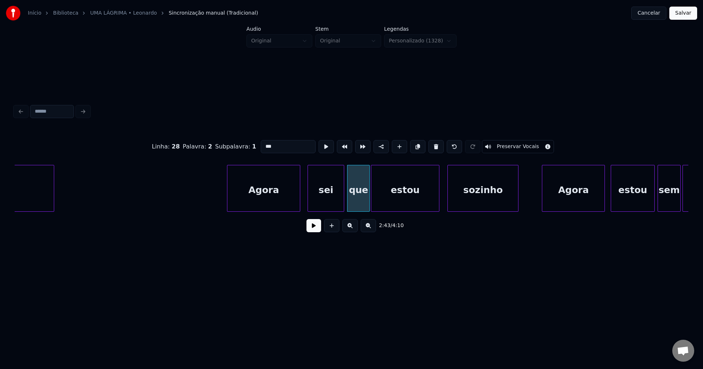
click at [449, 206] on div at bounding box center [449, 188] width 2 height 46
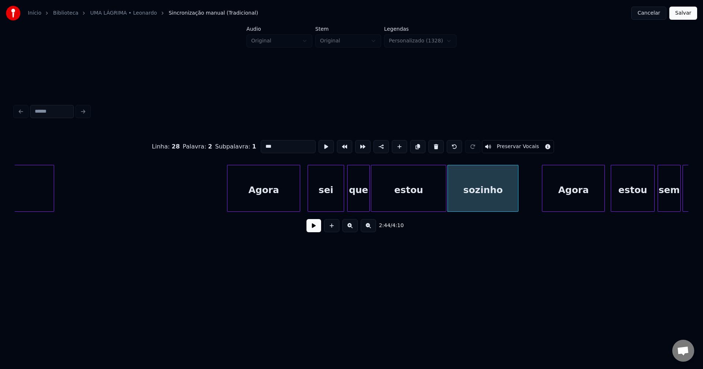
click at [445, 209] on div "cor Agora sei que estou sozinho Agora estou sem seu" at bounding box center [351, 188] width 673 height 47
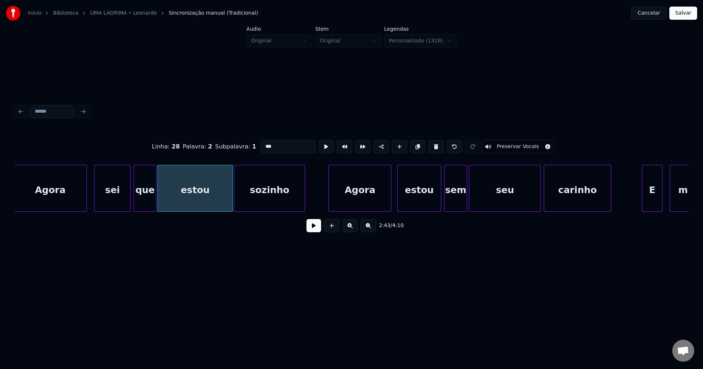
scroll to position [0, 11913]
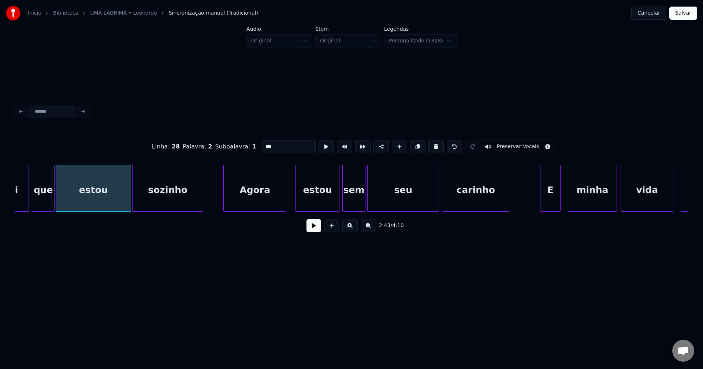
click at [269, 203] on div "Agora" at bounding box center [255, 190] width 62 height 50
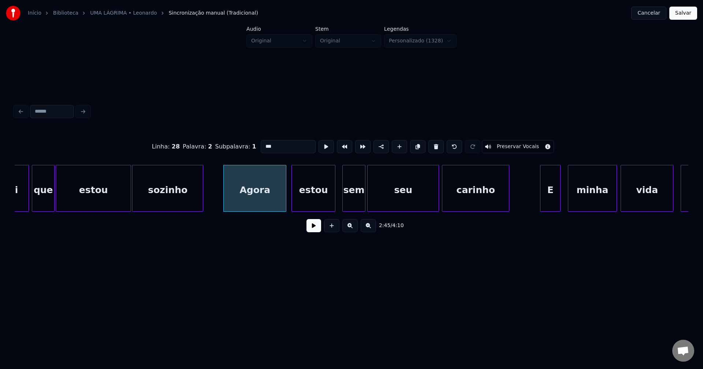
click at [315, 204] on div "estou" at bounding box center [313, 190] width 43 height 50
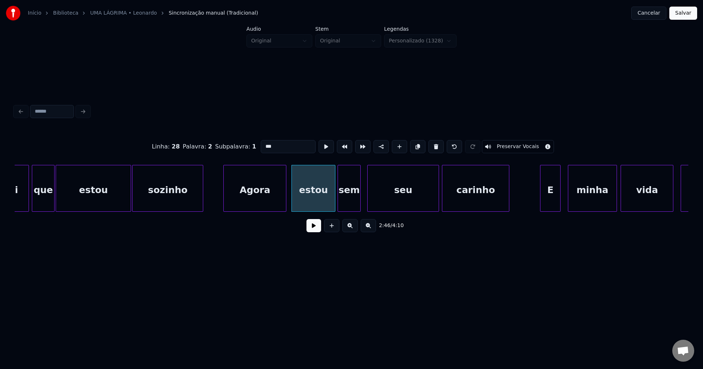
click at [347, 210] on div "sei que estou sozinho Agora estou sem seu carinho E minha vida não" at bounding box center [351, 188] width 673 height 47
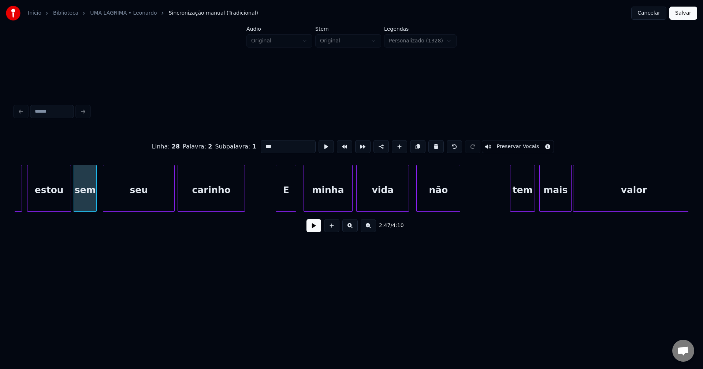
scroll to position [0, 12187]
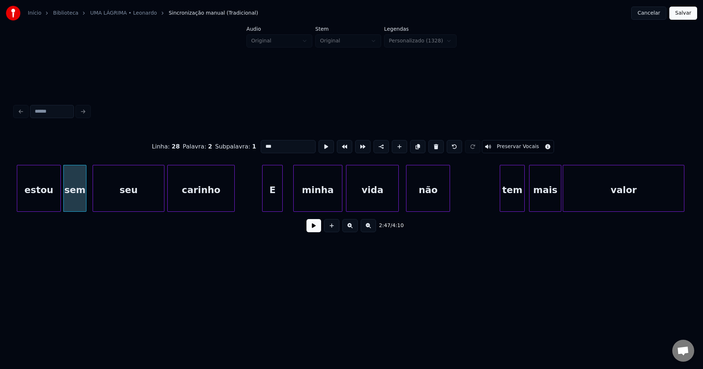
click at [271, 205] on div "E" at bounding box center [272, 190] width 20 height 50
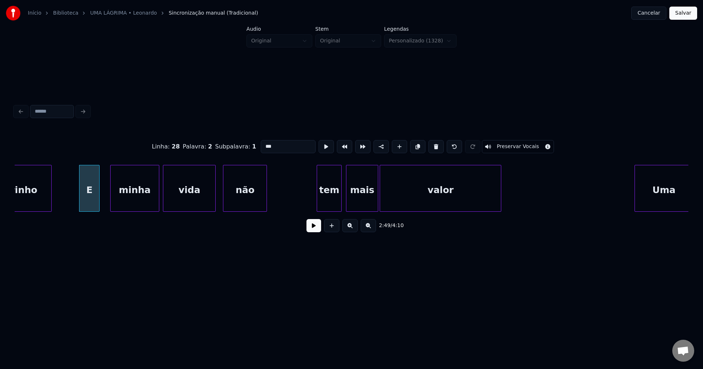
scroll to position [0, 12380]
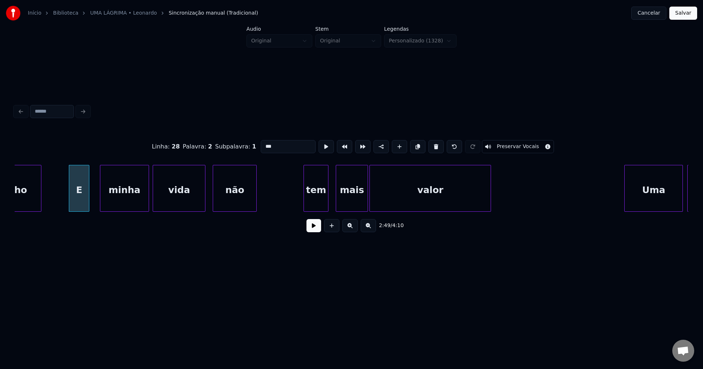
click at [315, 208] on div "tem" at bounding box center [316, 190] width 24 height 50
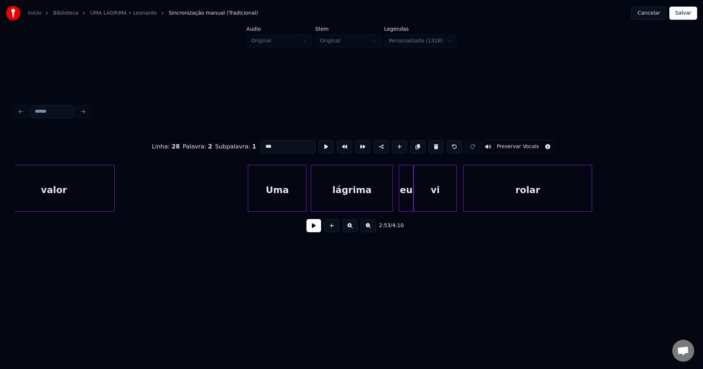
scroll to position [0, 12766]
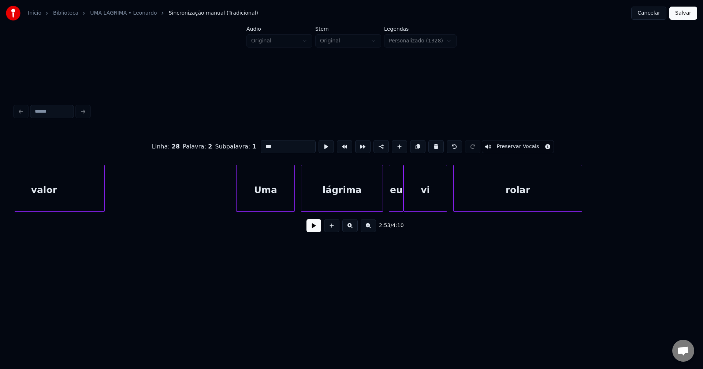
click at [271, 202] on div "Uma" at bounding box center [265, 190] width 58 height 50
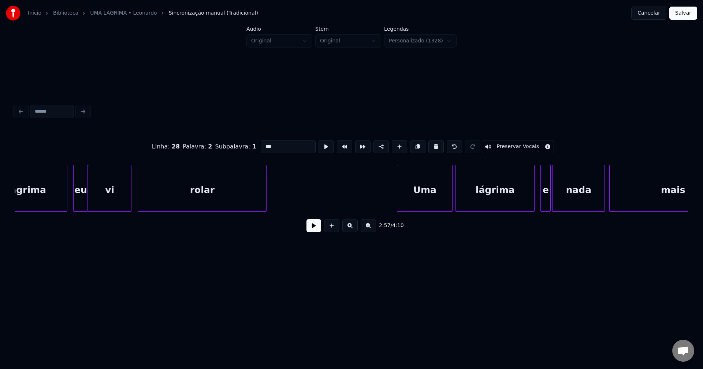
scroll to position [0, 13132]
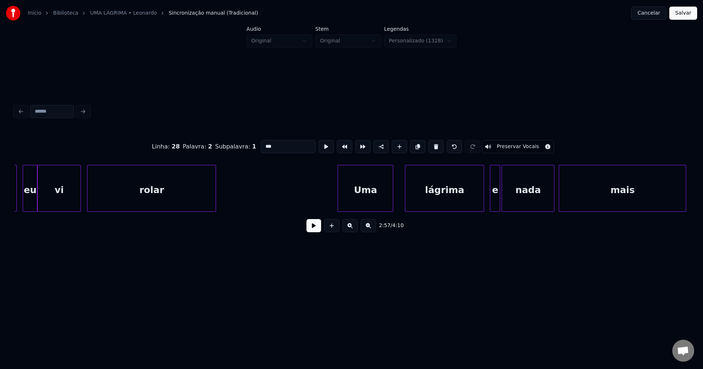
click at [368, 203] on div "Uma" at bounding box center [365, 190] width 55 height 50
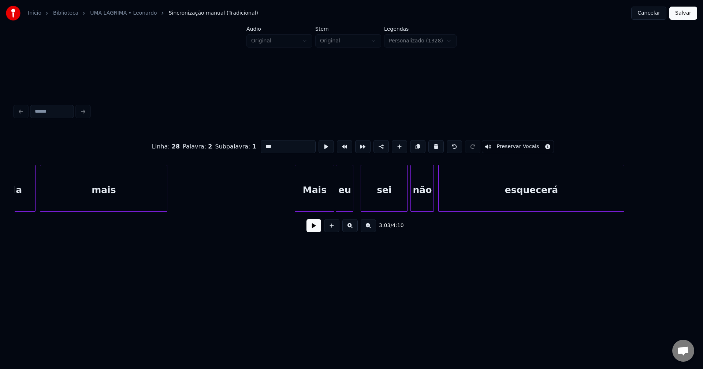
scroll to position [0, 13661]
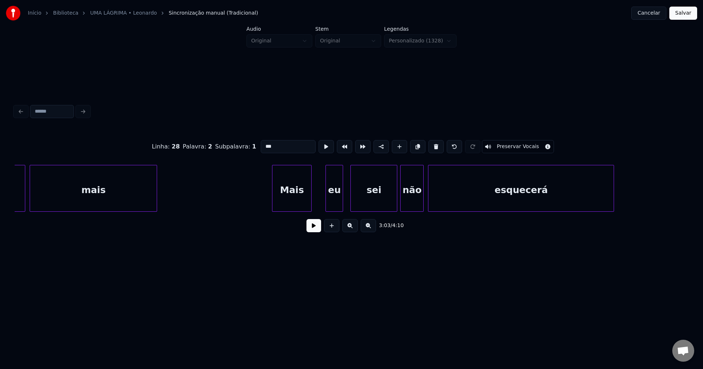
click at [297, 206] on div "Mais" at bounding box center [291, 190] width 39 height 50
click at [322, 208] on div at bounding box center [322, 188] width 2 height 46
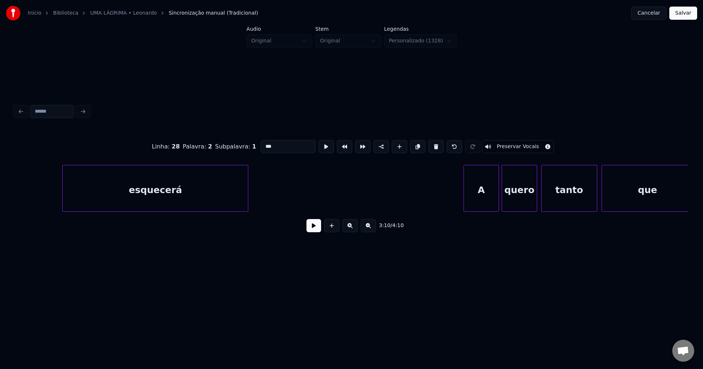
scroll to position [0, 14159]
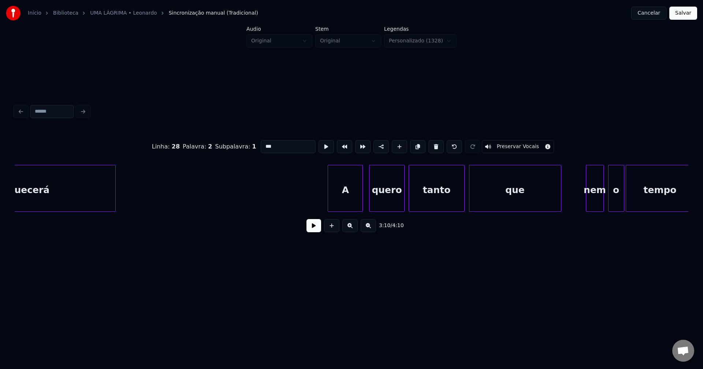
click at [345, 204] on div "A" at bounding box center [345, 190] width 34 height 50
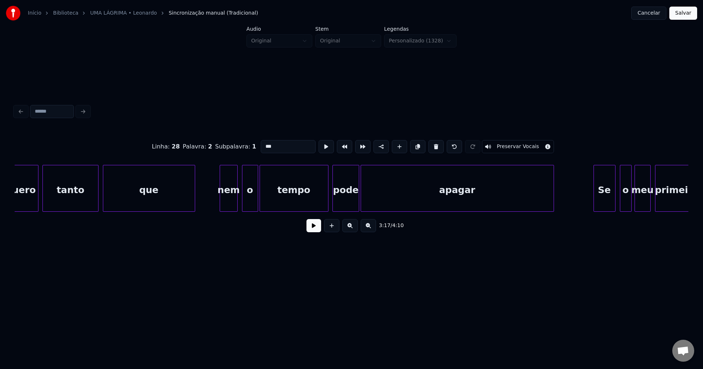
scroll to position [0, 14535]
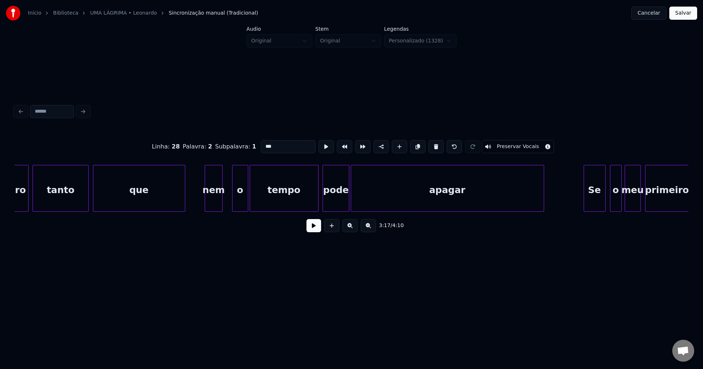
click at [211, 205] on div "nem" at bounding box center [213, 190] width 17 height 50
click at [230, 205] on div "o" at bounding box center [231, 190] width 15 height 50
click at [300, 201] on div "tempo" at bounding box center [281, 190] width 68 height 50
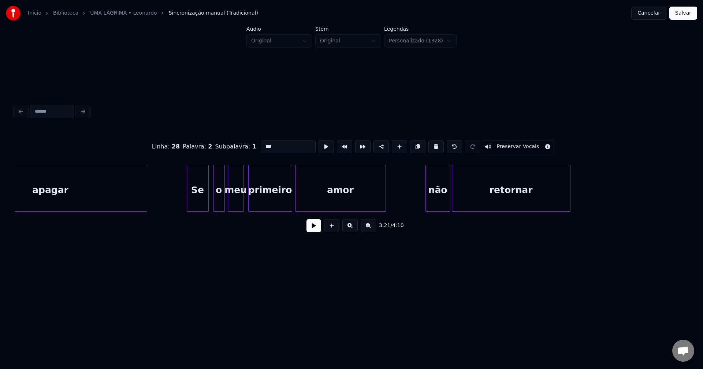
scroll to position [0, 14941]
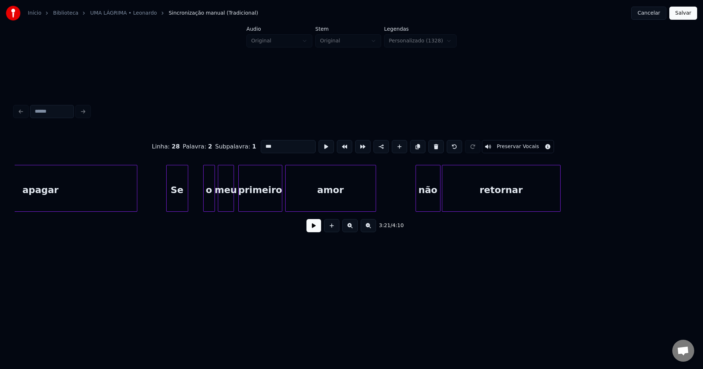
click at [176, 201] on div "Se" at bounding box center [176, 190] width 21 height 50
click at [199, 199] on div at bounding box center [198, 188] width 2 height 46
click at [412, 201] on div at bounding box center [412, 188] width 2 height 46
click at [425, 201] on div "não" at bounding box center [422, 190] width 29 height 50
click at [403, 205] on div at bounding box center [404, 188] width 2 height 46
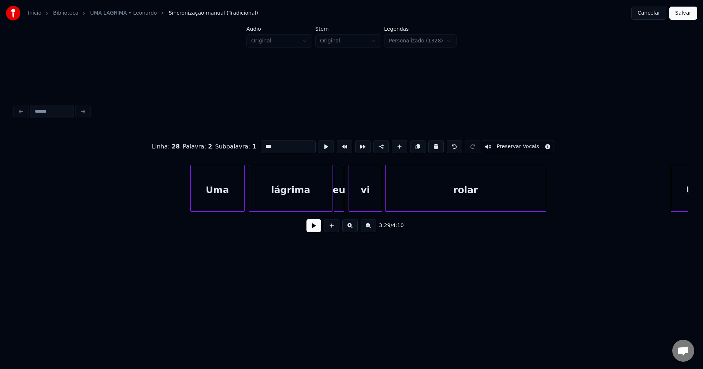
scroll to position [0, 16303]
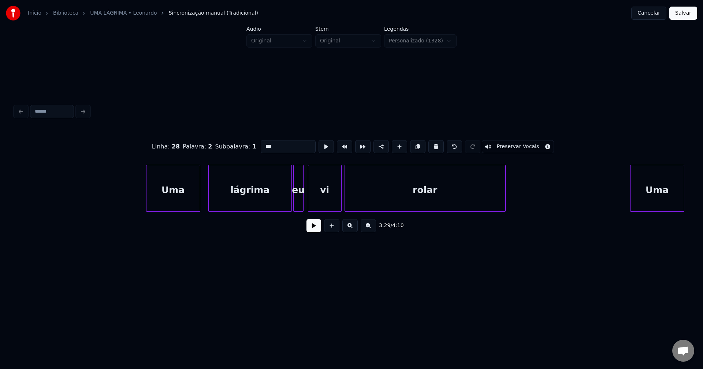
click at [182, 201] on div "Uma" at bounding box center [172, 190] width 53 height 50
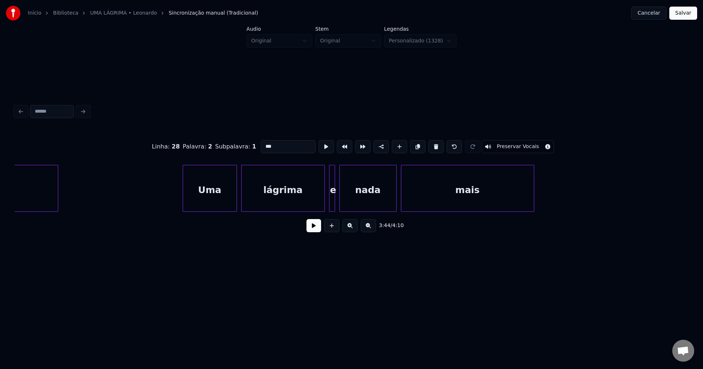
scroll to position [0, 16771]
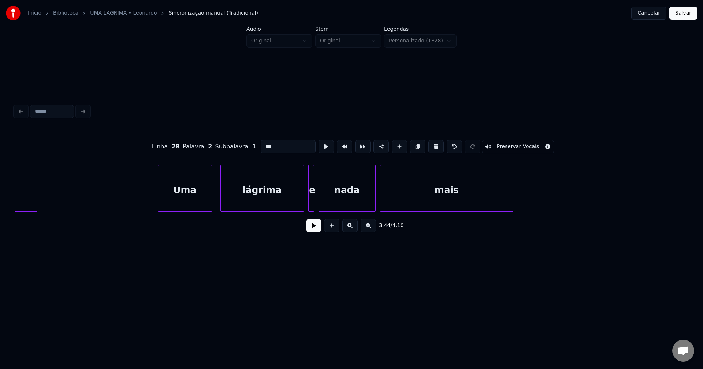
click at [179, 207] on div "Uma" at bounding box center [184, 190] width 53 height 50
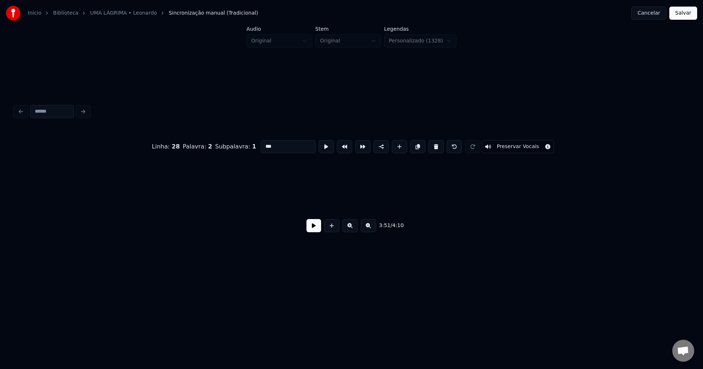
scroll to position [0, 17442]
click at [681, 19] on button "Salvar" at bounding box center [683, 13] width 28 height 13
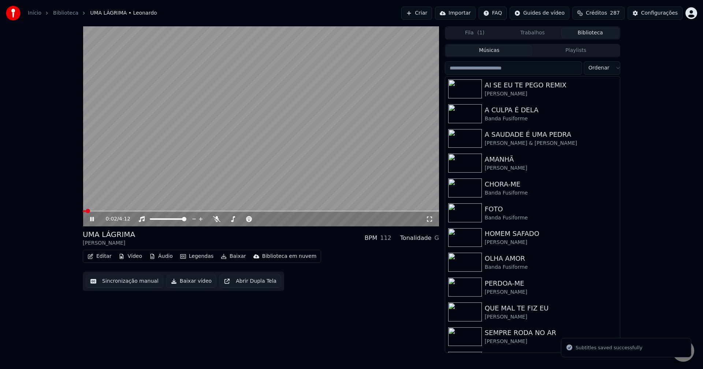
click at [94, 218] on icon at bounding box center [97, 219] width 17 height 6
click at [192, 281] on button "Baixar vídeo" at bounding box center [191, 281] width 50 height 13
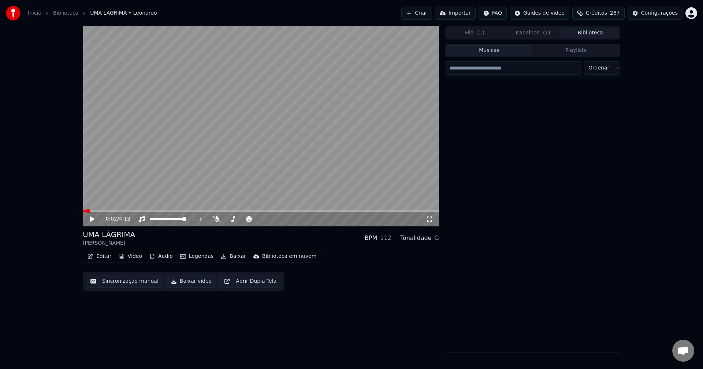
click at [599, 34] on button "Biblioteca" at bounding box center [590, 33] width 58 height 11
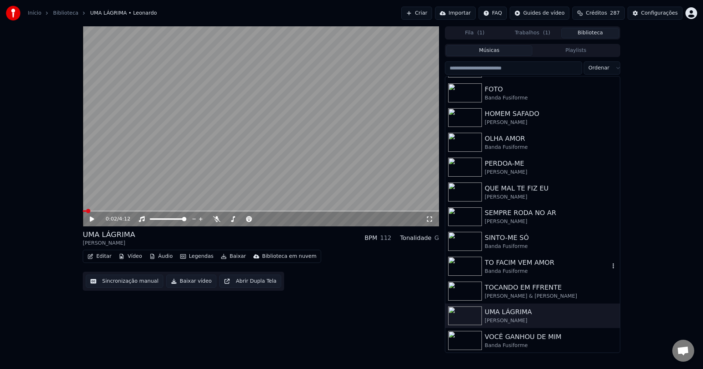
scroll to position [121, 0]
click at [510, 341] on div "VOCÊ GANHOU DE MIM [PERSON_NAME] Fusiforme" at bounding box center [546, 341] width 125 height 18
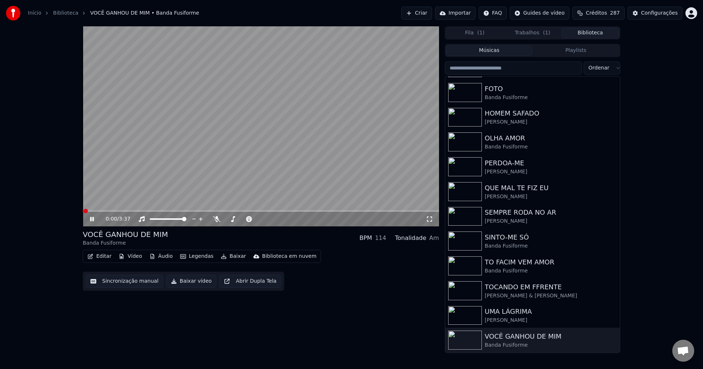
click at [91, 220] on icon at bounding box center [92, 219] width 4 height 4
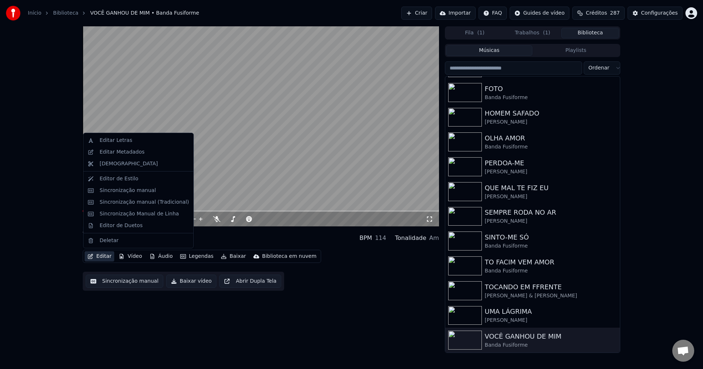
click at [105, 255] on button "Editar" at bounding box center [100, 256] width 30 height 10
click at [126, 199] on div "Sincronização manual (Tradicional)" at bounding box center [144, 202] width 89 height 7
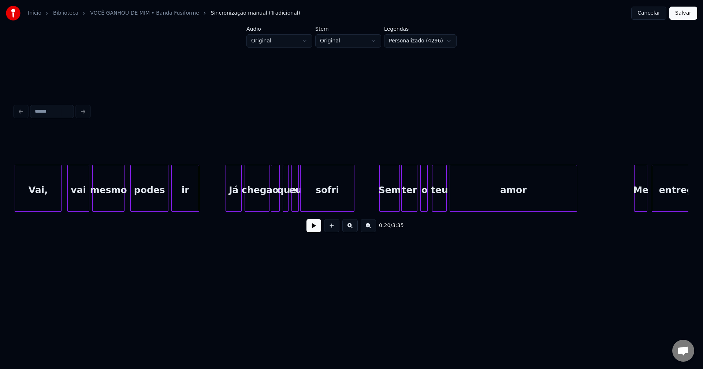
scroll to position [0, 1433]
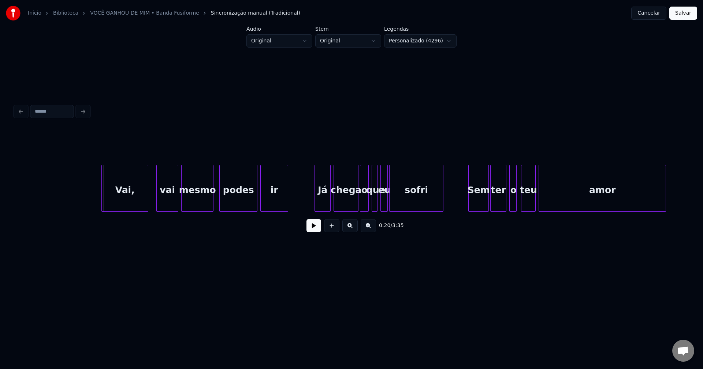
click at [124, 203] on div "Vai," at bounding box center [125, 190] width 46 height 50
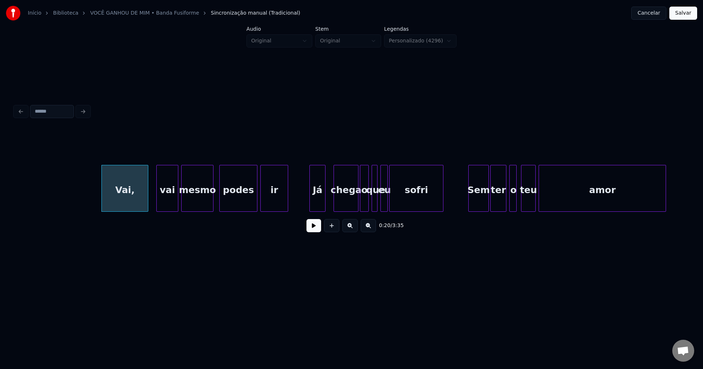
click at [317, 205] on div "Já" at bounding box center [317, 190] width 15 height 50
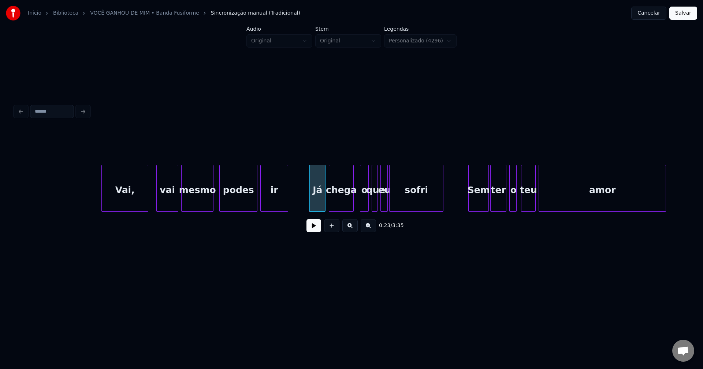
click at [341, 206] on div "chega" at bounding box center [341, 190] width 24 height 50
click at [360, 205] on div "o" at bounding box center [360, 190] width 8 height 50
click at [470, 206] on div "Sem" at bounding box center [472, 190] width 20 height 50
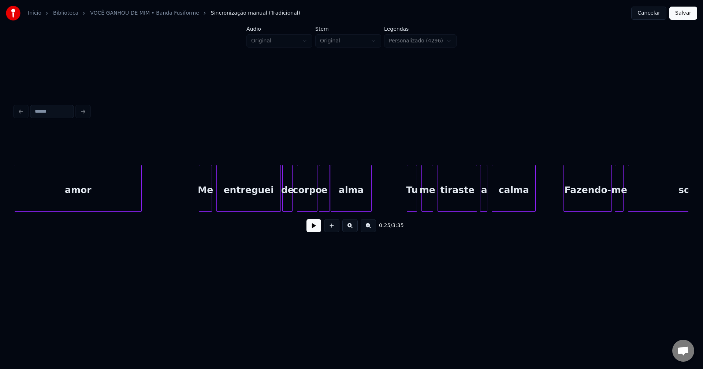
scroll to position [0, 1967]
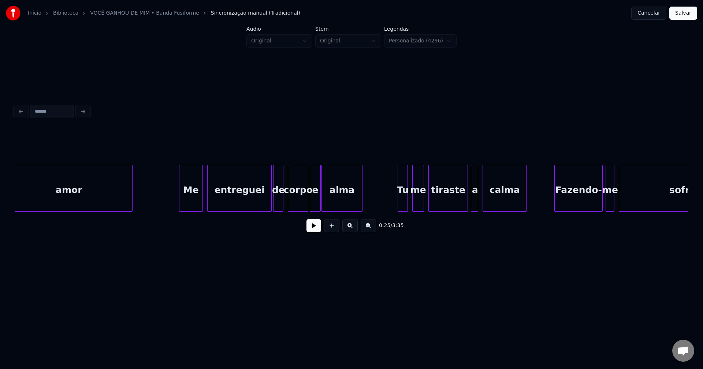
click at [181, 208] on div at bounding box center [180, 188] width 2 height 46
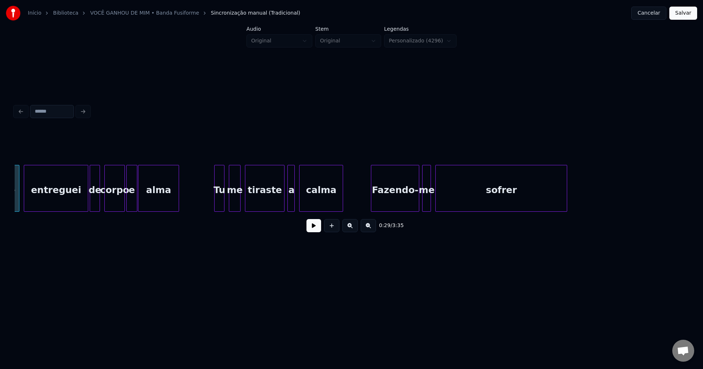
scroll to position [0, 2159]
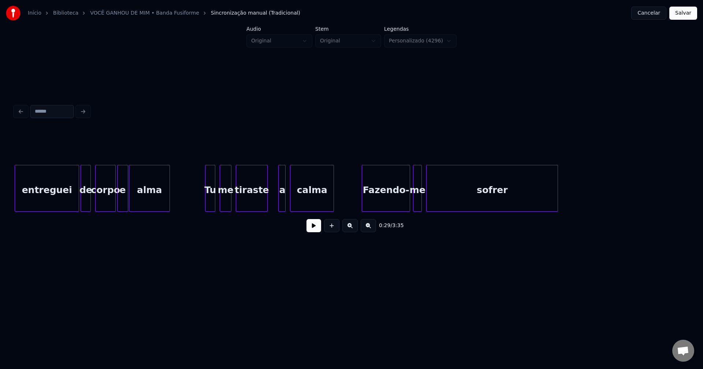
click at [266, 209] on div "entreguei de corpo e alma Tu me tiraste a calma Fazendo- me sofrer" at bounding box center [351, 188] width 673 height 47
click at [275, 205] on div at bounding box center [275, 188] width 2 height 46
click at [276, 206] on div "a" at bounding box center [275, 190] width 11 height 50
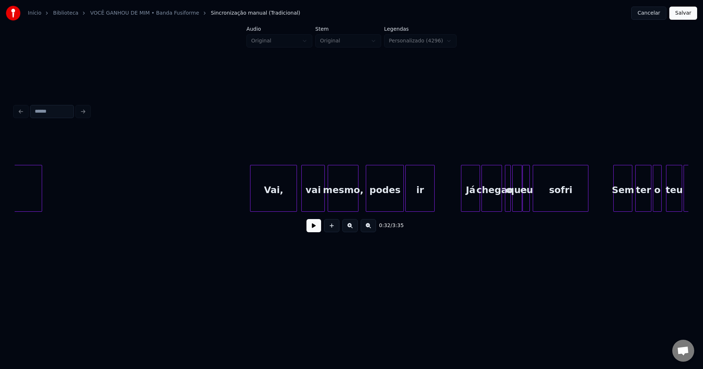
scroll to position [0, 2683]
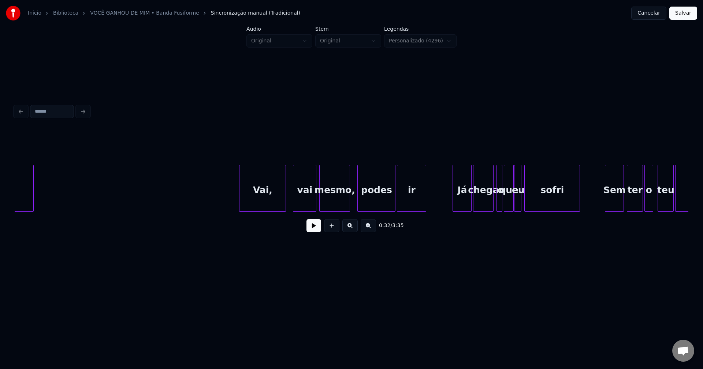
click at [261, 201] on div "Vai," at bounding box center [262, 190] width 46 height 50
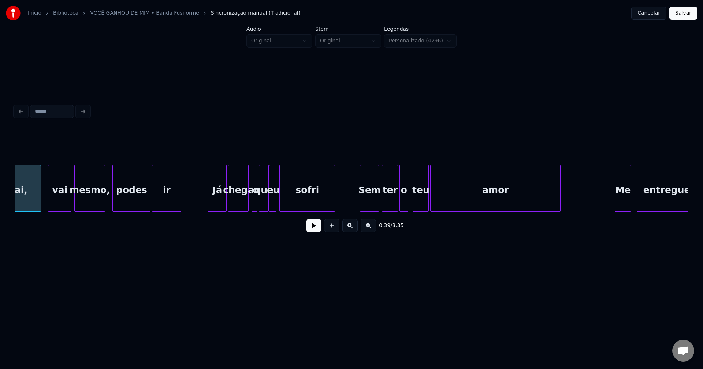
scroll to position [0, 2937]
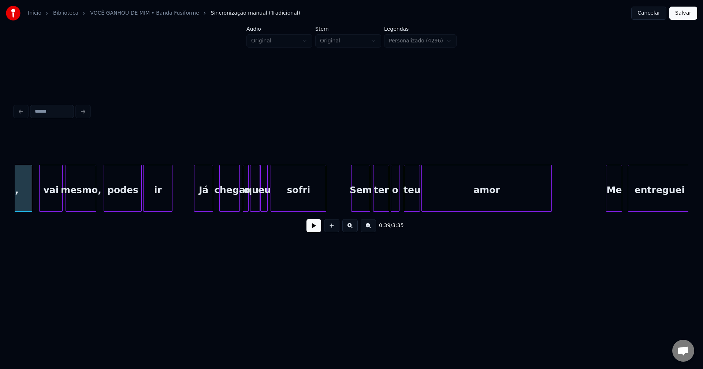
click at [201, 204] on div "Já" at bounding box center [203, 190] width 18 height 50
click at [228, 206] on div "chega" at bounding box center [227, 190] width 20 height 50
click at [240, 204] on div at bounding box center [240, 188] width 2 height 46
click at [343, 205] on div at bounding box center [344, 188] width 2 height 46
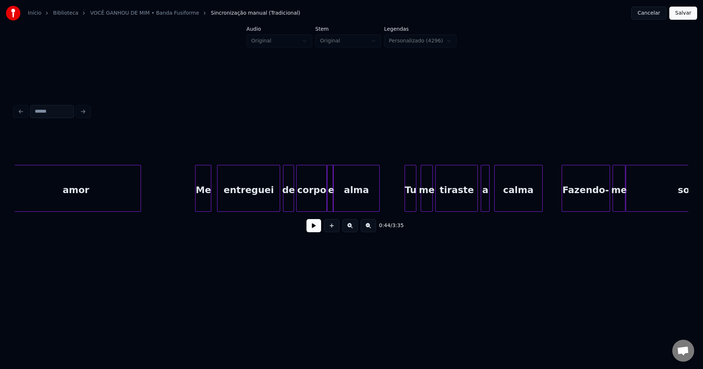
scroll to position [0, 3348]
click at [187, 204] on div at bounding box center [187, 188] width 2 height 46
click at [286, 204] on div "de" at bounding box center [286, 190] width 10 height 50
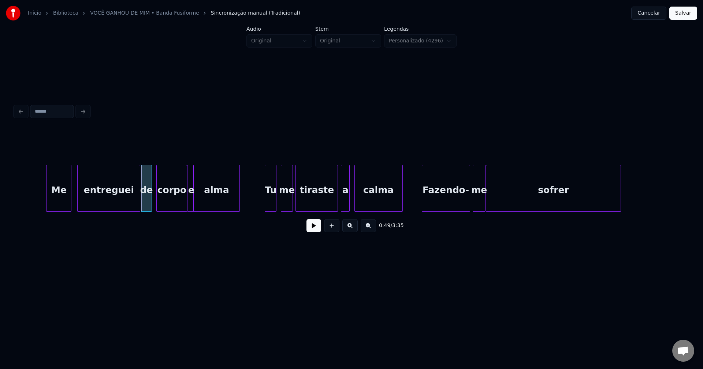
scroll to position [0, 3505]
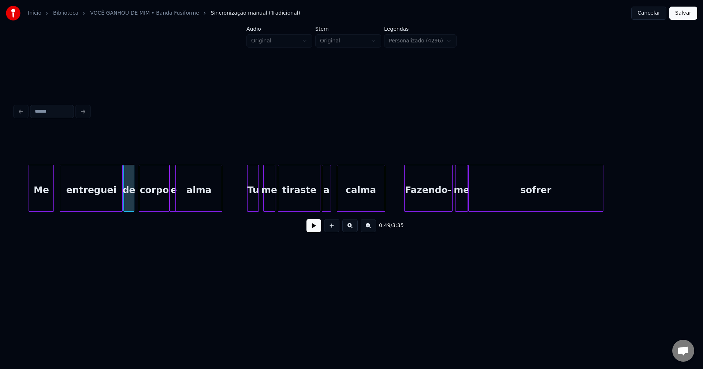
click at [326, 207] on div "a" at bounding box center [326, 190] width 8 height 50
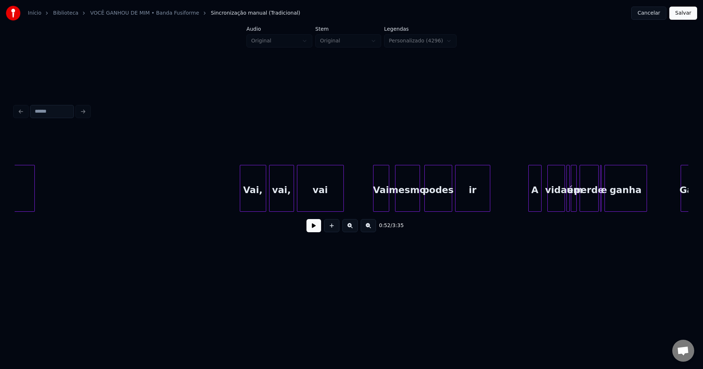
scroll to position [0, 4081]
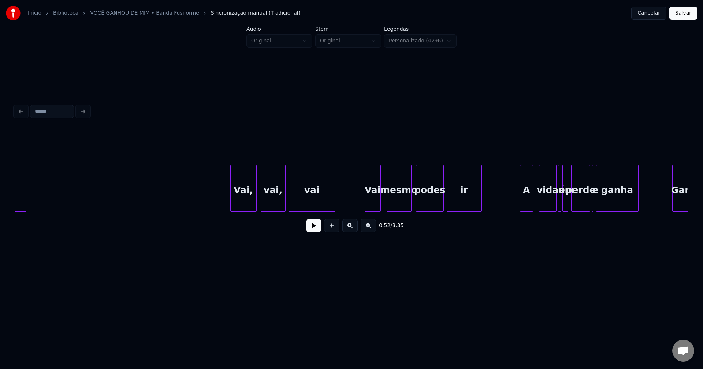
click at [243, 205] on div "Vai," at bounding box center [244, 190] width 26 height 50
click at [373, 202] on div "Vai" at bounding box center [370, 190] width 15 height 50
click at [524, 201] on div "A" at bounding box center [523, 190] width 12 height 50
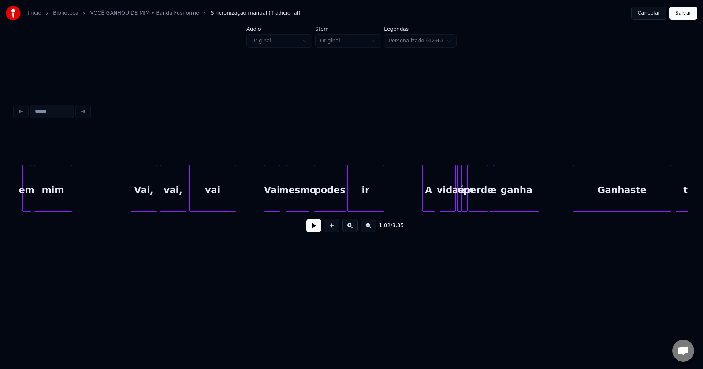
scroll to position [0, 4807]
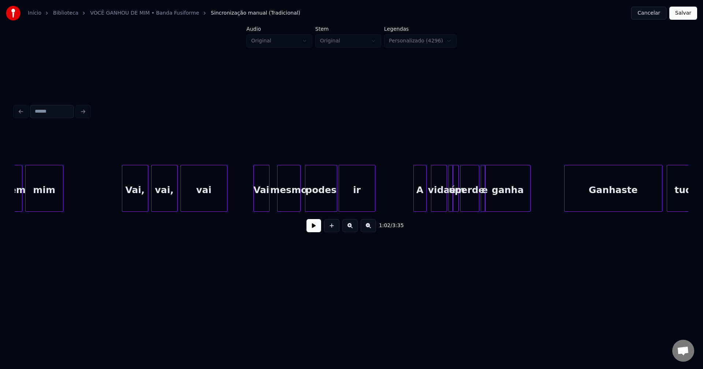
click at [263, 203] on div "Vai" at bounding box center [261, 190] width 15 height 50
click at [418, 206] on div "A" at bounding box center [416, 190] width 12 height 50
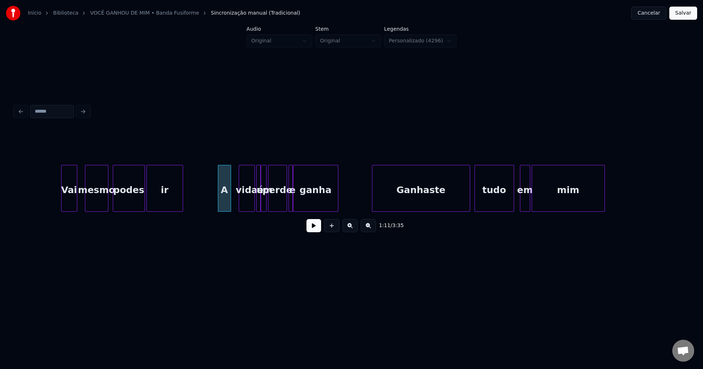
scroll to position [0, 5104]
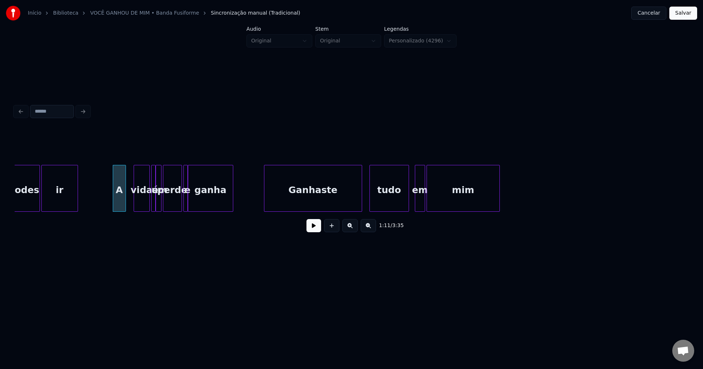
click at [316, 205] on div "Ganhaste" at bounding box center [312, 190] width 97 height 50
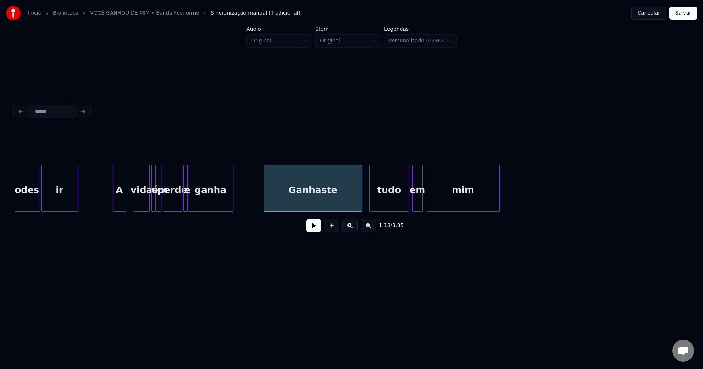
click at [418, 206] on div "em" at bounding box center [417, 190] width 10 height 50
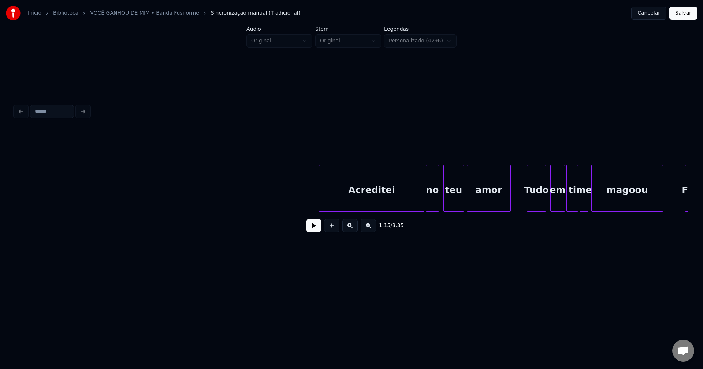
scroll to position [0, 7769]
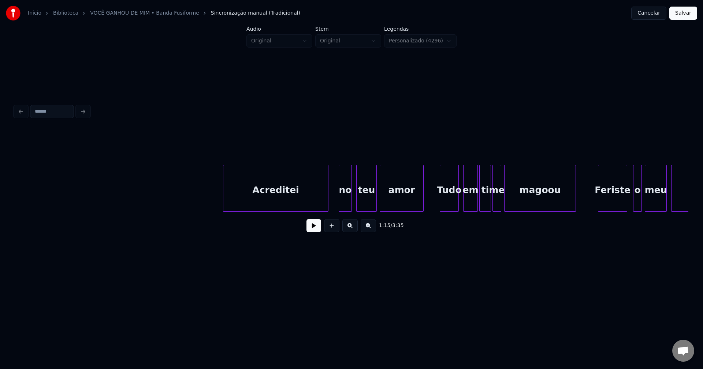
click at [263, 203] on div "Acreditei" at bounding box center [275, 190] width 105 height 50
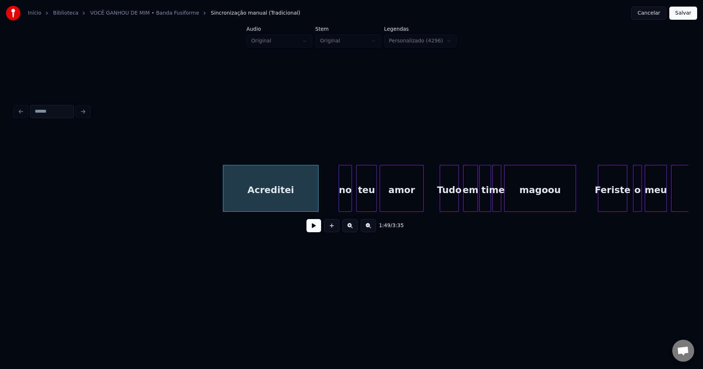
click at [317, 205] on div at bounding box center [317, 188] width 2 height 46
click at [322, 205] on div at bounding box center [322, 188] width 2 height 46
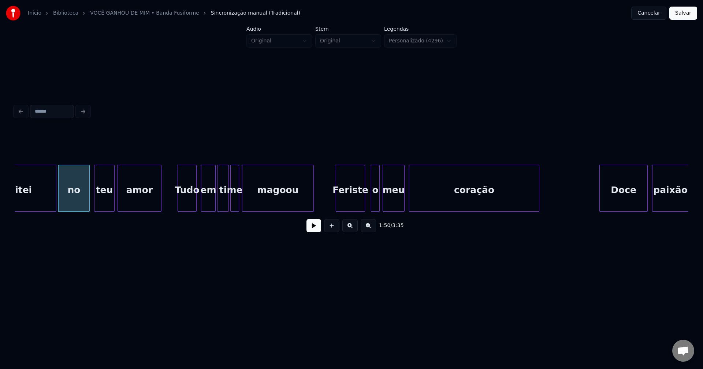
scroll to position [0, 8041]
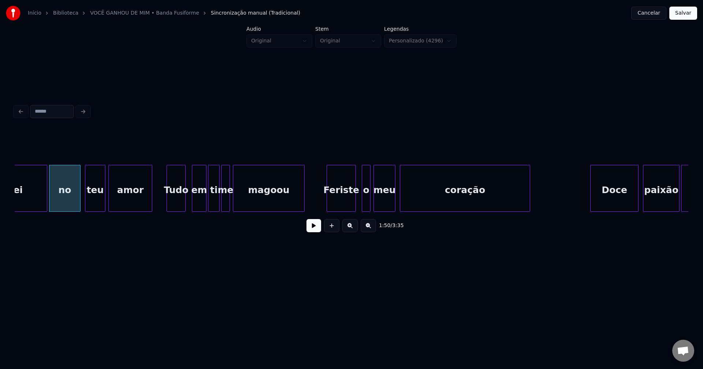
click at [175, 208] on div "Tudo" at bounding box center [176, 190] width 18 height 50
click at [194, 208] on div "em" at bounding box center [194, 190] width 14 height 50
click at [342, 198] on div "Feriste" at bounding box center [340, 190] width 29 height 50
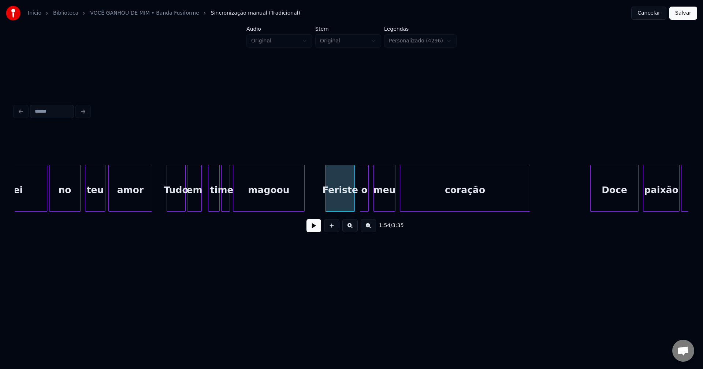
click at [364, 201] on div "o" at bounding box center [364, 190] width 8 height 50
click at [385, 205] on div "meu" at bounding box center [382, 190] width 21 height 50
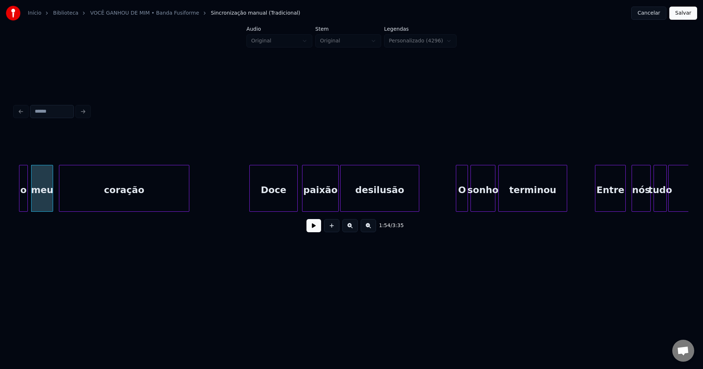
scroll to position [0, 8390]
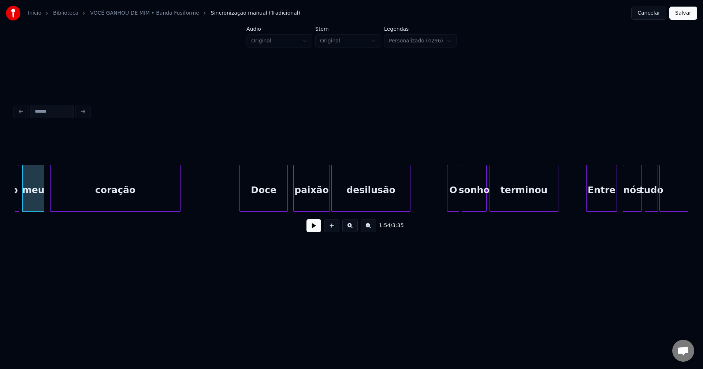
click at [260, 202] on div "Doce" at bounding box center [264, 190] width 48 height 50
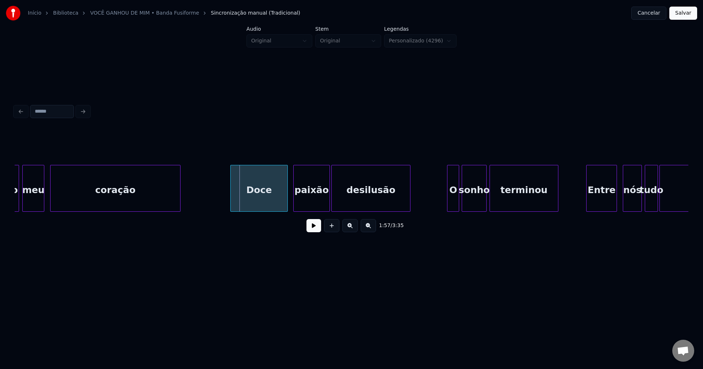
click at [232, 202] on div at bounding box center [232, 188] width 2 height 46
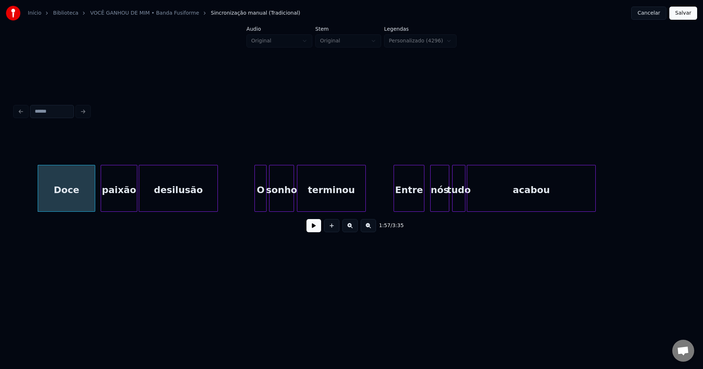
scroll to position [0, 8687]
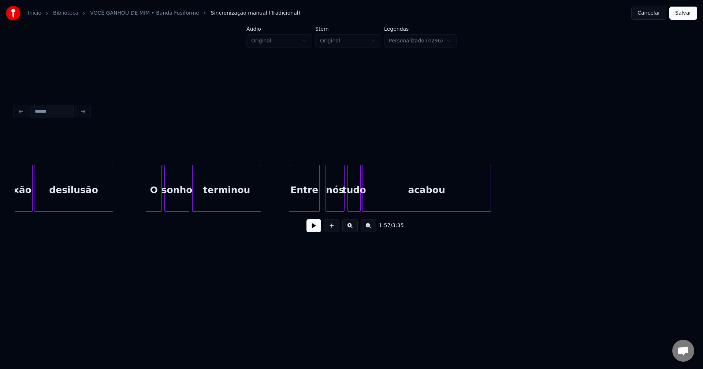
click at [147, 205] on div at bounding box center [147, 188] width 2 height 46
click at [296, 204] on div "Entre" at bounding box center [298, 190] width 30 height 50
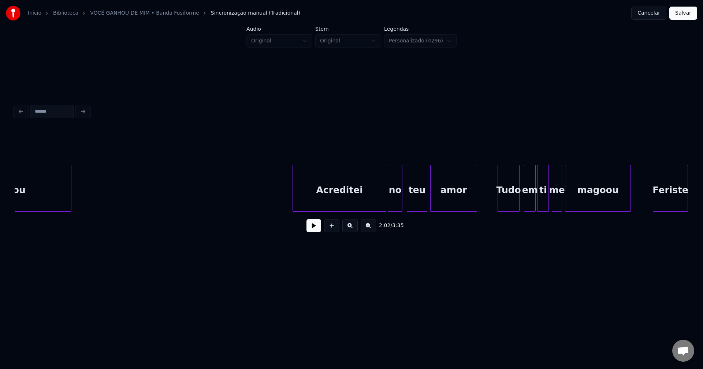
scroll to position [0, 9115]
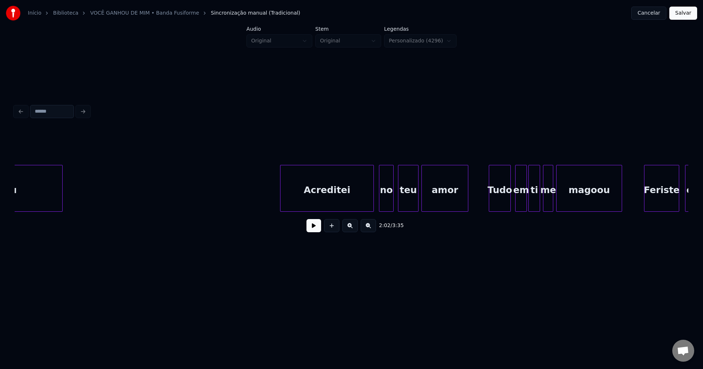
click at [358, 202] on div "Acreditei" at bounding box center [326, 190] width 93 height 50
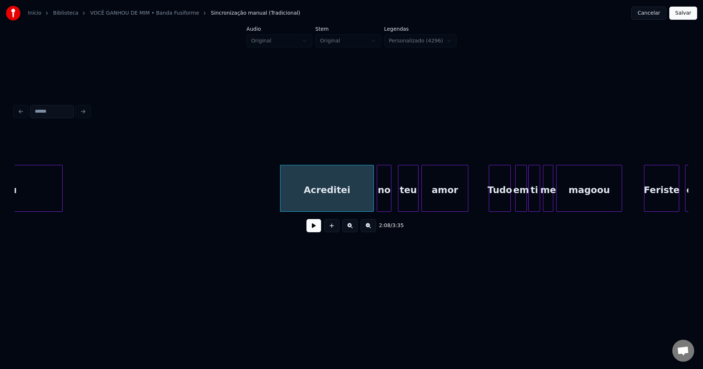
click at [388, 207] on div "no" at bounding box center [384, 190] width 14 height 50
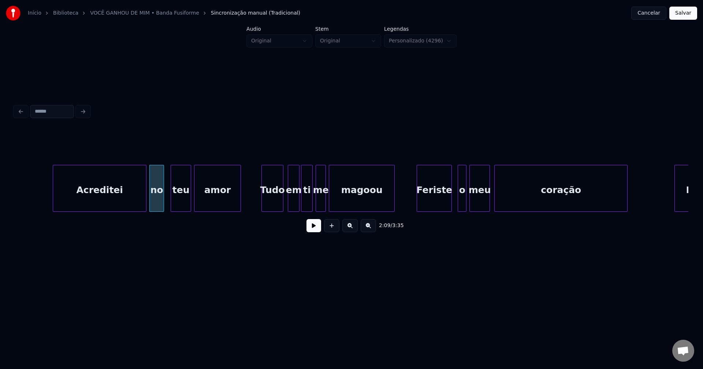
scroll to position [0, 9369]
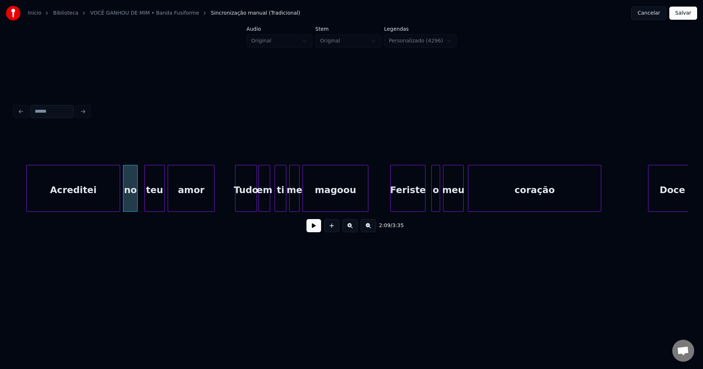
click at [266, 207] on div "em" at bounding box center [264, 190] width 11 height 50
click at [434, 206] on div "o" at bounding box center [434, 190] width 8 height 50
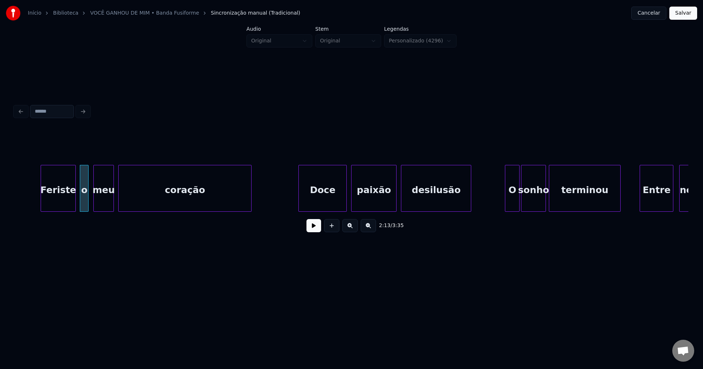
scroll to position [0, 9754]
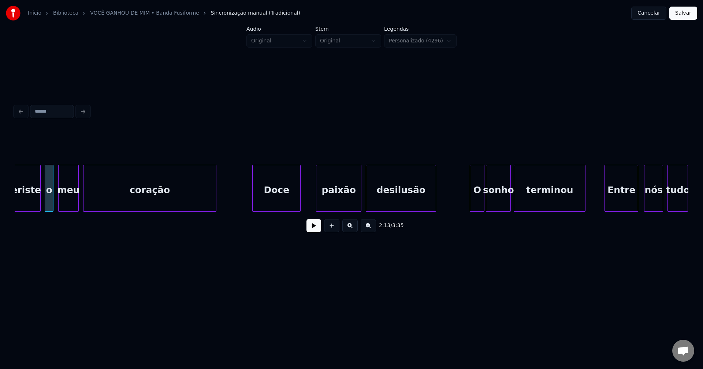
click at [277, 209] on div "Doce" at bounding box center [276, 190] width 48 height 50
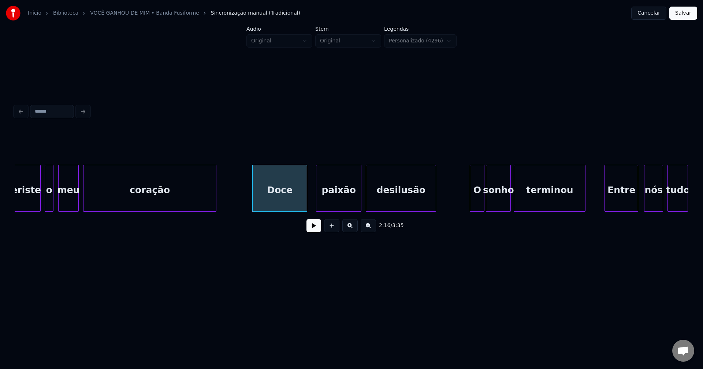
click at [306, 199] on div at bounding box center [305, 188] width 2 height 46
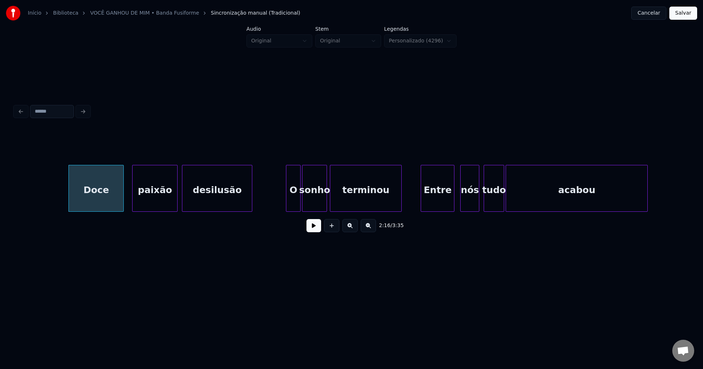
scroll to position [0, 9998]
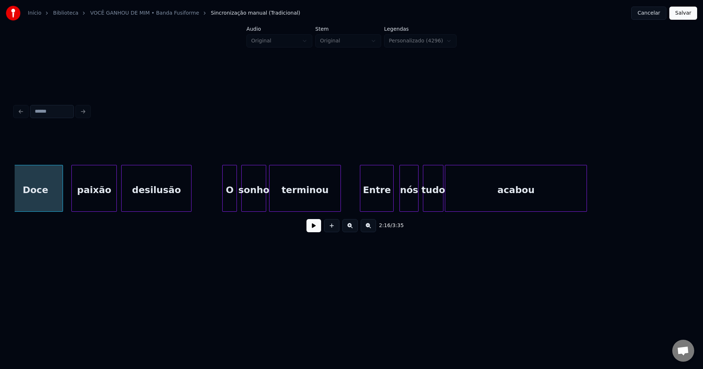
click at [231, 204] on div "O" at bounding box center [229, 190] width 14 height 50
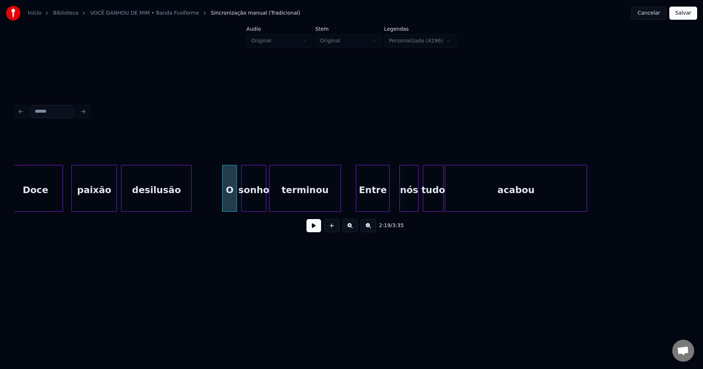
click at [374, 207] on div "Entre" at bounding box center [372, 190] width 33 height 50
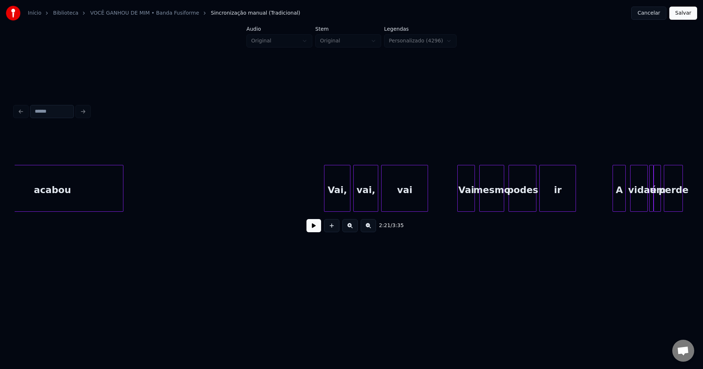
scroll to position [0, 10470]
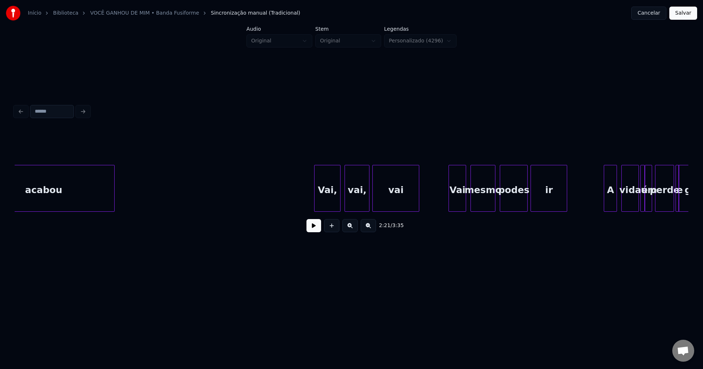
click at [330, 202] on div "Vai," at bounding box center [327, 190] width 26 height 50
click at [457, 202] on div "Vai" at bounding box center [456, 190] width 17 height 50
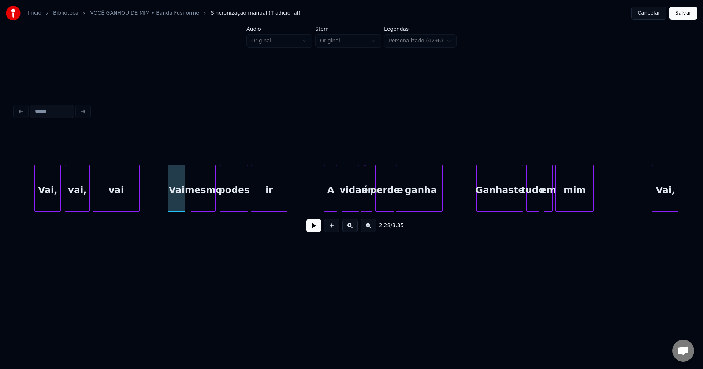
scroll to position [0, 10758]
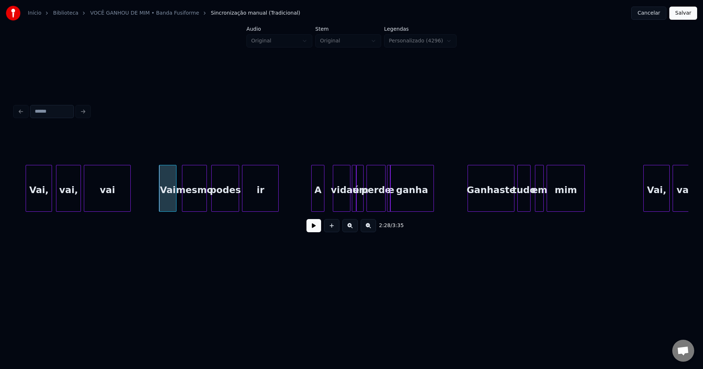
click at [319, 206] on div "A" at bounding box center [317, 190] width 12 height 50
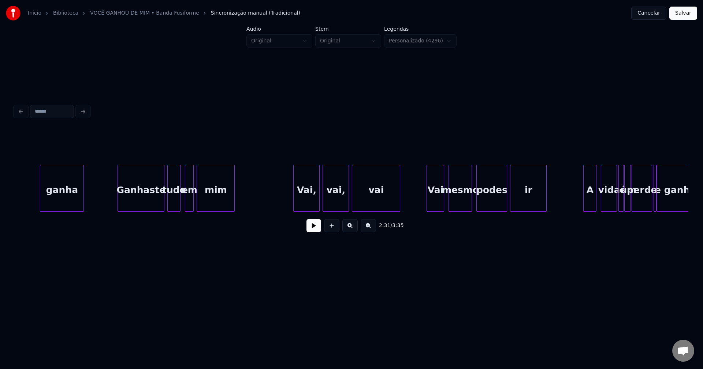
scroll to position [0, 11143]
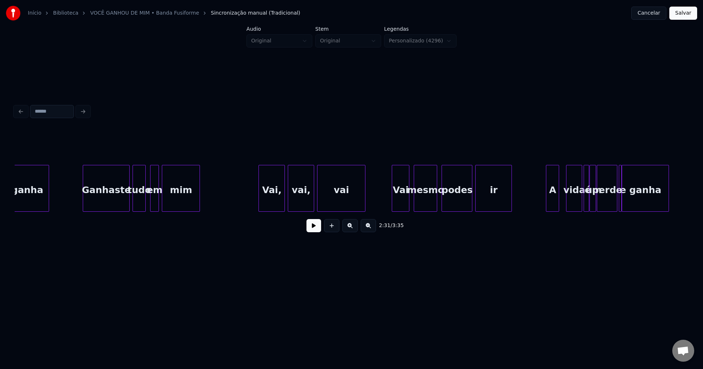
click at [553, 200] on div "A" at bounding box center [552, 190] width 12 height 50
click at [399, 201] on div "Vai" at bounding box center [398, 190] width 17 height 50
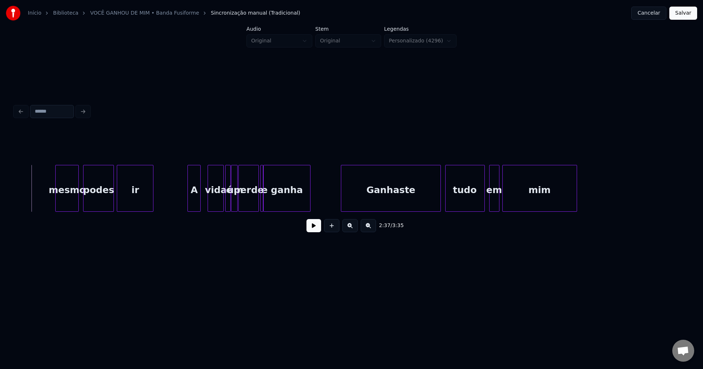
scroll to position [0, 11615]
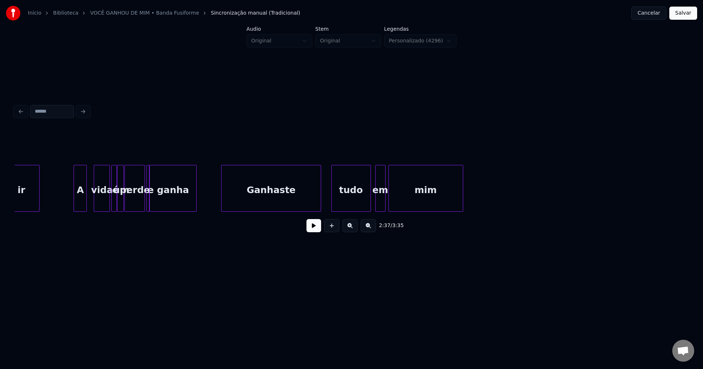
click at [283, 204] on div "Ganhaste" at bounding box center [270, 190] width 99 height 50
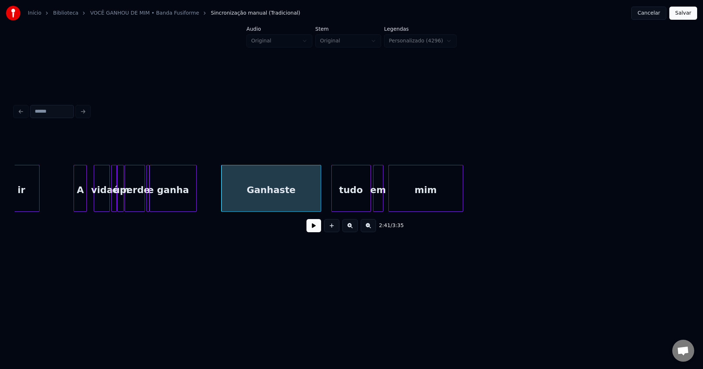
click at [378, 208] on div "em" at bounding box center [378, 190] width 10 height 50
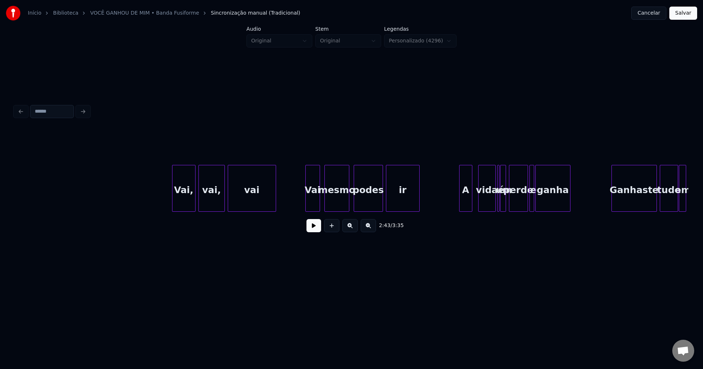
scroll to position [0, 12917]
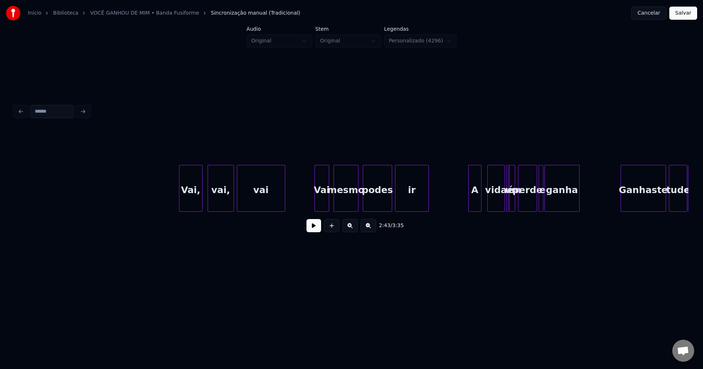
click at [194, 202] on div "Vai," at bounding box center [190, 190] width 23 height 50
click at [319, 202] on div "Vai" at bounding box center [320, 190] width 14 height 50
click at [472, 212] on div "[PERSON_NAME], vai, vai Vai mesmo podes ir A vida é um perde e [PERSON_NAME] tu…" at bounding box center [351, 188] width 673 height 47
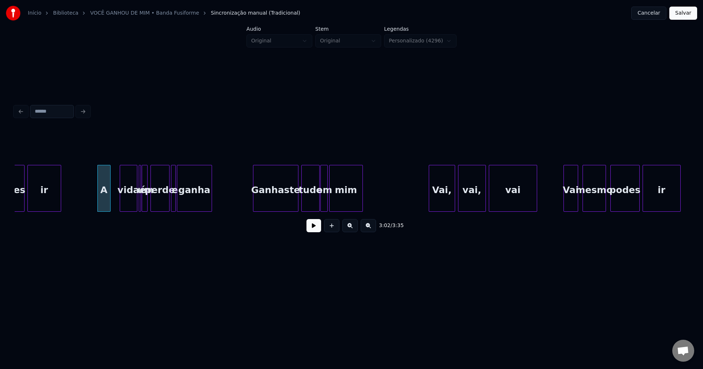
scroll to position [0, 13302]
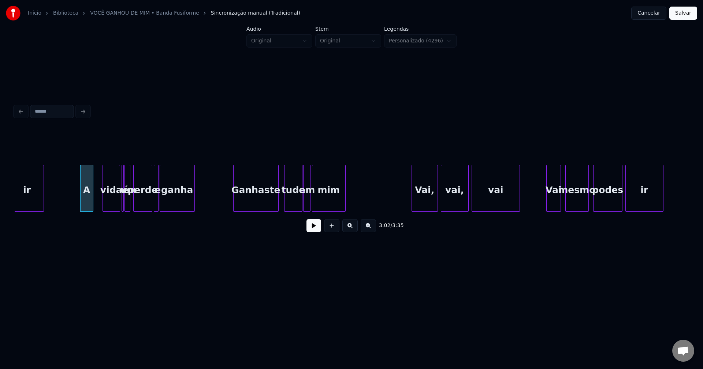
click at [263, 206] on div "Ganhaste" at bounding box center [255, 190] width 45 height 50
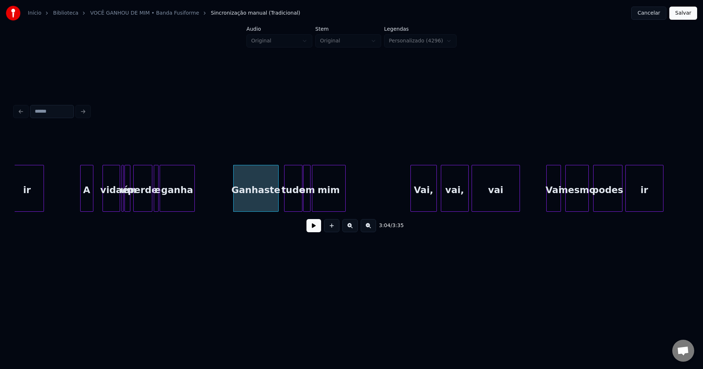
click at [420, 206] on div "Vai," at bounding box center [424, 190] width 26 height 50
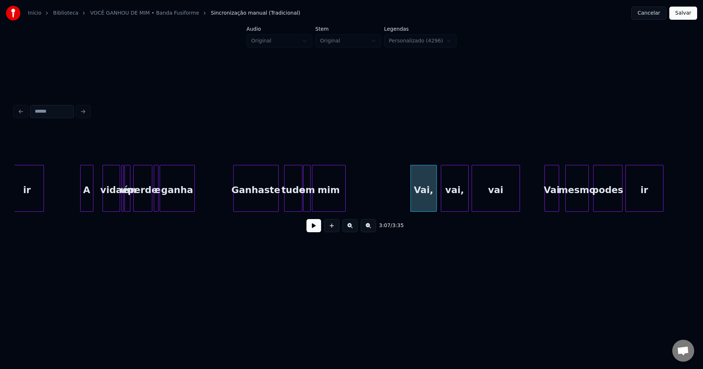
click at [555, 205] on div "Vai" at bounding box center [552, 190] width 14 height 50
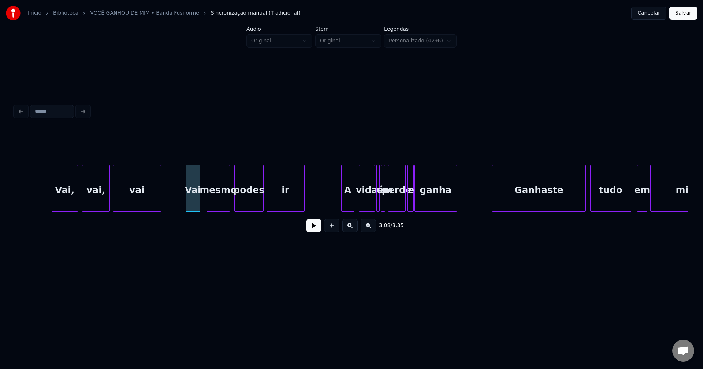
scroll to position [0, 13809]
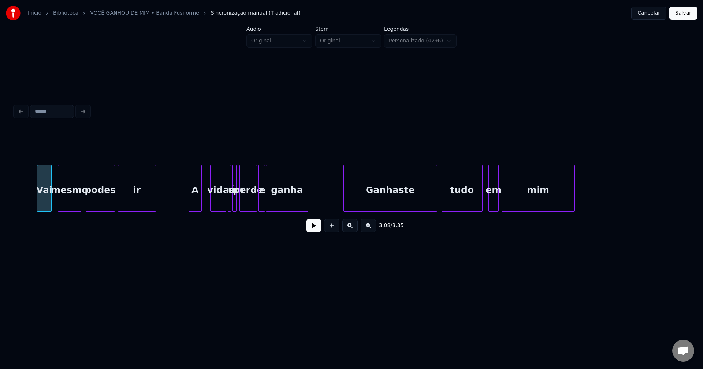
click at [194, 206] on div "A" at bounding box center [195, 190] width 12 height 50
click at [389, 201] on div "Ganhaste" at bounding box center [388, 190] width 93 height 50
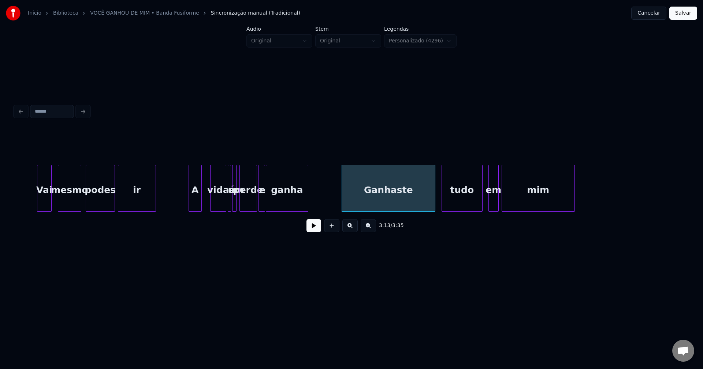
scroll to position [0, 13826]
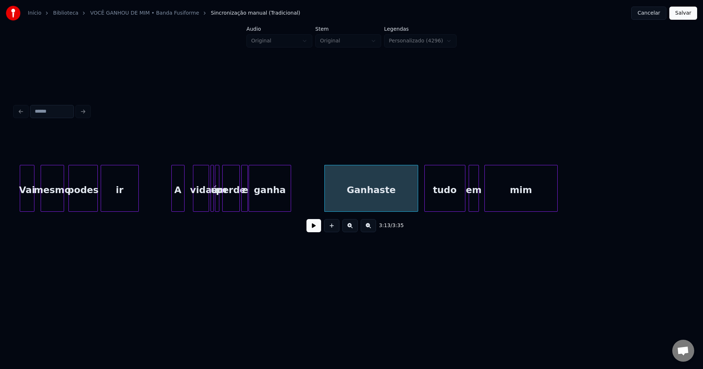
click at [475, 206] on div "em" at bounding box center [474, 190] width 10 height 50
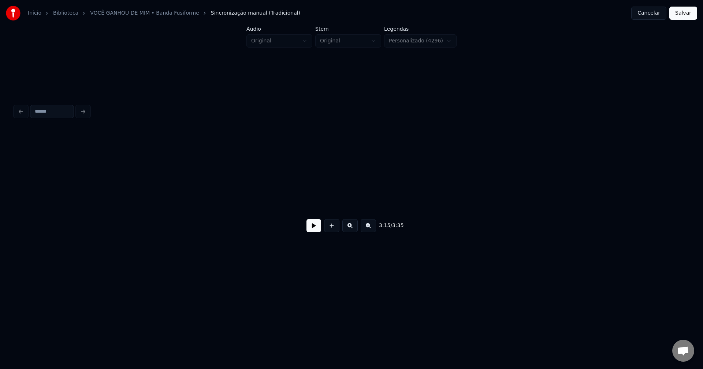
scroll to position [0, 14508]
click at [685, 13] on button "Salvar" at bounding box center [683, 13] width 28 height 13
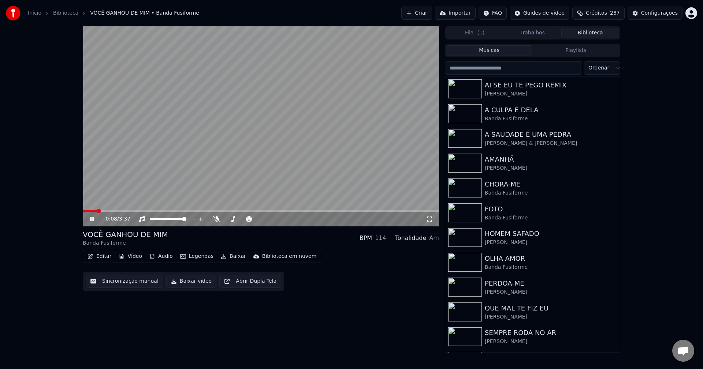
click at [91, 218] on icon at bounding box center [92, 219] width 4 height 4
click at [183, 278] on button "Baixar vídeo" at bounding box center [191, 281] width 50 height 13
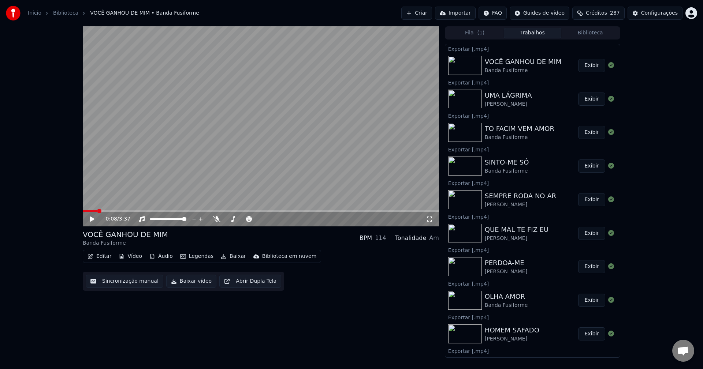
click at [585, 34] on button "Biblioteca" at bounding box center [590, 33] width 58 height 11
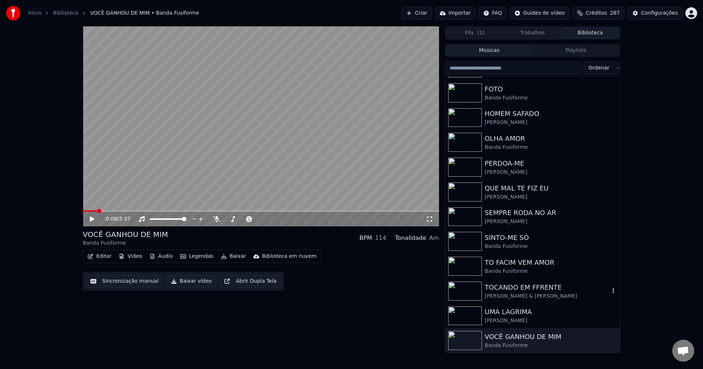
scroll to position [121, 0]
click at [516, 292] on div "TOCANDO EM FFRENTE" at bounding box center [546, 287] width 125 height 10
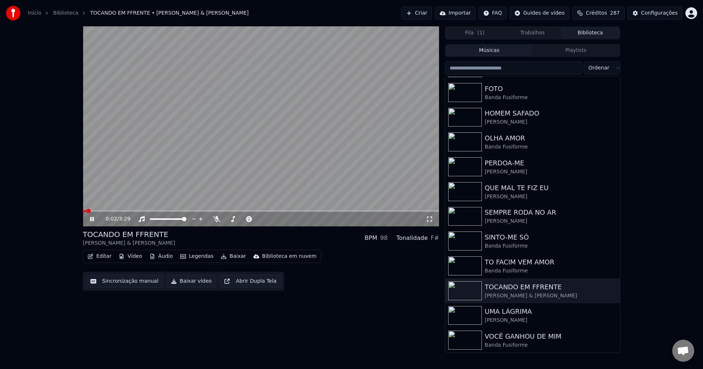
click at [93, 221] on icon at bounding box center [92, 219] width 4 height 4
click at [104, 258] on button "Editar" at bounding box center [100, 256] width 30 height 10
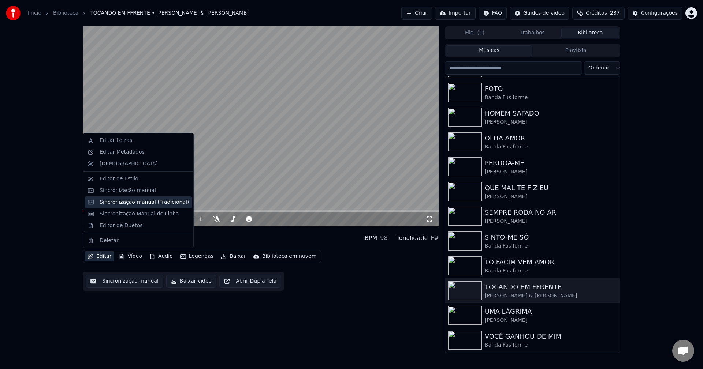
click at [131, 206] on div "Sincronização manual (Tradicional)" at bounding box center [144, 202] width 89 height 7
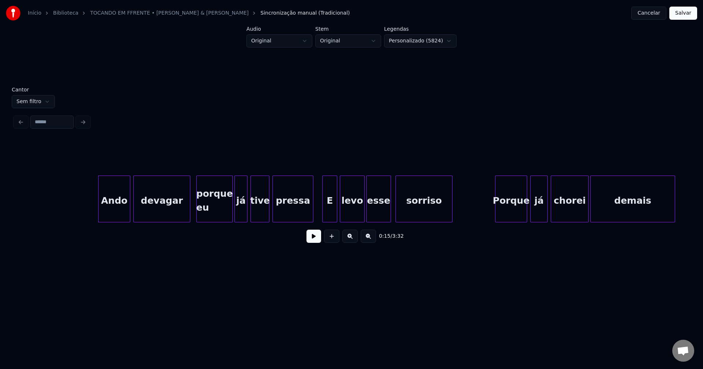
scroll to position [0, 1069]
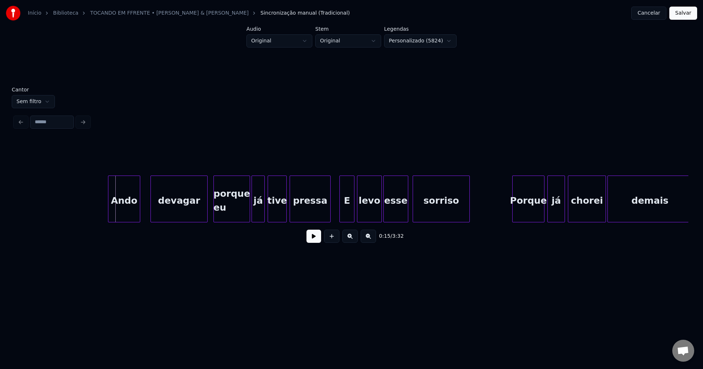
click at [121, 218] on div "Ando" at bounding box center [123, 201] width 31 height 50
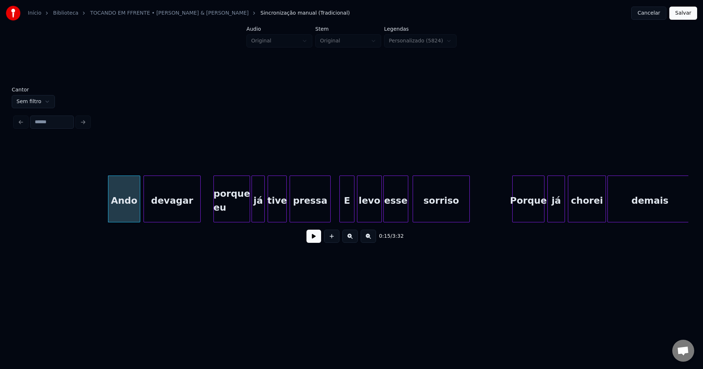
click at [172, 221] on div "Ando devagar porque eu já tive pressa E levo esse sorriso Porque já chorei dema…" at bounding box center [351, 199] width 673 height 47
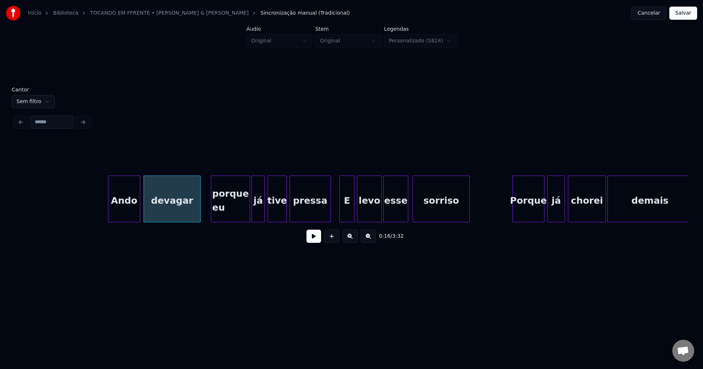
click at [212, 216] on div at bounding box center [212, 199] width 2 height 46
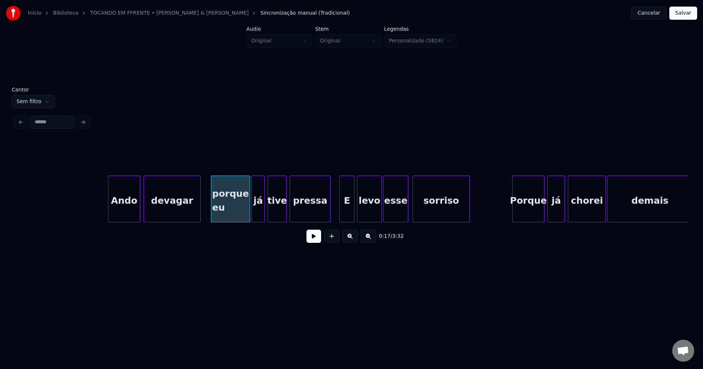
click at [315, 240] on button at bounding box center [313, 236] width 15 height 13
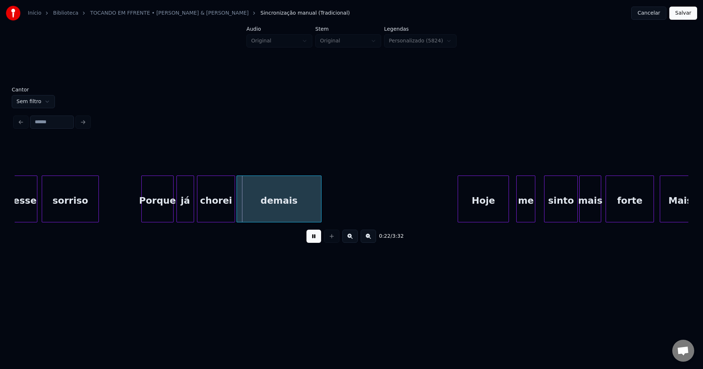
scroll to position [0, 1483]
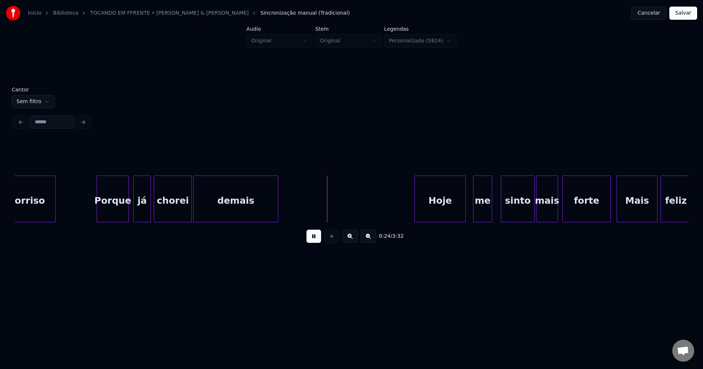
click at [108, 213] on div "Porque" at bounding box center [112, 201] width 31 height 50
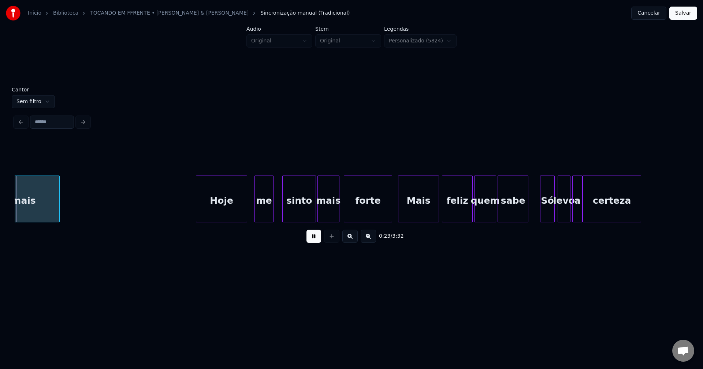
scroll to position [0, 1703]
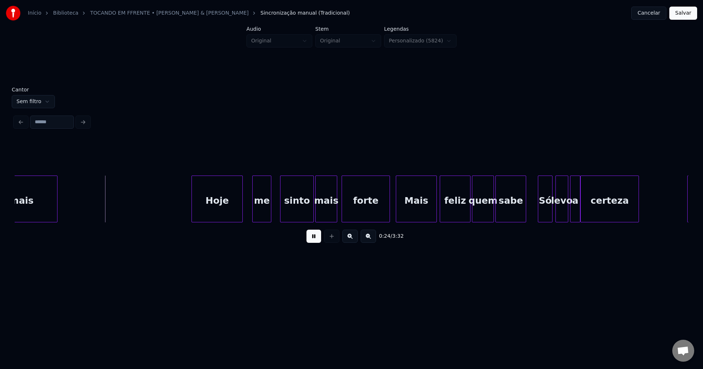
click at [229, 214] on div "Hoje" at bounding box center [217, 201] width 50 height 50
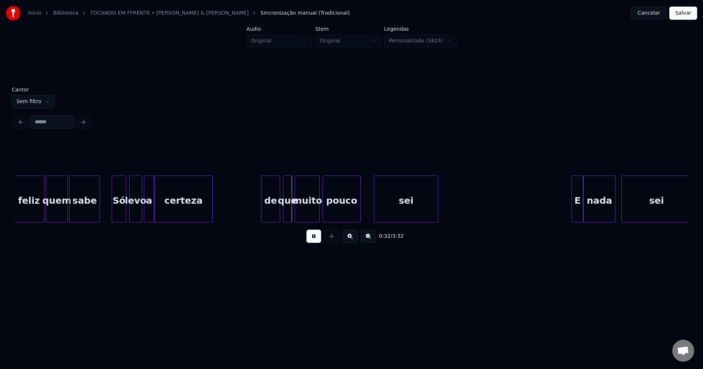
scroll to position [0, 2147]
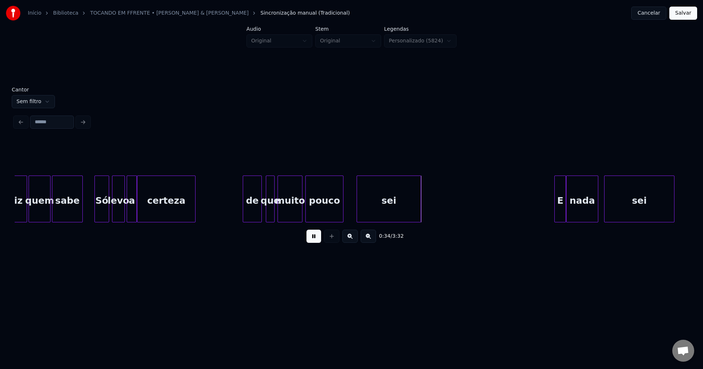
click at [243, 210] on div "de" at bounding box center [252, 199] width 19 height 47
click at [314, 238] on button at bounding box center [313, 236] width 15 height 13
click at [251, 210] on div "de" at bounding box center [252, 201] width 18 height 50
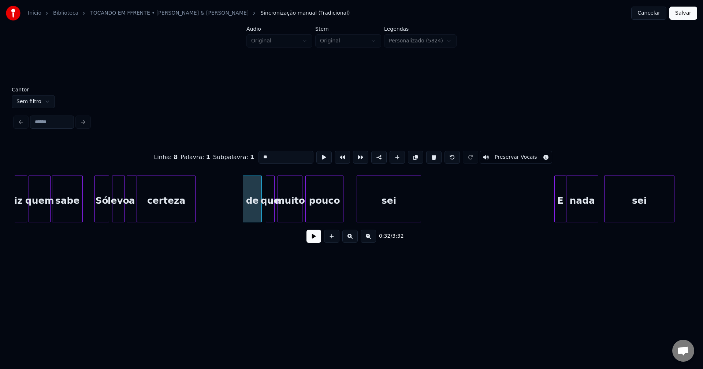
click at [261, 156] on input "**" at bounding box center [285, 157] width 55 height 13
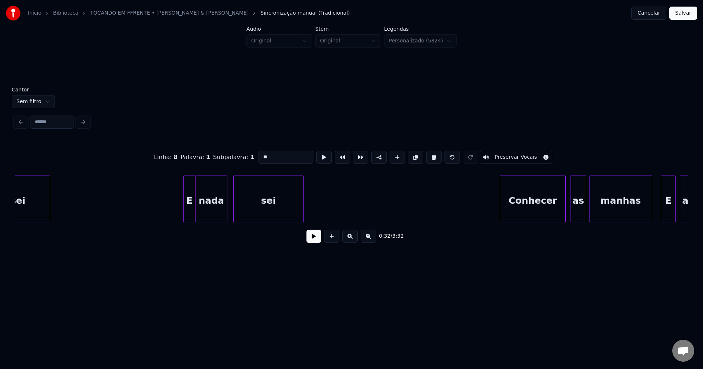
scroll to position [0, 2534]
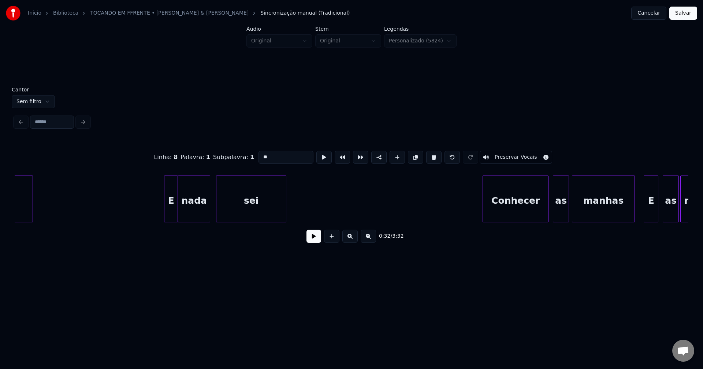
click at [165, 217] on div at bounding box center [165, 199] width 2 height 46
type input "**"
click at [310, 243] on button at bounding box center [313, 236] width 15 height 13
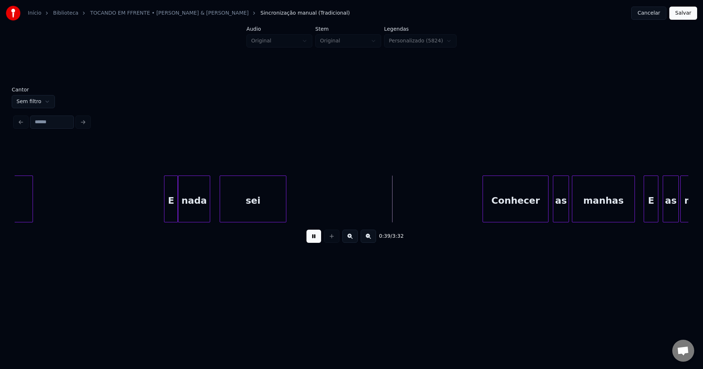
click at [221, 214] on div at bounding box center [221, 199] width 2 height 46
click at [217, 217] on div at bounding box center [217, 199] width 2 height 46
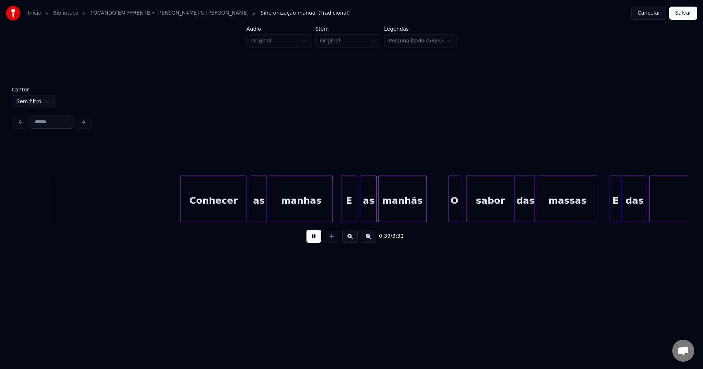
scroll to position [0, 2845]
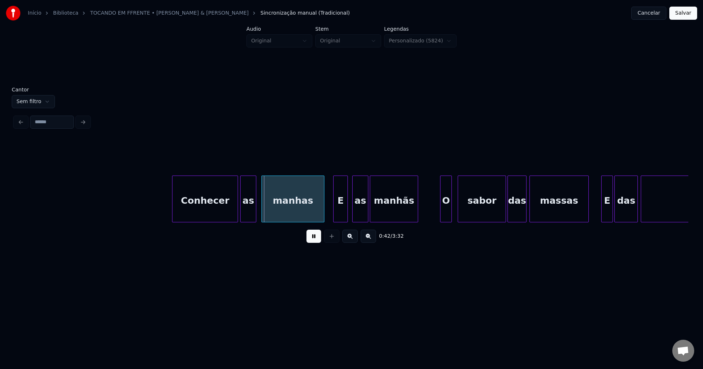
click at [246, 216] on div "as" at bounding box center [247, 201] width 15 height 50
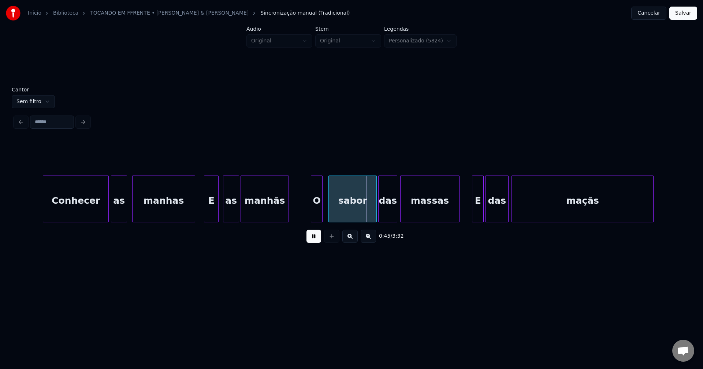
scroll to position [0, 3077]
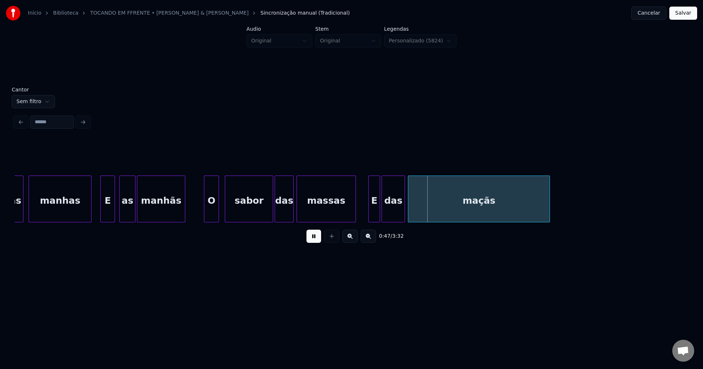
click at [206, 220] on div "as manhas E as manhãs O sabor das massas E das maçãs" at bounding box center [351, 199] width 673 height 47
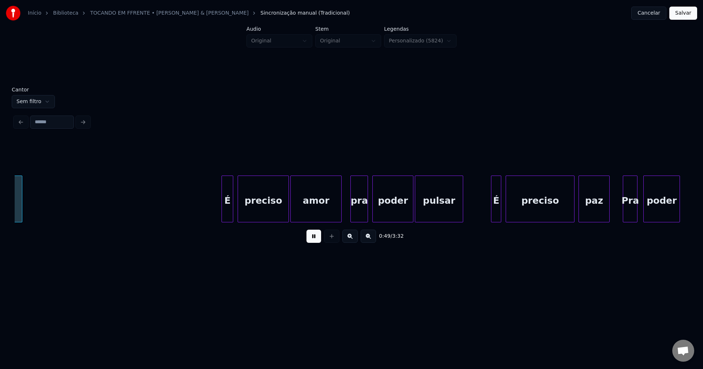
scroll to position [0, 3612]
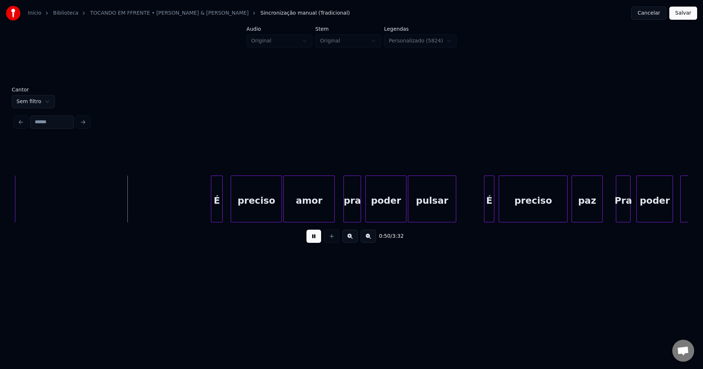
click at [218, 219] on div "É" at bounding box center [216, 201] width 11 height 50
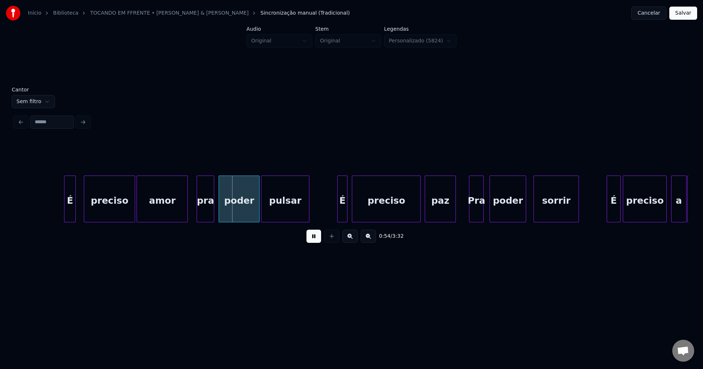
scroll to position [0, 3862]
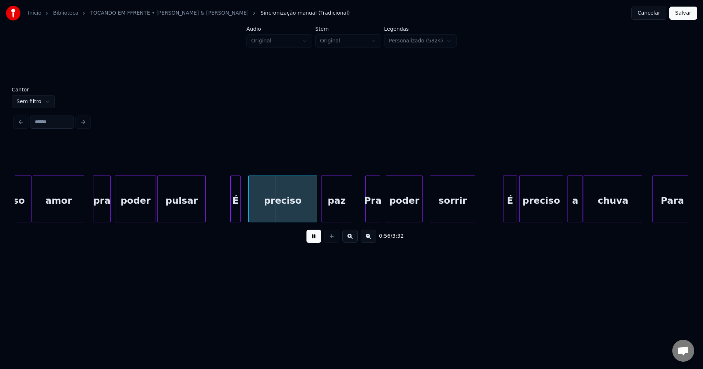
click at [235, 217] on div "É" at bounding box center [236, 201] width 10 height 50
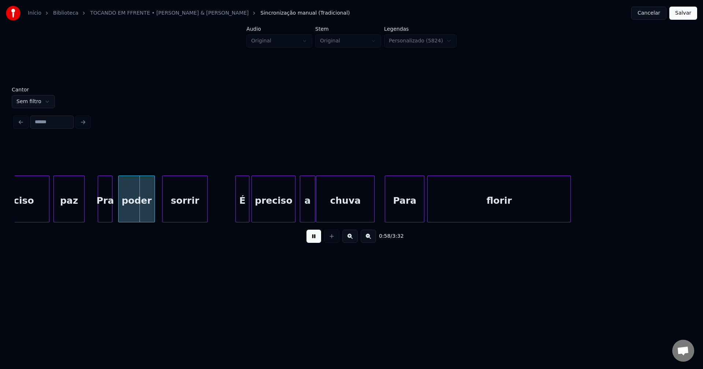
scroll to position [0, 4147]
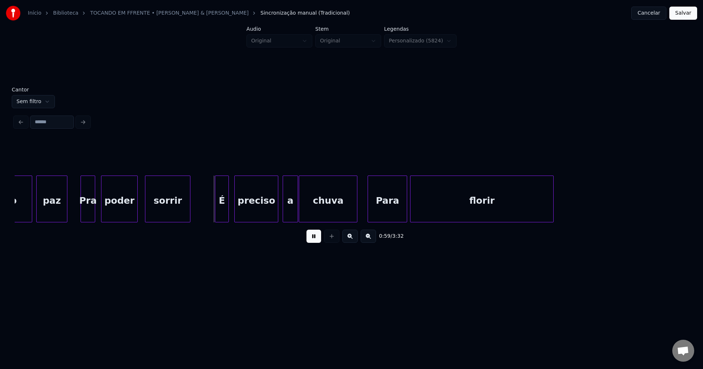
click at [221, 218] on div "É" at bounding box center [221, 201] width 13 height 50
click at [285, 218] on div "a" at bounding box center [286, 201] width 14 height 50
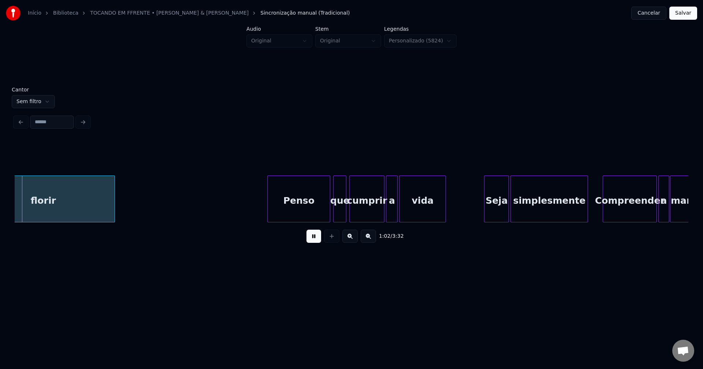
scroll to position [0, 4600]
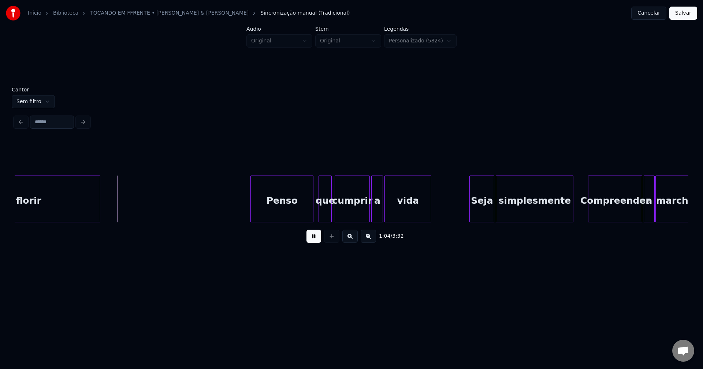
click at [292, 217] on div "Penso" at bounding box center [282, 201] width 62 height 50
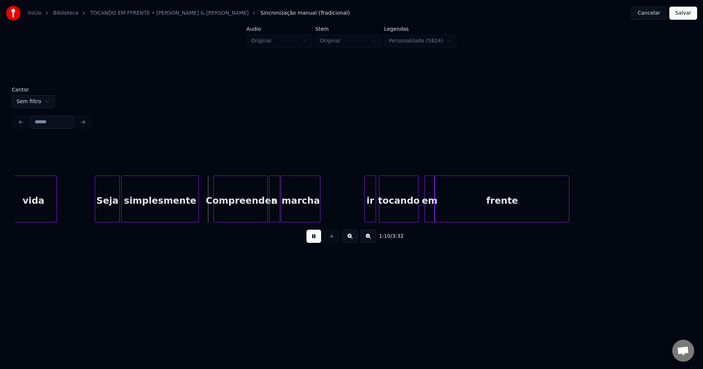
scroll to position [0, 4991]
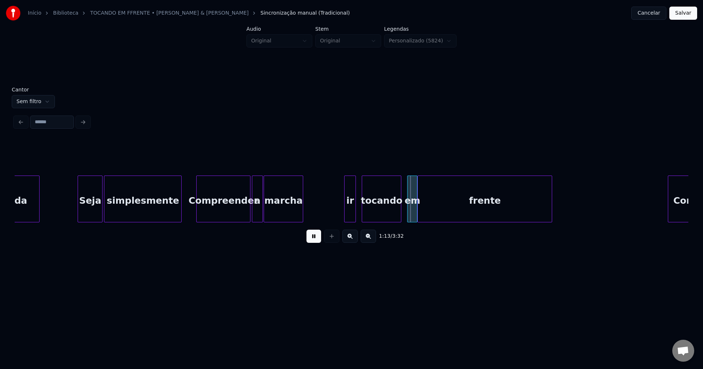
click at [350, 218] on div "ir" at bounding box center [349, 201] width 11 height 50
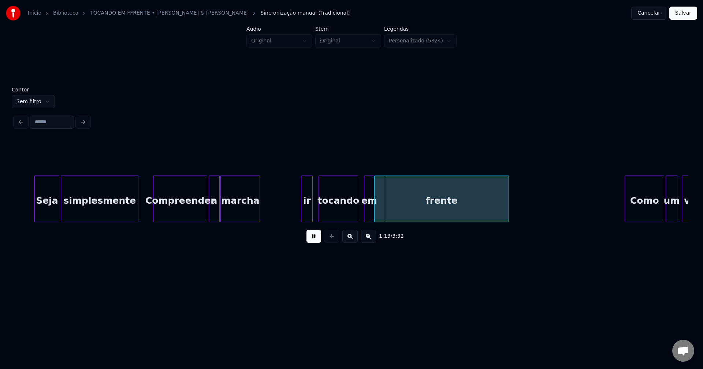
scroll to position [0, 5043]
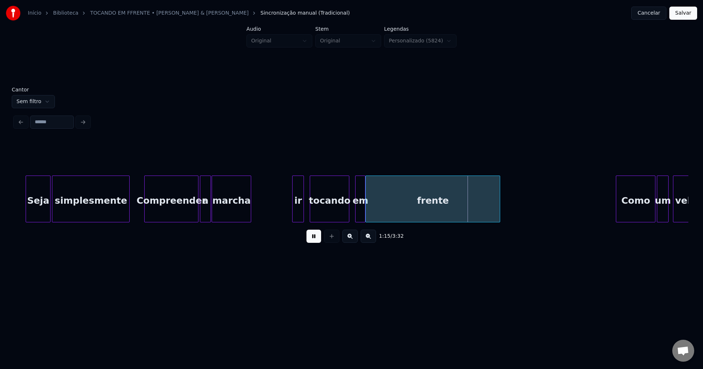
click at [316, 240] on button at bounding box center [313, 236] width 15 height 13
click at [299, 215] on div "ir" at bounding box center [297, 201] width 11 height 50
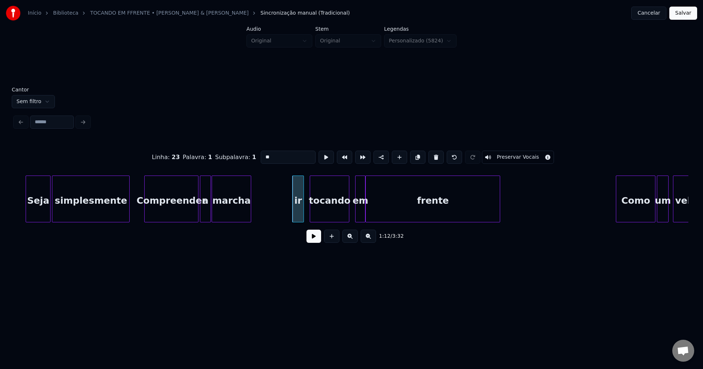
click at [261, 153] on input "**" at bounding box center [288, 157] width 55 height 13
type input "**"
click at [318, 241] on button at bounding box center [313, 236] width 15 height 13
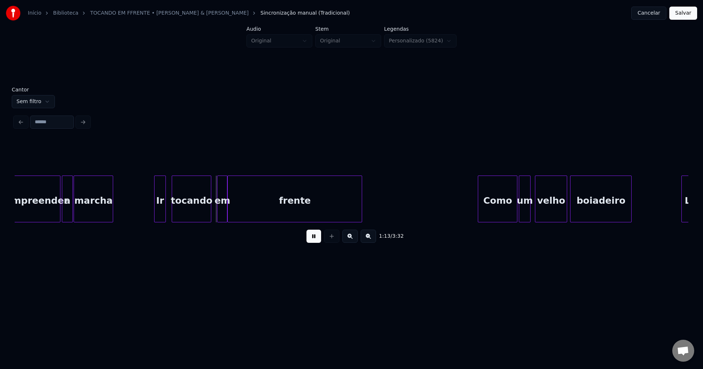
scroll to position [0, 5198]
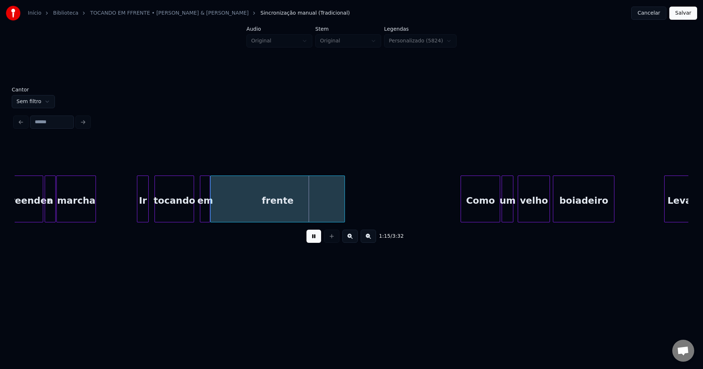
click at [313, 243] on button at bounding box center [313, 236] width 15 height 13
click at [185, 221] on div "Compreender a marcha Ir tocando em frente Como um velho boiadeiro Levando" at bounding box center [351, 199] width 673 height 47
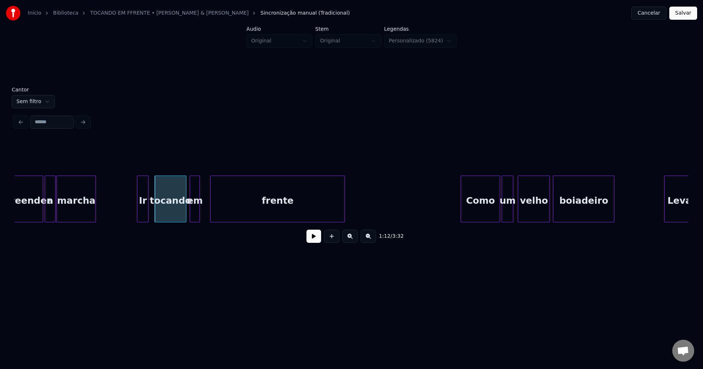
click at [194, 221] on div "Compreender a marcha Ir tocando em frente Como um velho boiadeiro Levando" at bounding box center [351, 199] width 673 height 47
click at [204, 217] on div at bounding box center [203, 199] width 2 height 46
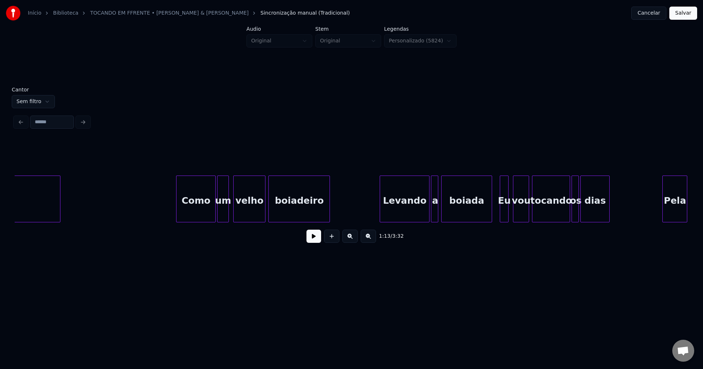
scroll to position [0, 5500]
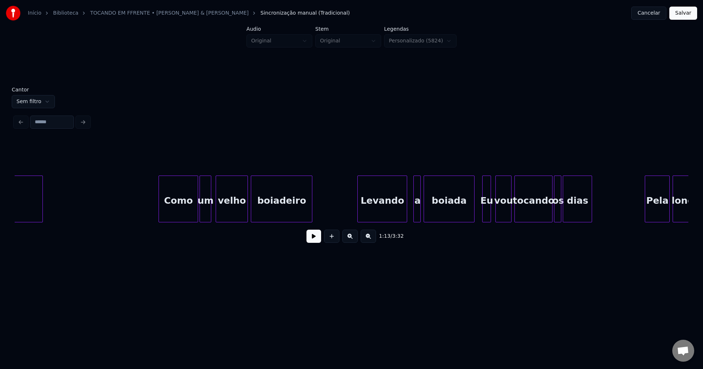
click at [373, 220] on div "frente Como um velho boiadeiro Levando a boiada Eu vou tocando os dias Pela lon…" at bounding box center [351, 199] width 673 height 47
click at [410, 221] on div "frente Como um velho boiadeiro Levando a boiada Eu vou tocando os dias Pela lon…" at bounding box center [351, 199] width 673 height 47
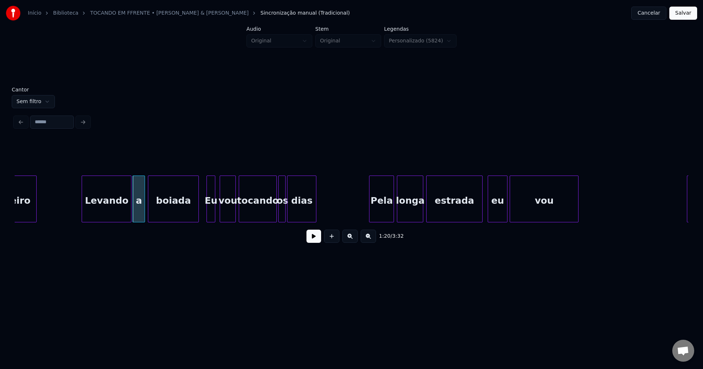
scroll to position [0, 5785]
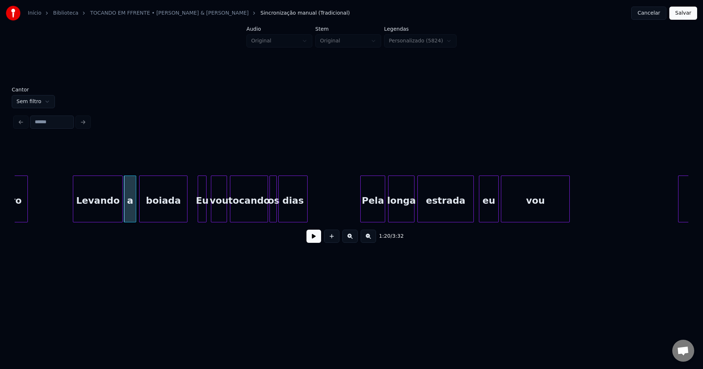
click at [187, 216] on div at bounding box center [186, 199] width 2 height 46
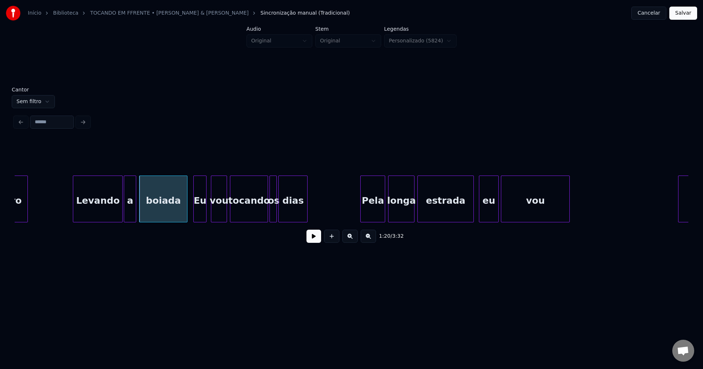
click at [195, 216] on div at bounding box center [195, 199] width 2 height 46
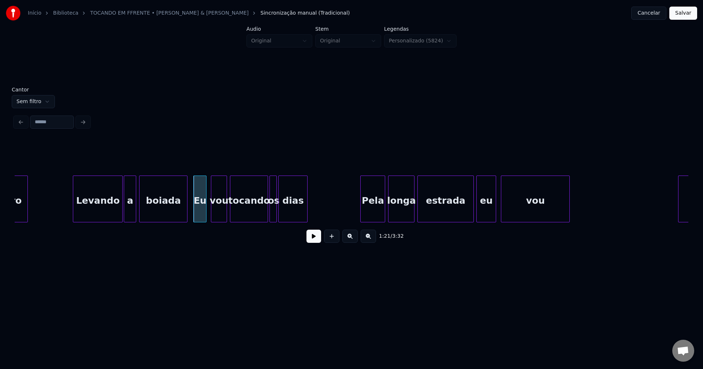
click at [485, 216] on div "eu" at bounding box center [485, 201] width 19 height 50
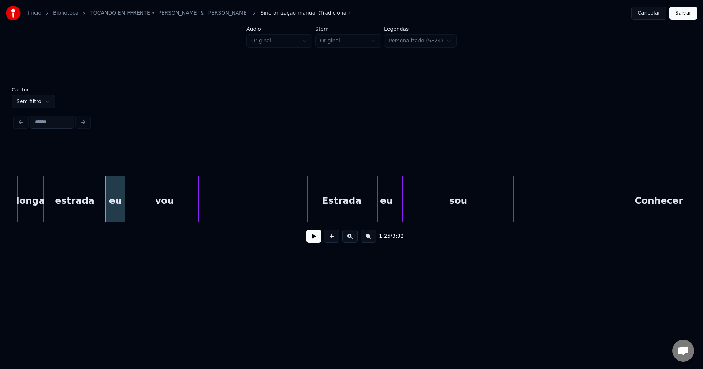
scroll to position [0, 6267]
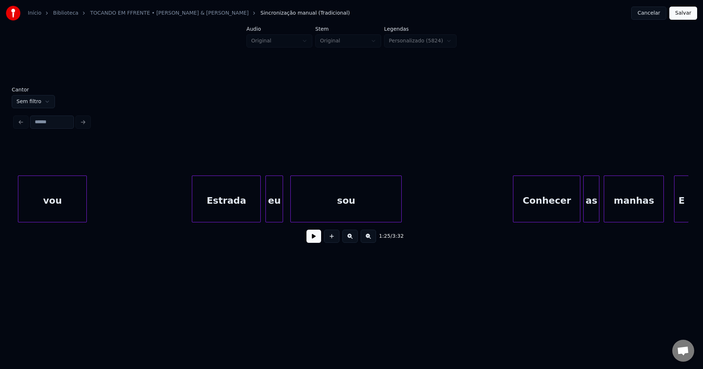
click at [228, 219] on div "Estrada" at bounding box center [226, 201] width 68 height 50
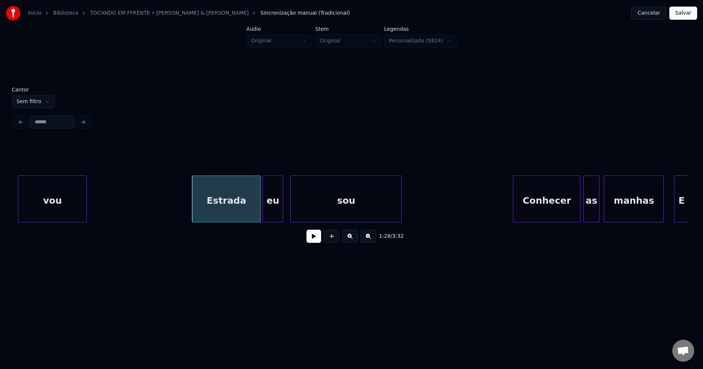
click at [264, 216] on div at bounding box center [264, 199] width 2 height 46
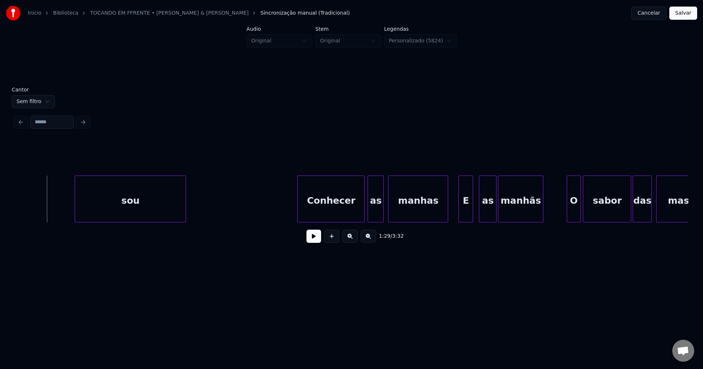
scroll to position [0, 6586]
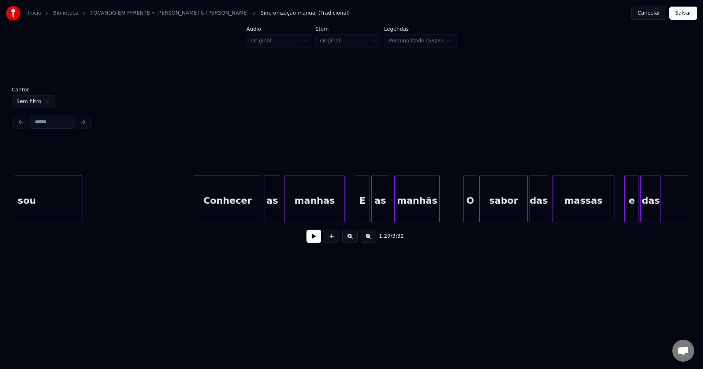
click at [379, 217] on div "as" at bounding box center [379, 201] width 17 height 50
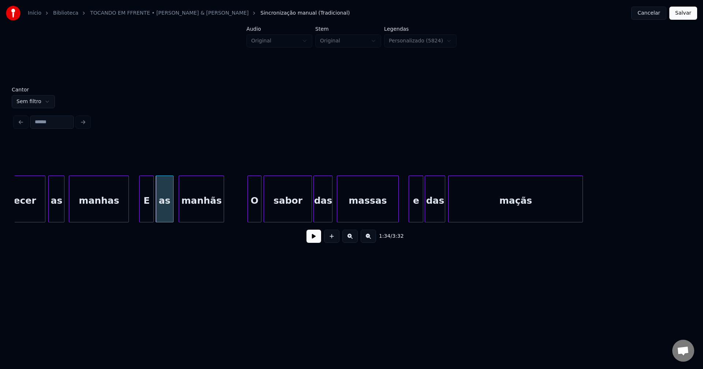
scroll to position [0, 6836]
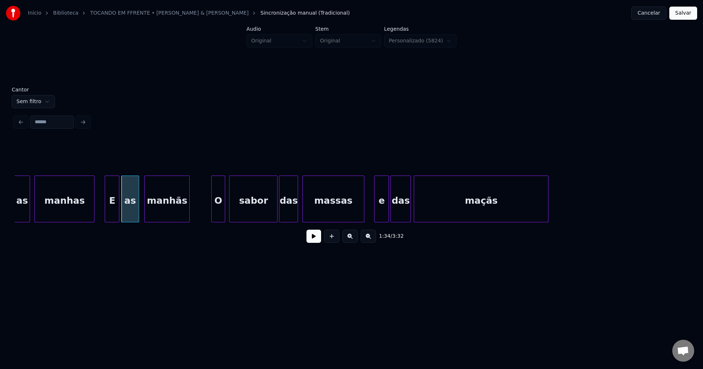
click at [218, 218] on div "O" at bounding box center [218, 201] width 13 height 50
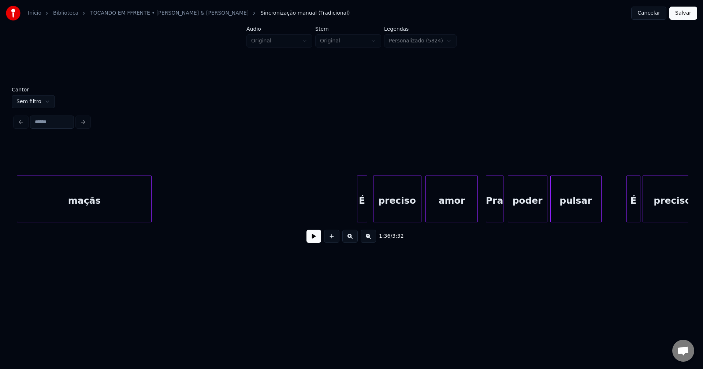
scroll to position [0, 7319]
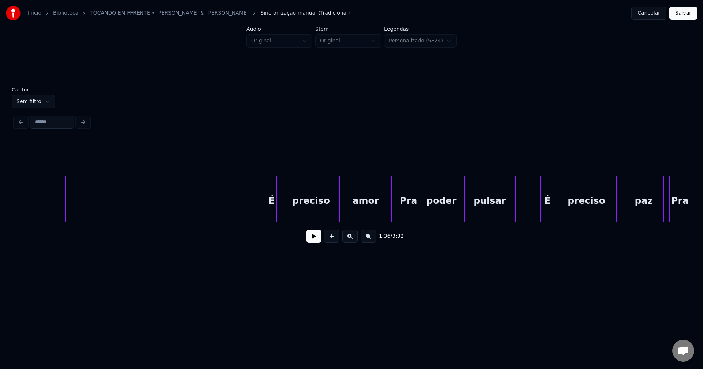
click at [271, 220] on div "maçãs É preciso amor Pra poder pulsar É preciso paz Pra" at bounding box center [351, 199] width 673 height 47
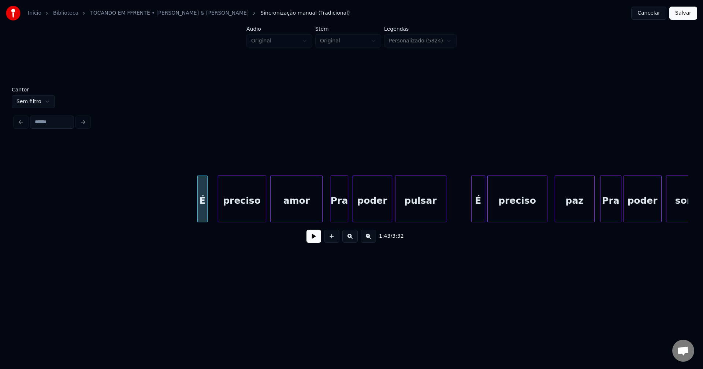
scroll to position [0, 7569]
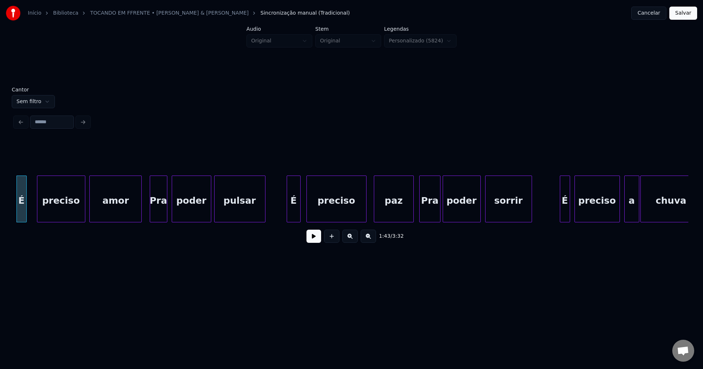
click at [289, 217] on div "É" at bounding box center [294, 201] width 14 height 50
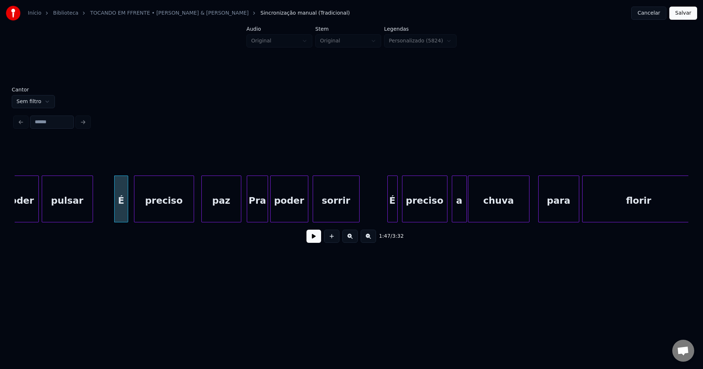
scroll to position [0, 7750]
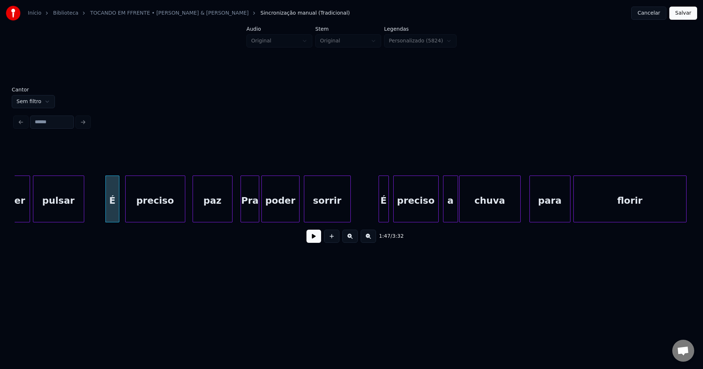
click at [243, 214] on div at bounding box center [242, 199] width 2 height 46
click at [378, 216] on div "É" at bounding box center [380, 201] width 10 height 50
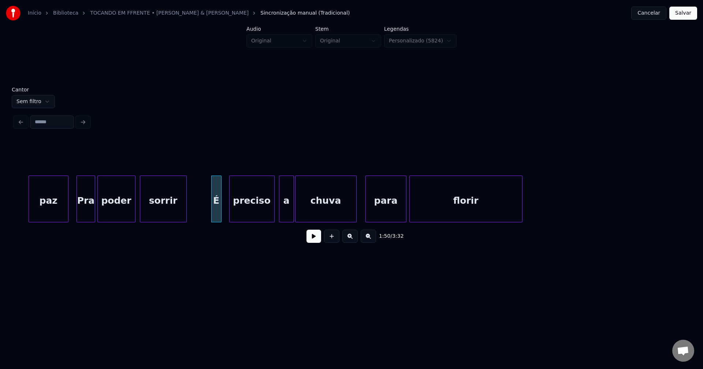
scroll to position [0, 7922]
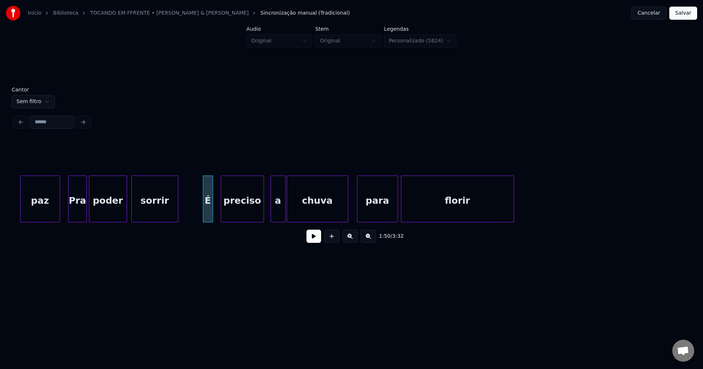
click at [261, 215] on div at bounding box center [262, 199] width 2 height 46
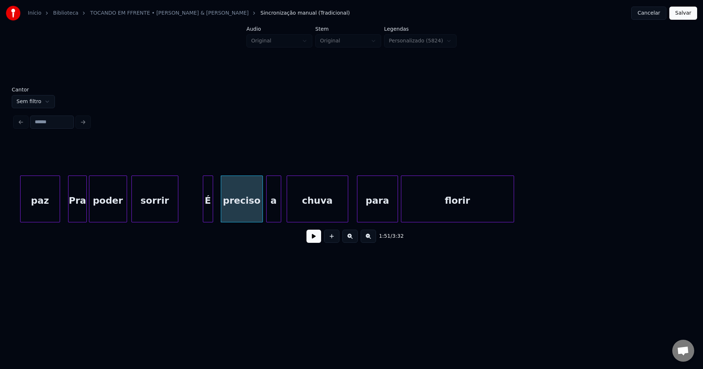
click at [273, 216] on div "a" at bounding box center [273, 201] width 14 height 50
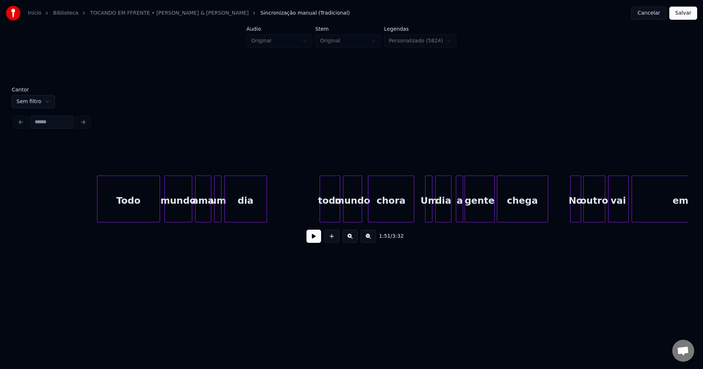
scroll to position [0, 8526]
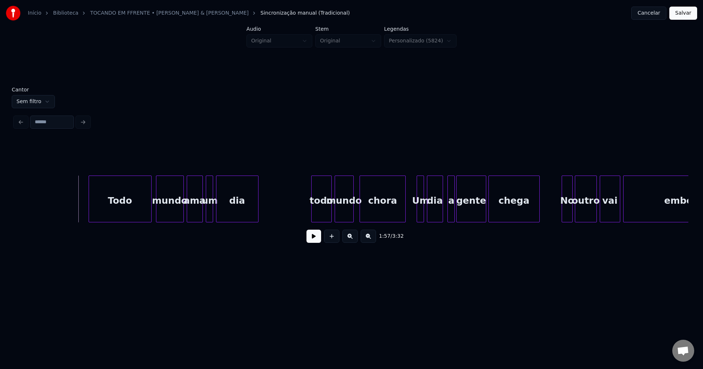
click at [311, 240] on button at bounding box center [313, 236] width 15 height 13
click at [308, 240] on button at bounding box center [313, 236] width 15 height 13
click at [325, 214] on div "todo" at bounding box center [321, 201] width 20 height 50
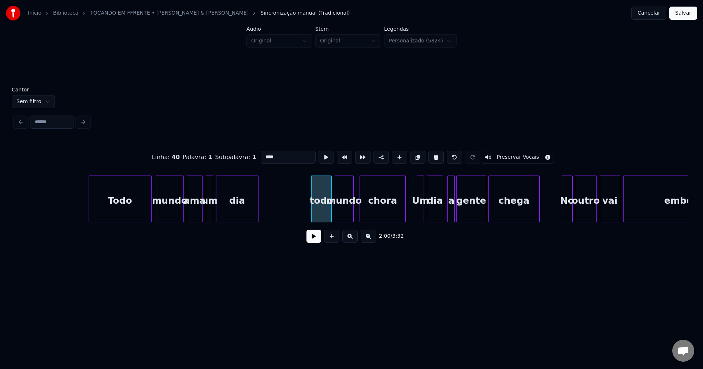
click at [261, 154] on input "****" at bounding box center [288, 157] width 55 height 13
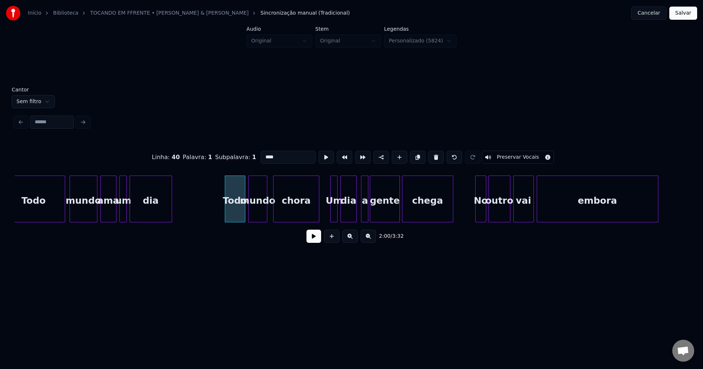
scroll to position [0, 8629]
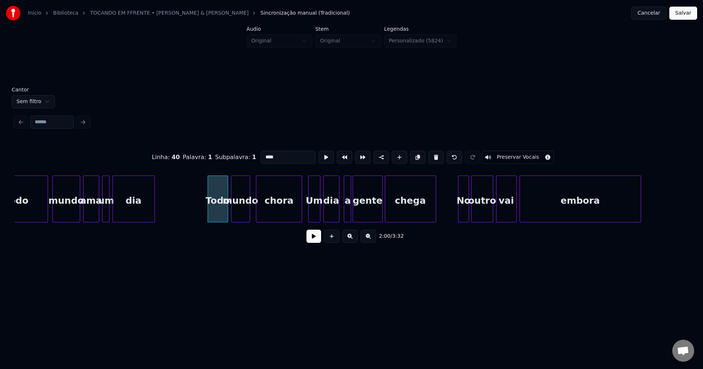
click at [310, 222] on div "Todo mundo ama um dia Todo mundo chora Um dia a gente chega No outro vai embora" at bounding box center [351, 199] width 673 height 47
click at [344, 219] on div "a" at bounding box center [344, 201] width 7 height 50
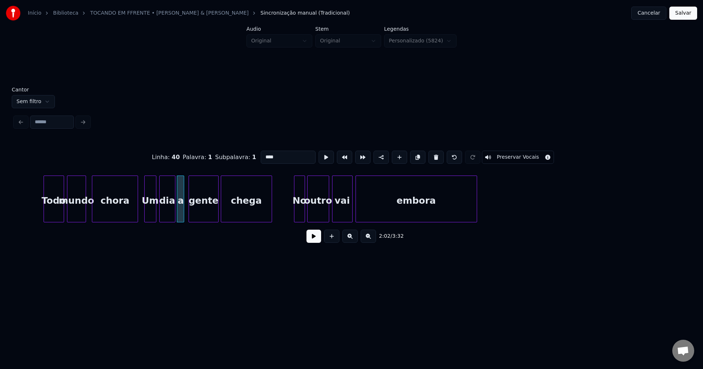
scroll to position [0, 8802]
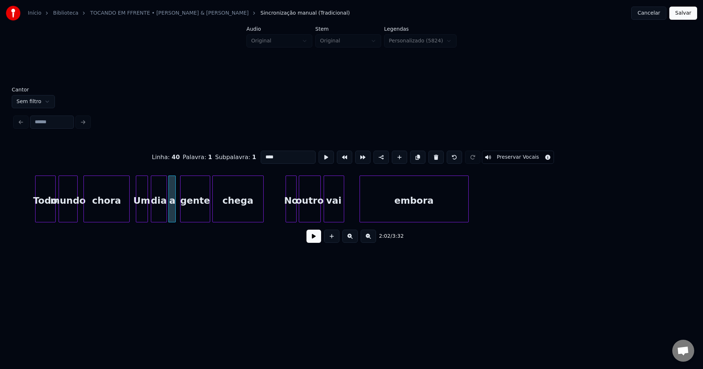
click at [360, 221] on div "Todo mundo chora Um dia a gente chega No outro vai embora" at bounding box center [351, 199] width 673 height 47
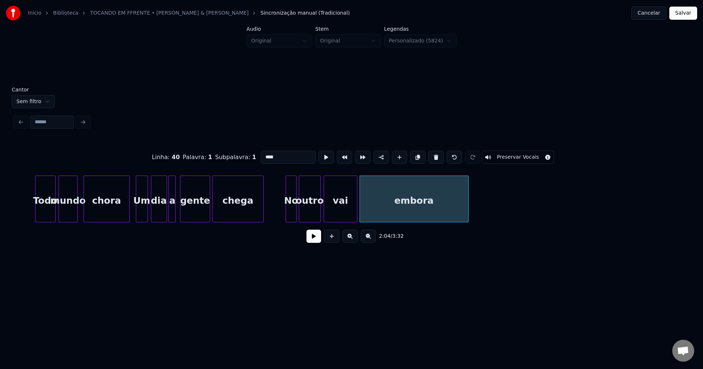
click at [356, 217] on div at bounding box center [356, 199] width 2 height 46
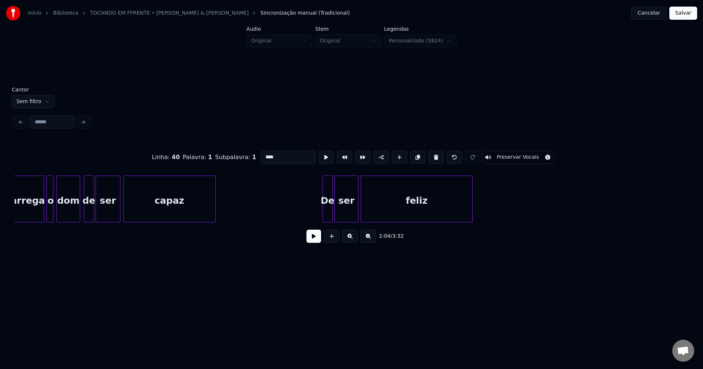
scroll to position [0, 9931]
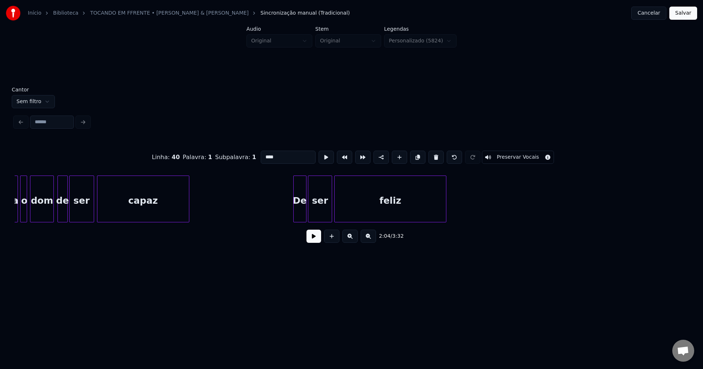
click at [294, 218] on div at bounding box center [294, 199] width 2 height 46
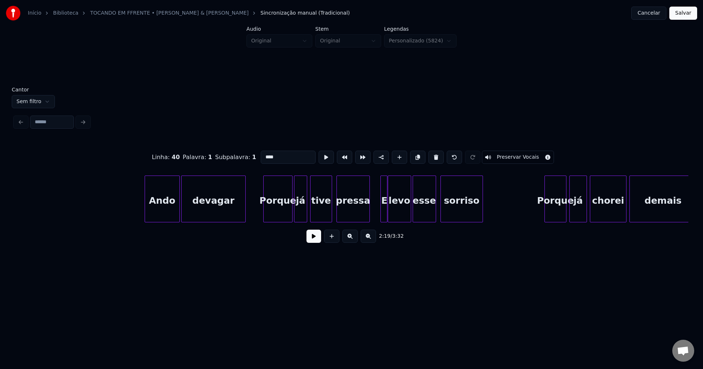
scroll to position [0, 11966]
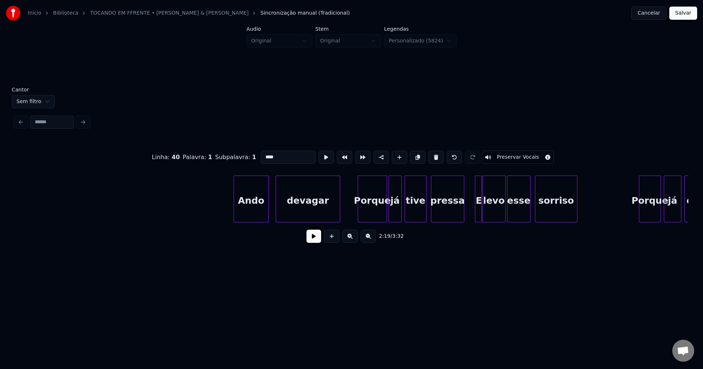
click at [256, 215] on div "Ando" at bounding box center [251, 201] width 34 height 50
click at [457, 216] on div at bounding box center [457, 199] width 2 height 46
click at [471, 212] on div at bounding box center [472, 199] width 2 height 46
click at [472, 216] on div "E" at bounding box center [472, 201] width 10 height 50
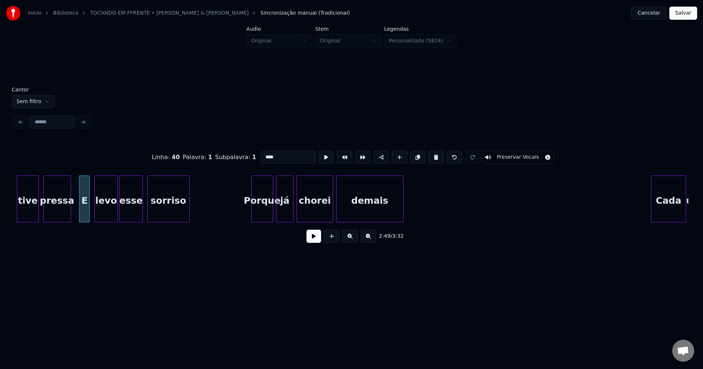
scroll to position [0, 12388]
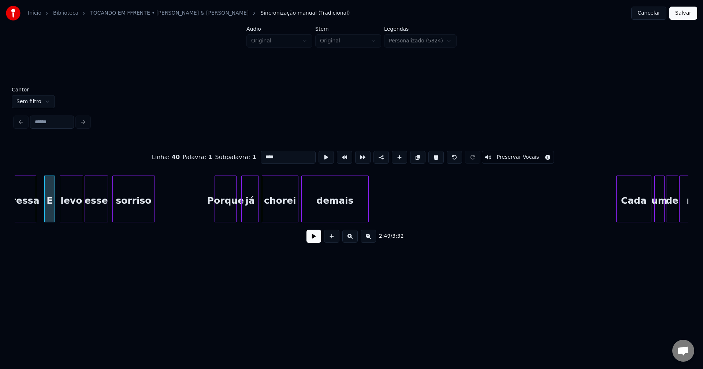
click at [226, 218] on div "Porque" at bounding box center [225, 201] width 21 height 50
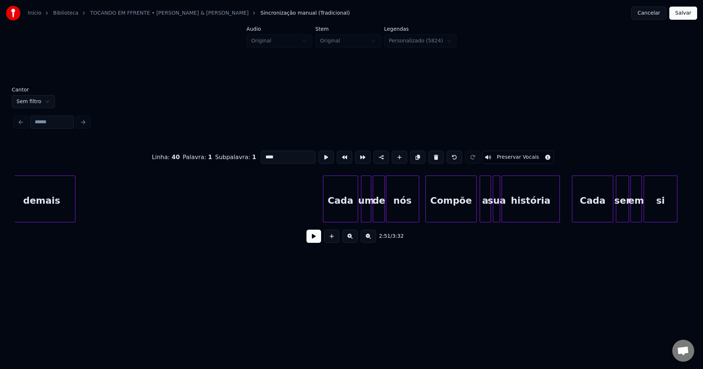
scroll to position [0, 12750]
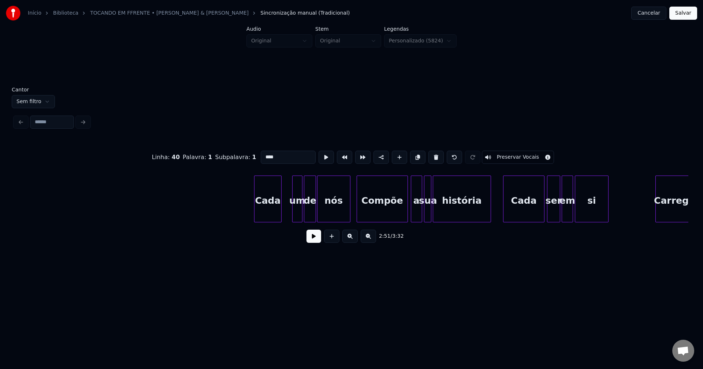
click at [280, 221] on div "Cada um de nós Compõe a sua história Cada ser em si Carrega" at bounding box center [351, 199] width 673 height 47
click at [289, 214] on div "um" at bounding box center [288, 201] width 10 height 50
click at [300, 216] on div "de" at bounding box center [301, 201] width 11 height 50
click at [311, 216] on div at bounding box center [311, 199] width 2 height 46
type input "****"
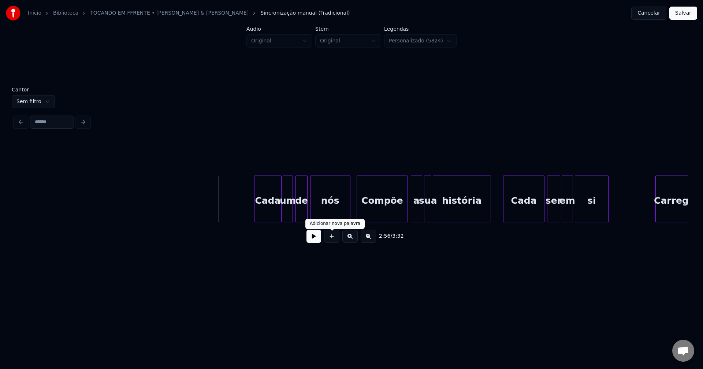
click at [316, 241] on button at bounding box center [313, 236] width 15 height 13
click at [309, 241] on button at bounding box center [313, 236] width 15 height 13
click at [414, 218] on div "a" at bounding box center [413, 201] width 11 height 50
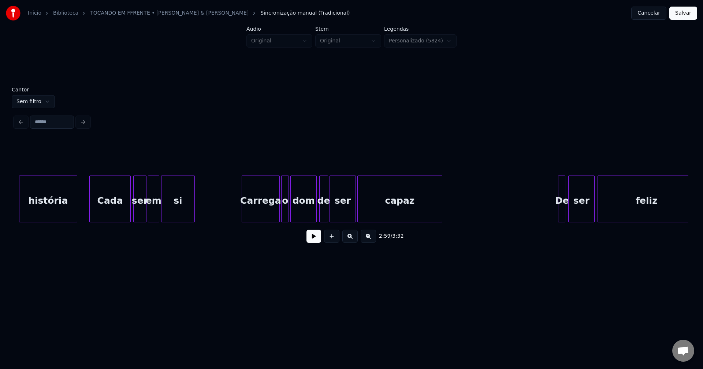
scroll to position [0, 13181]
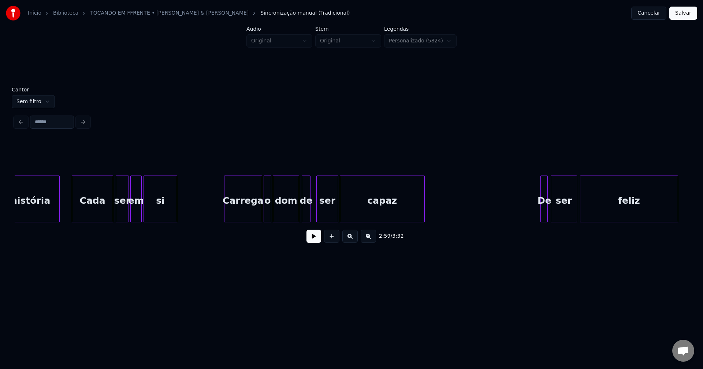
click at [318, 216] on div at bounding box center [318, 199] width 2 height 46
click at [314, 217] on div at bounding box center [314, 199] width 2 height 46
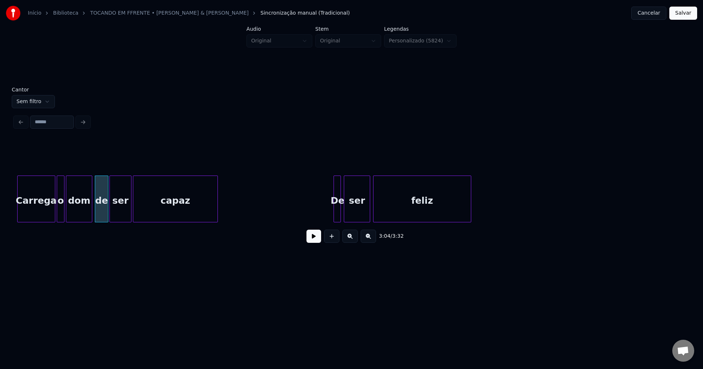
scroll to position [0, 13397]
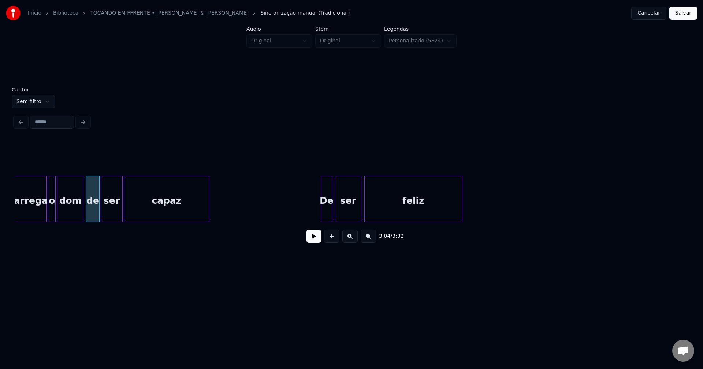
click at [322, 220] on div "Carrega o dom de ser capaz De ser feliz" at bounding box center [351, 199] width 673 height 47
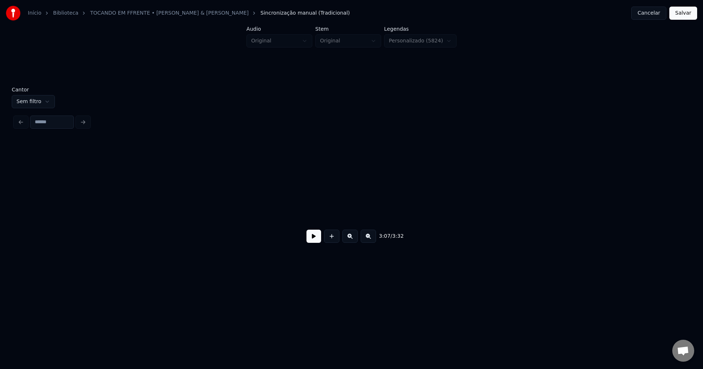
scroll to position [0, 14897]
click at [688, 14] on button "Salvar" at bounding box center [683, 13] width 28 height 13
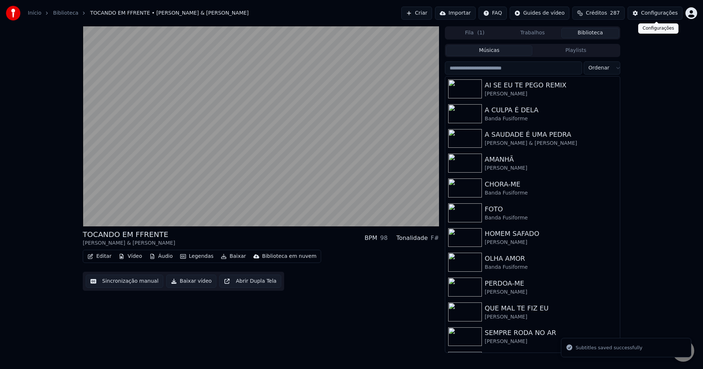
click at [675, 14] on div "Configurações" at bounding box center [659, 13] width 37 height 7
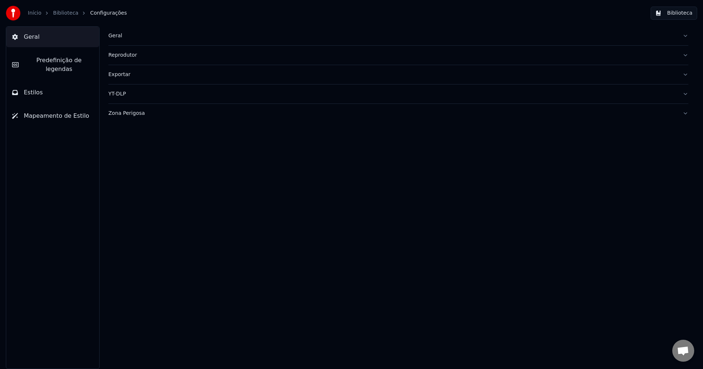
click at [56, 82] on button "Estilos" at bounding box center [52, 92] width 93 height 20
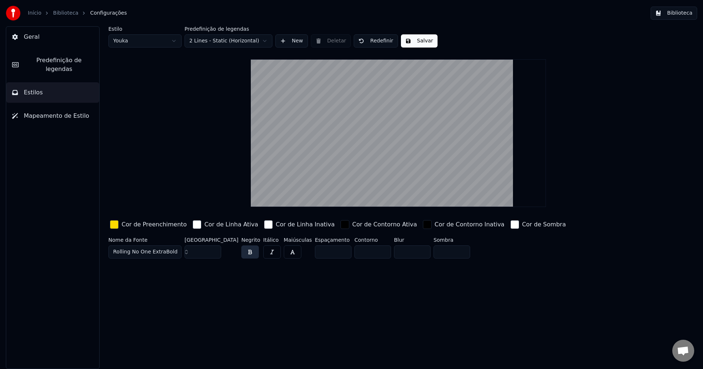
click at [114, 226] on div "button" at bounding box center [114, 224] width 9 height 9
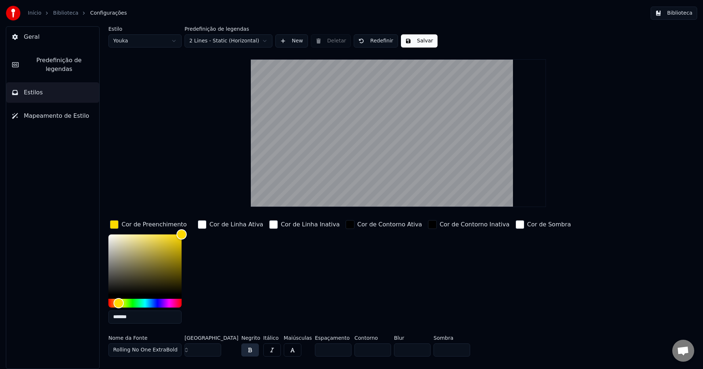
click at [138, 319] on input "*******" at bounding box center [144, 317] width 73 height 13
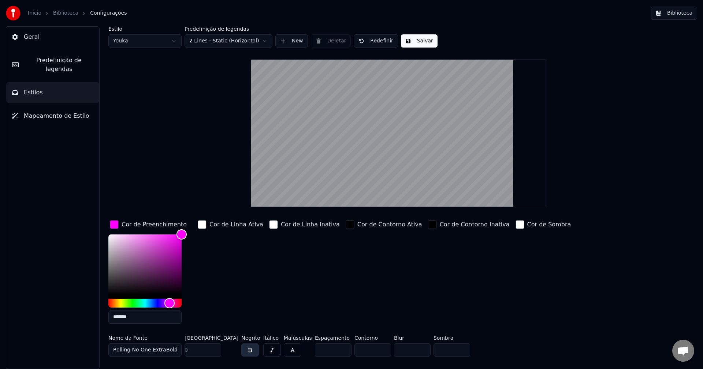
type input "*******"
click at [116, 227] on div "button" at bounding box center [114, 224] width 9 height 9
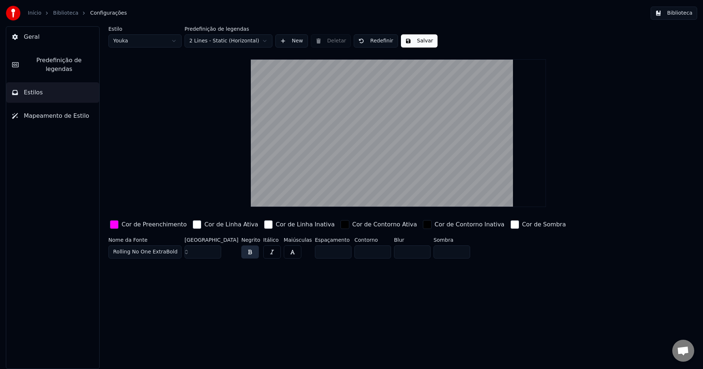
click at [409, 43] on button "Salvar" at bounding box center [419, 40] width 37 height 13
click at [154, 41] on html "Início Biblioteca Configurações Biblioteca Geral Predefinição de legendas Estil…" at bounding box center [351, 184] width 703 height 369
type input "**"
type input "*****"
click at [213, 249] on input "***" at bounding box center [202, 252] width 37 height 13
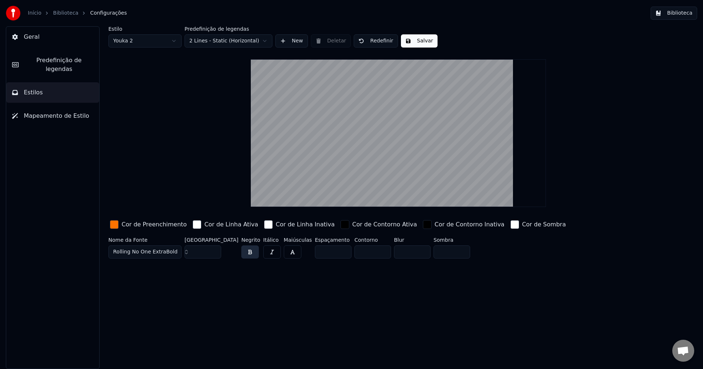
type input "***"
click at [213, 254] on input "***" at bounding box center [202, 252] width 37 height 13
click at [115, 224] on div "button" at bounding box center [114, 224] width 9 height 9
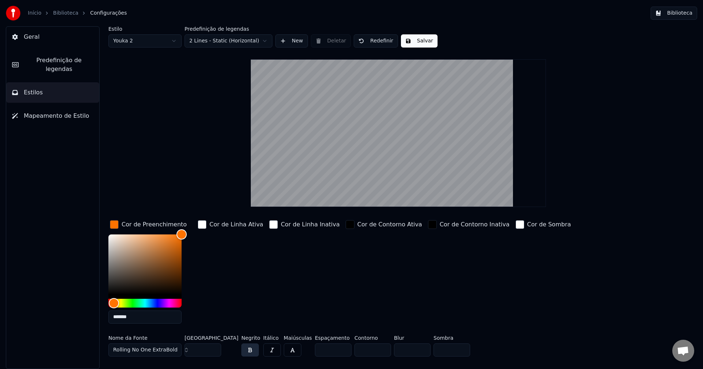
click at [141, 320] on input "*******" at bounding box center [144, 317] width 73 height 13
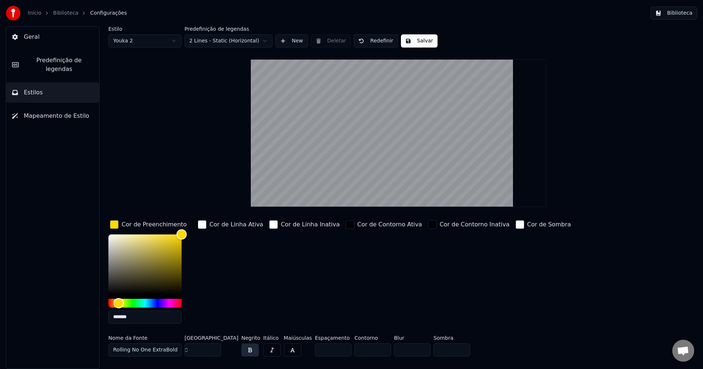
type input "*******"
click at [115, 225] on div "button" at bounding box center [114, 224] width 9 height 9
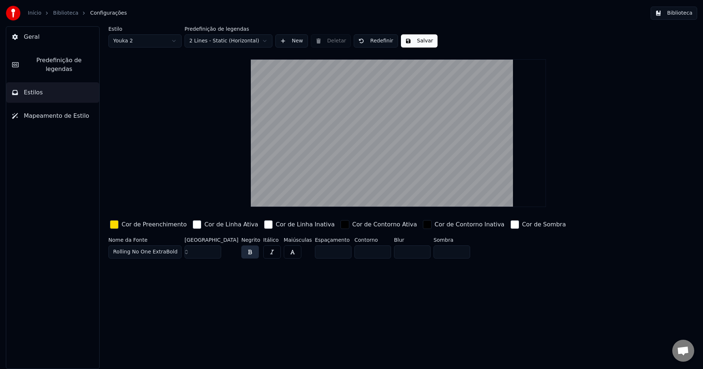
click at [418, 41] on button "Salvar" at bounding box center [419, 40] width 37 height 13
click at [685, 15] on button "Biblioteca" at bounding box center [673, 13] width 46 height 13
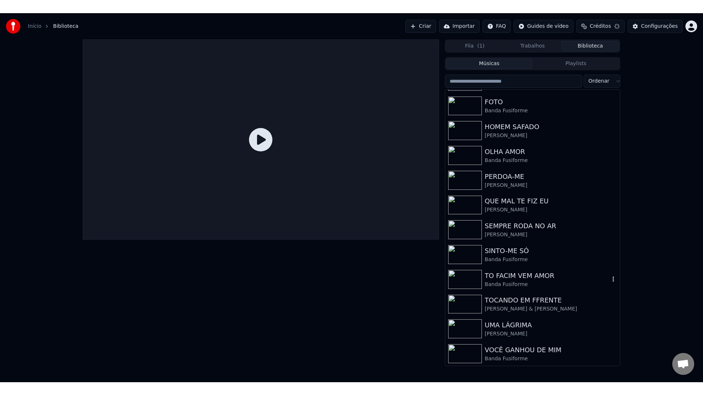
scroll to position [121, 0]
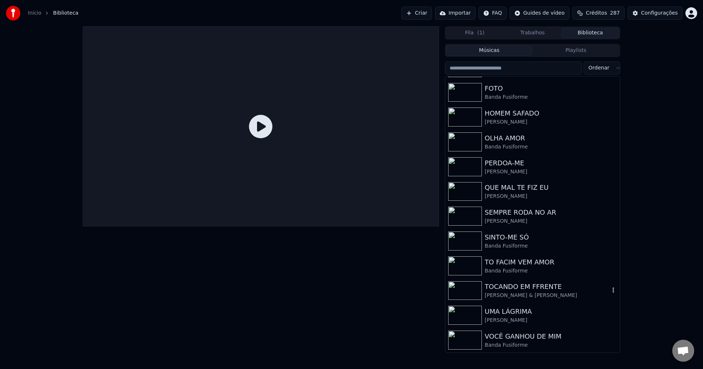
drag, startPoint x: 528, startPoint y: 291, endPoint x: 670, endPoint y: 314, distance: 143.1
click at [528, 291] on div "TOCANDO EM FFRENTE" at bounding box center [546, 287] width 125 height 10
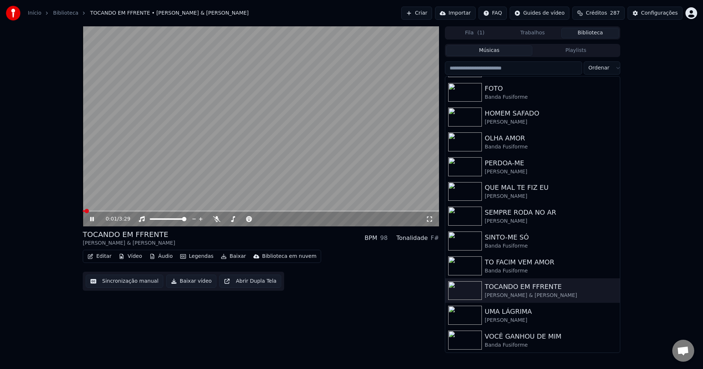
click at [154, 211] on span at bounding box center [261, 210] width 356 height 1
click at [430, 221] on icon at bounding box center [429, 219] width 7 height 6
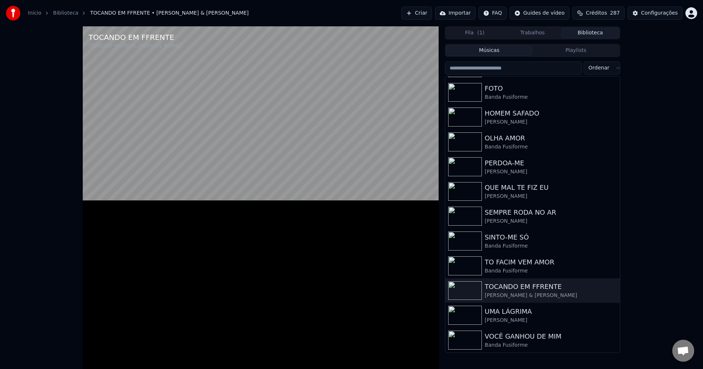
scroll to position [101, 0]
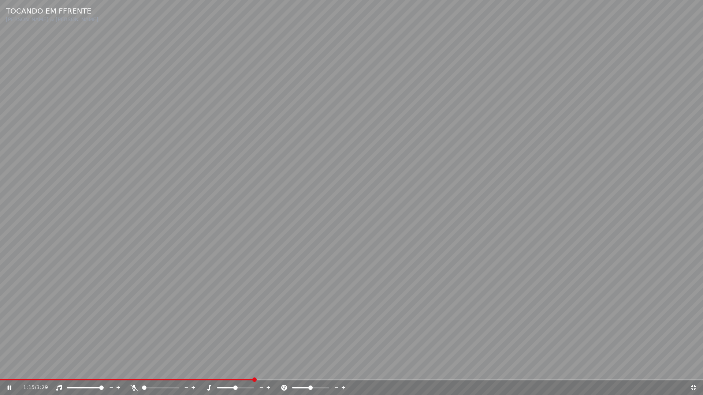
click at [693, 369] on div "1:15 / 3:29" at bounding box center [351, 387] width 697 height 7
click at [693, 369] on icon at bounding box center [692, 388] width 7 height 6
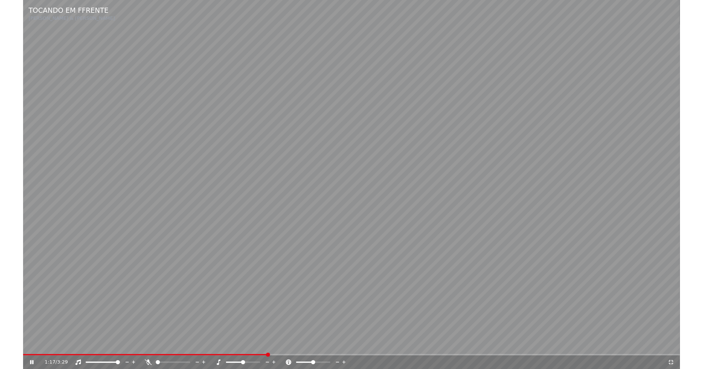
scroll to position [121, 0]
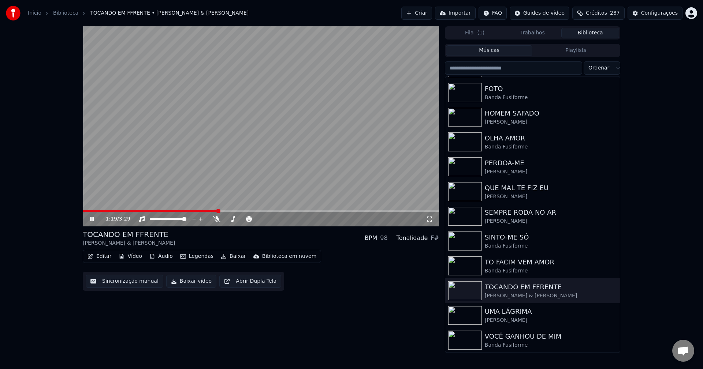
click at [90, 220] on icon at bounding box center [92, 219] width 4 height 4
click at [190, 285] on button "Baixar vídeo" at bounding box center [191, 281] width 50 height 13
